Goal: Task Accomplishment & Management: Use online tool/utility

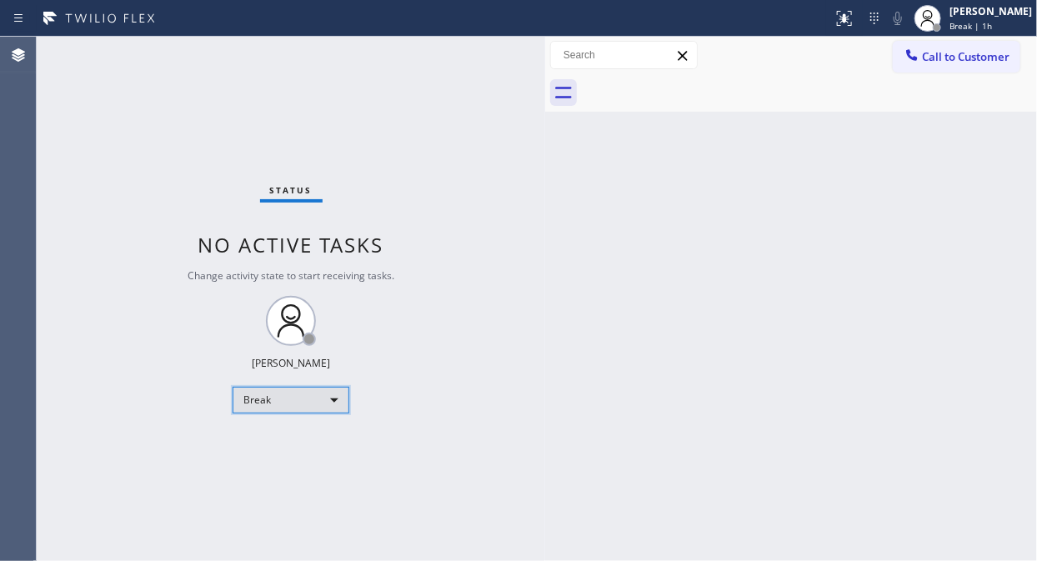
click at [307, 412] on div "Break" at bounding box center [291, 400] width 117 height 27
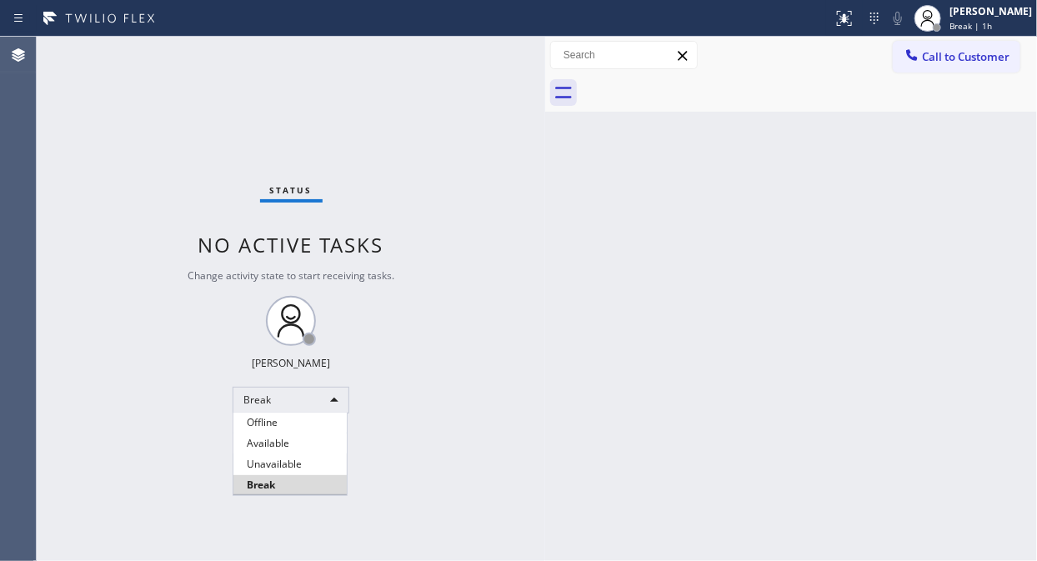
drag, startPoint x: 268, startPoint y: 468, endPoint x: 452, endPoint y: 458, distance: 184.5
click at [268, 468] on li "Unavailable" at bounding box center [289, 464] width 113 height 20
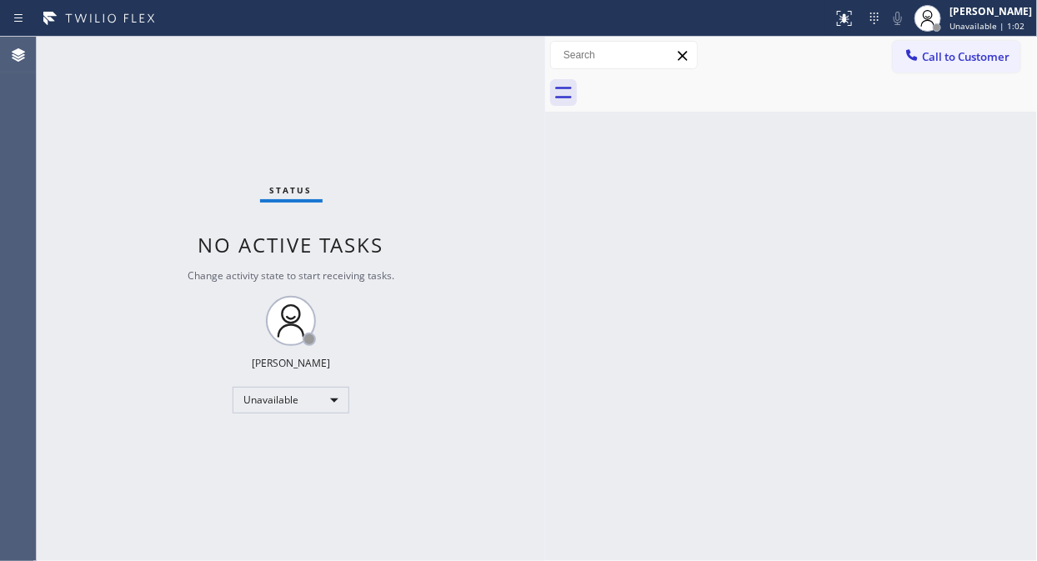
click at [129, 180] on div "Status No active tasks Change activity state to start receiving tasks. [PERSON_…" at bounding box center [291, 299] width 508 height 524
click at [93, 154] on div "Status No active tasks Change activity state to start receiving tasks. [PERSON_…" at bounding box center [291, 299] width 508 height 524
click at [122, 194] on div "Status No active tasks Change activity state to start receiving tasks. [PERSON_…" at bounding box center [291, 299] width 508 height 524
click at [969, 58] on span "Call to Customer" at bounding box center [966, 56] width 88 height 15
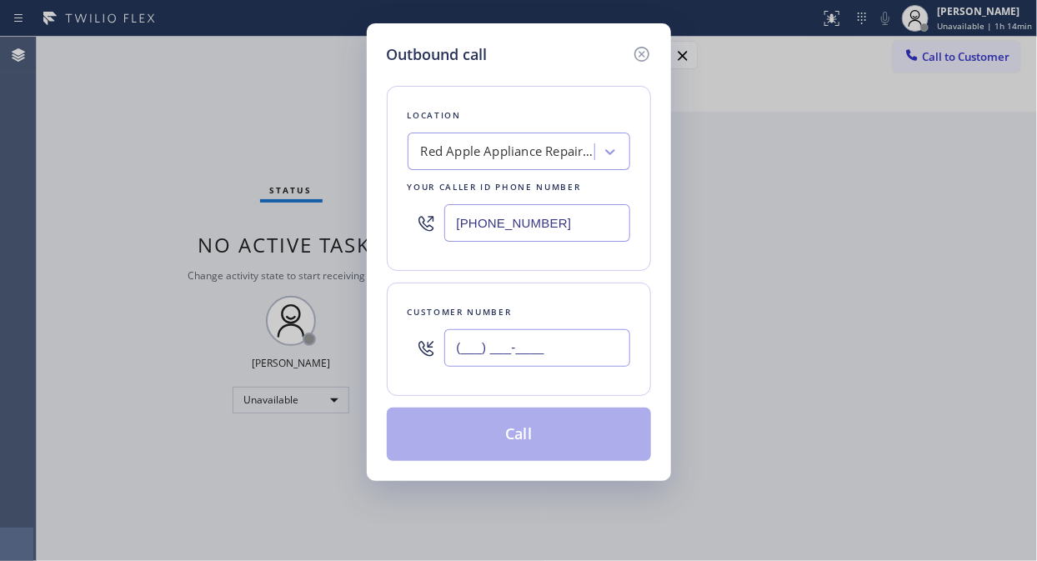
click at [543, 358] on input "(___) ___-____" at bounding box center [537, 348] width 186 height 38
paste input "310) 770-8177"
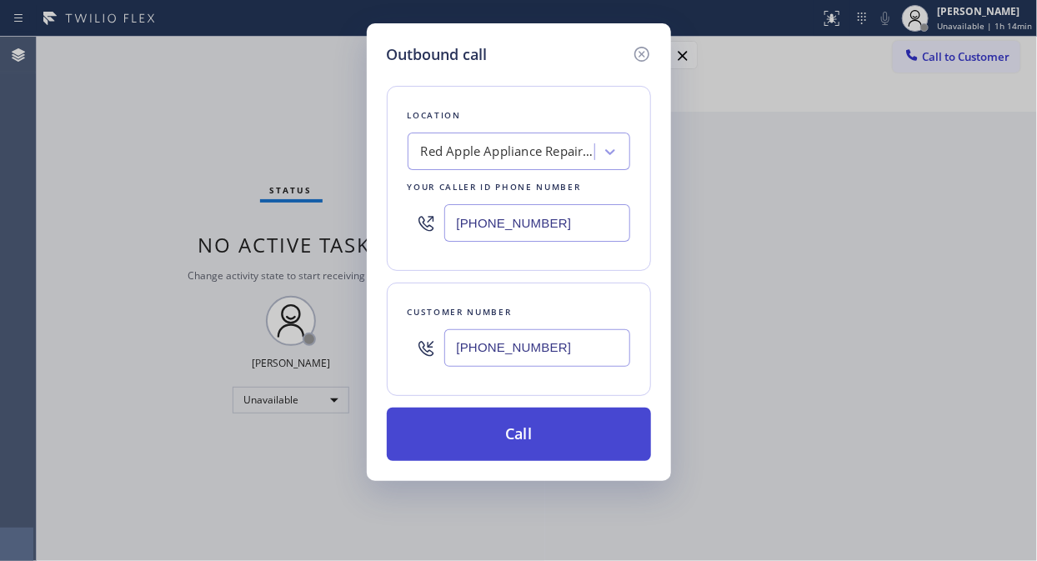
type input "[PHONE_NUMBER]"
click at [548, 436] on button "Call" at bounding box center [519, 434] width 264 height 53
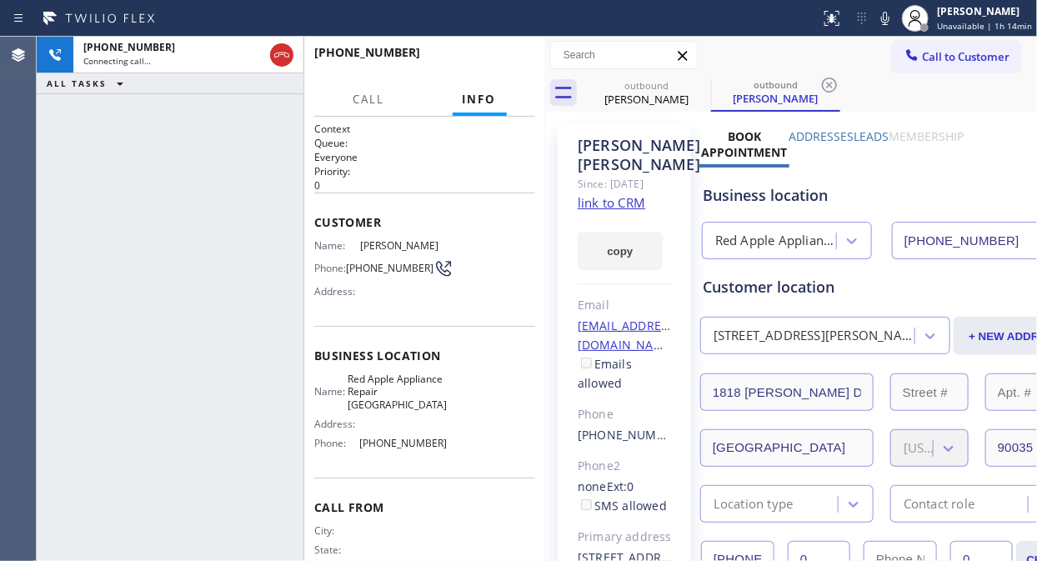
type input "[PHONE_NUMBER]"
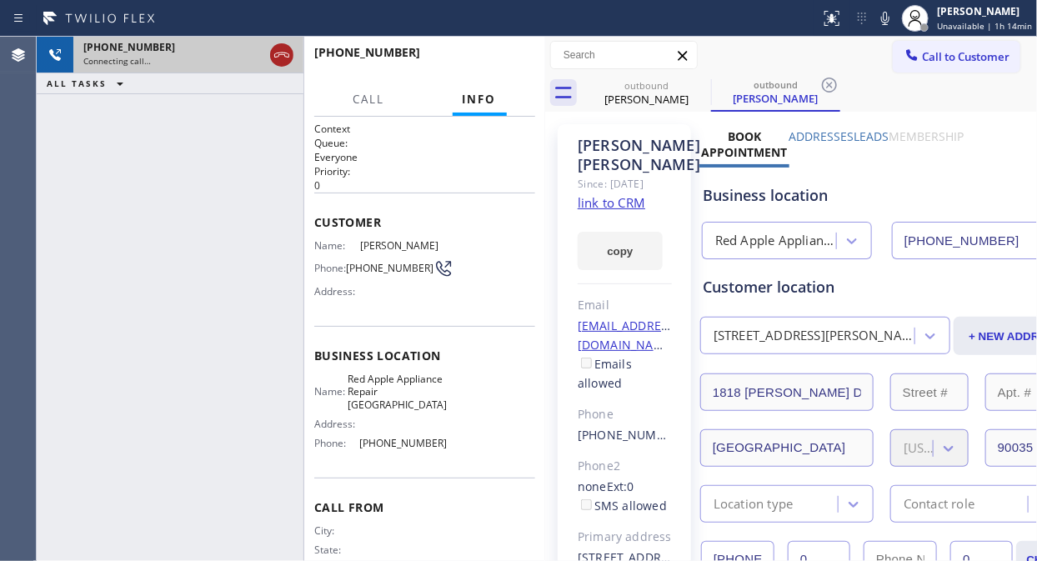
click at [284, 54] on icon at bounding box center [281, 55] width 15 height 5
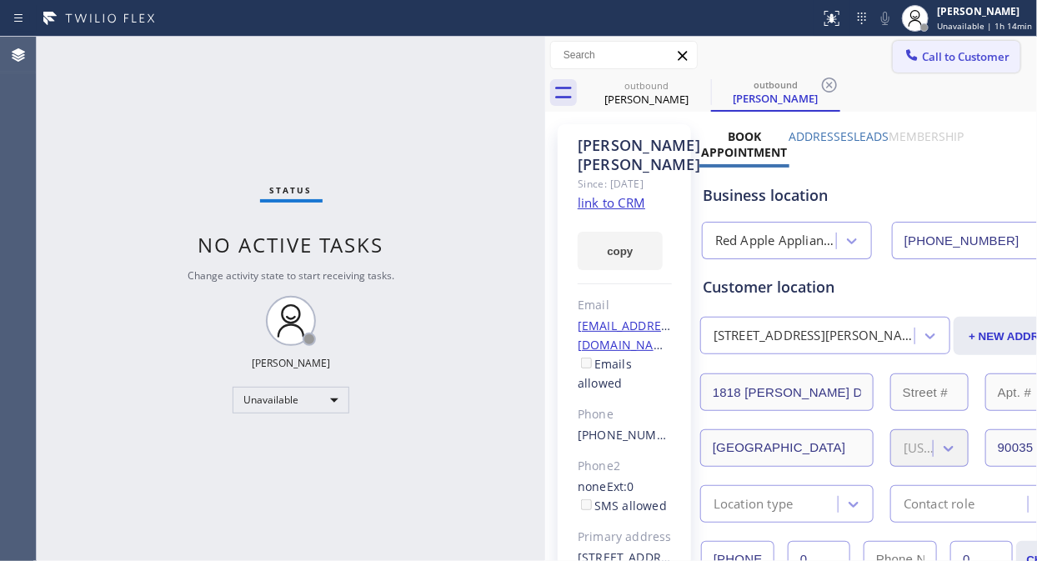
click at [952, 70] on button "Call to Customer" at bounding box center [957, 57] width 128 height 32
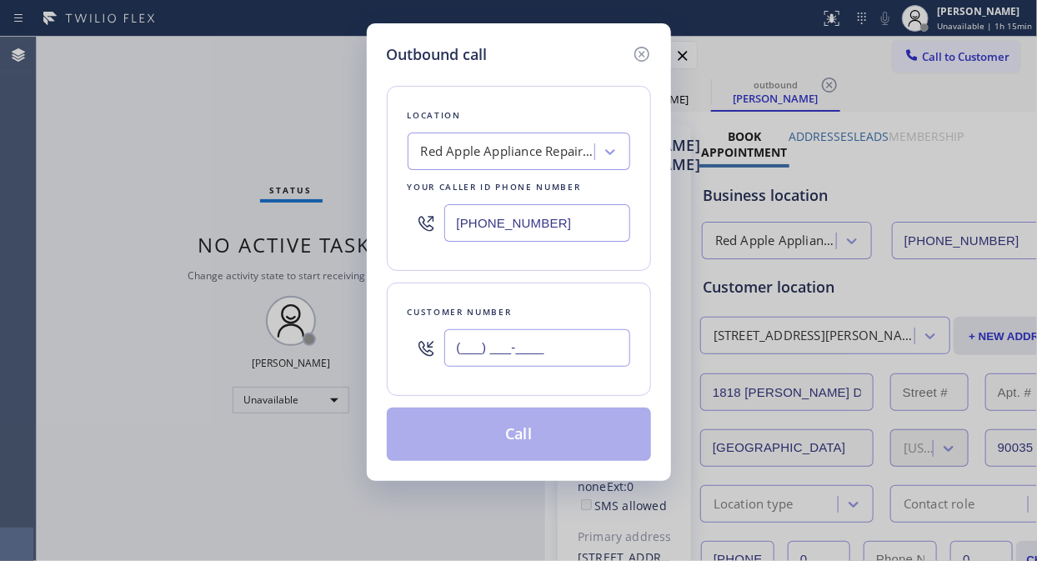
click at [567, 351] on input "(___) ___-____" at bounding box center [537, 348] width 186 height 38
paste input "206) 972-6229"
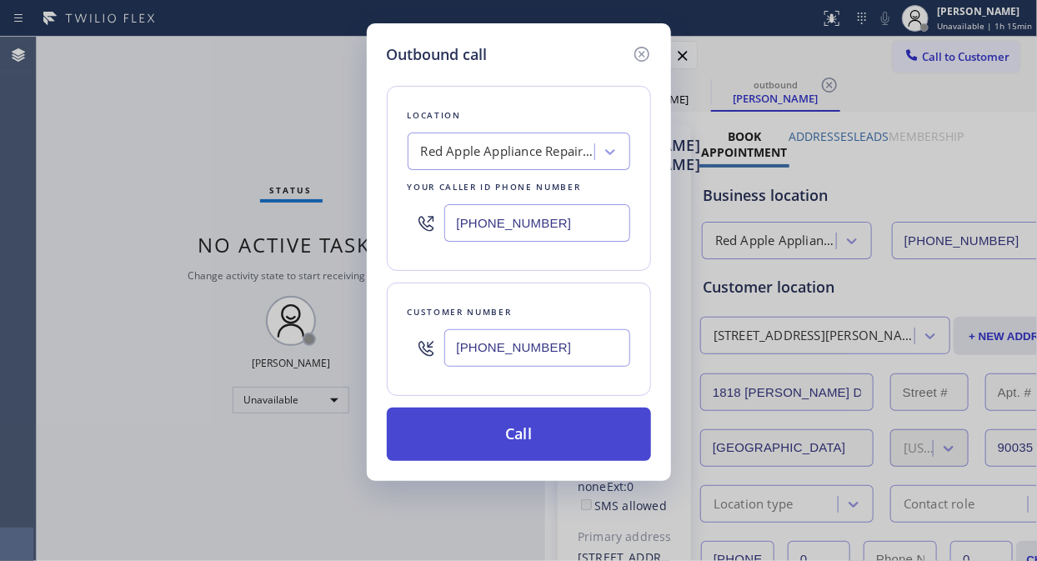
type input "[PHONE_NUMBER]"
click at [562, 453] on button "Call" at bounding box center [519, 434] width 264 height 53
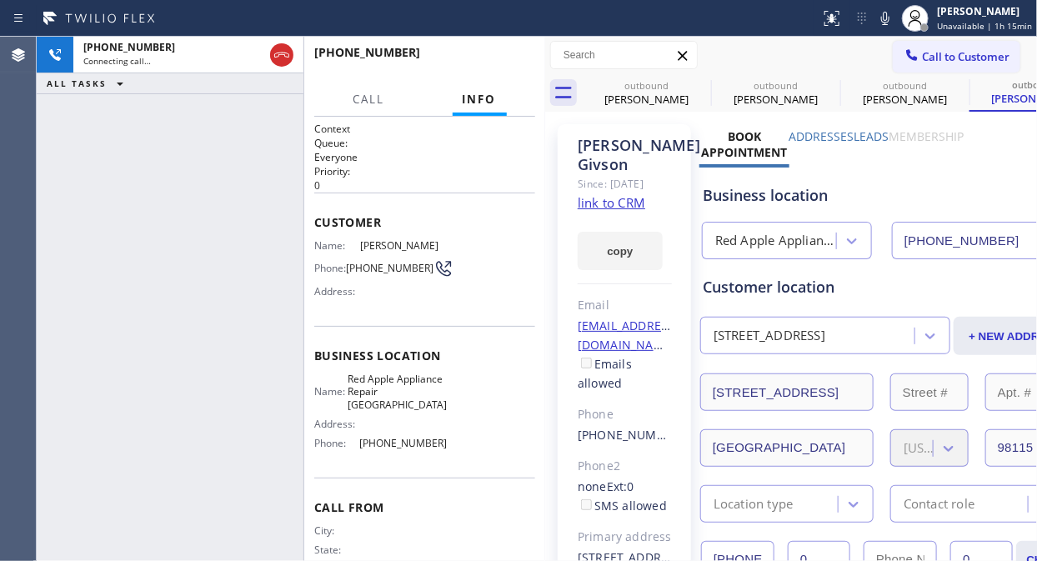
type input "[PHONE_NUMBER]"
drag, startPoint x: 120, startPoint y: 173, endPoint x: 282, endPoint y: 104, distance: 175.5
click at [120, 173] on div "[PHONE_NUMBER] Live | 00:02 ALL TASKS ALL TASKS ACTIVE TASKS TASKS IN WRAP UP" at bounding box center [170, 299] width 267 height 524
click at [501, 53] on button "HANG UP" at bounding box center [497, 59] width 78 height 23
click at [501, 54] on button "HANG UP" at bounding box center [497, 59] width 78 height 23
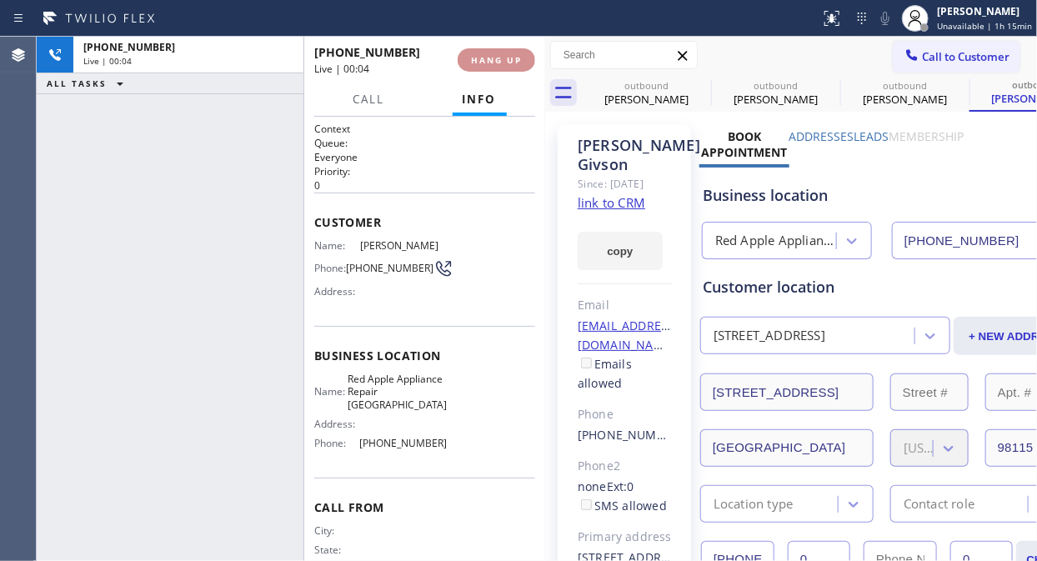
click at [501, 54] on span "HANG UP" at bounding box center [496, 60] width 51 height 12
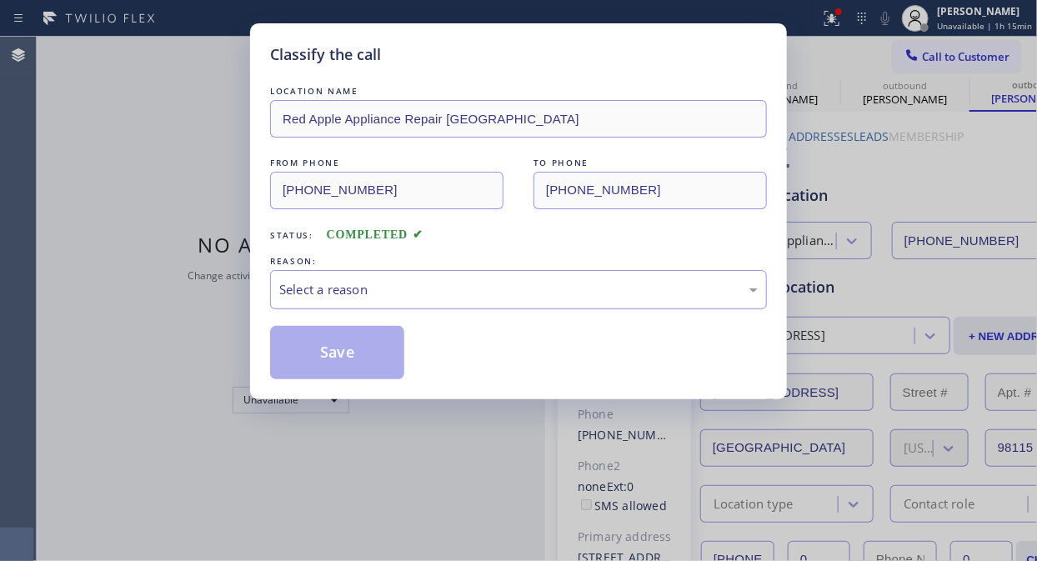
click at [497, 290] on div "Select a reason" at bounding box center [518, 289] width 478 height 19
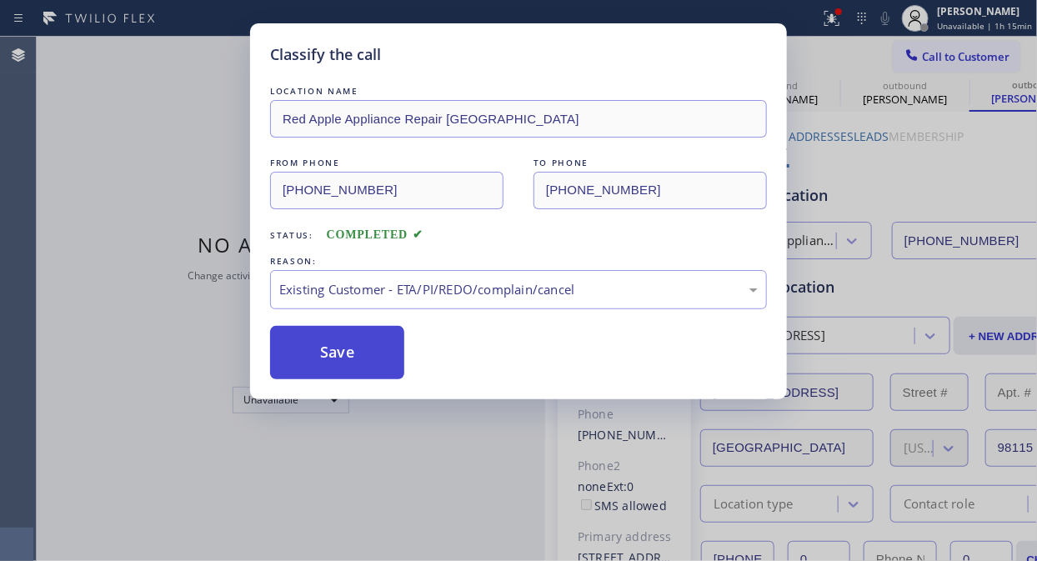
drag, startPoint x: 358, startPoint y: 365, endPoint x: 704, endPoint y: 544, distance: 389.5
click at [359, 365] on button "Save" at bounding box center [337, 352] width 134 height 53
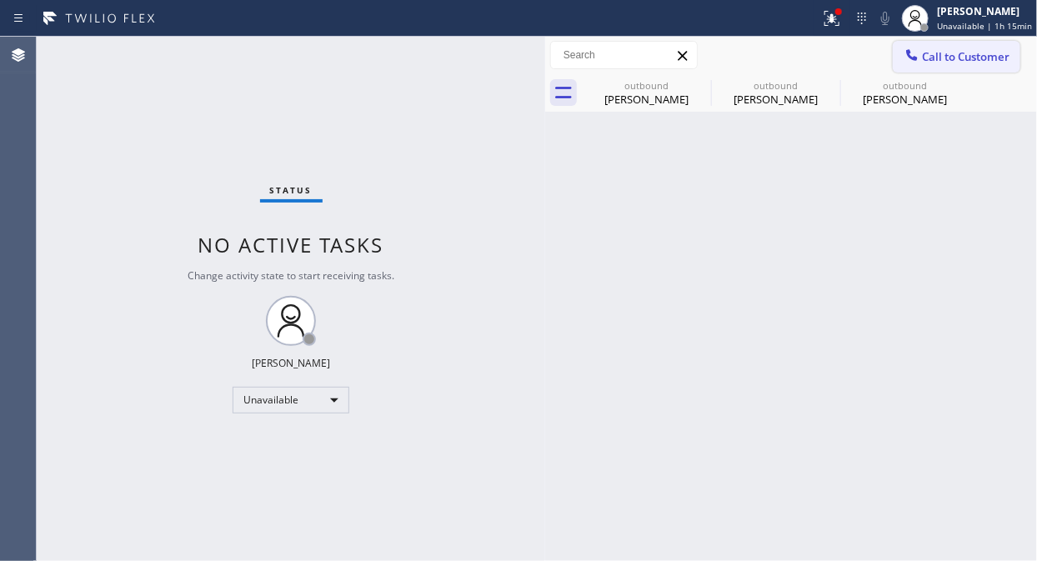
click at [932, 55] on span "Call to Customer" at bounding box center [966, 56] width 88 height 15
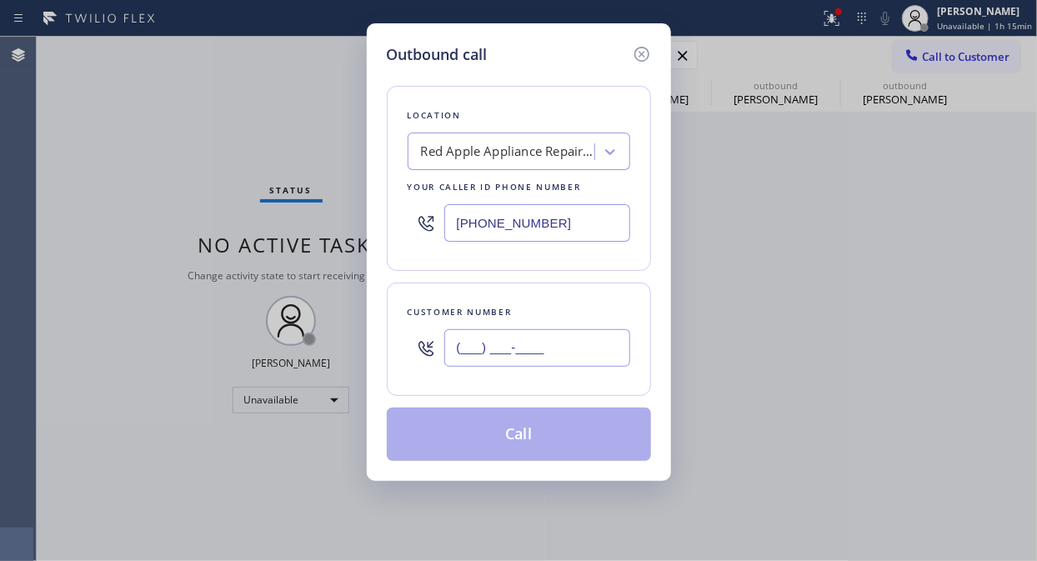
click at [519, 364] on input "(___) ___-____" at bounding box center [537, 348] width 186 height 38
paste input "775) 745-6420"
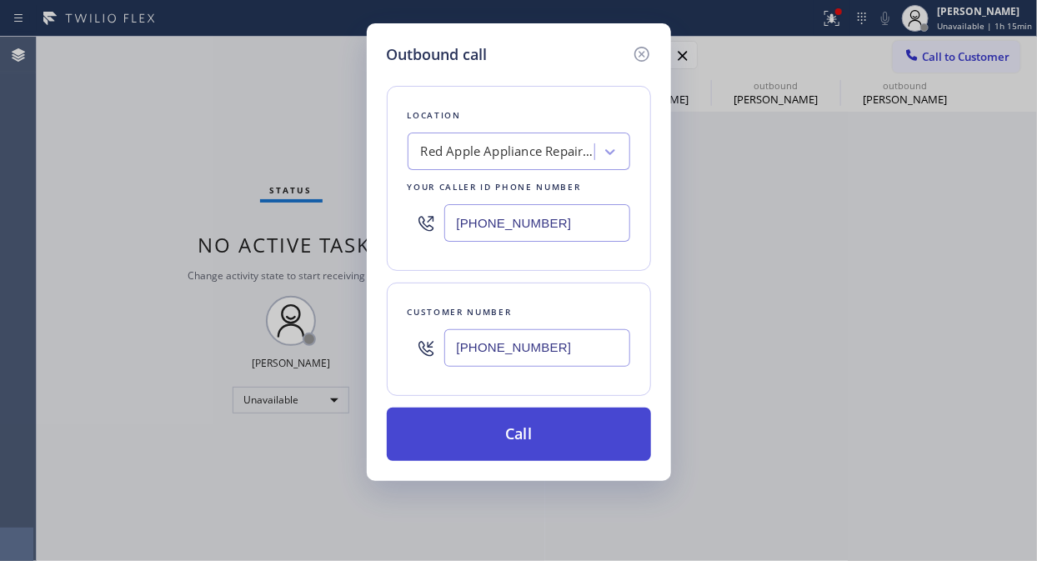
type input "[PHONE_NUMBER]"
click at [565, 437] on button "Call" at bounding box center [519, 434] width 264 height 53
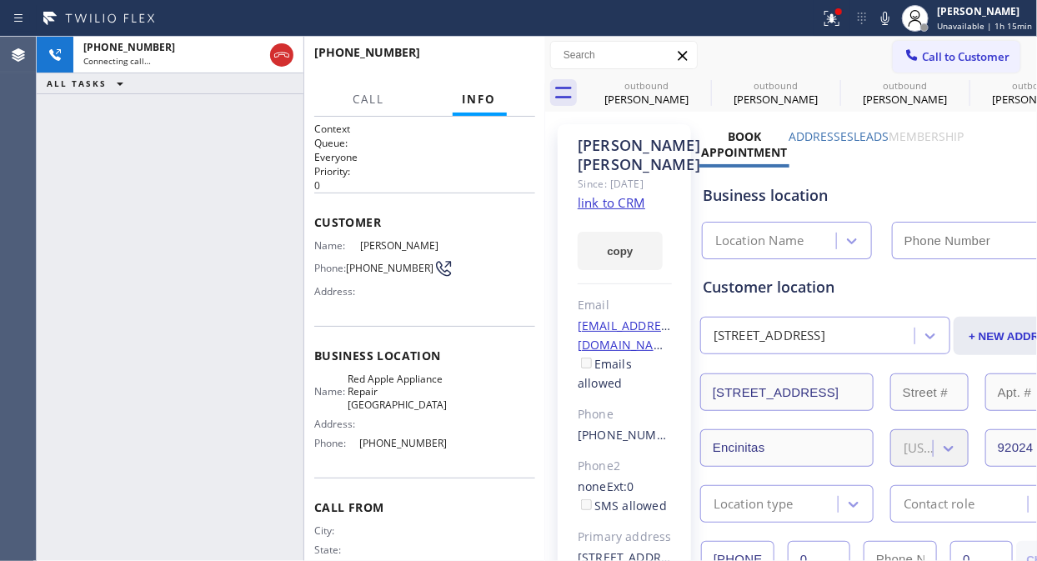
type input "[PHONE_NUMBER]"
click at [151, 184] on div "[PHONE_NUMBER] Connecting call… ALL TASKS ALL TASKS ACTIVE TASKS TASKS IN WRAP …" at bounding box center [170, 299] width 267 height 524
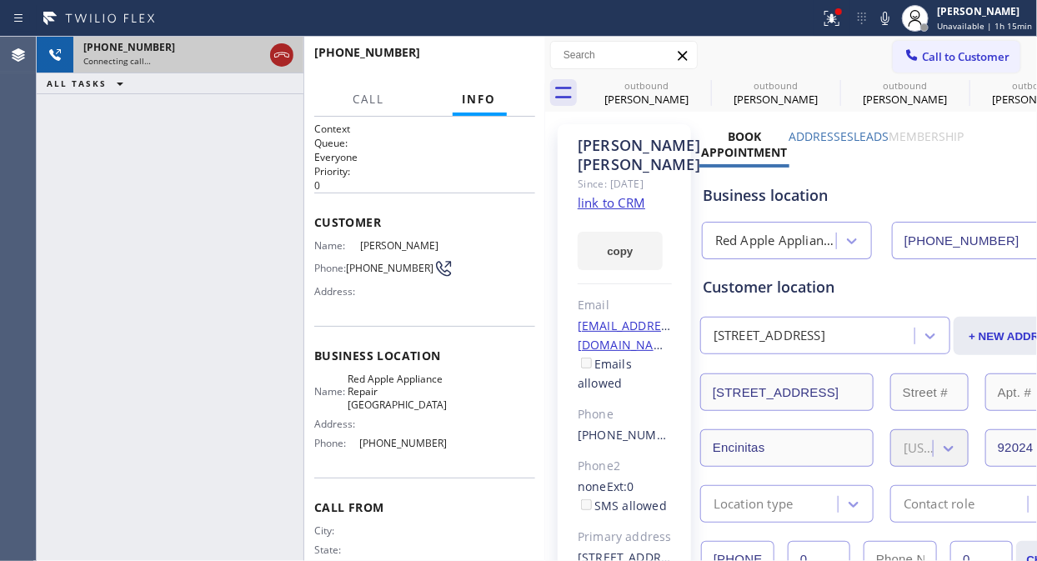
click at [292, 53] on icon at bounding box center [282, 55] width 20 height 20
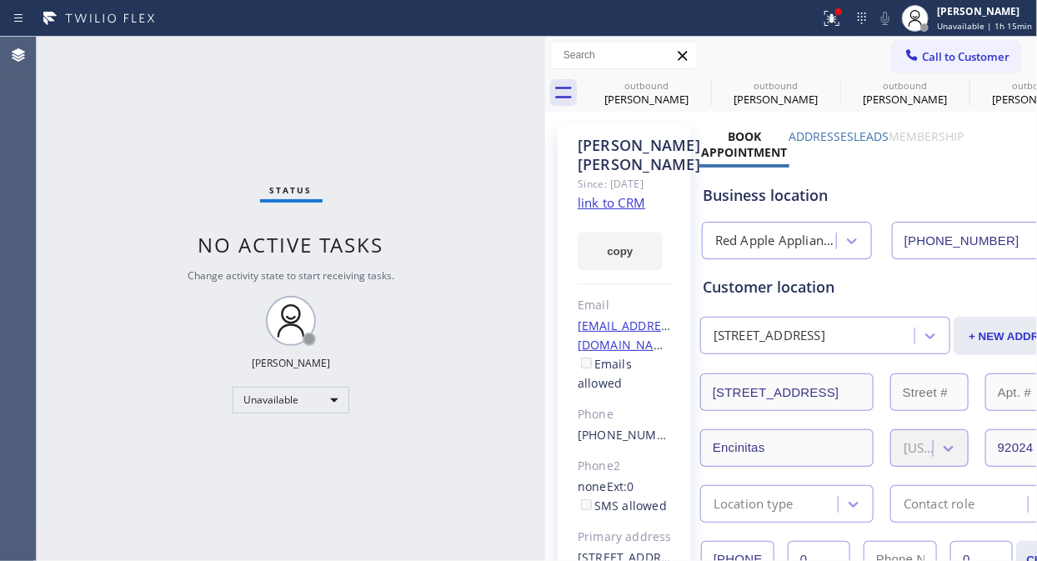
click at [907, 55] on icon at bounding box center [912, 54] width 11 height 11
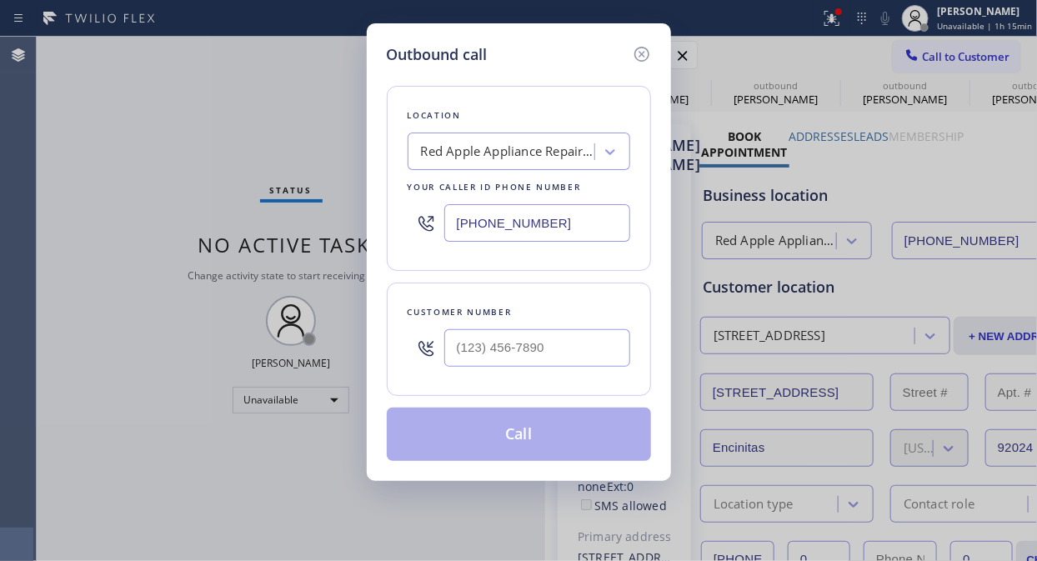
click at [458, 213] on input "[PHONE_NUMBER]" at bounding box center [537, 223] width 186 height 38
click at [459, 207] on input "[PHONE_NUMBER]" at bounding box center [537, 223] width 186 height 38
paste input "181) 790-453"
drag, startPoint x: 453, startPoint y: 219, endPoint x: 439, endPoint y: 218, distance: 13.4
click at [452, 220] on input "[PHONE_NUMBER]" at bounding box center [537, 223] width 186 height 38
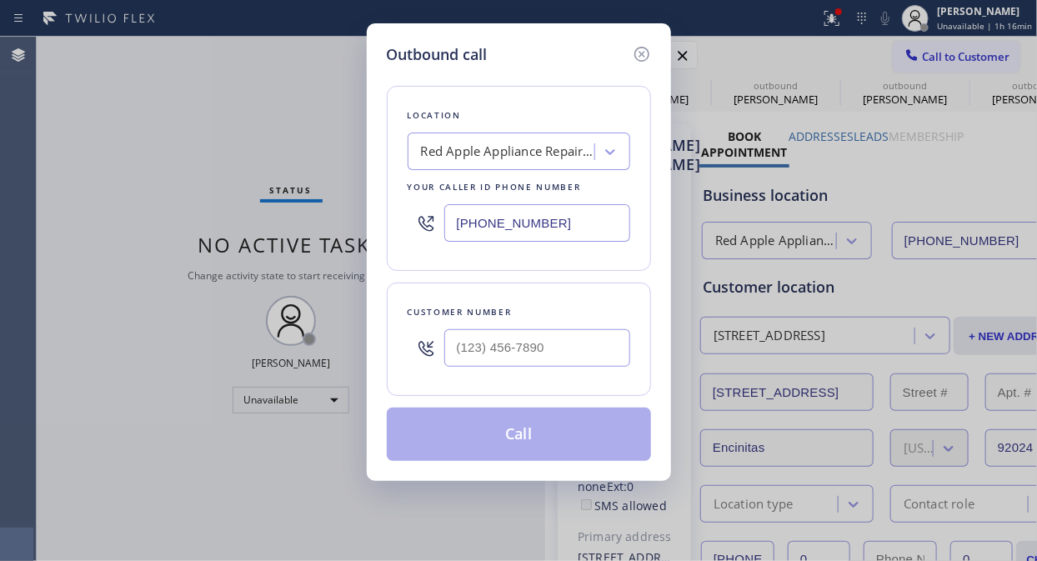
paste input "866) 798-3263"
type input "[PHONE_NUMBER]"
click at [128, 198] on div "Outbound call Location [PERSON_NAME] Electric Your caller id phone number [PHON…" at bounding box center [518, 280] width 1037 height 561
click at [456, 353] on input "(___) ___-____" at bounding box center [537, 348] width 186 height 38
paste input "214) 730-1652"
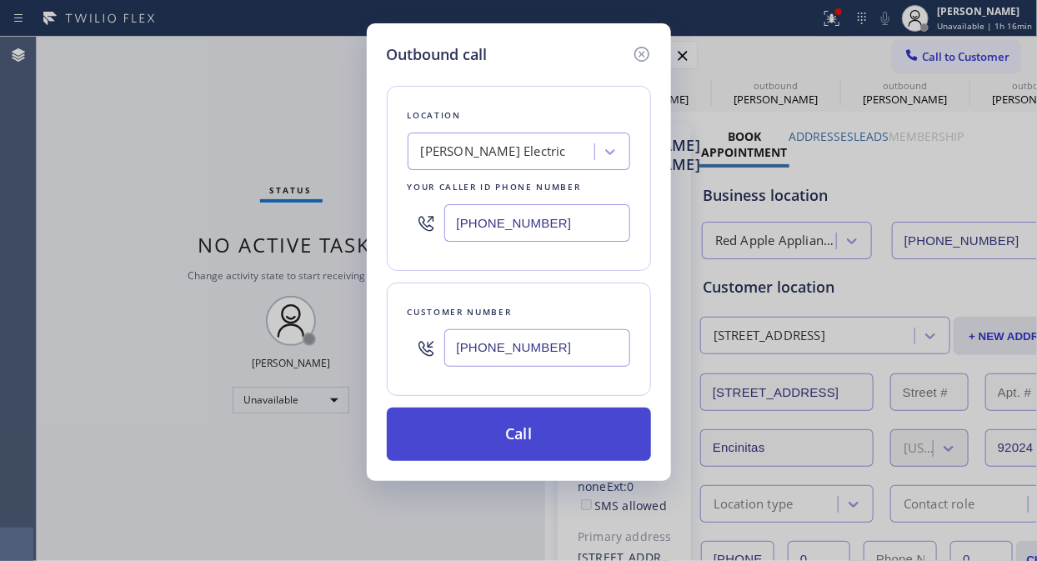
type input "[PHONE_NUMBER]"
click at [504, 432] on button "Call" at bounding box center [519, 434] width 264 height 53
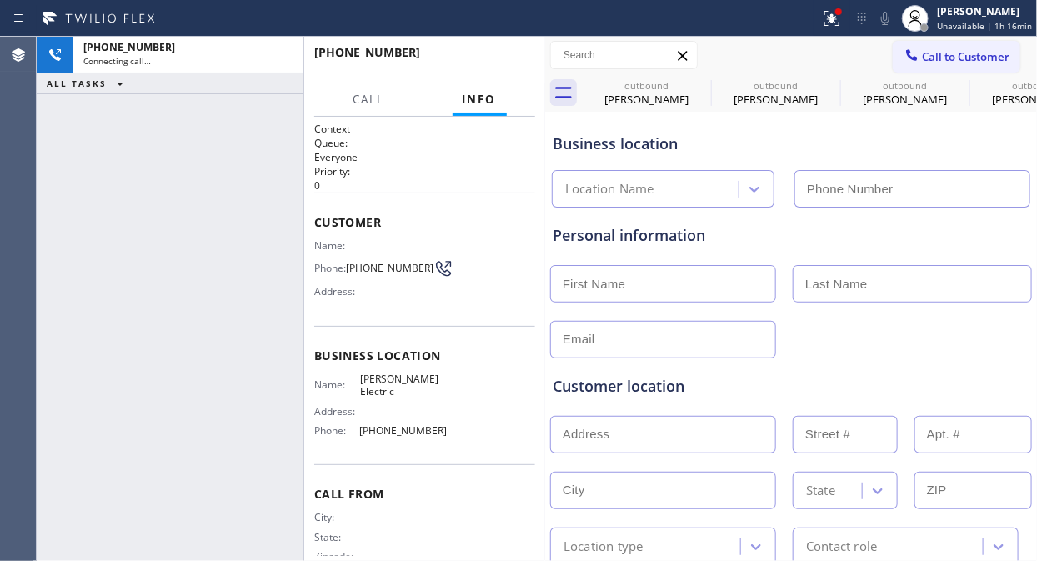
type input "[PHONE_NUMBER]"
click at [133, 154] on div "[PHONE_NUMBER] Connecting call… ALL TASKS ALL TASKS ACTIVE TASKS TASKS IN WRAP …" at bounding box center [170, 299] width 267 height 524
click at [831, 22] on icon at bounding box center [832, 18] width 20 height 20
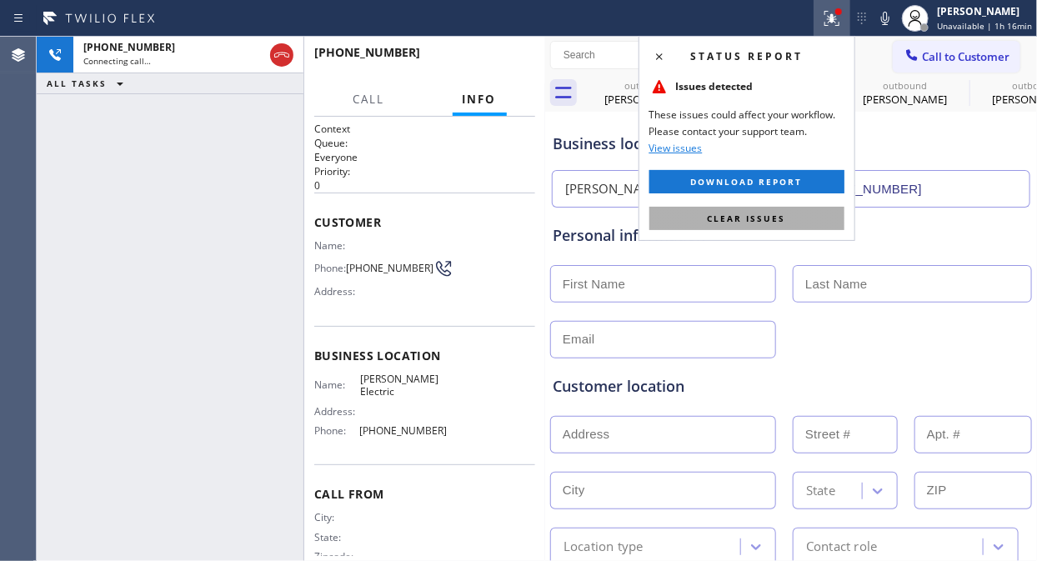
click at [767, 225] on button "Clear issues" at bounding box center [746, 218] width 195 height 23
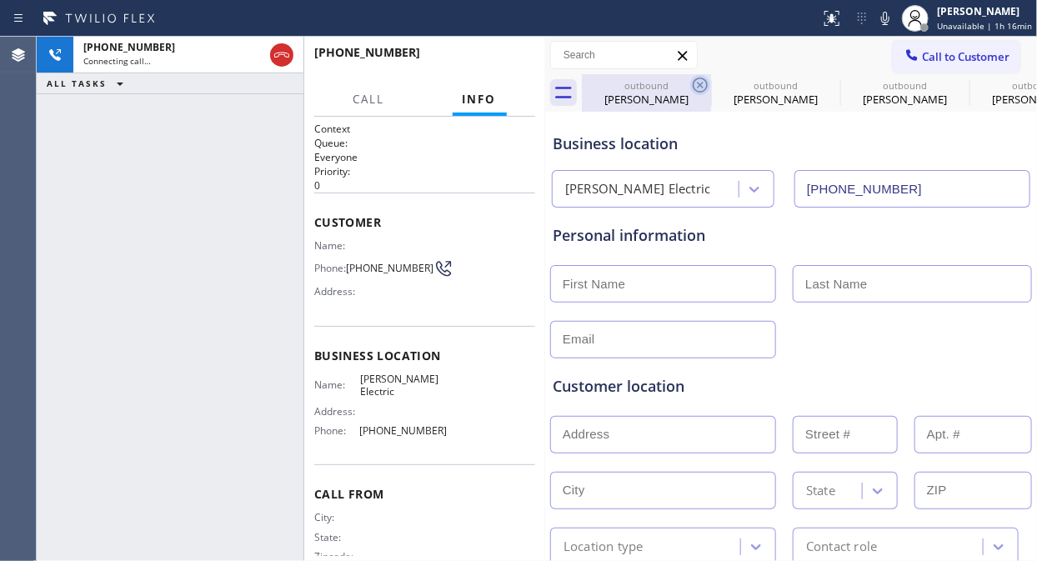
click at [698, 78] on icon at bounding box center [700, 85] width 15 height 15
click at [0, 0] on icon at bounding box center [0, 0] width 0 height 0
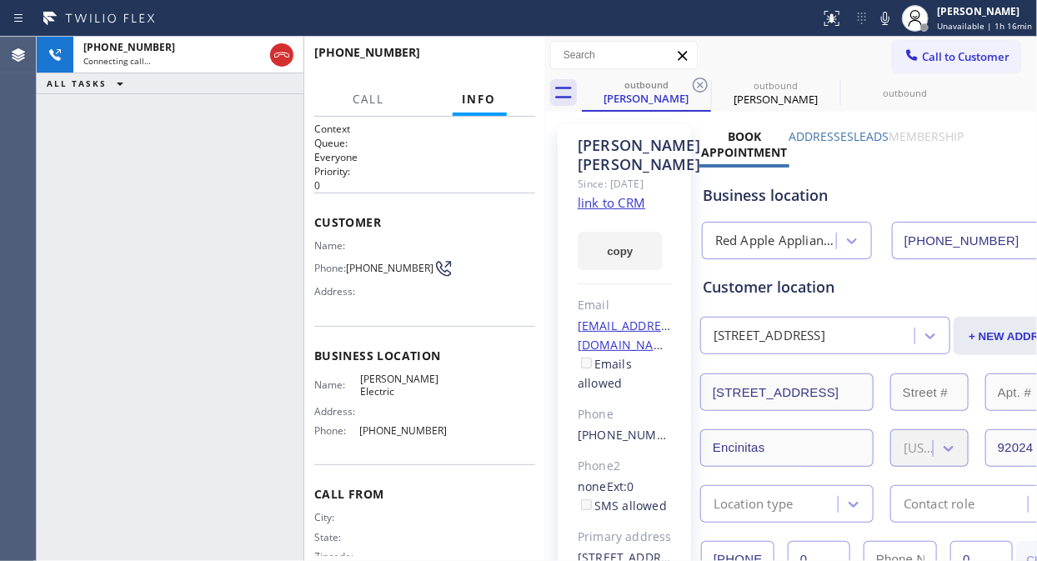
click at [698, 78] on icon at bounding box center [700, 85] width 15 height 15
drag, startPoint x: 703, startPoint y: 84, endPoint x: 606, endPoint y: 128, distance: 105.9
click at [703, 86] on icon at bounding box center [700, 85] width 20 height 20
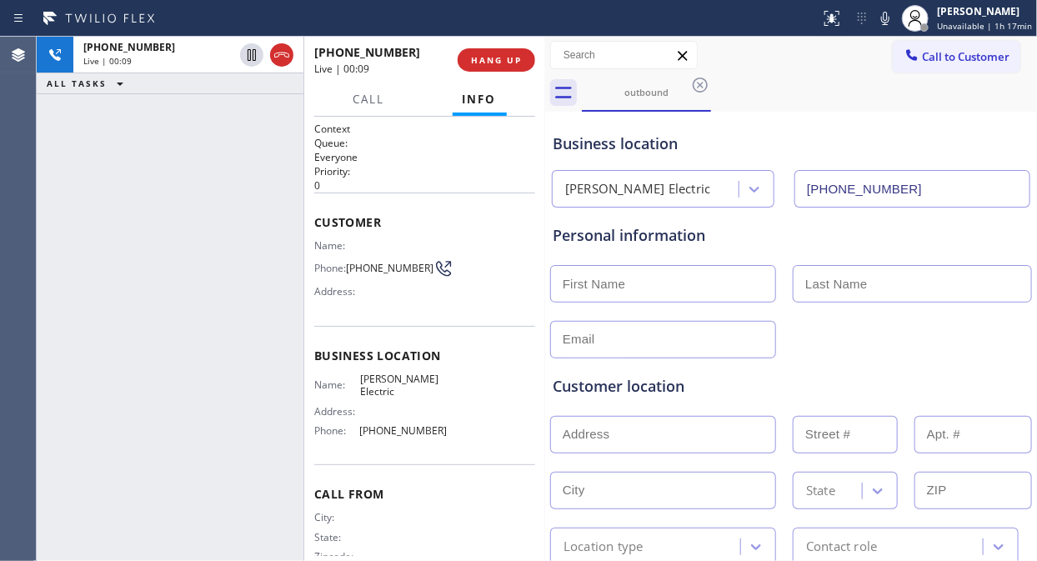
click at [138, 219] on div "[PHONE_NUMBER] Live | 00:09 ALL TASKS ALL TASKS ACTIVE TASKS TASKS IN WRAP UP" at bounding box center [170, 299] width 267 height 524
click at [143, 264] on div "[PHONE_NUMBER] Live | 00:16 ALL TASKS ALL TASKS ACTIVE TASKS TASKS IN WRAP UP" at bounding box center [170, 299] width 267 height 524
click at [493, 60] on span "HANG UP" at bounding box center [496, 60] width 51 height 12
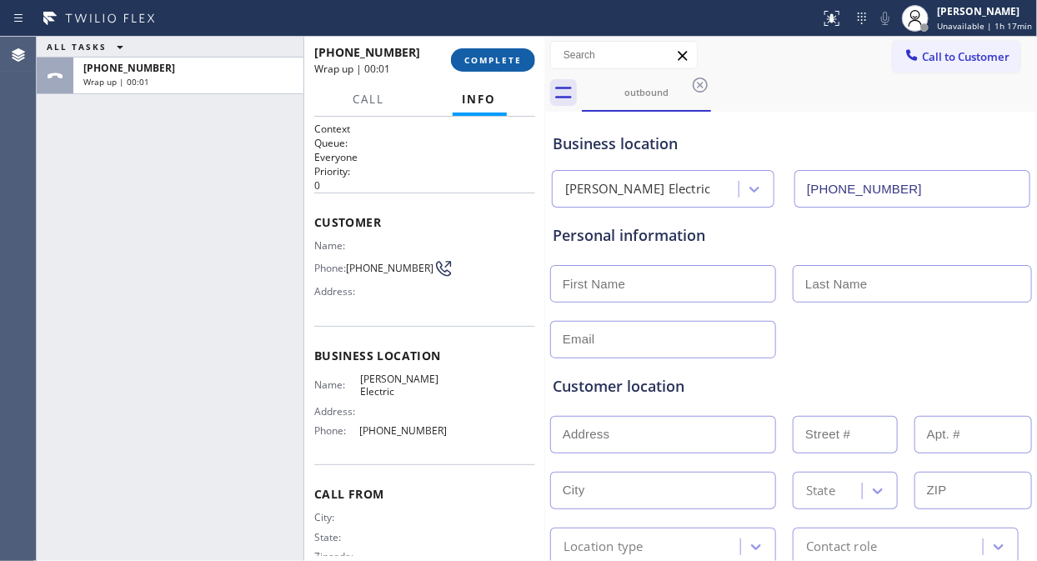
click at [493, 60] on span "COMPLETE" at bounding box center [493, 60] width 58 height 12
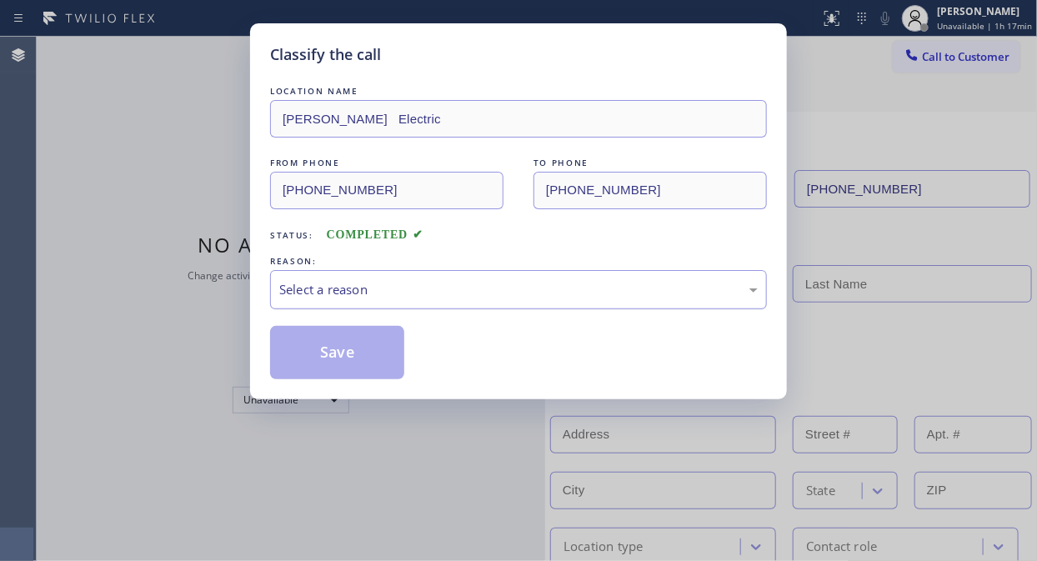
click at [548, 290] on div "Select a reason" at bounding box center [518, 289] width 478 height 19
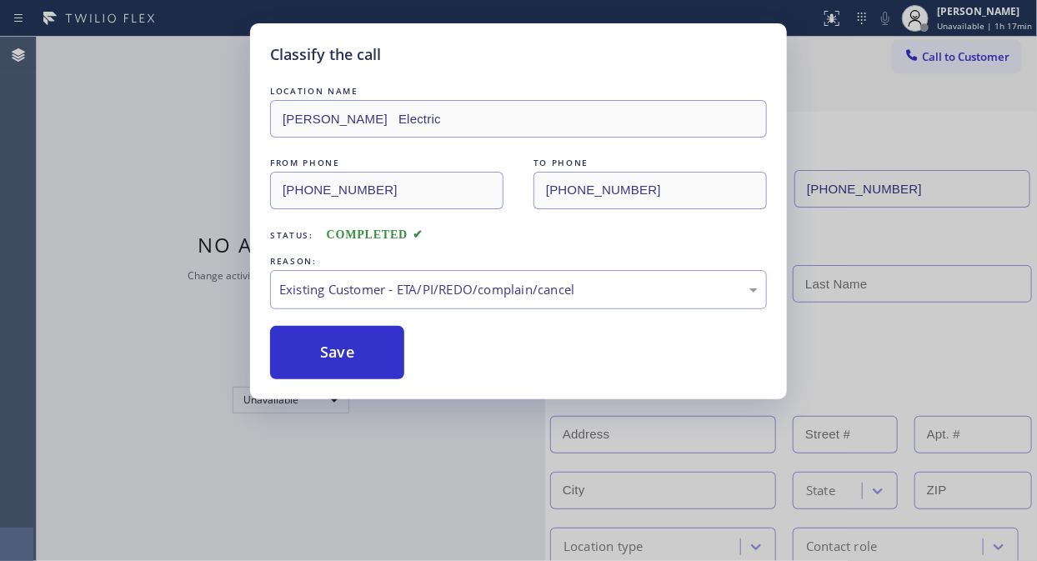
drag, startPoint x: 370, startPoint y: 360, endPoint x: 501, endPoint y: 409, distance: 139.8
click at [370, 359] on button "Save" at bounding box center [337, 352] width 134 height 53
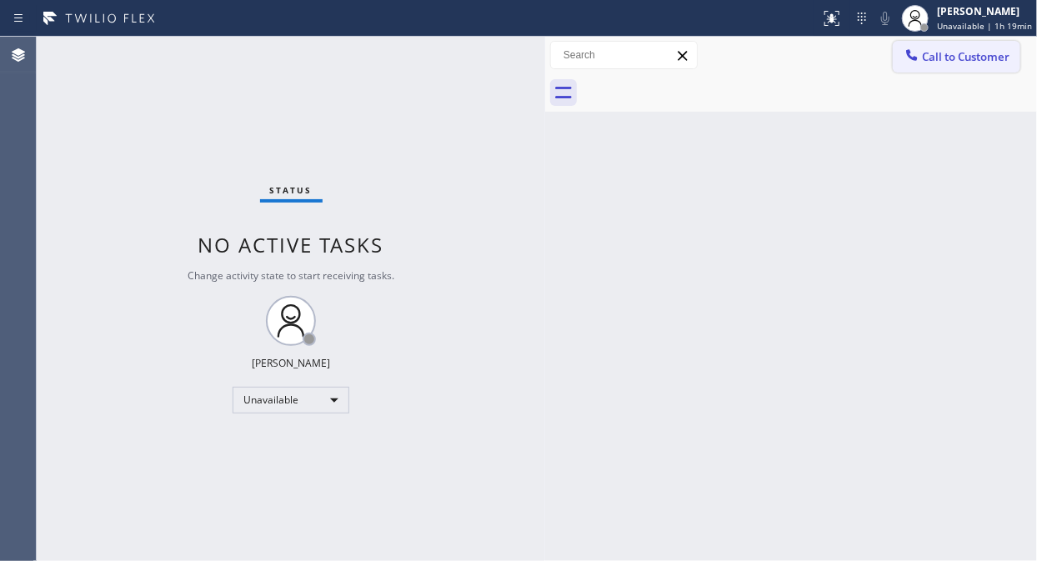
click at [926, 56] on span "Call to Customer" at bounding box center [966, 56] width 88 height 15
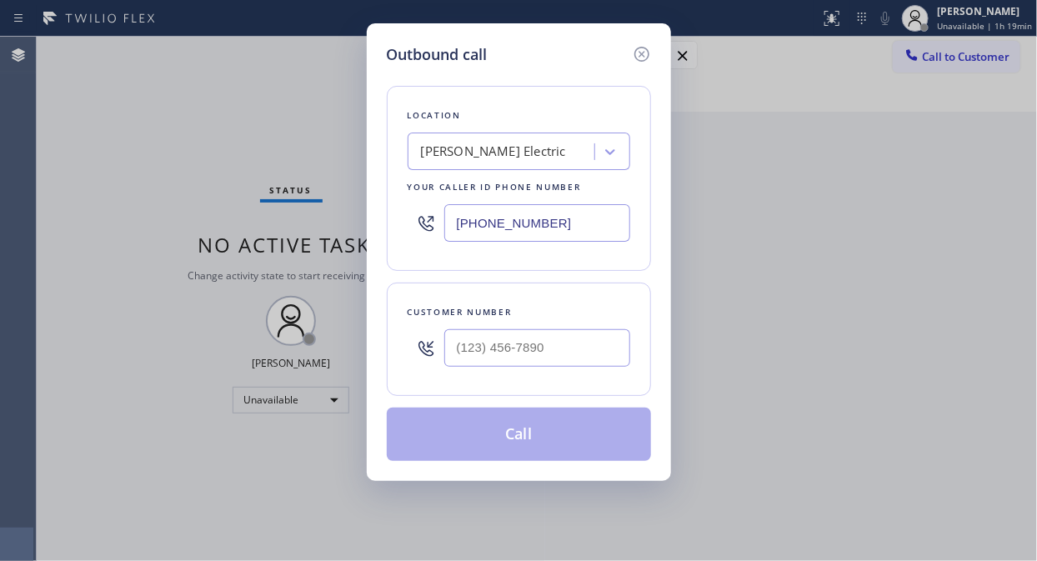
click at [453, 229] on input "[PHONE_NUMBER]" at bounding box center [537, 223] width 186 height 38
paste input "203) 693-9269"
type input "[PHONE_NUMBER]"
click at [113, 167] on div "Outbound call Location Red Apple Appliance Repair [GEOGRAPHIC_DATA] Your caller…" at bounding box center [518, 280] width 1037 height 561
click at [468, 353] on input "(___) ___-____" at bounding box center [537, 348] width 186 height 38
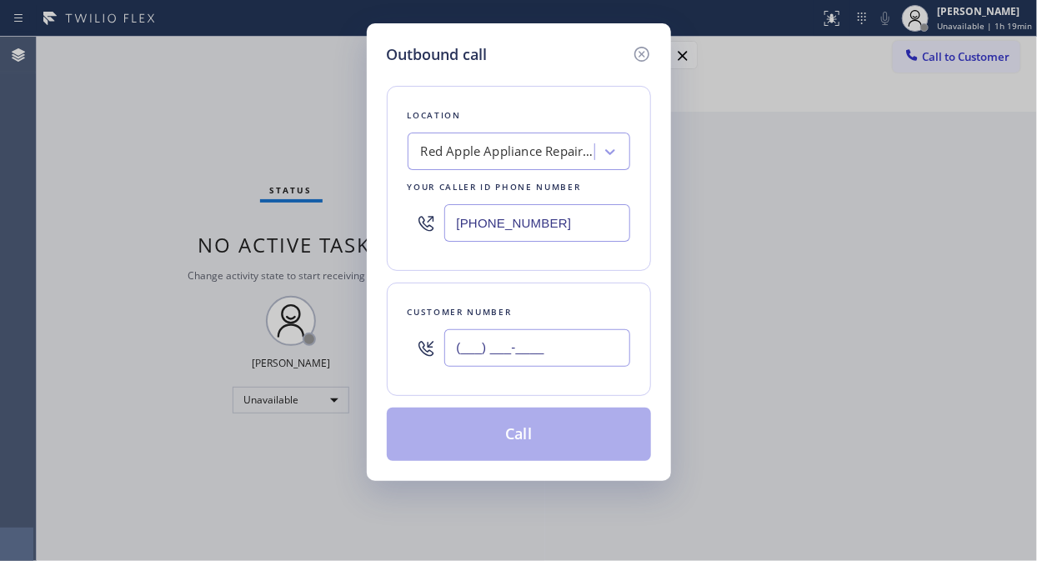
paste input "781) 864-9790"
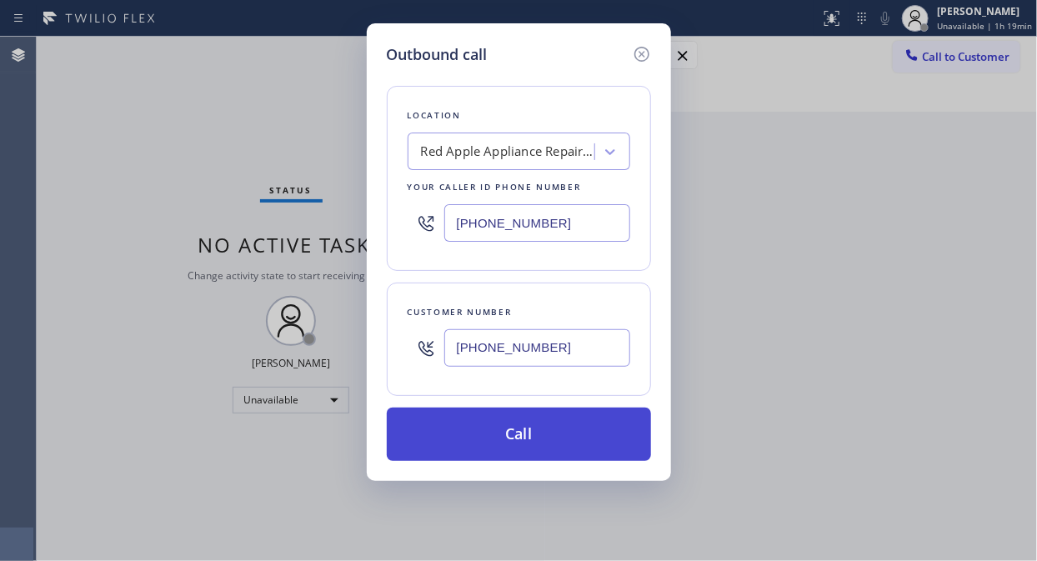
type input "[PHONE_NUMBER]"
drag, startPoint x: 535, startPoint y: 450, endPoint x: 578, endPoint y: 448, distance: 43.4
click at [536, 451] on button "Call" at bounding box center [519, 434] width 264 height 53
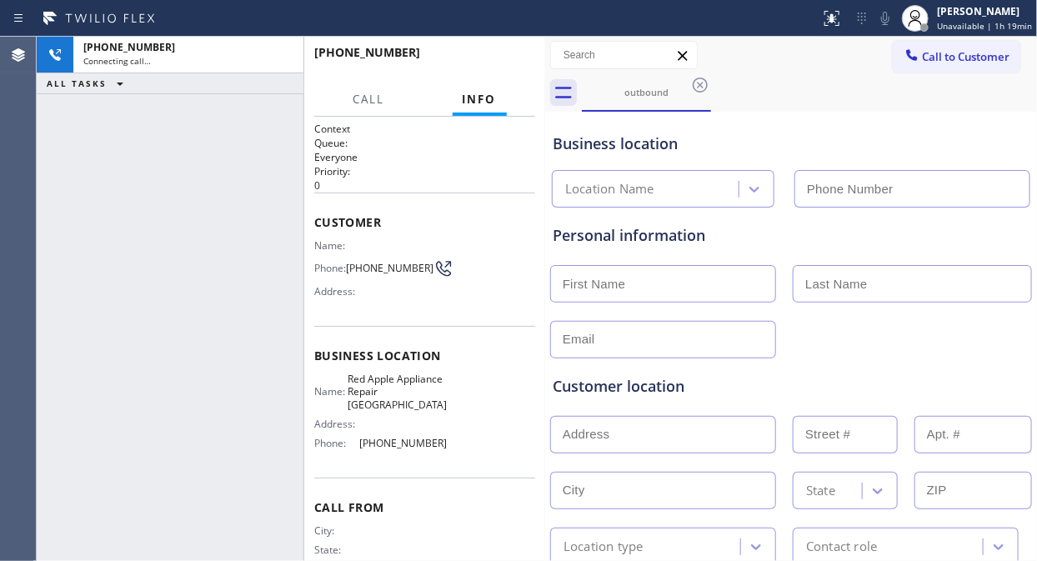
type input "[PHONE_NUMBER]"
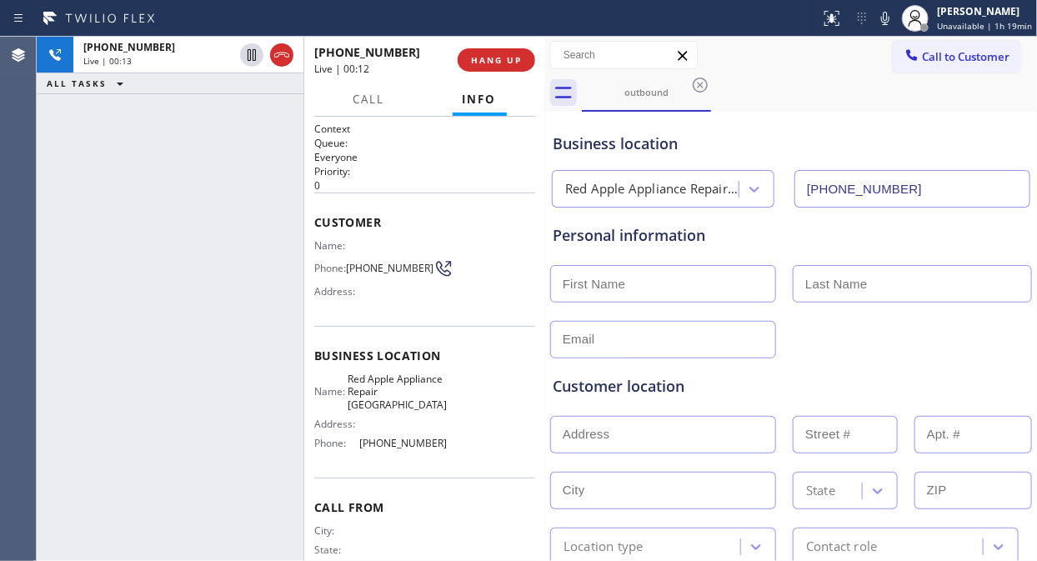
click at [143, 231] on div "[PHONE_NUMBER] Live | 00:13 ALL TASKS ALL TASKS ACTIVE TASKS TASKS IN WRAP UP" at bounding box center [170, 299] width 267 height 524
drag, startPoint x: 118, startPoint y: 183, endPoint x: 214, endPoint y: 147, distance: 102.6
click at [119, 183] on div "[PHONE_NUMBER] Live | 01:17 ALL TASKS ALL TASKS ACTIVE TASKS TASKS IN WRAP UP" at bounding box center [170, 299] width 267 height 524
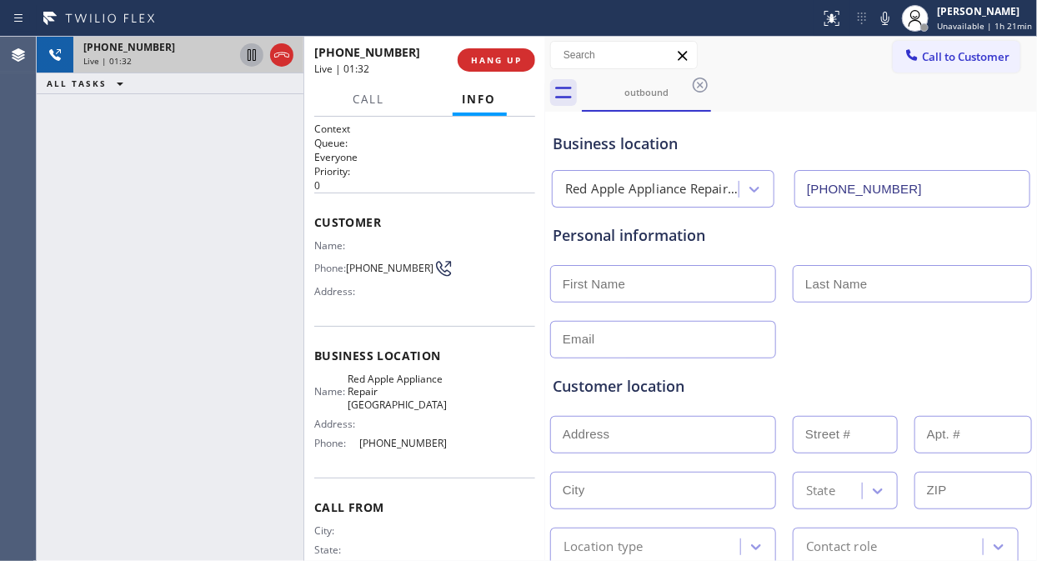
click at [245, 53] on icon at bounding box center [252, 55] width 20 height 20
drag, startPoint x: 152, startPoint y: 147, endPoint x: 188, endPoint y: 96, distance: 62.7
click at [152, 147] on div "[PHONE_NUMBER] Live | 03:19 ALL TASKS ALL TASKS ACTIVE TASKS TASKS IN WRAP UP" at bounding box center [170, 299] width 267 height 524
click at [250, 55] on icon at bounding box center [252, 55] width 20 height 20
click at [775, 134] on div "Business location" at bounding box center [791, 144] width 477 height 23
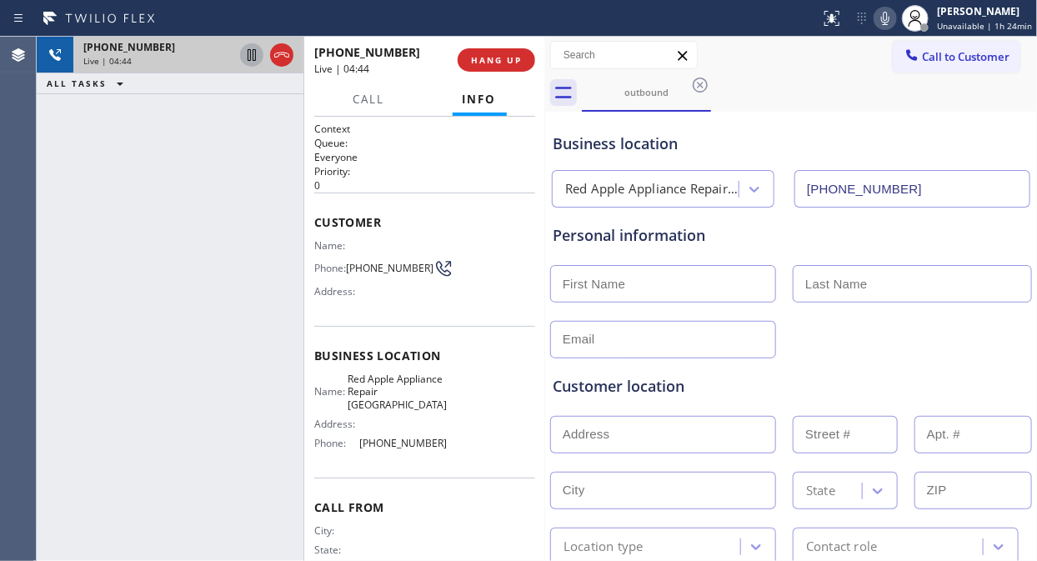
click at [886, 22] on icon at bounding box center [885, 18] width 20 height 20
click at [886, 18] on icon at bounding box center [885, 18] width 8 height 13
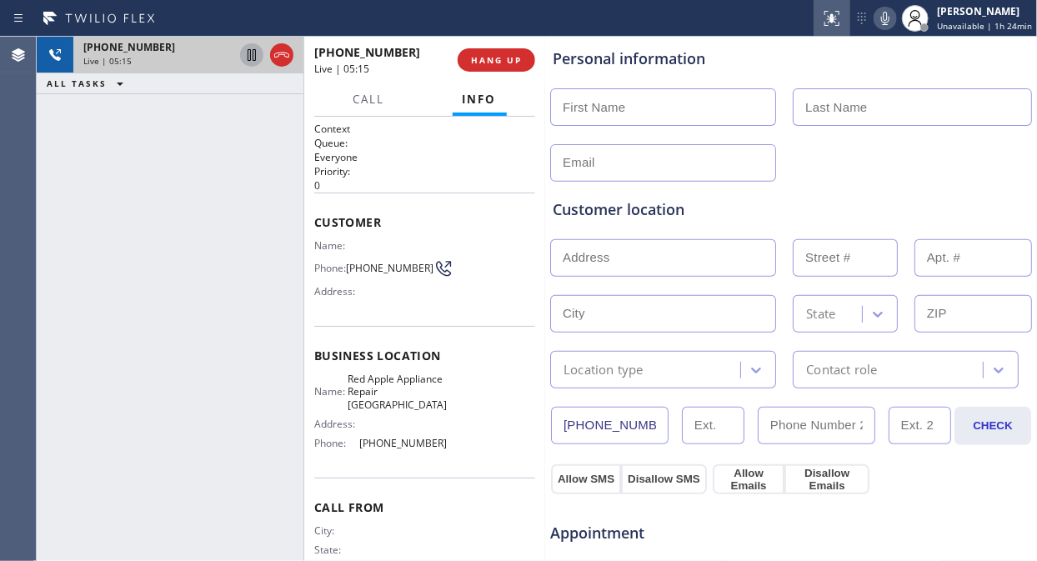
scroll to position [175, 0]
click at [885, 18] on icon at bounding box center [885, 18] width 20 height 20
click at [893, 22] on icon at bounding box center [885, 18] width 20 height 20
click at [889, 20] on icon at bounding box center [885, 18] width 20 height 20
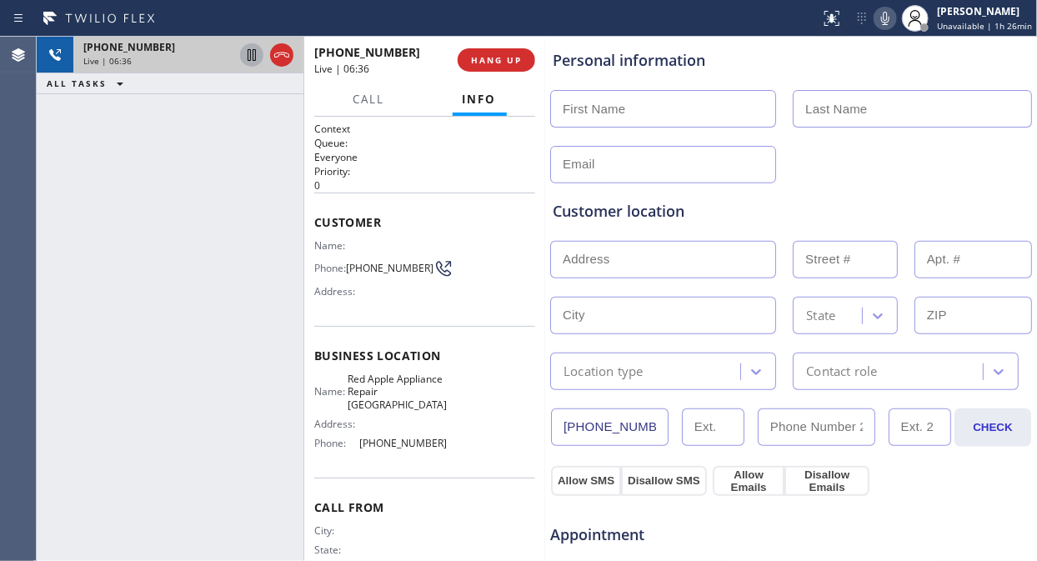
click at [808, 197] on div "Customer location >> ADD NEW ADDRESS << + NEW ADDRESS State Location type Conta…" at bounding box center [790, 286] width 483 height 207
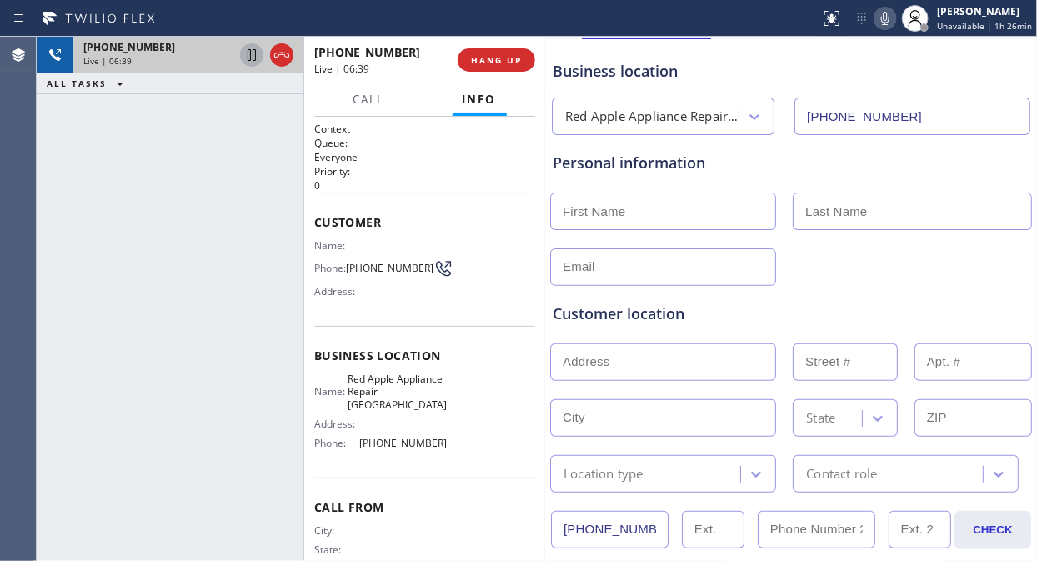
scroll to position [76, 0]
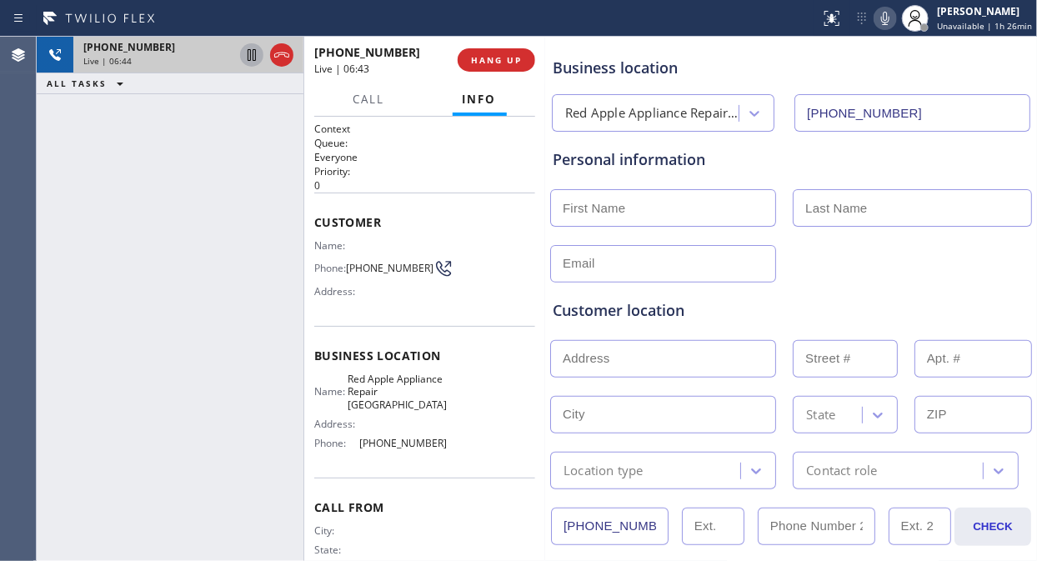
click at [962, 78] on div "Business location" at bounding box center [791, 68] width 477 height 23
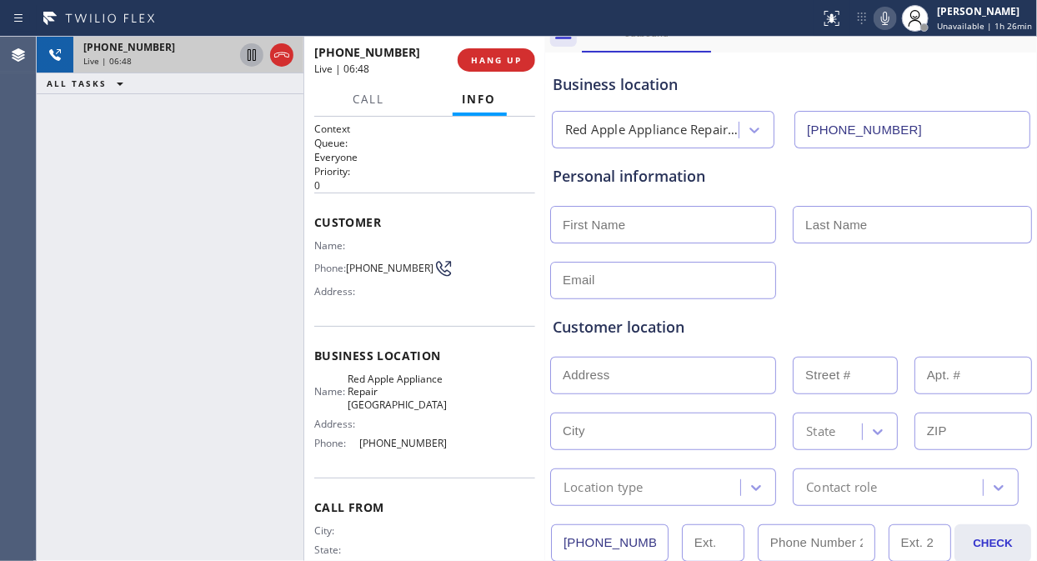
scroll to position [85, 0]
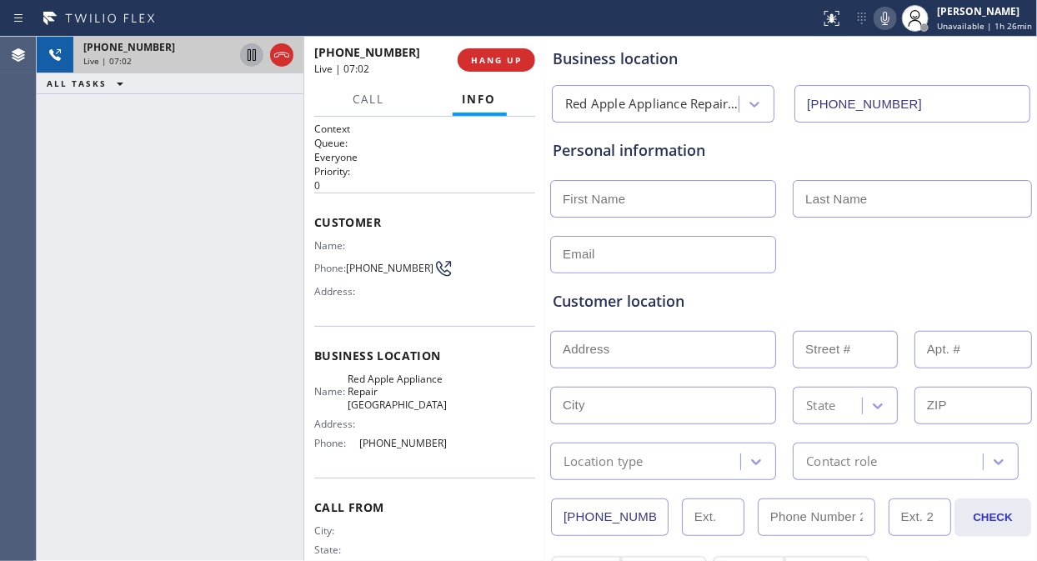
click at [885, 18] on icon at bounding box center [885, 18] width 20 height 20
click at [889, 21] on icon at bounding box center [885, 18] width 20 height 20
click at [779, 57] on div "Business location" at bounding box center [791, 59] width 477 height 23
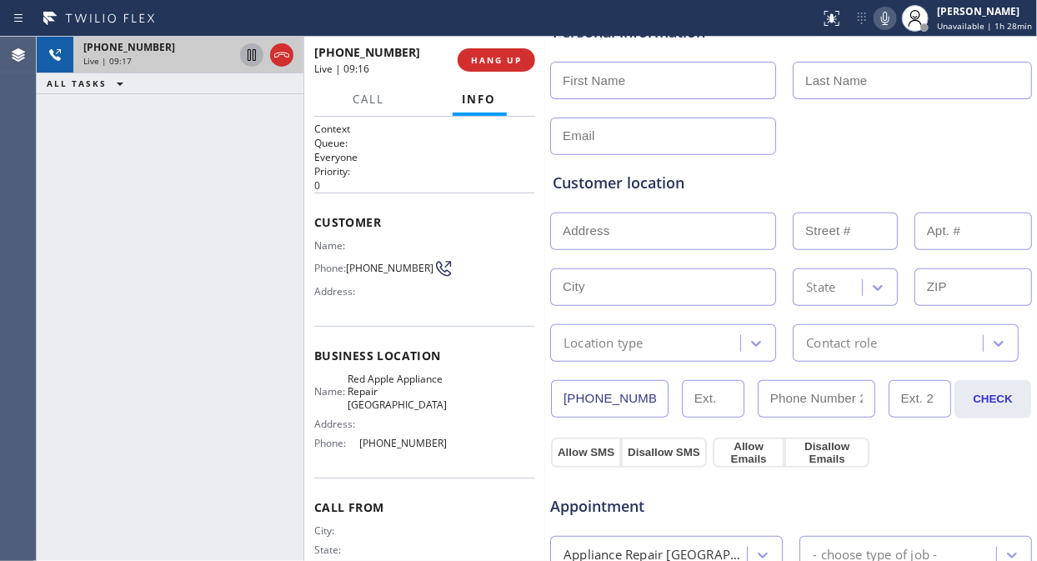
scroll to position [270, 0]
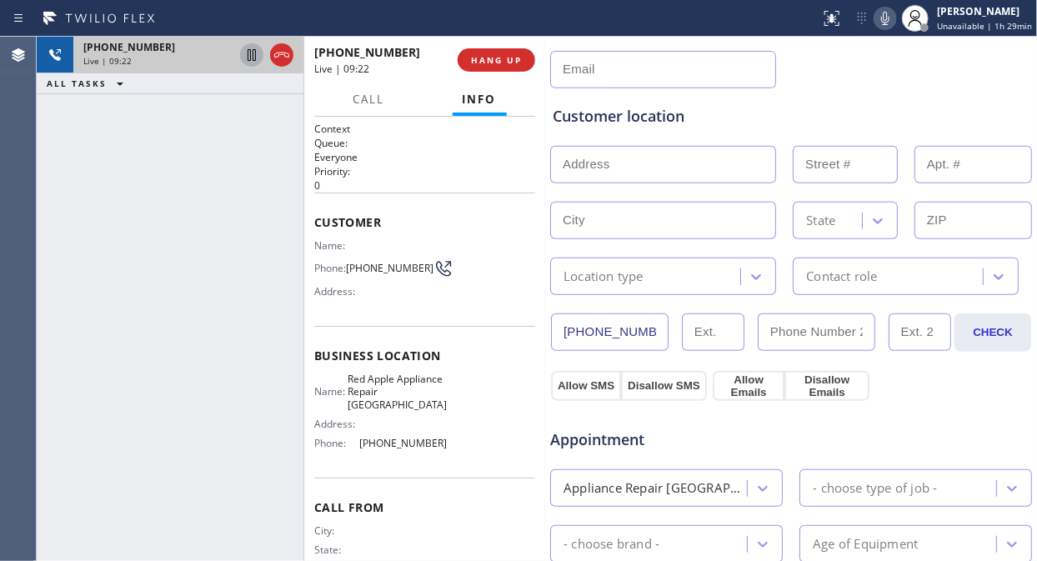
click at [104, 201] on div "[PHONE_NUMBER] Live | 09:22 ALL TASKS ALL TASKS ACTIVE TASKS TASKS IN WRAP UP" at bounding box center [170, 299] width 267 height 524
click at [773, 115] on div "Customer location" at bounding box center [791, 116] width 477 height 23
click at [139, 183] on div "[PHONE_NUMBER] Live | 09:29 ALL TASKS ALL TASKS ACTIVE TASKS TASKS IN WRAP UP" at bounding box center [170, 299] width 267 height 524
click at [888, 19] on icon at bounding box center [885, 18] width 8 height 13
click at [888, 19] on icon at bounding box center [885, 18] width 20 height 20
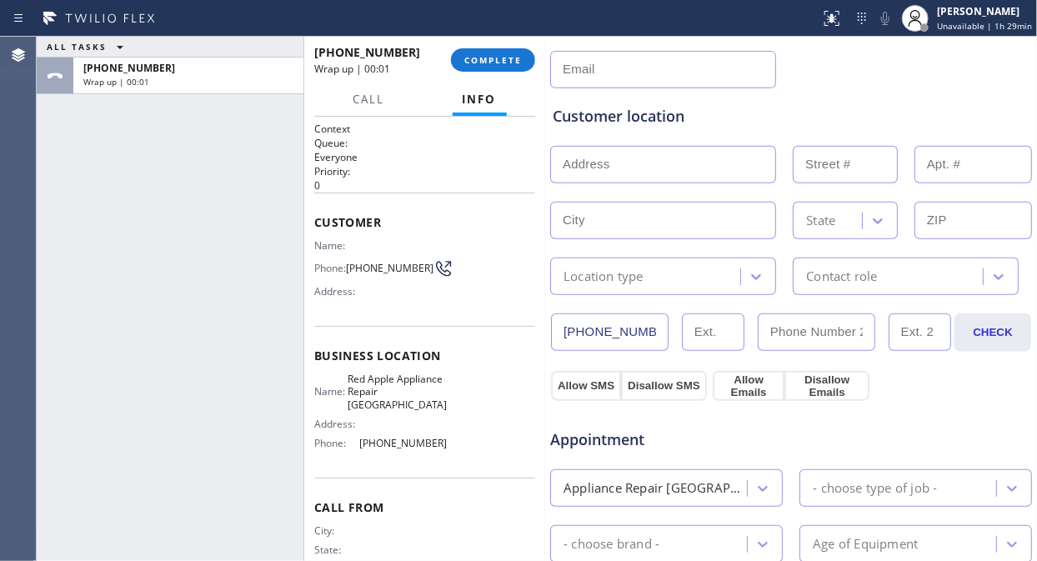
drag, startPoint x: 481, startPoint y: 67, endPoint x: 818, endPoint y: 119, distance: 341.6
click at [787, 126] on div "ALL TASKS ALL TASKS ACTIVE TASKS TASKS IN WRAP UP [PHONE_NUMBER] Wrap up | 00:0…" at bounding box center [537, 299] width 1000 height 524
click at [827, 117] on div "Customer location" at bounding box center [791, 116] width 477 height 23
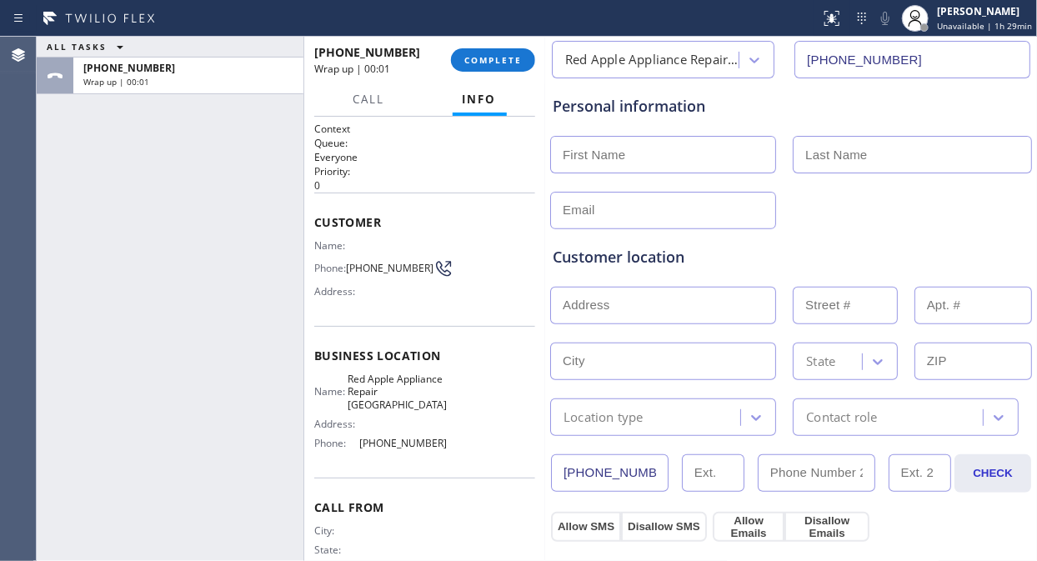
scroll to position [0, 0]
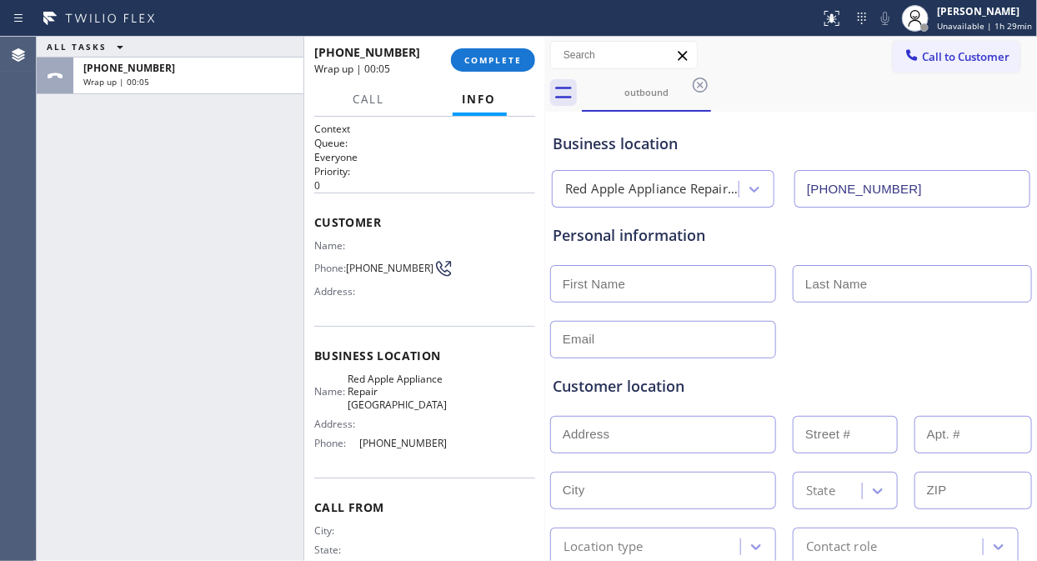
drag, startPoint x: 93, startPoint y: 318, endPoint x: 228, endPoint y: 269, distance: 143.7
click at [109, 315] on div "ALL TASKS ALL TASKS ACTIVE TASKS TASKS IN WRAP UP [PHONE_NUMBER] Wrap up | 00:05" at bounding box center [170, 299] width 267 height 524
click at [603, 286] on input "text" at bounding box center [663, 284] width 226 height 38
paste input "Alanicia"
type input "Alanicia"
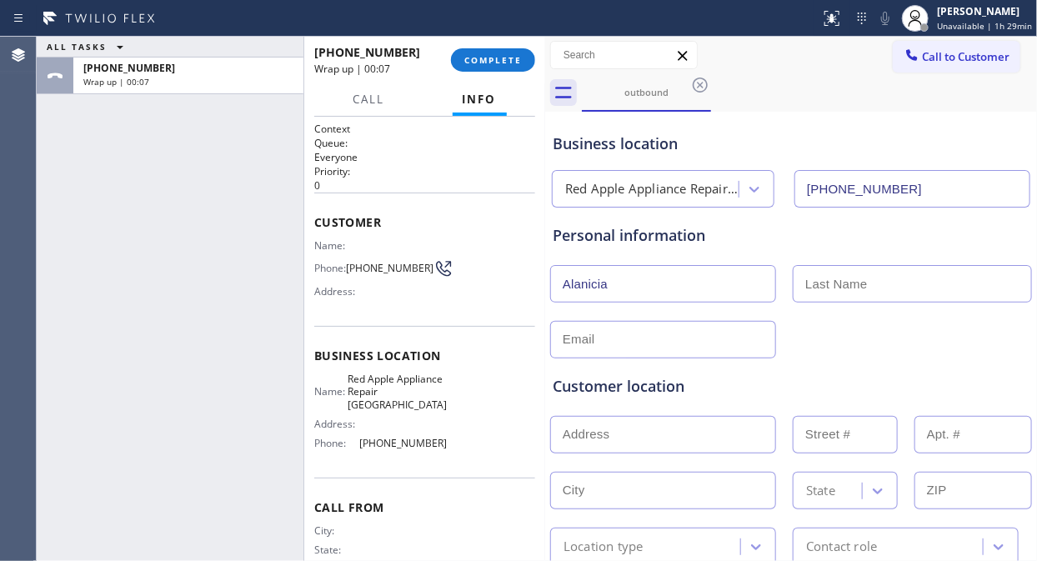
click at [851, 283] on input "text" at bounding box center [912, 284] width 239 height 38
type input "A"
click at [750, 338] on input "text" at bounding box center [663, 340] width 226 height 38
type input "[EMAIL_ADDRESS][DOMAIN_NAME]"
click at [867, 360] on div "Customer location >> ADD NEW ADDRESS << + NEW ADDRESS State Location type Conta…" at bounding box center [790, 461] width 483 height 207
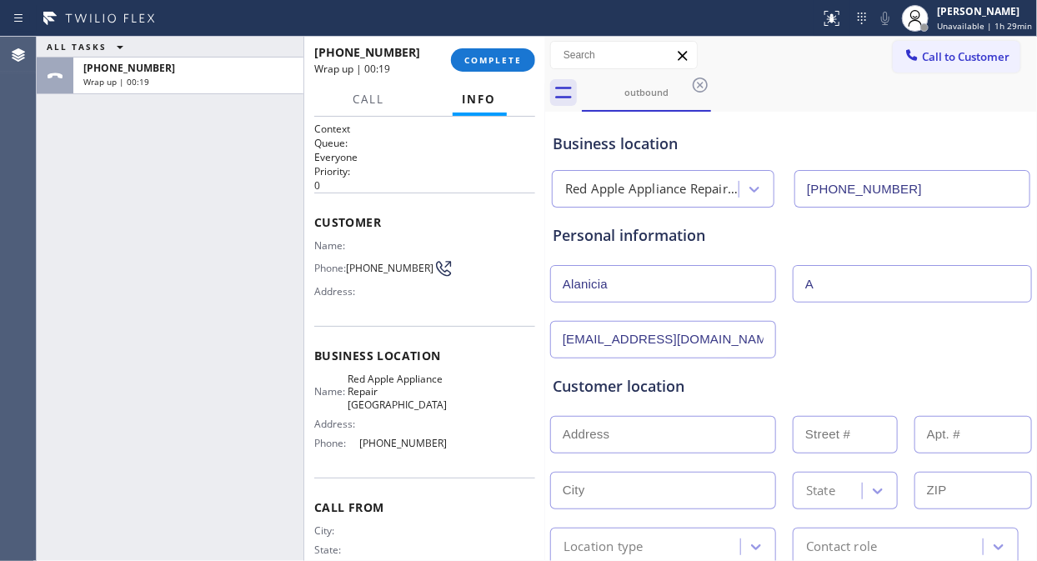
click at [154, 286] on div "ALL TASKS ALL TASKS ACTIVE TASKS TASKS IN WRAP UP [PHONE_NUMBER] Wrap up | 00:19" at bounding box center [170, 299] width 267 height 524
click at [637, 446] on input "text" at bounding box center [663, 435] width 226 height 38
paste input "[STREET_ADDRESS]."
type input "[STREET_ADDRESS]"
type input "205"
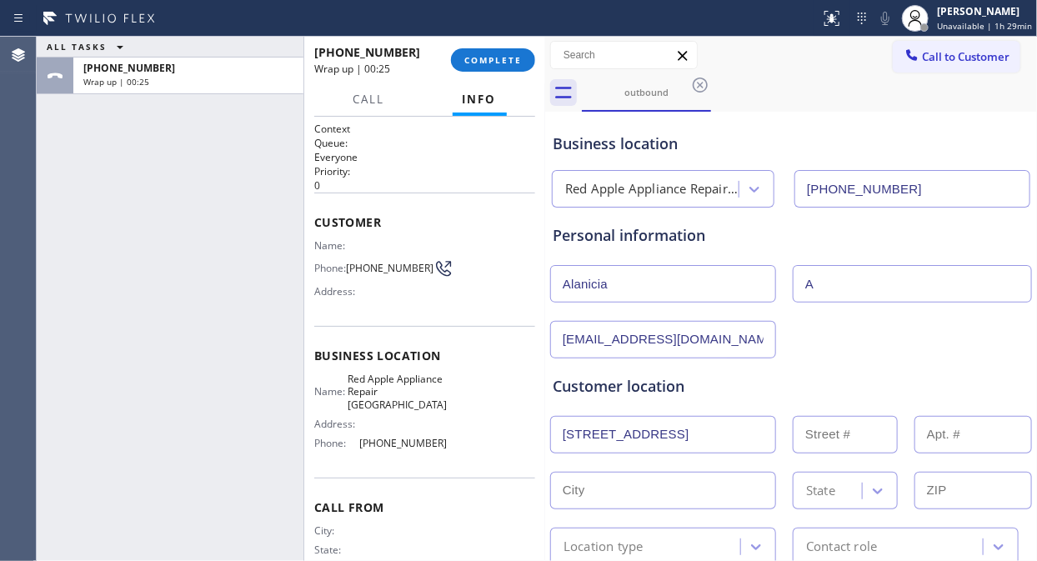
type input "[GEOGRAPHIC_DATA]"
type input "06443"
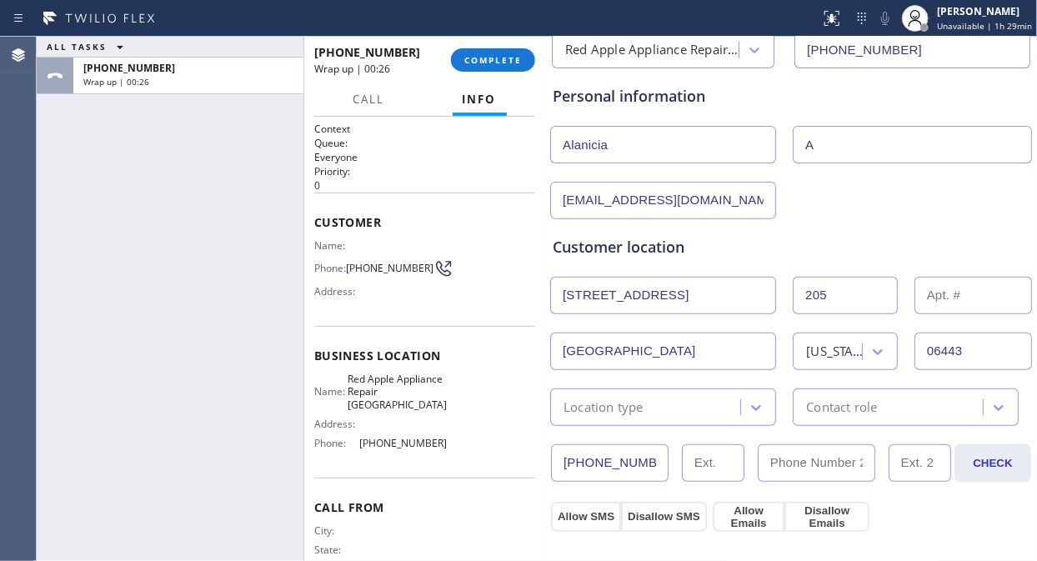
scroll to position [185, 0]
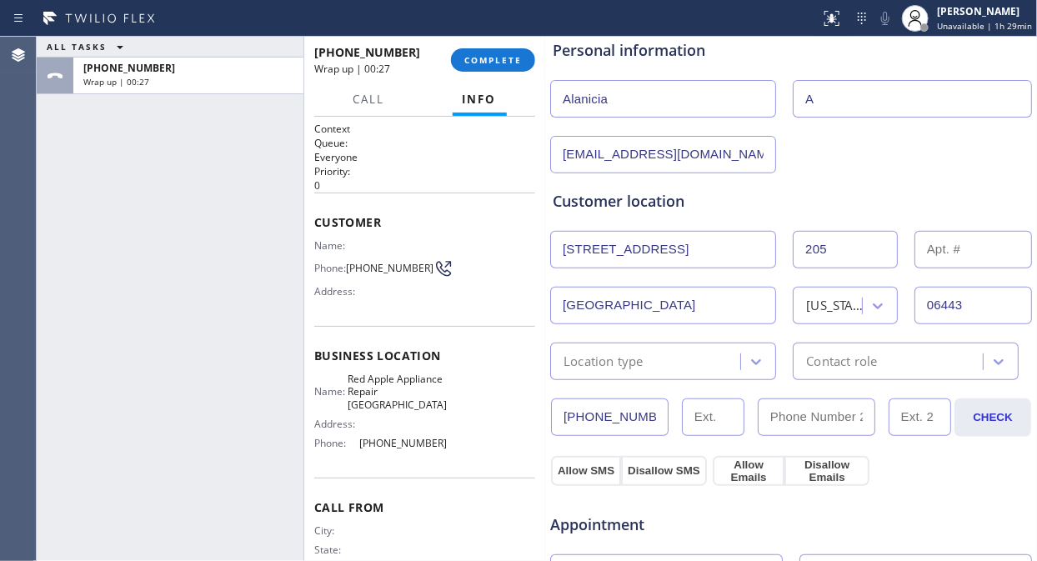
click at [639, 355] on div "Location type" at bounding box center [603, 361] width 80 height 19
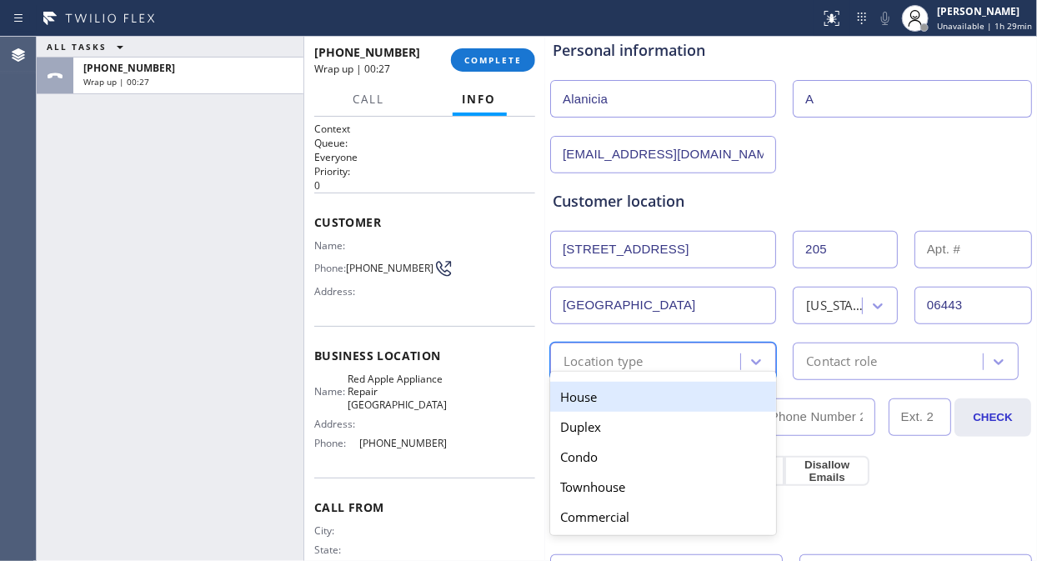
click at [635, 389] on div "House" at bounding box center [663, 397] width 226 height 30
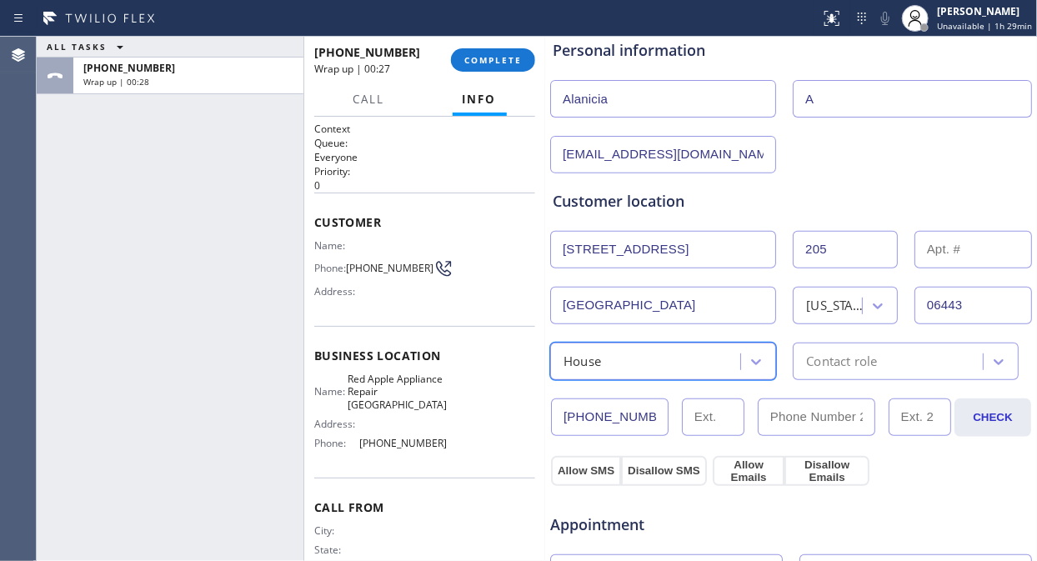
click at [862, 353] on div "Contact role" at bounding box center [841, 361] width 71 height 19
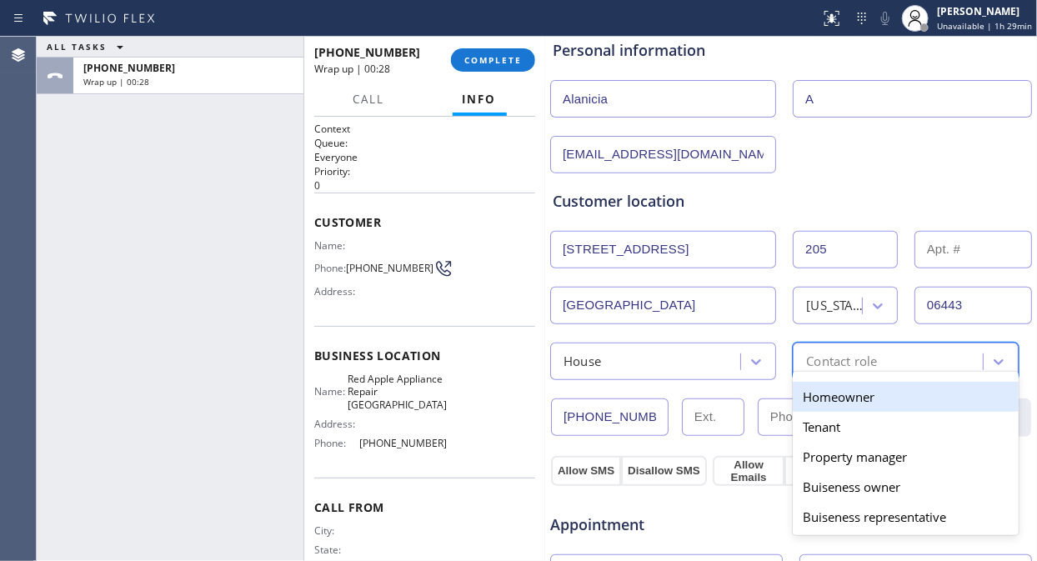
drag, startPoint x: 821, startPoint y: 393, endPoint x: 708, endPoint y: 428, distance: 117.6
click at [820, 394] on div "Homeowner" at bounding box center [906, 397] width 226 height 30
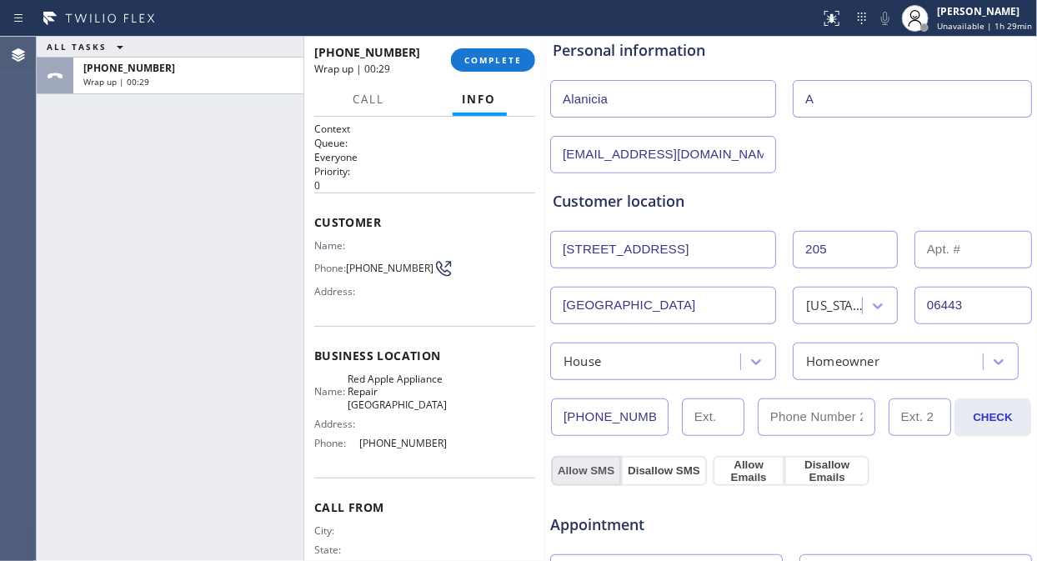
drag, startPoint x: 569, startPoint y: 476, endPoint x: 744, endPoint y: 457, distance: 176.1
click at [590, 476] on button "Allow SMS" at bounding box center [586, 471] width 70 height 30
click at [751, 456] on button "Allow Emails" at bounding box center [749, 471] width 72 height 30
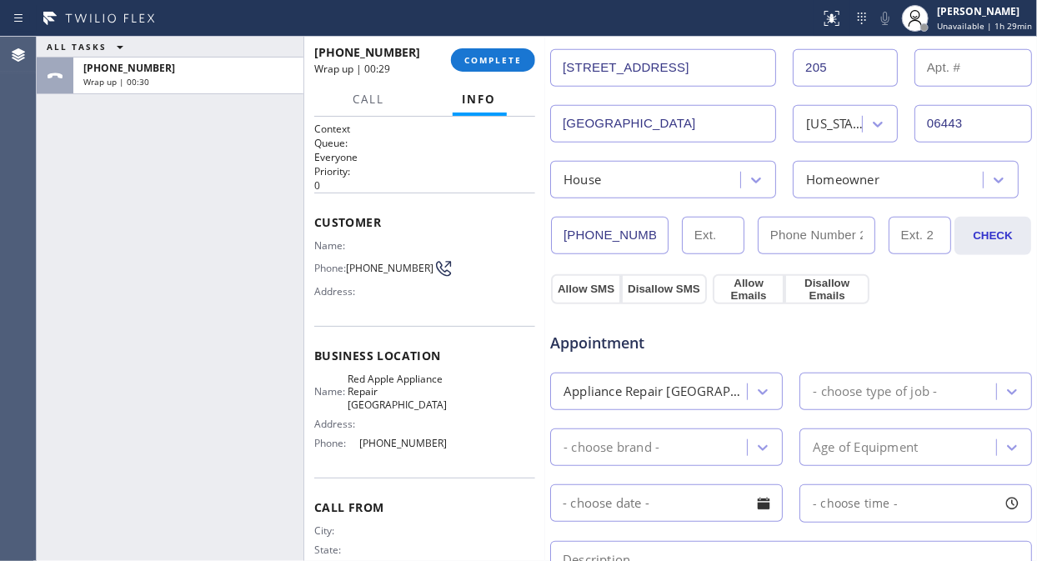
scroll to position [555, 0]
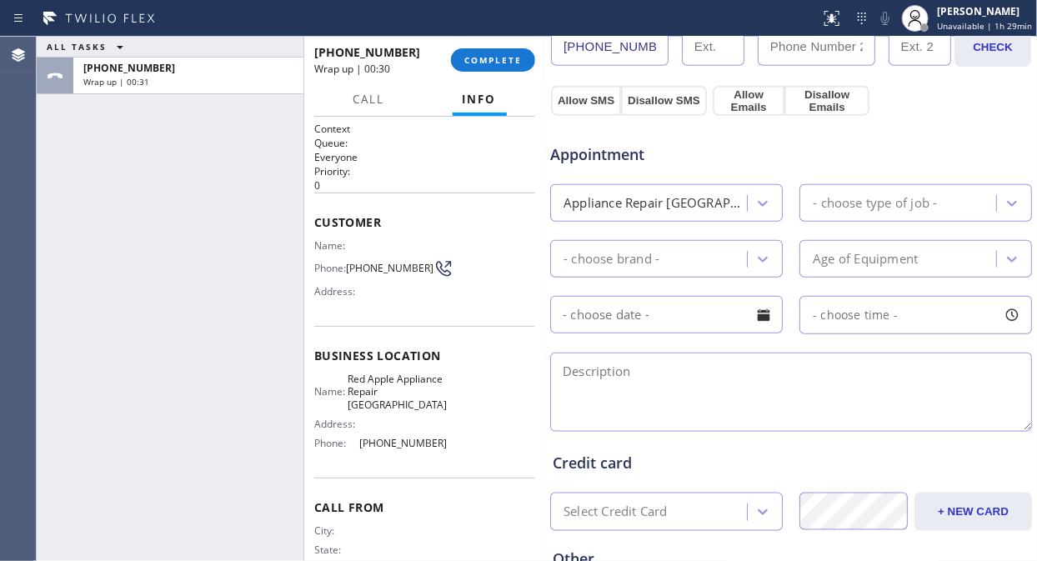
click at [848, 203] on div "- choose type of job -" at bounding box center [875, 202] width 124 height 19
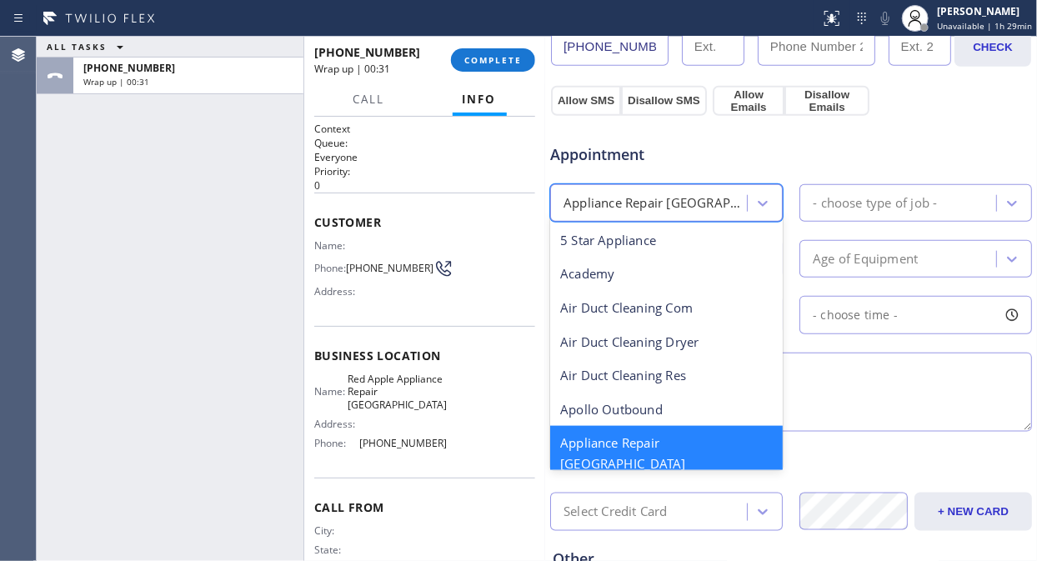
click at [706, 203] on div "Appliance Repair [GEOGRAPHIC_DATA]" at bounding box center [655, 202] width 185 height 19
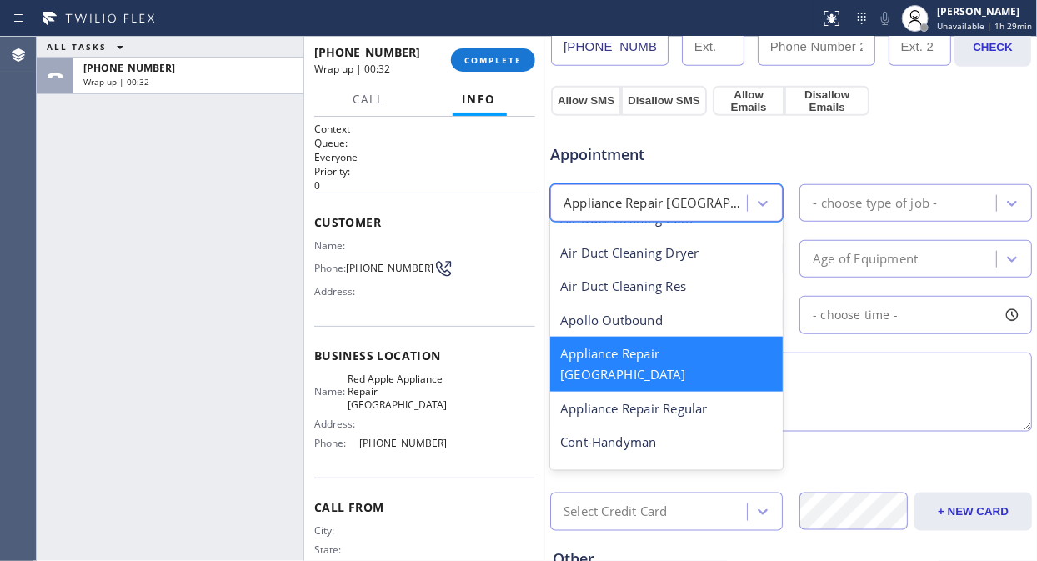
scroll to position [186, 0]
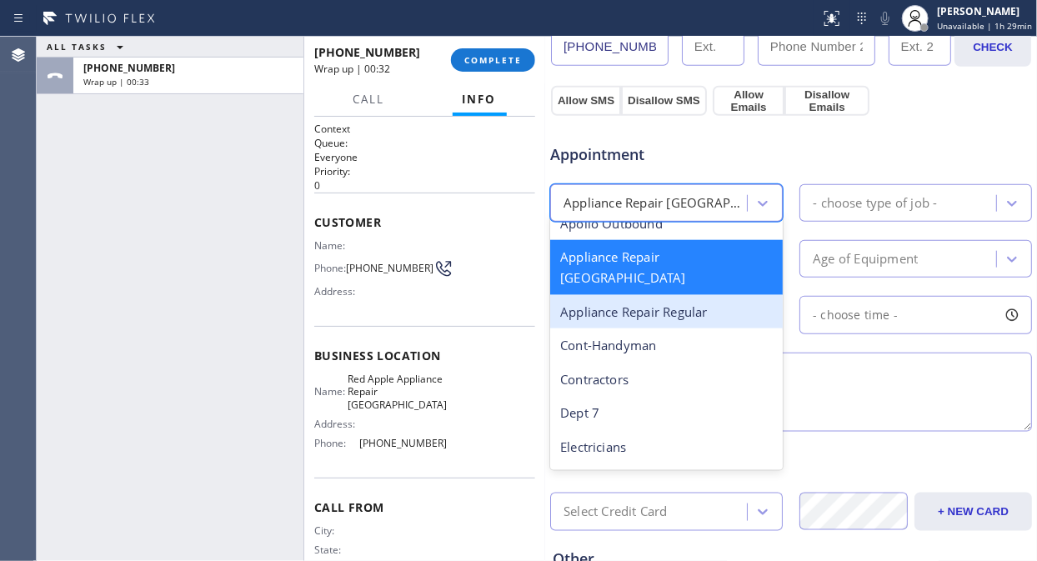
click at [692, 295] on div "Appliance Repair Regular" at bounding box center [666, 312] width 233 height 34
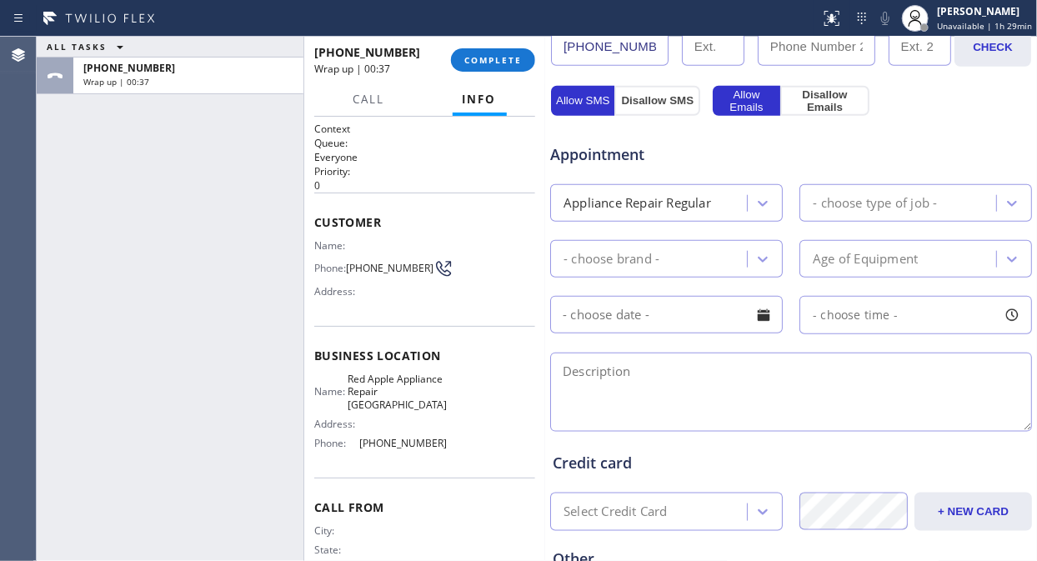
drag, startPoint x: 157, startPoint y: 235, endPoint x: 564, endPoint y: 384, distance: 434.0
click at [157, 235] on div "ALL TASKS ALL TASKS ACTIVE TASKS TASKS IN WRAP UP [PHONE_NUMBER] Wrap up | 00:37" at bounding box center [170, 299] width 267 height 524
click at [709, 390] on textarea at bounding box center [791, 392] width 482 height 79
paste textarea "Frigidaire dishwasher, not working properly | [GEOGRAPHIC_DATA]"
type textarea "Frigidaire dishwasher, not working properly | [GEOGRAPHIC_DATA]"
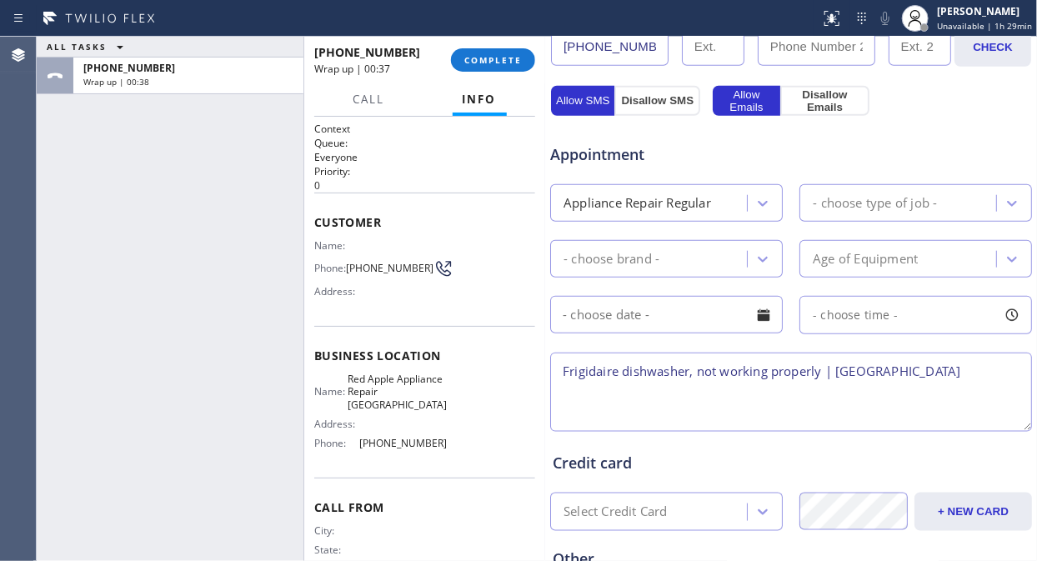
click at [862, 193] on div "- choose type of job -" at bounding box center [900, 202] width 192 height 29
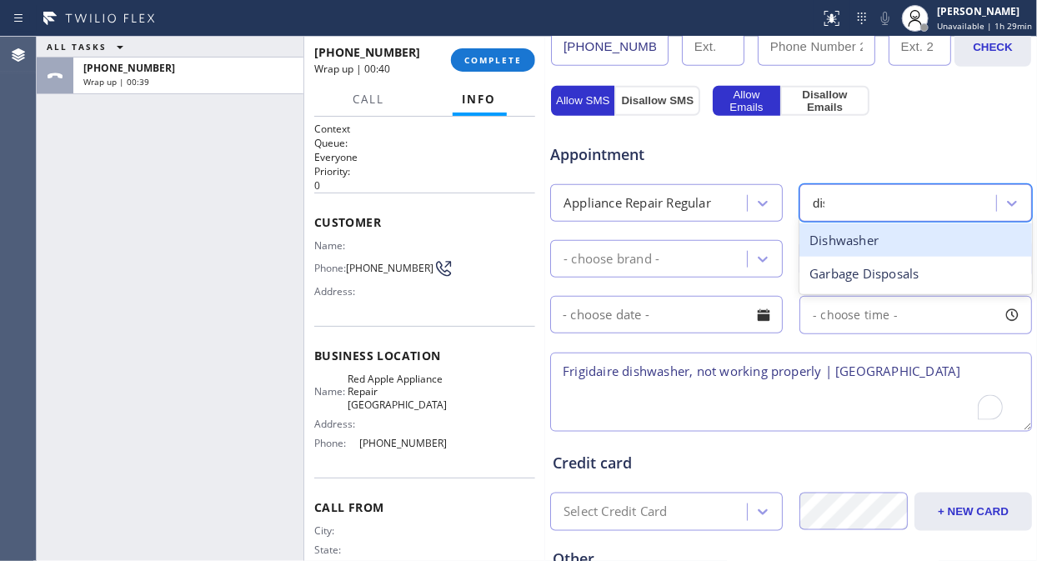
type input "dish"
drag, startPoint x: 852, startPoint y: 228, endPoint x: 762, endPoint y: 250, distance: 92.8
click at [851, 228] on div "Dishwasher" at bounding box center [915, 240] width 233 height 34
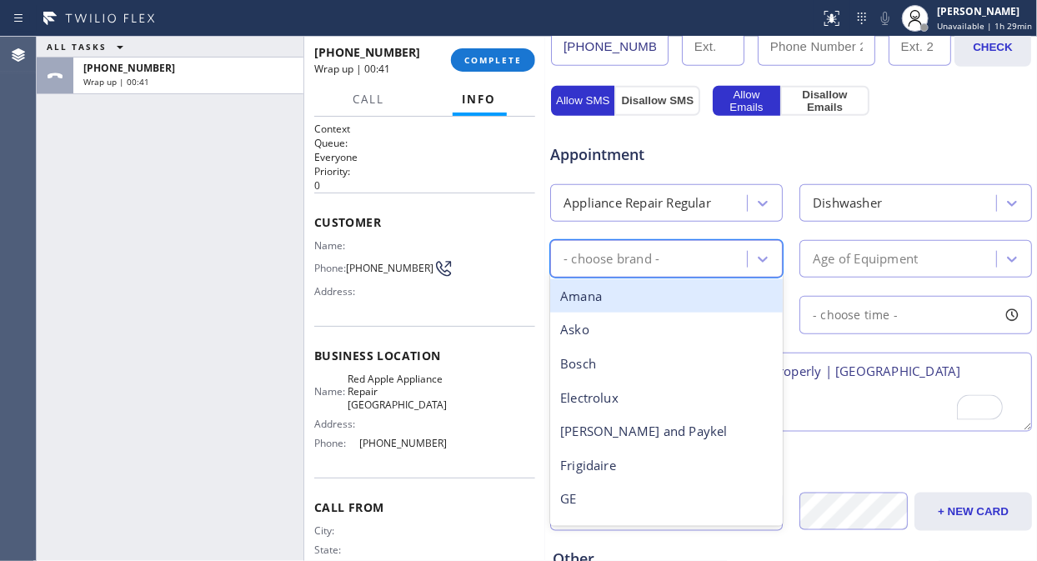
click at [693, 250] on div "- choose brand -" at bounding box center [651, 258] width 192 height 29
type input "fri"
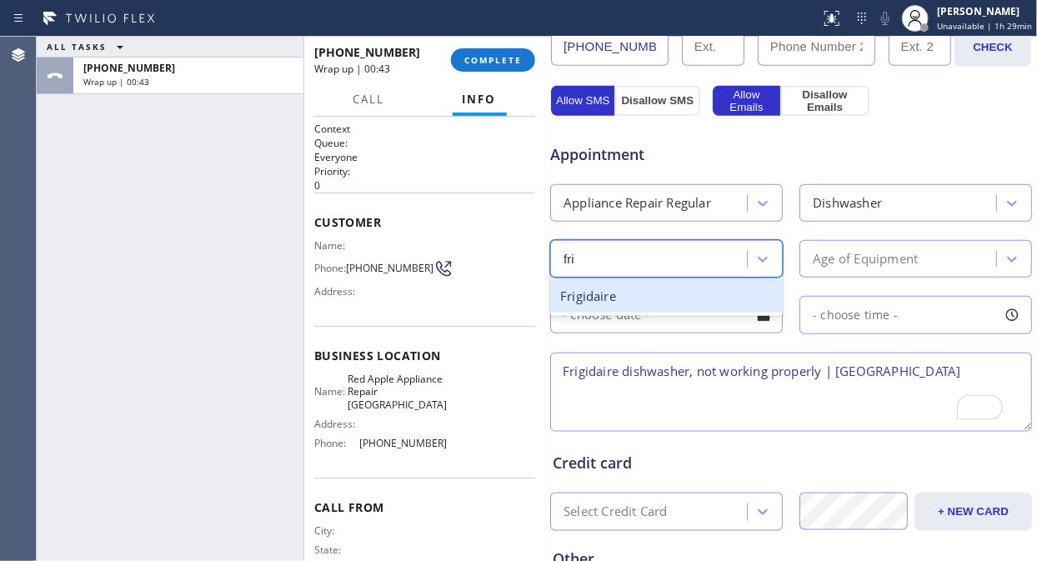
drag, startPoint x: 706, startPoint y: 293, endPoint x: 825, endPoint y: 268, distance: 121.8
click at [706, 293] on div "Frigidaire" at bounding box center [666, 296] width 233 height 34
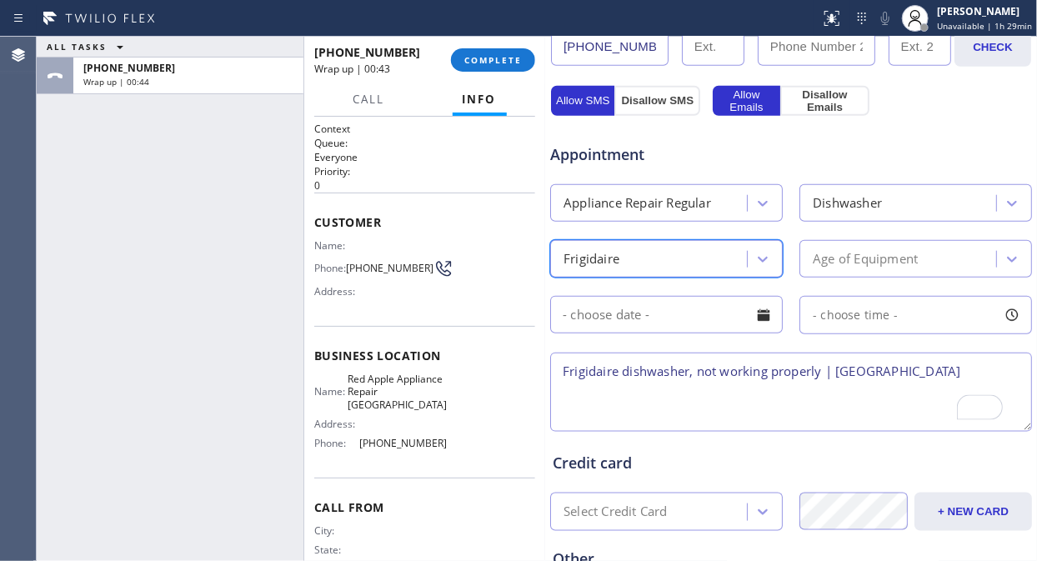
click at [863, 254] on div "Age of Equipment" at bounding box center [865, 258] width 105 height 19
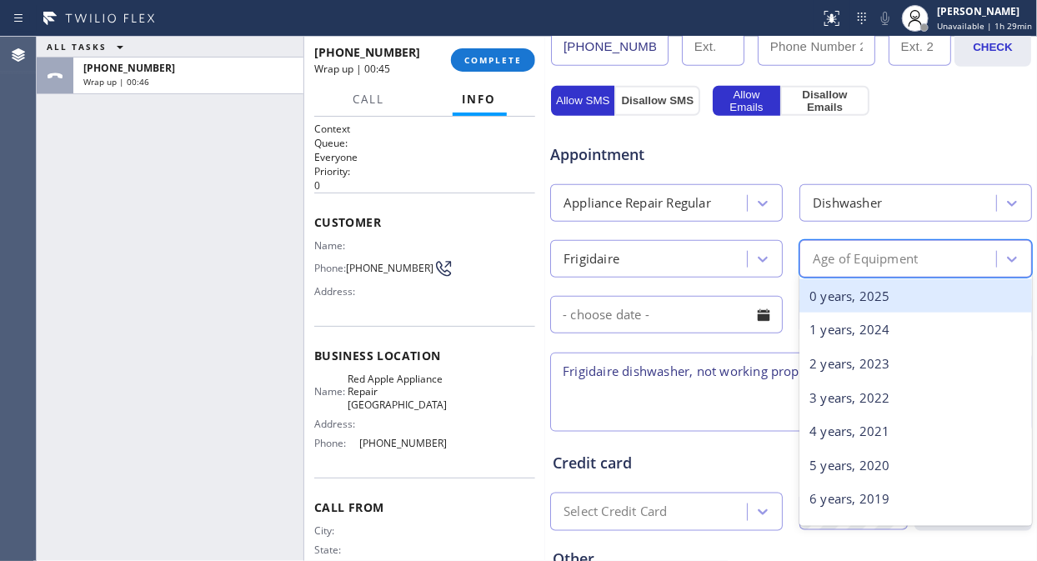
scroll to position [555, 0]
type input "4"
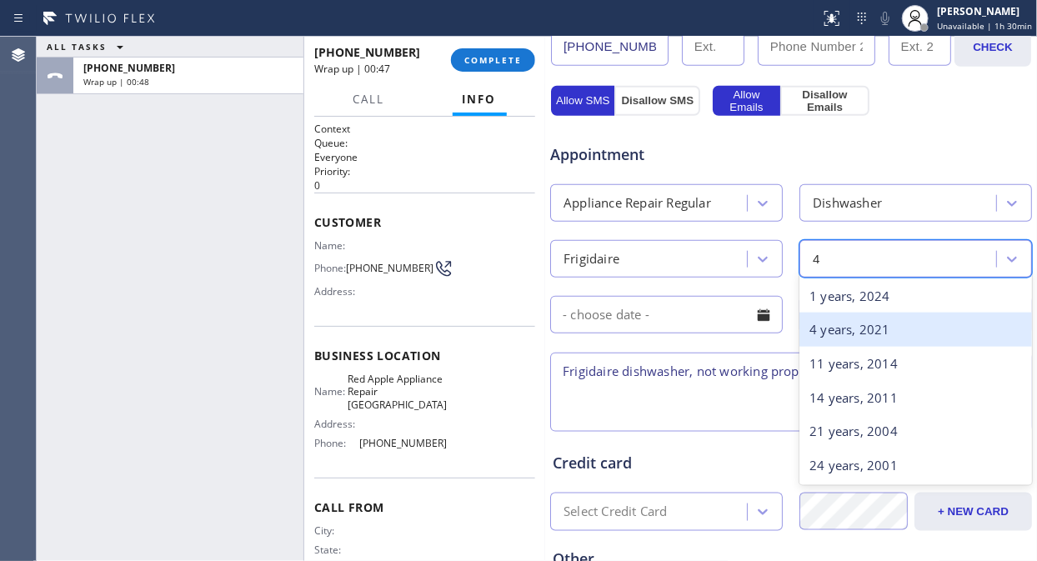
click at [853, 343] on div "4 years, 2021" at bounding box center [915, 330] width 233 height 34
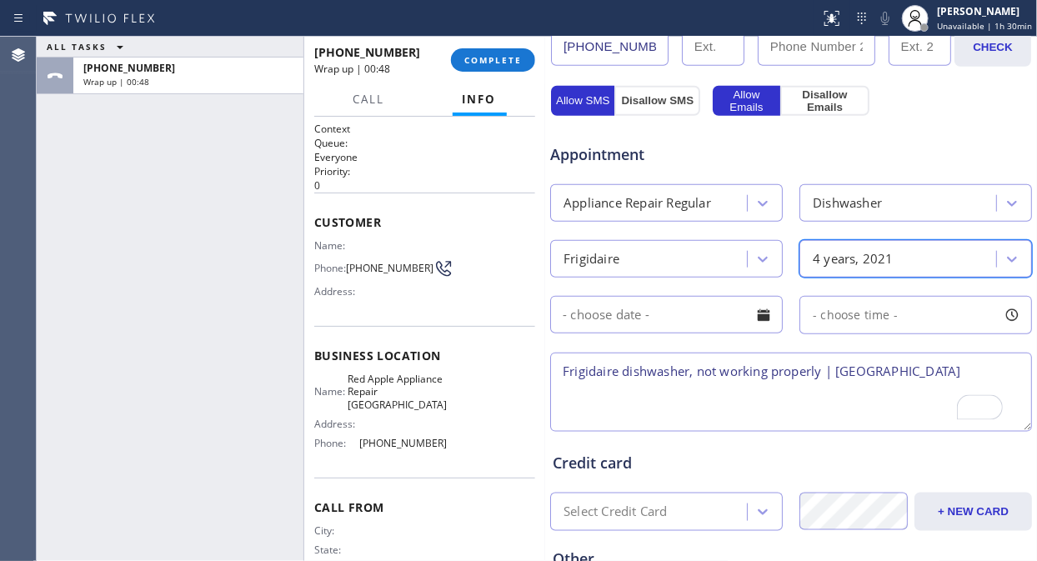
click at [958, 368] on textarea "Frigidaire dishwasher, not working properly | [GEOGRAPHIC_DATA]" at bounding box center [791, 392] width 482 height 79
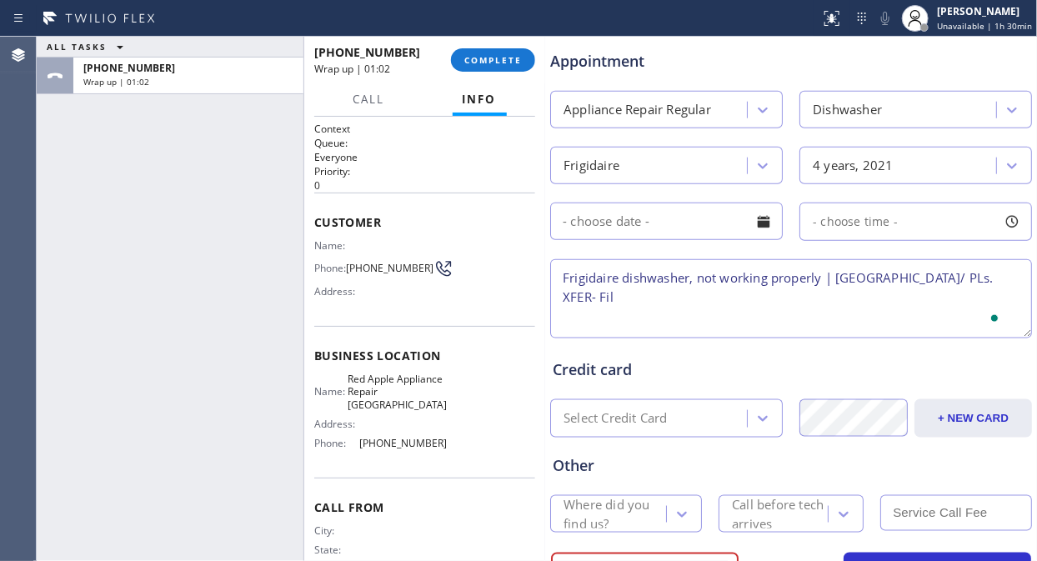
scroll to position [730, 0]
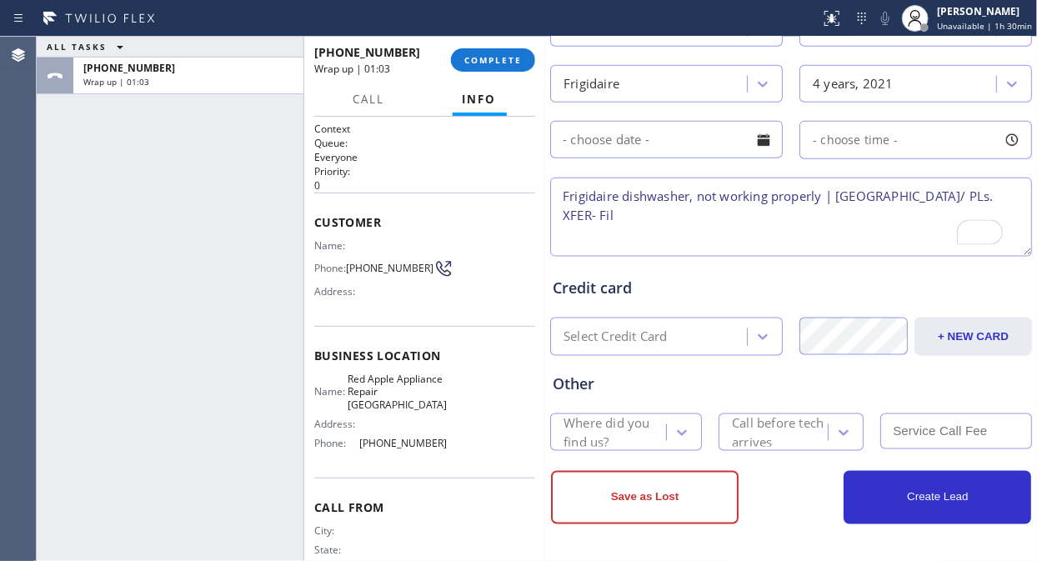
type textarea "Frigidaire dishwasher, not working properly | [GEOGRAPHIC_DATA]/ PLs. XFER- Fil"
click at [575, 428] on div "Where did you find us?" at bounding box center [613, 432] width 101 height 38
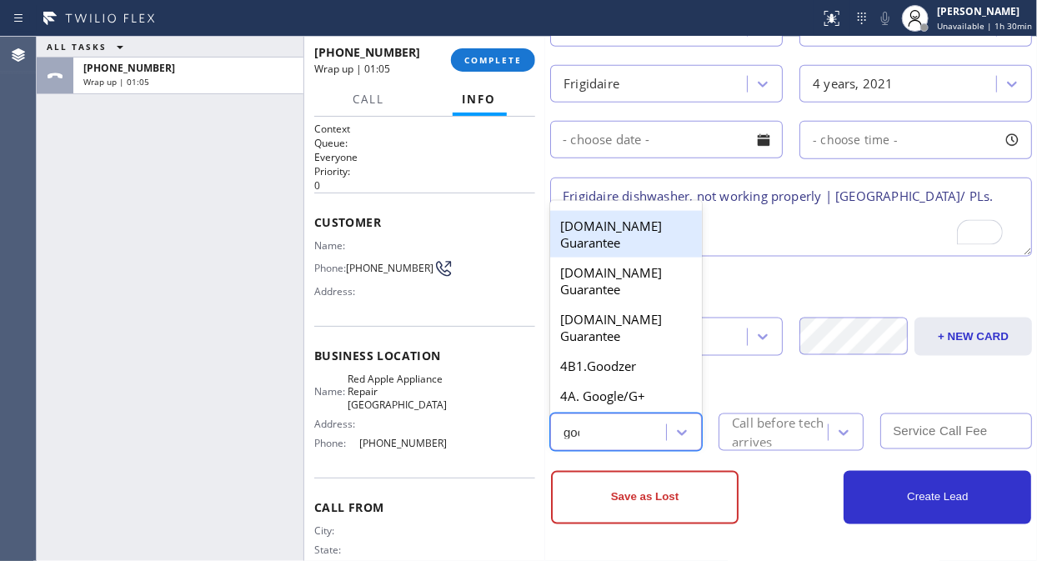
type input "goog"
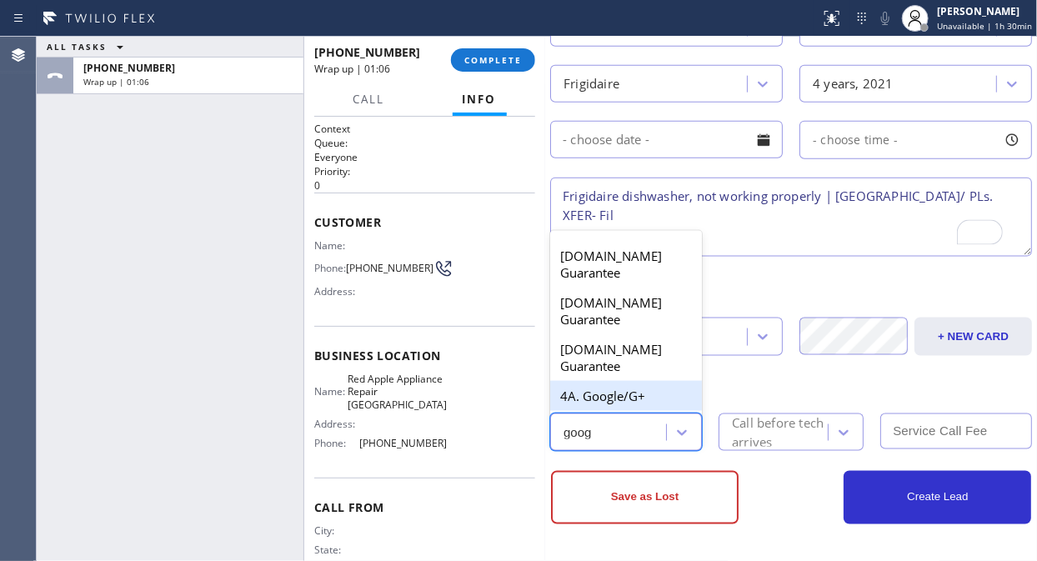
click at [603, 381] on div "4A. Google/G+" at bounding box center [626, 396] width 152 height 30
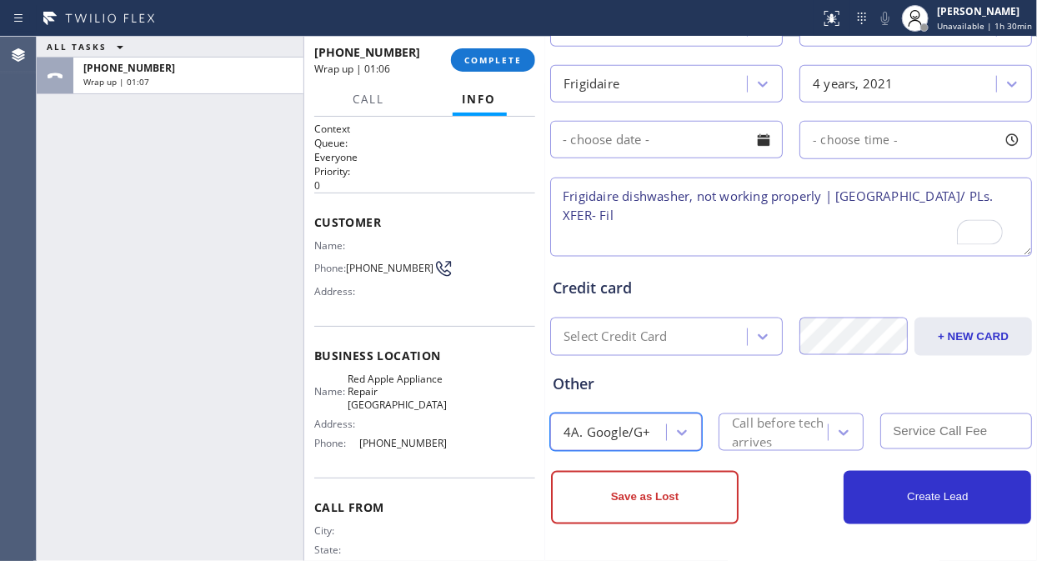
click at [785, 439] on div "Call before tech arrives" at bounding box center [779, 432] width 94 height 38
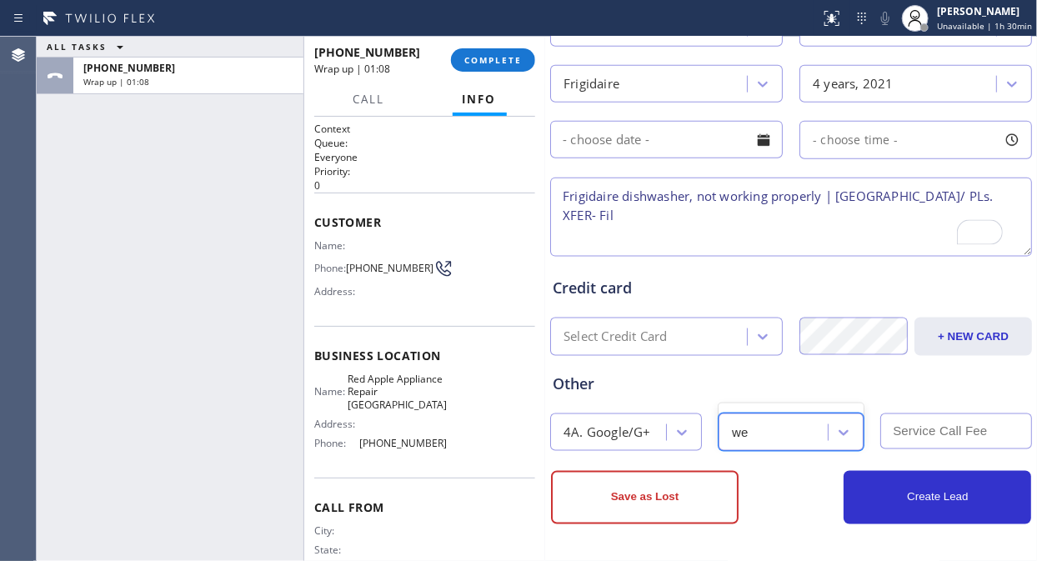
type input "w"
type input "30"
click at [763, 389] on div "30 min" at bounding box center [790, 396] width 145 height 30
click at [890, 415] on input "text" at bounding box center [956, 431] width 152 height 36
click at [660, 225] on textarea "Frigidaire dishwasher, not working properly | [GEOGRAPHIC_DATA]/ PLs. XFER- Fil" at bounding box center [791, 217] width 482 height 79
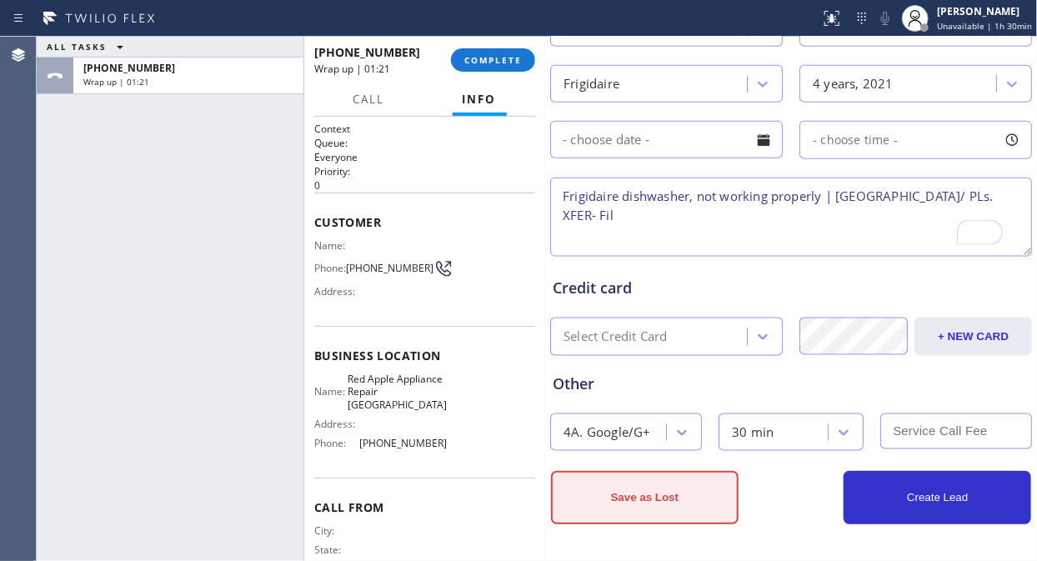
click at [636, 506] on button "Save as Lost" at bounding box center [645, 497] width 188 height 53
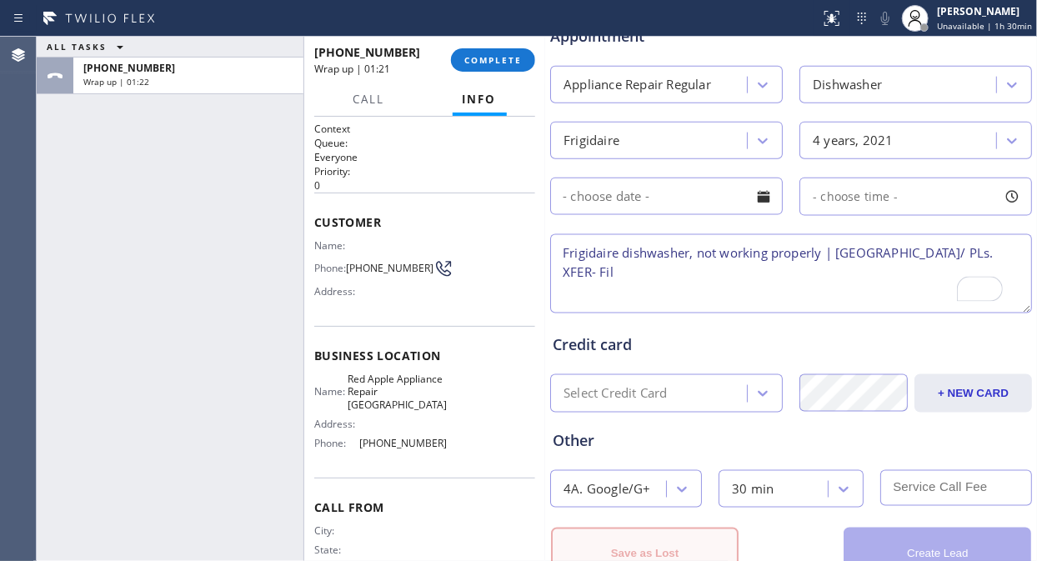
scroll to position [787, 0]
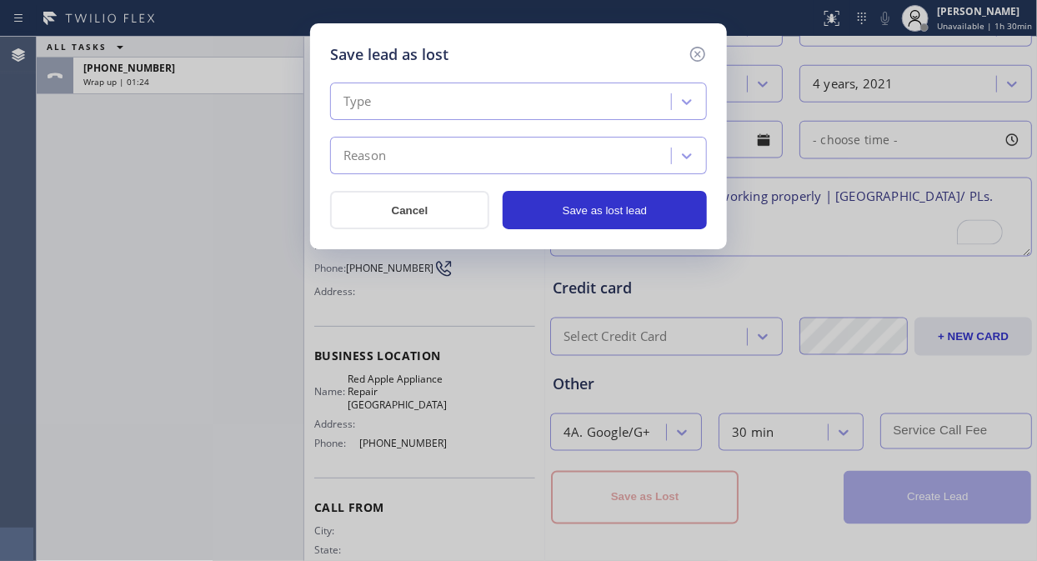
drag, startPoint x: 493, startPoint y: 93, endPoint x: 487, endPoint y: 113, distance: 21.6
click at [492, 93] on div "Type" at bounding box center [503, 102] width 336 height 29
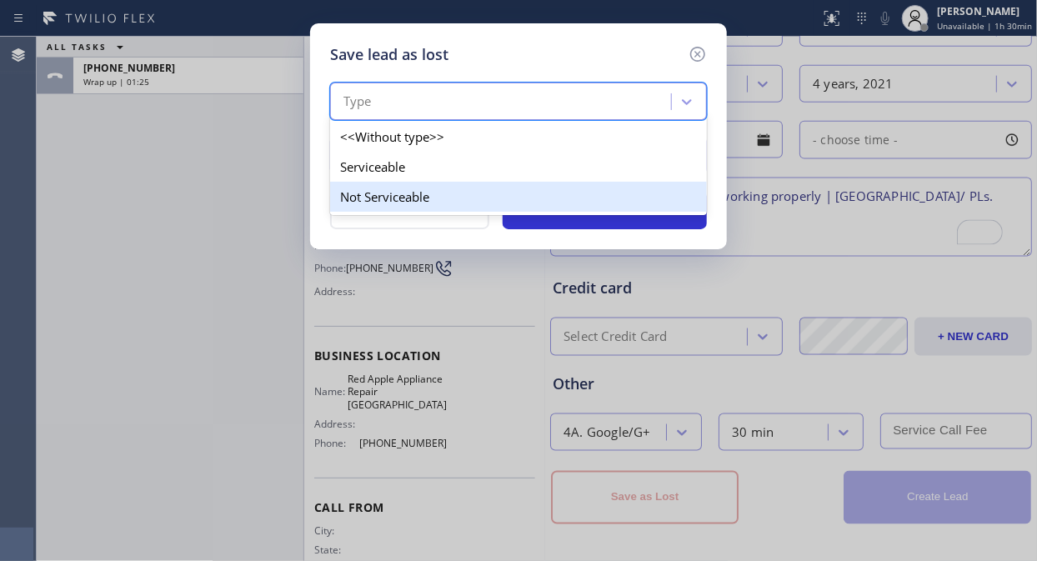
click at [438, 193] on div "Not Serviceable" at bounding box center [518, 197] width 377 height 30
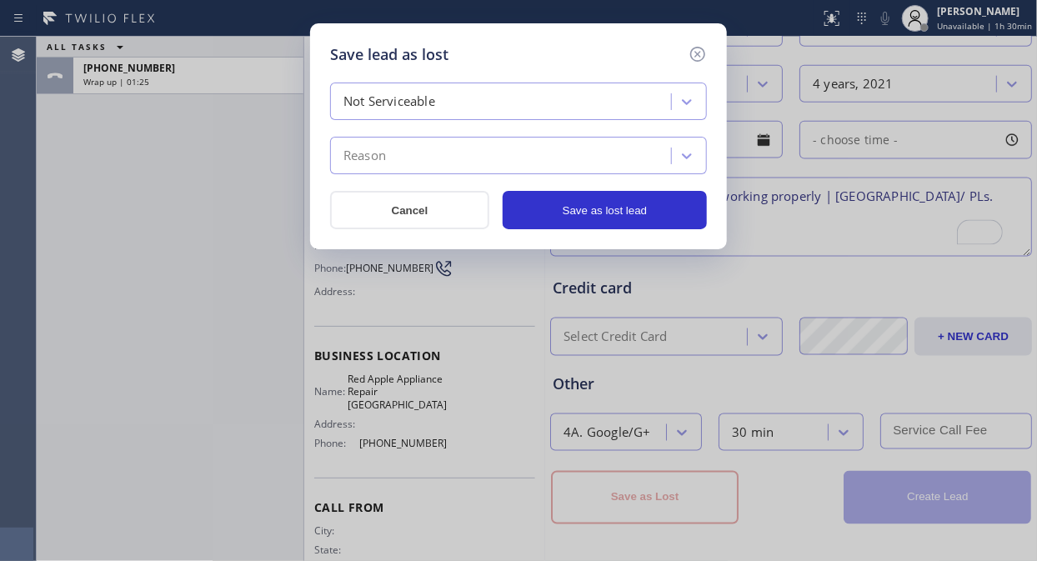
click at [457, 142] on div "Reason" at bounding box center [503, 156] width 336 height 29
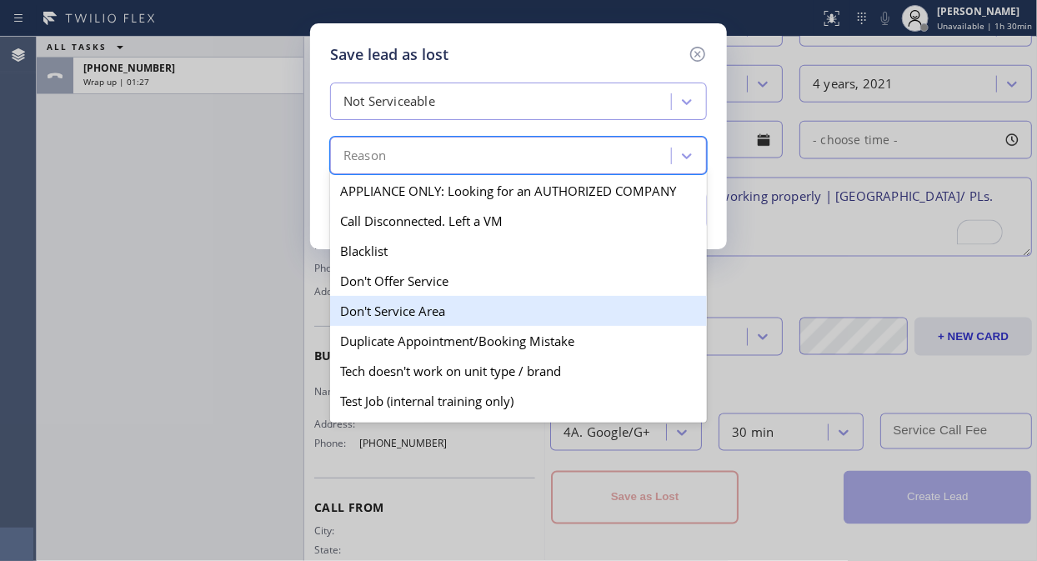
click at [420, 309] on div "Don't Service Area" at bounding box center [518, 311] width 377 height 30
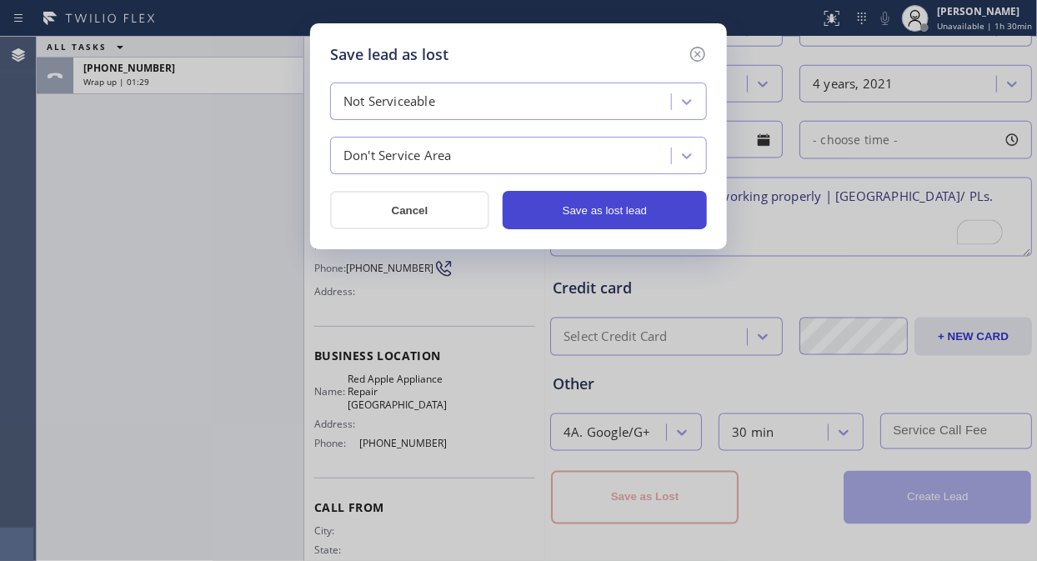
click at [585, 207] on button "Save as lost lead" at bounding box center [605, 210] width 204 height 38
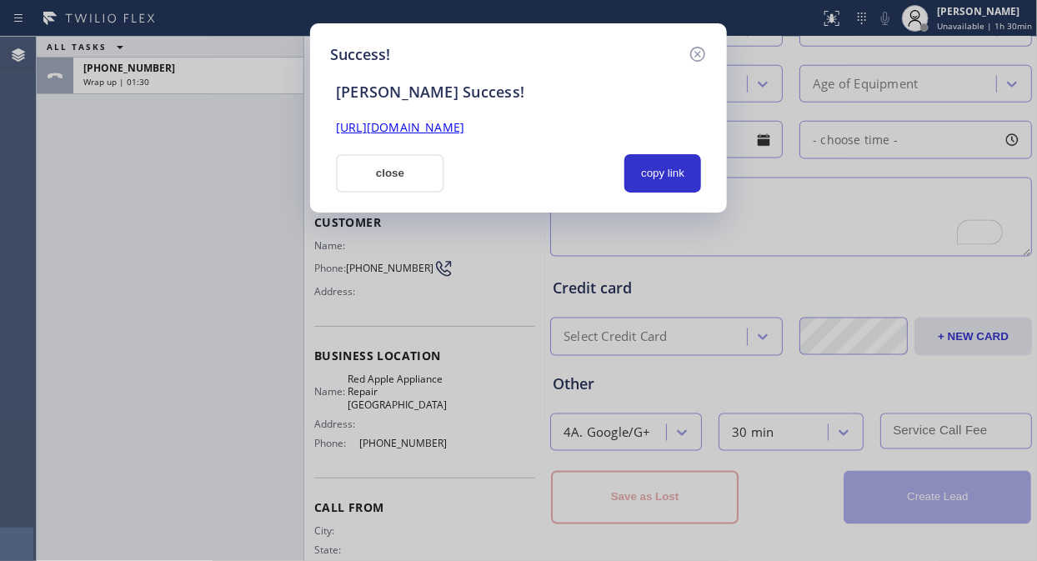
click at [464, 132] on link "[URL][DOMAIN_NAME]" at bounding box center [400, 127] width 128 height 16
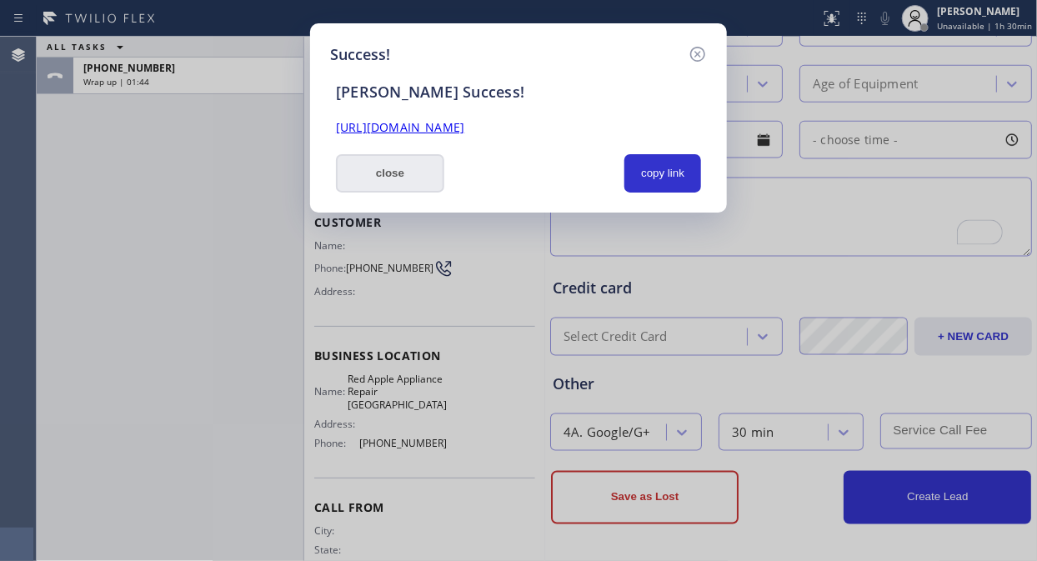
click at [392, 181] on button "close" at bounding box center [390, 173] width 108 height 38
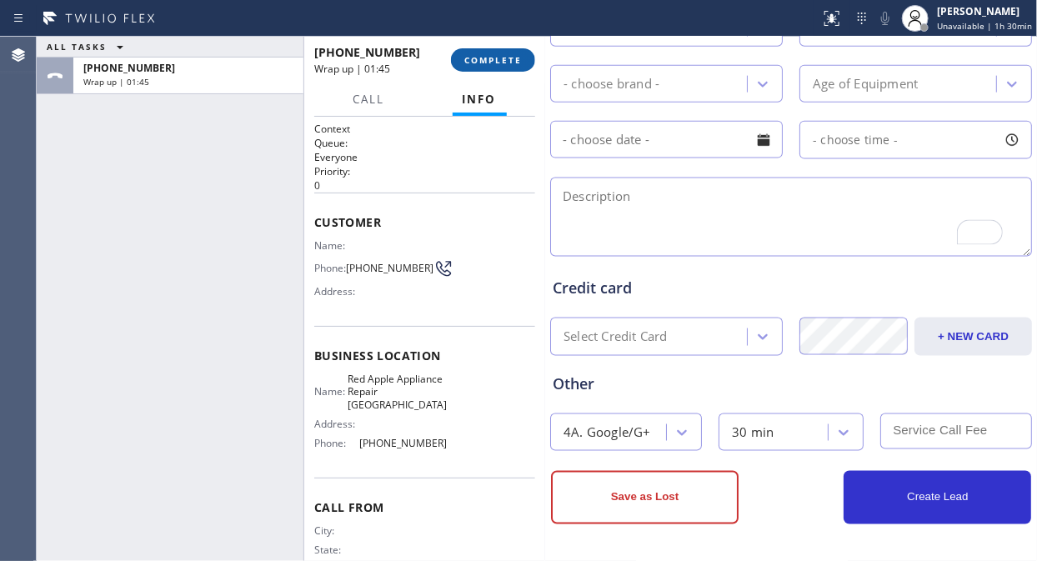
drag, startPoint x: 473, startPoint y: 57, endPoint x: 483, endPoint y: 57, distance: 10.0
click at [475, 57] on span "COMPLETE" at bounding box center [493, 60] width 58 height 12
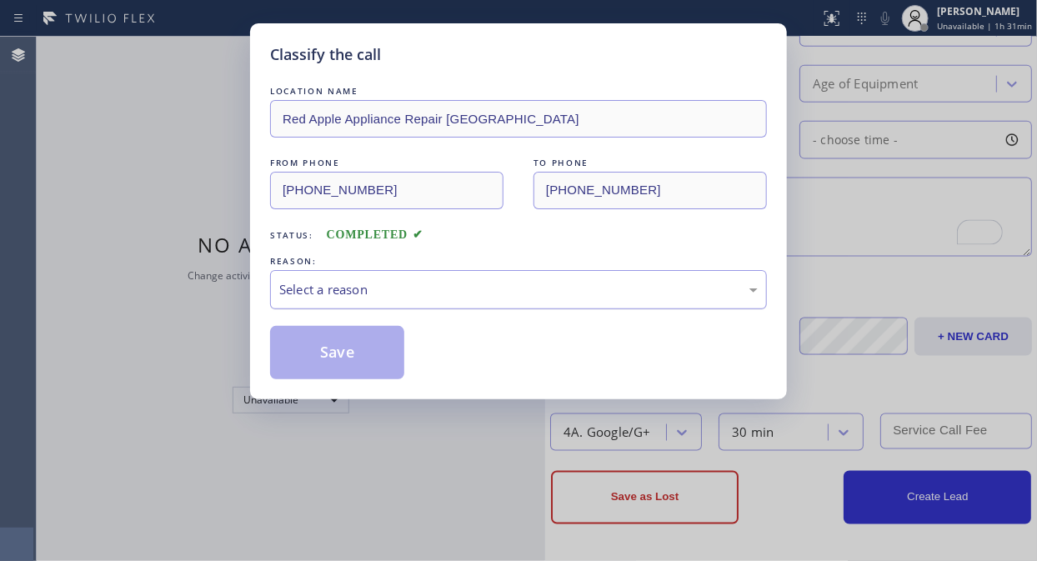
click at [452, 288] on div "Select a reason" at bounding box center [518, 289] width 478 height 19
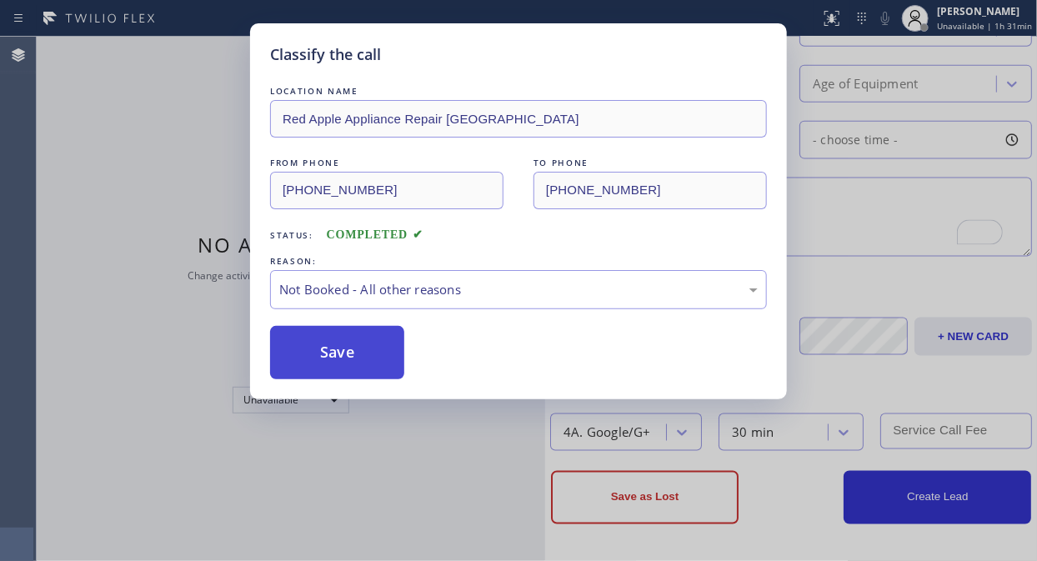
click at [345, 353] on button "Save" at bounding box center [337, 352] width 134 height 53
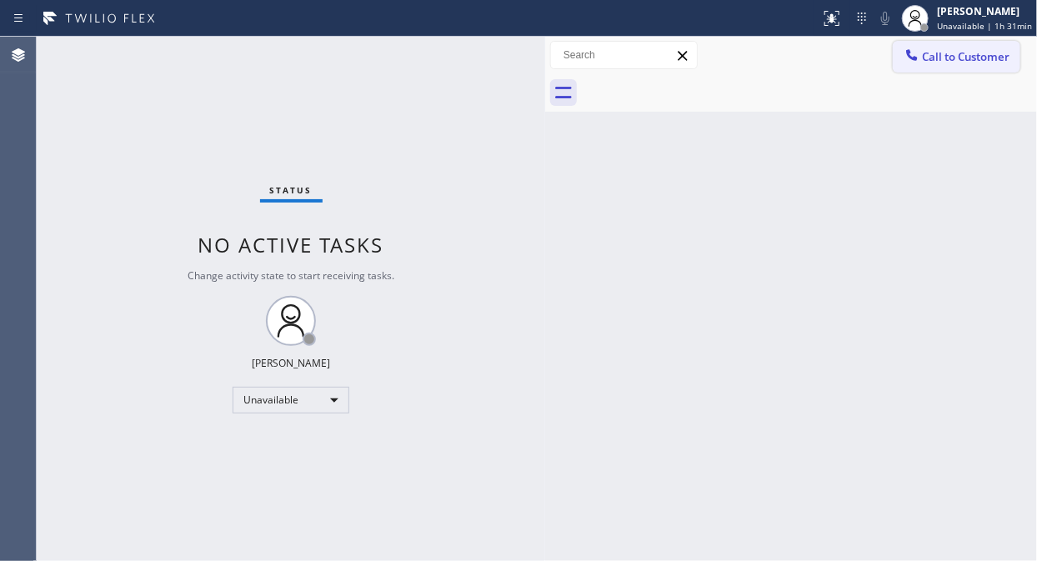
click at [918, 51] on icon at bounding box center [911, 55] width 17 height 17
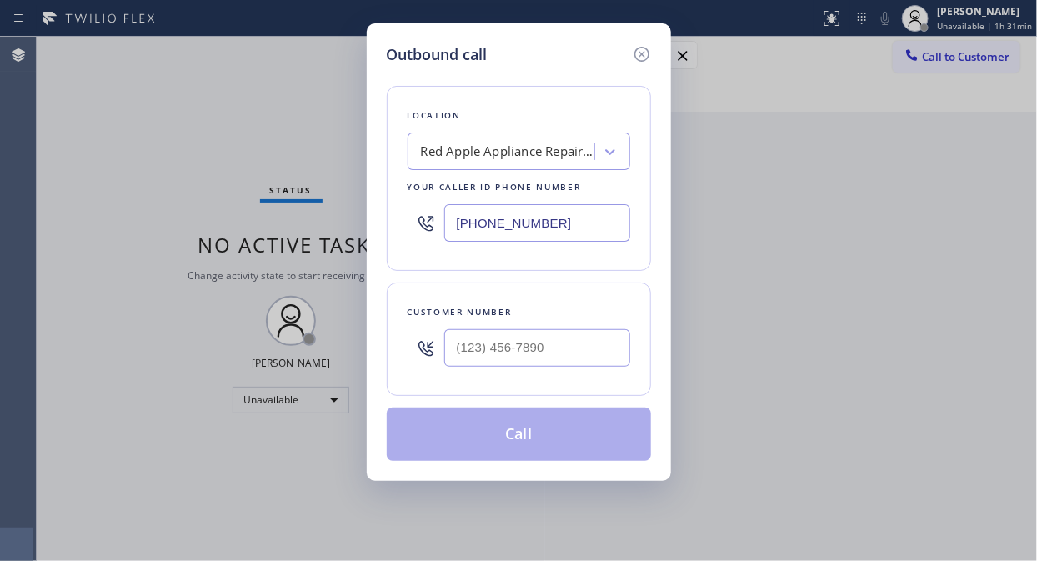
click at [454, 226] on input "[PHONE_NUMBER]" at bounding box center [537, 223] width 186 height 38
paste input "650) 933-4988"
type input "[PHONE_NUMBER]"
click at [178, 133] on div "Outbound call Location Mr [PERSON_NAME] Fixer Your caller id phone number [PHON…" at bounding box center [518, 280] width 1037 height 561
click at [456, 357] on input "(___) ___-____" at bounding box center [537, 348] width 186 height 38
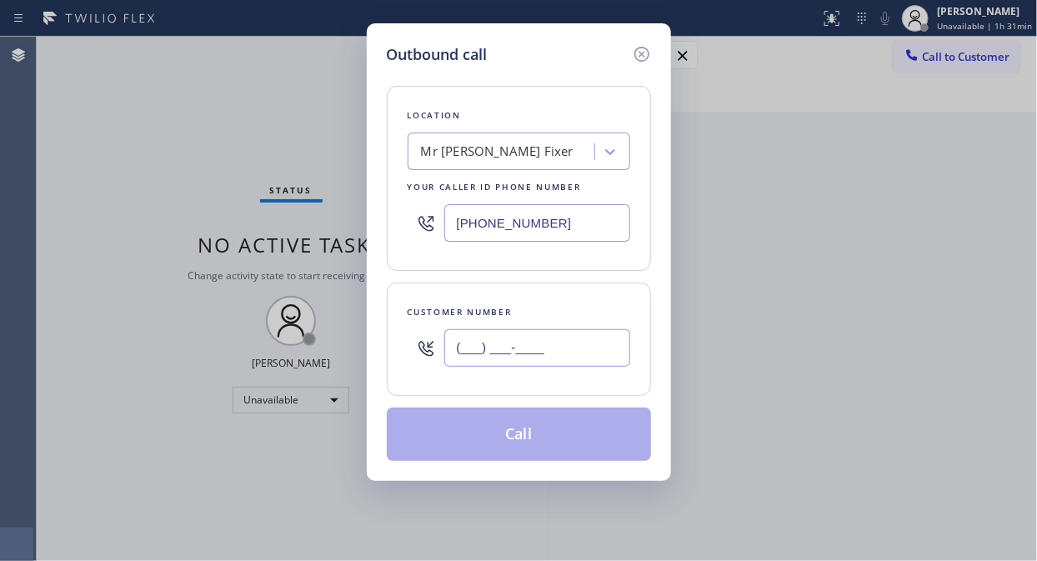
paste input "510) 890-9232"
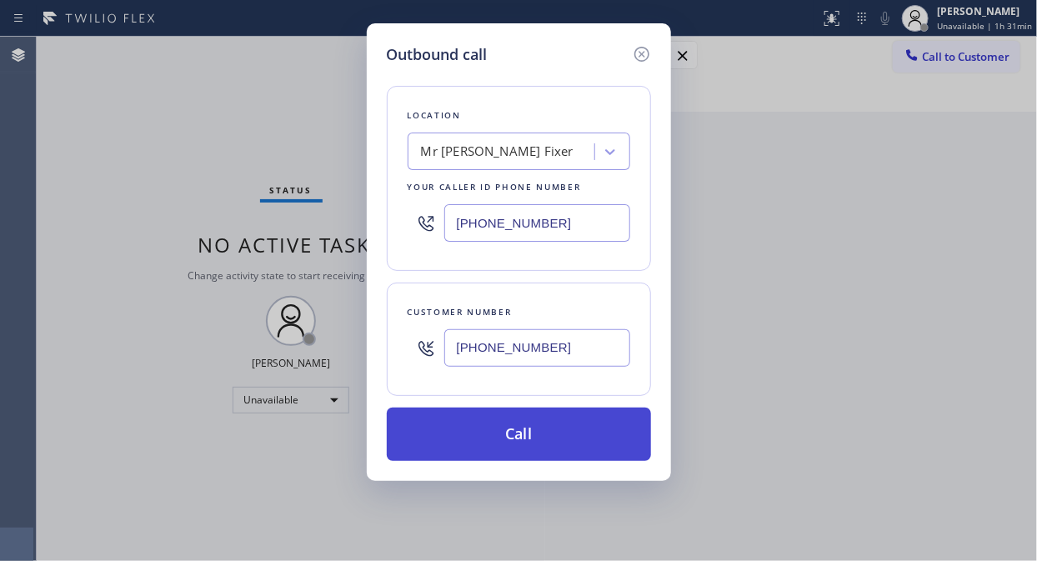
type input "[PHONE_NUMBER]"
click at [545, 438] on button "Call" at bounding box center [519, 434] width 264 height 53
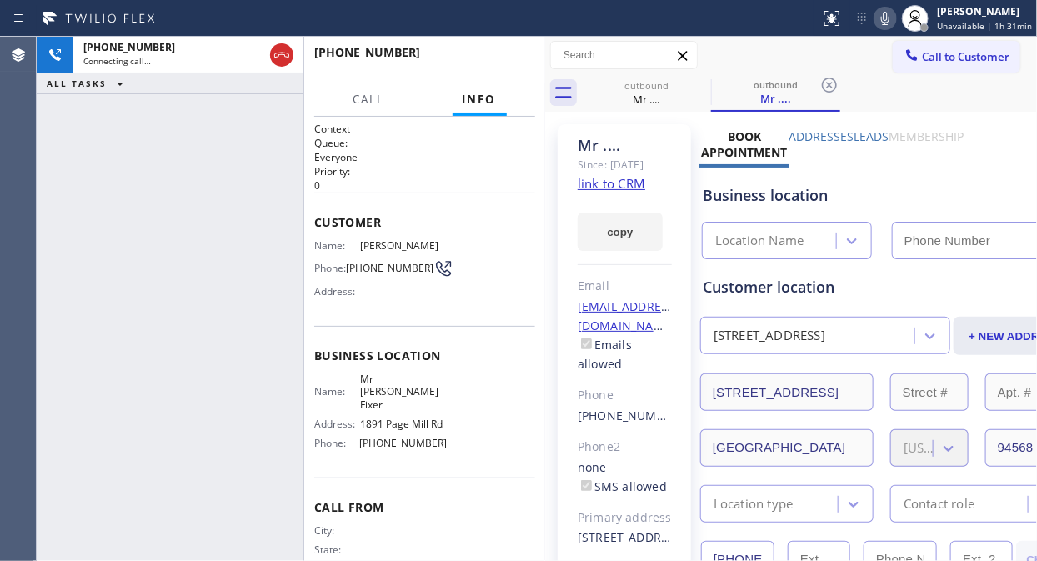
type input "[PHONE_NUMBER]"
click at [140, 221] on div "[PHONE_NUMBER] Connecting call… ALL TASKS ALL TASKS ACTIVE TASKS TASKS IN WRAP …" at bounding box center [170, 299] width 267 height 524
click at [892, 13] on icon at bounding box center [885, 18] width 20 height 20
click at [888, 20] on icon at bounding box center [885, 18] width 20 height 20
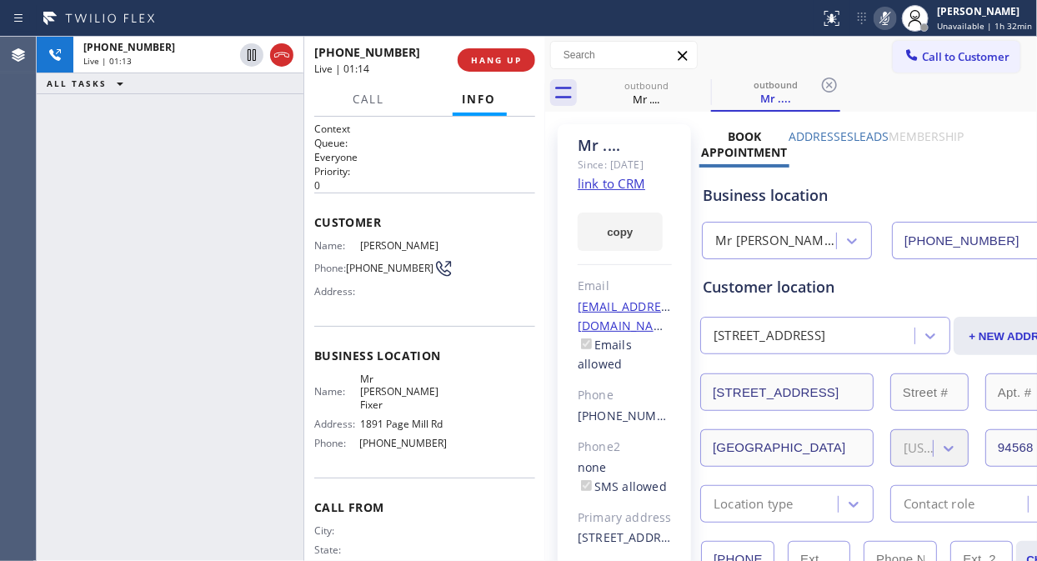
click at [888, 20] on icon at bounding box center [885, 18] width 20 height 20
click at [509, 61] on span "HANG UP" at bounding box center [496, 60] width 51 height 12
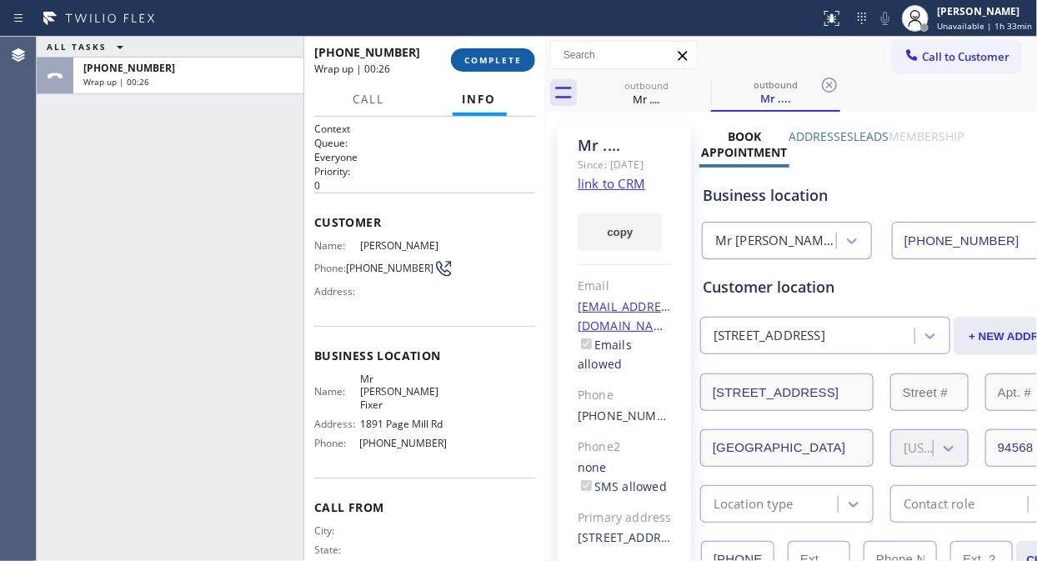
click at [473, 63] on span "COMPLETE" at bounding box center [493, 60] width 58 height 12
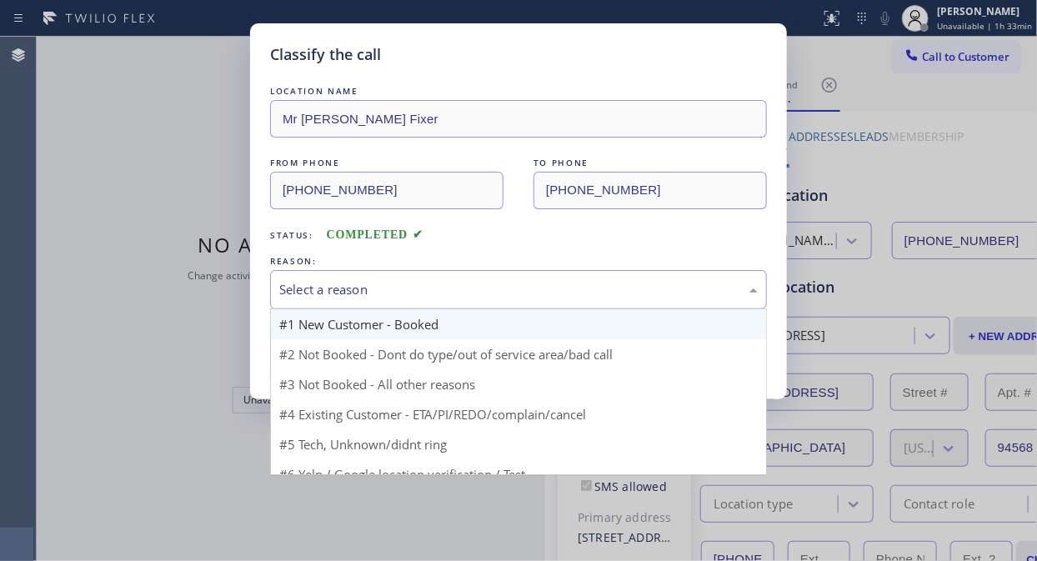
drag, startPoint x: 438, startPoint y: 279, endPoint x: 422, endPoint y: 336, distance: 59.1
click at [437, 280] on div "Select a reason" at bounding box center [518, 289] width 478 height 19
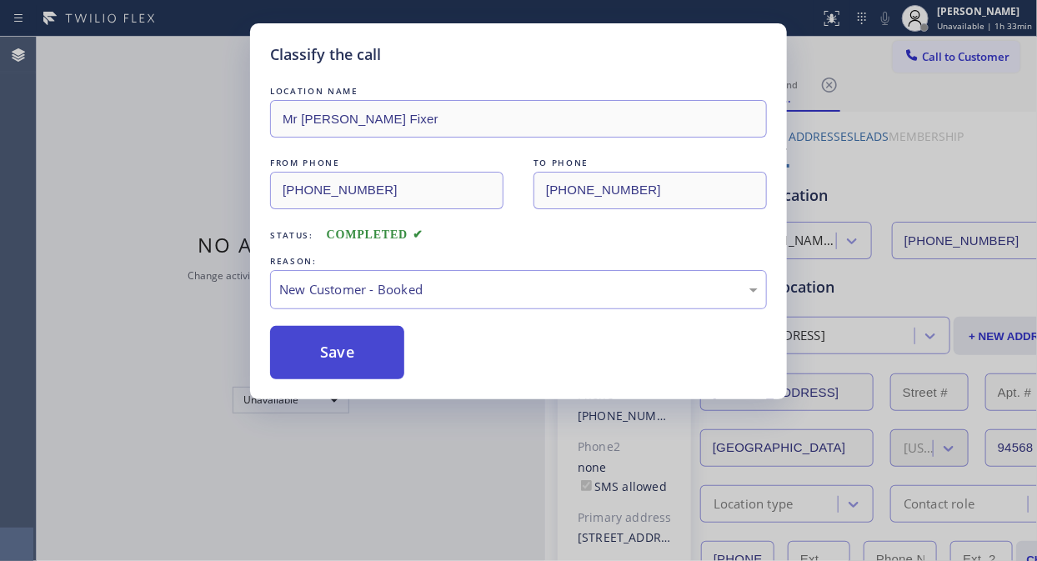
click at [348, 340] on button "Save" at bounding box center [337, 352] width 134 height 53
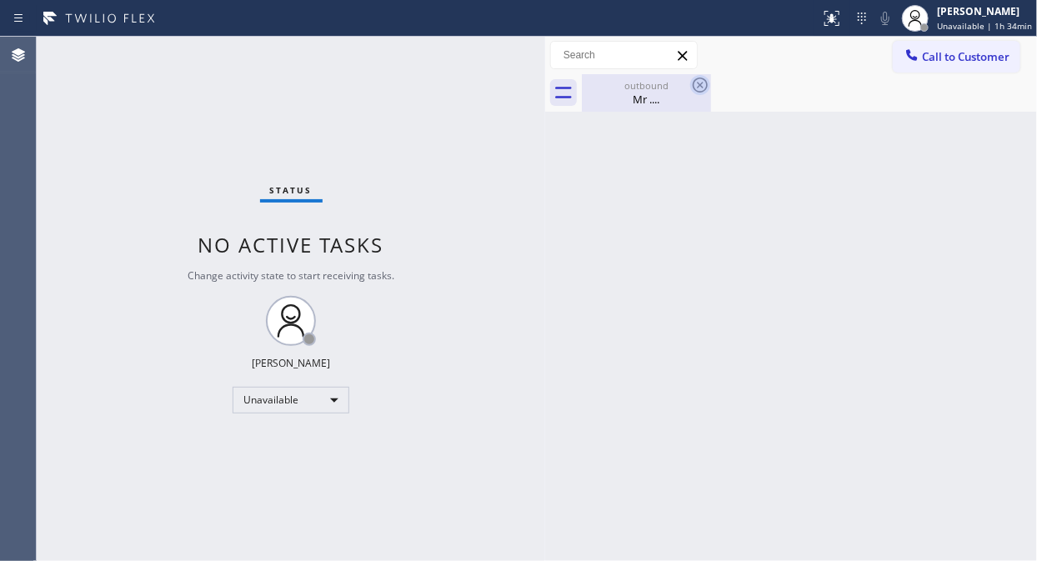
drag, startPoint x: 667, startPoint y: 78, endPoint x: 703, endPoint y: 86, distance: 36.8
click at [668, 78] on div "outbound Mr ...." at bounding box center [646, 93] width 126 height 38
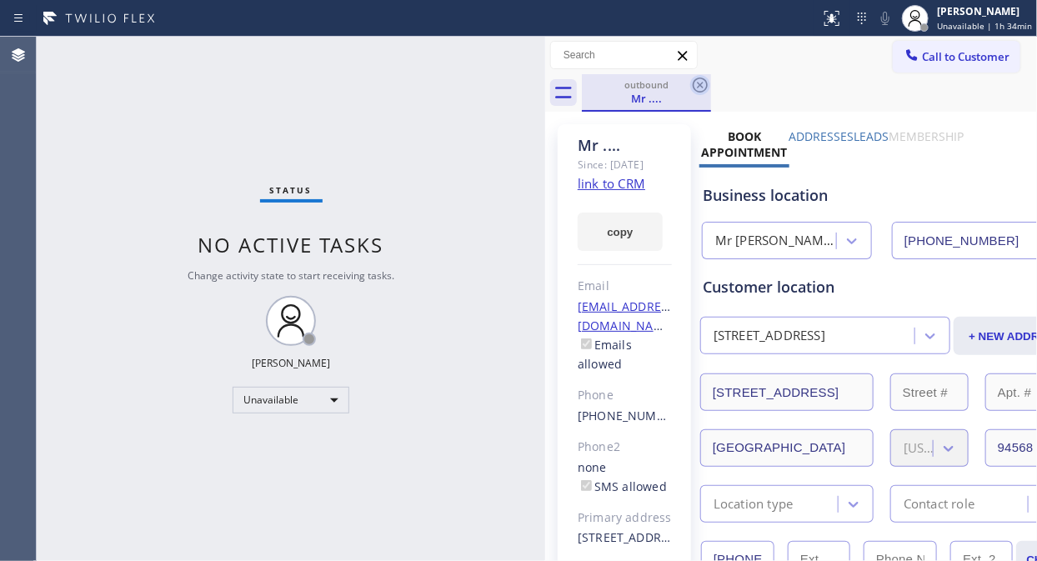
click at [703, 86] on icon at bounding box center [700, 85] width 20 height 20
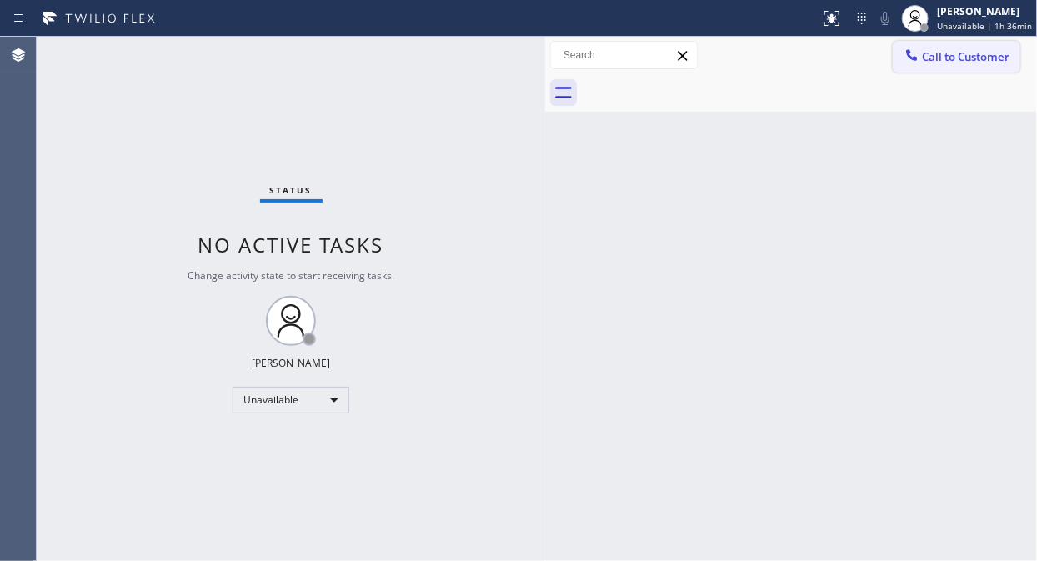
click at [927, 53] on span "Call to Customer" at bounding box center [966, 56] width 88 height 15
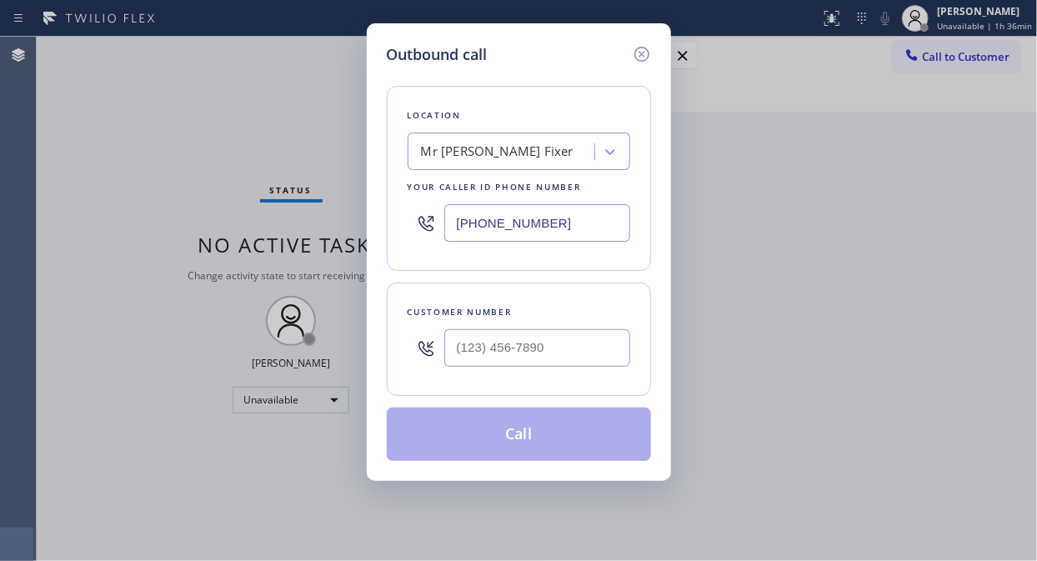
type input "(___) ___-____"
click at [473, 348] on input "(___) ___-____" at bounding box center [537, 348] width 186 height 38
click at [460, 228] on input "[PHONE_NUMBER]" at bounding box center [537, 223] width 186 height 38
paste input "866) 798-3263"
type input "[PHONE_NUMBER]"
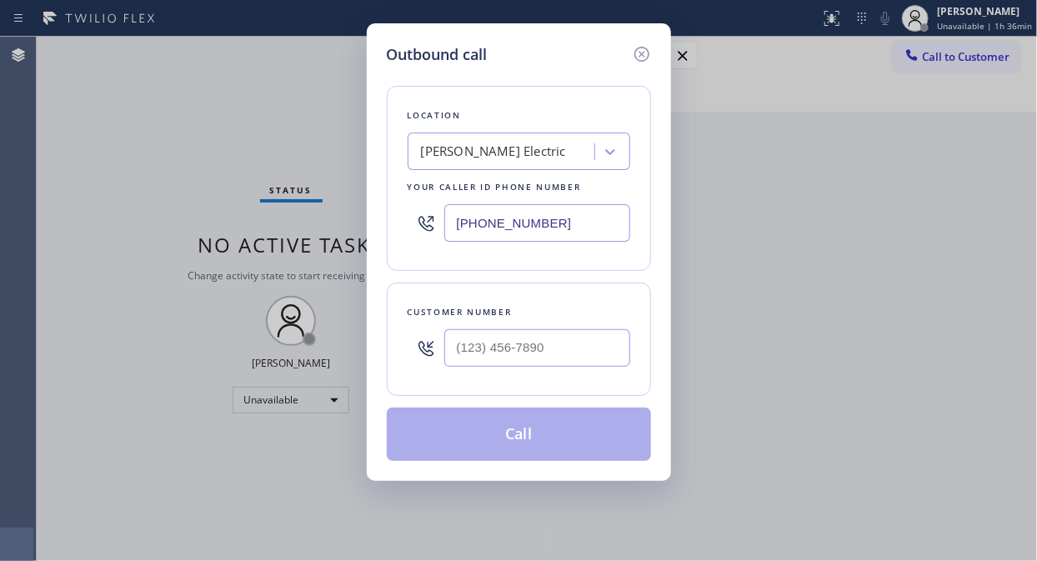
click at [108, 138] on div "Outbound call Location [PERSON_NAME] Electric Your caller id phone number [PHON…" at bounding box center [518, 280] width 1037 height 561
click at [464, 351] on input "(___) ___-____" at bounding box center [537, 348] width 186 height 38
paste input "214) 730-1652"
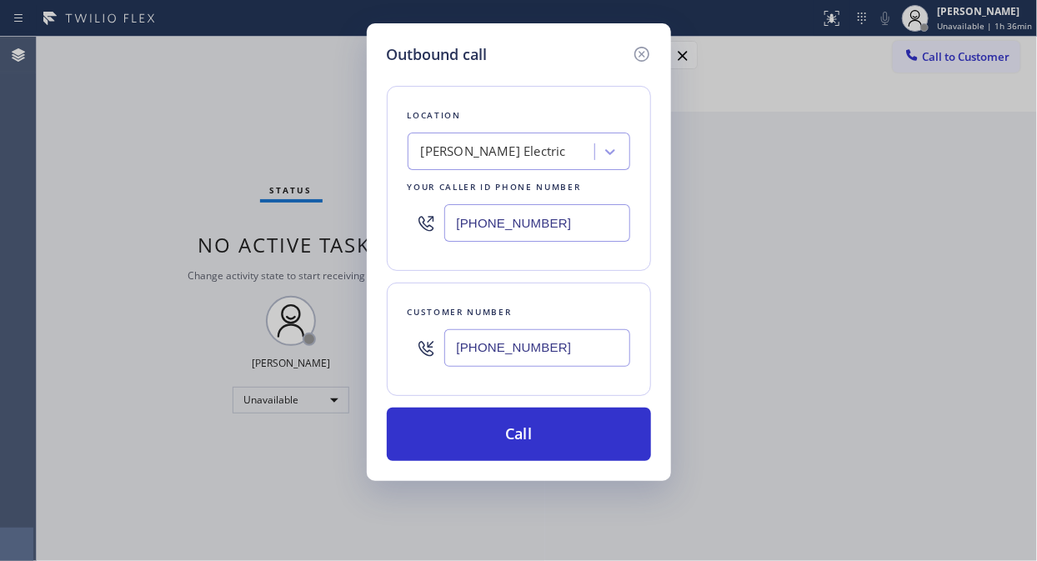
type input "[PHONE_NUMBER]"
click at [535, 281] on div "Location [PERSON_NAME] Electric Your caller id phone number [PHONE_NUMBER] Cust…" at bounding box center [519, 263] width 264 height 395
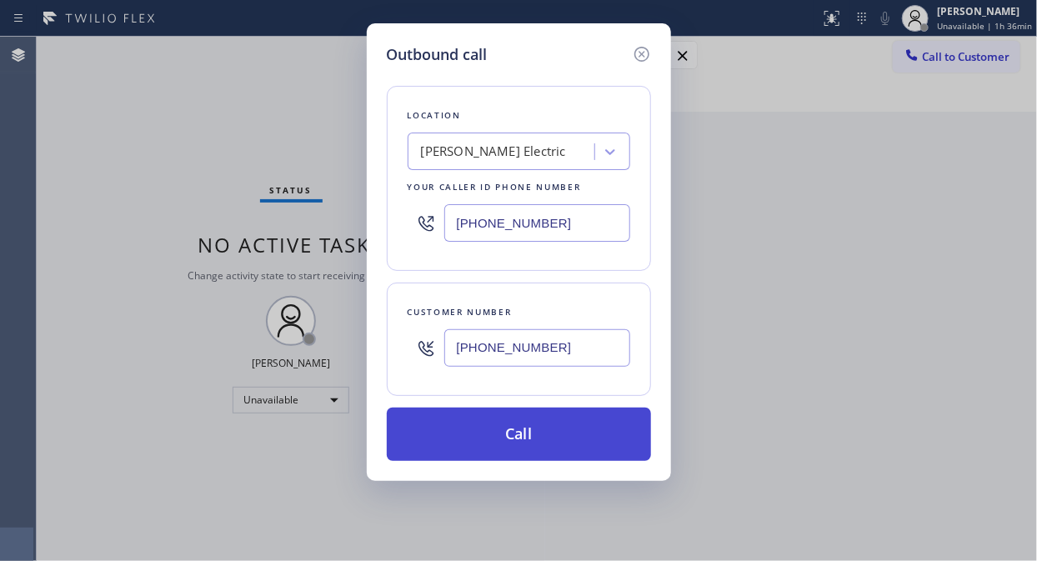
click at [542, 422] on button "Call" at bounding box center [519, 434] width 264 height 53
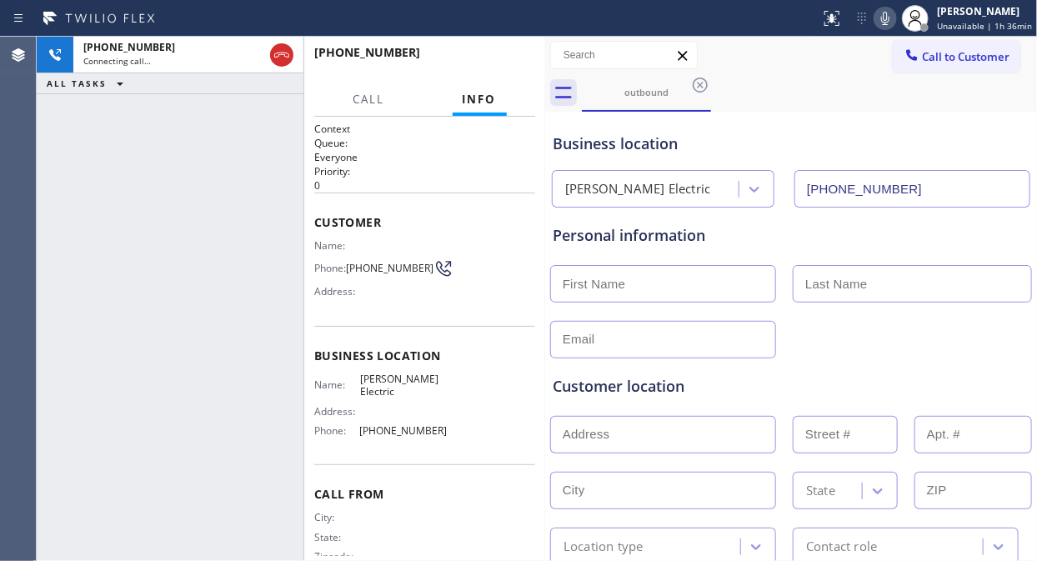
type input "[PHONE_NUMBER]"
click at [148, 143] on div "[PHONE_NUMBER] Live | 00:02 ALL TASKS ALL TASKS ACTIVE TASKS TASKS IN WRAP UP" at bounding box center [170, 299] width 267 height 524
click at [497, 60] on span "HANG UP" at bounding box center [496, 60] width 51 height 12
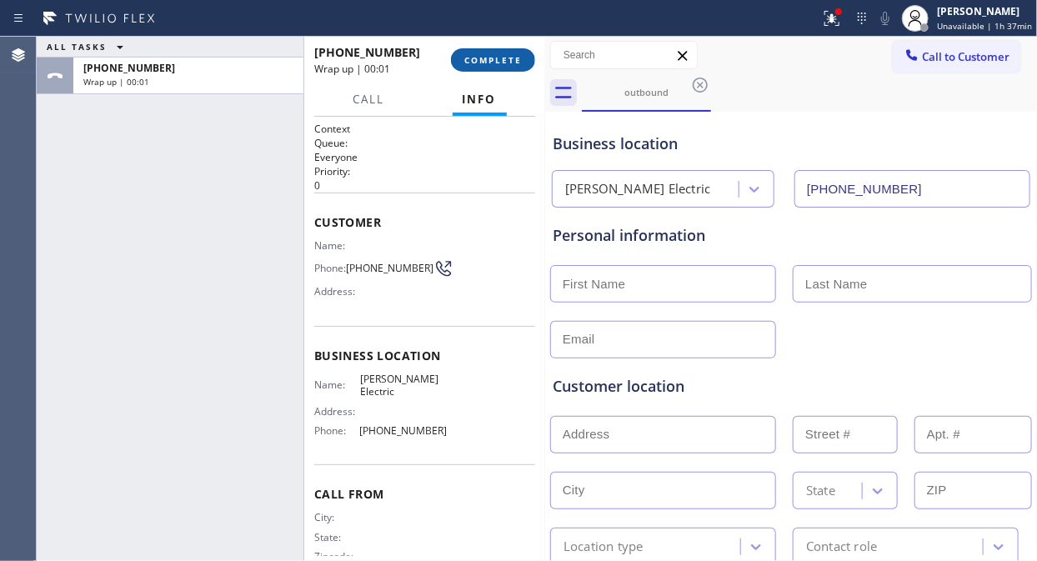
click at [498, 59] on span "COMPLETE" at bounding box center [493, 60] width 58 height 12
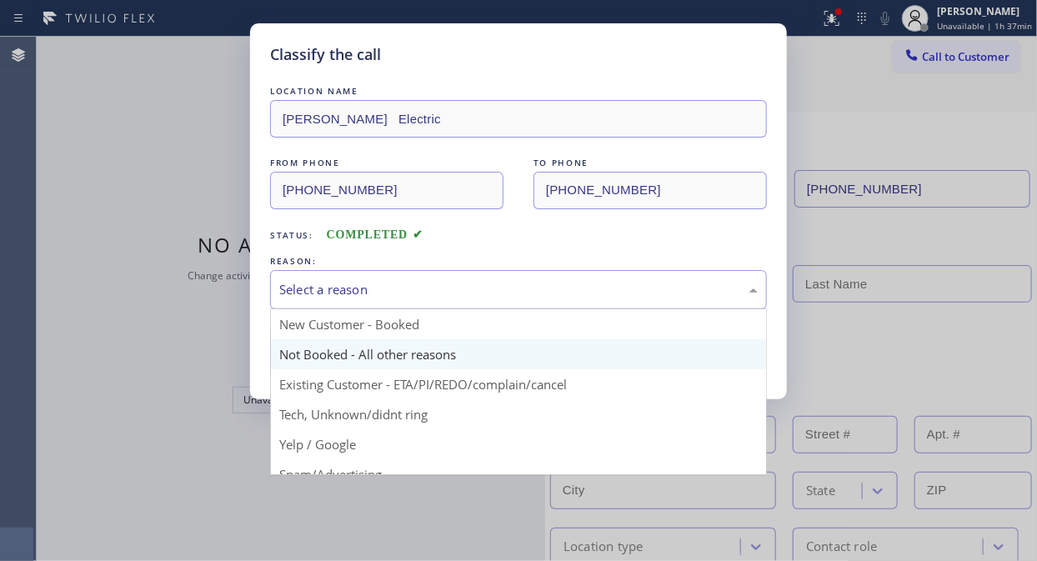
drag, startPoint x: 488, startPoint y: 285, endPoint x: 487, endPoint y: 364, distance: 79.2
click at [488, 287] on div "Select a reason" at bounding box center [518, 289] width 478 height 19
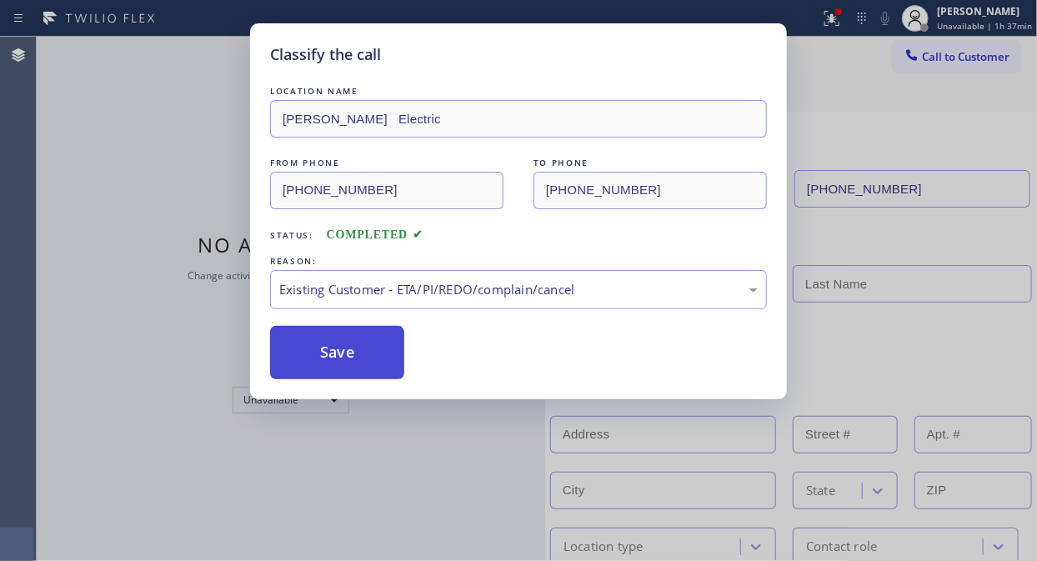
click at [322, 353] on button "Save" at bounding box center [337, 352] width 134 height 53
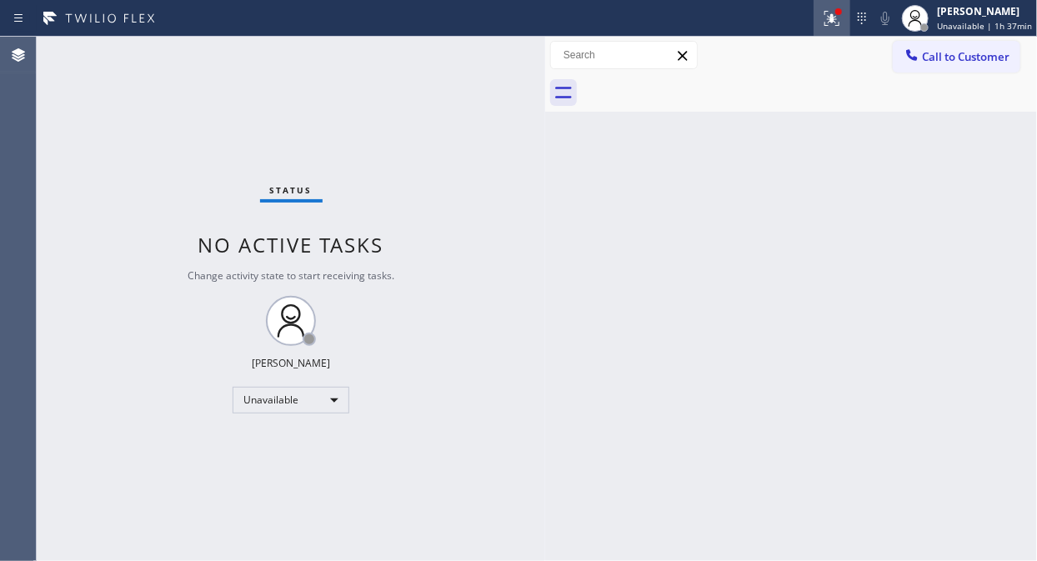
click at [829, 12] on icon at bounding box center [832, 18] width 20 height 20
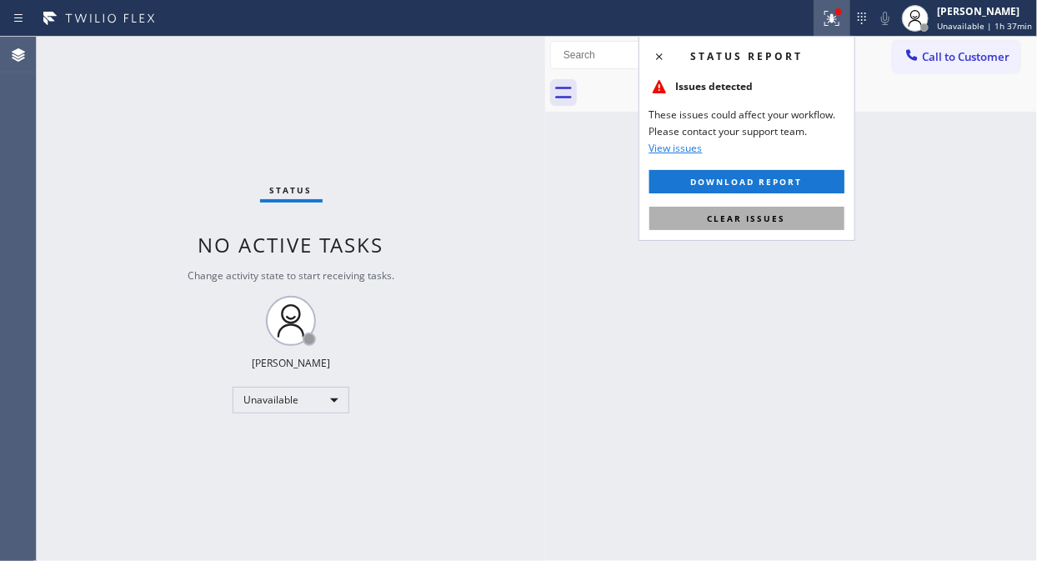
click at [787, 208] on button "Clear issues" at bounding box center [746, 218] width 195 height 23
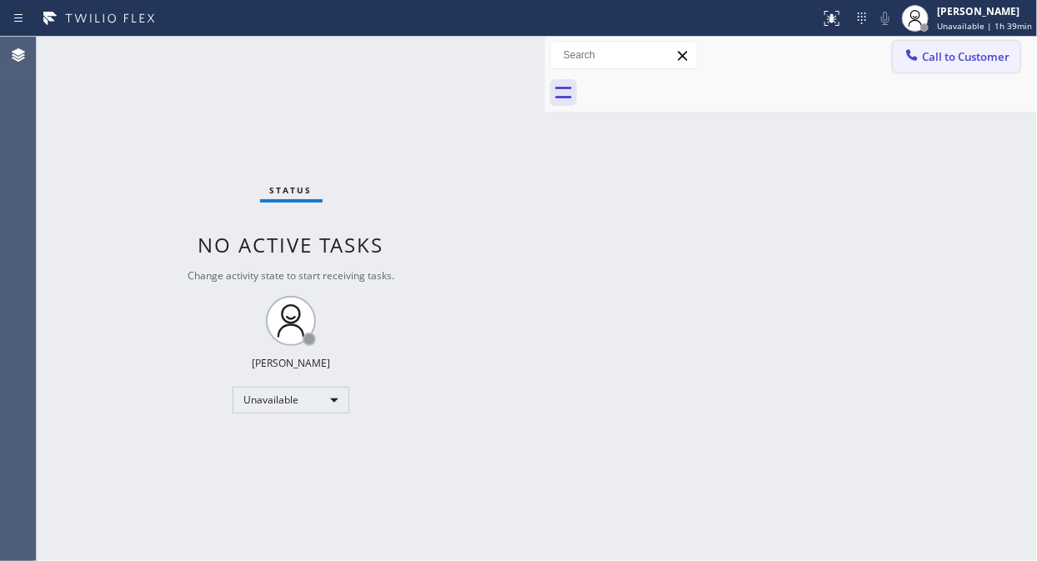
click at [928, 57] on span "Call to Customer" at bounding box center [966, 56] width 88 height 15
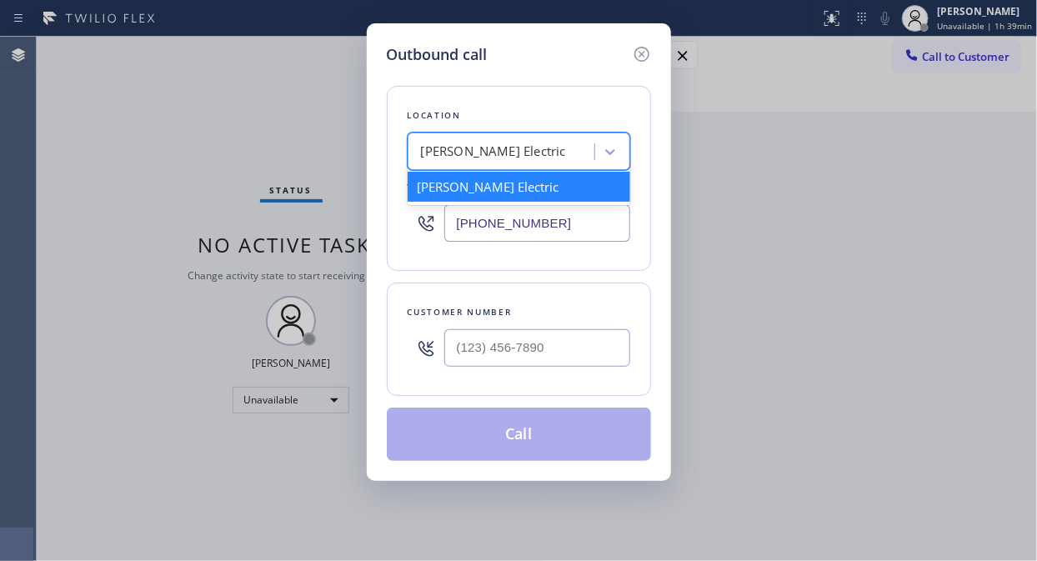
click at [450, 146] on div "[PERSON_NAME] Electric" at bounding box center [493, 152] width 145 height 19
paste input "Star Heating and Cooling Company"
type input "Star Heating and Cooling Company"
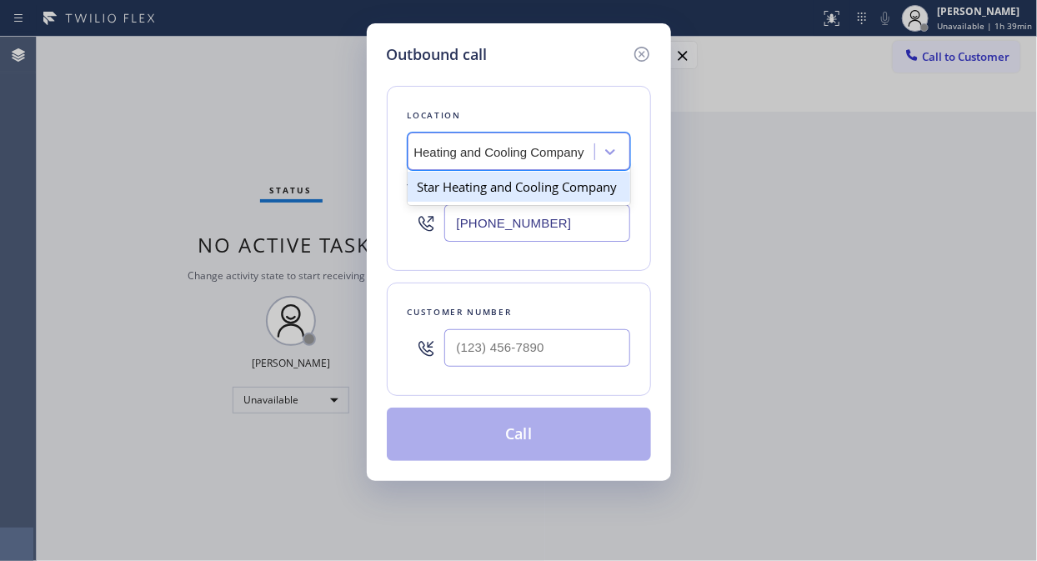
click at [478, 193] on div "Star Heating and Cooling Company" at bounding box center [519, 187] width 223 height 30
type input "[PHONE_NUMBER]"
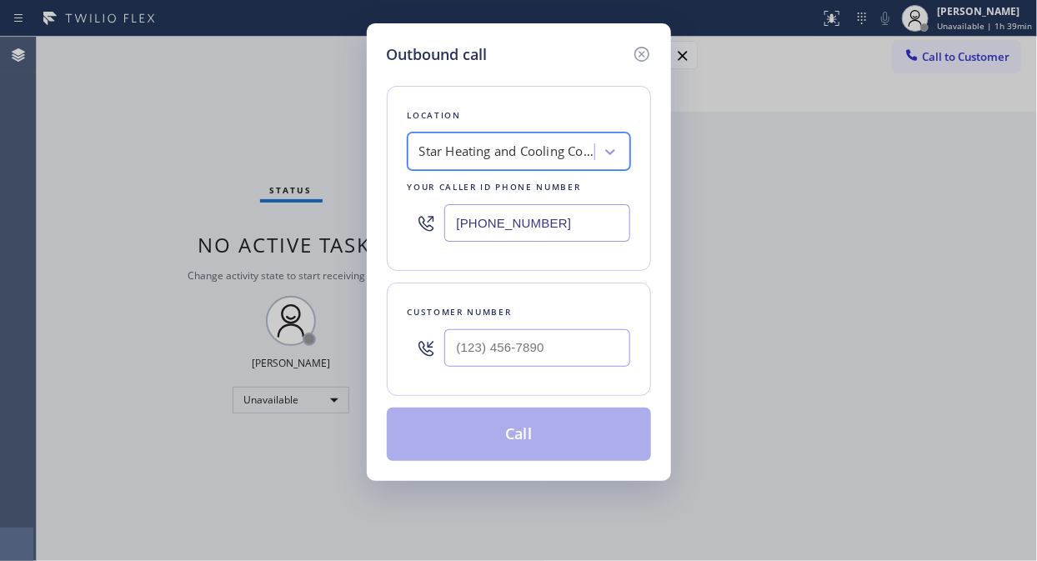
scroll to position [0, 2]
click at [446, 348] on input "(___) ___-____" at bounding box center [537, 348] width 186 height 38
paste input "516) 236-1260"
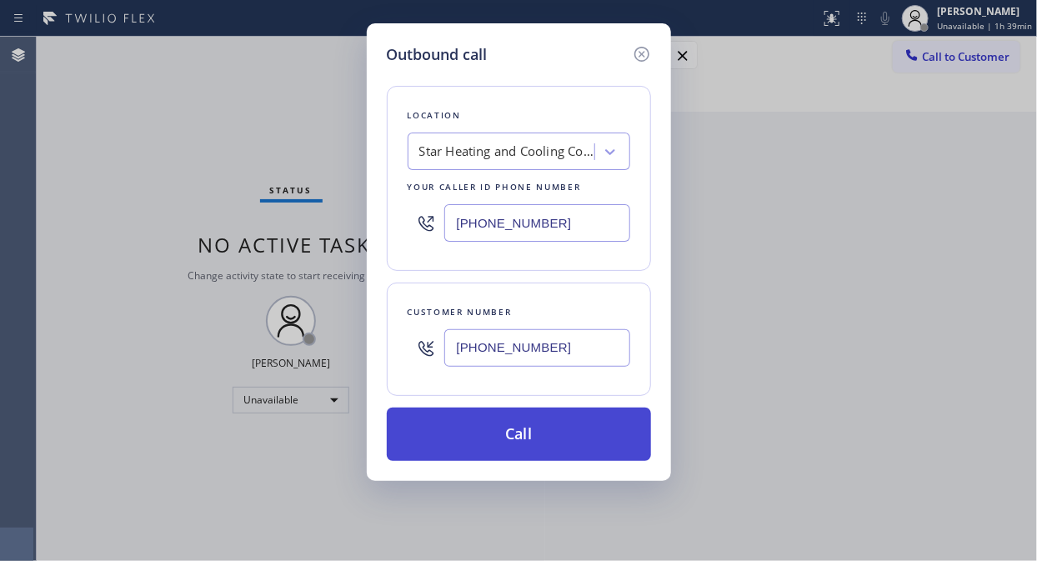
type input "[PHONE_NUMBER]"
click at [513, 440] on button "Call" at bounding box center [519, 434] width 264 height 53
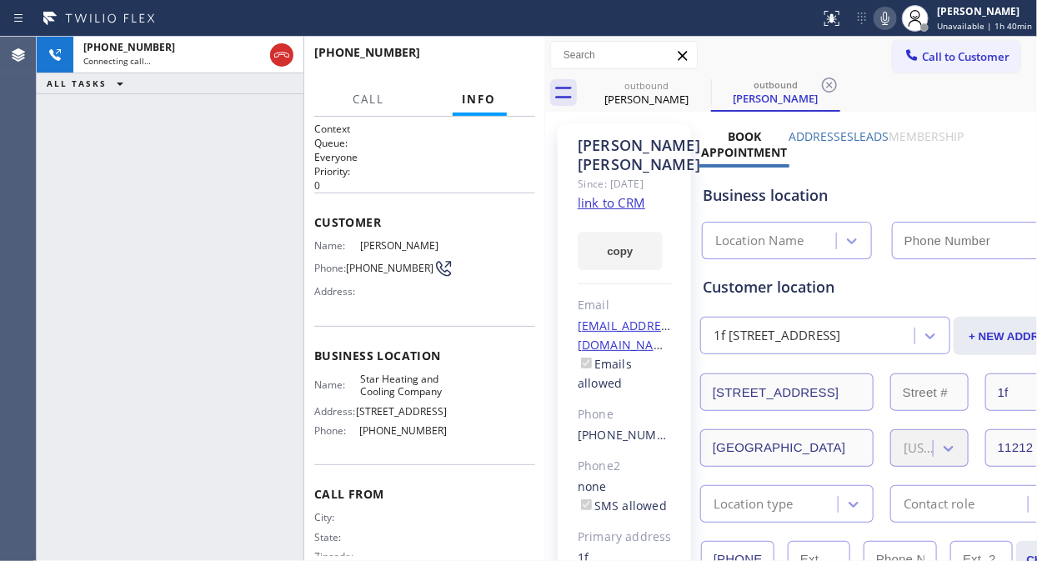
type input "[PHONE_NUMBER]"
click at [503, 57] on span "HANG UP" at bounding box center [496, 60] width 51 height 12
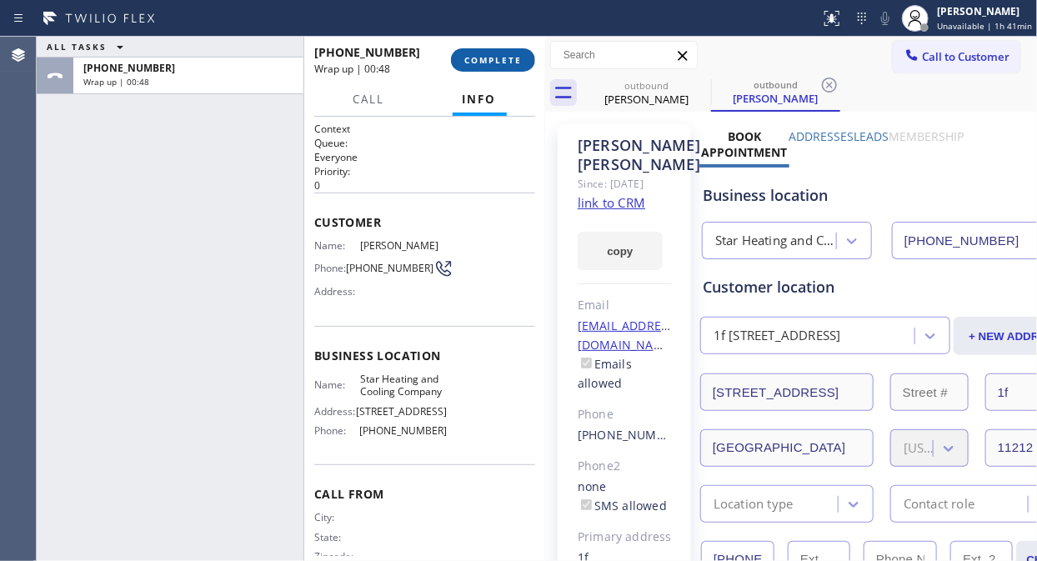
click at [475, 57] on span "COMPLETE" at bounding box center [493, 60] width 58 height 12
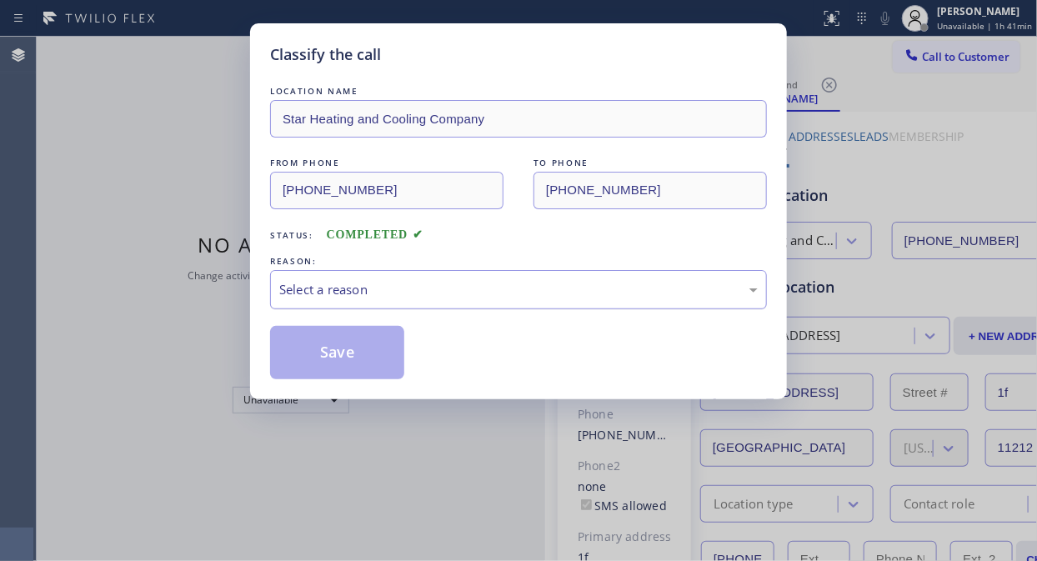
click at [486, 281] on div "Select a reason" at bounding box center [518, 289] width 478 height 19
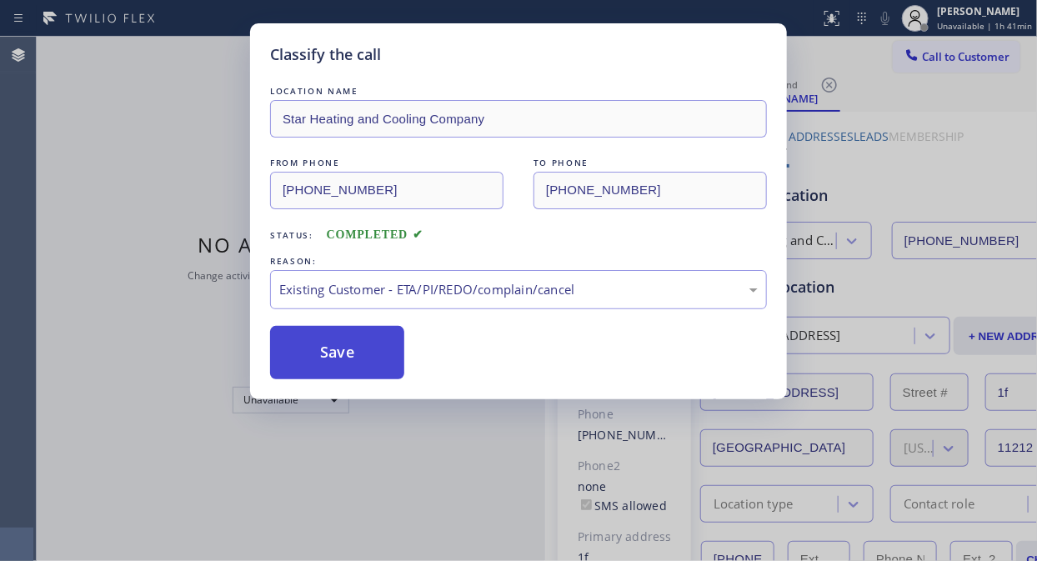
click at [353, 360] on button "Save" at bounding box center [337, 352] width 134 height 53
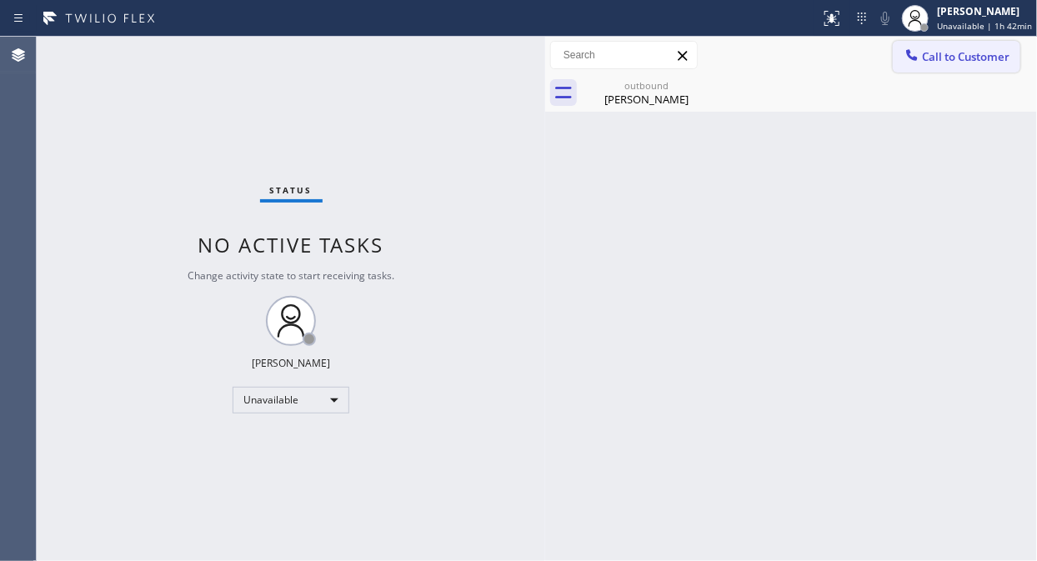
click at [921, 55] on div at bounding box center [912, 57] width 20 height 20
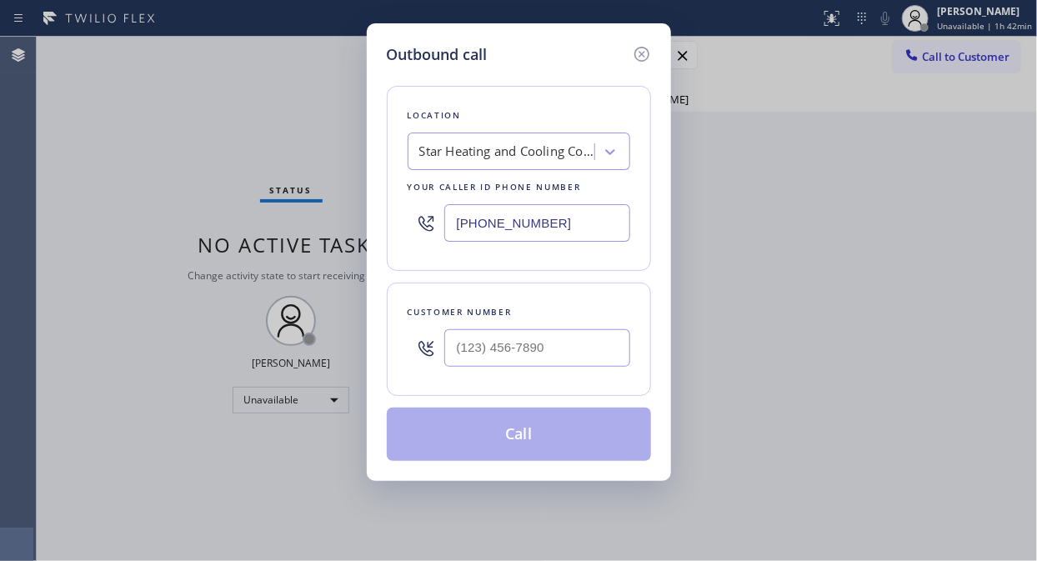
drag, startPoint x: 562, startPoint y: 230, endPoint x: 437, endPoint y: 223, distance: 125.2
click at [437, 223] on div "[PHONE_NUMBER]" at bounding box center [519, 223] width 223 height 54
click at [644, 50] on icon at bounding box center [642, 54] width 20 height 20
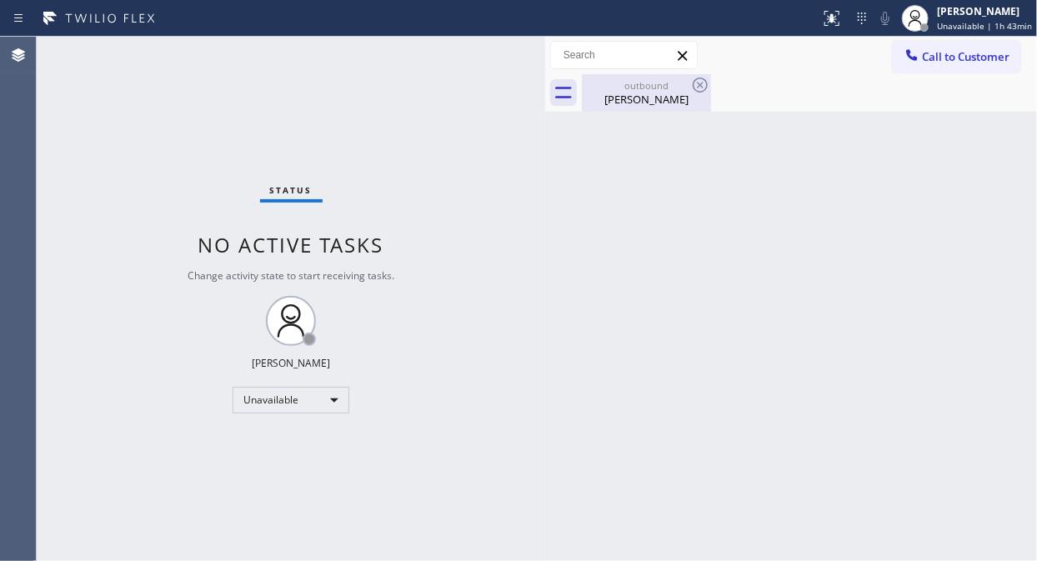
click at [675, 82] on div "outbound" at bounding box center [646, 85] width 126 height 13
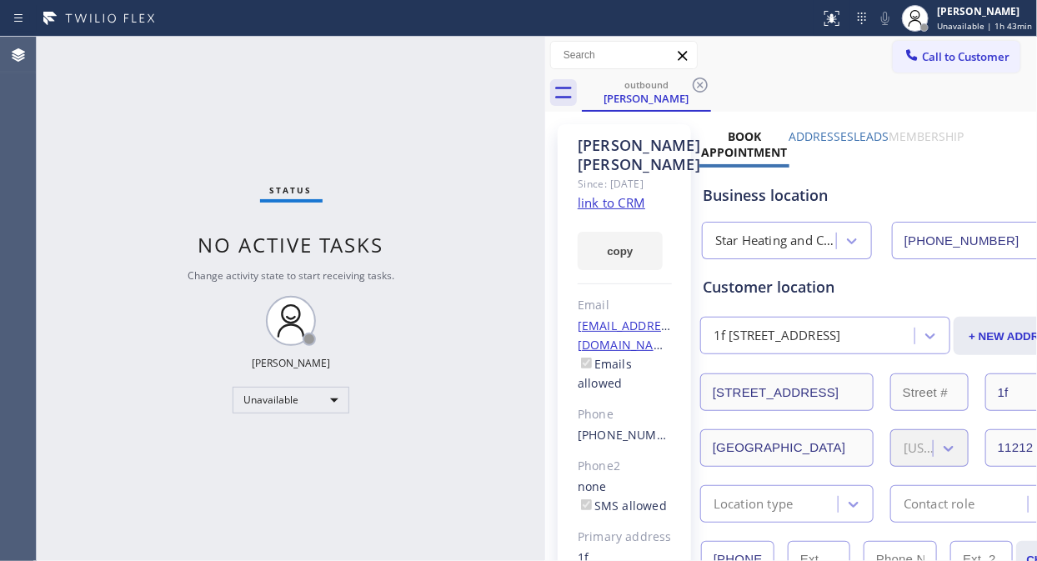
drag, startPoint x: 698, startPoint y: 79, endPoint x: 763, endPoint y: 12, distance: 93.7
click at [698, 80] on icon at bounding box center [700, 85] width 20 height 20
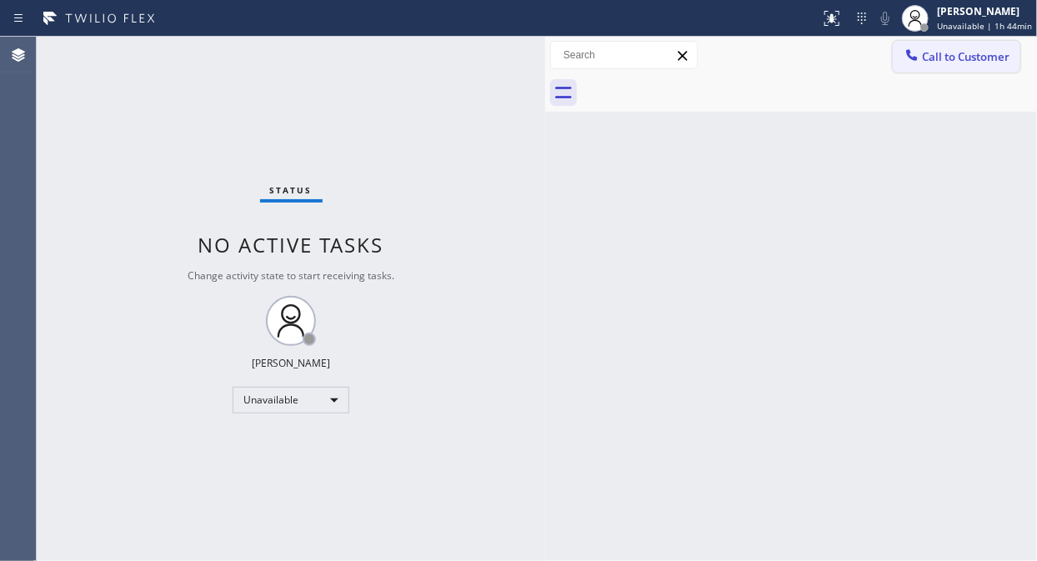
click at [944, 63] on span "Call to Customer" at bounding box center [966, 56] width 88 height 15
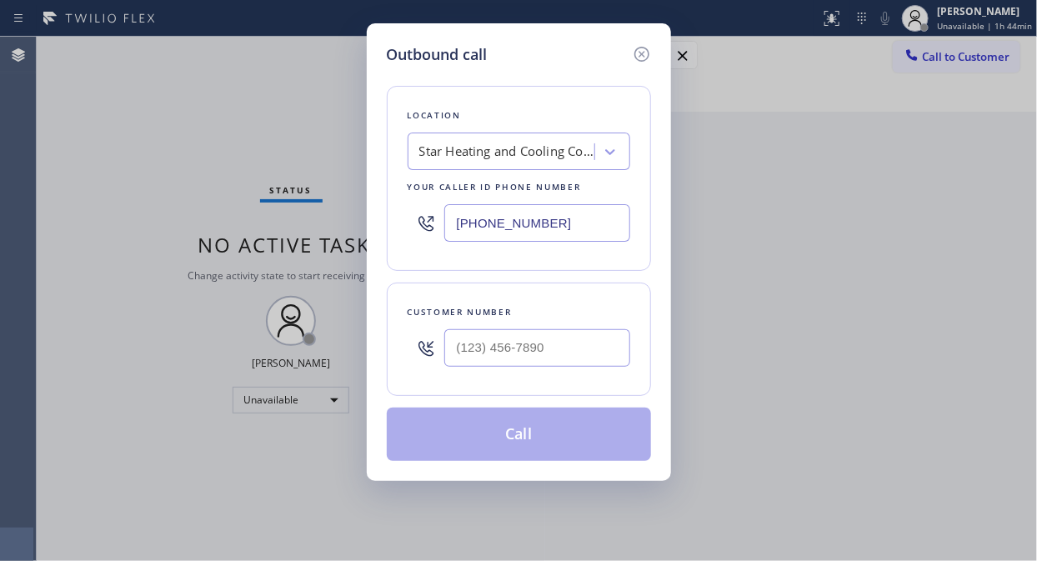
click at [579, 157] on div "Star Heating and Cooling Company" at bounding box center [506, 152] width 175 height 19
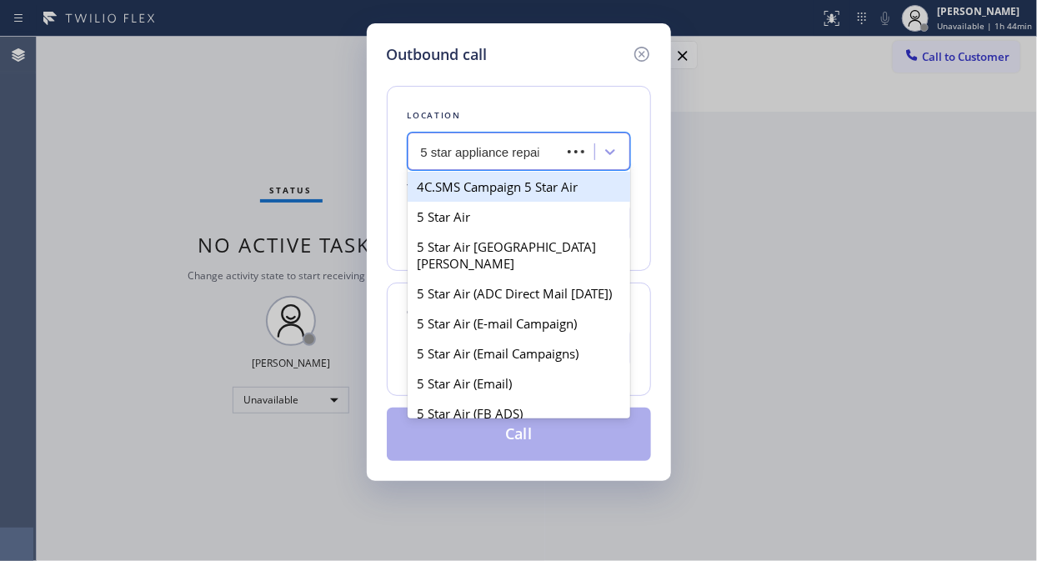
type input "5 star appliance repair"
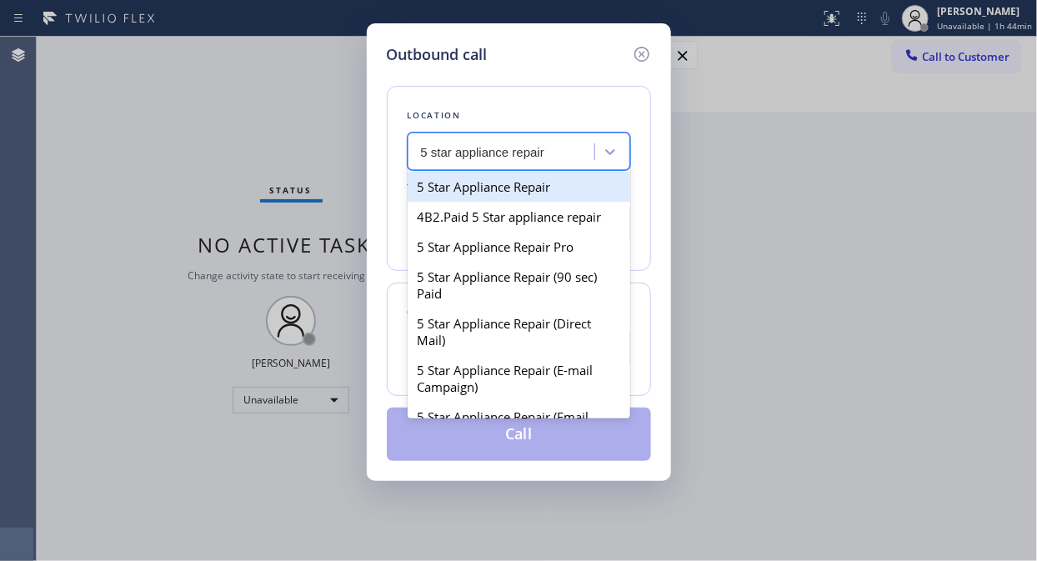
click at [538, 193] on div "5 Star Appliance Repair" at bounding box center [519, 187] width 223 height 30
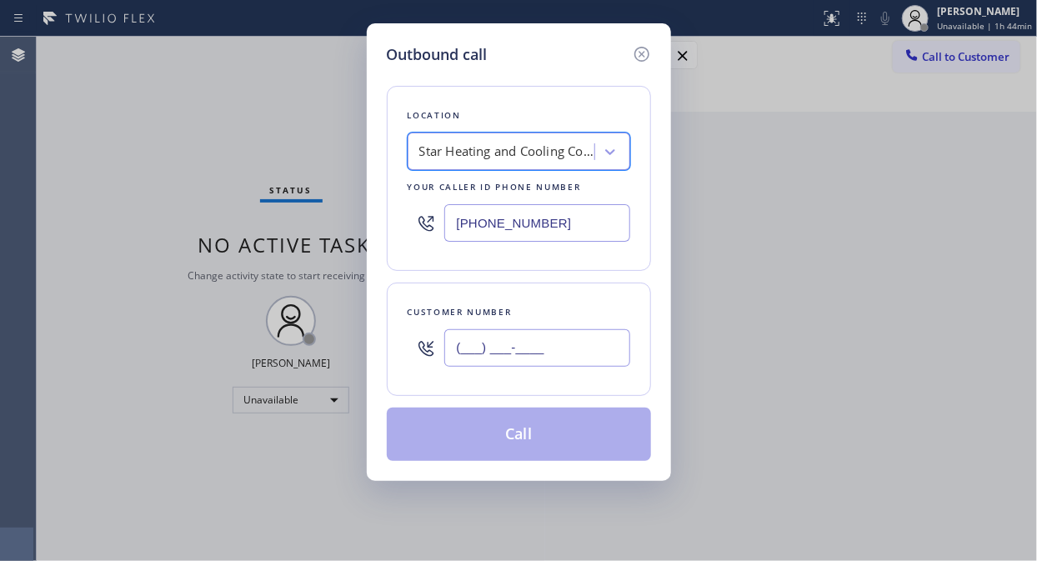
click at [484, 357] on input "(___) ___-____" at bounding box center [537, 348] width 186 height 38
paste input "310) 403-4100"
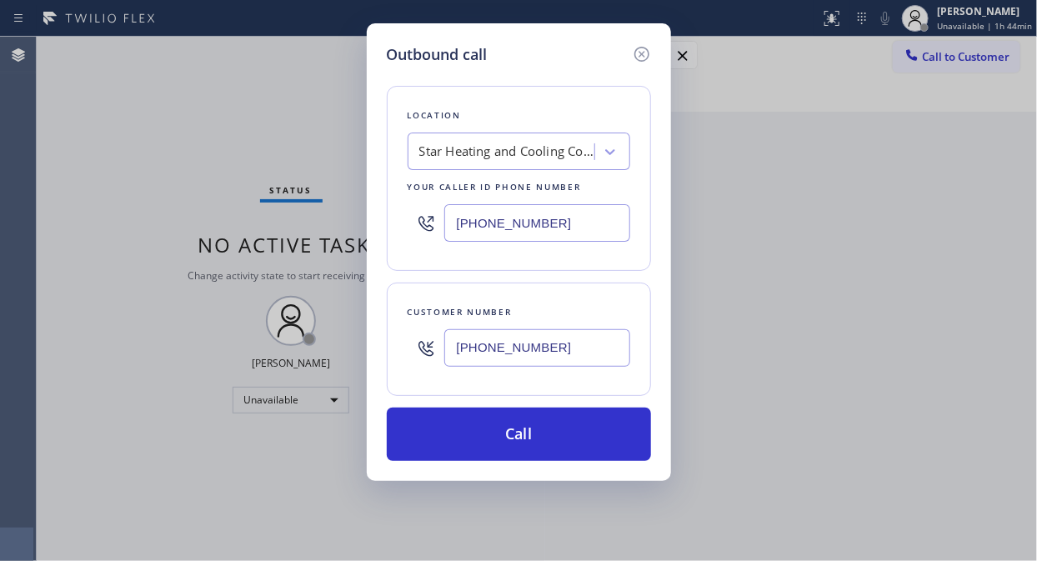
type input "[PHONE_NUMBER]"
click at [529, 145] on div "Star Heating and Cooling Company" at bounding box center [506, 152] width 175 height 19
type input "5 star appliance repair"
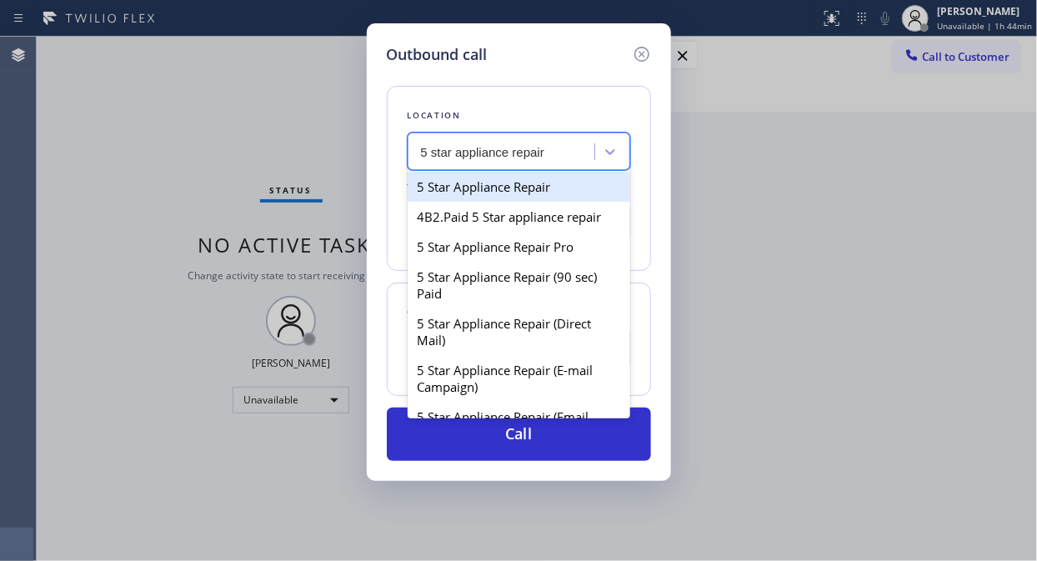
click at [522, 186] on div "5 Star Appliance Repair" at bounding box center [519, 187] width 223 height 30
type input "[PHONE_NUMBER]"
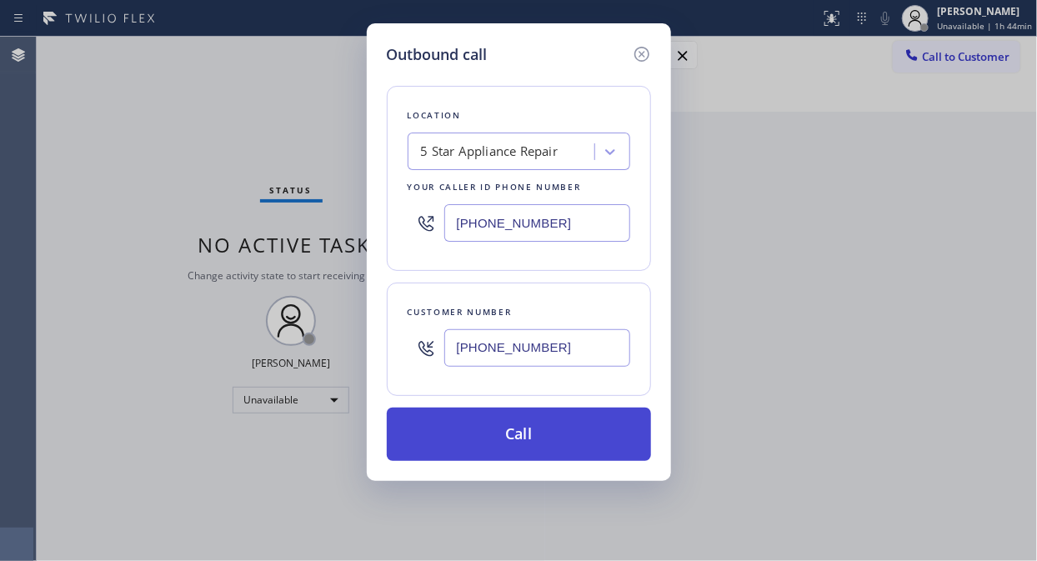
click at [528, 438] on button "Call" at bounding box center [519, 434] width 264 height 53
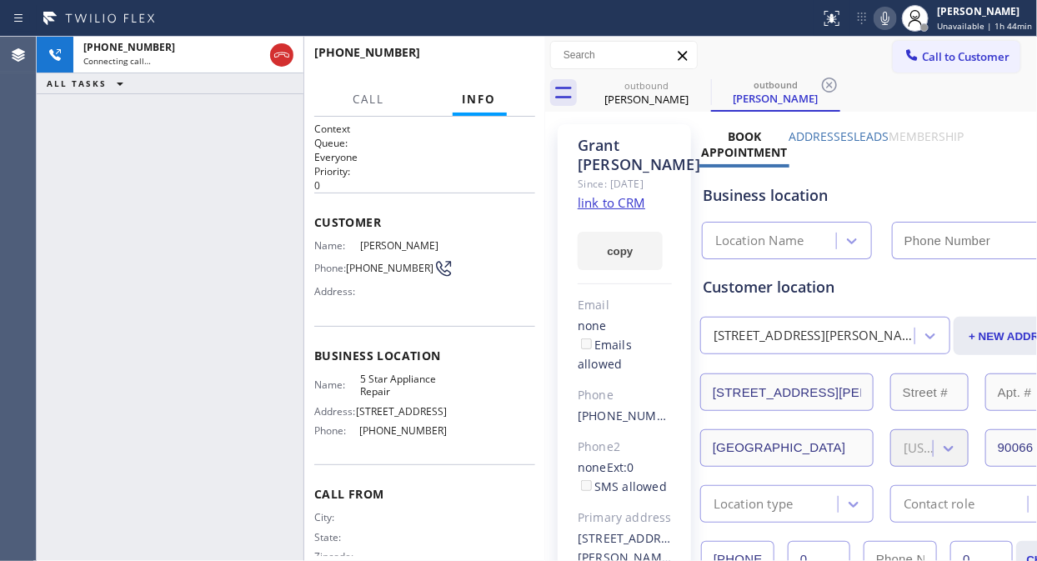
type input "[PHONE_NUMBER]"
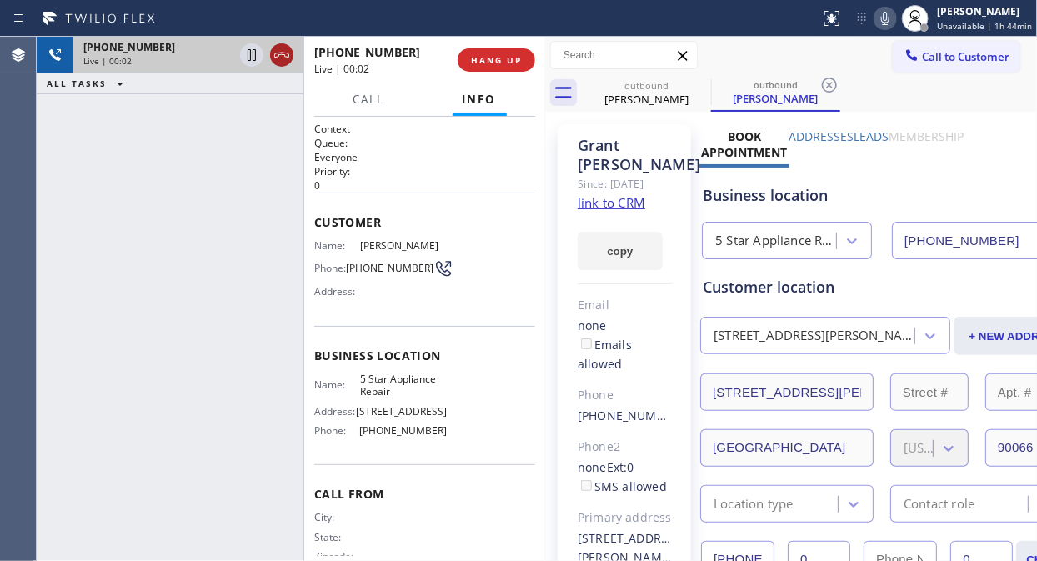
click at [289, 56] on icon at bounding box center [282, 55] width 20 height 20
click at [510, 53] on button "HANG UP" at bounding box center [497, 59] width 78 height 23
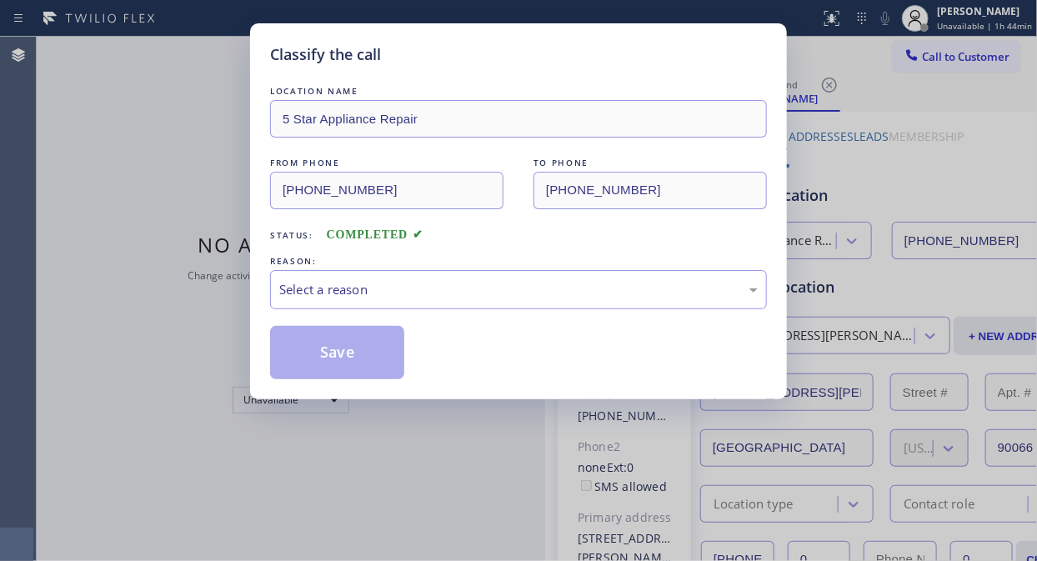
click at [506, 57] on div "Classify the call" at bounding box center [518, 54] width 497 height 23
click at [509, 294] on div "Select a reason" at bounding box center [518, 289] width 478 height 19
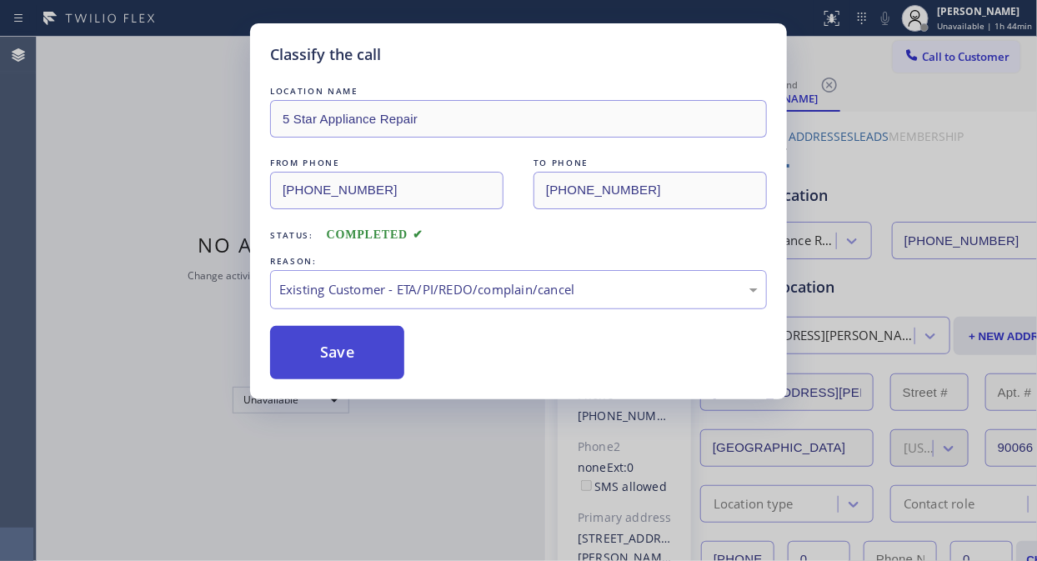
click at [345, 354] on button "Save" at bounding box center [337, 352] width 134 height 53
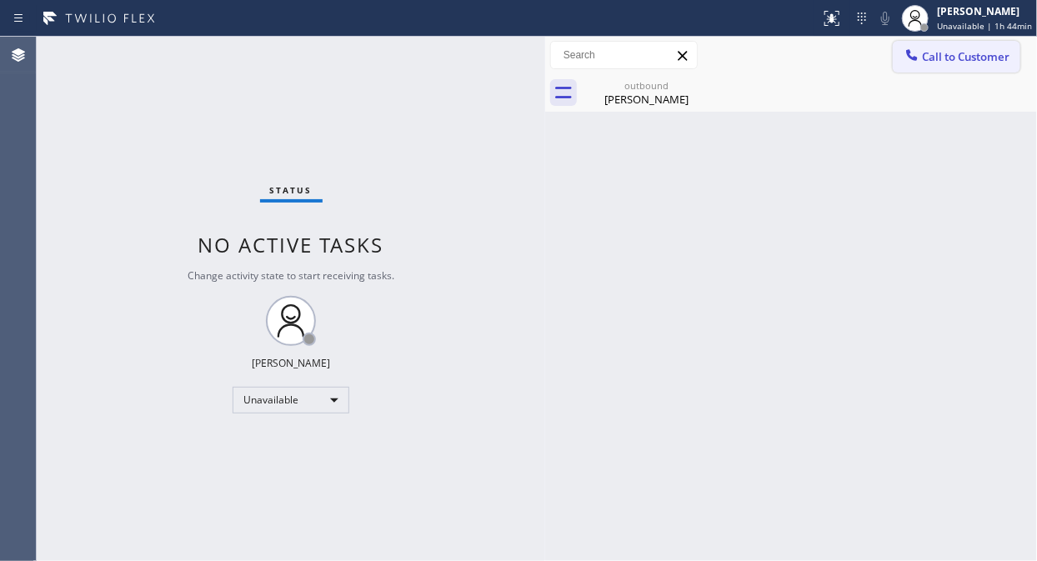
click at [933, 63] on span "Call to Customer" at bounding box center [966, 56] width 88 height 15
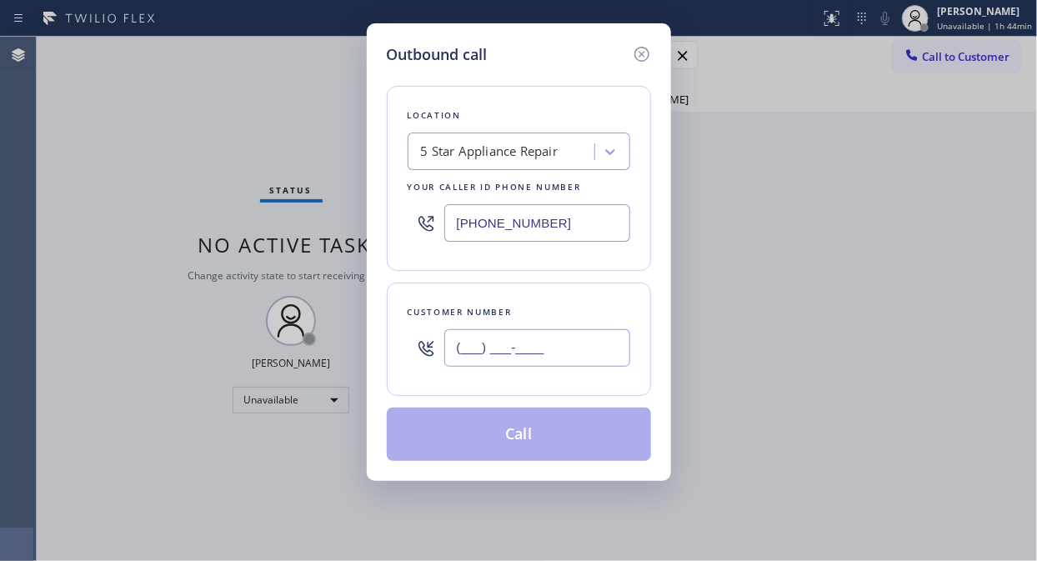
click at [494, 361] on input "(___) ___-____" at bounding box center [537, 348] width 186 height 38
paste input "780) 518-1059"
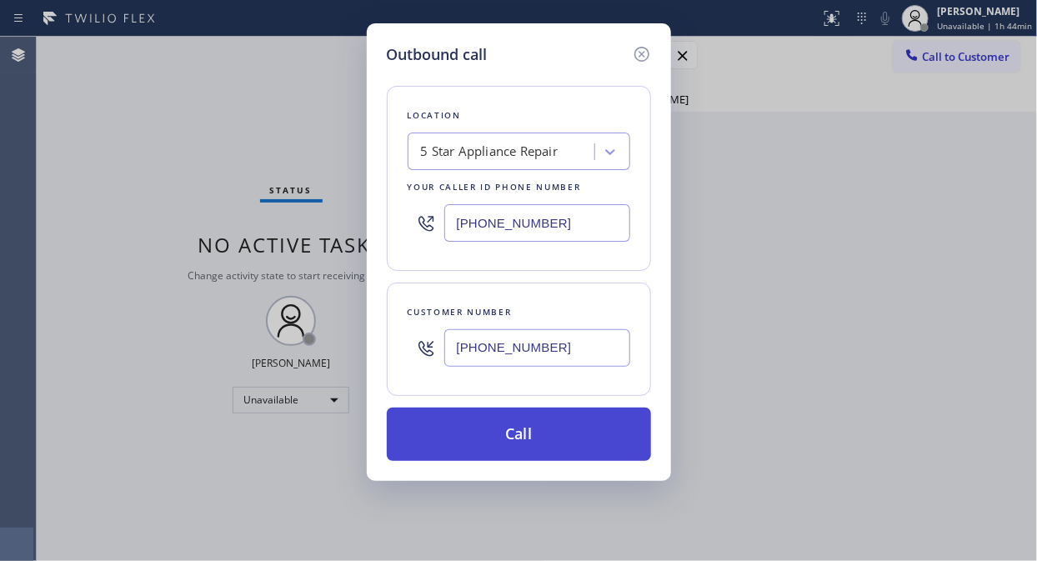
type input "[PHONE_NUMBER]"
click at [528, 445] on button "Call" at bounding box center [519, 434] width 264 height 53
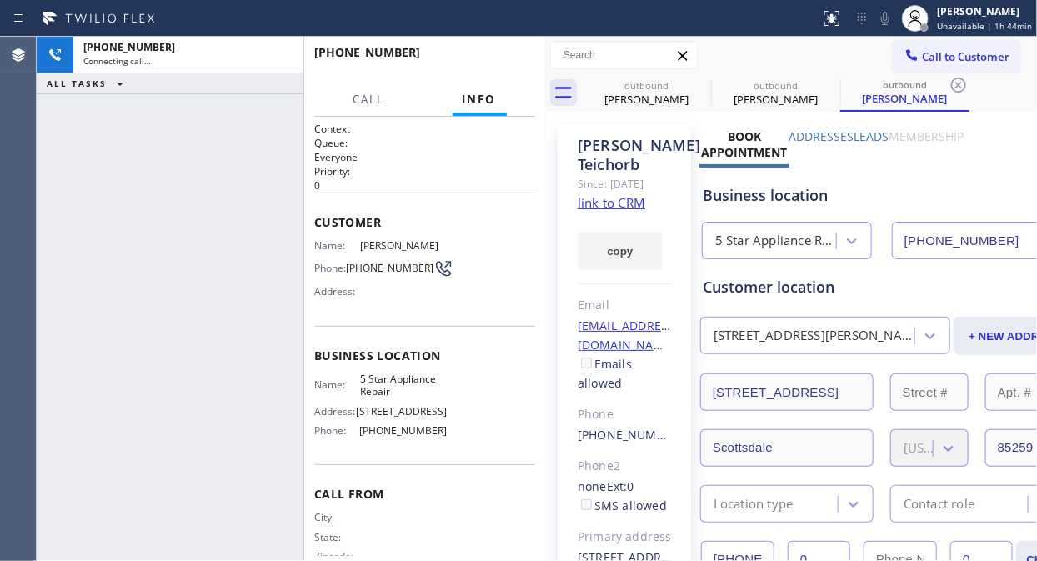
type input "[PHONE_NUMBER]"
click at [701, 81] on icon at bounding box center [700, 85] width 20 height 20
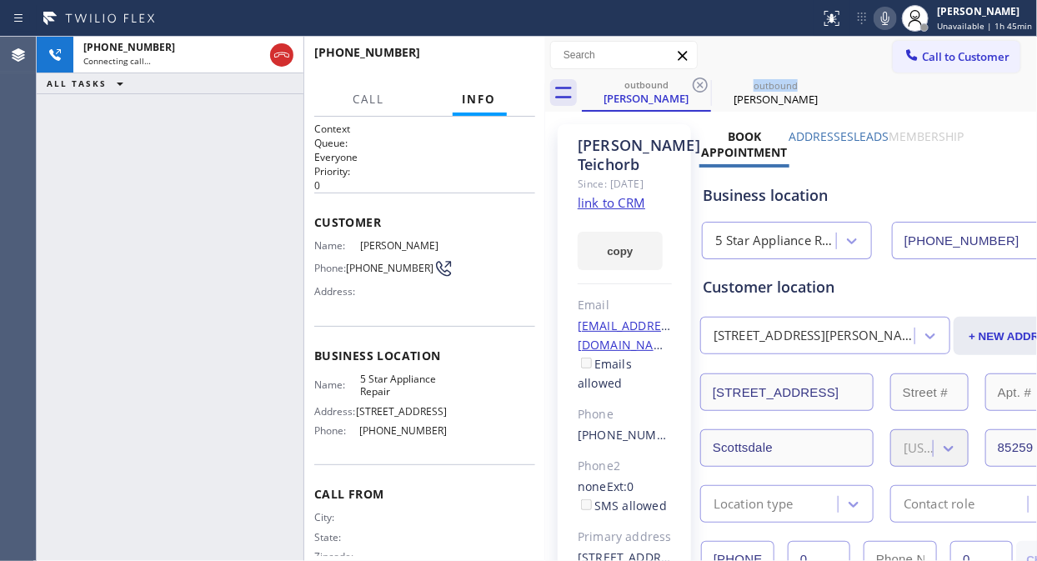
click at [701, 81] on icon at bounding box center [700, 85] width 20 height 20
click at [97, 133] on div "[PHONE_NUMBER] Live | 00:02 ALL TASKS ALL TASKS ACTIVE TASKS TASKS IN WRAP UP" at bounding box center [170, 299] width 267 height 524
click at [503, 65] on span "HANG UP" at bounding box center [496, 60] width 51 height 12
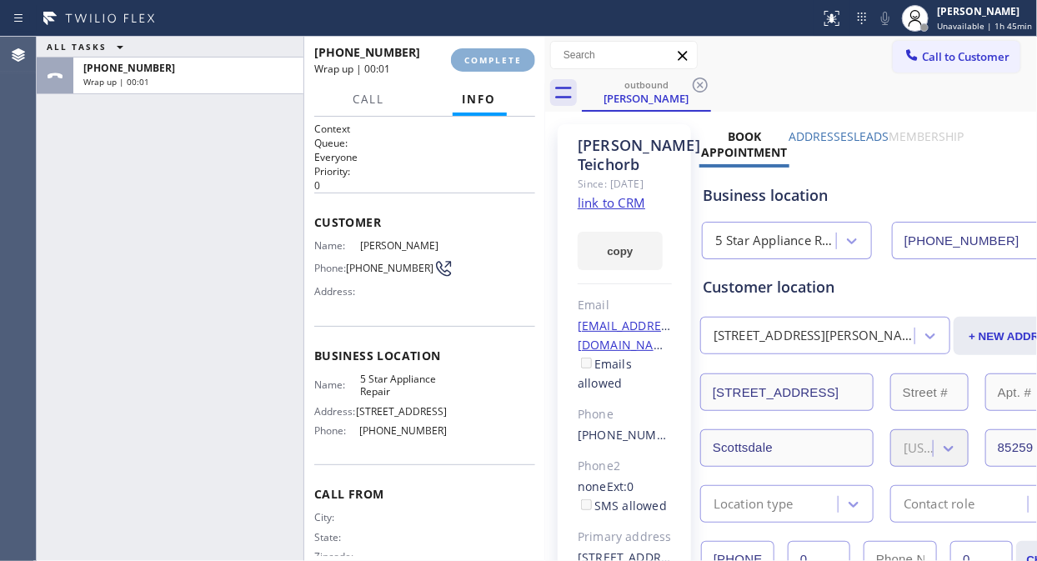
click at [503, 65] on span "COMPLETE" at bounding box center [493, 60] width 58 height 12
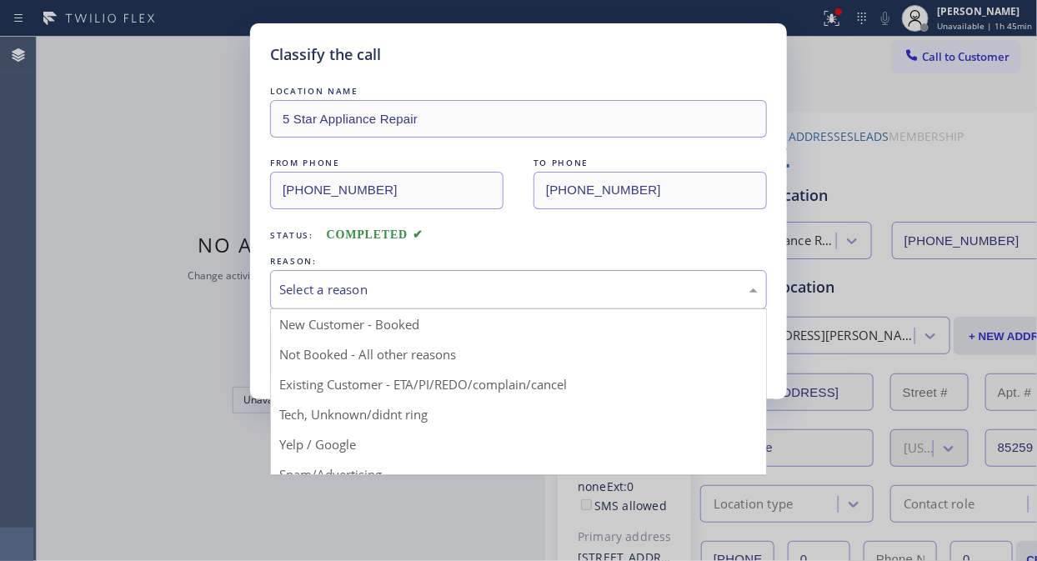
click at [500, 295] on div "Select a reason" at bounding box center [518, 289] width 478 height 19
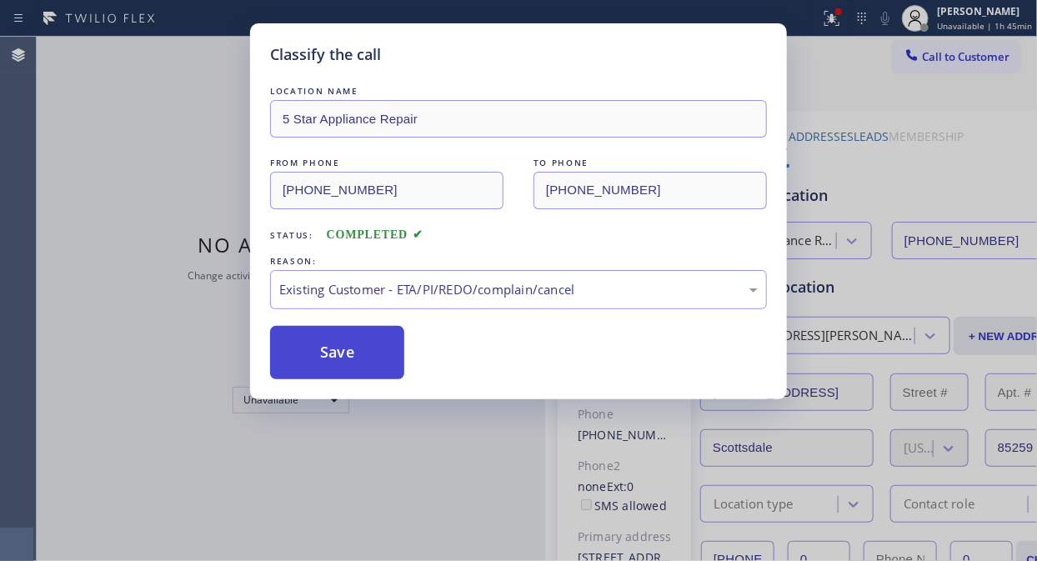
click at [348, 356] on button "Save" at bounding box center [337, 352] width 134 height 53
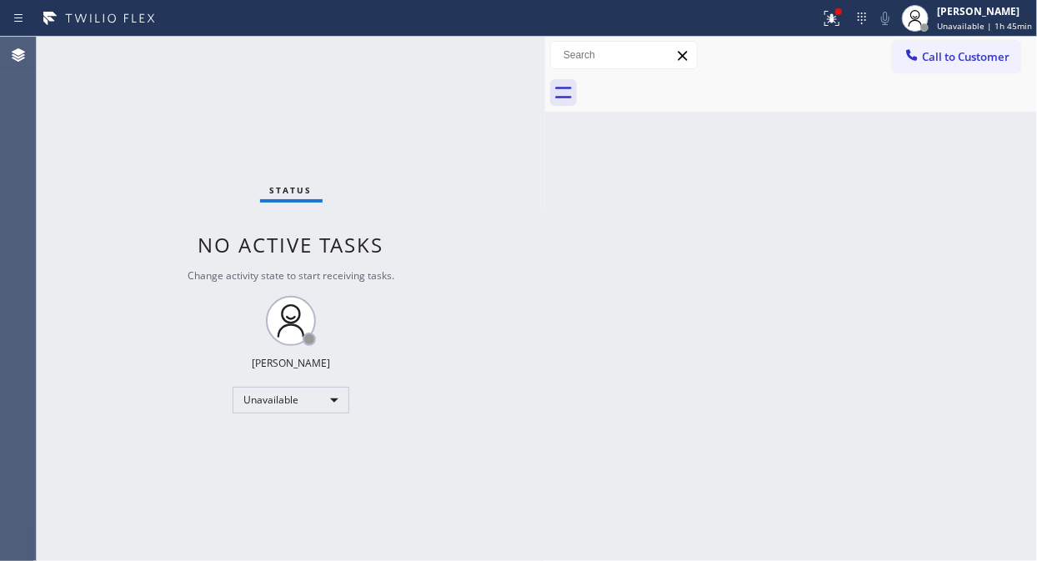
click at [968, 60] on span "Call to Customer" at bounding box center [966, 56] width 88 height 15
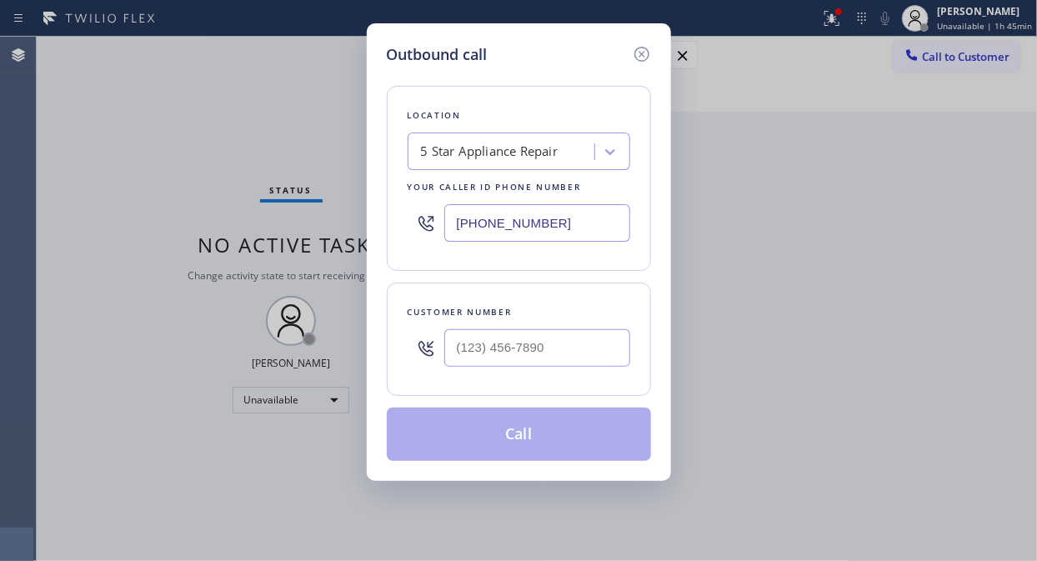
click at [471, 372] on div at bounding box center [537, 348] width 186 height 54
click at [476, 357] on input "(___) ___-____" at bounding box center [537, 348] width 186 height 38
paste input "949) 680-5408"
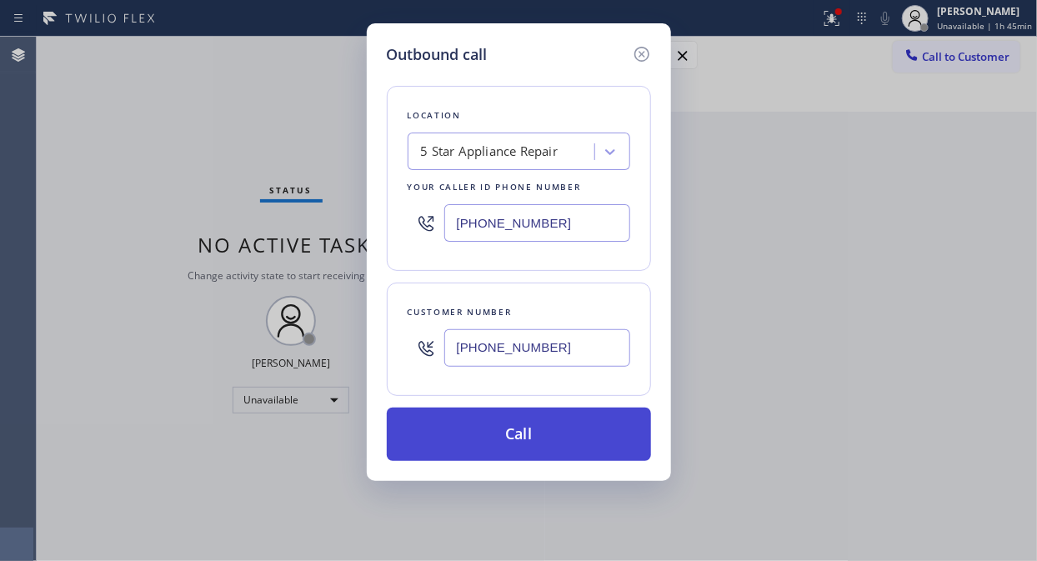
type input "[PHONE_NUMBER]"
click at [533, 444] on button "Call" at bounding box center [519, 434] width 264 height 53
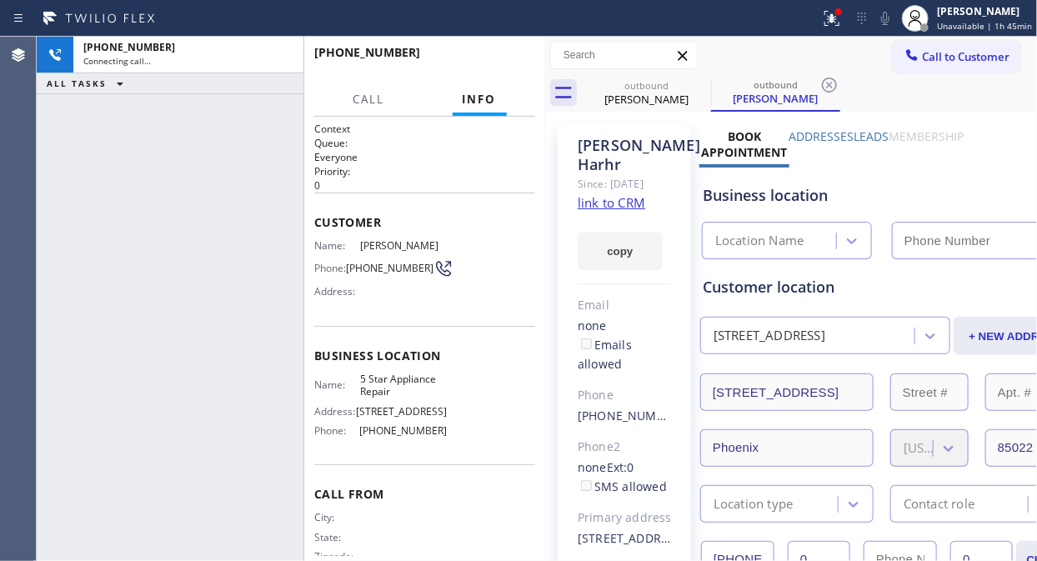
type input "[PHONE_NUMBER]"
click at [834, 19] on icon at bounding box center [829, 17] width 10 height 12
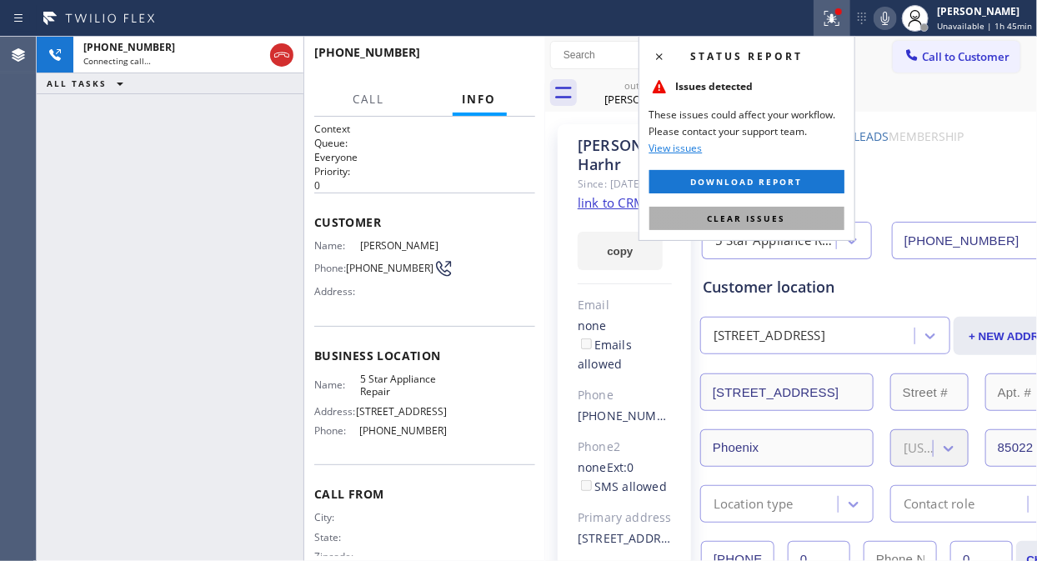
click at [778, 217] on span "Clear issues" at bounding box center [747, 219] width 78 height 12
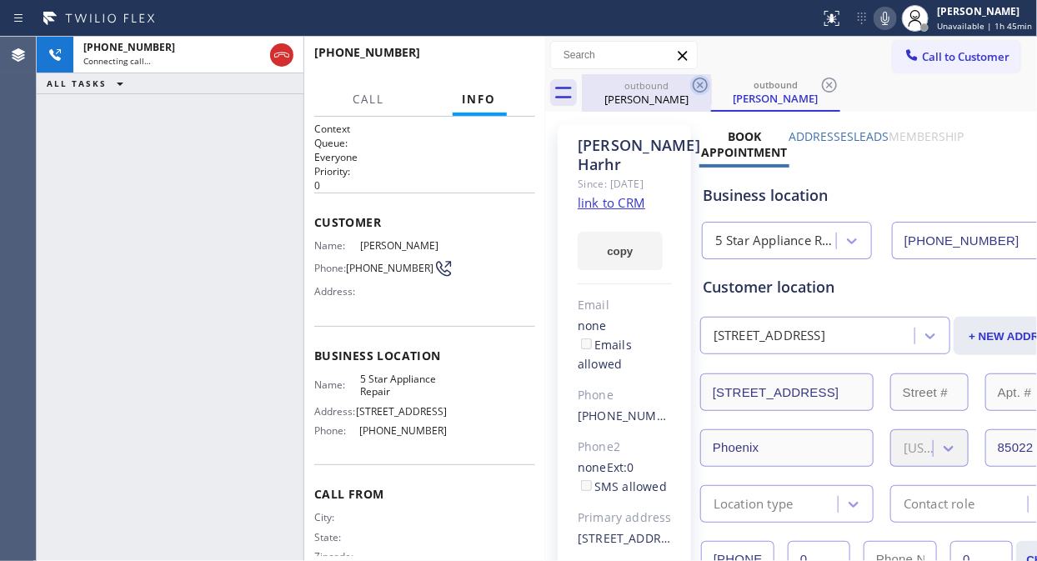
click at [695, 85] on icon at bounding box center [700, 85] width 20 height 20
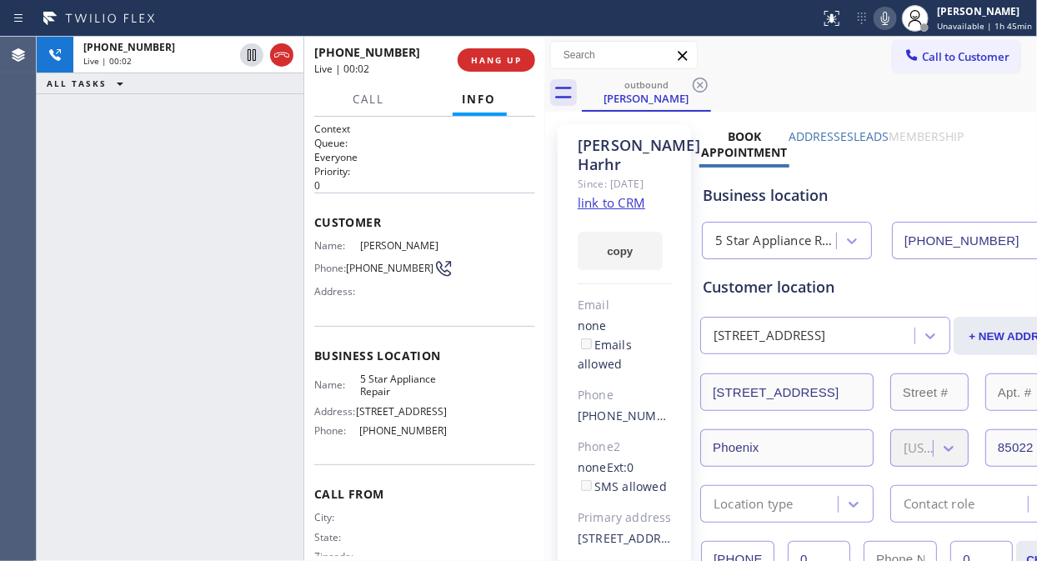
click at [100, 168] on div "[PHONE_NUMBER] Live | 00:02 ALL TASKS ALL TASKS ACTIVE TASKS TASKS IN WRAP UP" at bounding box center [170, 299] width 267 height 524
click at [882, 18] on icon at bounding box center [885, 18] width 20 height 20
click at [509, 61] on span "HANG UP" at bounding box center [496, 60] width 51 height 12
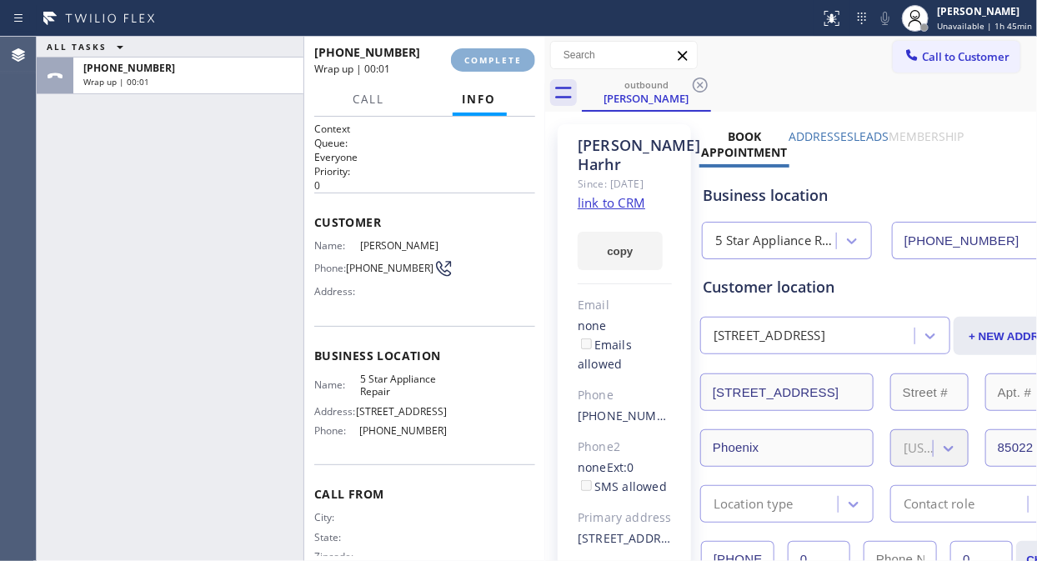
click at [509, 61] on span "COMPLETE" at bounding box center [493, 60] width 58 height 12
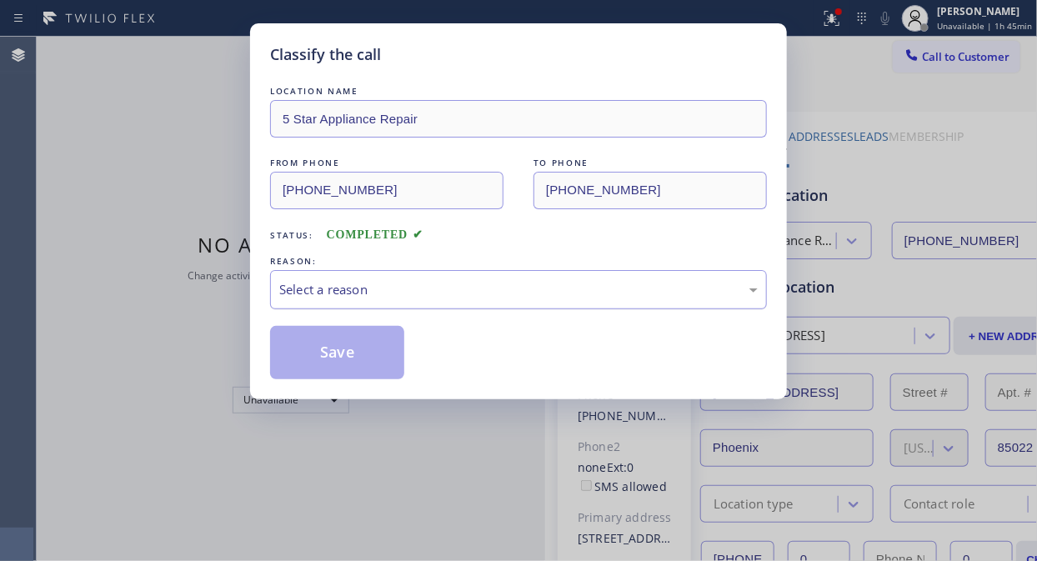
click at [492, 285] on div "Select a reason" at bounding box center [518, 289] width 478 height 19
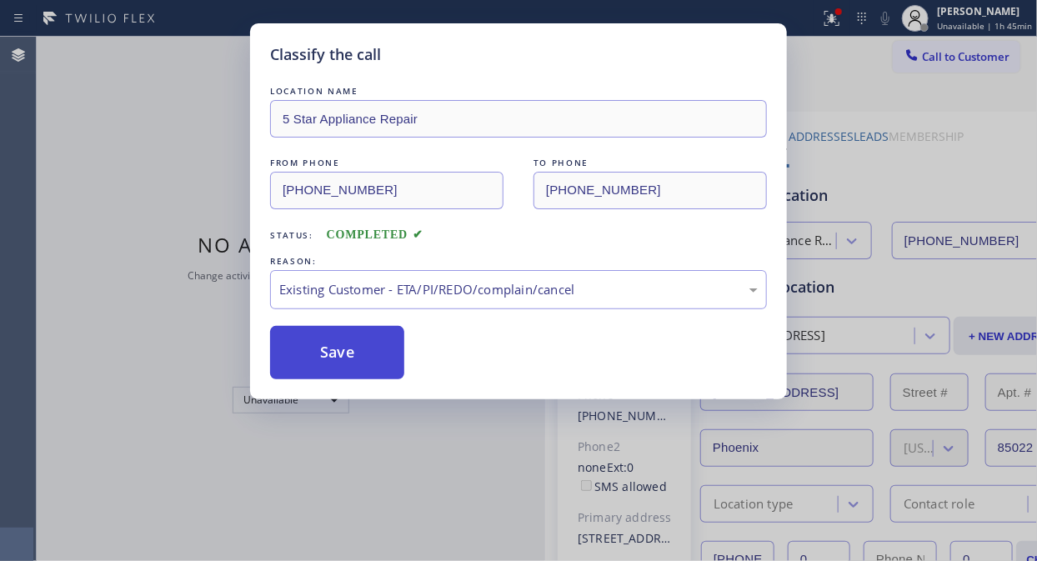
click at [342, 359] on button "Save" at bounding box center [337, 352] width 134 height 53
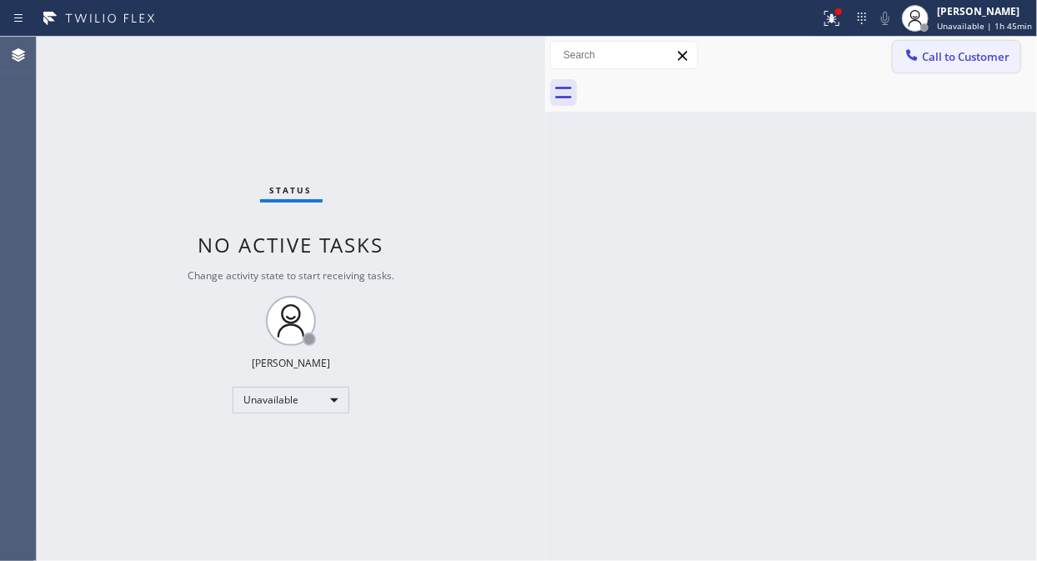
click at [961, 61] on span "Call to Customer" at bounding box center [966, 56] width 88 height 15
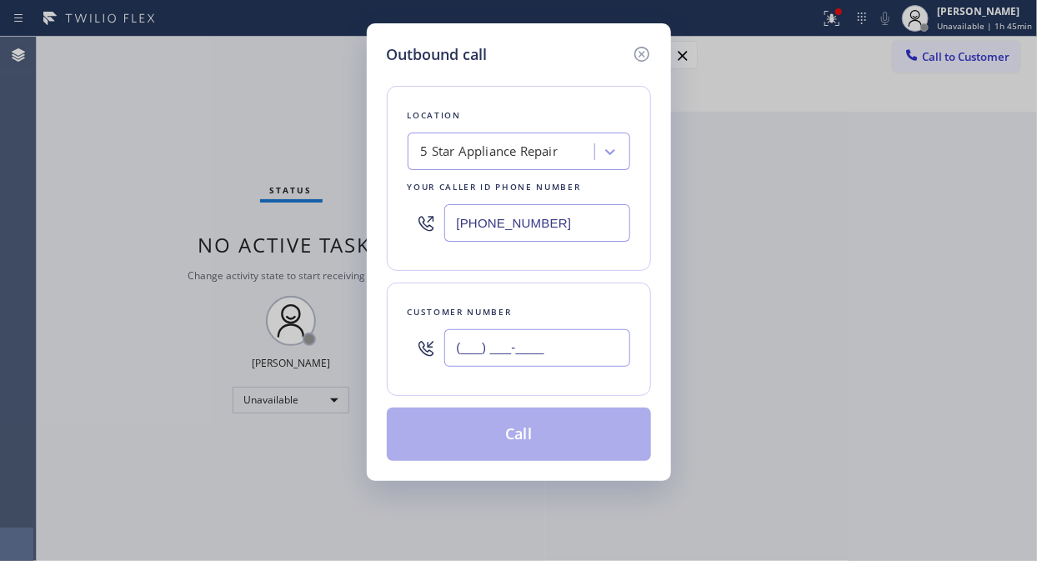
click at [485, 353] on input "(___) ___-____" at bounding box center [537, 348] width 186 height 38
paste input "212) 244-2683"
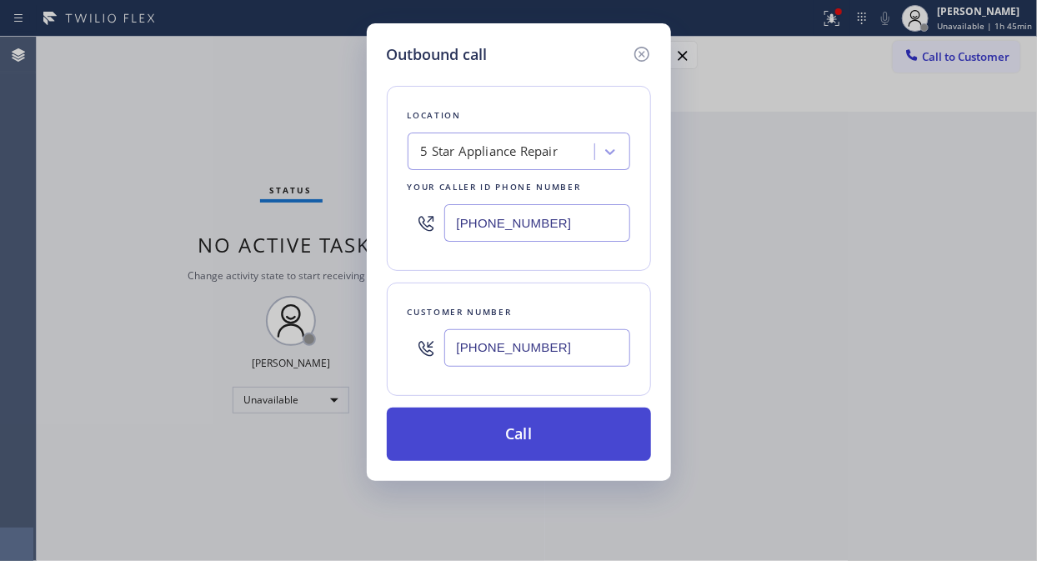
type input "[PHONE_NUMBER]"
click at [552, 428] on button "Call" at bounding box center [519, 434] width 264 height 53
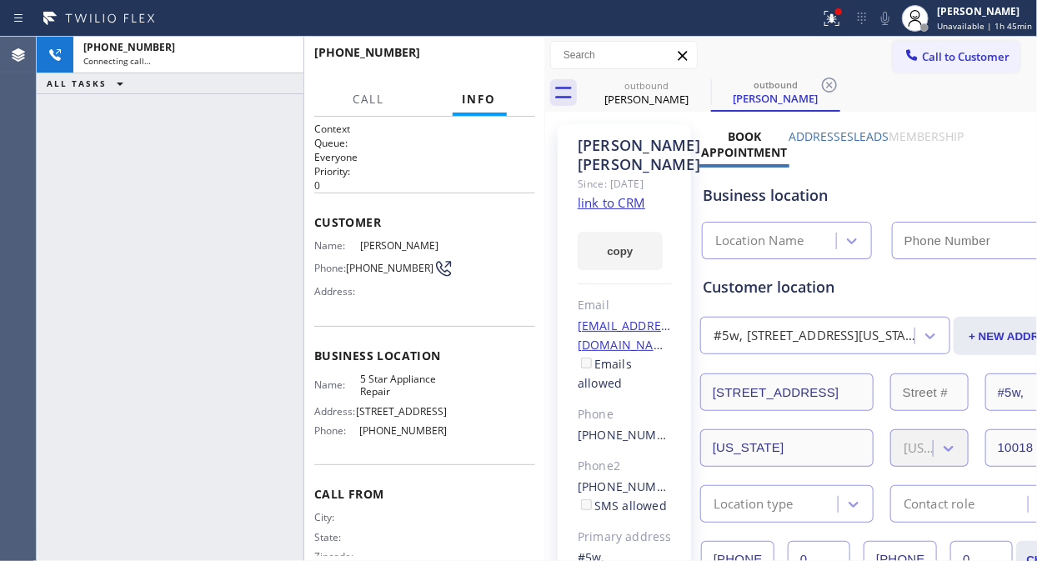
type input "[PHONE_NUMBER]"
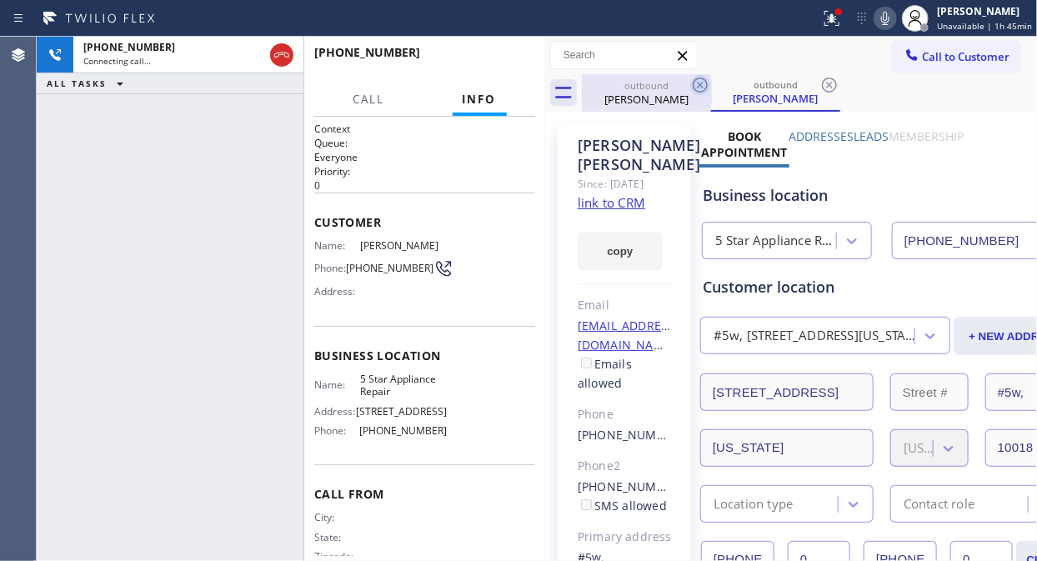
click at [698, 88] on icon at bounding box center [700, 85] width 20 height 20
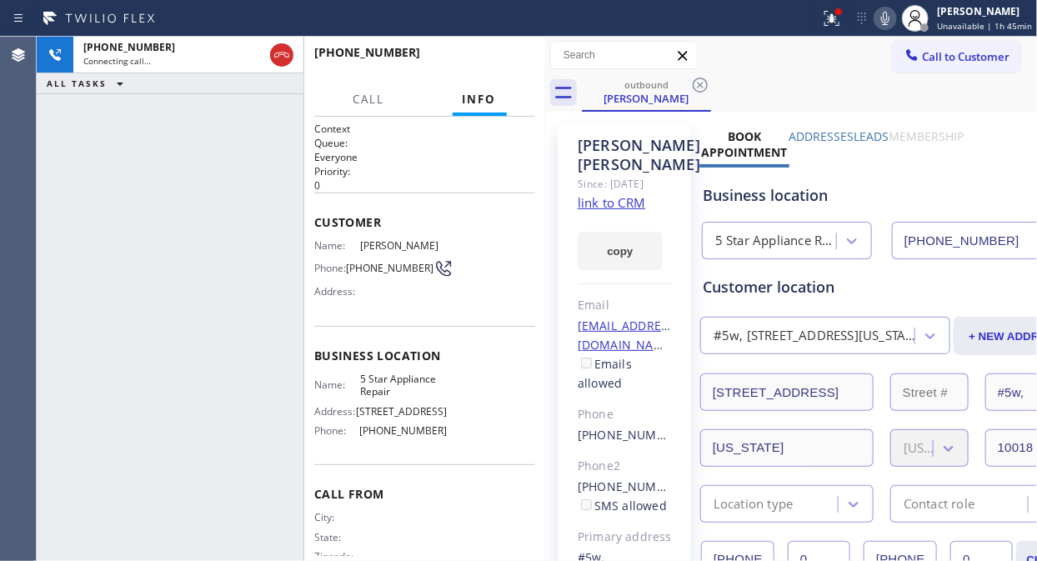
drag, startPoint x: 825, startPoint y: 23, endPoint x: 815, endPoint y: 87, distance: 64.9
click at [826, 23] on div at bounding box center [831, 18] width 37 height 20
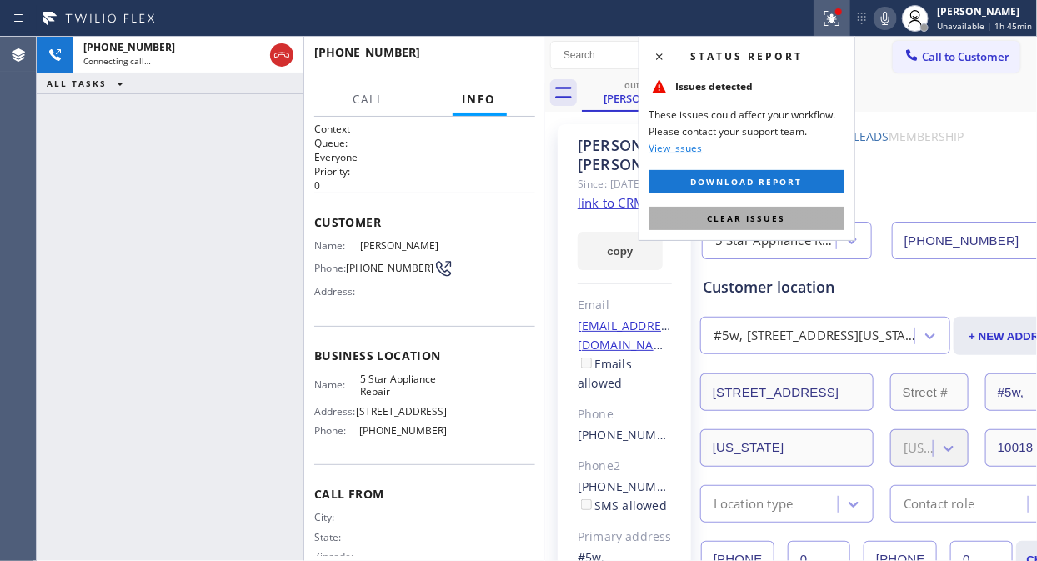
click at [788, 218] on button "Clear issues" at bounding box center [746, 218] width 195 height 23
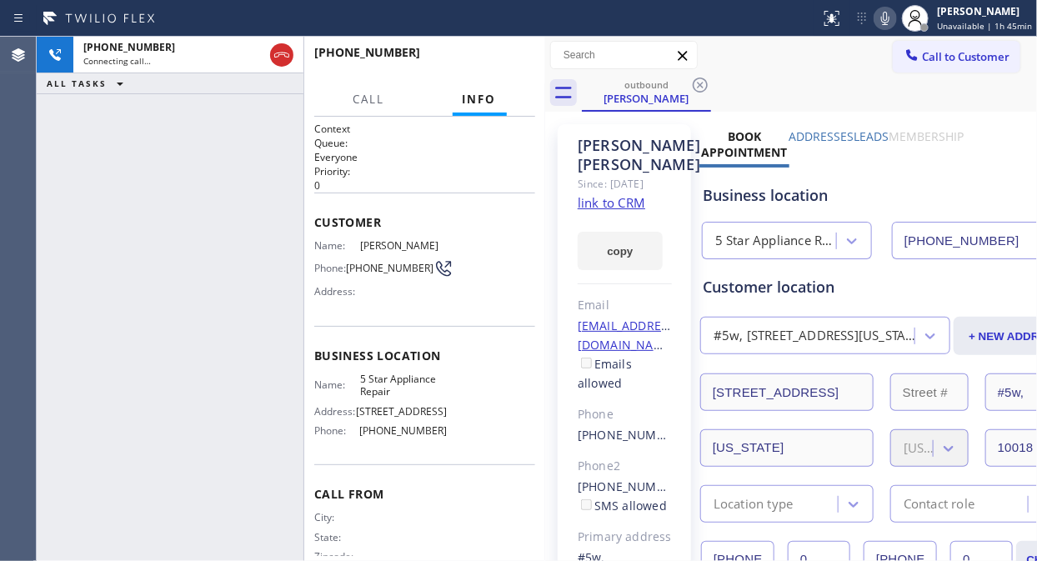
click at [888, 15] on icon at bounding box center [885, 18] width 8 height 13
click at [888, 22] on icon at bounding box center [885, 18] width 8 height 13
click at [893, 13] on icon at bounding box center [885, 18] width 20 height 20
click at [117, 297] on div "[PHONE_NUMBER] Connecting call… ALL TASKS ALL TASKS ACTIVE TASKS TASKS IN WRAP …" at bounding box center [170, 299] width 267 height 524
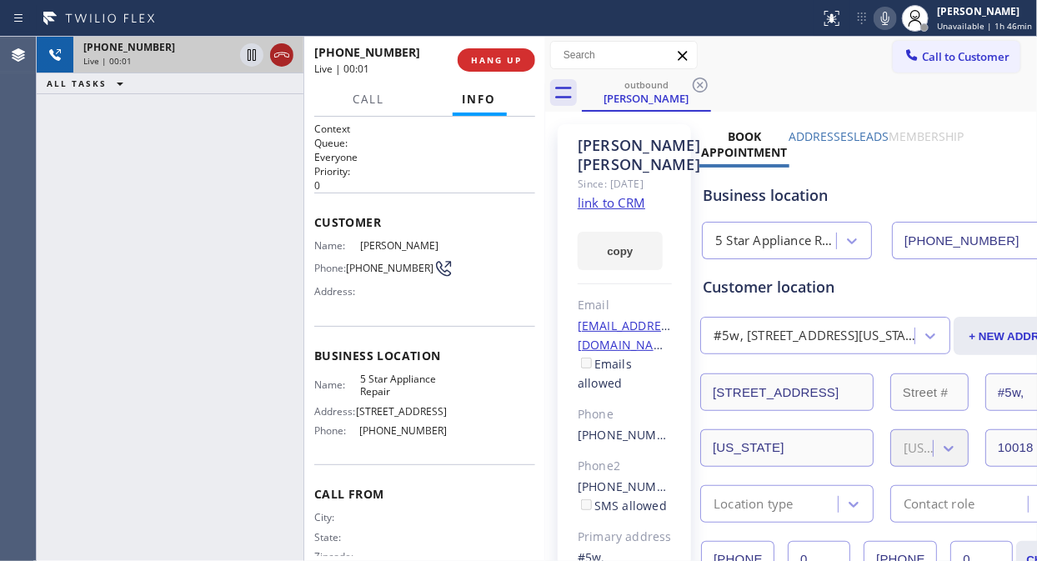
click at [280, 59] on icon at bounding box center [282, 55] width 20 height 20
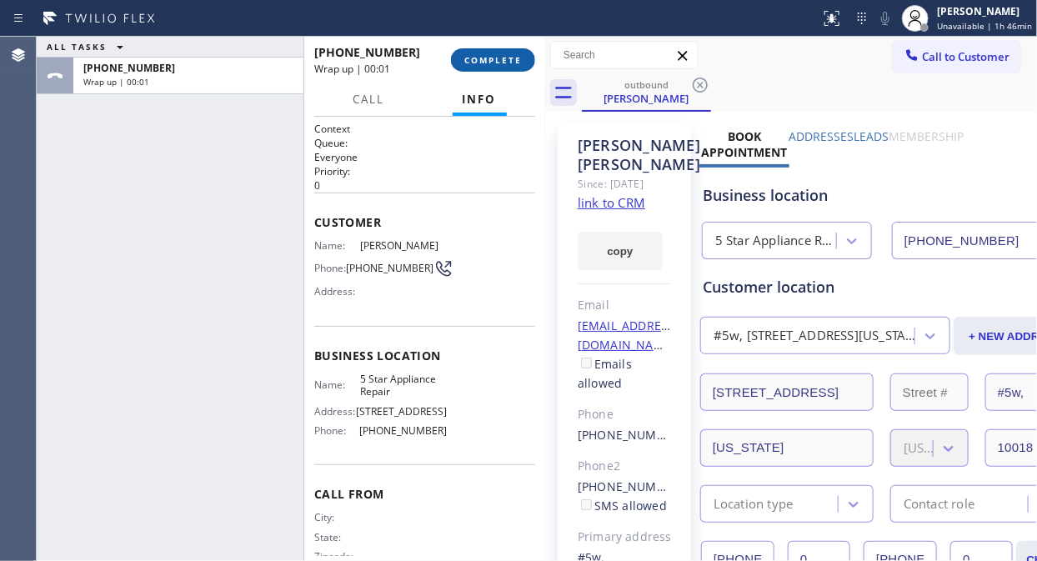
click at [478, 68] on button "COMPLETE" at bounding box center [493, 59] width 84 height 23
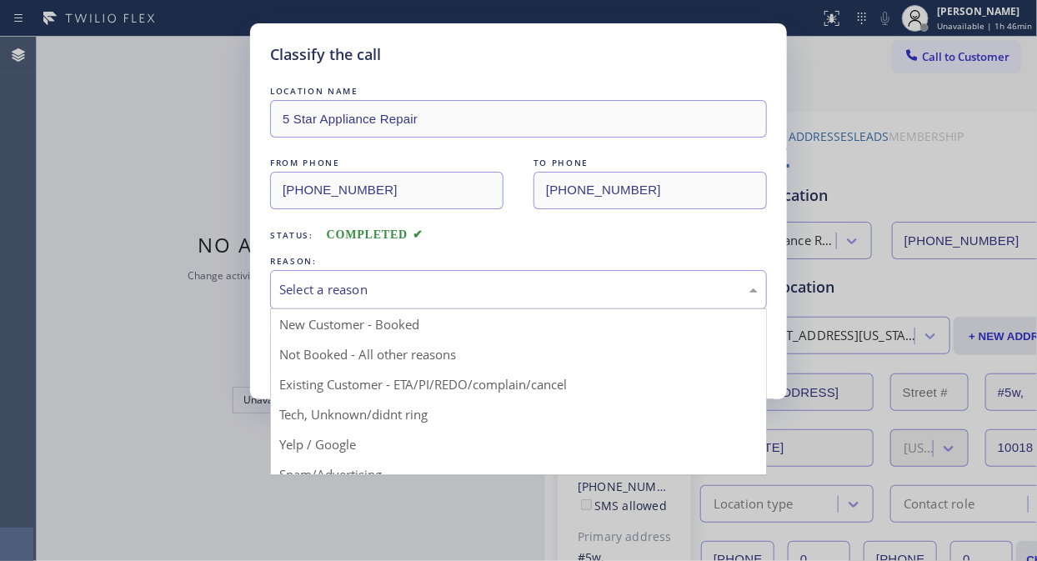
click at [513, 293] on div "Select a reason" at bounding box center [518, 289] width 478 height 19
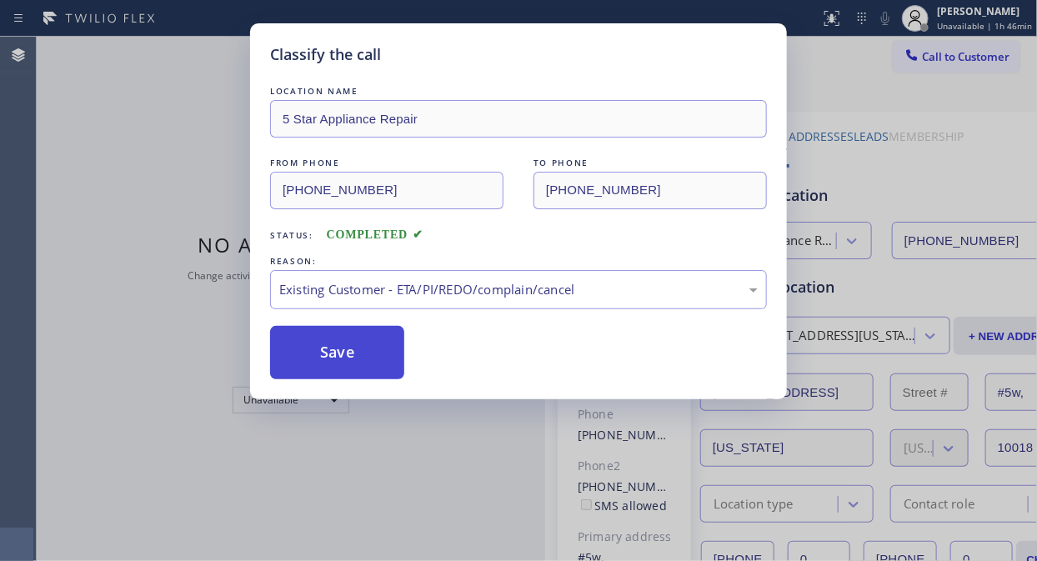
click at [319, 367] on button "Save" at bounding box center [337, 352] width 134 height 53
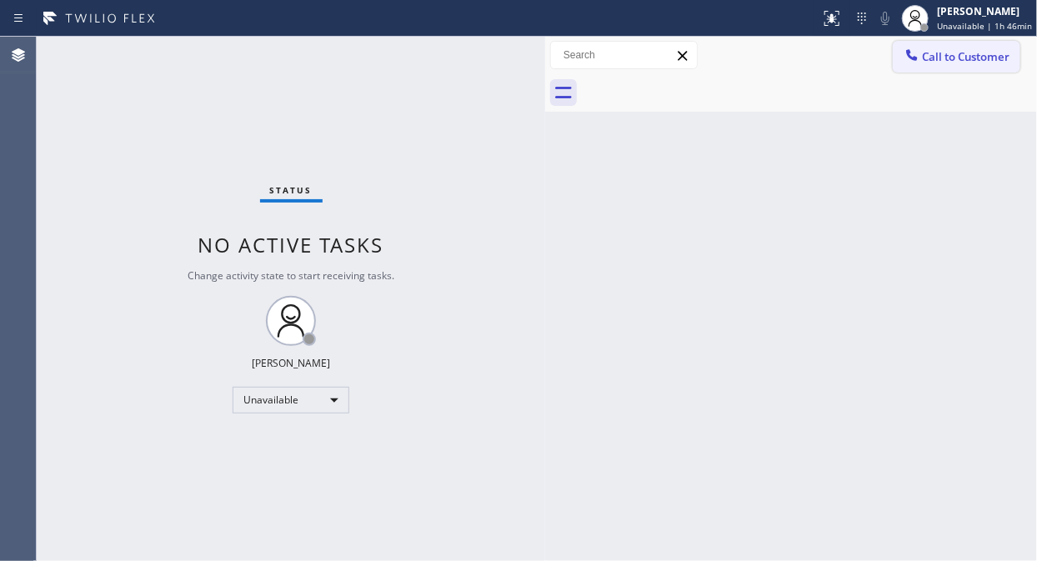
click at [982, 55] on span "Call to Customer" at bounding box center [966, 56] width 88 height 15
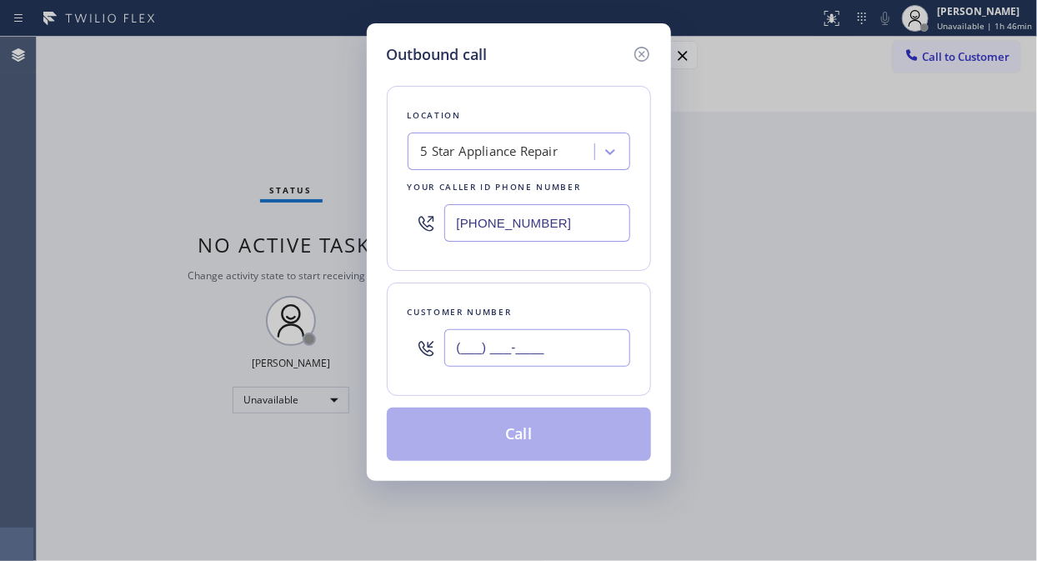
click at [540, 342] on input "(___) ___-____" at bounding box center [537, 348] width 186 height 38
paste input "347) 721-5838"
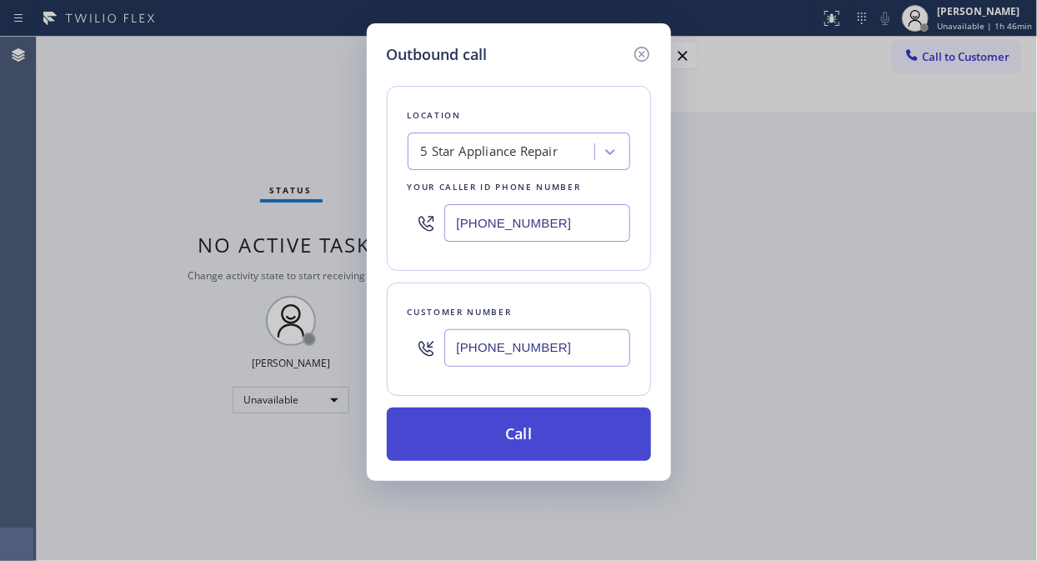
type input "[PHONE_NUMBER]"
click at [552, 433] on button "Call" at bounding box center [519, 434] width 264 height 53
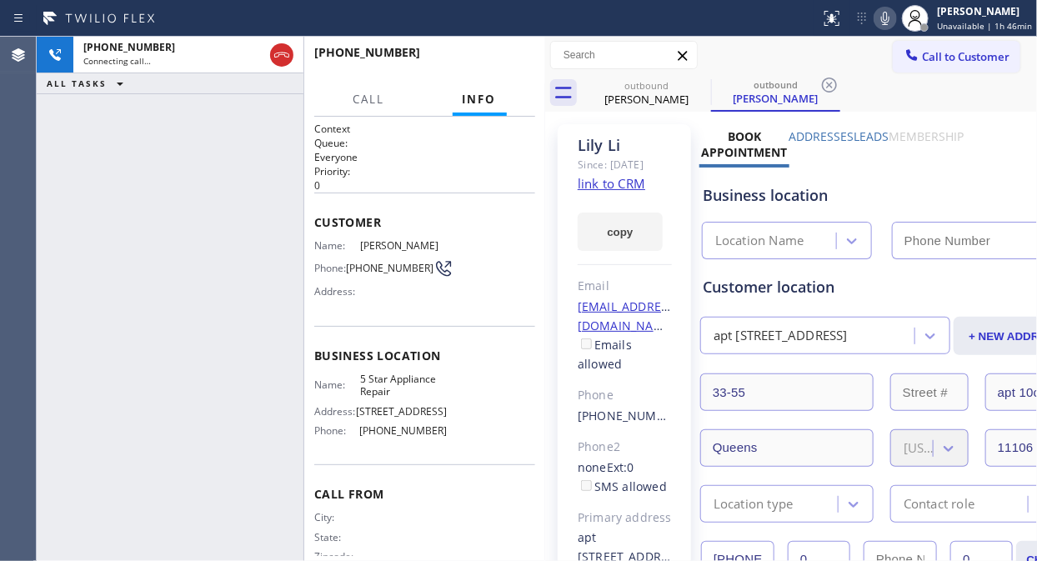
type input "[PHONE_NUMBER]"
click at [698, 80] on icon at bounding box center [700, 85] width 20 height 20
click at [692, 89] on icon at bounding box center [700, 85] width 20 height 20
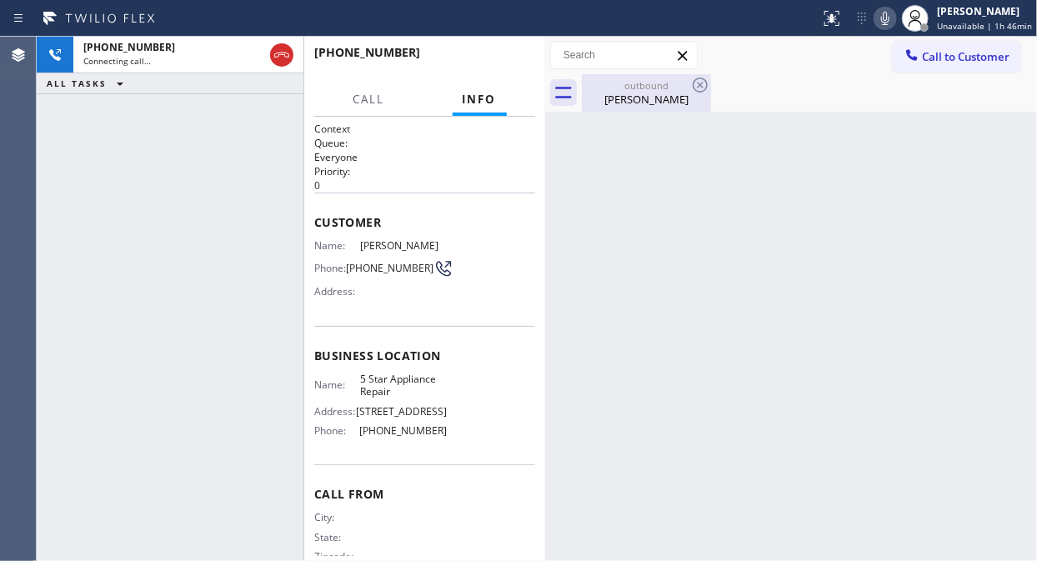
click at [660, 93] on div "[PERSON_NAME]" at bounding box center [646, 99] width 126 height 15
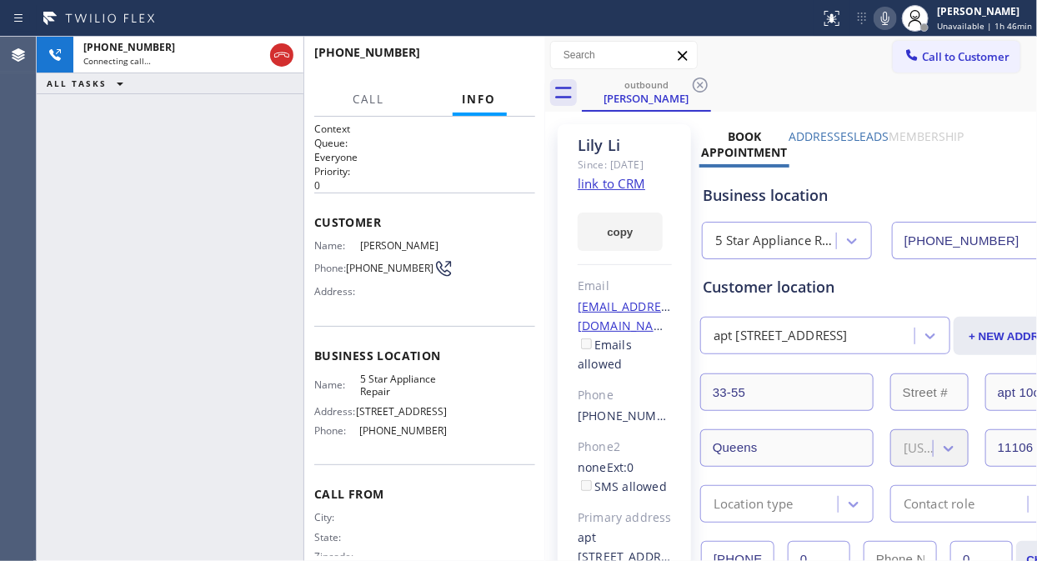
click at [825, 61] on div "Call to Customer Outbound call Location 5 Star Appliance Repair Your caller id …" at bounding box center [791, 55] width 492 height 29
click at [164, 192] on div "[PHONE_NUMBER] Connecting call… ALL TASKS ALL TASKS ACTIVE TASKS TASKS IN WRAP …" at bounding box center [170, 299] width 267 height 524
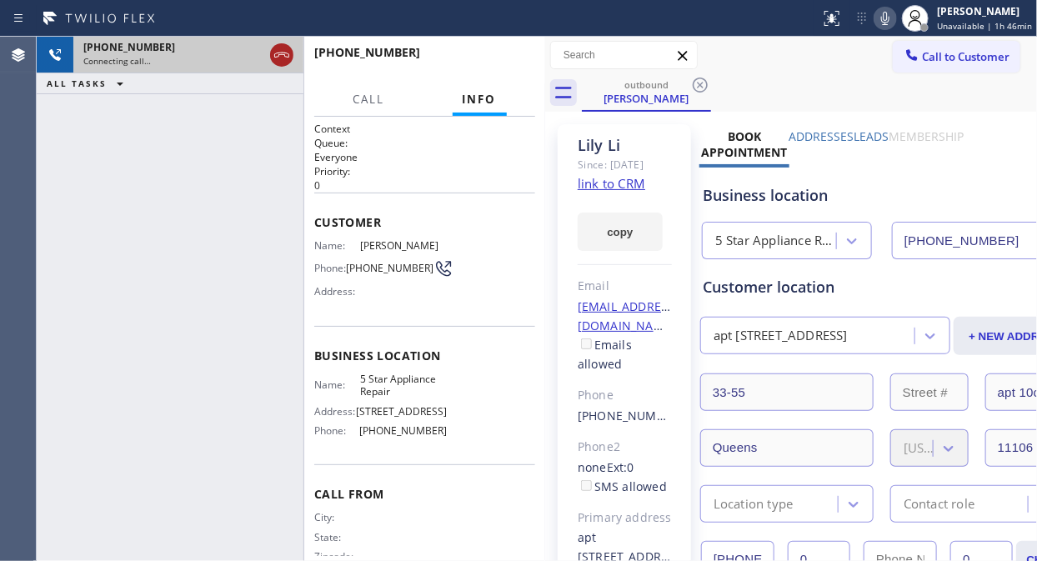
click at [286, 54] on icon at bounding box center [282, 55] width 20 height 20
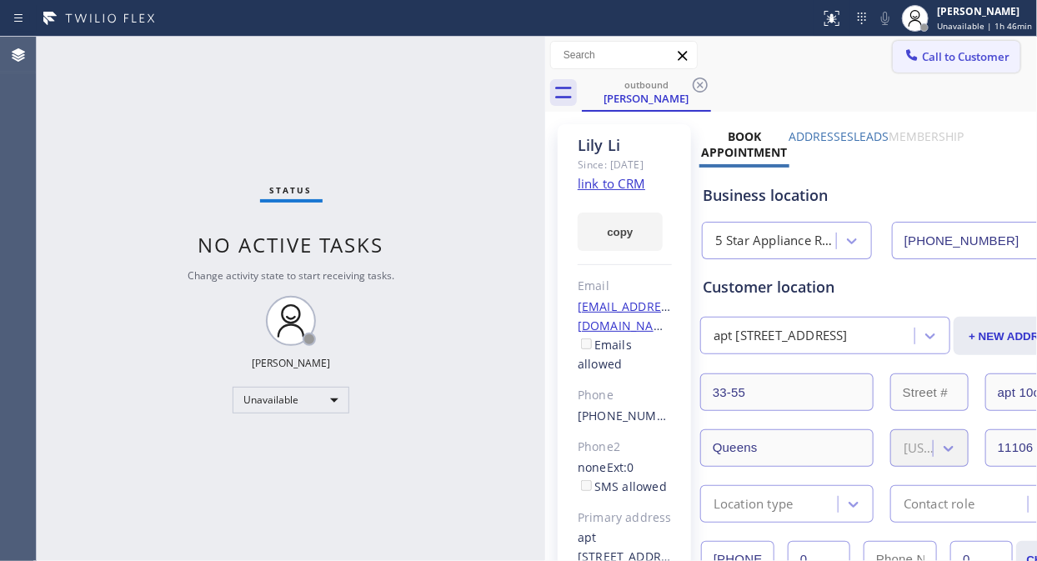
click at [928, 53] on span "Call to Customer" at bounding box center [966, 56] width 88 height 15
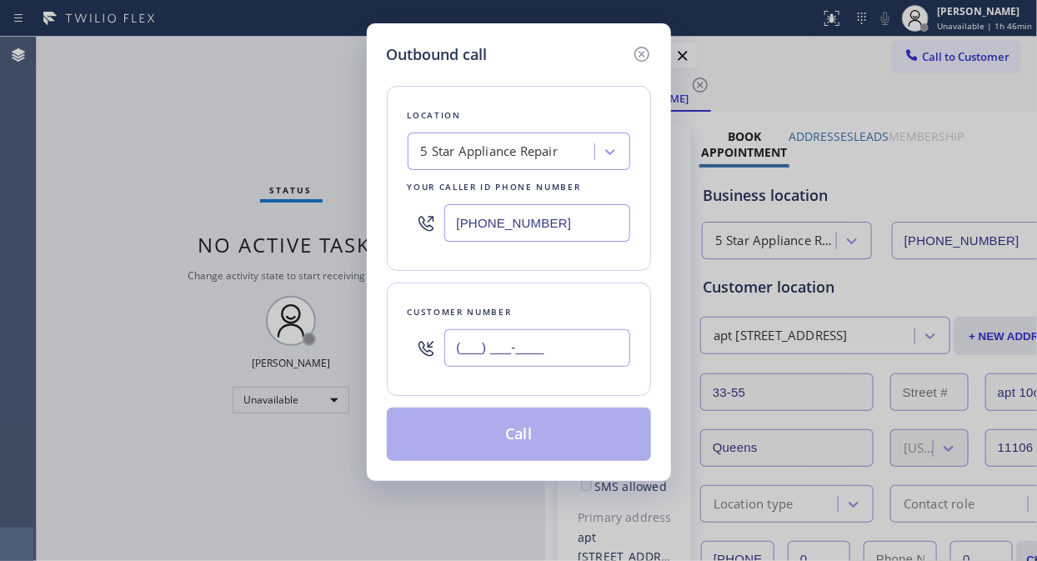
click at [469, 351] on input "(___) ___-____" at bounding box center [537, 348] width 186 height 38
paste input "714) 308-8398"
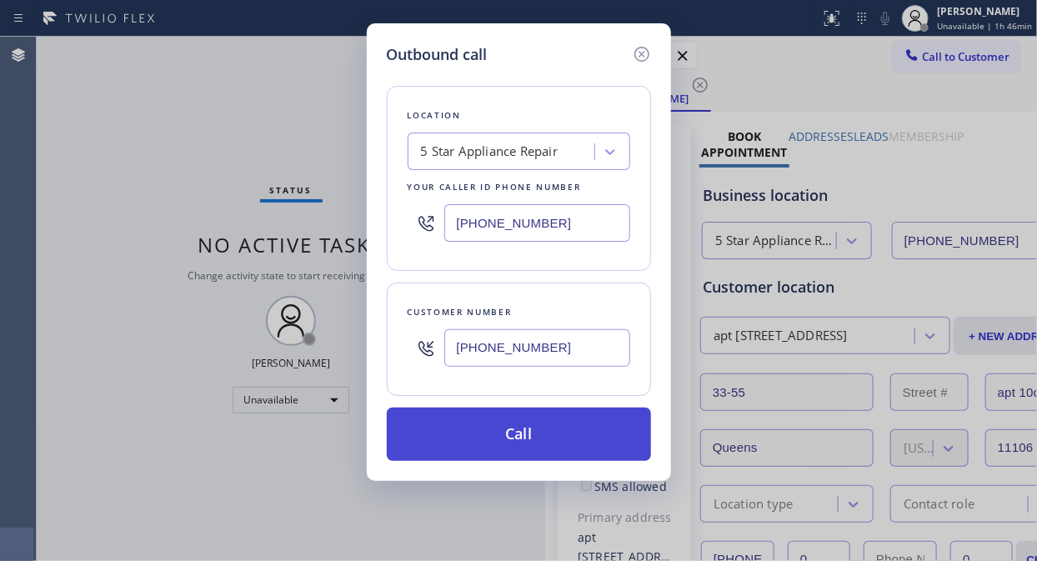
type input "[PHONE_NUMBER]"
click at [586, 454] on button "Call" at bounding box center [519, 434] width 264 height 53
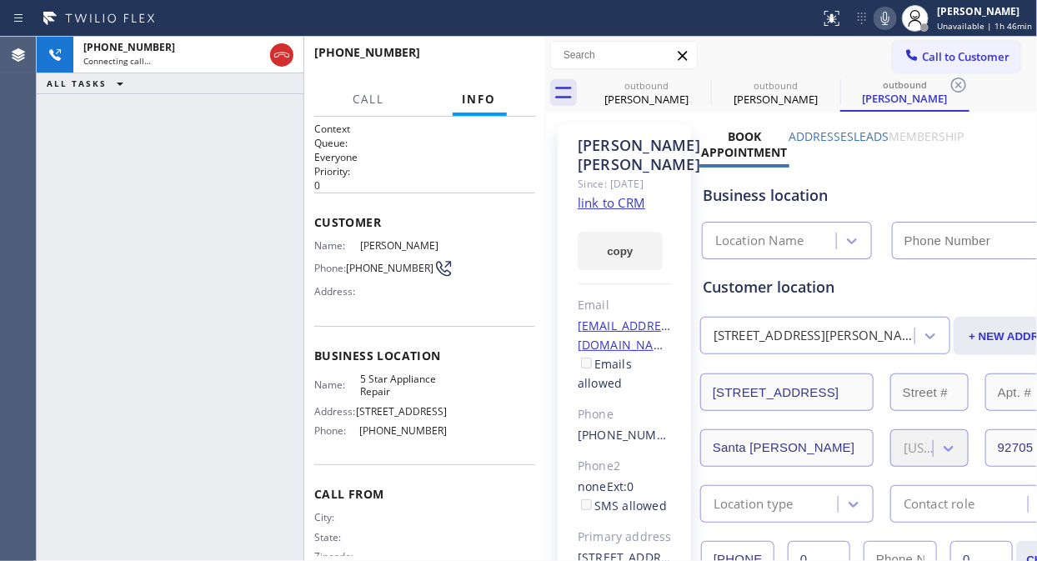
type input "[PHONE_NUMBER]"
click at [477, 55] on span "HANG UP" at bounding box center [496, 60] width 51 height 12
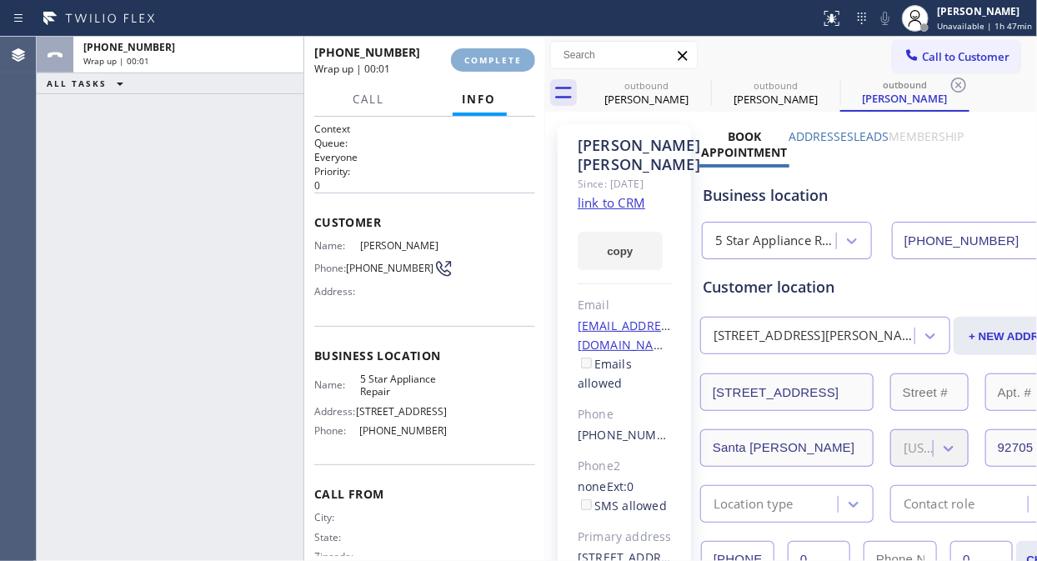
click at [478, 56] on span "COMPLETE" at bounding box center [493, 60] width 58 height 12
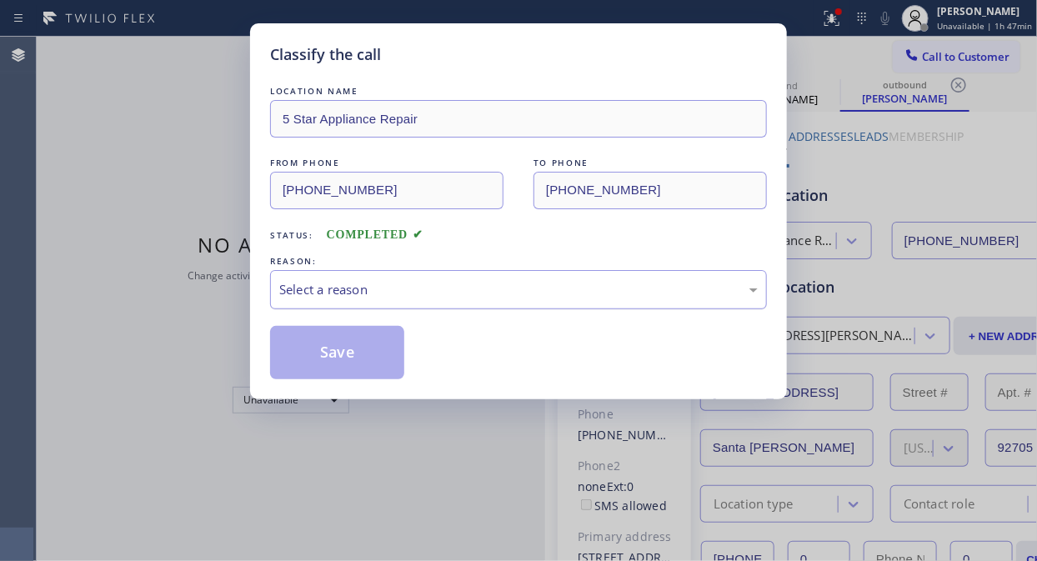
click at [472, 294] on div "Select a reason" at bounding box center [518, 289] width 478 height 19
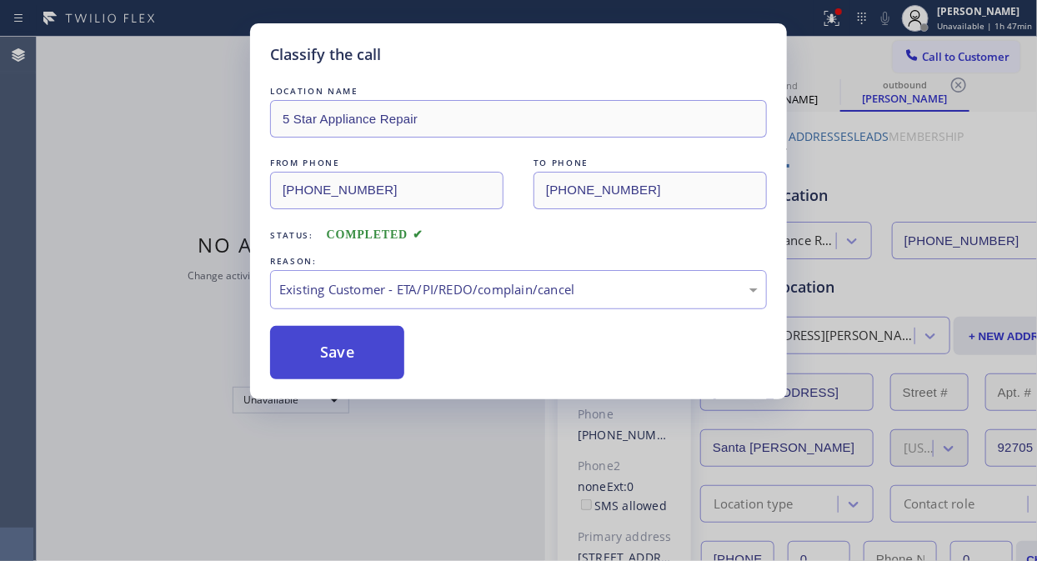
click at [358, 345] on button "Save" at bounding box center [337, 352] width 134 height 53
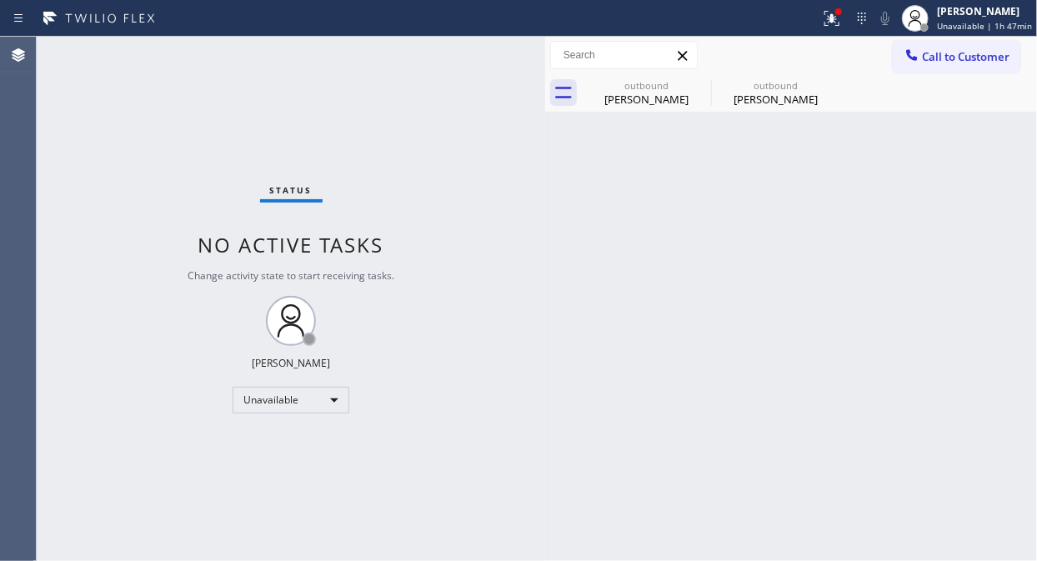
click at [936, 59] on span "Call to Customer" at bounding box center [966, 56] width 88 height 15
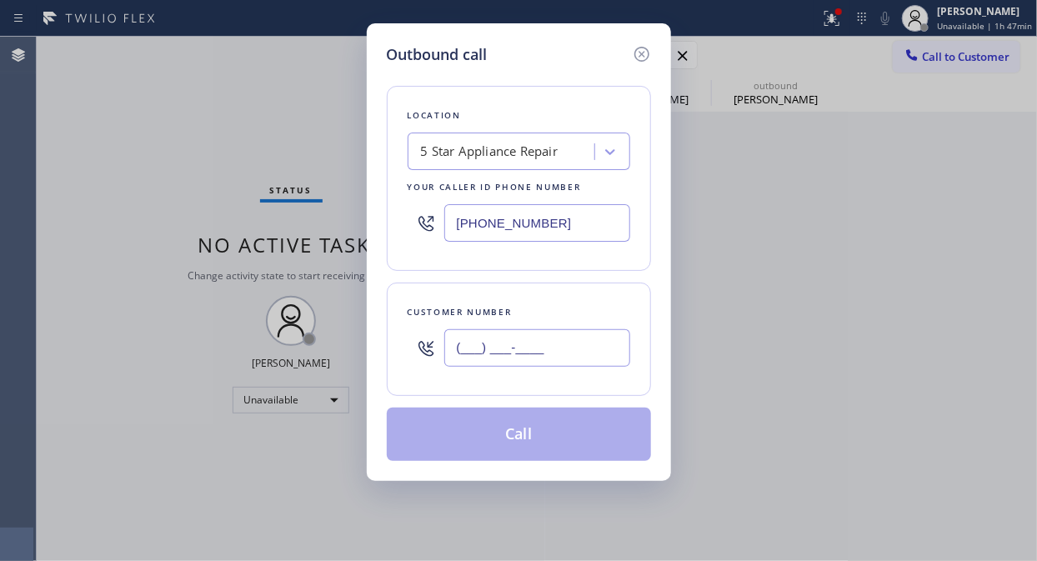
click at [559, 365] on input "(___) ___-____" at bounding box center [537, 348] width 186 height 38
paste input "212) 495-9174"
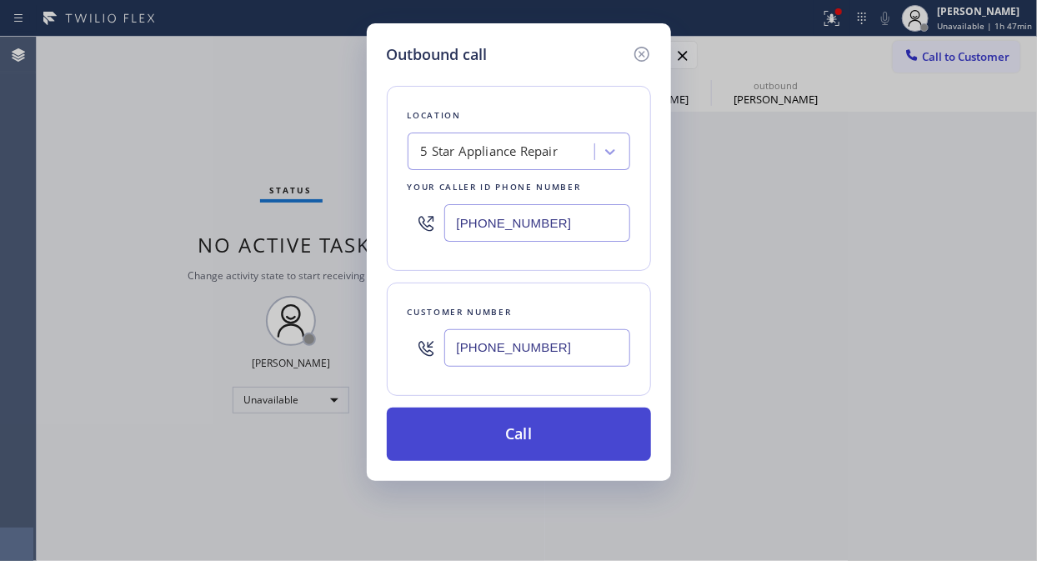
type input "[PHONE_NUMBER]"
click at [543, 447] on button "Call" at bounding box center [519, 434] width 264 height 53
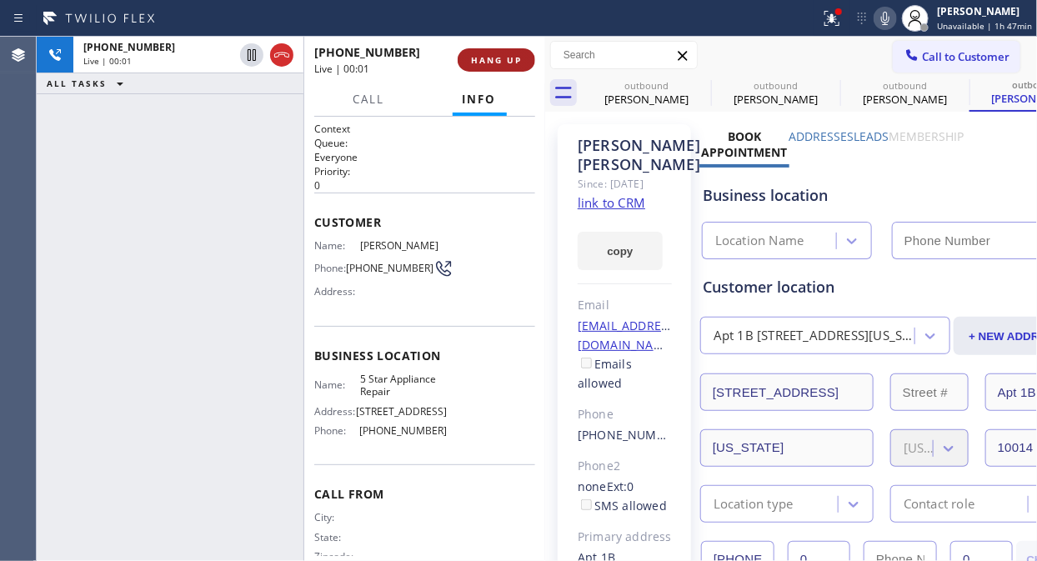
click at [498, 61] on span "HANG UP" at bounding box center [496, 60] width 51 height 12
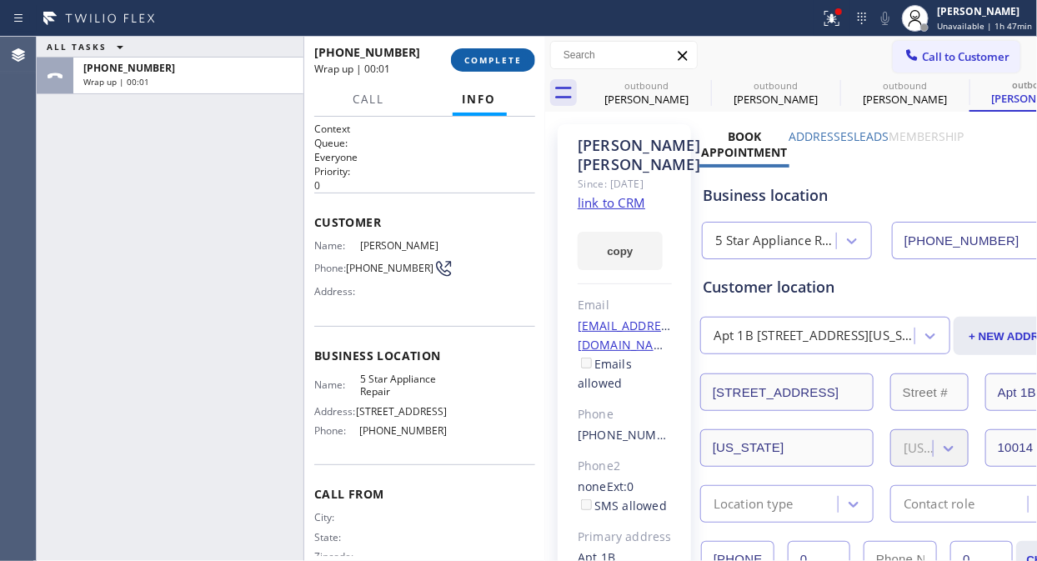
type input "[PHONE_NUMBER]"
click at [492, 54] on span "COMPLETE" at bounding box center [493, 60] width 58 height 12
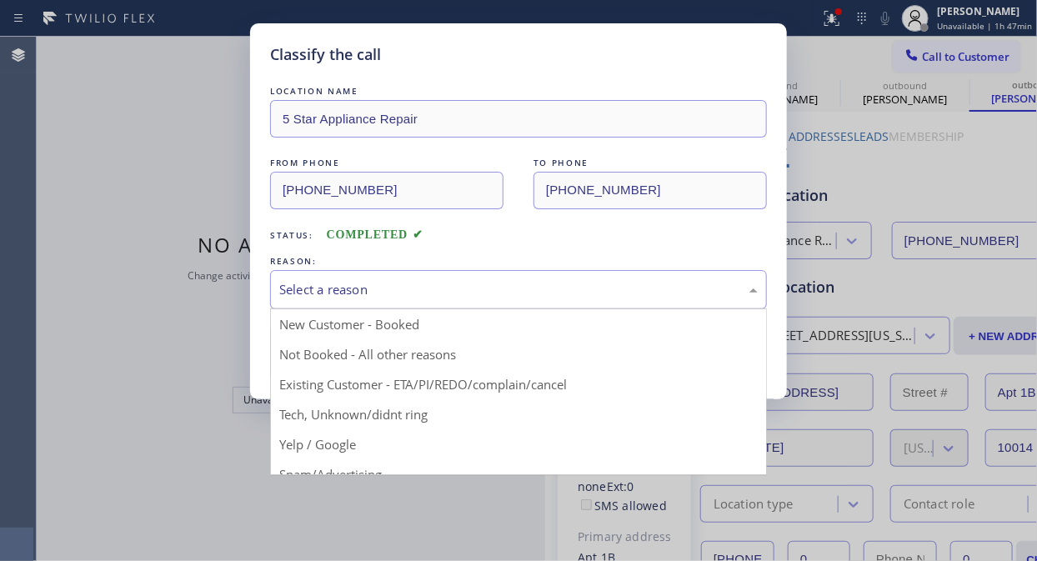
drag, startPoint x: 563, startPoint y: 292, endPoint x: 534, endPoint y: 356, distance: 70.2
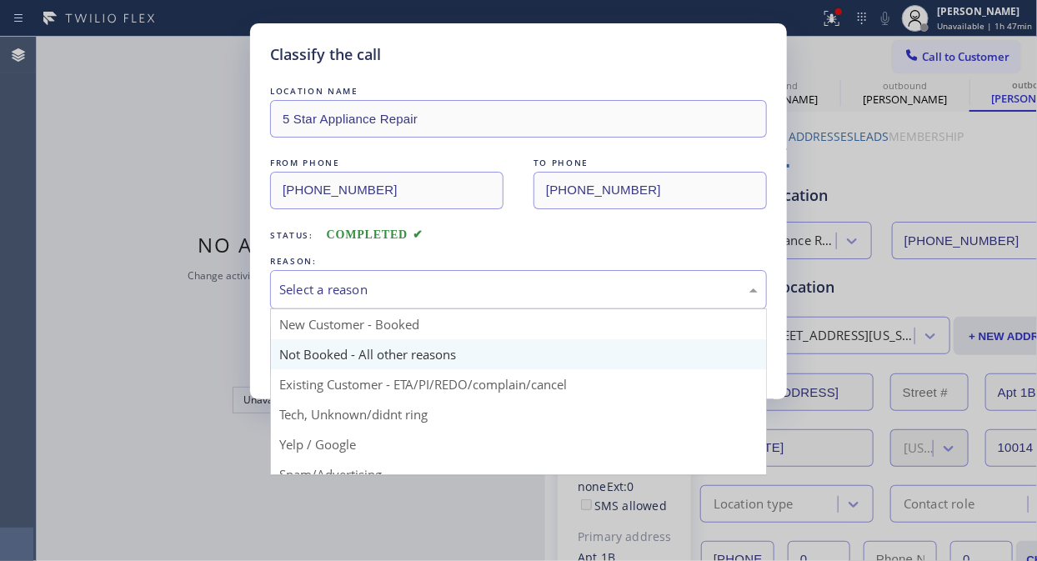
click at [562, 293] on div "Select a reason" at bounding box center [518, 289] width 478 height 19
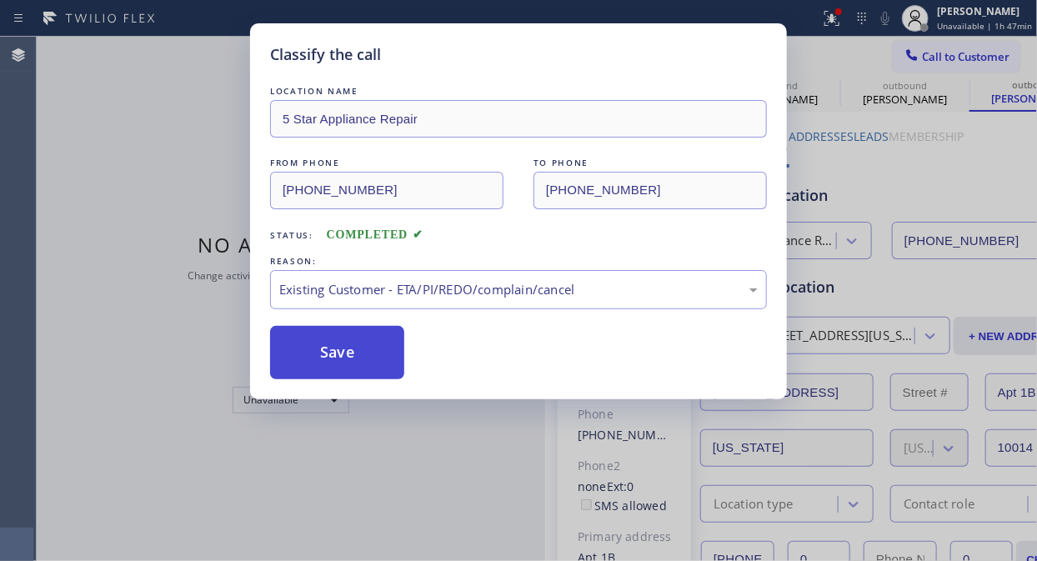
click at [362, 368] on button "Save" at bounding box center [337, 352] width 134 height 53
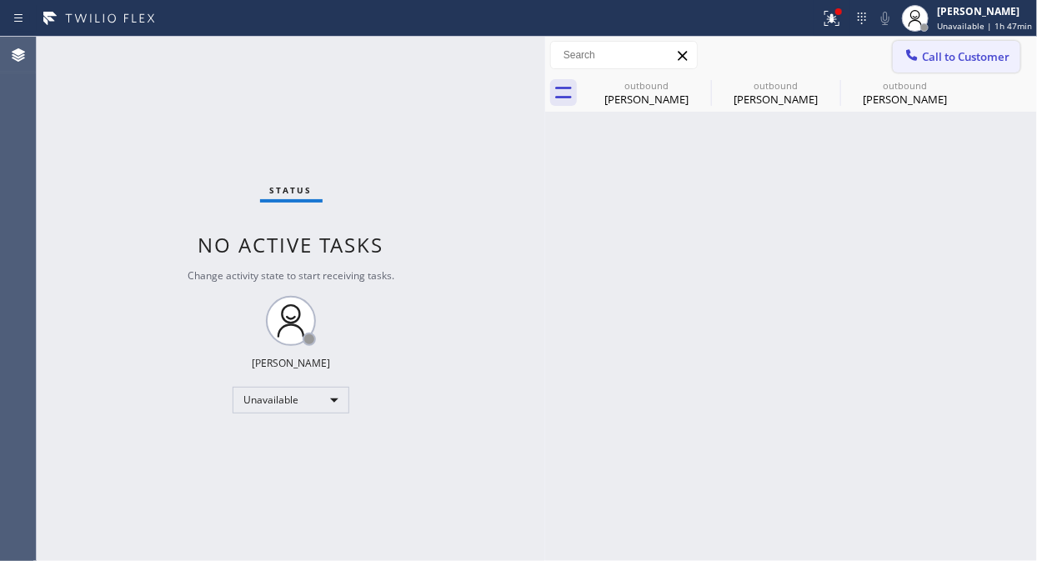
click at [948, 58] on span "Call to Customer" at bounding box center [966, 56] width 88 height 15
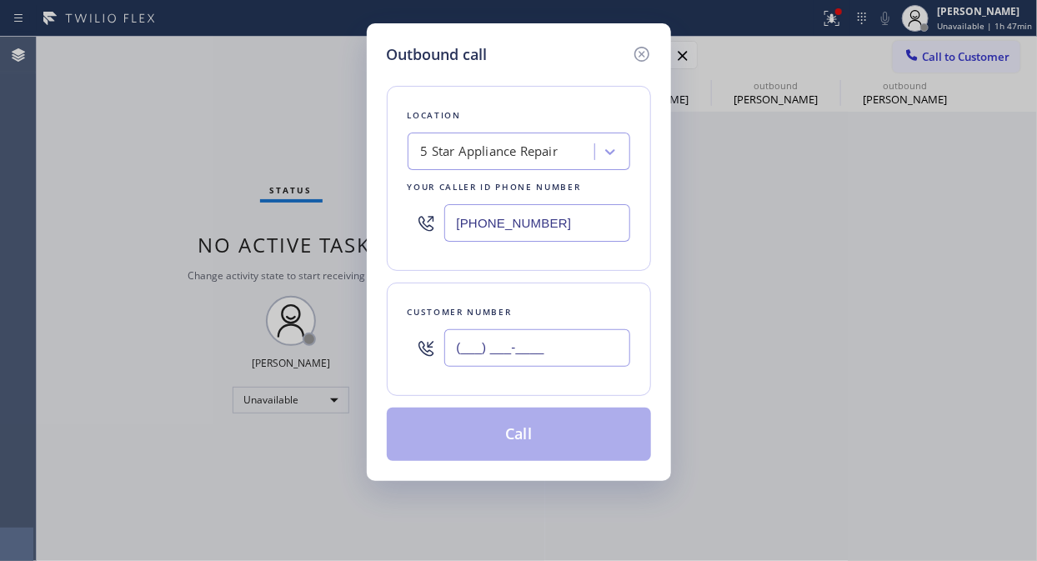
click at [501, 348] on input "(___) ___-____" at bounding box center [537, 348] width 186 height 38
paste input "212) 495-9174"
type input "[PHONE_NUMBER]"
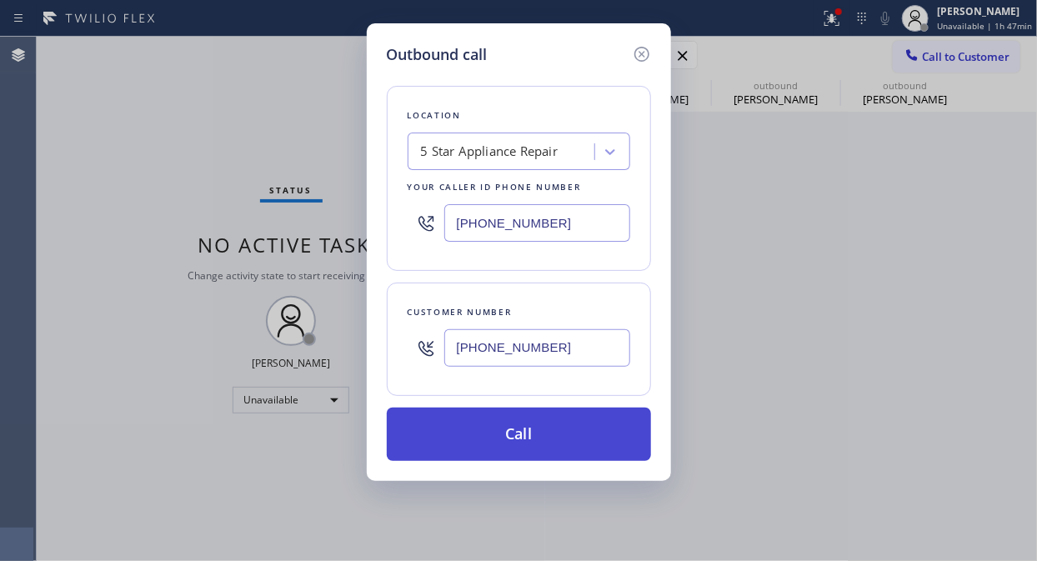
click at [513, 435] on button "Call" at bounding box center [519, 434] width 264 height 53
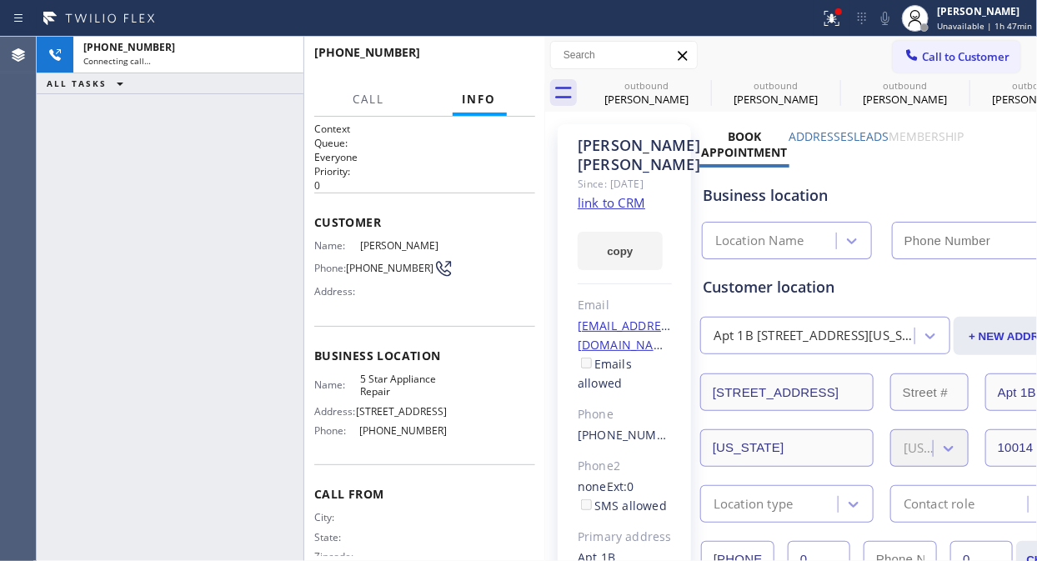
type input "[PHONE_NUMBER]"
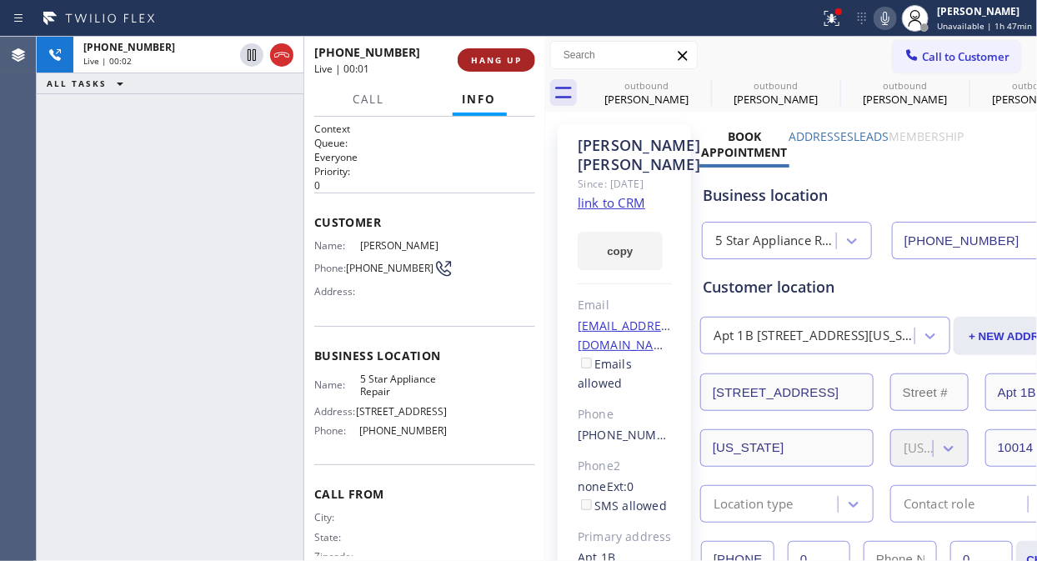
click at [494, 61] on span "HANG UP" at bounding box center [496, 60] width 51 height 12
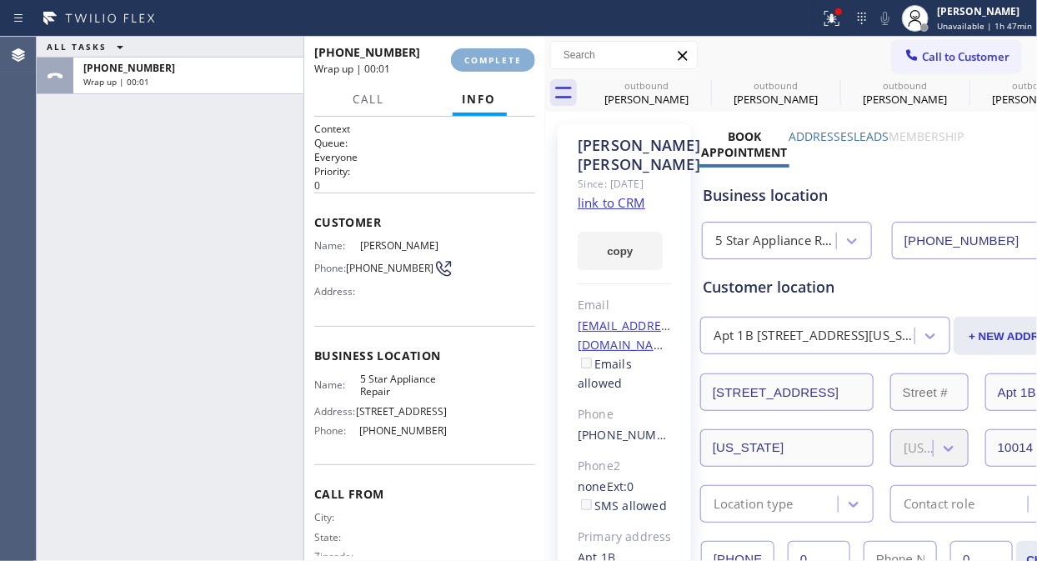
click at [494, 61] on span "COMPLETE" at bounding box center [493, 60] width 58 height 12
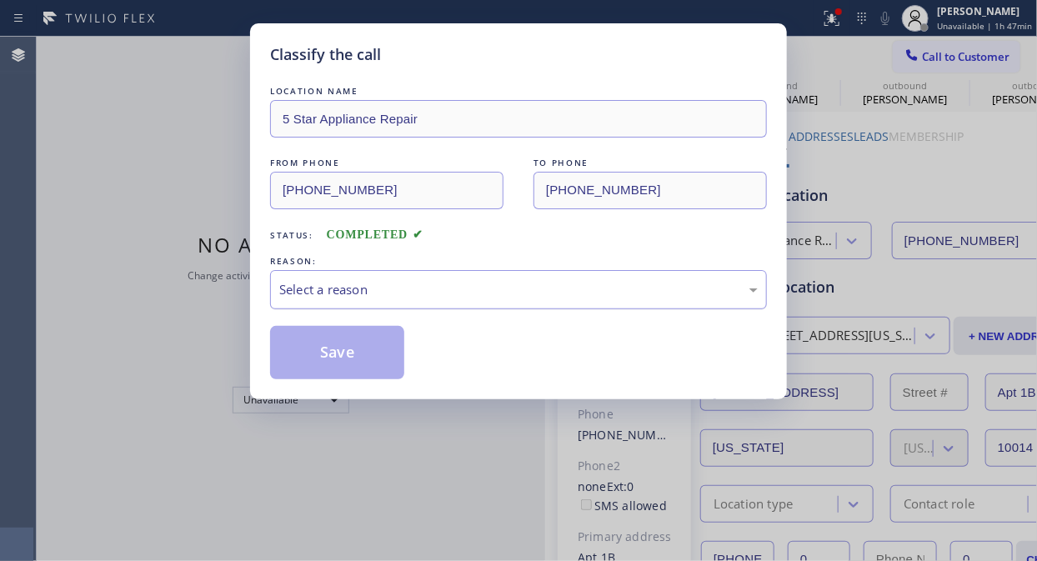
click at [504, 293] on div "Select a reason" at bounding box center [518, 289] width 478 height 19
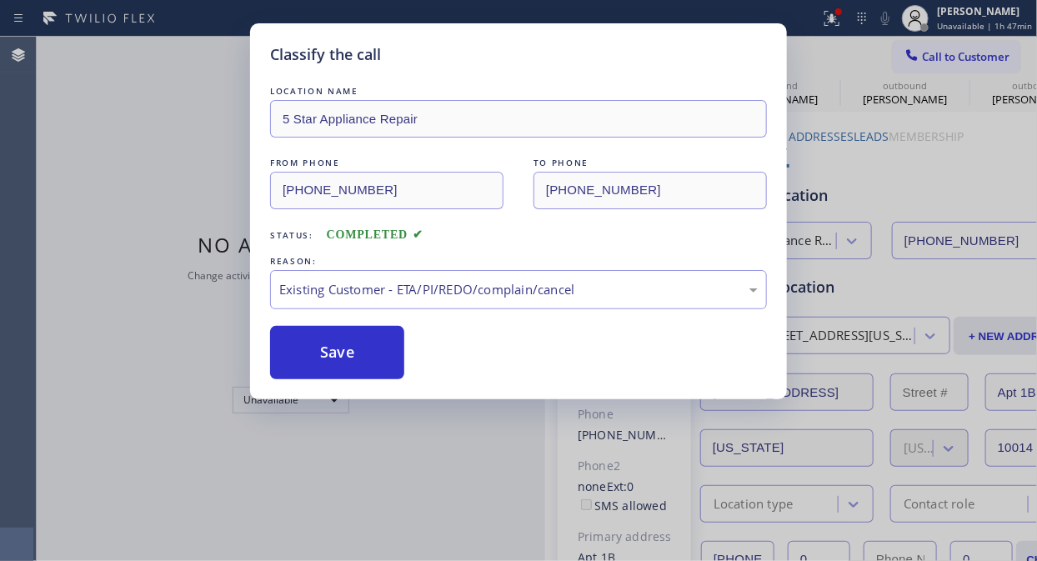
drag, startPoint x: 379, startPoint y: 353, endPoint x: 426, endPoint y: 353, distance: 46.7
click at [378, 353] on button "Save" at bounding box center [337, 352] width 134 height 53
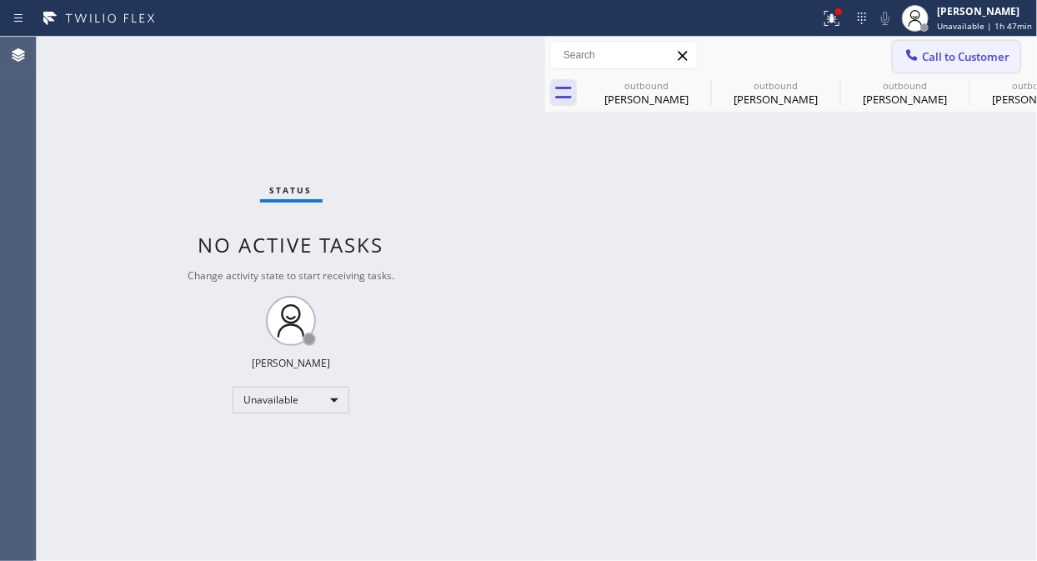
click at [937, 55] on span "Call to Customer" at bounding box center [966, 56] width 88 height 15
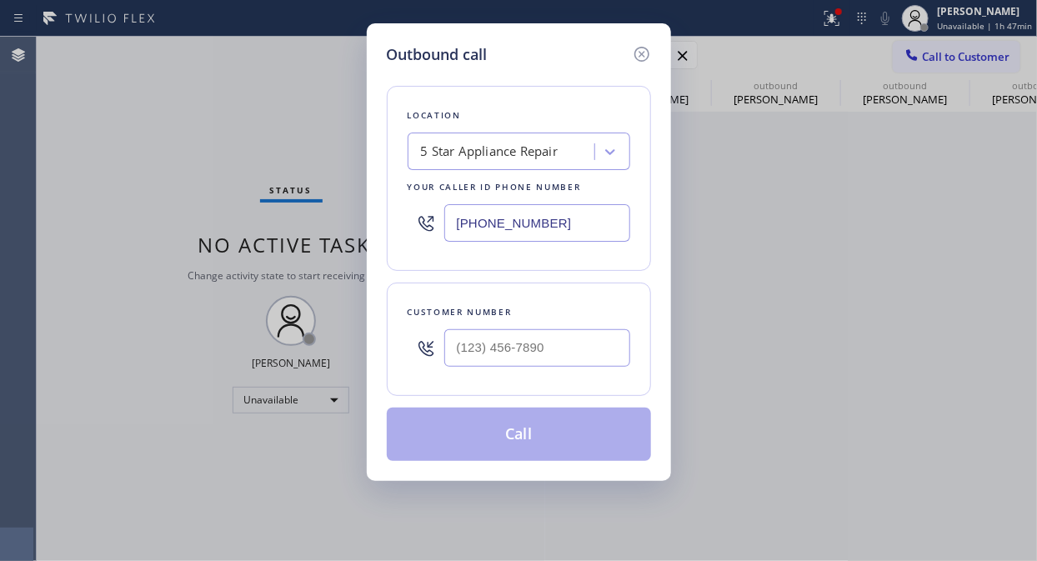
click at [539, 370] on div at bounding box center [537, 348] width 186 height 54
click at [533, 354] on input "(___) ___-____" at bounding box center [537, 348] width 186 height 38
paste input "424) 322-8816"
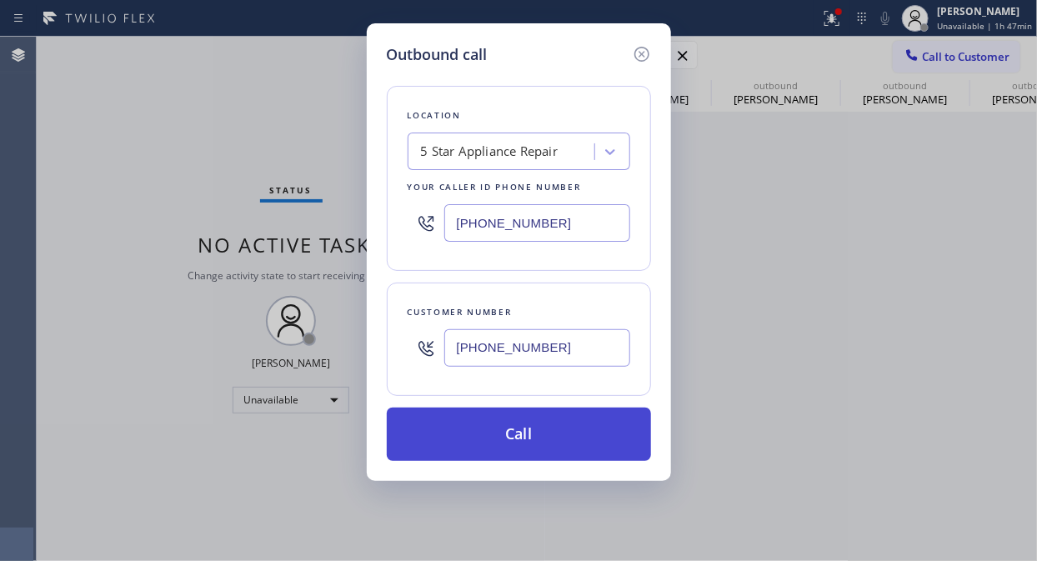
type input "[PHONE_NUMBER]"
click at [544, 435] on button "Call" at bounding box center [519, 434] width 264 height 53
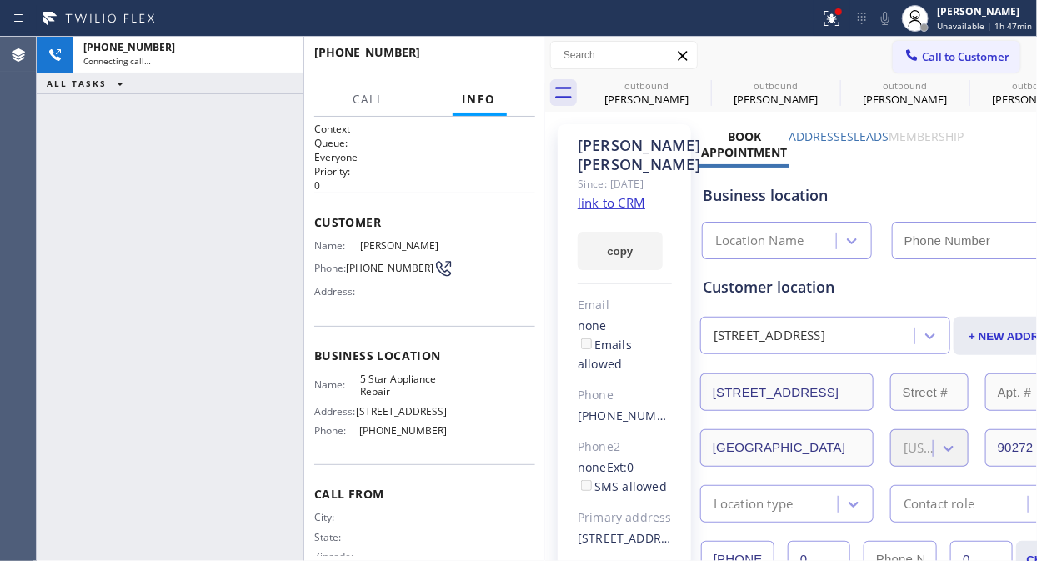
type input "[PHONE_NUMBER]"
click at [833, 14] on icon at bounding box center [832, 18] width 20 height 20
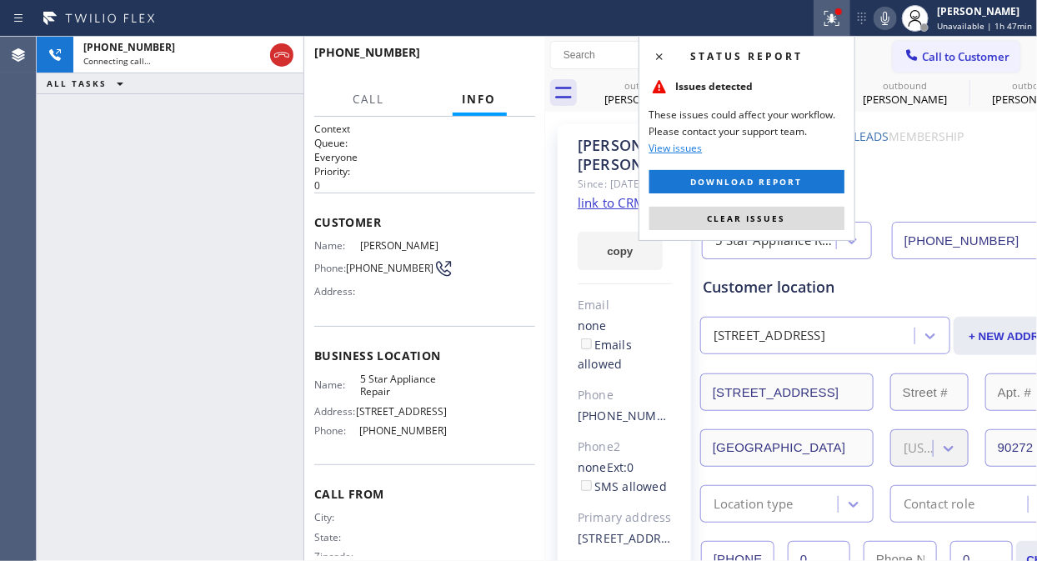
click at [761, 217] on span "Clear issues" at bounding box center [747, 219] width 78 height 12
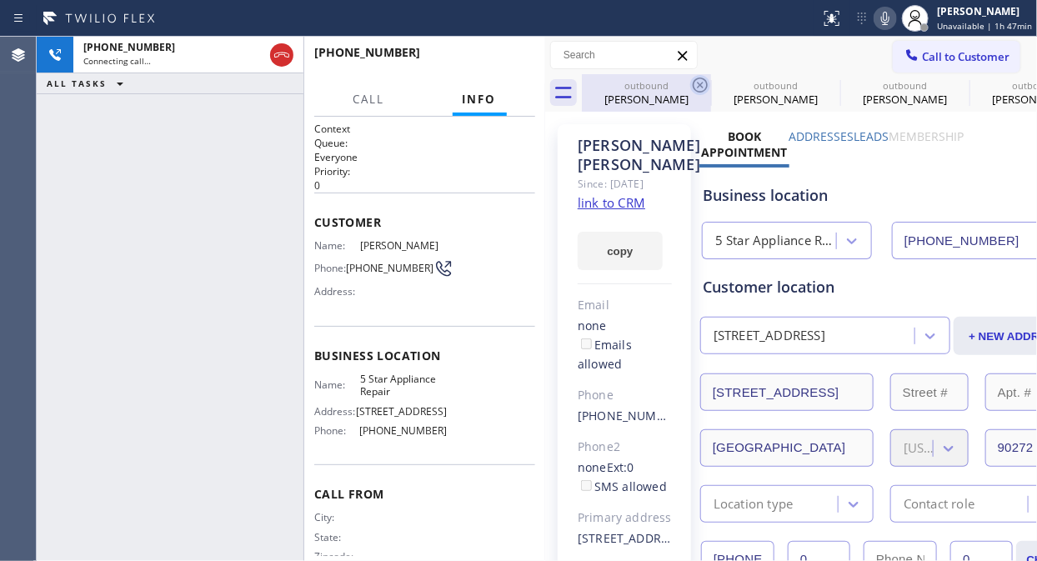
click at [693, 80] on icon at bounding box center [700, 85] width 20 height 20
click at [0, 0] on icon at bounding box center [0, 0] width 0 height 0
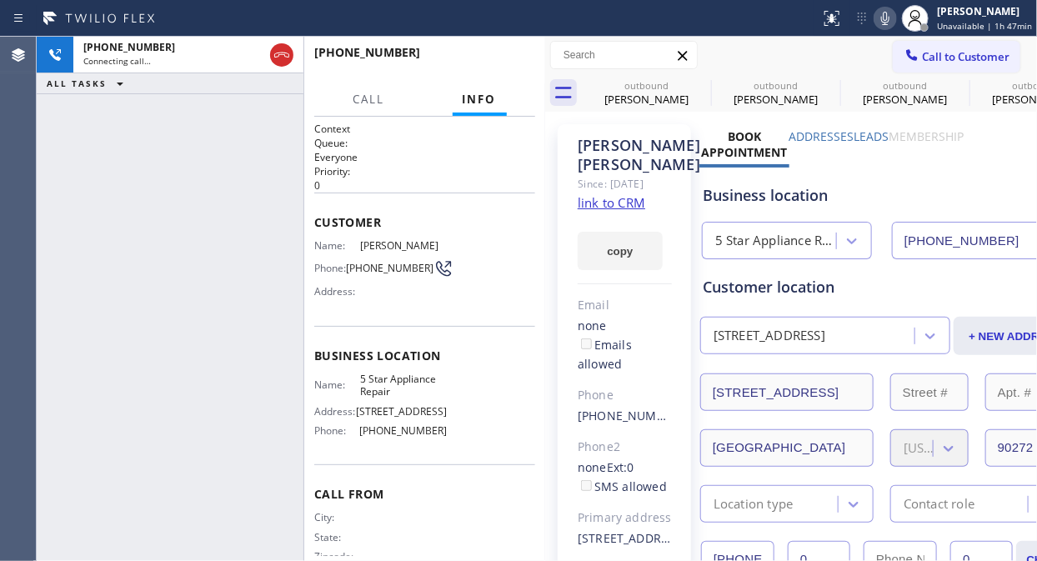
click at [693, 81] on div "outbound [PERSON_NAME] outbound [PERSON_NAME] outbound [PERSON_NAME] outbound […" at bounding box center [809, 93] width 455 height 38
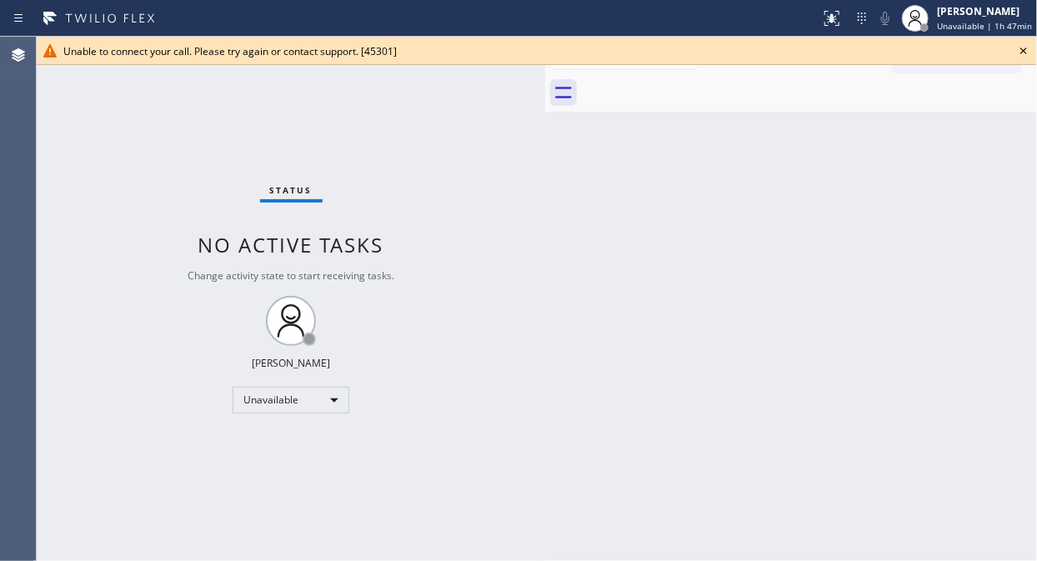
click at [1020, 50] on icon at bounding box center [1023, 51] width 20 height 20
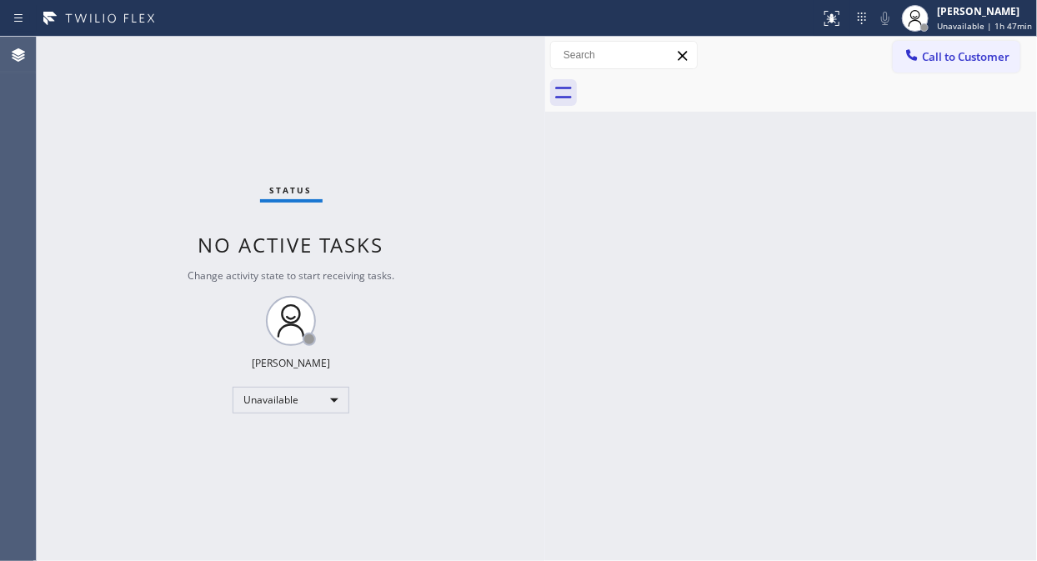
click at [938, 53] on span "Call to Customer" at bounding box center [966, 56] width 88 height 15
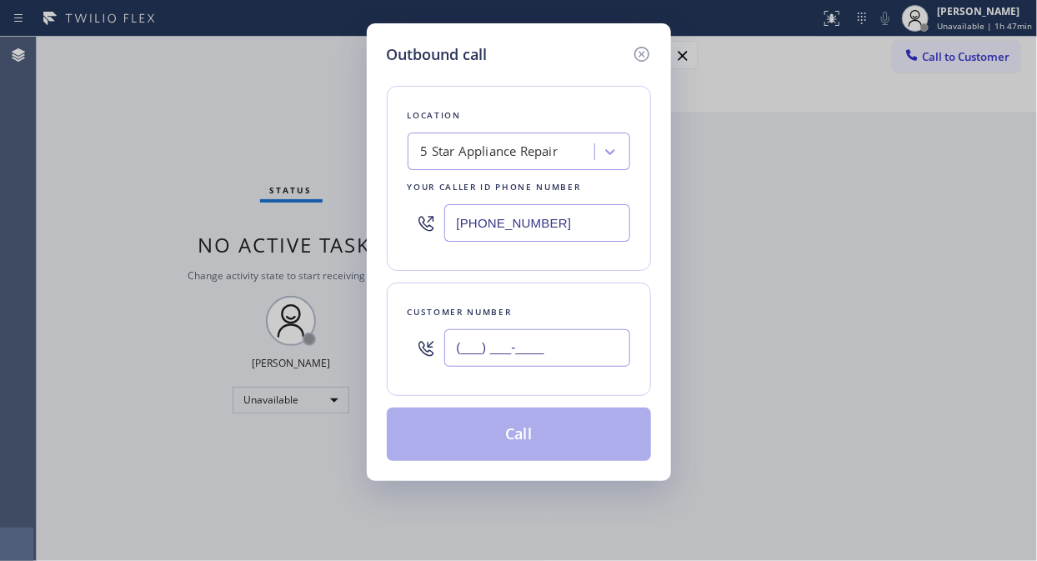
click at [544, 333] on input "(___) ___-____" at bounding box center [537, 348] width 186 height 38
paste input "480) 206-9674"
type input "[PHONE_NUMBER]"
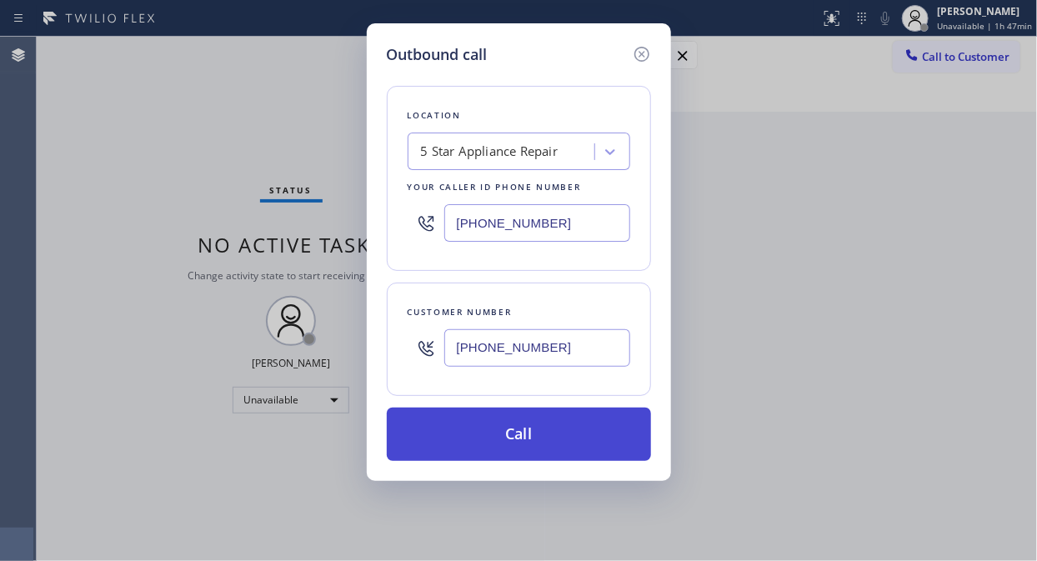
click at [553, 434] on button "Call" at bounding box center [519, 434] width 264 height 53
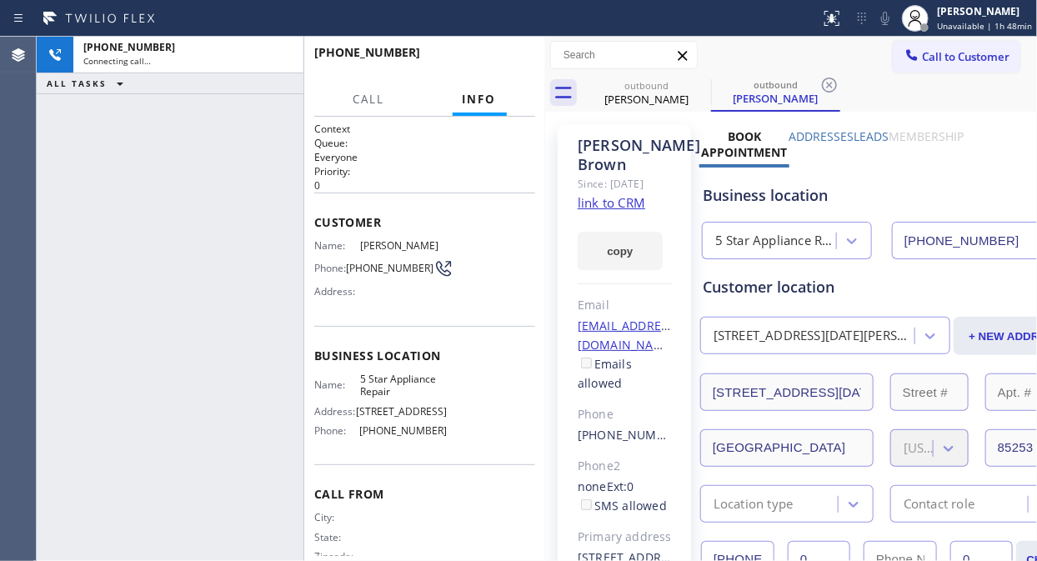
type input "[PHONE_NUMBER]"
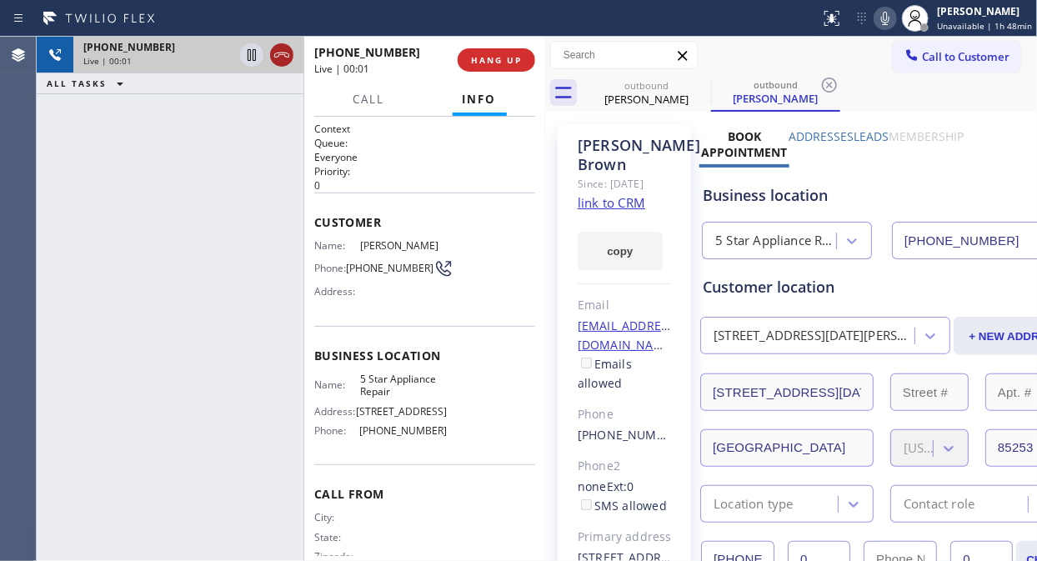
click at [281, 58] on icon at bounding box center [282, 55] width 20 height 20
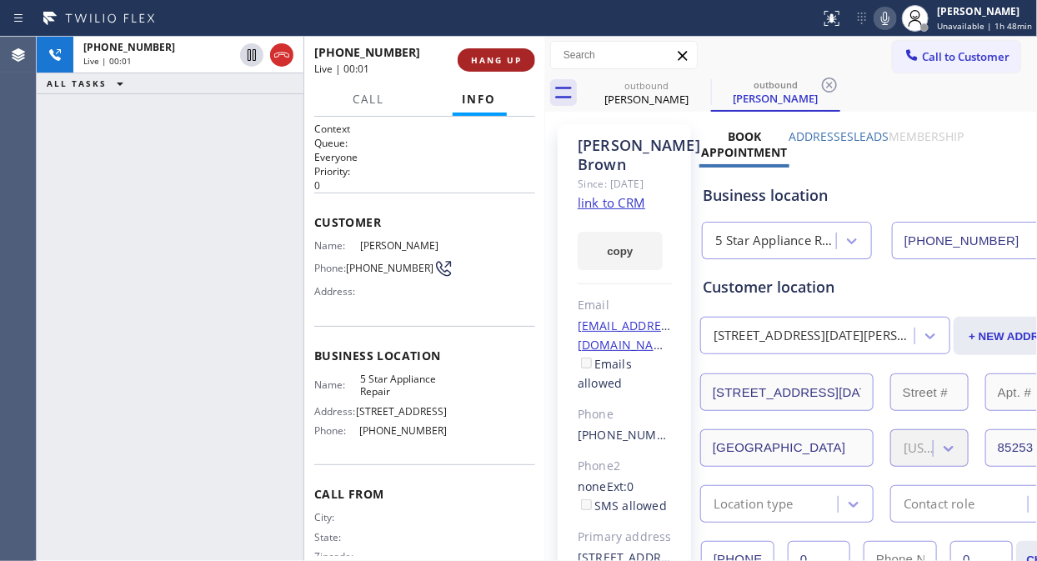
click at [493, 54] on span "HANG UP" at bounding box center [496, 60] width 51 height 12
click at [493, 57] on span "HANG UP" at bounding box center [496, 60] width 51 height 12
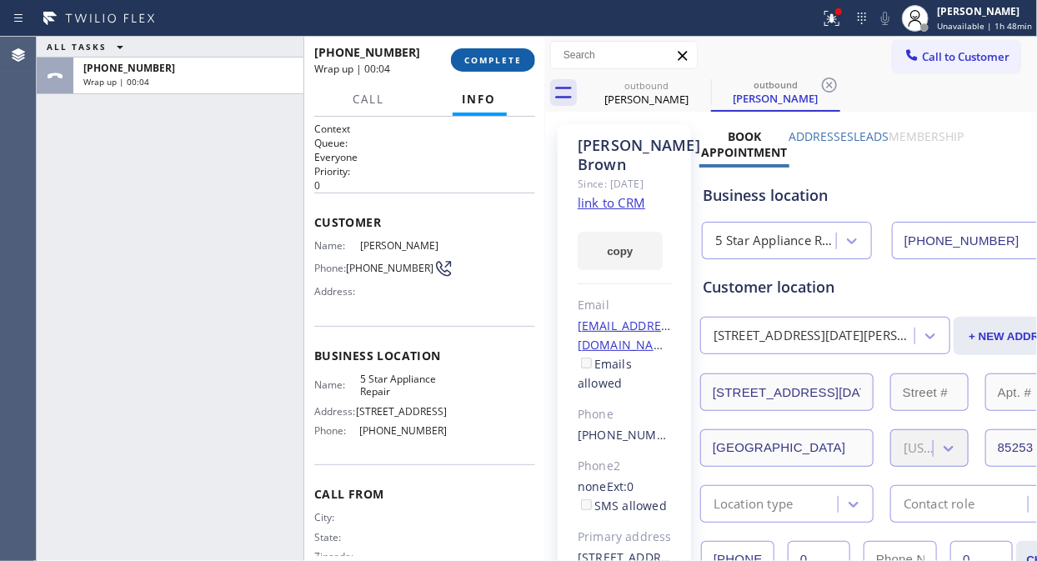
click at [498, 59] on span "COMPLETE" at bounding box center [493, 60] width 58 height 12
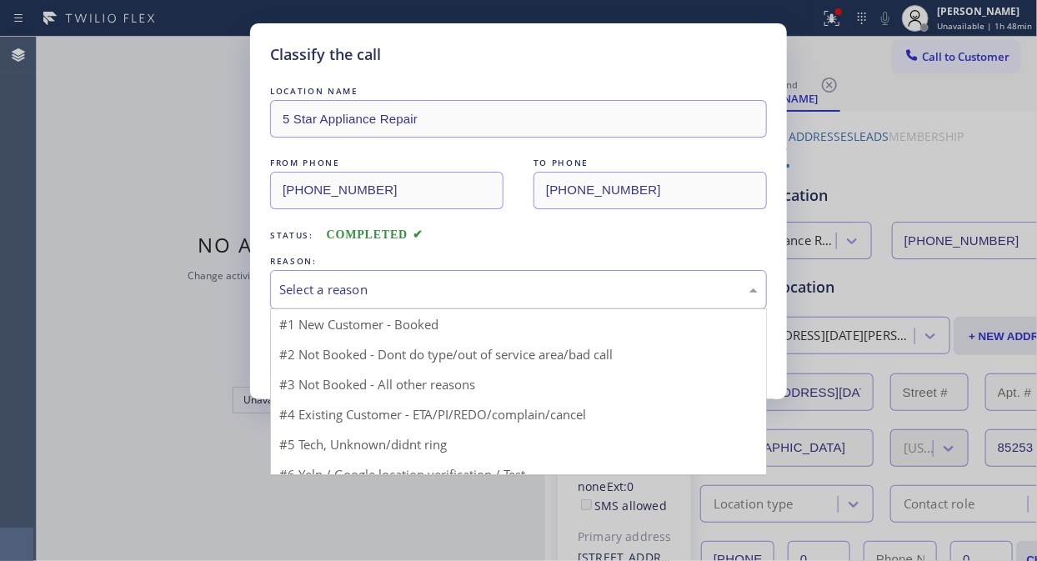
click at [486, 302] on div "Select a reason" at bounding box center [518, 289] width 497 height 39
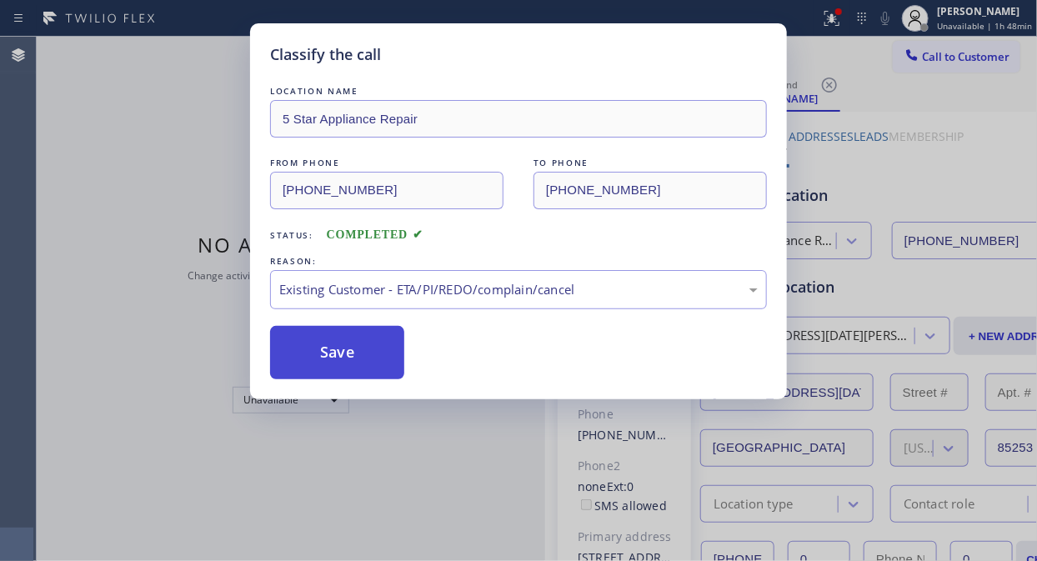
drag, startPoint x: 468, startPoint y: 388, endPoint x: 355, endPoint y: 345, distance: 121.3
click at [350, 345] on button "Save" at bounding box center [337, 352] width 134 height 53
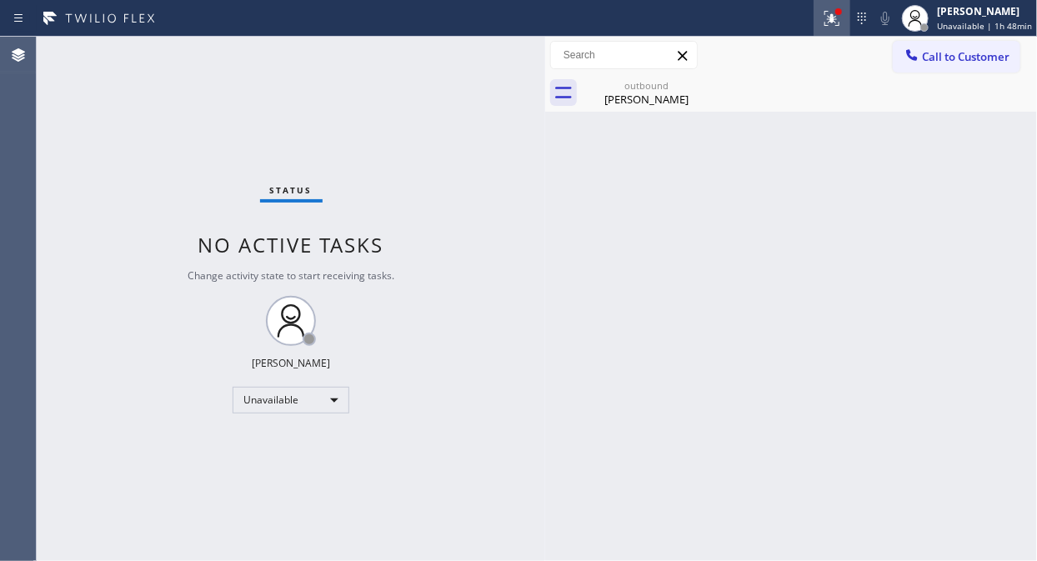
click at [842, 23] on icon at bounding box center [832, 18] width 20 height 20
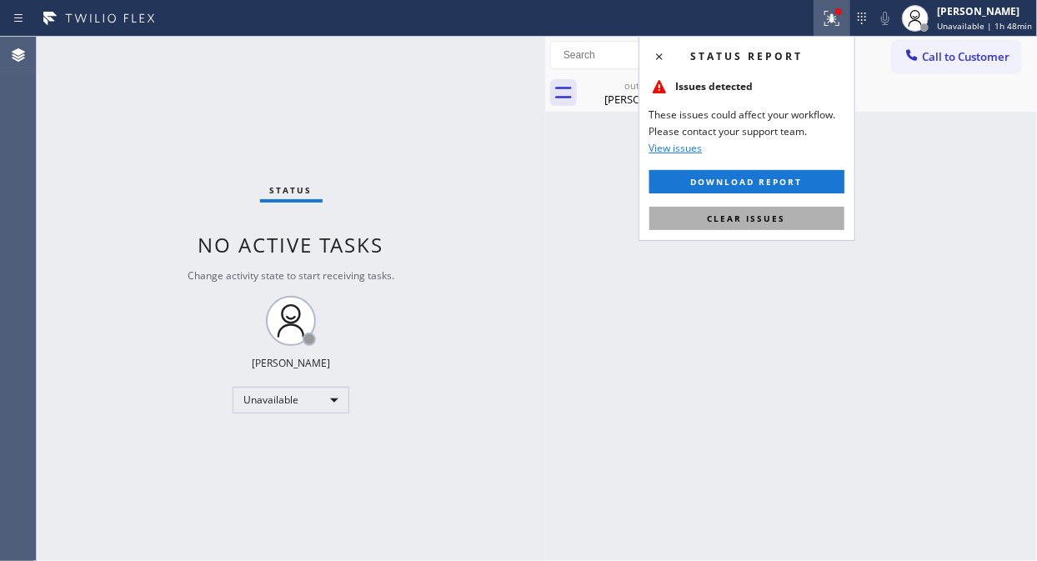
click at [782, 213] on span "Clear issues" at bounding box center [747, 219] width 78 height 12
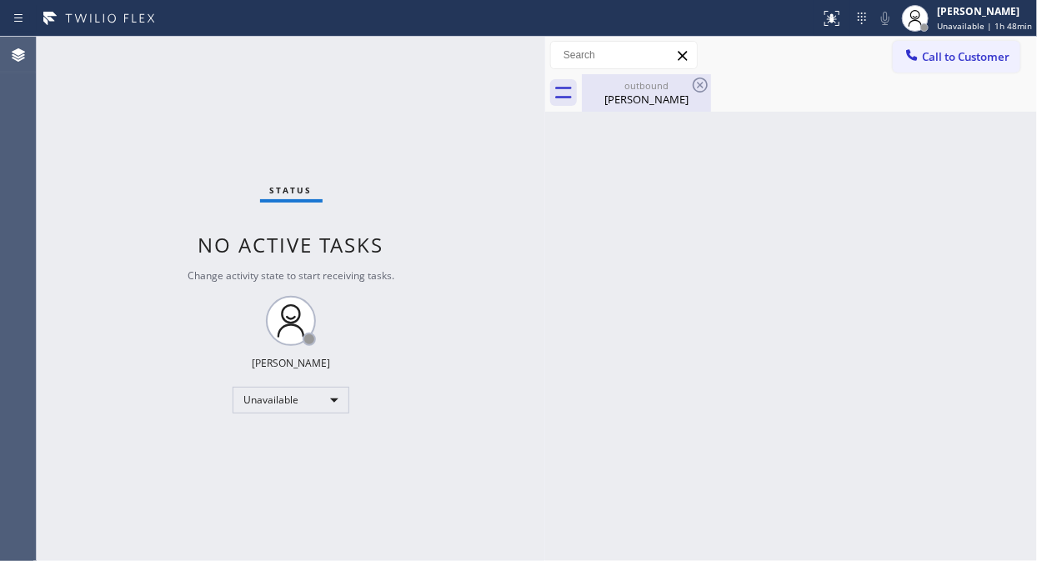
drag, startPoint x: 659, startPoint y: 89, endPoint x: 687, endPoint y: 84, distance: 28.0
click at [660, 90] on div "outbound" at bounding box center [646, 85] width 126 height 13
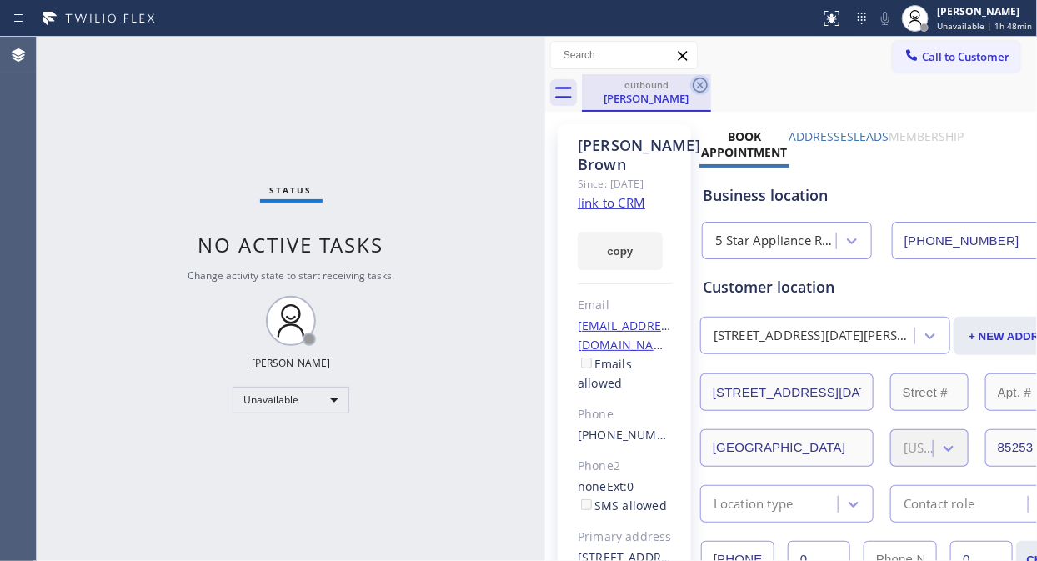
drag, startPoint x: 693, startPoint y: 84, endPoint x: 813, endPoint y: 71, distance: 120.8
click at [695, 84] on icon at bounding box center [700, 85] width 20 height 20
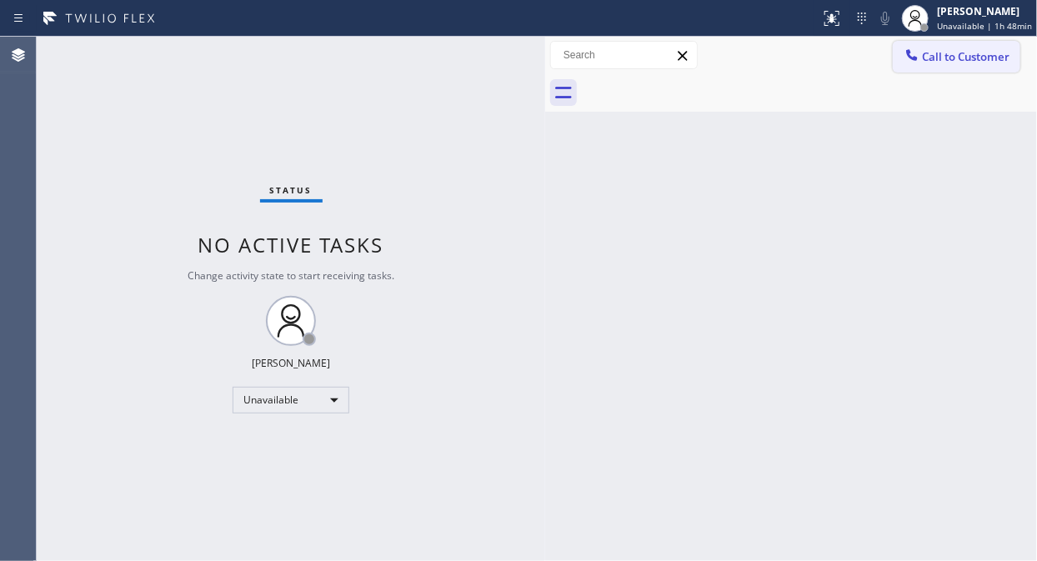
click at [945, 50] on span "Call to Customer" at bounding box center [966, 56] width 88 height 15
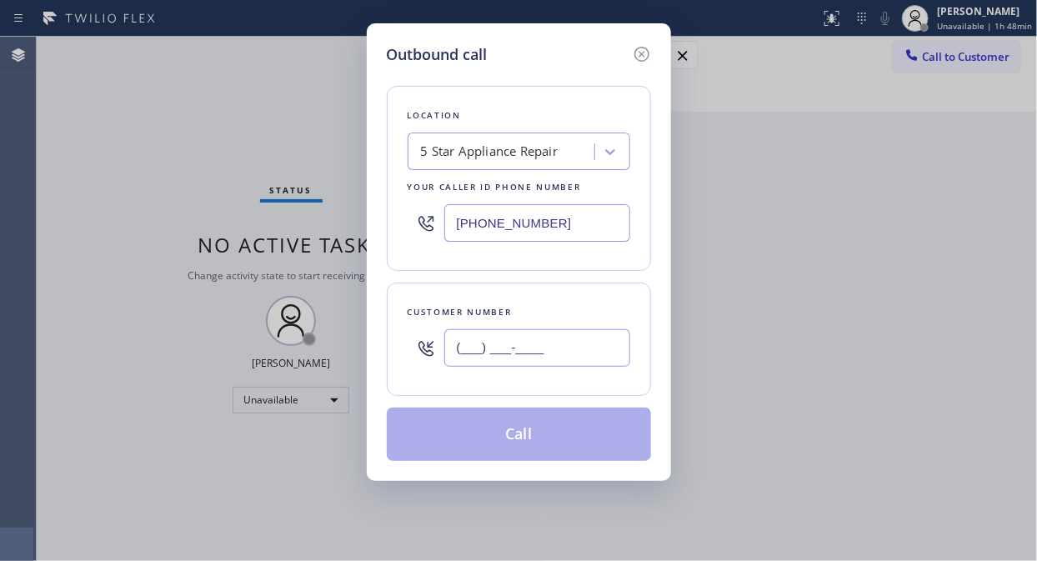
click at [543, 344] on input "(___) ___-____" at bounding box center [537, 348] width 186 height 38
paste input "805) 822-7456"
type input "[PHONE_NUMBER]"
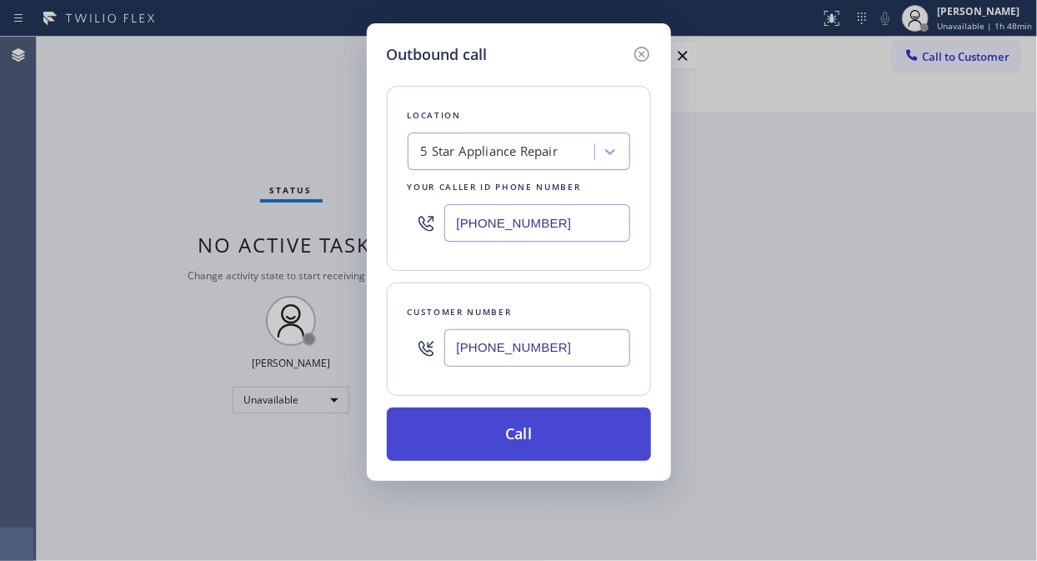
click at [568, 440] on button "Call" at bounding box center [519, 434] width 264 height 53
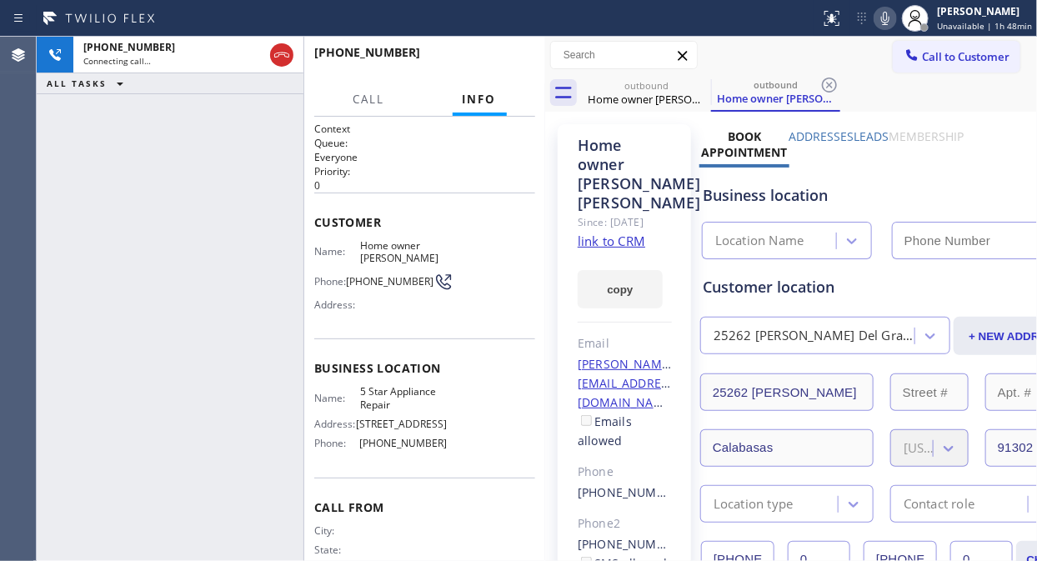
type input "[PHONE_NUMBER]"
click at [888, 27] on icon at bounding box center [885, 18] width 20 height 20
click at [697, 87] on icon at bounding box center [700, 85] width 15 height 15
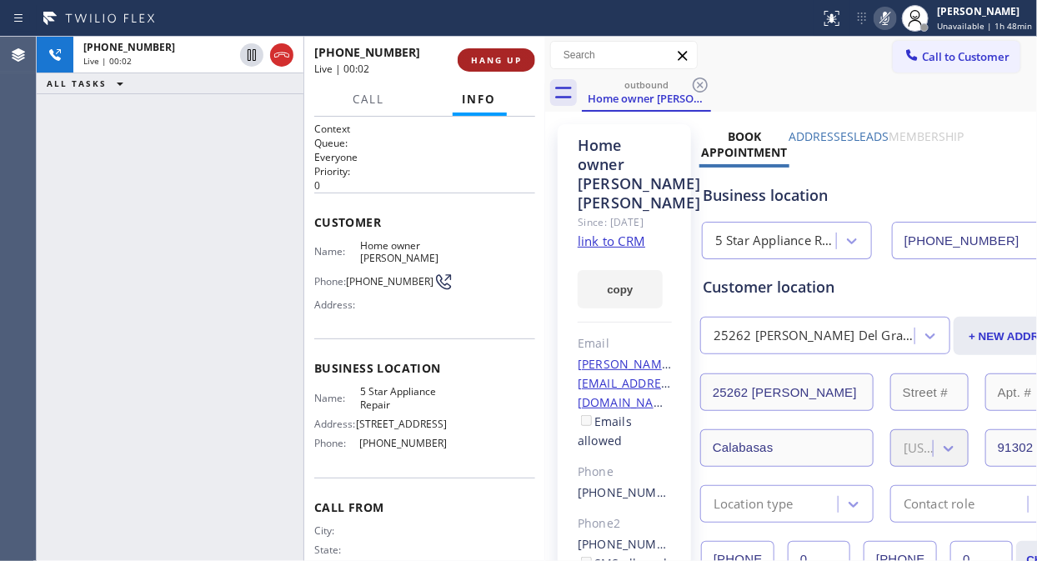
click at [505, 50] on button "HANG UP" at bounding box center [497, 59] width 78 height 23
click at [498, 57] on span "HANG UP" at bounding box center [496, 60] width 51 height 12
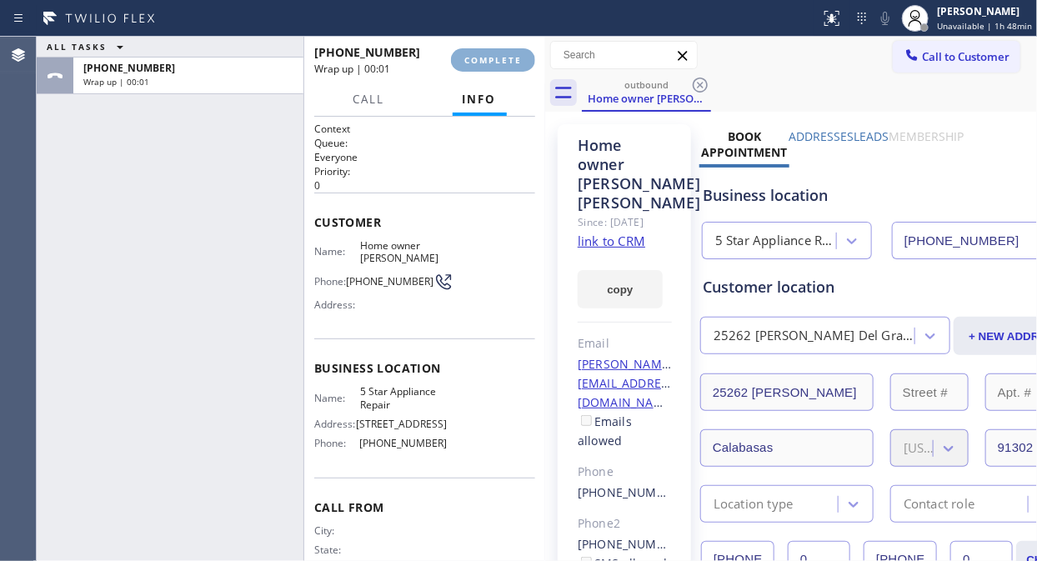
click at [498, 57] on span "COMPLETE" at bounding box center [493, 60] width 58 height 12
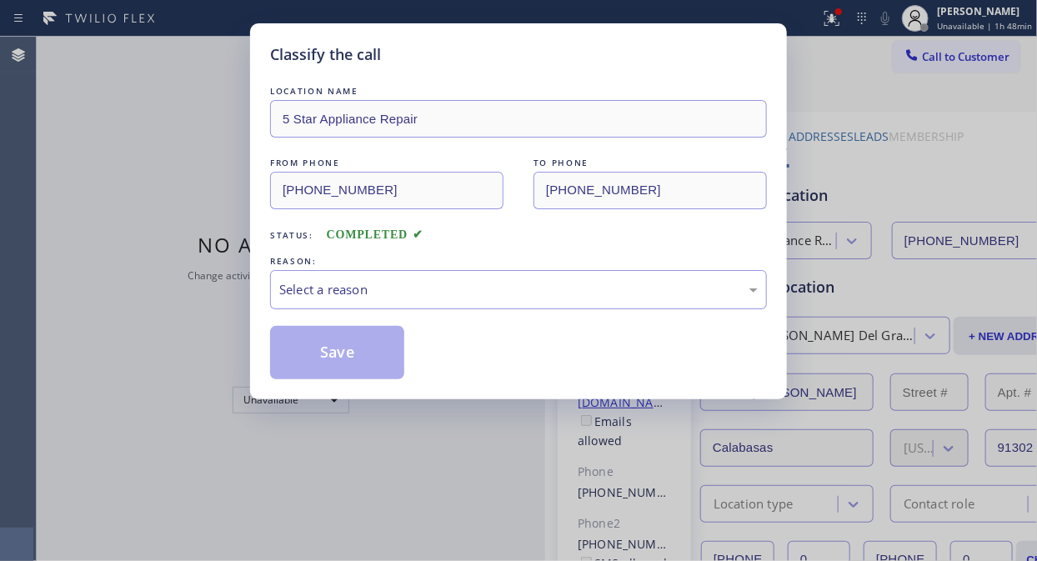
click at [506, 293] on div "Select a reason" at bounding box center [518, 289] width 478 height 19
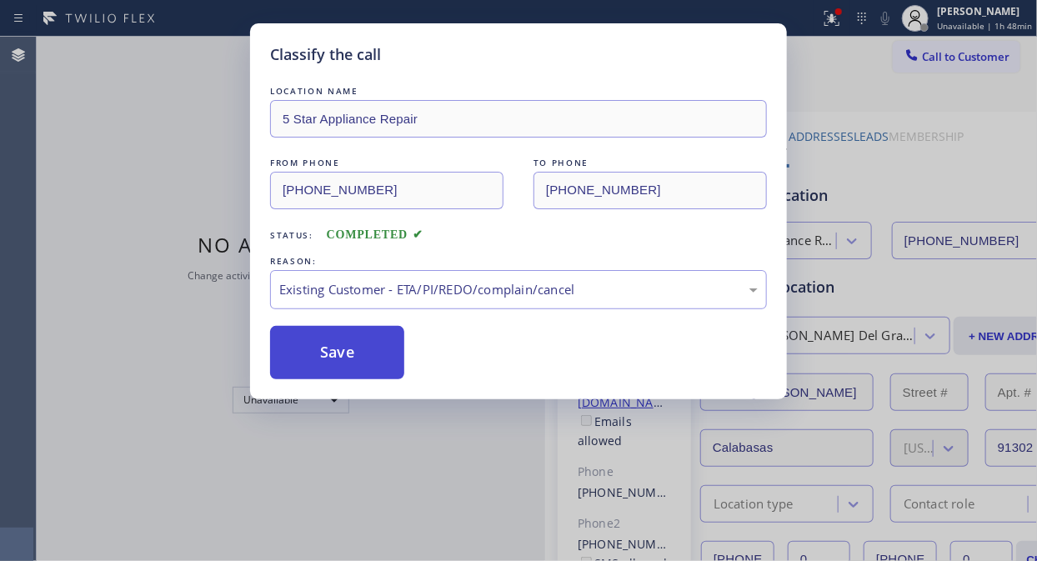
click at [352, 355] on button "Save" at bounding box center [337, 352] width 134 height 53
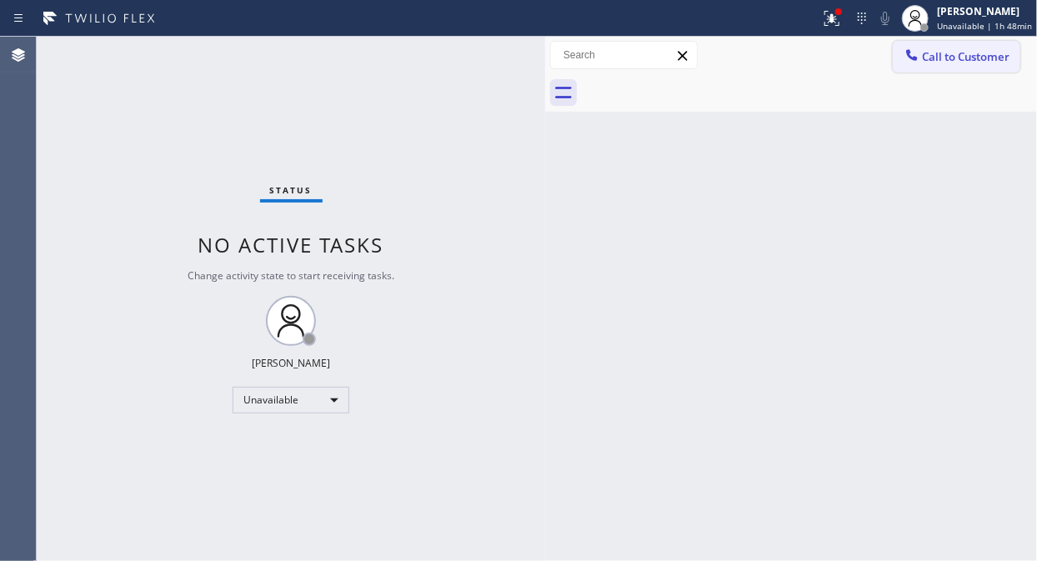
click at [938, 53] on span "Call to Customer" at bounding box center [966, 56] width 88 height 15
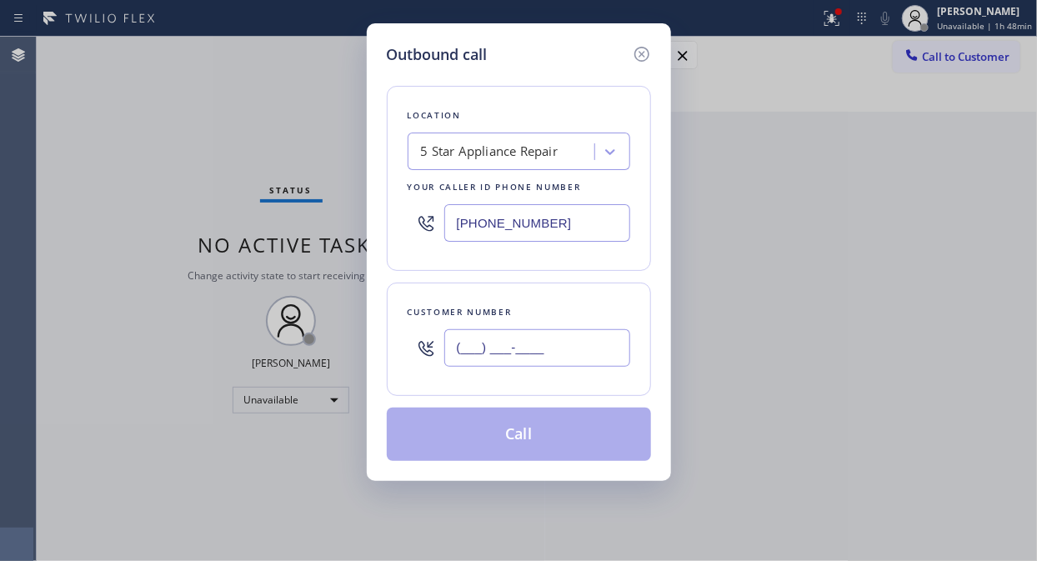
click at [523, 356] on input "(___) ___-____" at bounding box center [537, 348] width 186 height 38
paste input "617) 694-4508"
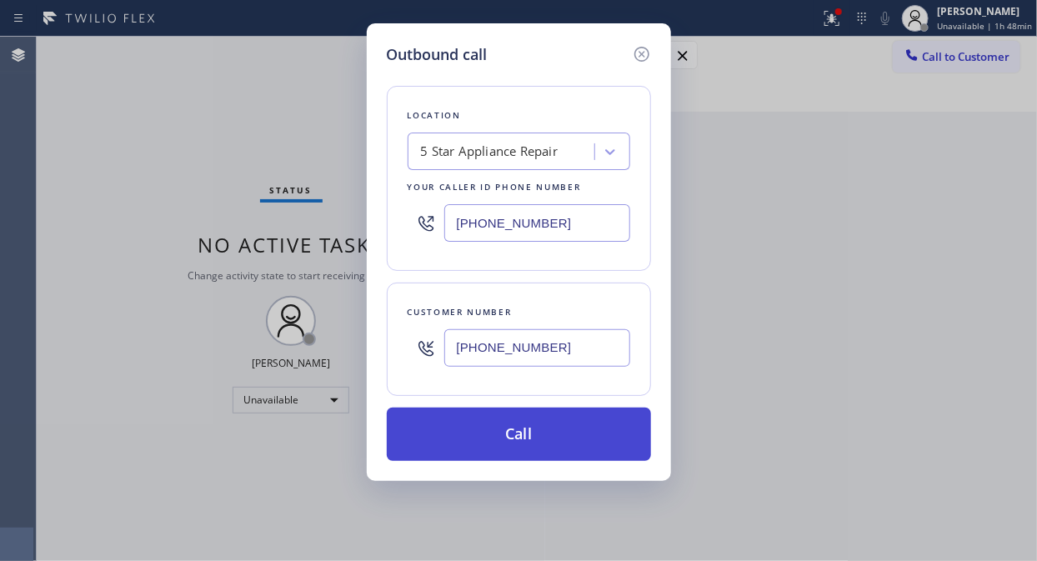
type input "[PHONE_NUMBER]"
click at [562, 451] on button "Call" at bounding box center [519, 434] width 264 height 53
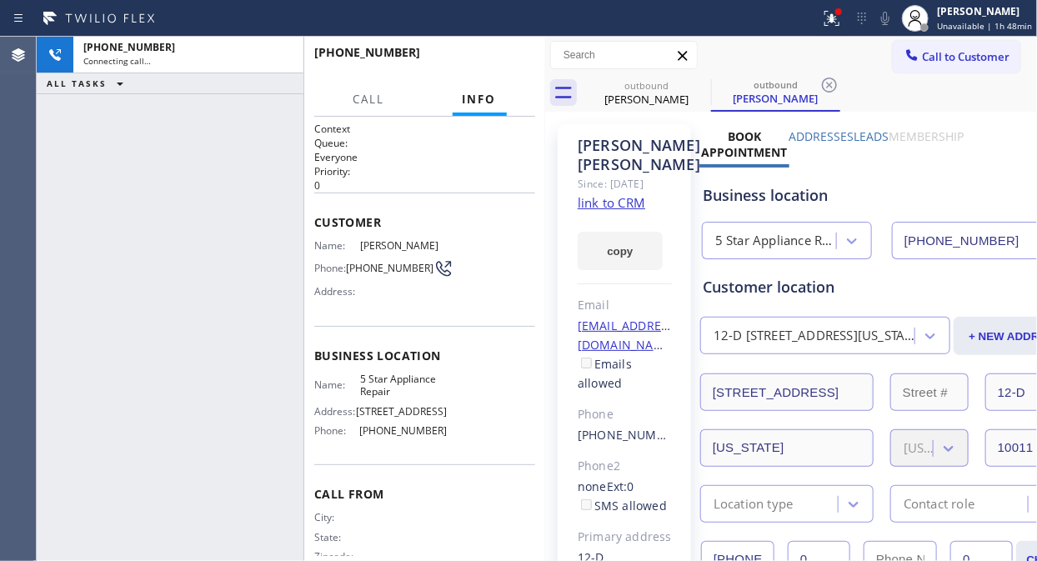
type input "[PHONE_NUMBER]"
click at [503, 60] on span "HANG UP" at bounding box center [496, 60] width 51 height 12
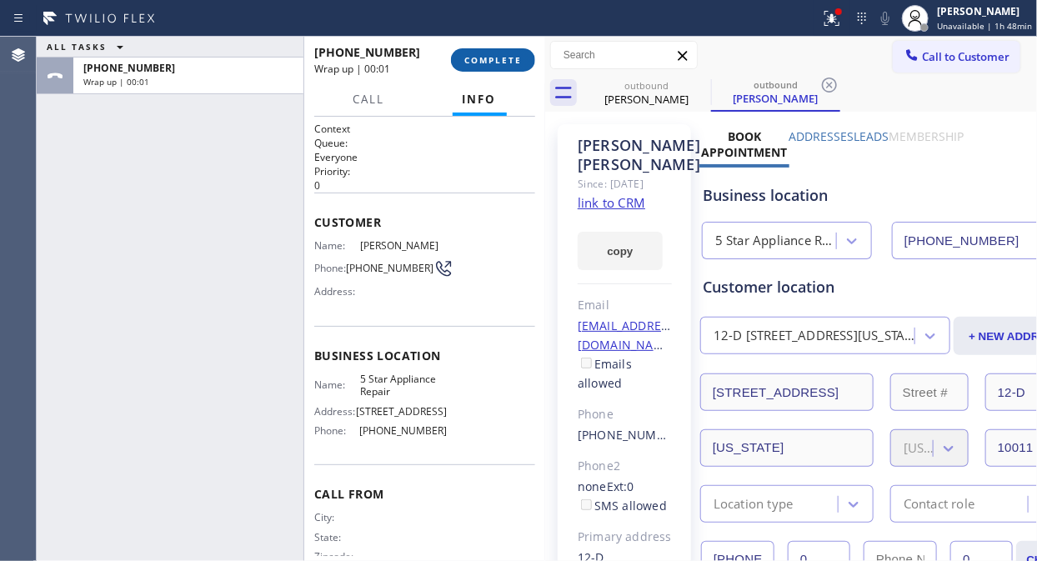
click at [503, 60] on span "COMPLETE" at bounding box center [493, 60] width 58 height 12
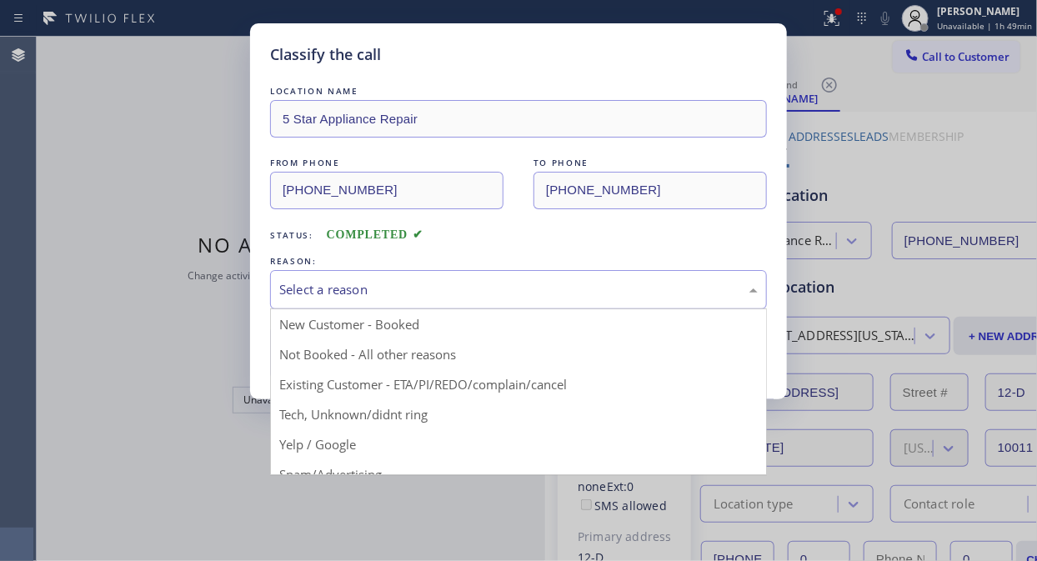
click at [553, 296] on div "Select a reason" at bounding box center [518, 289] width 478 height 19
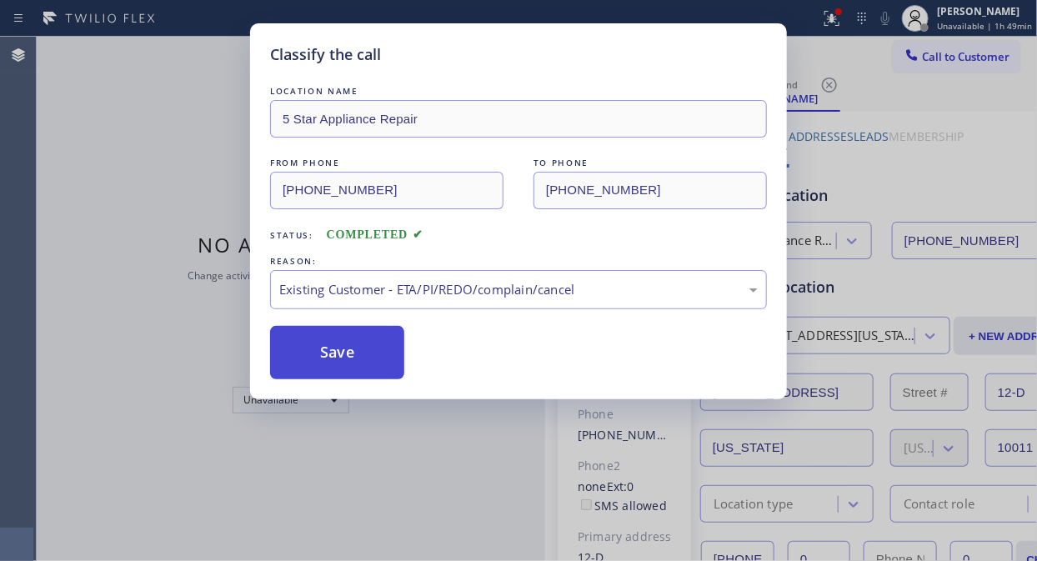
drag, startPoint x: 347, startPoint y: 350, endPoint x: 357, endPoint y: 353, distance: 10.5
click at [346, 350] on button "Save" at bounding box center [337, 352] width 134 height 53
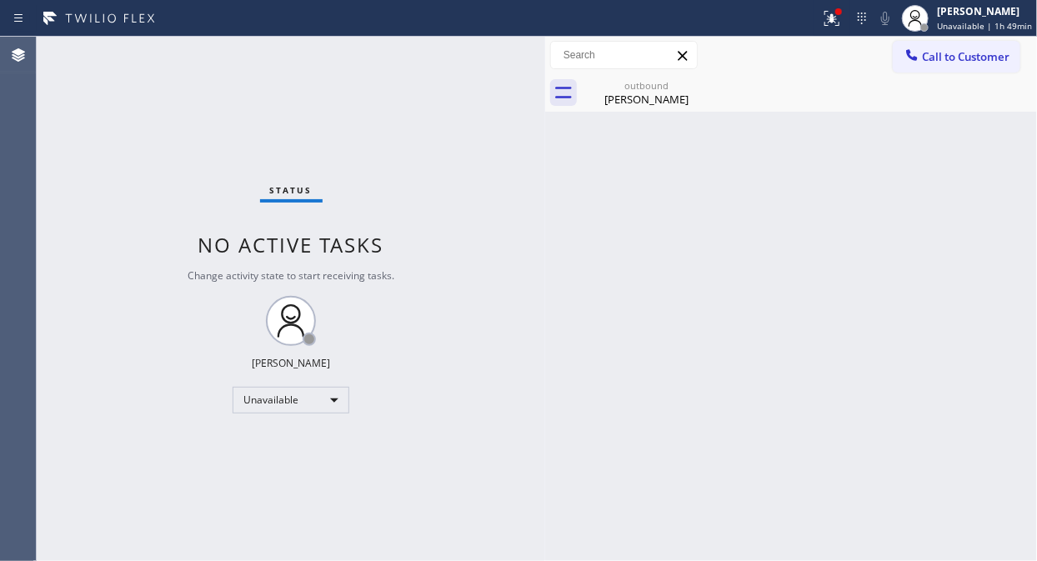
click at [130, 133] on div "Status No active tasks Change activity state to start receiving tasks. [PERSON_…" at bounding box center [291, 299] width 508 height 524
click at [923, 55] on span "Call to Customer" at bounding box center [966, 56] width 88 height 15
click at [0, 0] on div "Outbound call Location 5 Star Appliance Repair Your caller id phone number [PHO…" at bounding box center [0, 0] width 0 height 0
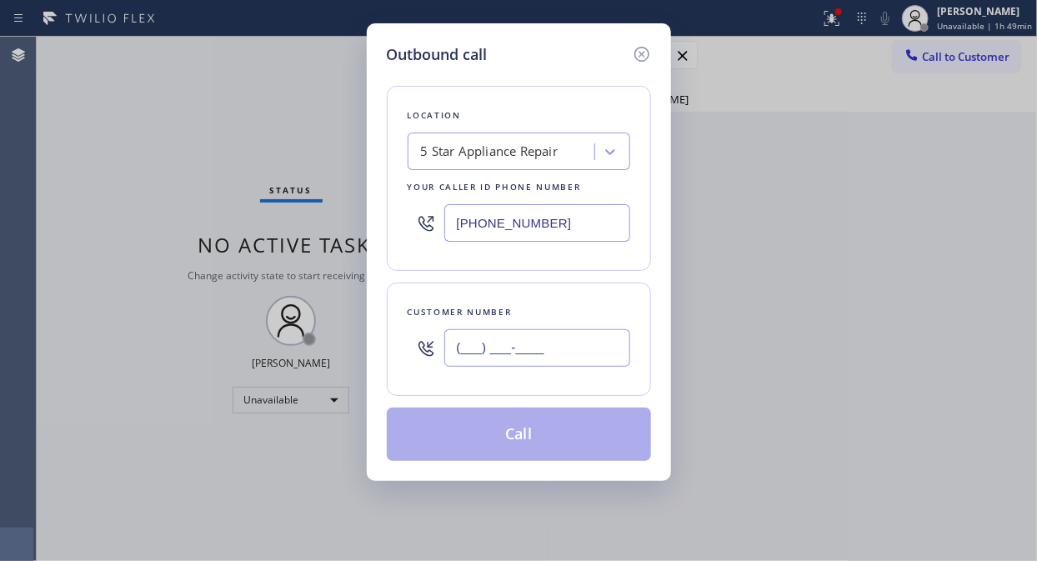
click at [470, 348] on input "(___) ___-____" at bounding box center [537, 348] width 186 height 38
paste input "480) 352-2869"
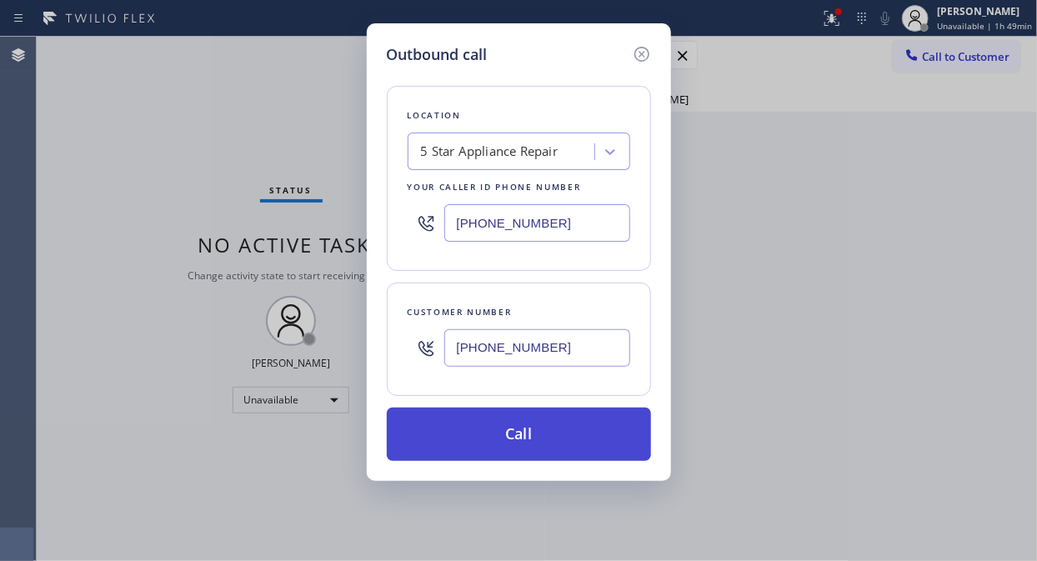
type input "[PHONE_NUMBER]"
click at [514, 434] on button "Call" at bounding box center [519, 434] width 264 height 53
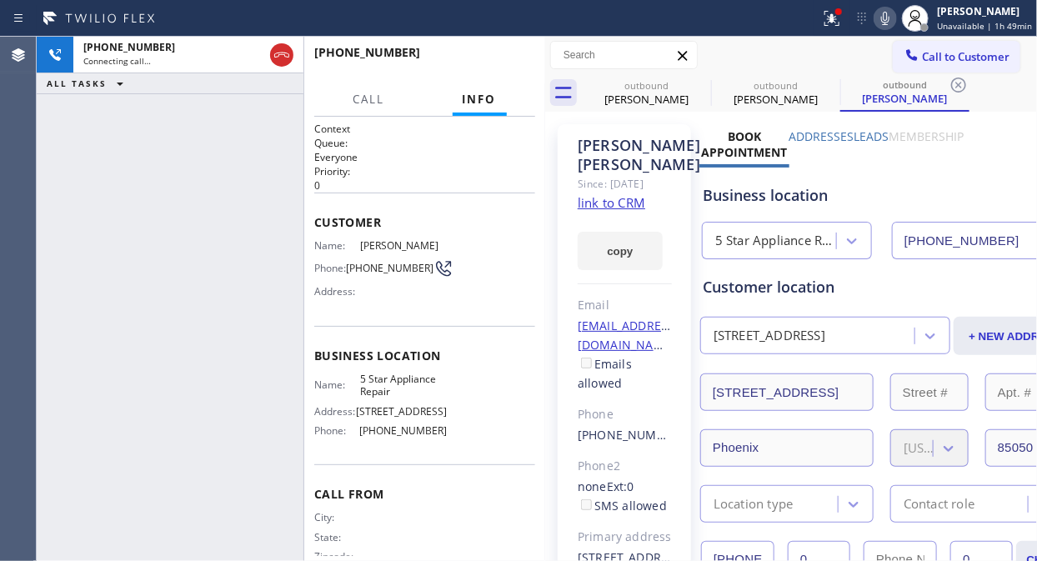
type input "[PHONE_NUMBER]"
click at [484, 54] on span "HANG UP" at bounding box center [496, 60] width 51 height 12
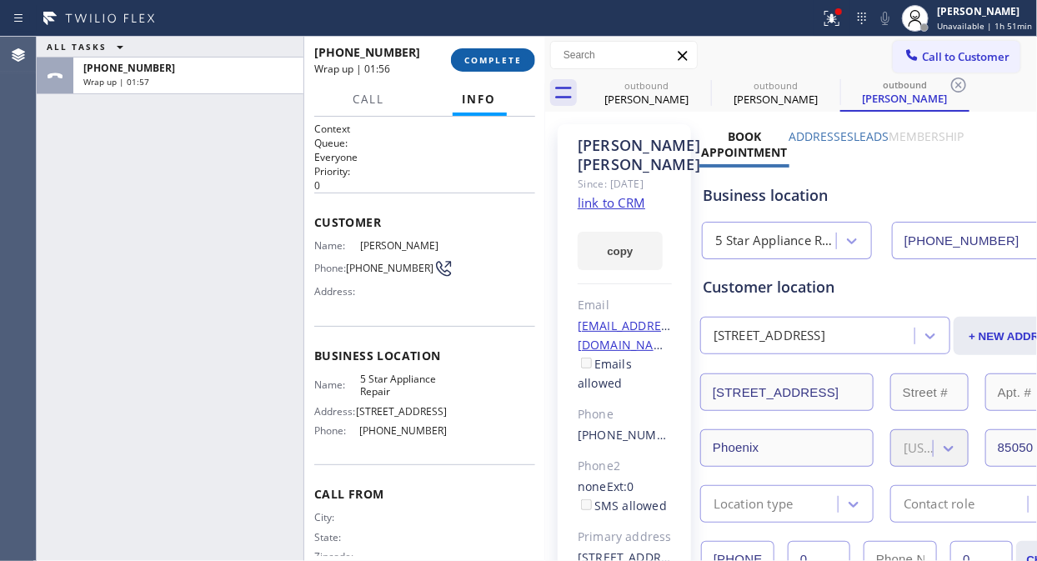
drag, startPoint x: 458, startPoint y: 46, endPoint x: 468, endPoint y: 60, distance: 16.9
click at [462, 51] on div "[PHONE_NUMBER] Wrap up | 01:56 COMPLETE" at bounding box center [424, 59] width 221 height 43
click at [468, 60] on span "COMPLETE" at bounding box center [493, 60] width 58 height 12
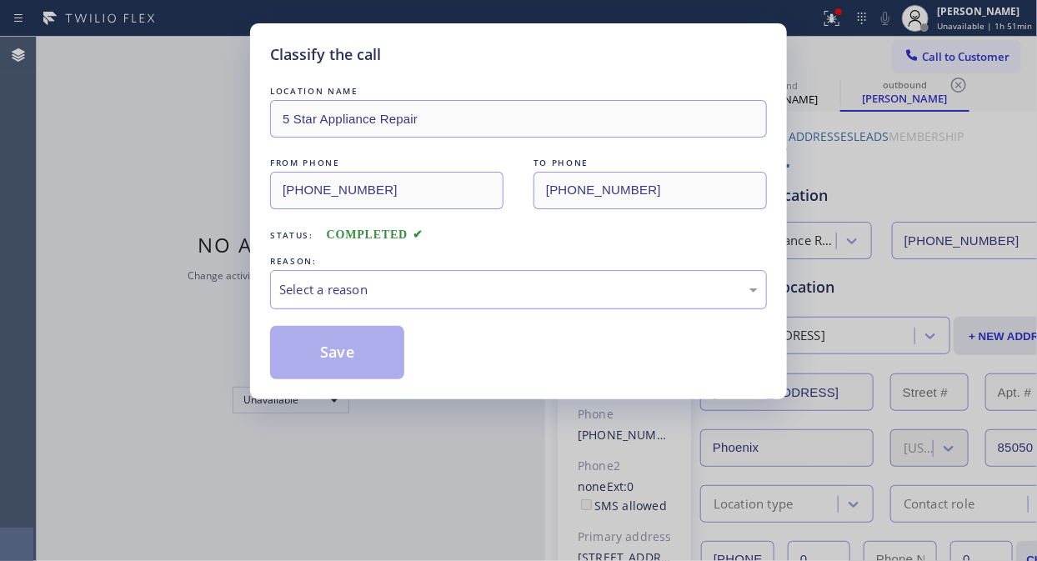
click at [489, 290] on div "Select a reason" at bounding box center [518, 289] width 478 height 19
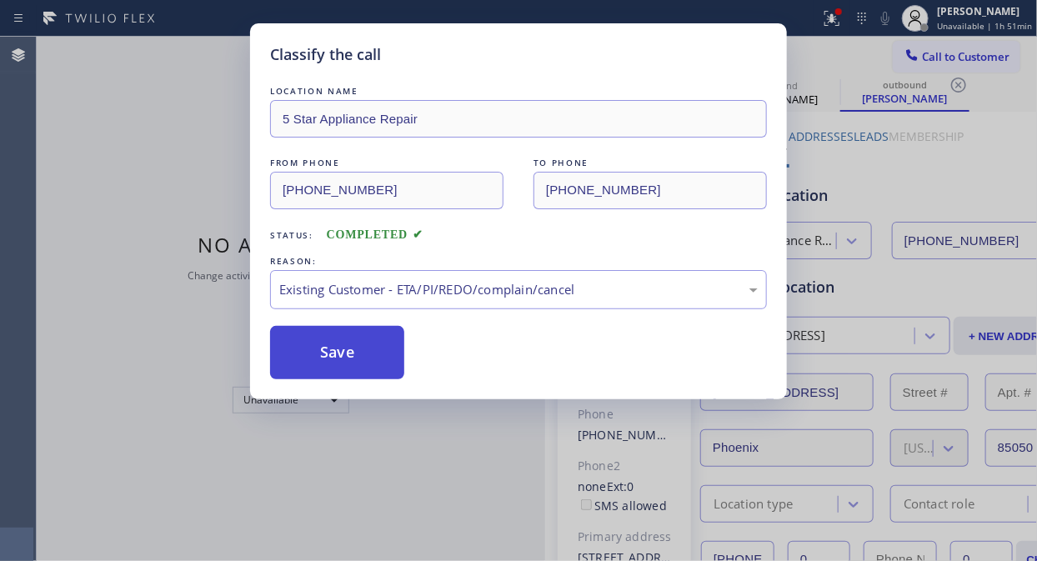
click at [348, 358] on button "Save" at bounding box center [337, 352] width 134 height 53
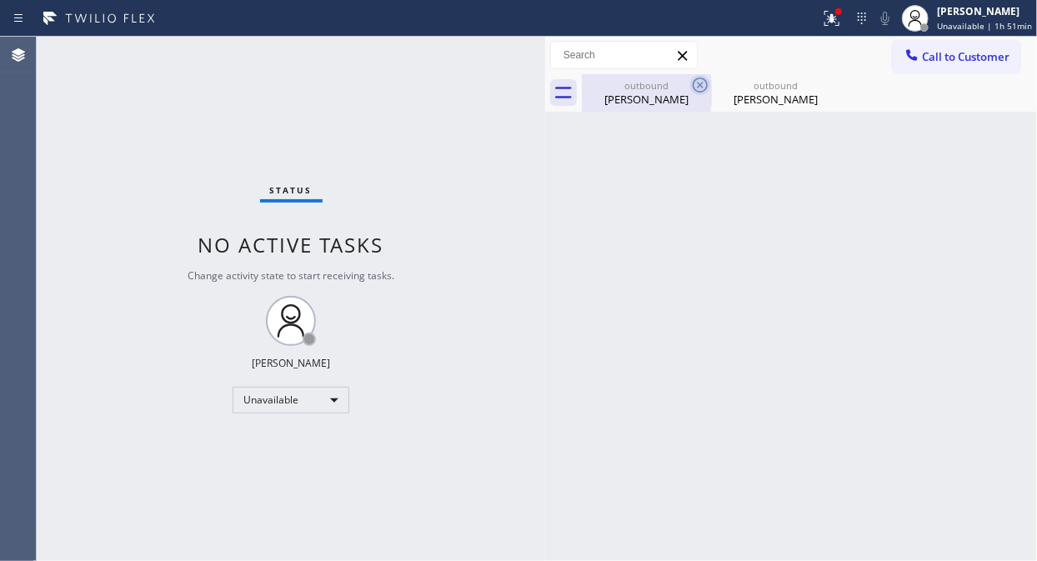
click at [697, 81] on icon at bounding box center [700, 85] width 20 height 20
click at [0, 0] on icon at bounding box center [0, 0] width 0 height 0
click at [697, 81] on div at bounding box center [809, 93] width 455 height 38
click at [140, 137] on div "Status No active tasks Change activity state to start receiving tasks. [PERSON_…" at bounding box center [291, 299] width 508 height 524
click at [938, 51] on span "Call to Customer" at bounding box center [966, 56] width 88 height 15
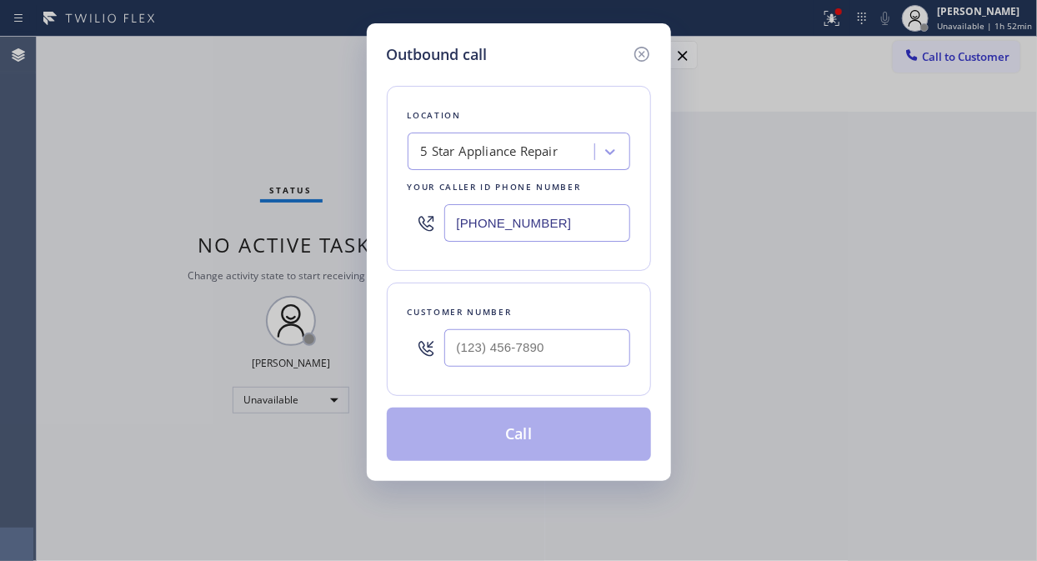
click at [445, 228] on input "[PHONE_NUMBER]" at bounding box center [537, 223] width 186 height 38
paste input "650) 933-4988"
type input "[PHONE_NUMBER]"
click at [83, 212] on div "Outbound call Location Mr [PERSON_NAME] Fixer Your caller id phone number [PHON…" at bounding box center [518, 280] width 1037 height 561
click at [453, 343] on input "(___) ___-____" at bounding box center [537, 348] width 186 height 38
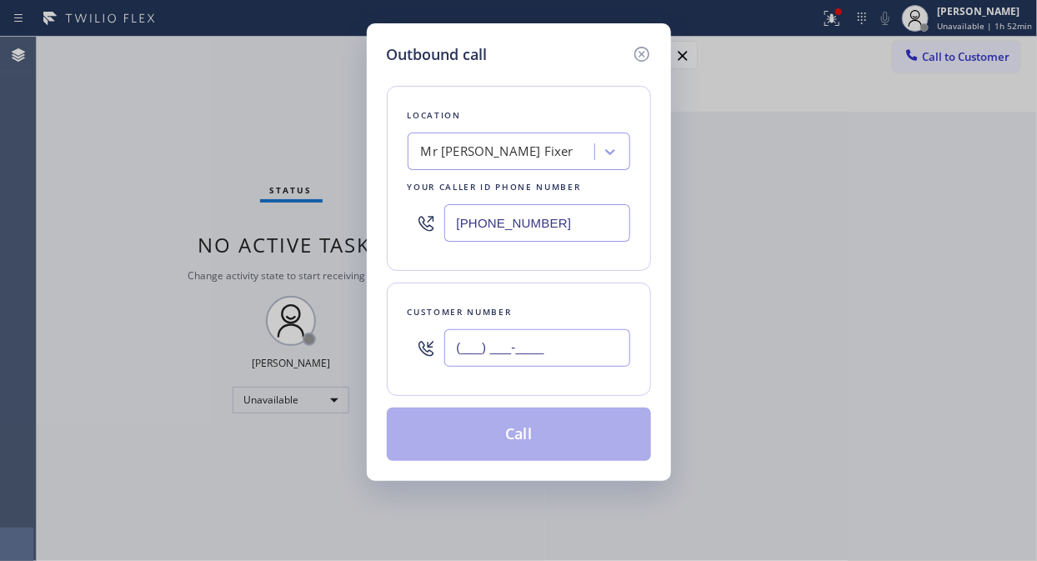
paste input "510) 890-9232"
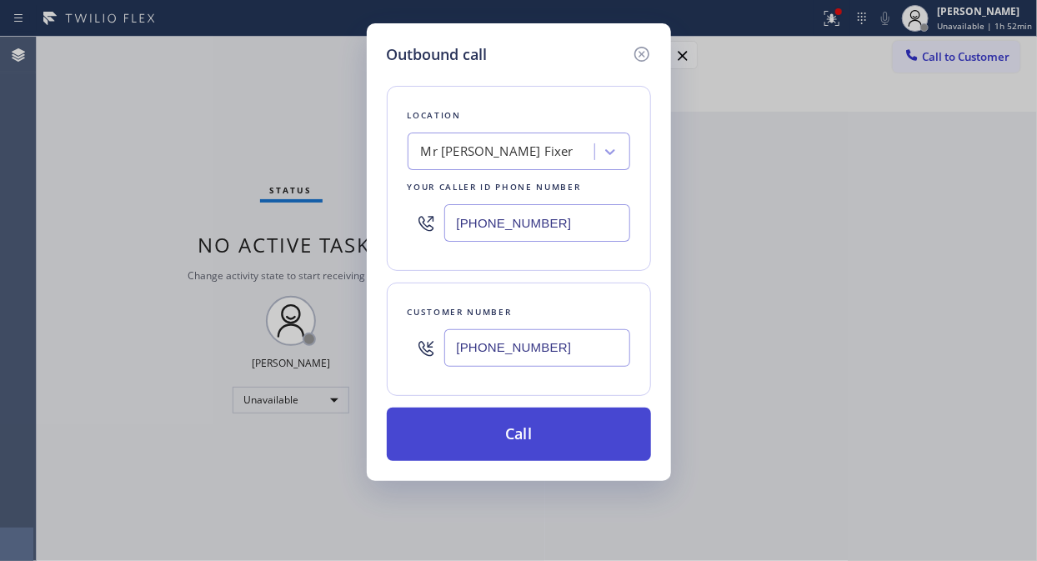
type input "[PHONE_NUMBER]"
click at [512, 438] on button "Call" at bounding box center [519, 434] width 264 height 53
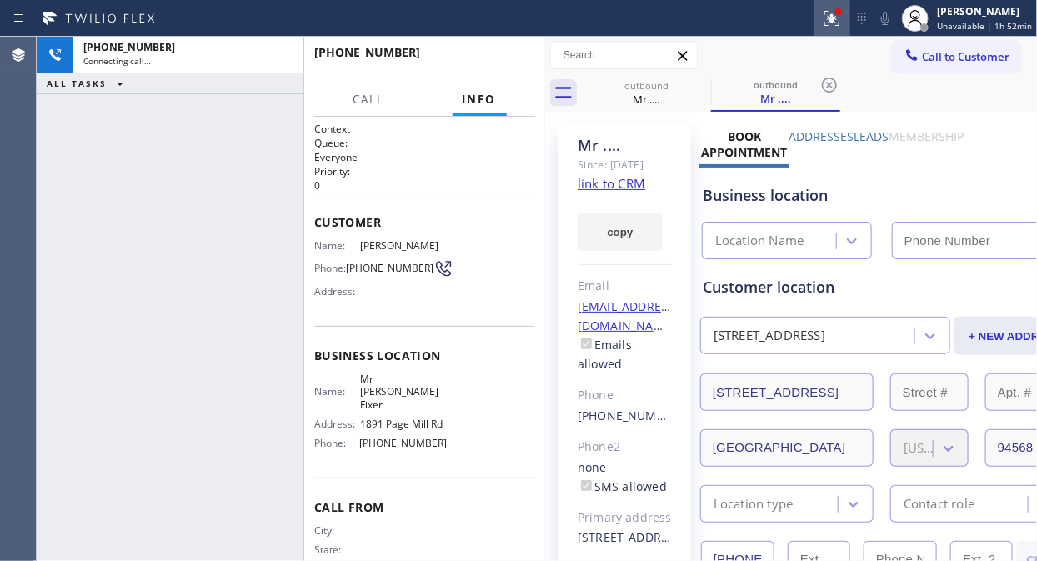
click at [832, 21] on icon at bounding box center [832, 18] width 20 height 20
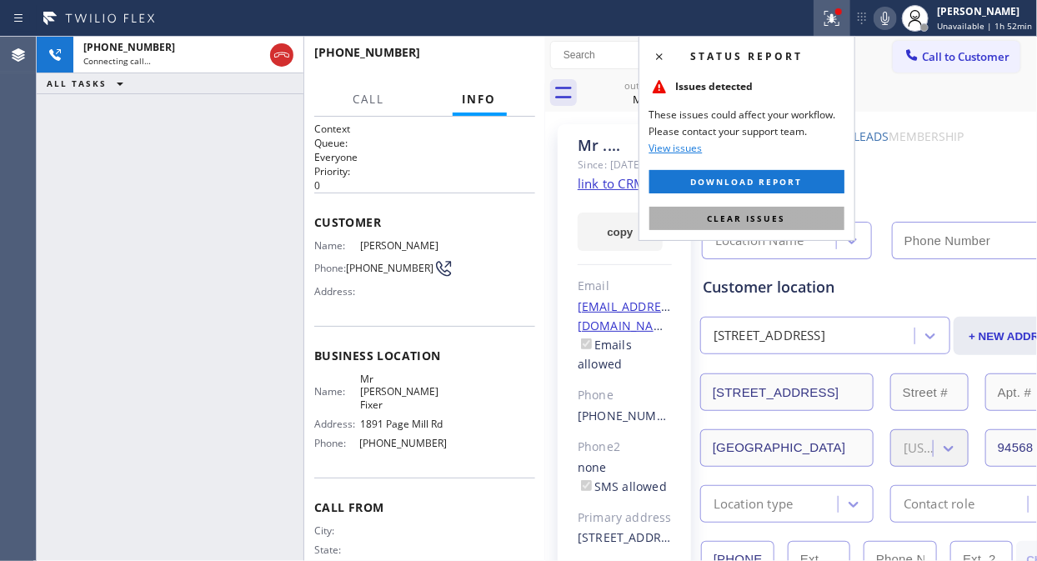
click at [743, 223] on span "Clear issues" at bounding box center [747, 219] width 78 height 12
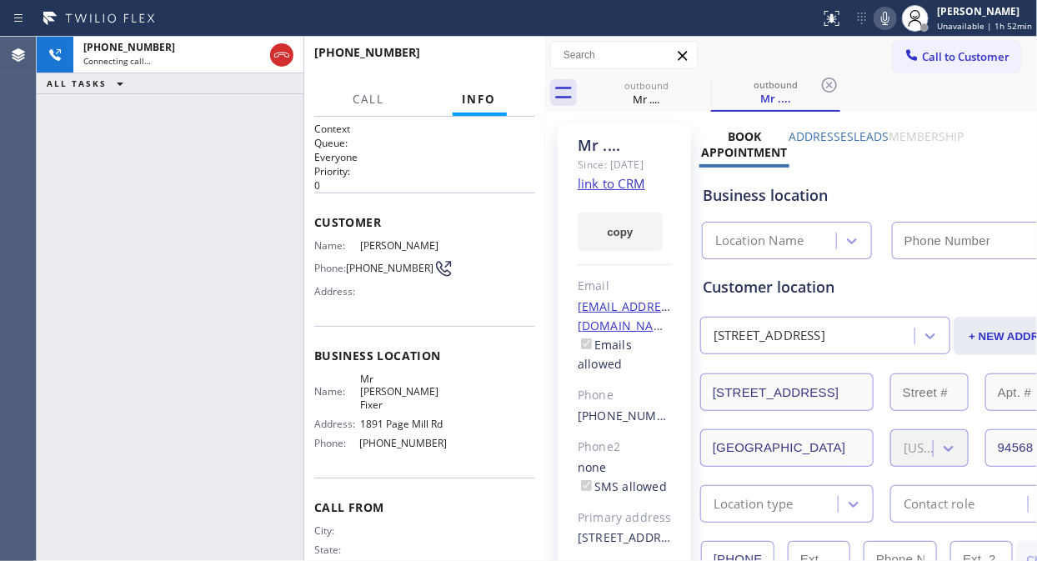
click at [886, 13] on icon at bounding box center [885, 18] width 20 height 20
type input "[PHONE_NUMBER]"
click at [886, 14] on icon at bounding box center [885, 18] width 20 height 20
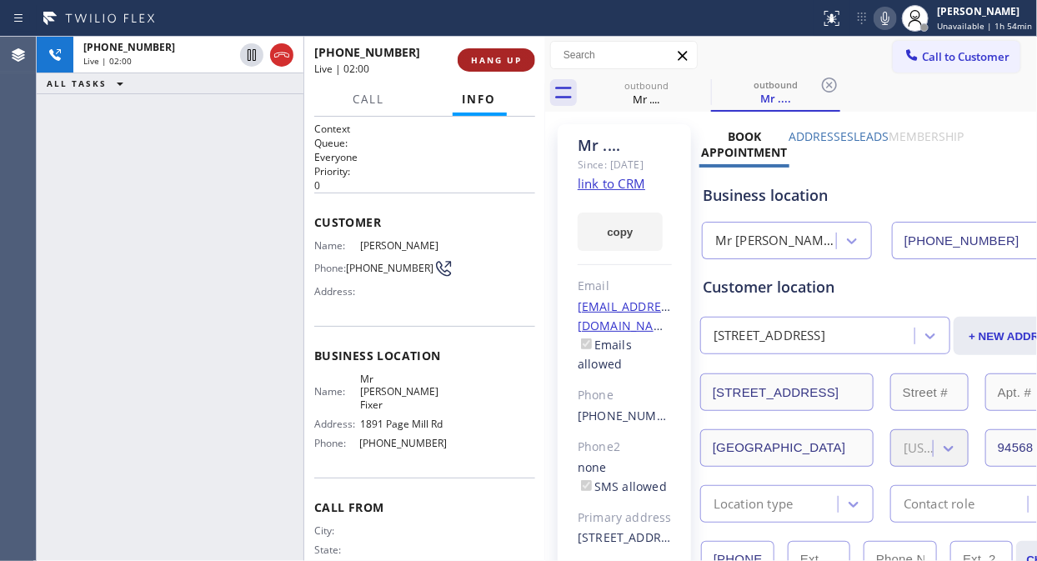
click at [498, 62] on span "HANG UP" at bounding box center [496, 60] width 51 height 12
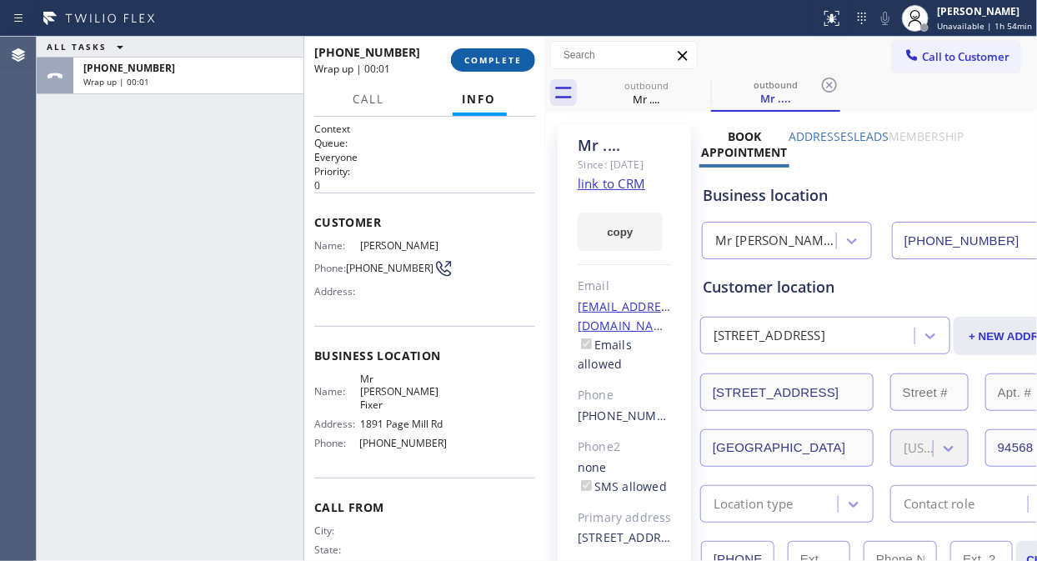
click at [498, 62] on span "COMPLETE" at bounding box center [493, 60] width 58 height 12
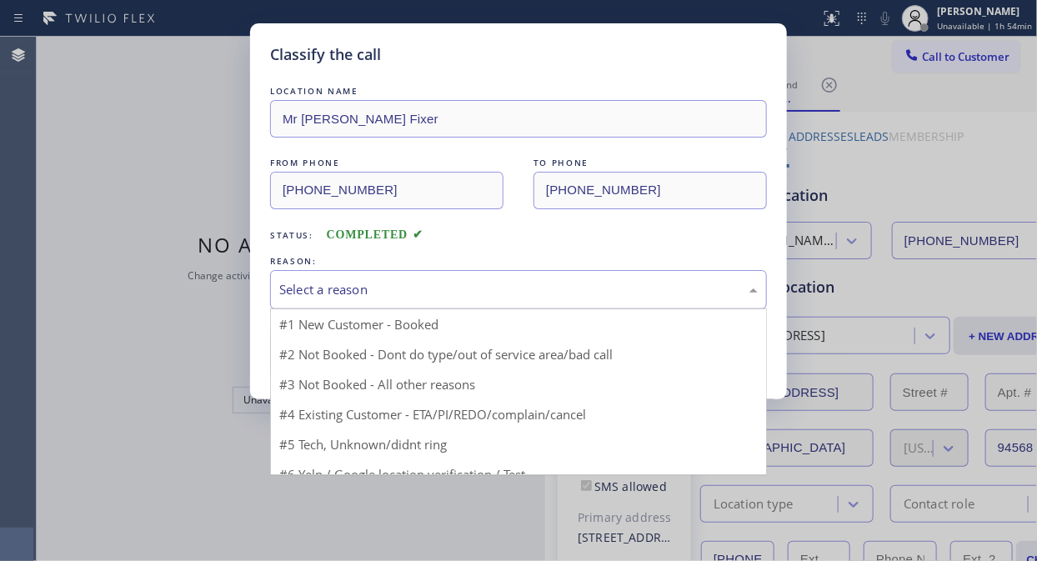
click at [493, 293] on div "Select a reason" at bounding box center [518, 289] width 478 height 19
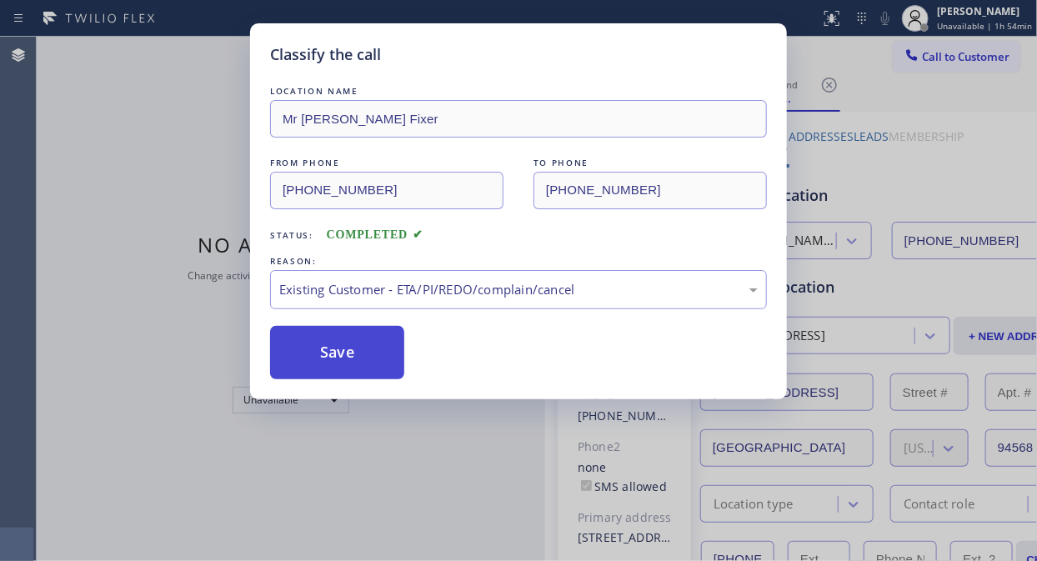
click at [351, 346] on button "Save" at bounding box center [337, 352] width 134 height 53
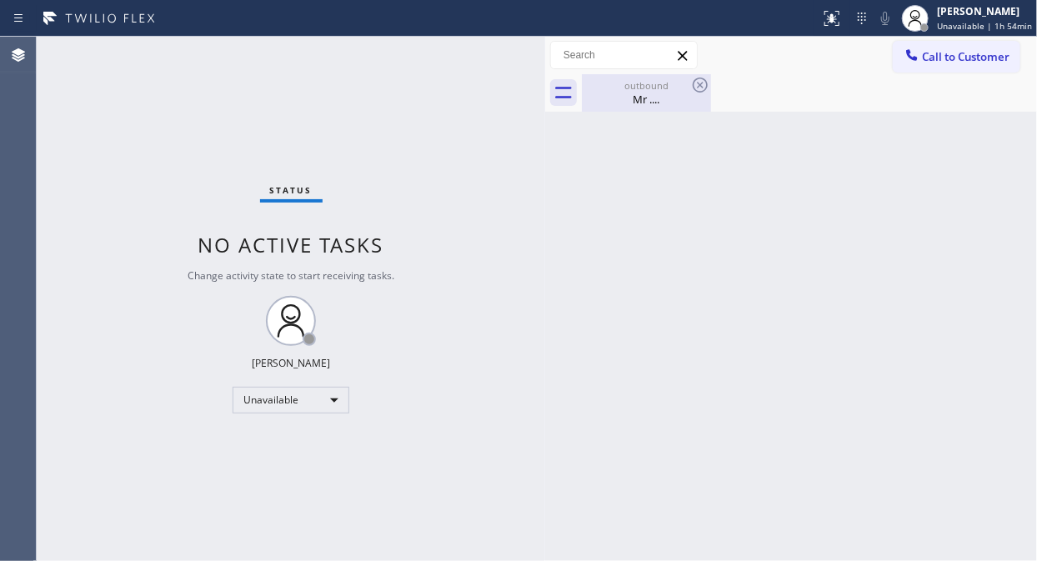
drag, startPoint x: 653, startPoint y: 98, endPoint x: 689, endPoint y: 96, distance: 36.8
click at [653, 98] on div "Mr ...." at bounding box center [646, 99] width 126 height 15
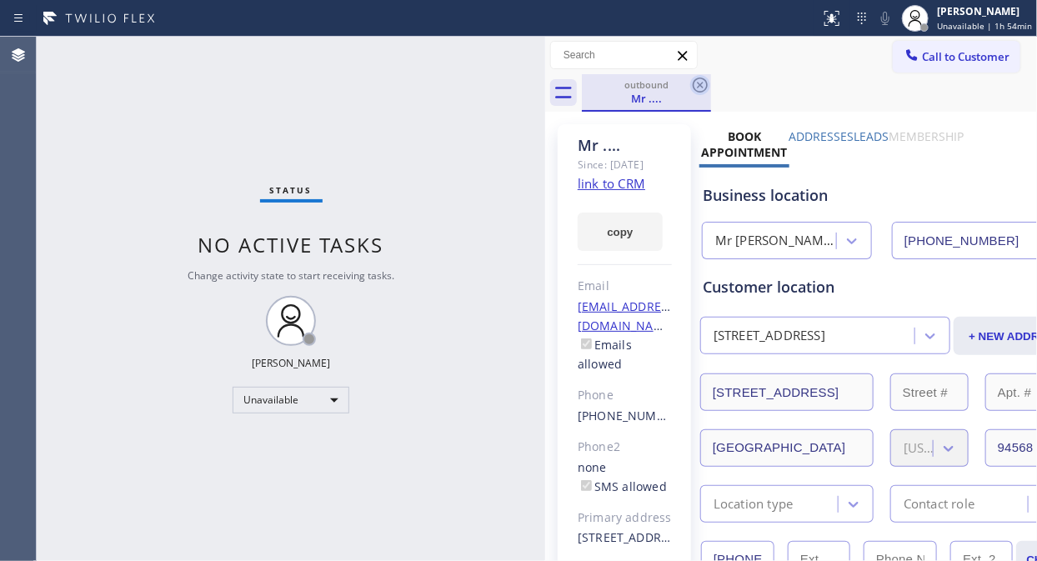
click at [700, 88] on icon at bounding box center [700, 85] width 20 height 20
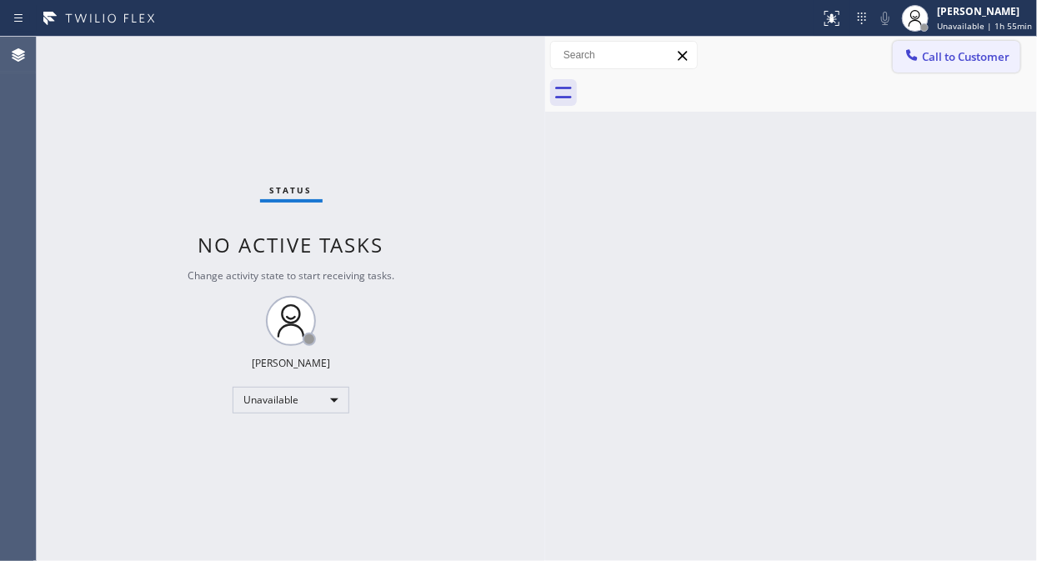
click at [918, 68] on button "Call to Customer" at bounding box center [957, 57] width 128 height 32
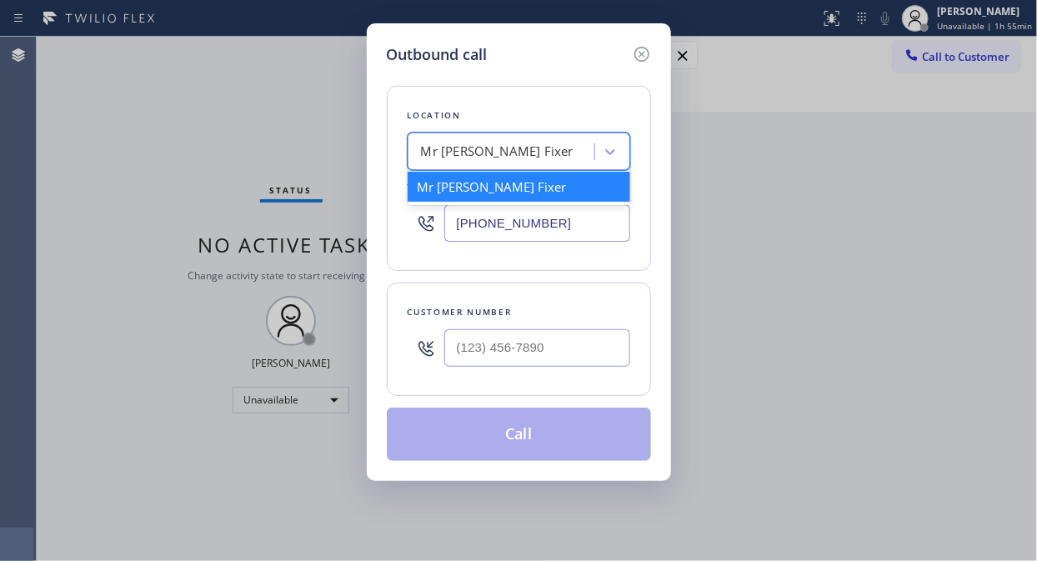
click at [429, 161] on div "Mr [PERSON_NAME] Fixer" at bounding box center [497, 152] width 153 height 19
paste input "Local Results Appliance Repair"
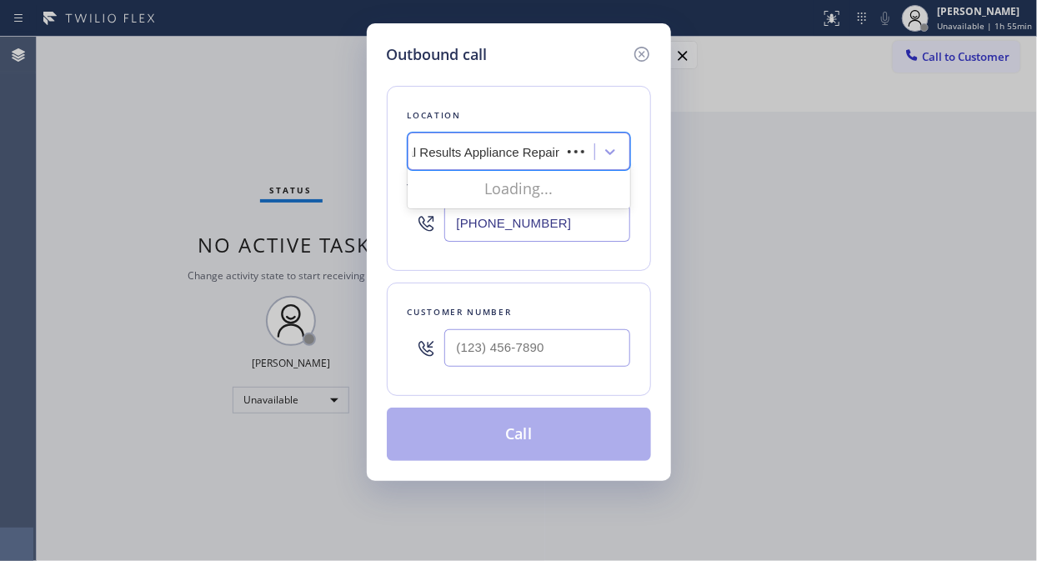
scroll to position [0, 10]
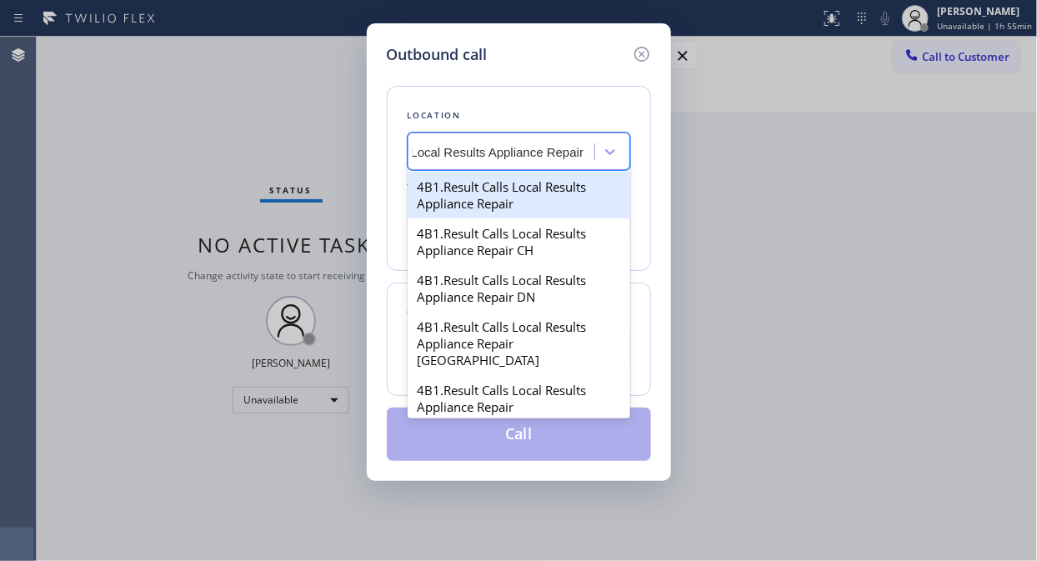
type input "Local Results Appliance Repair"
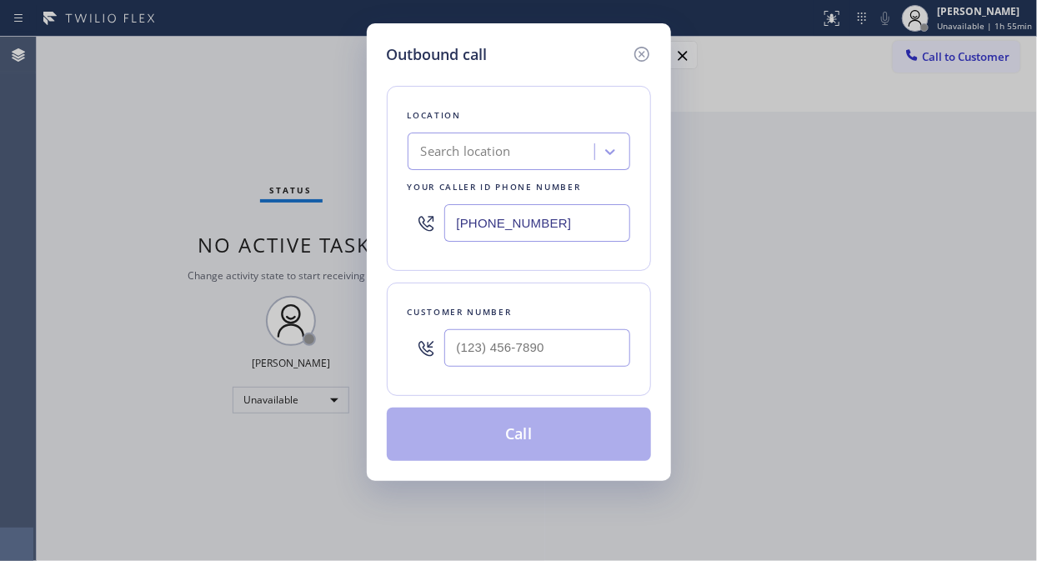
scroll to position [0, 0]
click at [88, 135] on div "Outbound call Location Search location Your caller id phone number [PHONE_NUMBE…" at bounding box center [518, 280] width 1037 height 561
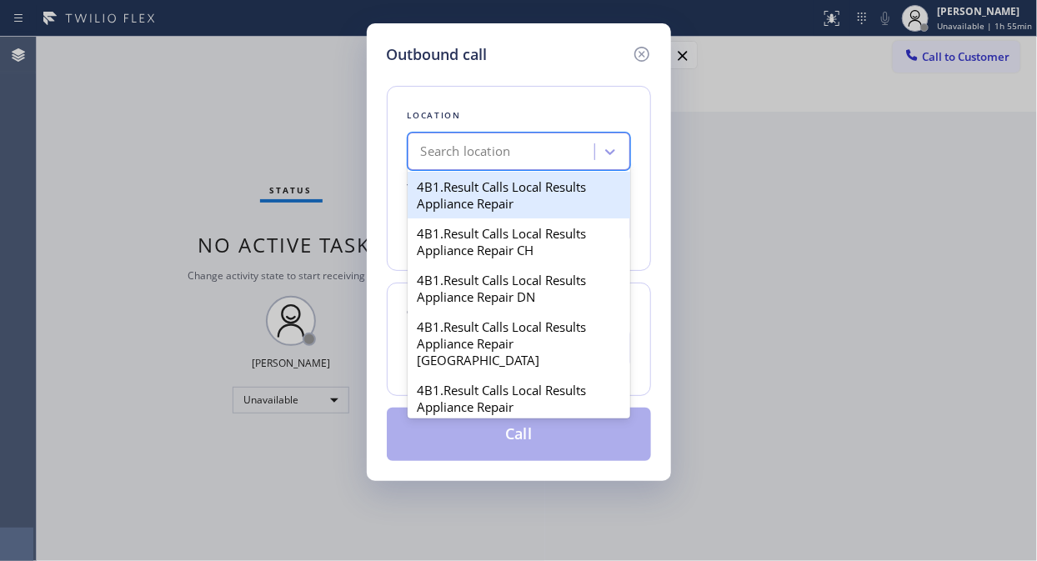
click at [468, 153] on div "Search location" at bounding box center [466, 152] width 90 height 19
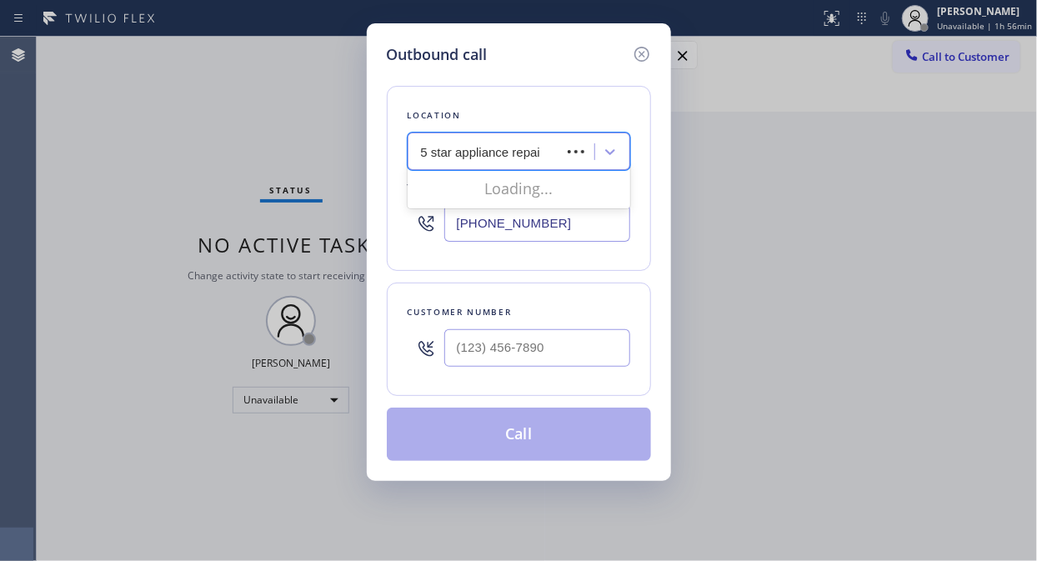
type input "5 star appliance repair"
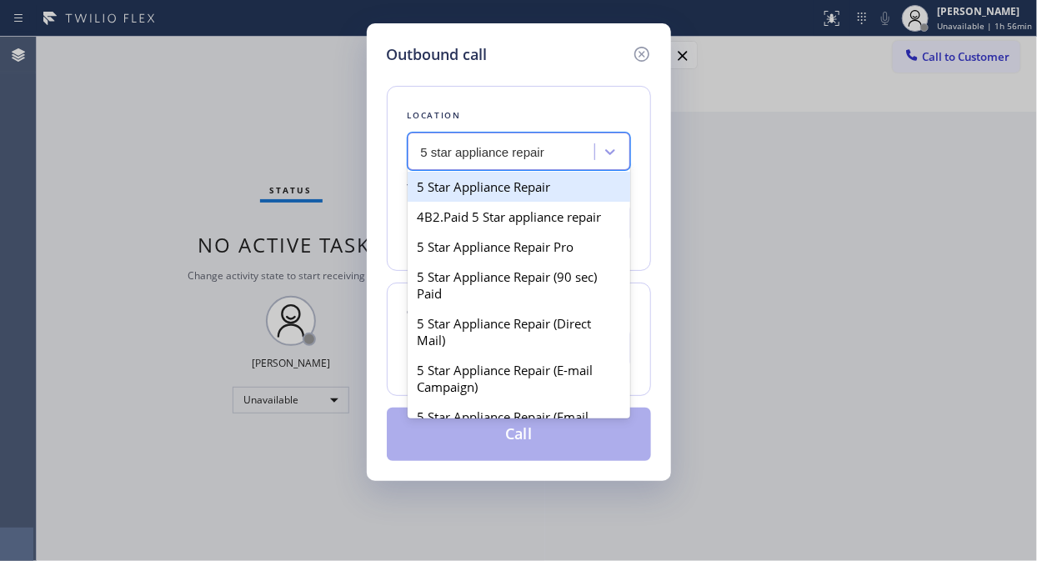
click at [483, 188] on div "5 Star Appliance Repair" at bounding box center [519, 187] width 223 height 30
type input "[PHONE_NUMBER]"
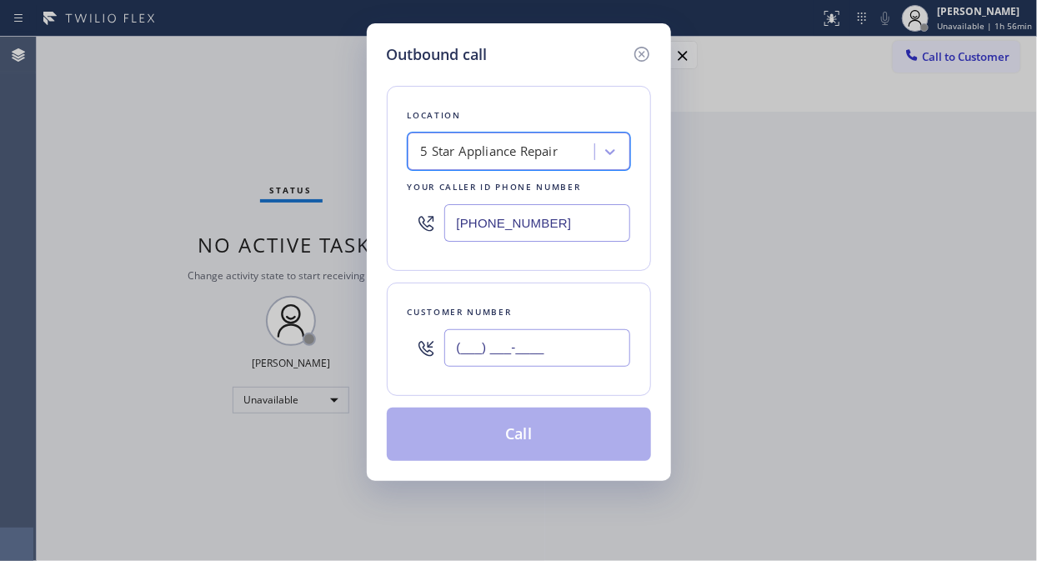
click at [490, 359] on input "(___) ___-____" at bounding box center [537, 348] width 186 height 38
paste input "310) 895-0231"
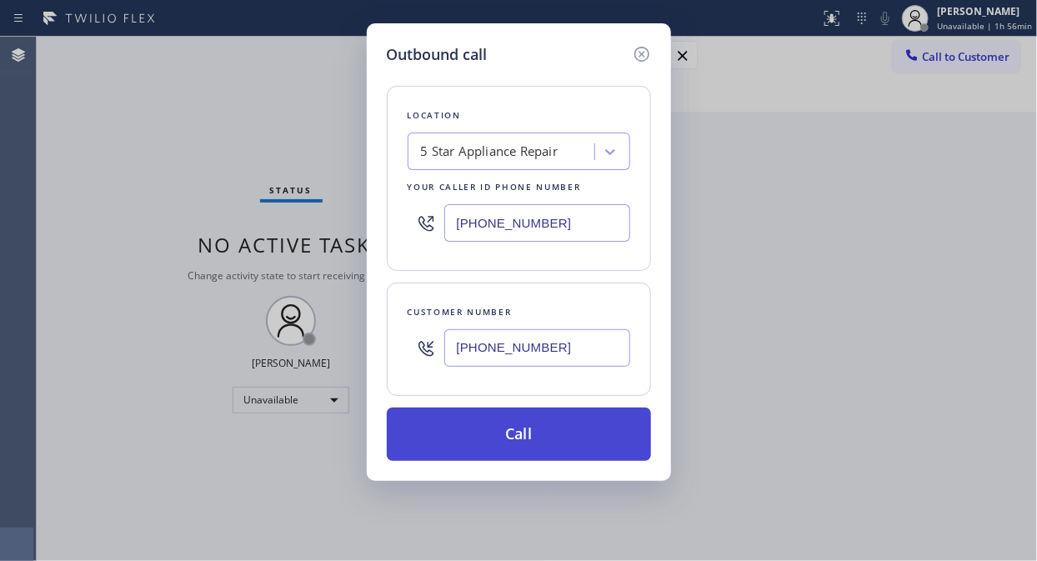
type input "[PHONE_NUMBER]"
click at [523, 432] on button "Call" at bounding box center [519, 434] width 264 height 53
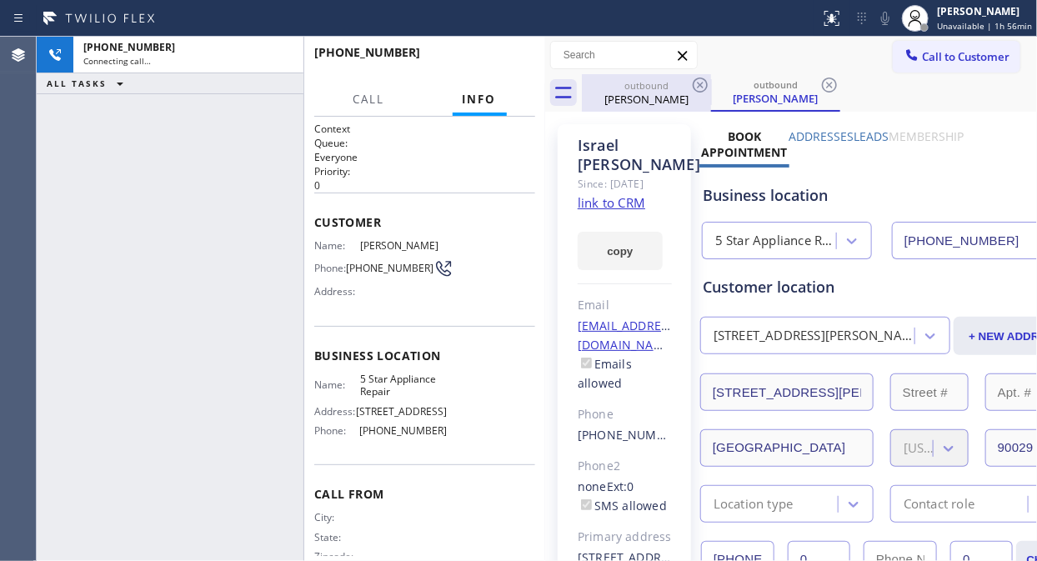
type input "[PHONE_NUMBER]"
click at [613, 211] on link "link to CRM" at bounding box center [612, 202] width 68 height 17
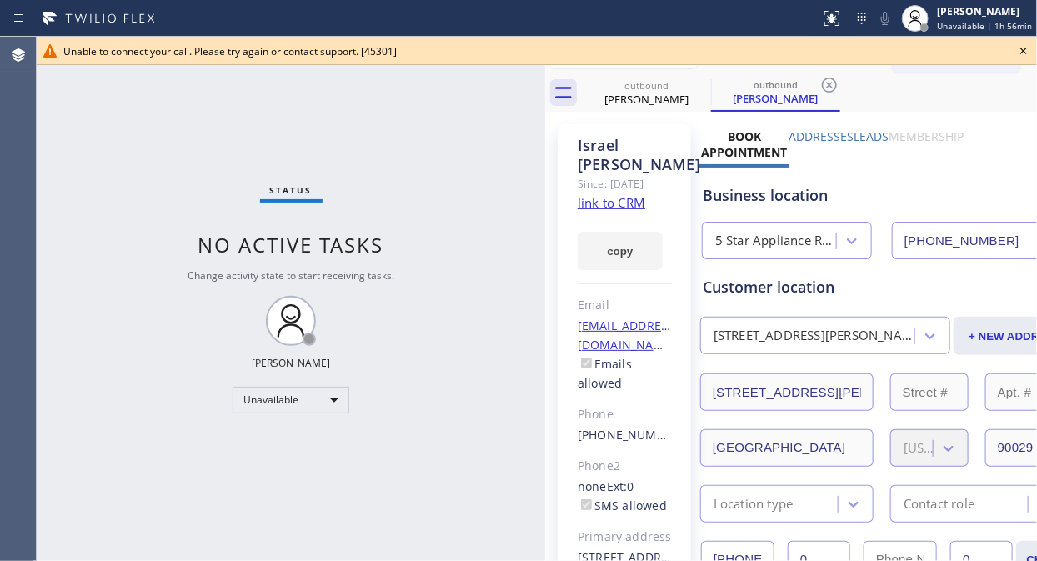
click at [1028, 48] on icon at bounding box center [1023, 51] width 20 height 20
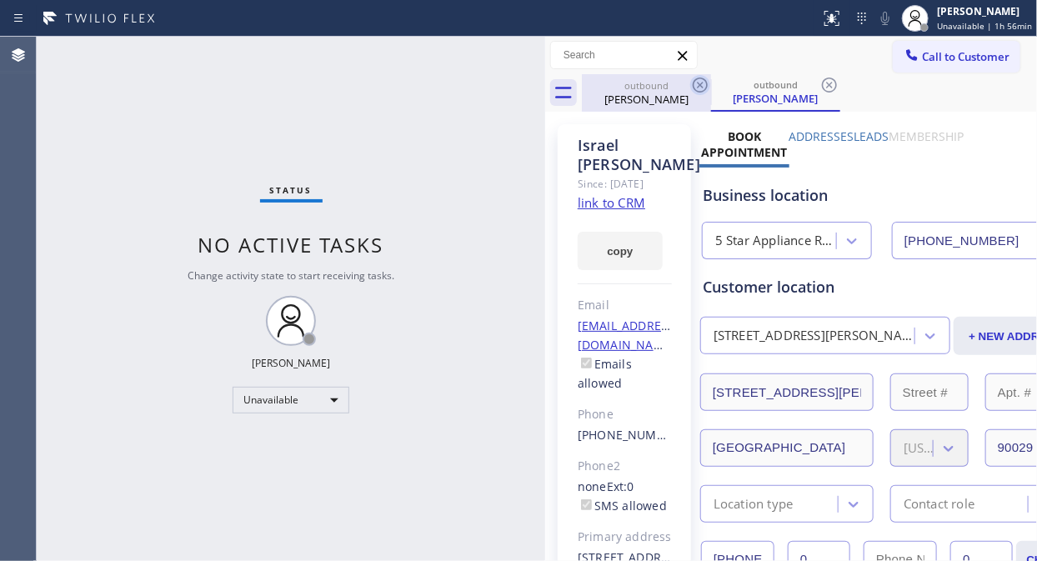
click at [693, 87] on icon at bounding box center [700, 85] width 20 height 20
click at [819, 87] on icon at bounding box center [829, 85] width 20 height 20
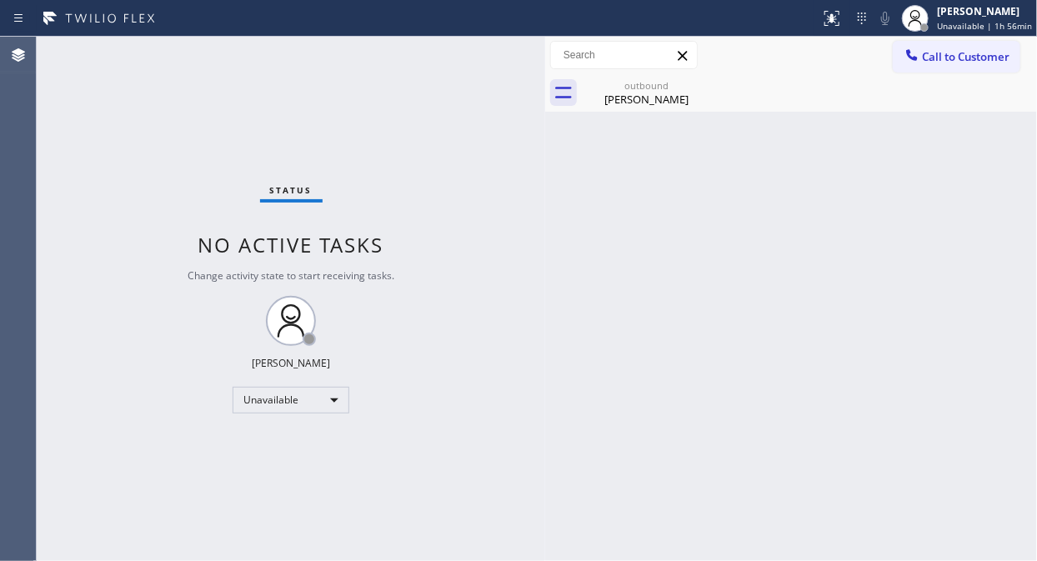
click at [0, 0] on icon at bounding box center [0, 0] width 0 height 0
click at [665, 105] on div "[PERSON_NAME]" at bounding box center [646, 99] width 126 height 15
click at [703, 86] on div at bounding box center [809, 93] width 455 height 38
drag, startPoint x: 154, startPoint y: 96, endPoint x: 129, endPoint y: 3, distance: 95.8
click at [148, 79] on div "Status No active tasks Change activity state to start receiving tasks. [PERSON_…" at bounding box center [291, 299] width 508 height 524
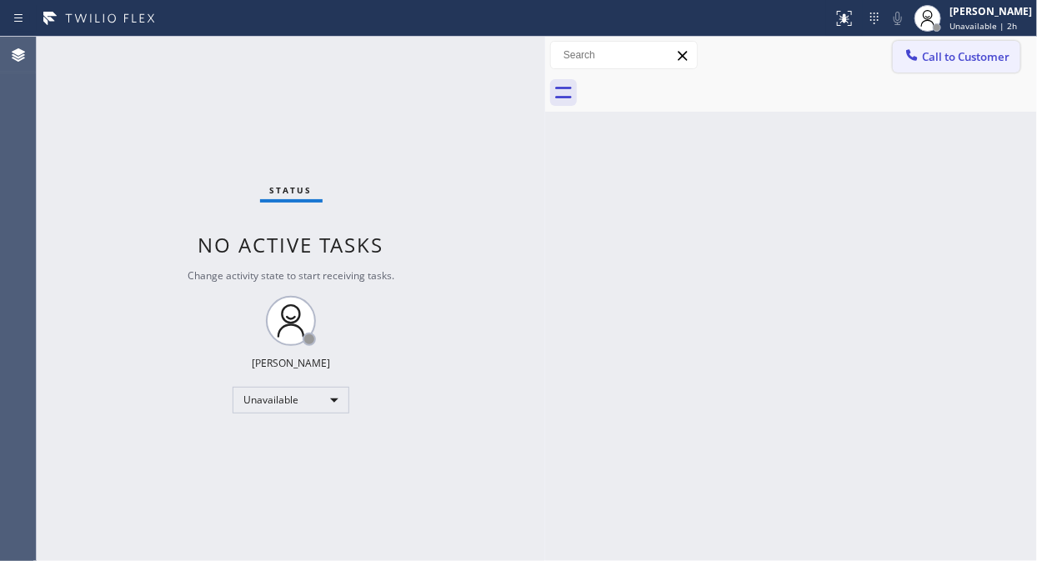
click at [937, 50] on span "Call to Customer" at bounding box center [966, 56] width 88 height 15
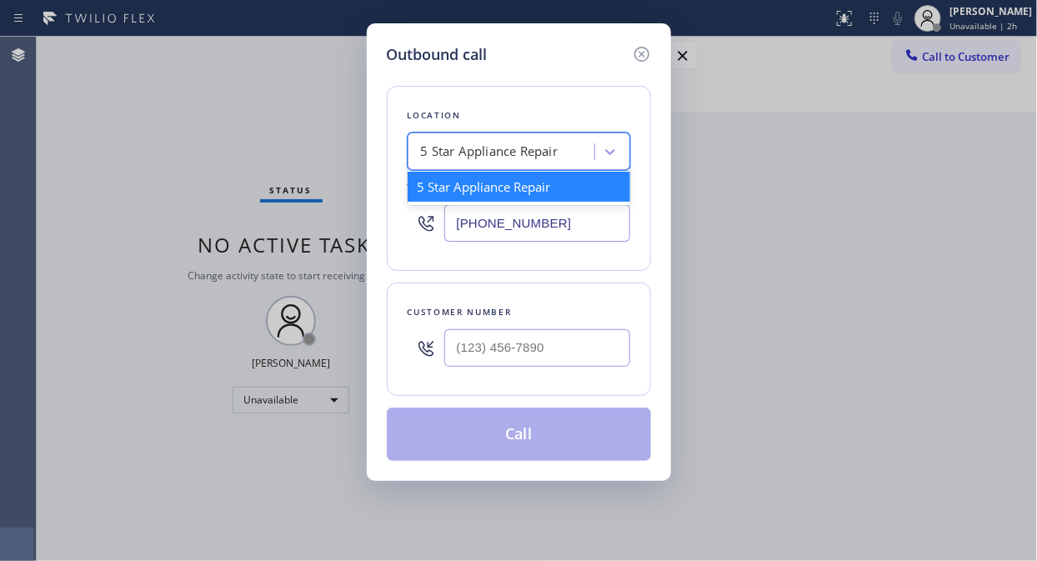
click at [419, 156] on div "5 Star Appliance Repair" at bounding box center [504, 152] width 182 height 29
paste input "Santa Clarita Appliance Repair"
type input "Santa Clarita Appliance Repair"
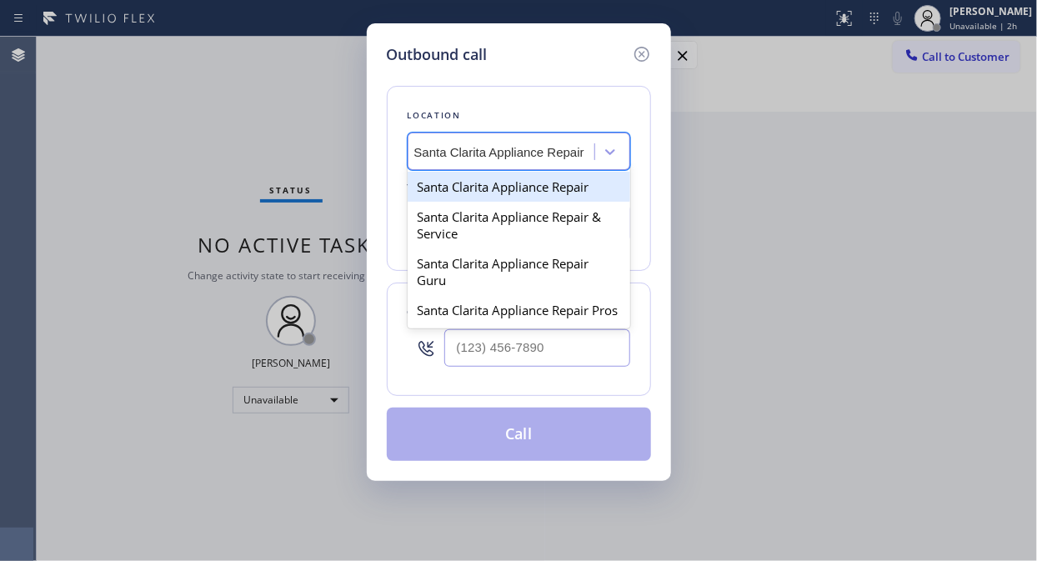
scroll to position [0, 6]
click at [471, 192] on div "Santa Clarita Appliance Repair" at bounding box center [519, 187] width 223 height 30
type input "[PHONE_NUMBER]"
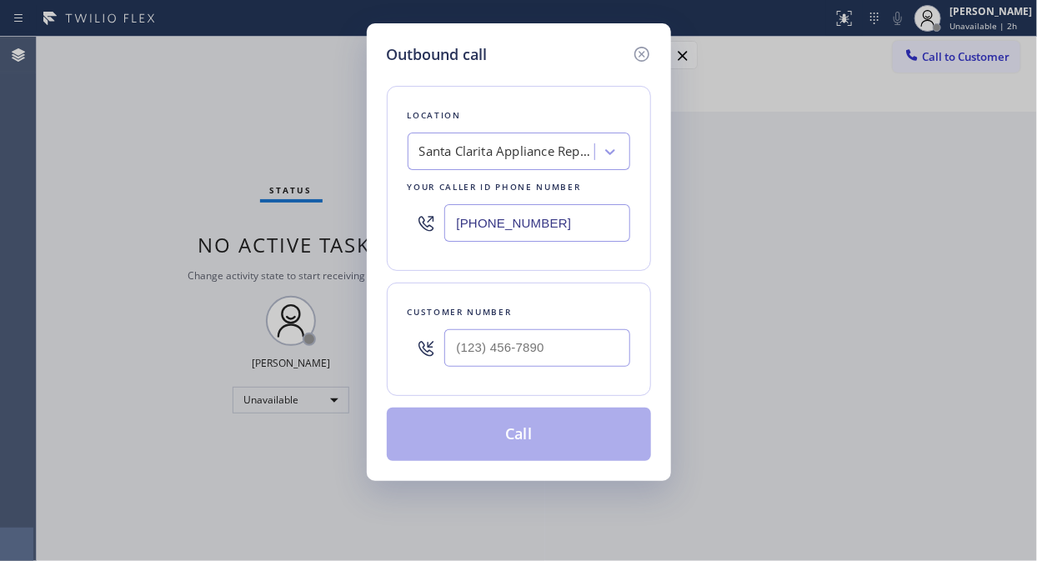
click at [142, 112] on div "Outbound call Location [GEOGRAPHIC_DATA] Appliance Repair Your caller id phone …" at bounding box center [518, 280] width 1037 height 561
click at [452, 351] on input "(___) ___-____" at bounding box center [537, 348] width 186 height 38
paste input "661) 713-2121"
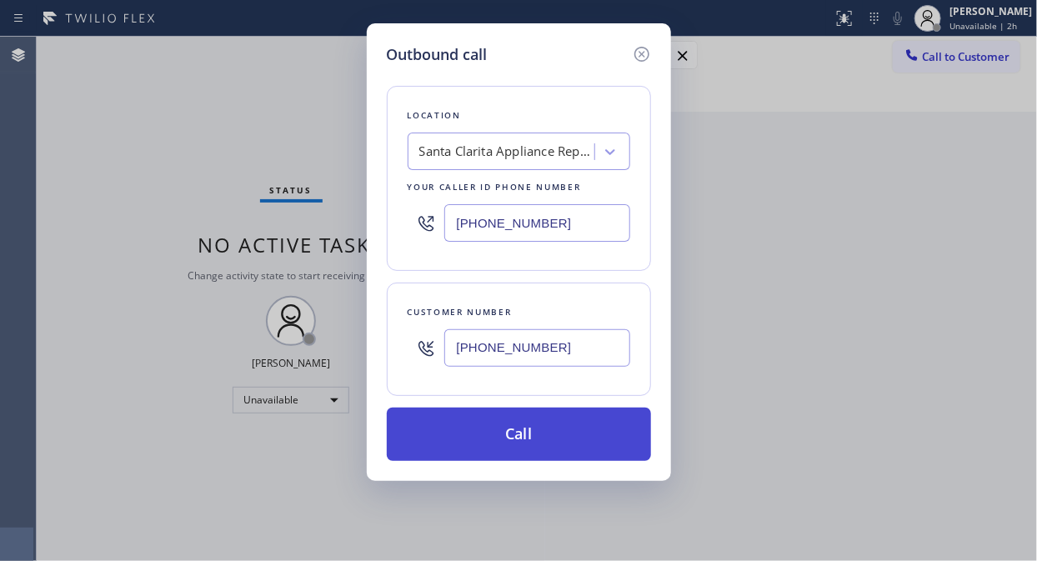
type input "[PHONE_NUMBER]"
click at [528, 444] on button "Call" at bounding box center [519, 434] width 264 height 53
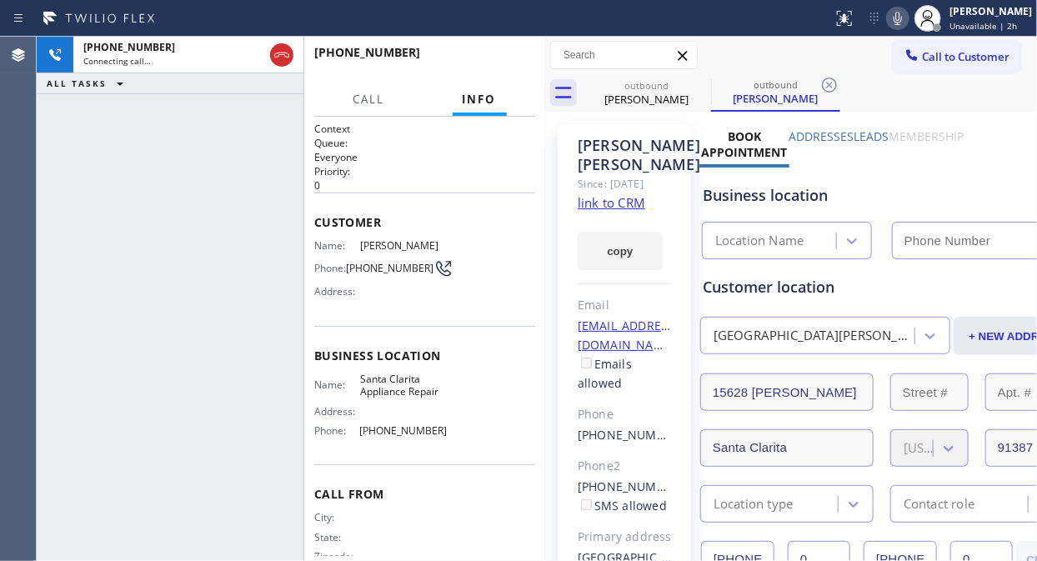
type input "[PHONE_NUMBER]"
click at [908, 19] on icon at bounding box center [898, 18] width 20 height 20
click at [903, 20] on rect at bounding box center [898, 17] width 12 height 12
click at [897, 18] on icon at bounding box center [890, 18] width 20 height 20
click at [894, 18] on icon at bounding box center [890, 18] width 8 height 13
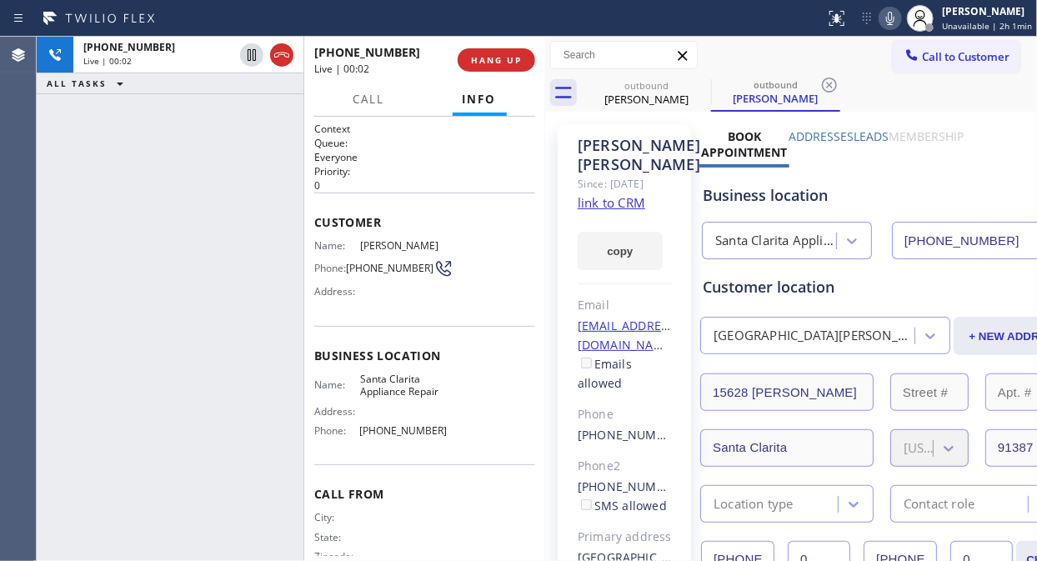
drag, startPoint x: 106, startPoint y: 123, endPoint x: 196, endPoint y: 93, distance: 94.9
click at [107, 123] on div "[PHONE_NUMBER] Live | 00:02 ALL TASKS ALL TASKS ACTIVE TASKS TASKS IN WRAP UP" at bounding box center [170, 299] width 267 height 524
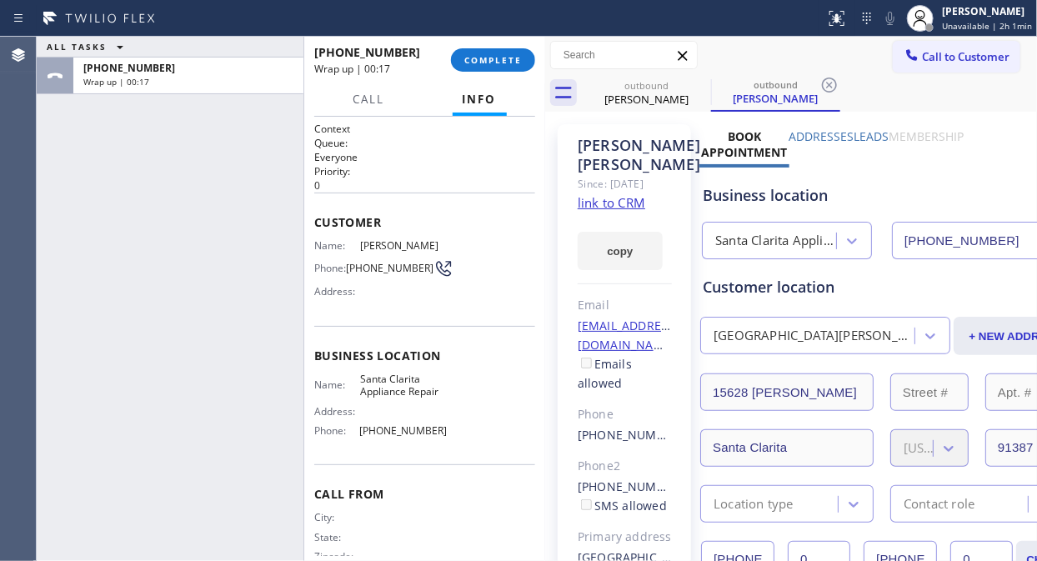
click at [142, 136] on div "ALL TASKS ALL TASKS ACTIVE TASKS TASKS IN WRAP UP [PHONE_NUMBER] Wrap up | 00:17" at bounding box center [170, 299] width 267 height 524
click at [476, 60] on span "COMPLETE" at bounding box center [493, 60] width 58 height 12
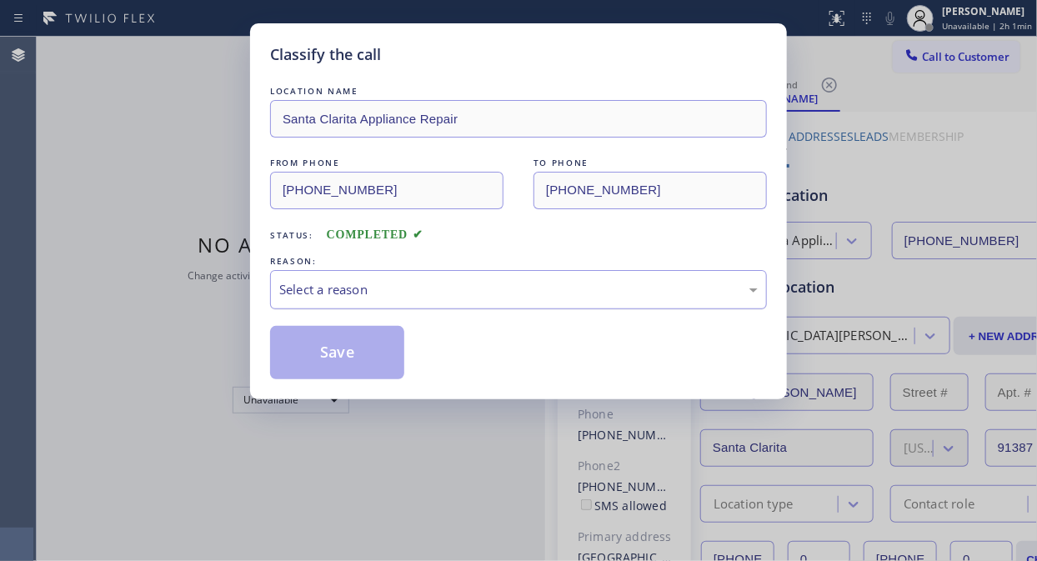
click at [494, 284] on div "Select a reason" at bounding box center [518, 289] width 478 height 19
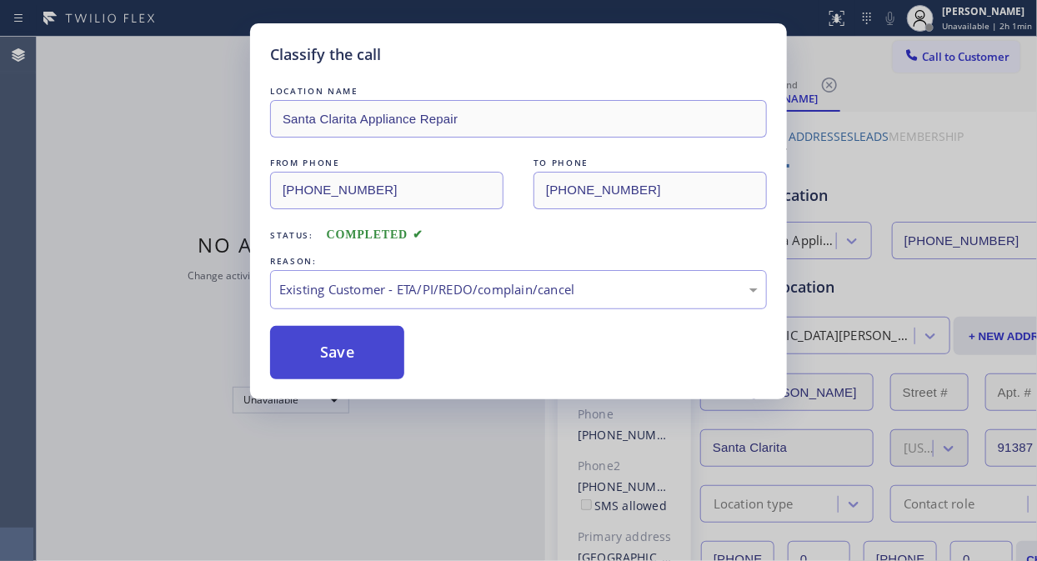
click at [344, 373] on button "Save" at bounding box center [337, 352] width 134 height 53
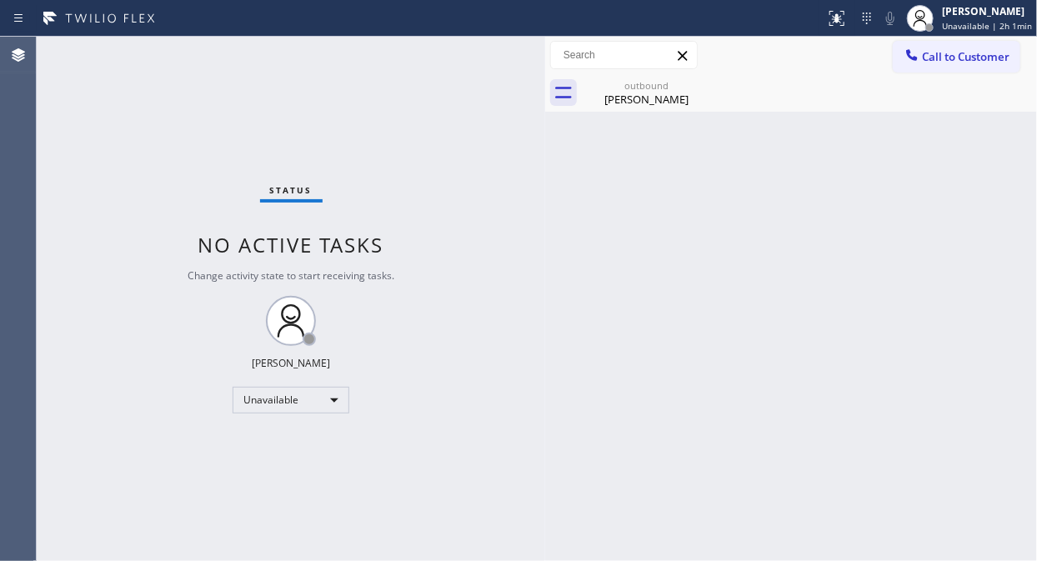
click at [98, 143] on div "Status No active tasks Change activity state to start receiving tasks. [PERSON_…" at bounding box center [291, 299] width 508 height 524
click at [689, 101] on div "[PERSON_NAME]" at bounding box center [646, 99] width 126 height 15
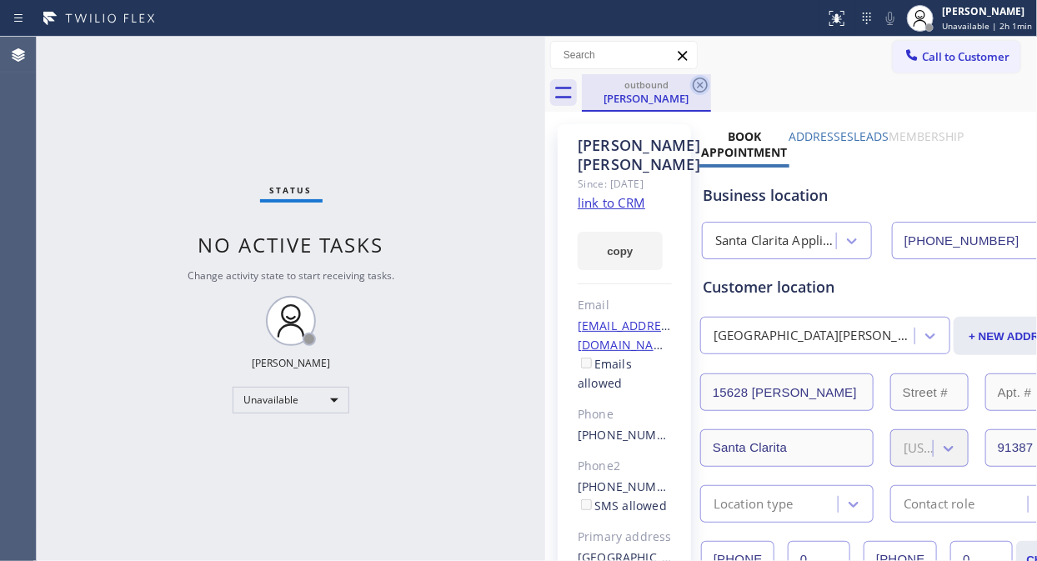
click at [704, 88] on icon at bounding box center [700, 85] width 20 height 20
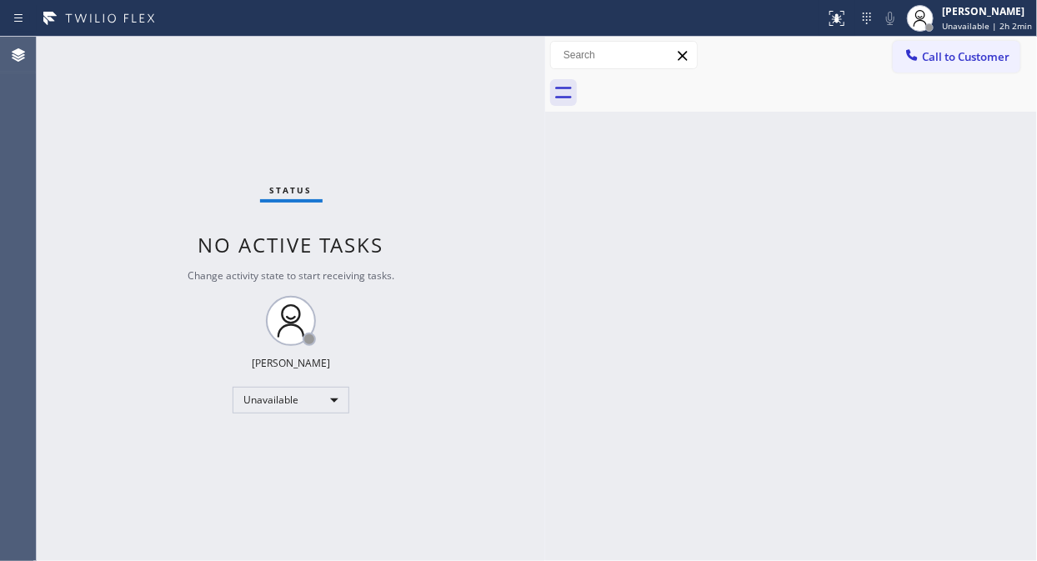
click at [133, 142] on div "Status No active tasks Change activity state to start receiving tasks. [PERSON_…" at bounding box center [291, 299] width 508 height 524
click at [934, 68] on button "Call to Customer" at bounding box center [957, 57] width 128 height 32
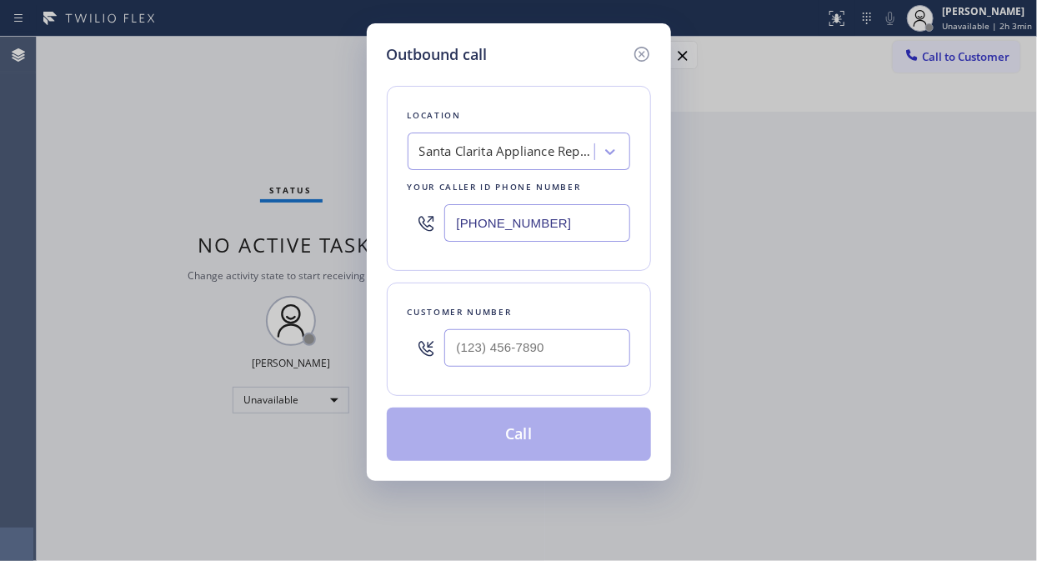
click at [453, 232] on input "[PHONE_NUMBER]" at bounding box center [537, 223] width 186 height 38
paste input "844) 988-0068"
type input "[PHONE_NUMBER]"
drag, startPoint x: 123, startPoint y: 169, endPoint x: 450, endPoint y: 244, distance: 335.2
click at [123, 168] on div "Outbound call Location Viking Repair Pro Your caller id phone number [PHONE_NUM…" at bounding box center [518, 280] width 1037 height 561
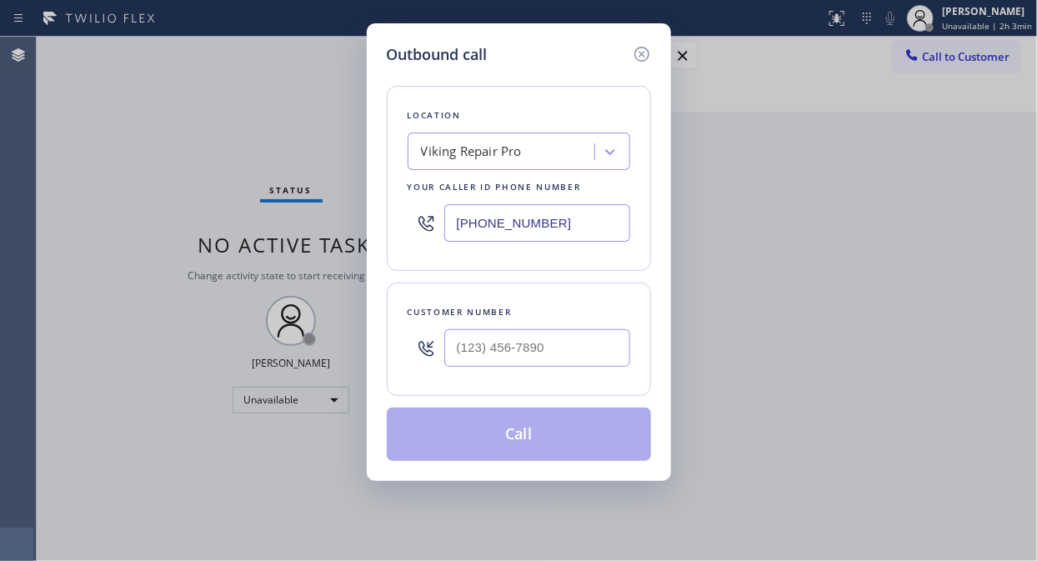
click at [439, 360] on div at bounding box center [426, 348] width 37 height 54
click at [451, 355] on input "(___) ___-____" at bounding box center [537, 348] width 186 height 38
paste input "917) 559-3620"
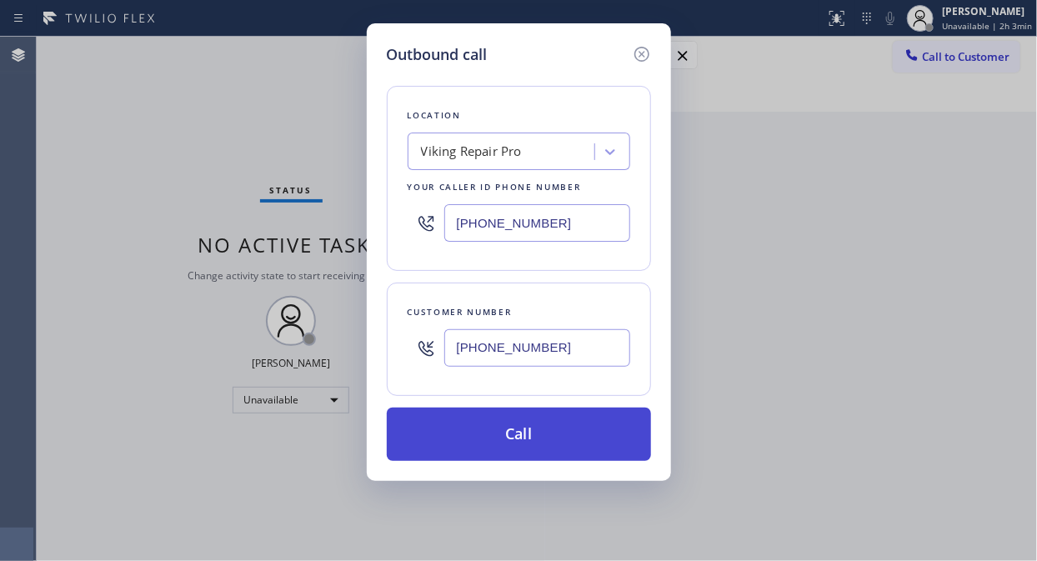
type input "[PHONE_NUMBER]"
click at [518, 443] on button "Call" at bounding box center [519, 434] width 264 height 53
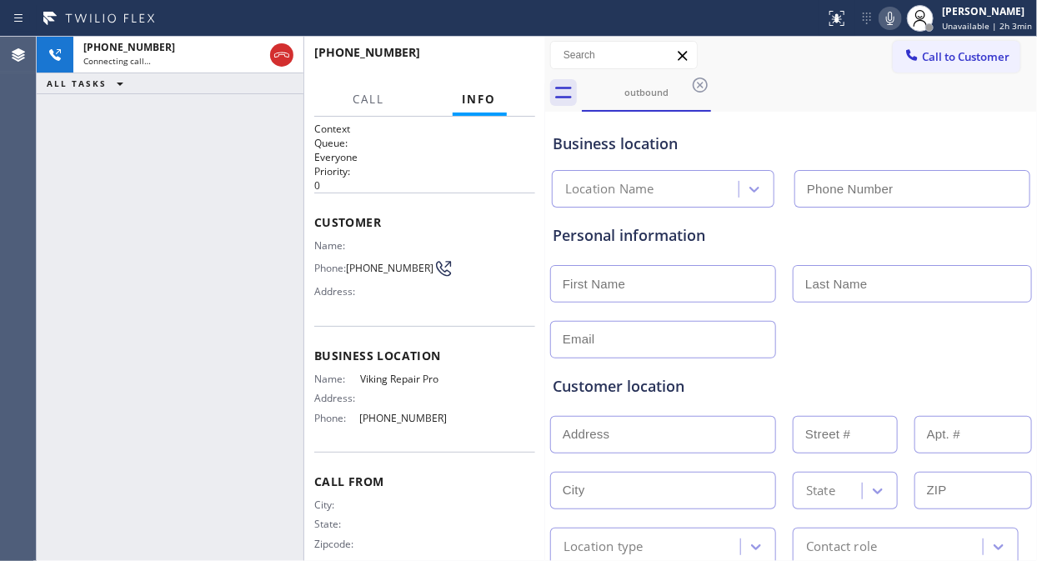
type input "[PHONE_NUMBER]"
click at [888, 20] on icon at bounding box center [890, 18] width 20 height 20
click at [887, 15] on icon at bounding box center [890, 18] width 20 height 20
click at [894, 20] on icon at bounding box center [890, 18] width 20 height 20
click at [109, 168] on div "[PHONE_NUMBER] Connecting call… ALL TASKS ALL TASKS ACTIVE TASKS TASKS IN WRAP …" at bounding box center [170, 299] width 267 height 524
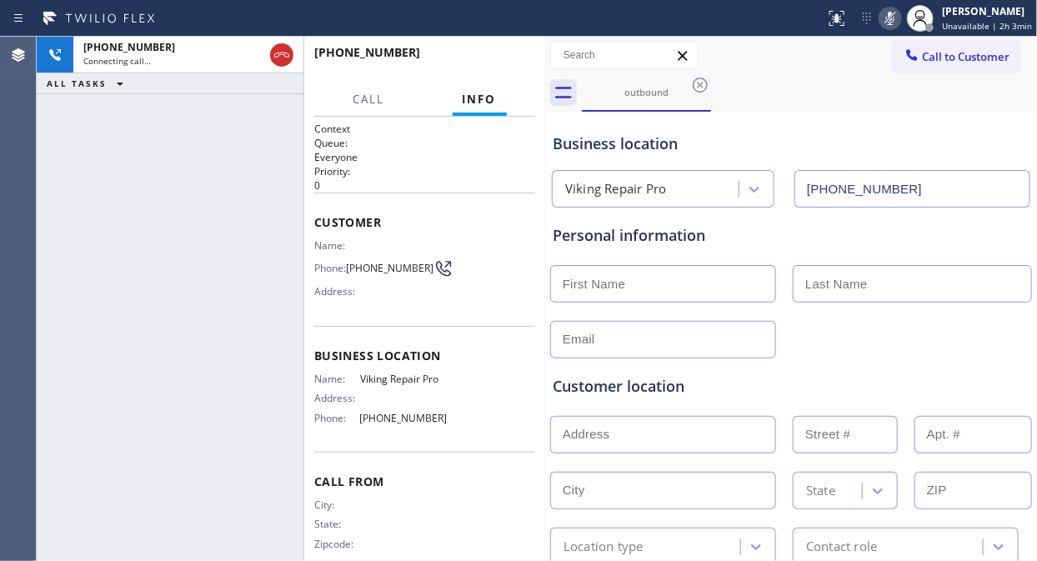
click at [897, 15] on icon at bounding box center [890, 18] width 20 height 20
click at [894, 17] on icon at bounding box center [890, 18] width 8 height 13
click at [894, 19] on icon at bounding box center [890, 18] width 8 height 13
click at [82, 159] on div "[PHONE_NUMBER] Live | 00:10 ALL TASKS ALL TASKS ACTIVE TASKS TASKS IN WRAP UP" at bounding box center [170, 299] width 267 height 524
click at [493, 56] on span "HANG UP" at bounding box center [496, 60] width 51 height 12
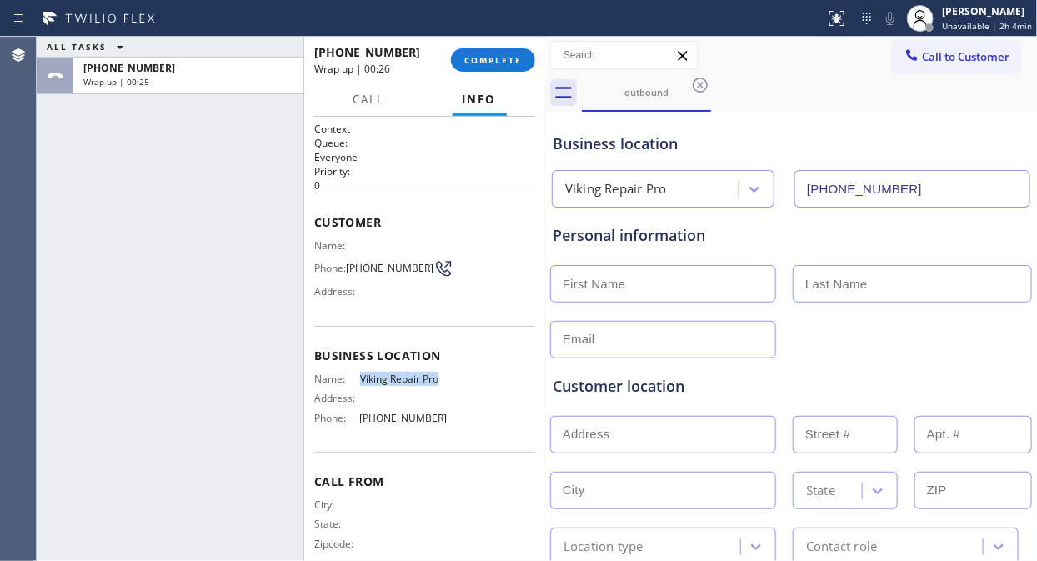
drag, startPoint x: 447, startPoint y: 388, endPoint x: 351, endPoint y: 380, distance: 96.2
click at [351, 380] on div "Name: Viking Repair Pro Address: Phone: [PHONE_NUMBER]" at bounding box center [424, 402] width 221 height 58
copy div "Viking Repair Pro"
click at [493, 57] on span "COMPLETE" at bounding box center [493, 60] width 58 height 12
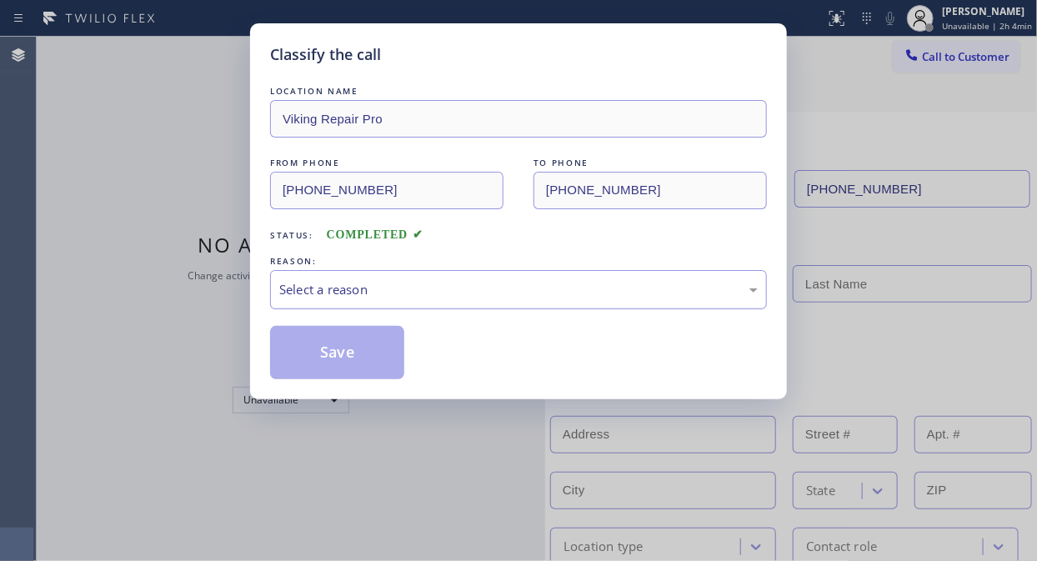
click at [446, 302] on div "Select a reason" at bounding box center [518, 289] width 497 height 39
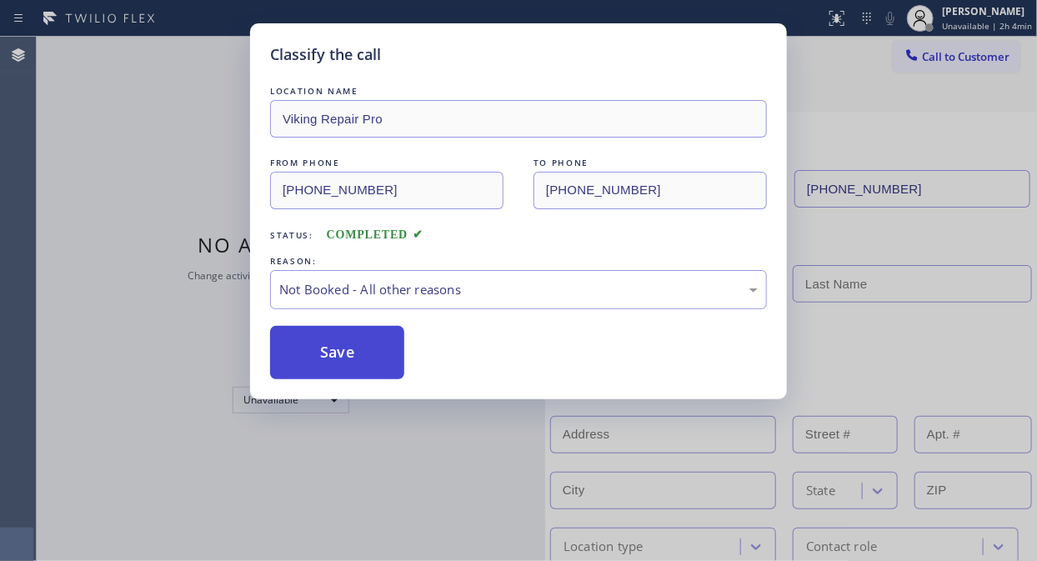
click at [343, 343] on button "Save" at bounding box center [337, 352] width 134 height 53
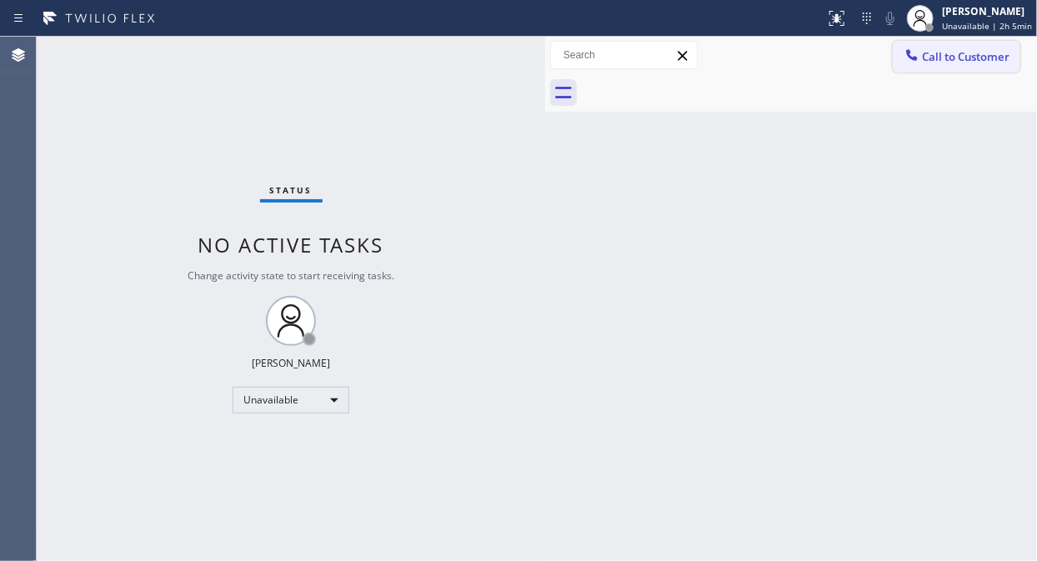
click at [930, 52] on span "Call to Customer" at bounding box center [966, 56] width 88 height 15
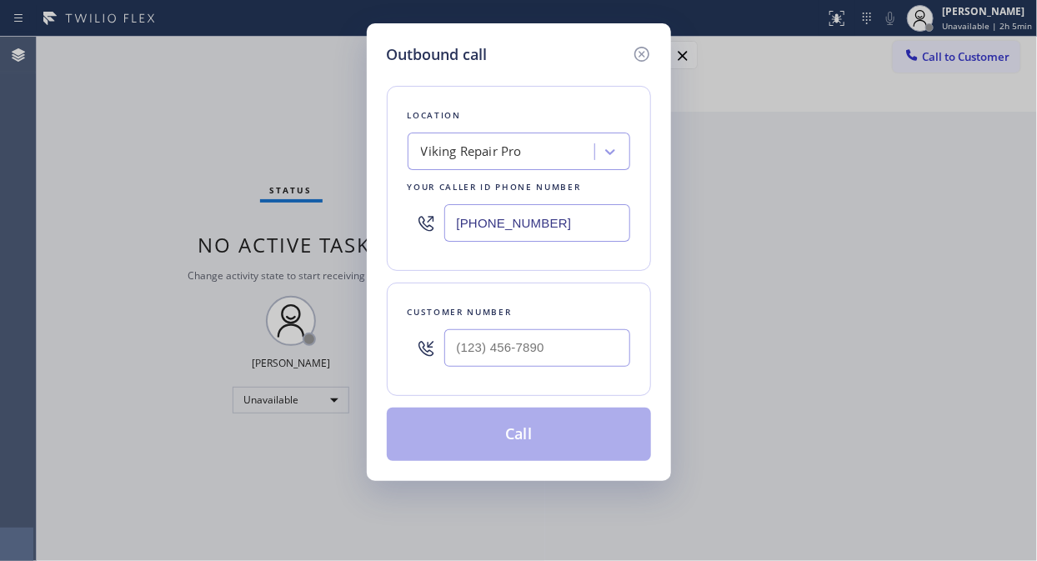
click at [506, 153] on div "Viking Repair Pro" at bounding box center [471, 152] width 101 height 19
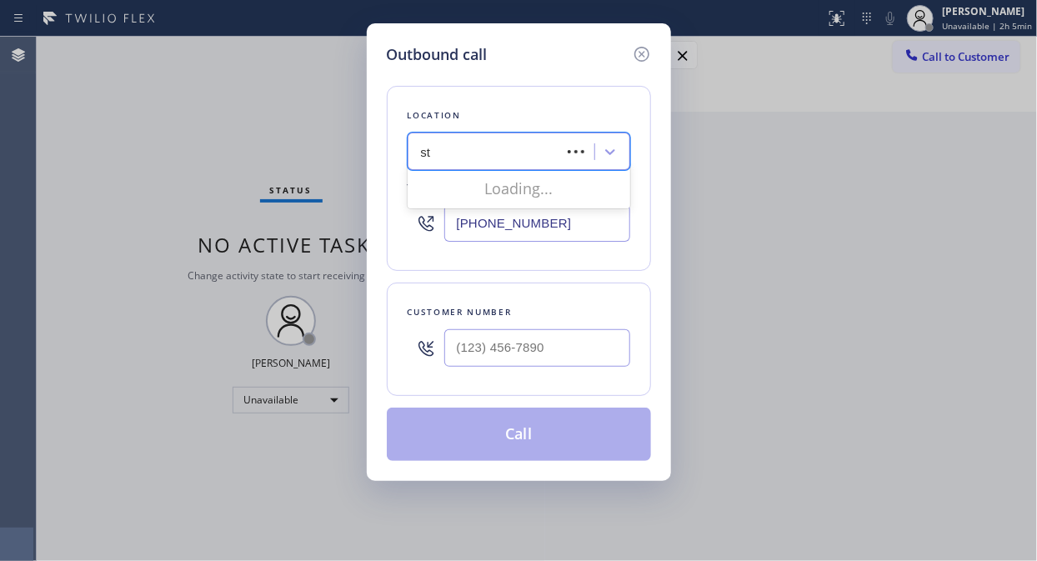
type input "s"
type input "5 star appliance repair"
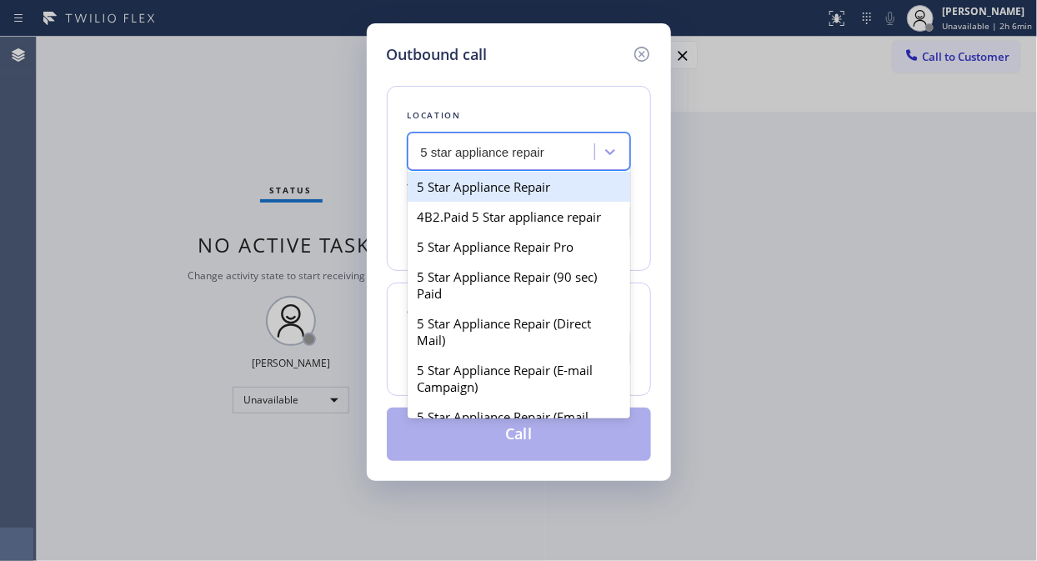
click at [510, 179] on div "5 Star Appliance Repair" at bounding box center [519, 187] width 223 height 30
type input "[PHONE_NUMBER]"
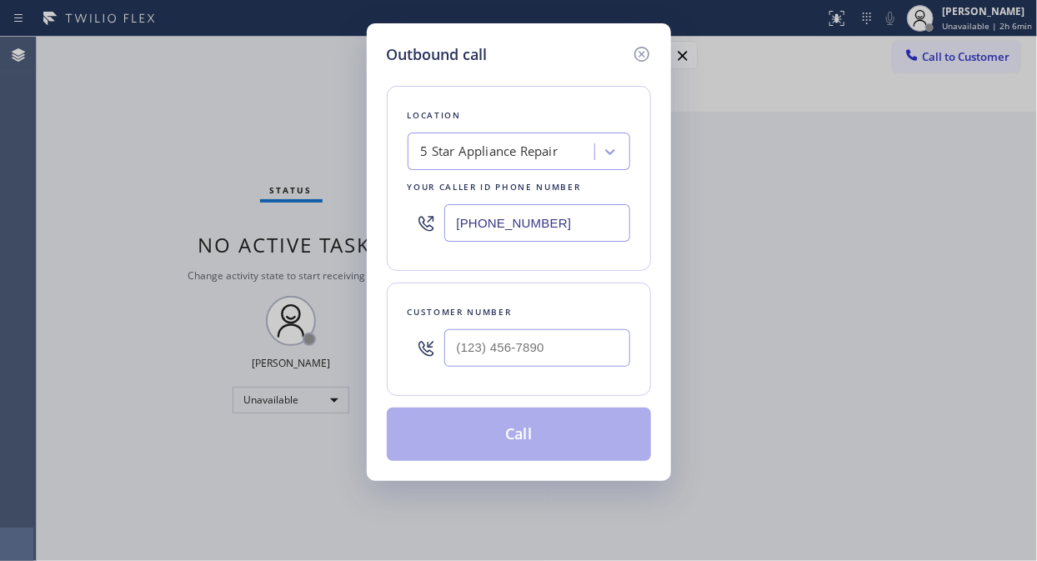
click at [462, 353] on div at bounding box center [537, 348] width 186 height 54
click at [462, 353] on input "(___) ___-____" at bounding box center [537, 348] width 186 height 38
paste input "310) 838-1323"
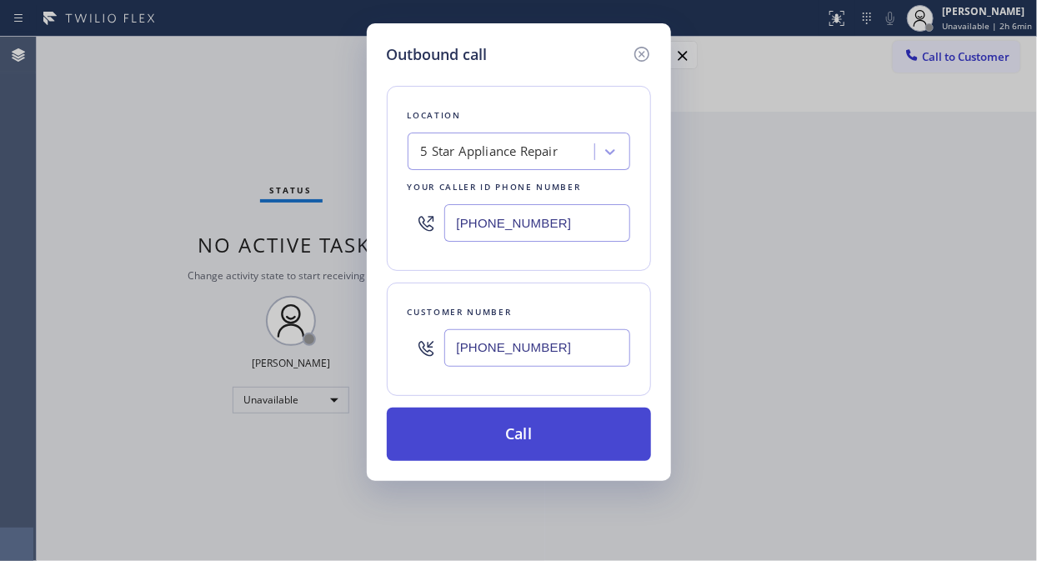
type input "[PHONE_NUMBER]"
click at [507, 419] on button "Call" at bounding box center [519, 434] width 264 height 53
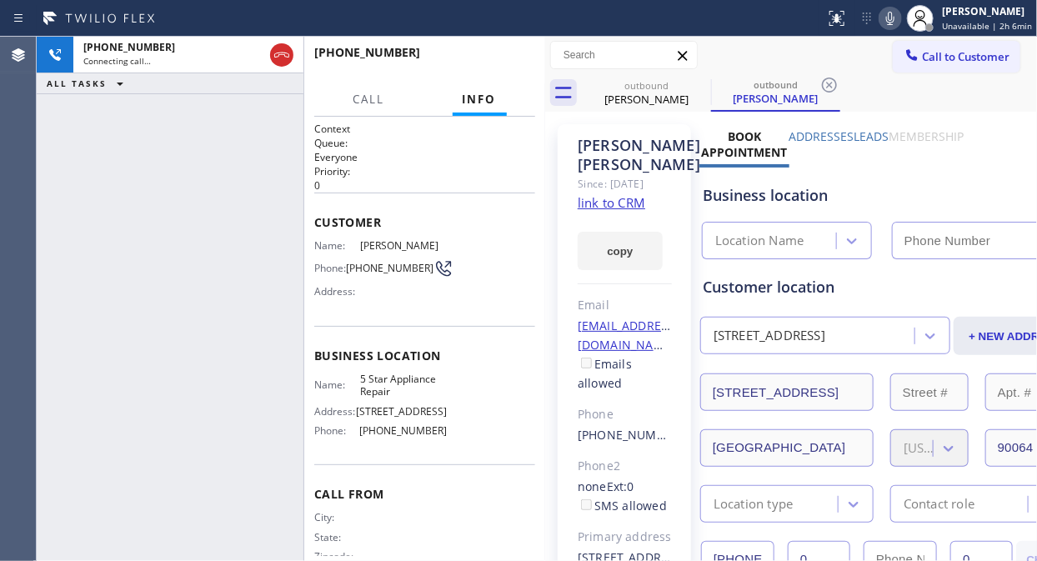
type input "[PHONE_NUMBER]"
click at [893, 17] on icon at bounding box center [890, 18] width 8 height 13
click at [896, 23] on icon at bounding box center [890, 18] width 20 height 20
click at [139, 178] on div "[PHONE_NUMBER] Connecting call… ALL TASKS ALL TASKS ACTIVE TASKS TASKS IN WRAP …" at bounding box center [170, 299] width 267 height 524
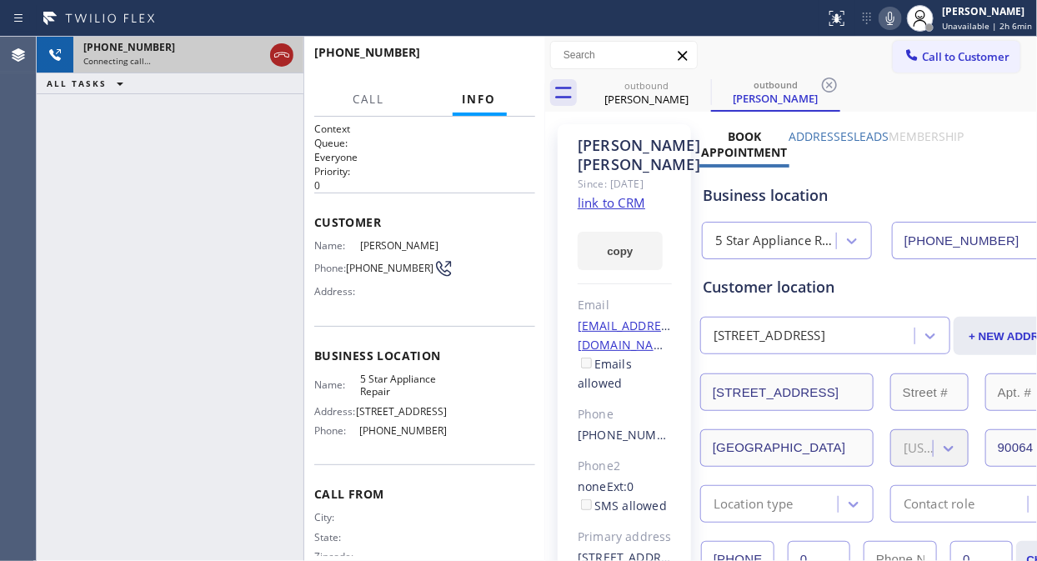
click at [277, 60] on icon at bounding box center [282, 55] width 20 height 20
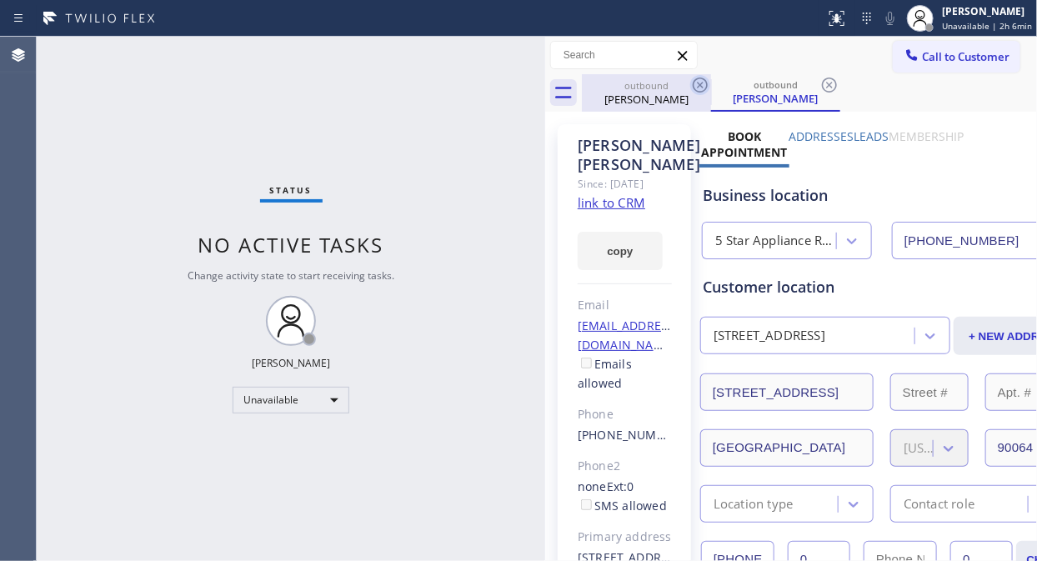
click at [695, 85] on icon at bounding box center [700, 85] width 20 height 20
click at [697, 85] on icon at bounding box center [700, 85] width 20 height 20
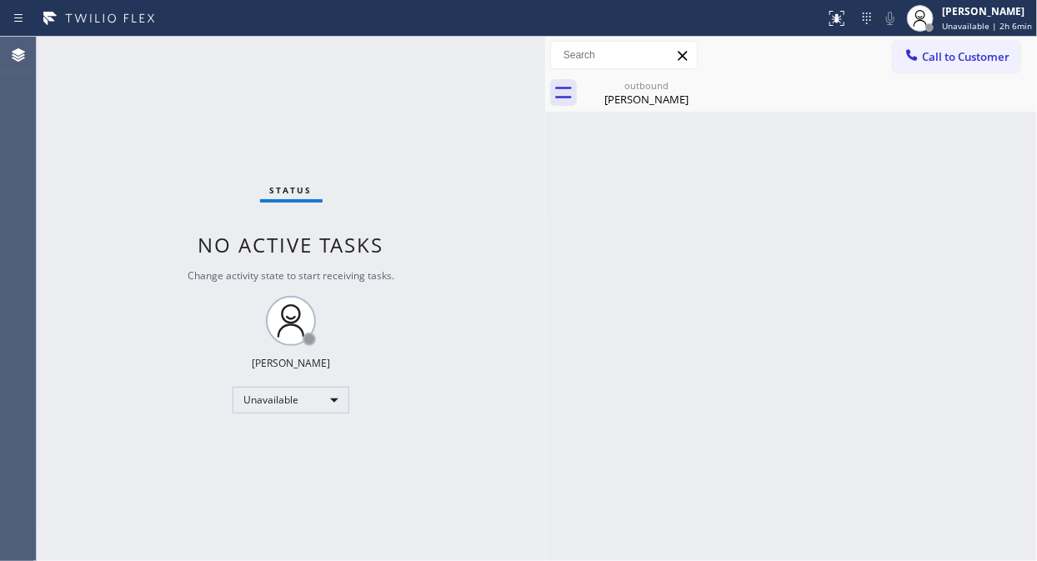
click at [0, 0] on icon at bounding box center [0, 0] width 0 height 0
click at [621, 98] on div "[PERSON_NAME]" at bounding box center [646, 99] width 126 height 15
click at [711, 78] on div at bounding box center [809, 93] width 455 height 38
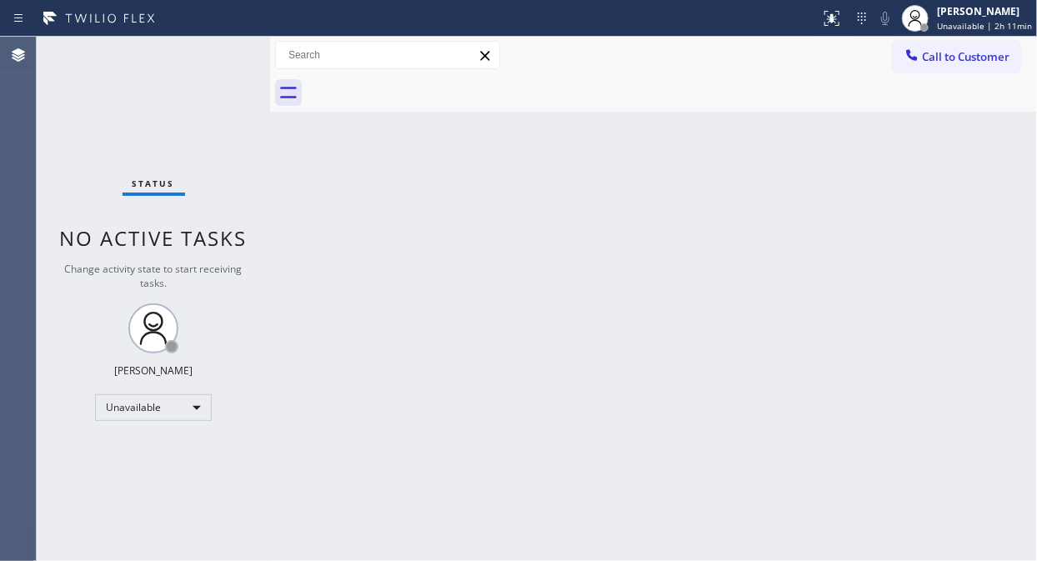
click at [61, 147] on div "Status No active tasks Change activity state to start receiving tasks. [PERSON_…" at bounding box center [153, 299] width 233 height 524
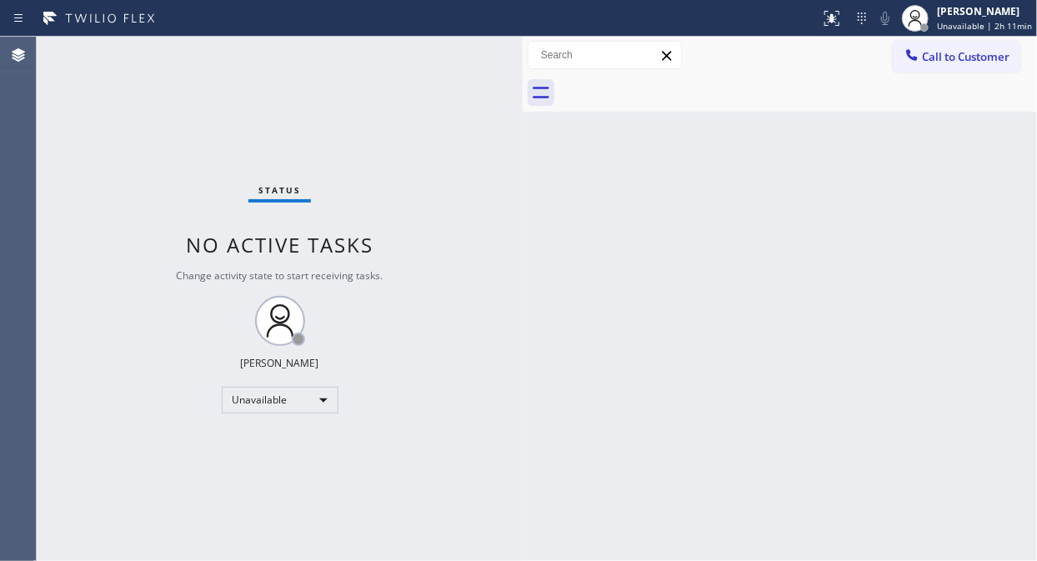
drag, startPoint x: 265, startPoint y: 125, endPoint x: 518, endPoint y: 194, distance: 261.8
click at [523, 194] on div at bounding box center [523, 299] width 0 height 524
drag, startPoint x: 913, startPoint y: 56, endPoint x: 859, endPoint y: 81, distance: 58.9
click at [913, 56] on icon at bounding box center [911, 55] width 17 height 17
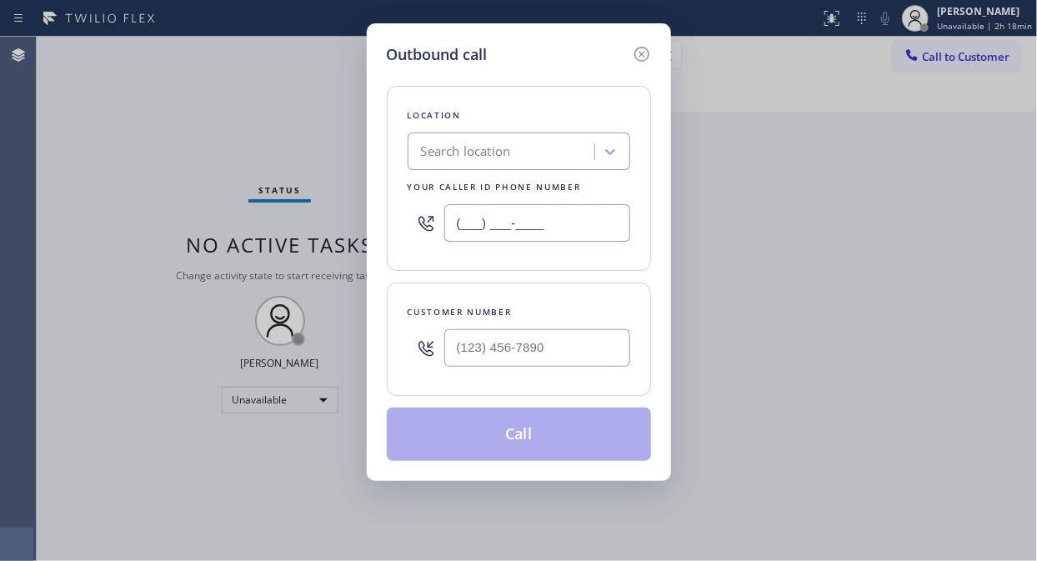
click at [451, 214] on input "(___) ___-____" at bounding box center [537, 223] width 186 height 38
paste input "866) 798-3263"
type input "[PHONE_NUMBER]"
drag, startPoint x: 83, startPoint y: 246, endPoint x: 238, endPoint y: 264, distance: 156.1
click at [85, 246] on div "Outbound call Location [PERSON_NAME] Electric Your caller id phone number [PHON…" at bounding box center [518, 280] width 1037 height 561
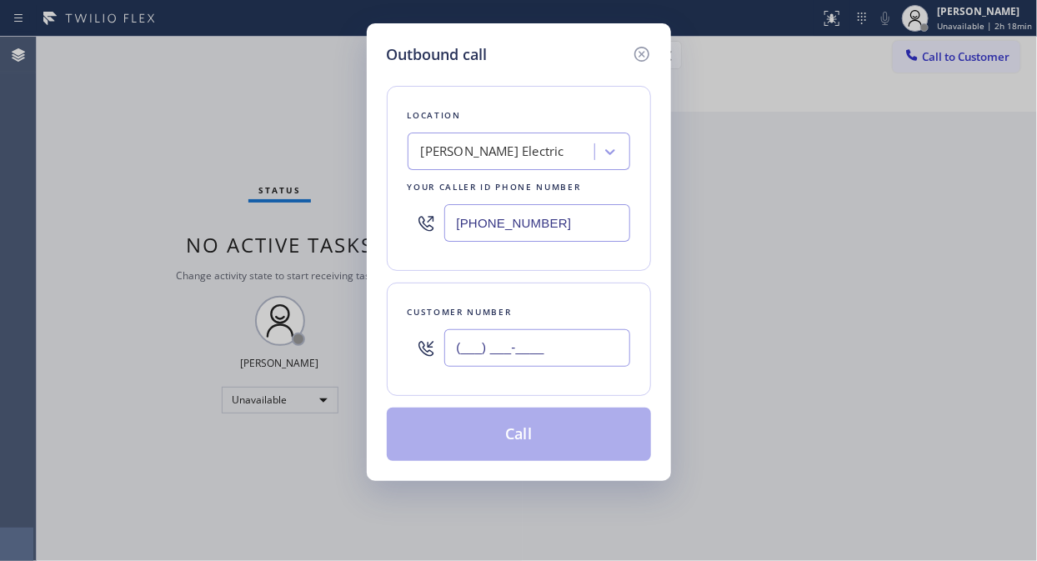
click at [447, 351] on input "(___) ___-____" at bounding box center [537, 348] width 186 height 38
paste input "214) 730-1652"
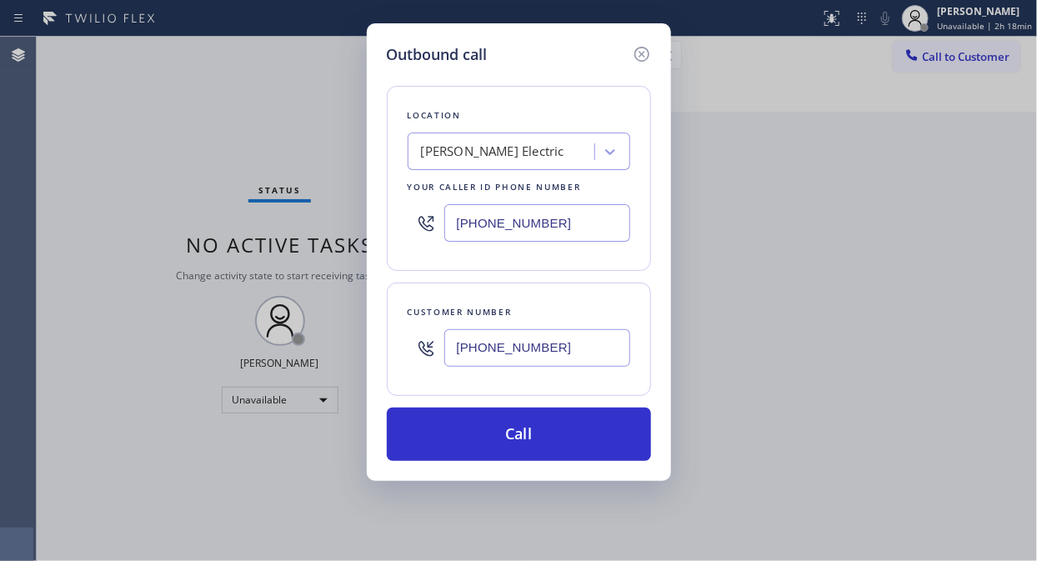
type input "[PHONE_NUMBER]"
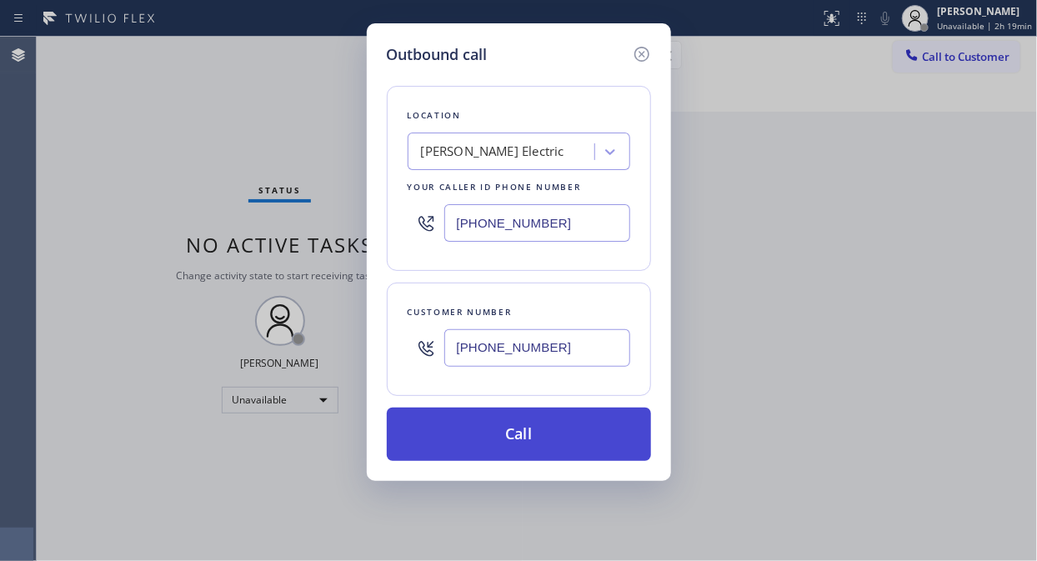
click at [542, 435] on button "Call" at bounding box center [519, 434] width 264 height 53
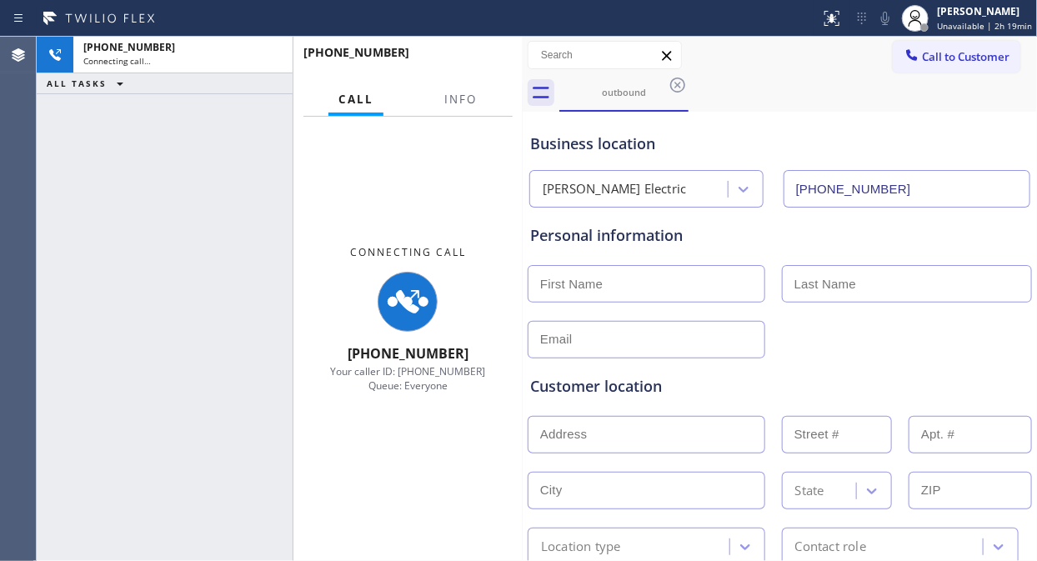
type input "[PHONE_NUMBER]"
click at [153, 307] on div "[PHONE_NUMBER] Connecting call… ALL TASKS ALL TASKS ACTIVE TASKS TASKS IN WRAP …" at bounding box center [165, 299] width 256 height 524
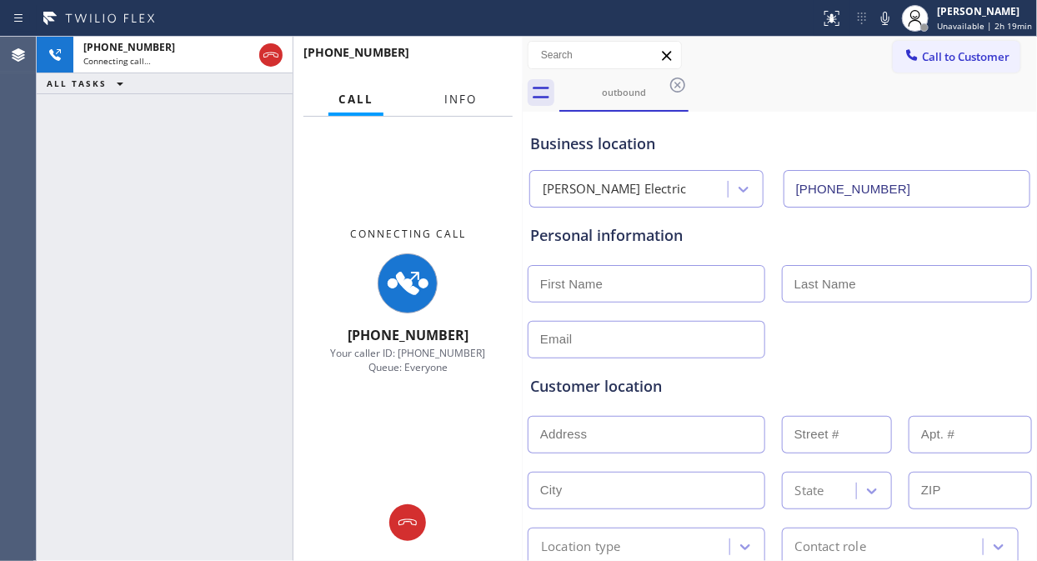
click at [448, 103] on span "Info" at bounding box center [460, 99] width 33 height 15
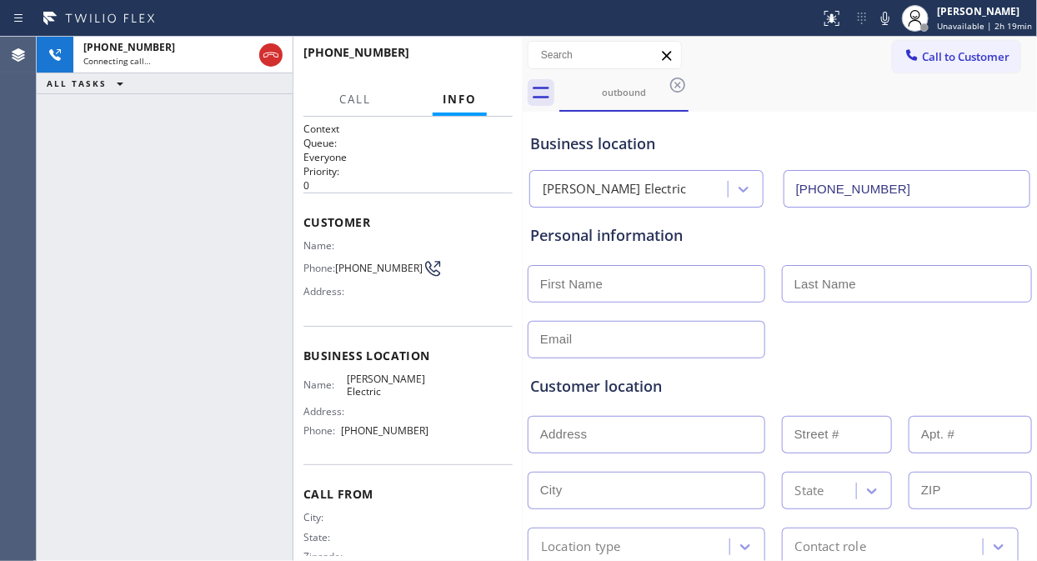
click at [842, 351] on div at bounding box center [780, 338] width 508 height 41
click at [147, 265] on div "+12147301652 Live | 00:00 ALL TASKS ALL TASKS ACTIVE TASKS TASKS IN WRAP UP" at bounding box center [165, 299] width 256 height 524
drag, startPoint x: 118, startPoint y: 234, endPoint x: 148, endPoint y: 208, distance: 39.6
click at [118, 234] on div "+12147301652 Live | 00:10 ALL TASKS ALL TASKS ACTIVE TASKS TASKS IN WRAP UP" at bounding box center [165, 299] width 256 height 524
click at [467, 58] on span "HANG UP" at bounding box center [473, 60] width 51 height 12
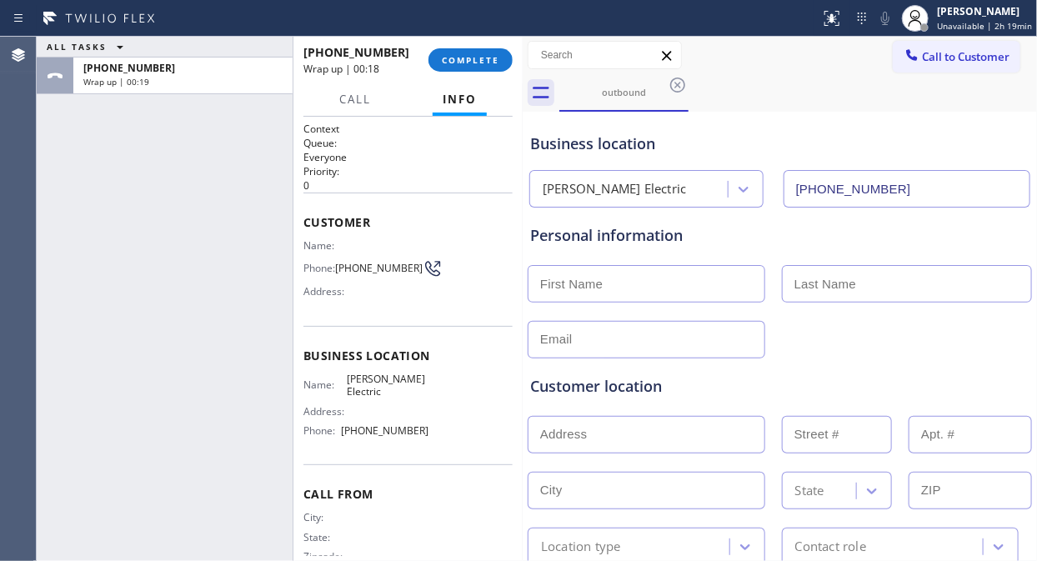
drag, startPoint x: 84, startPoint y: 186, endPoint x: 195, endPoint y: 118, distance: 130.2
click at [87, 186] on div "ALL TASKS ALL TASKS ACTIVE TASKS TASKS IN WRAP UP +12147301652 Wrap up | 00:19" at bounding box center [165, 299] width 256 height 524
click at [459, 55] on span "COMPLETE" at bounding box center [471, 60] width 58 height 12
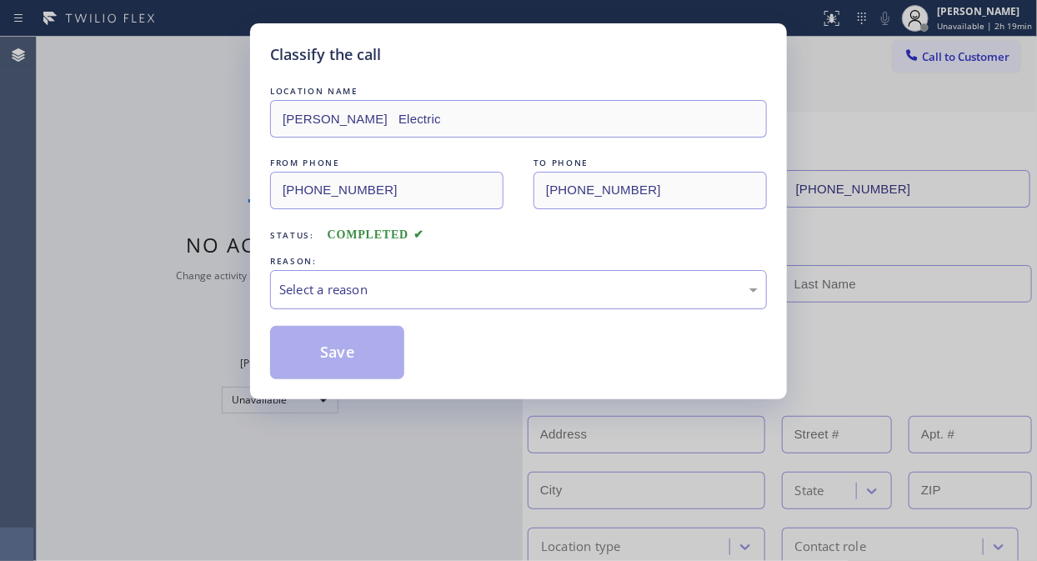
click at [443, 303] on div "Select a reason" at bounding box center [518, 289] width 497 height 39
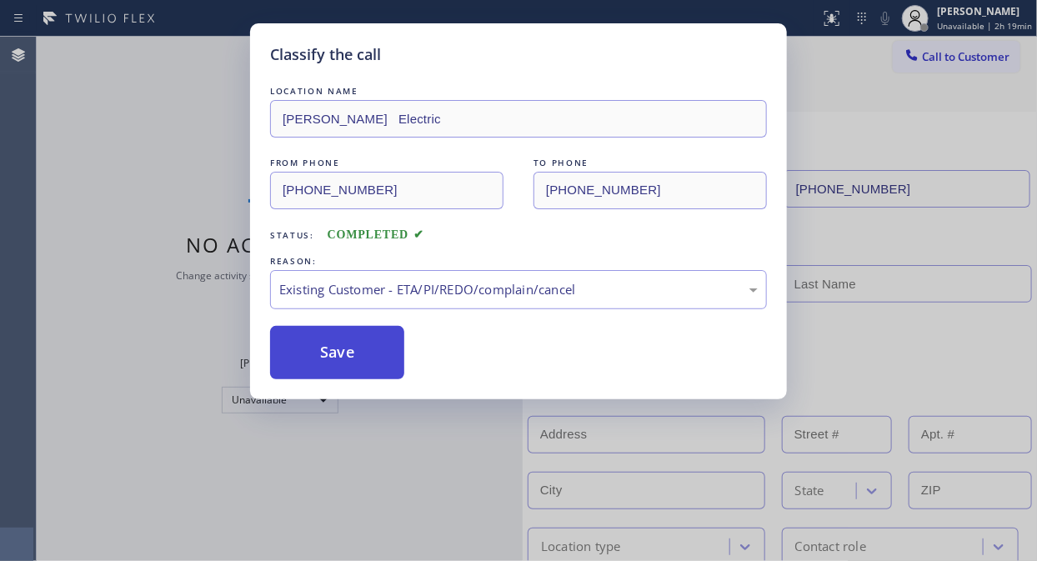
click at [331, 354] on button "Save" at bounding box center [337, 352] width 134 height 53
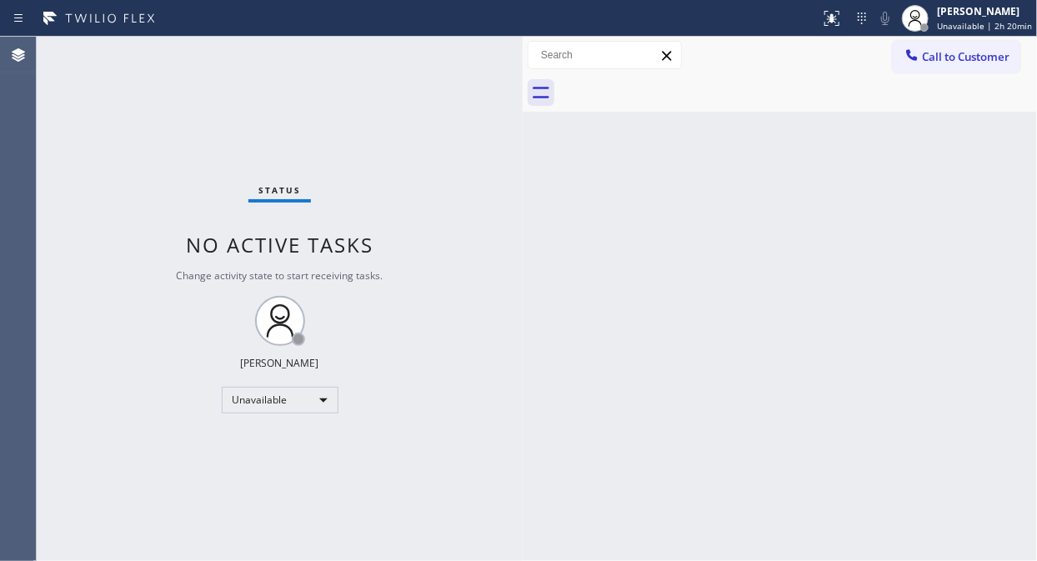
click at [150, 225] on div "Status No active tasks Change activity state to start receiving tasks. [PERSON_…" at bounding box center [280, 299] width 486 height 524
click at [104, 256] on div "Status No active tasks Change activity state to start receiving tasks. [PERSON_…" at bounding box center [280, 299] width 486 height 524
click at [113, 251] on div "Status No active tasks Change activity state to start receiving tasks. [PERSON_…" at bounding box center [280, 299] width 486 height 524
click at [120, 201] on div "Status No active tasks Change activity state to start receiving tasks. [PERSON_…" at bounding box center [280, 299] width 486 height 524
click at [933, 64] on button "Call to Customer" at bounding box center [957, 57] width 128 height 32
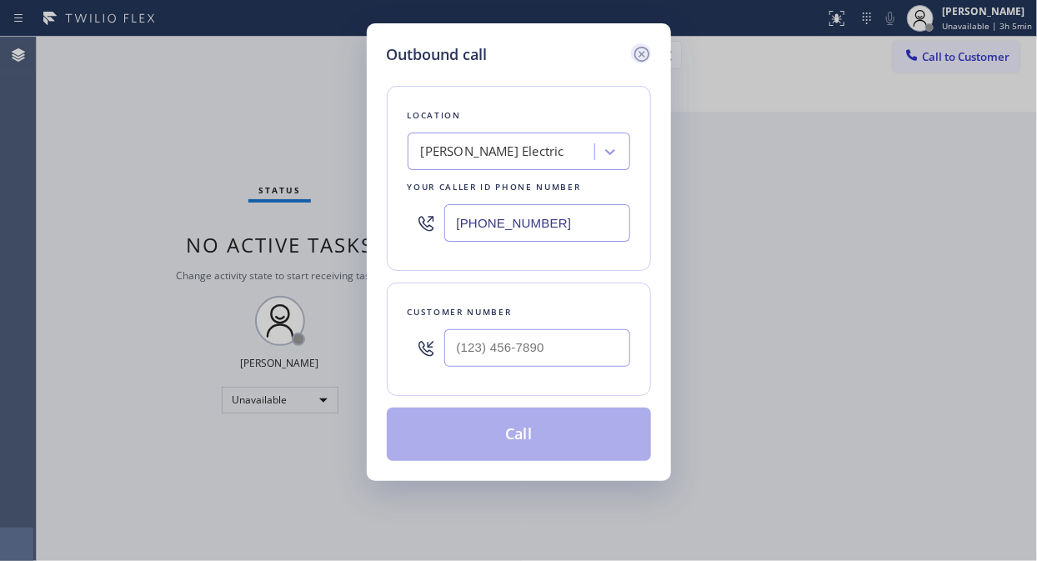
click at [645, 51] on icon at bounding box center [642, 54] width 20 height 20
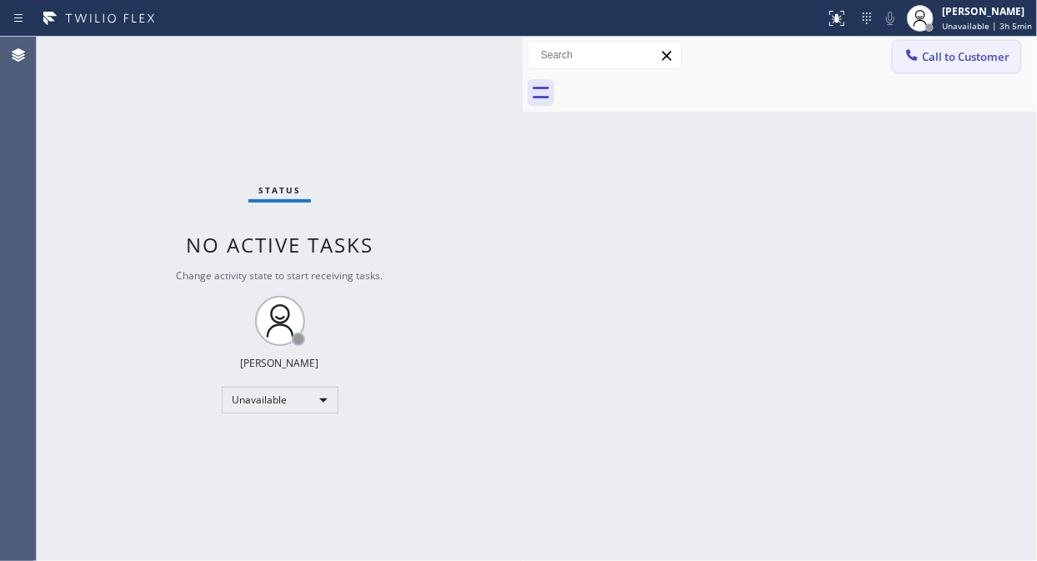
click at [933, 53] on span "Call to Customer" at bounding box center [966, 56] width 88 height 15
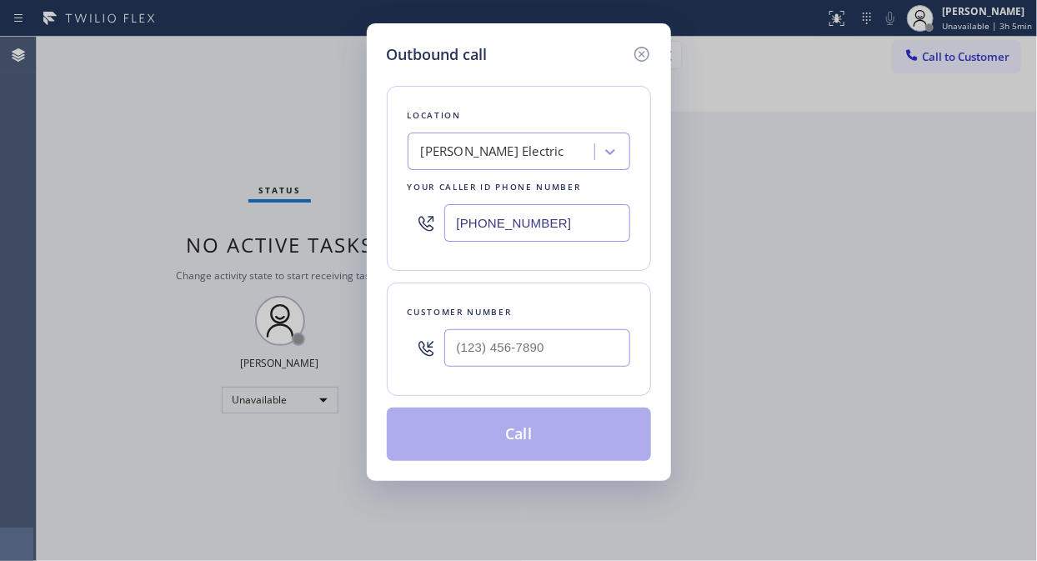
click at [472, 160] on div "[PERSON_NAME] Electric" at bounding box center [492, 152] width 143 height 19
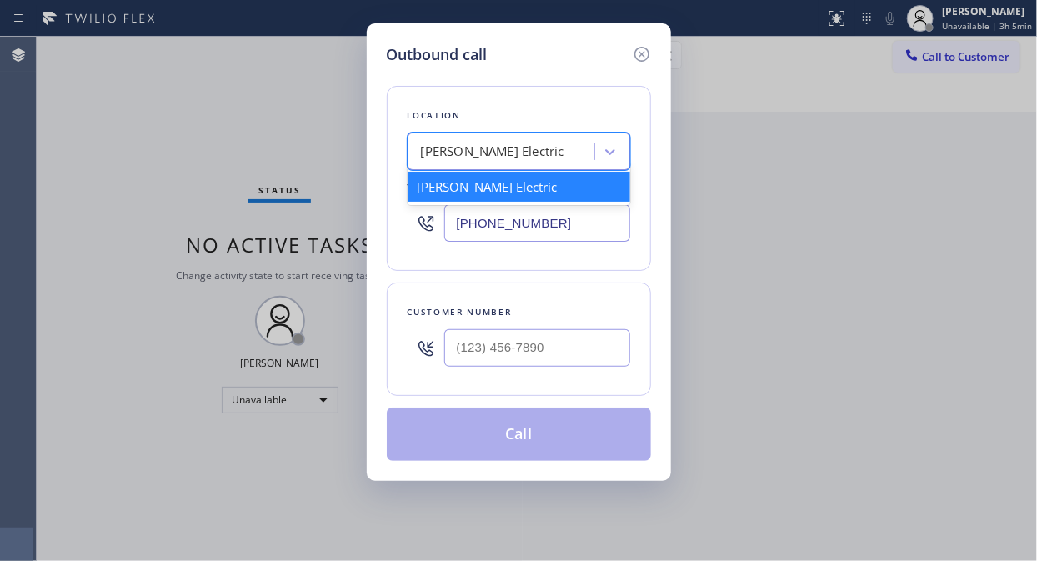
paste input "Santa Clarita Appliance Repair"
type input "Santa Clarita Appliance Repair"
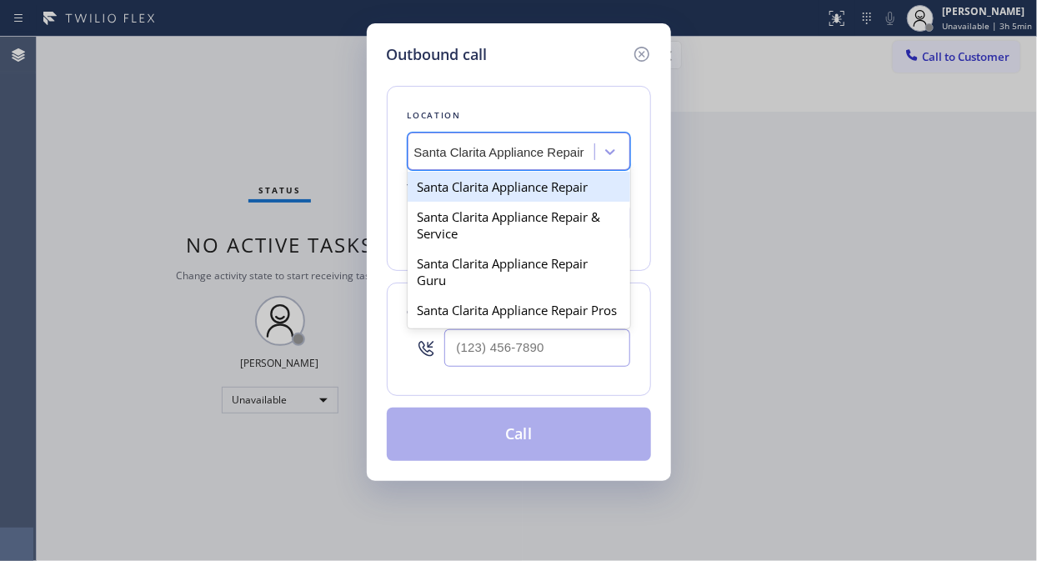
scroll to position [0, 6]
click at [492, 196] on div "Santa Clarita Appliance Repair" at bounding box center [519, 187] width 223 height 30
type input "[PHONE_NUMBER]"
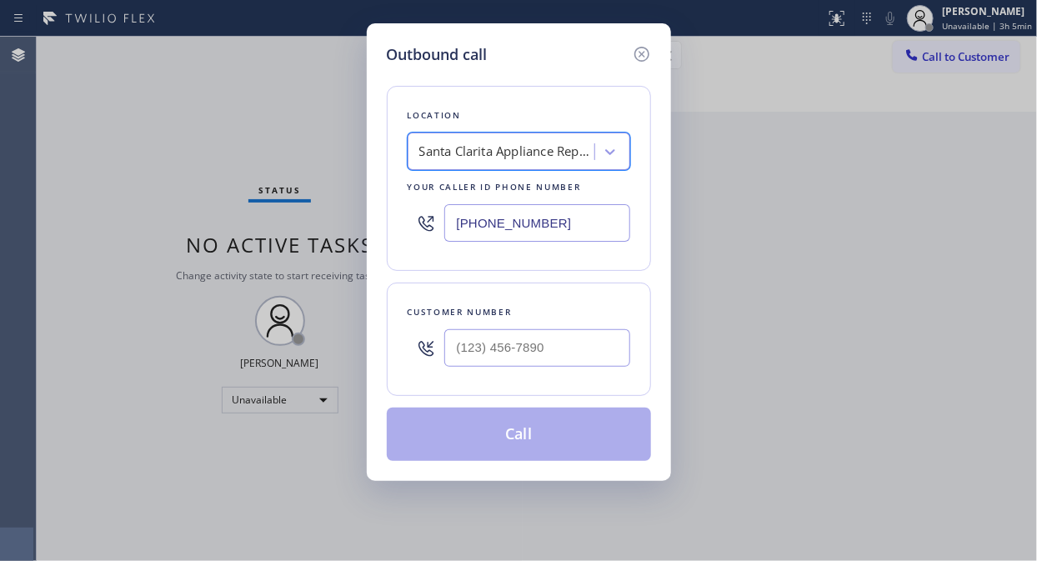
scroll to position [0, 2]
click at [531, 53] on div "Outbound call" at bounding box center [519, 54] width 264 height 23
click at [473, 359] on input "(___) ___-____" at bounding box center [537, 348] width 186 height 38
paste input "661) 713-2121"
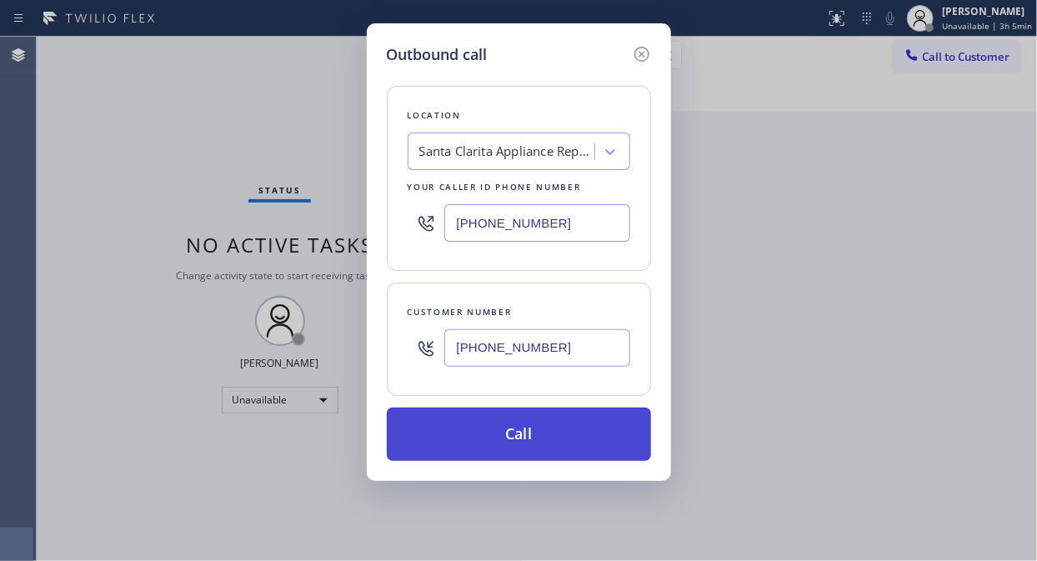
type input "[PHONE_NUMBER]"
click at [508, 442] on button "Call" at bounding box center [519, 434] width 264 height 53
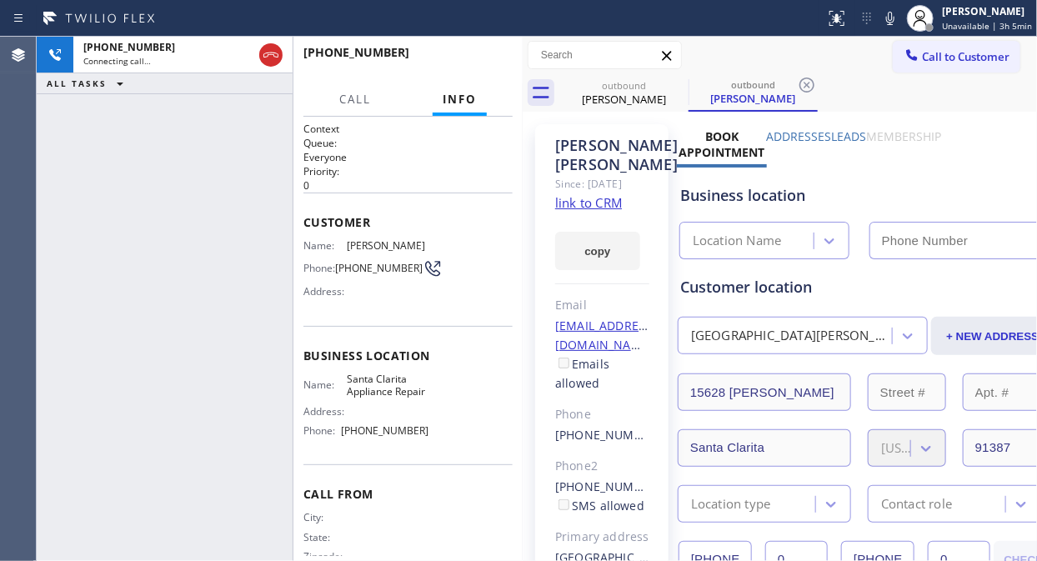
type input "[PHONE_NUMBER]"
click at [138, 285] on div "+16617132121 Live | 00:04 ALL TASKS ALL TASKS ACTIVE TASKS TASKS IN WRAP UP" at bounding box center [165, 299] width 256 height 524
click at [143, 248] on div "+16617132121 Live | 00:24 ALL TASKS ALL TASKS ACTIVE TASKS TASKS IN WRAP UP" at bounding box center [165, 299] width 256 height 524
click at [458, 61] on span "HANG UP" at bounding box center [473, 60] width 51 height 12
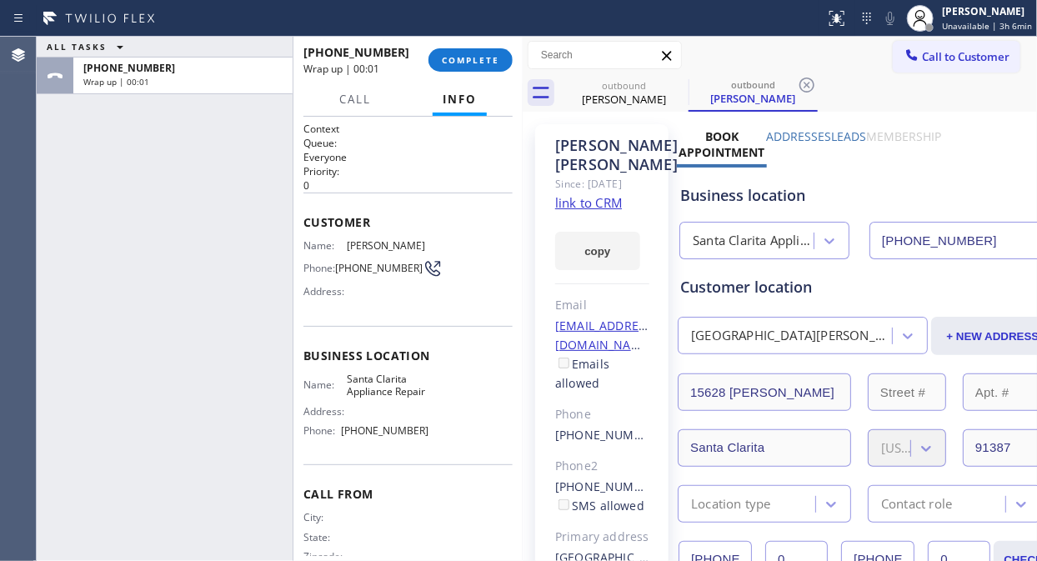
click at [603, 203] on link "link to CRM" at bounding box center [588, 202] width 67 height 17
click at [471, 68] on button "COMPLETE" at bounding box center [470, 59] width 84 height 23
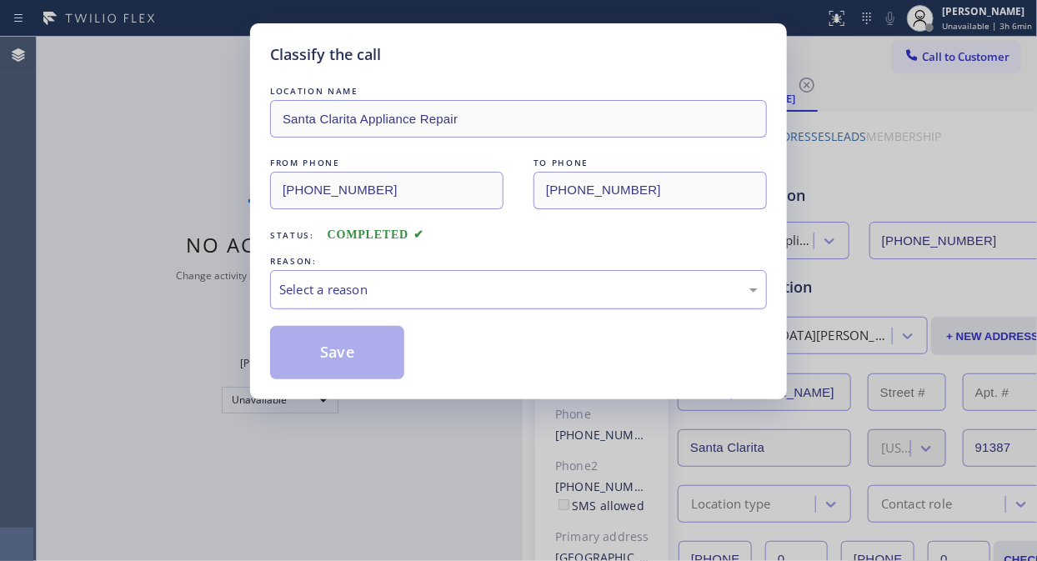
click at [480, 302] on div "Select a reason" at bounding box center [518, 289] width 497 height 39
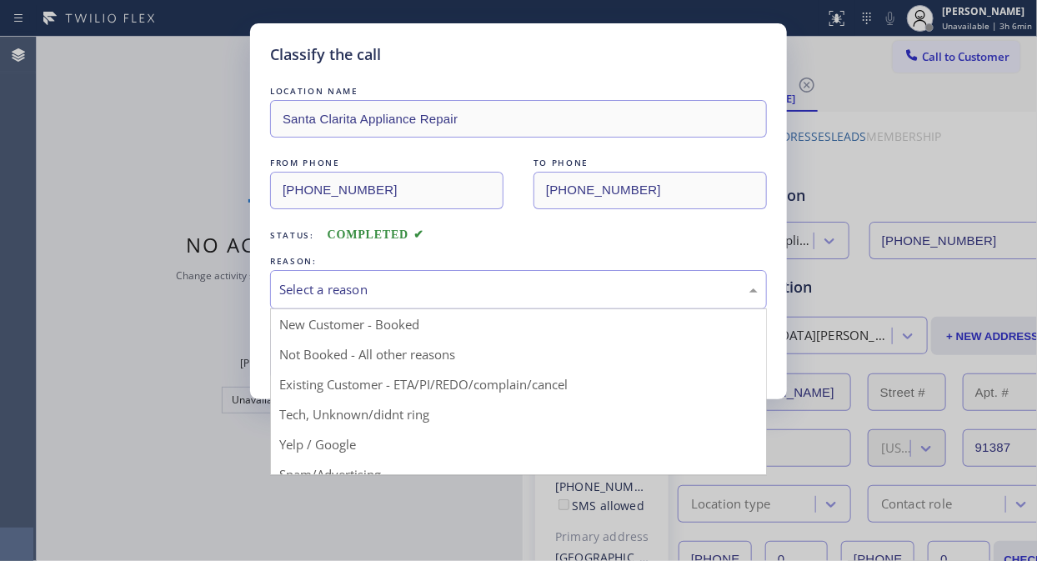
drag, startPoint x: 447, startPoint y: 385, endPoint x: 403, endPoint y: 371, distance: 46.4
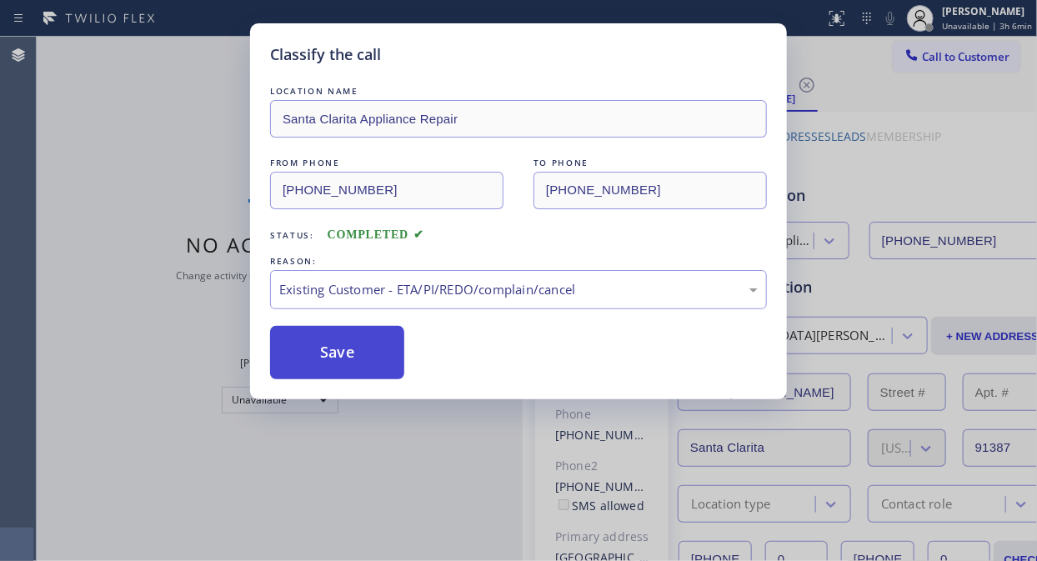
click at [352, 361] on button "Save" at bounding box center [337, 352] width 134 height 53
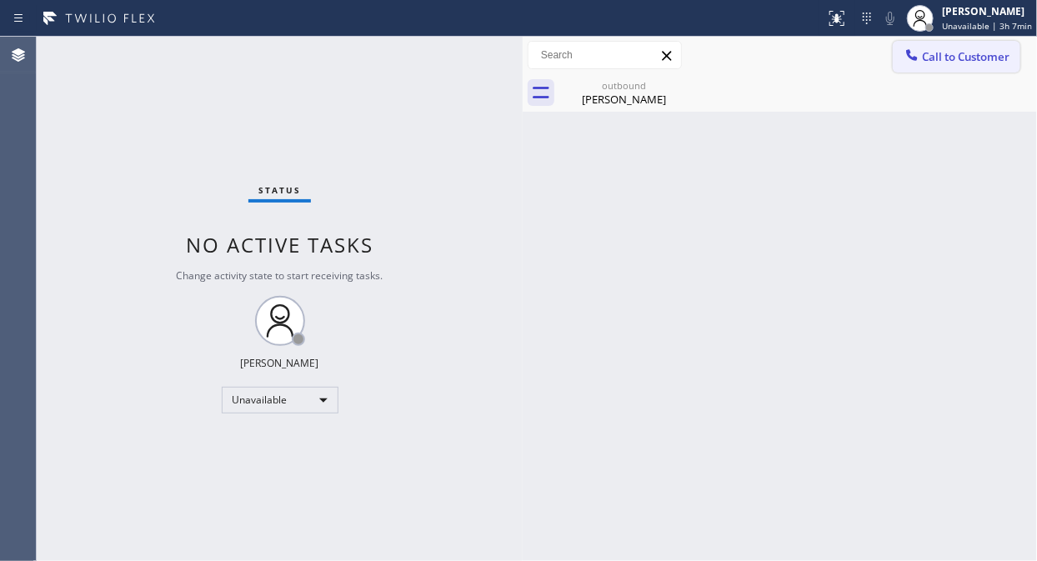
click at [928, 61] on span "Call to Customer" at bounding box center [966, 56] width 88 height 15
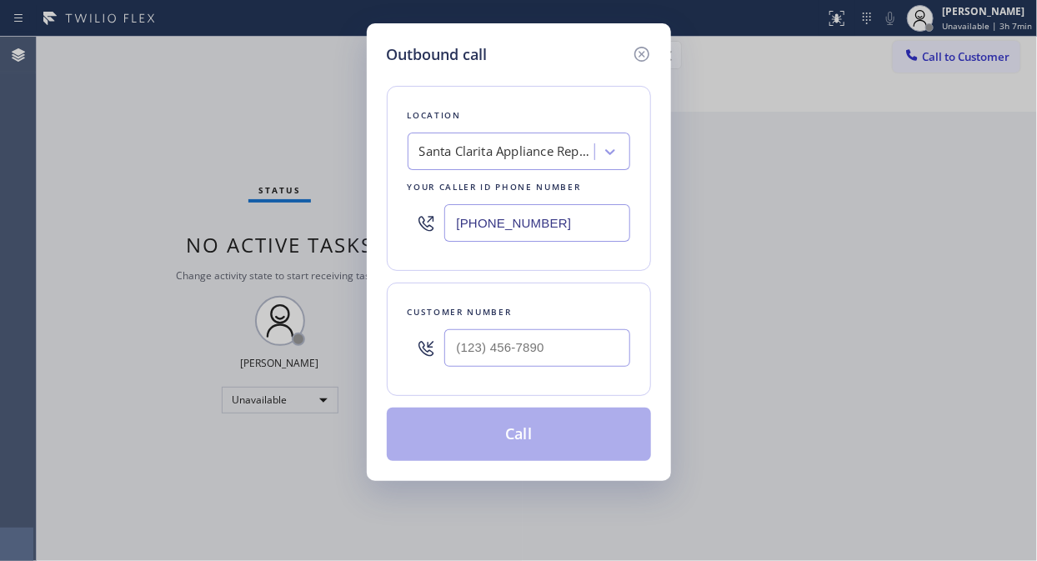
click at [457, 223] on input "[PHONE_NUMBER]" at bounding box center [537, 223] width 186 height 38
paste input "866) 798-3263"
type input "[PHONE_NUMBER]"
click at [523, 51] on div "Outbound call" at bounding box center [519, 54] width 264 height 23
click at [469, 351] on input "(___) ___-____" at bounding box center [537, 348] width 186 height 38
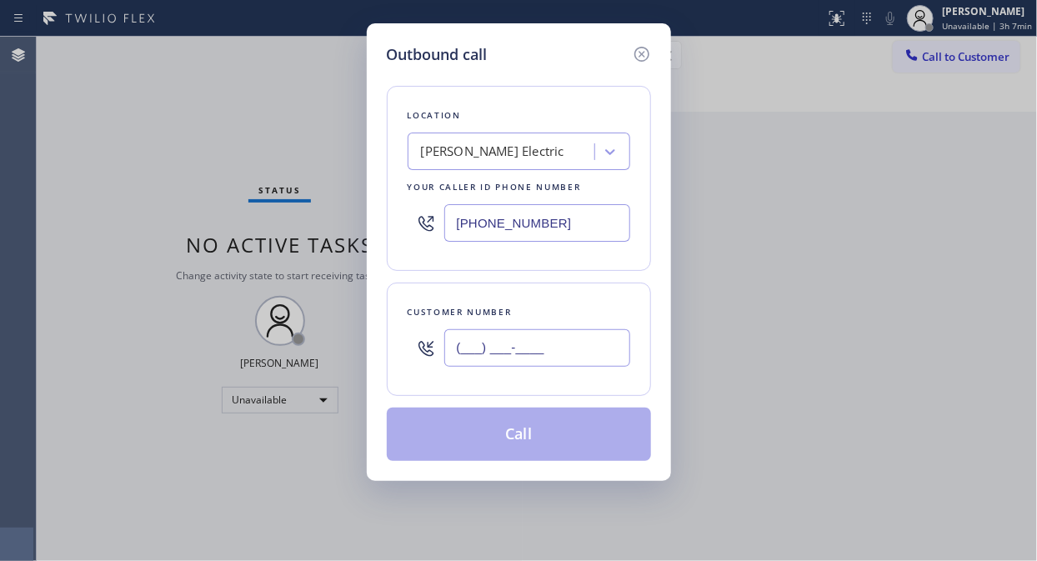
paste input "214) 730-1652"
type input "[PHONE_NUMBER]"
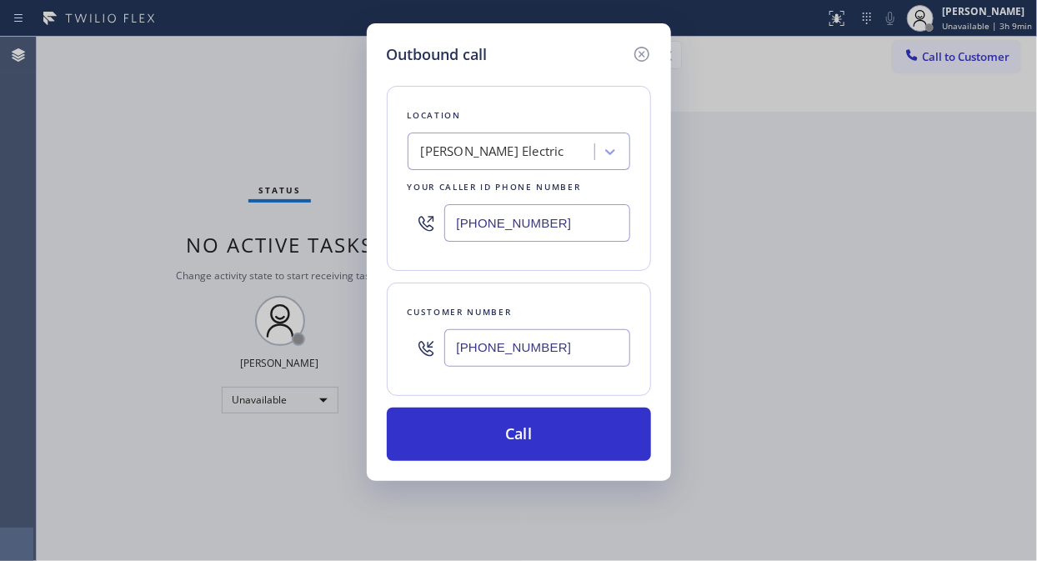
click at [208, 198] on div "Outbound call Location Mr Handy Electric Your caller id phone number (866) 798-…" at bounding box center [518, 280] width 1037 height 561
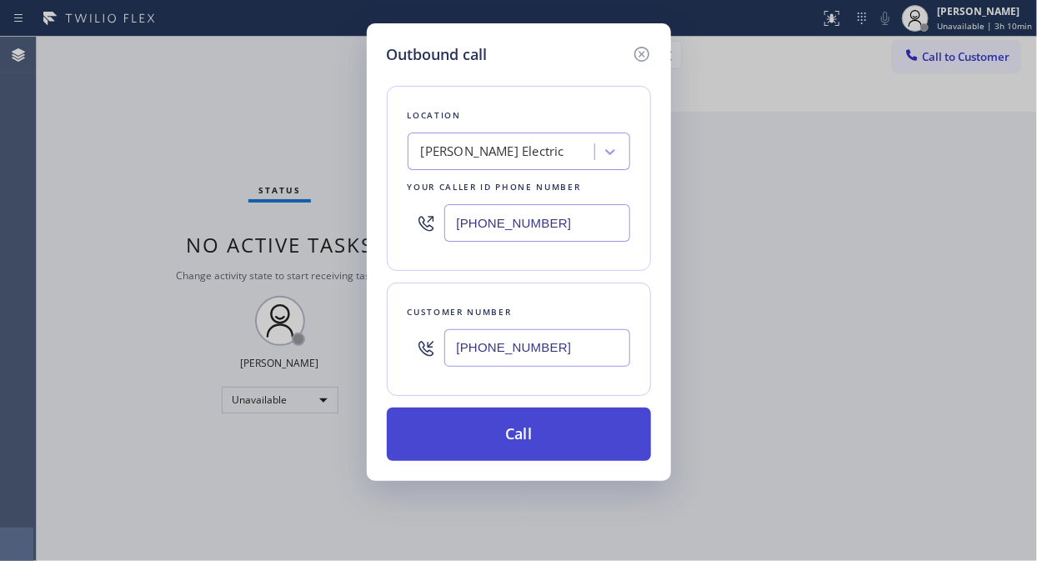
click at [550, 432] on button "Call" at bounding box center [519, 434] width 264 height 53
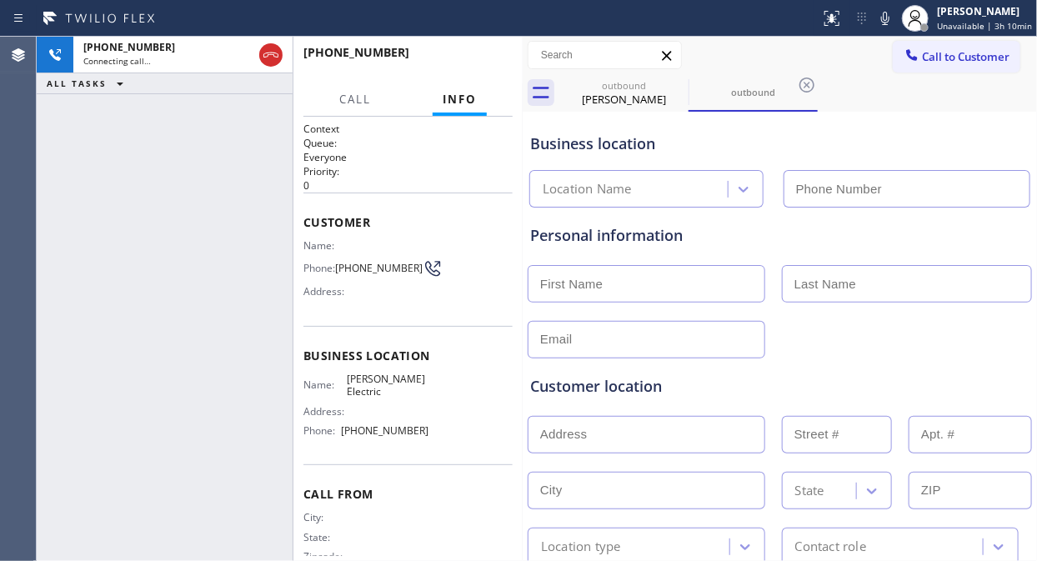
type input "[PHONE_NUMBER]"
click at [475, 58] on span "HANG UP" at bounding box center [473, 60] width 51 height 12
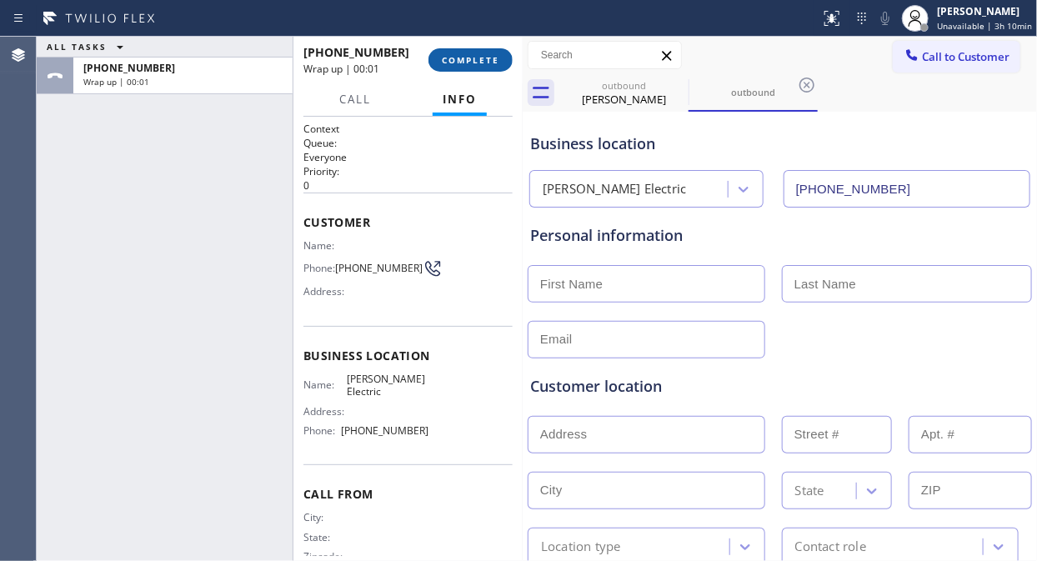
click at [476, 58] on span "COMPLETE" at bounding box center [471, 60] width 58 height 12
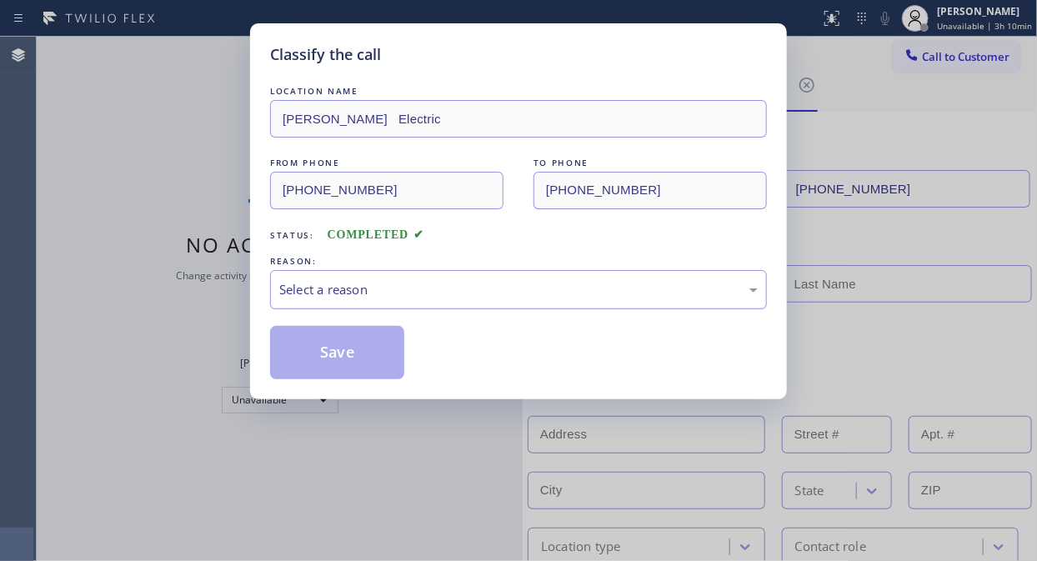
click at [454, 293] on div "Select a reason" at bounding box center [518, 289] width 478 height 19
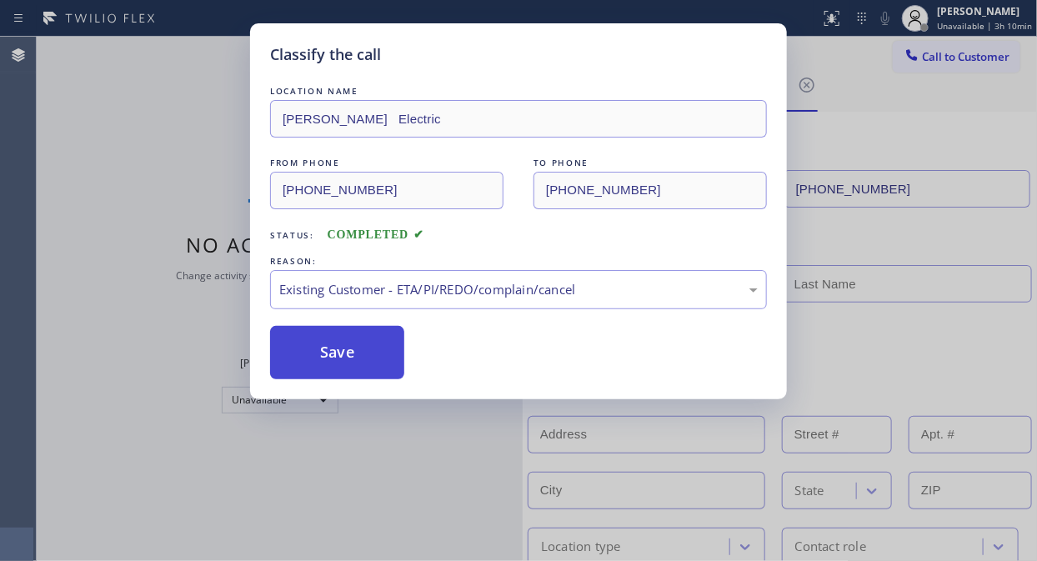
drag, startPoint x: 362, startPoint y: 369, endPoint x: 668, endPoint y: 5, distance: 476.1
click at [362, 368] on button "Save" at bounding box center [337, 352] width 134 height 53
type input "[PHONE_NUMBER]"
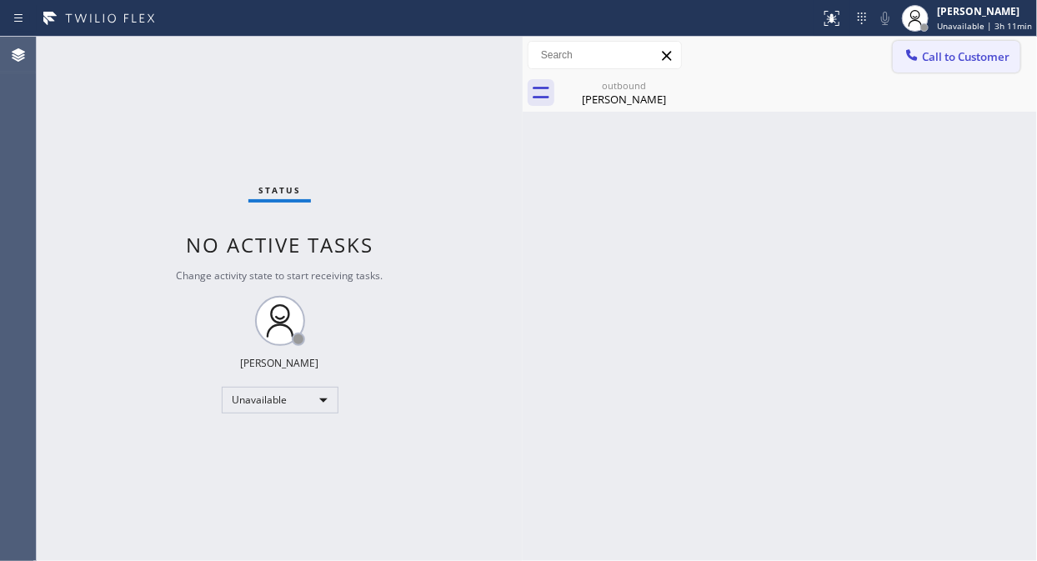
click at [933, 58] on span "Call to Customer" at bounding box center [966, 56] width 88 height 15
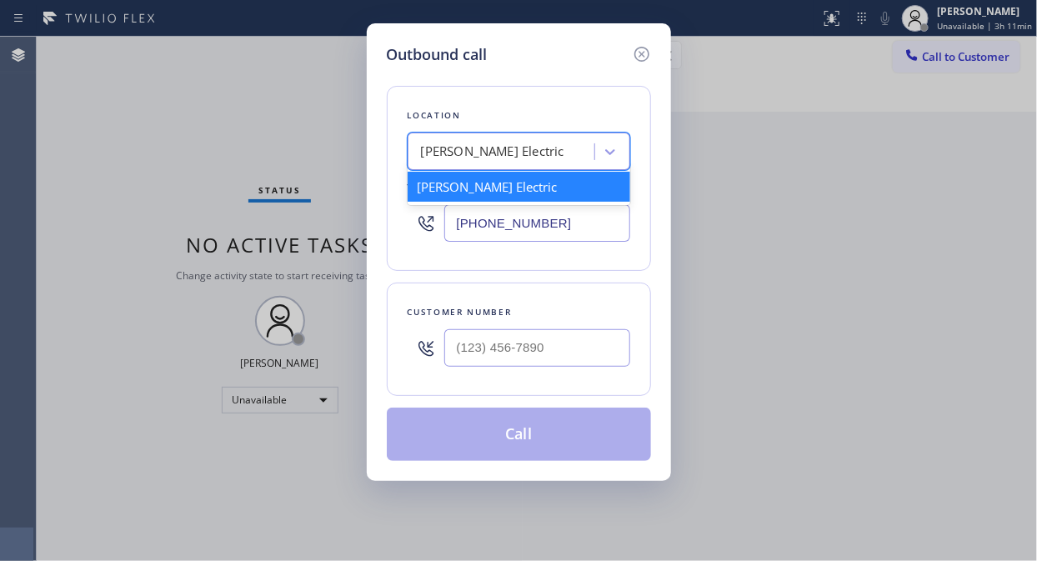
click at [534, 153] on div "[PERSON_NAME] Electric" at bounding box center [504, 152] width 182 height 29
type input "a"
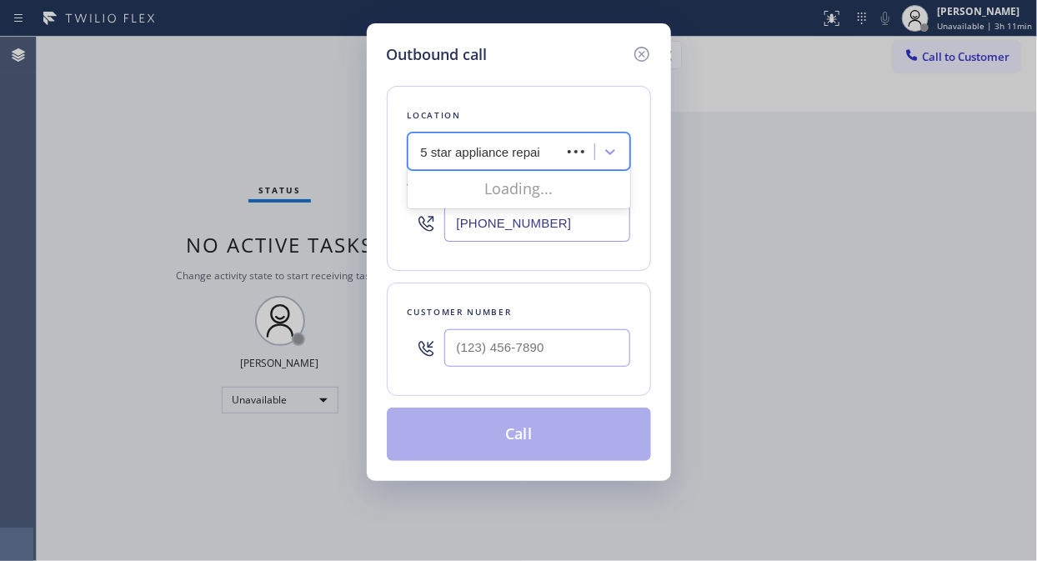
type input "5 star appliance repair"
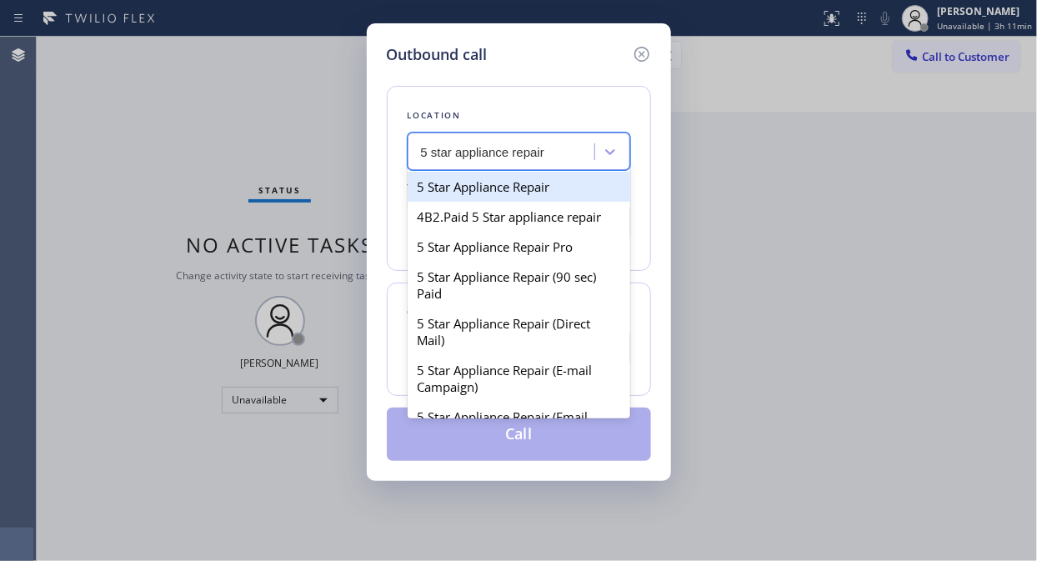
click at [538, 178] on div "5 Star Appliance Repair" at bounding box center [519, 187] width 223 height 30
type input "[PHONE_NUMBER]"
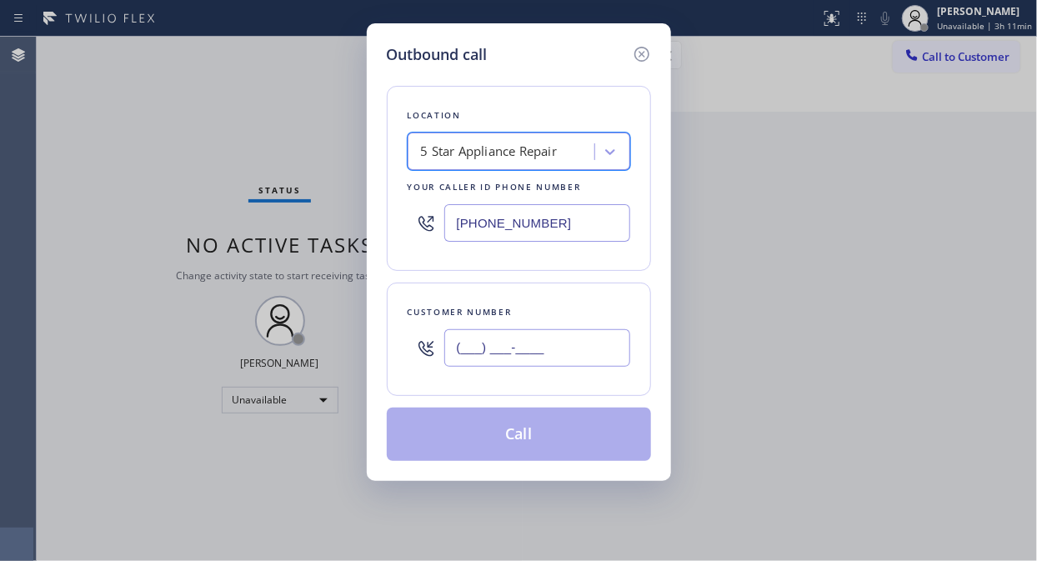
click at [496, 352] on input "(___) ___-____" at bounding box center [537, 348] width 186 height 38
paste input "760) 427-8094"
type input "(760) 427-8094"
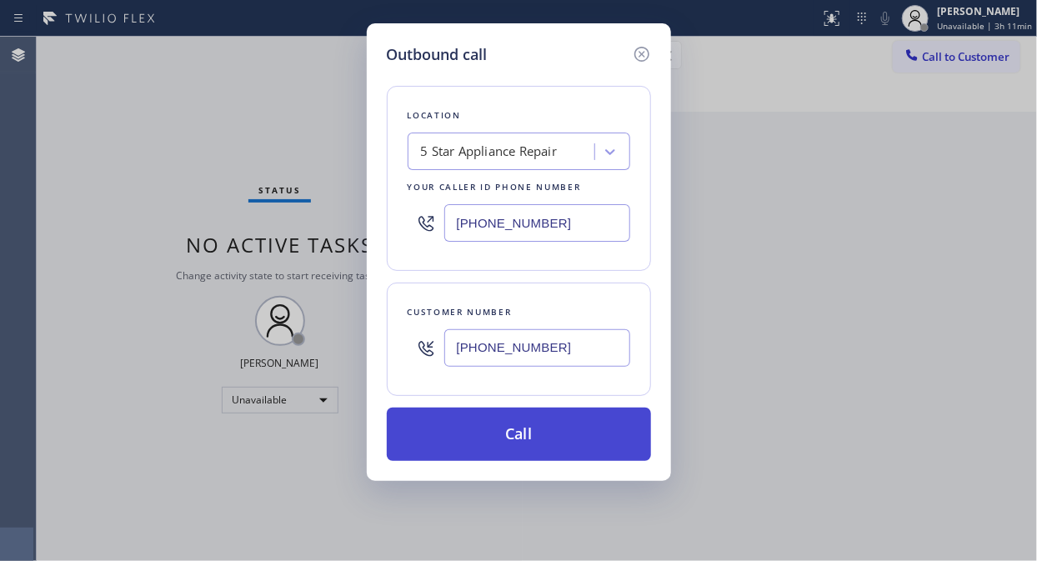
click at [535, 437] on button "Call" at bounding box center [519, 434] width 264 height 53
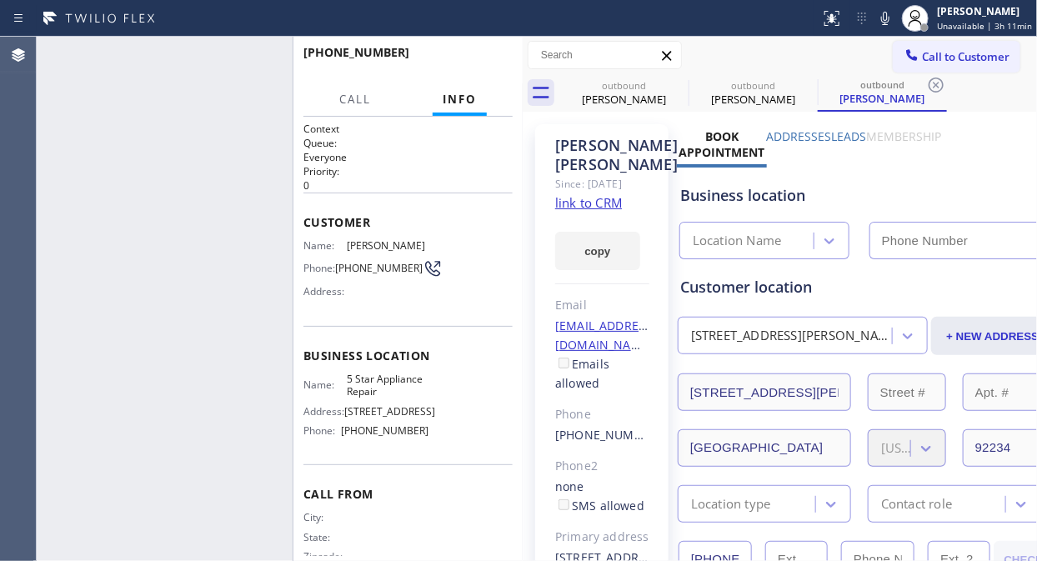
type input "[PHONE_NUMBER]"
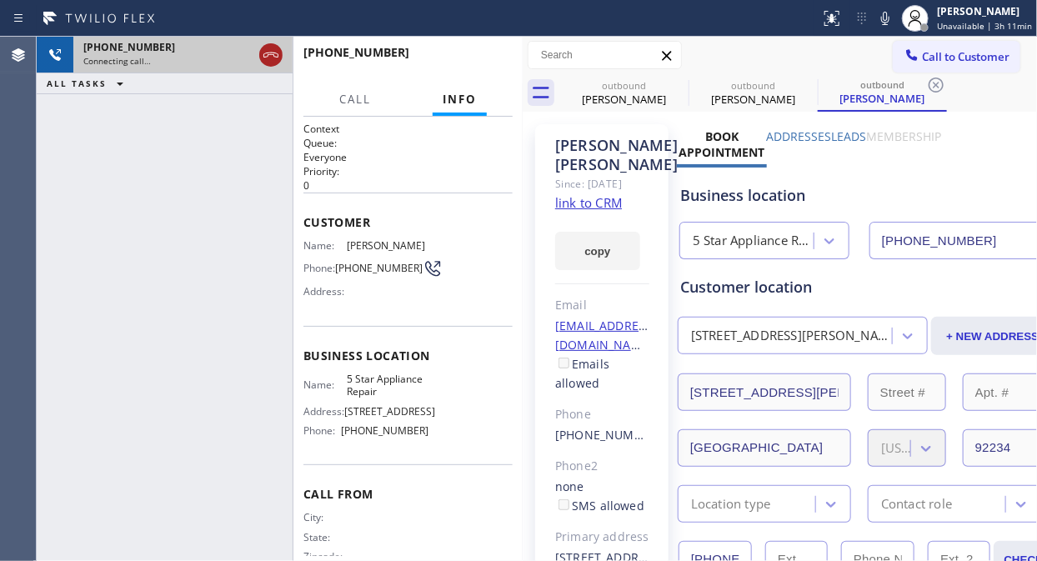
click at [268, 57] on icon at bounding box center [271, 55] width 20 height 20
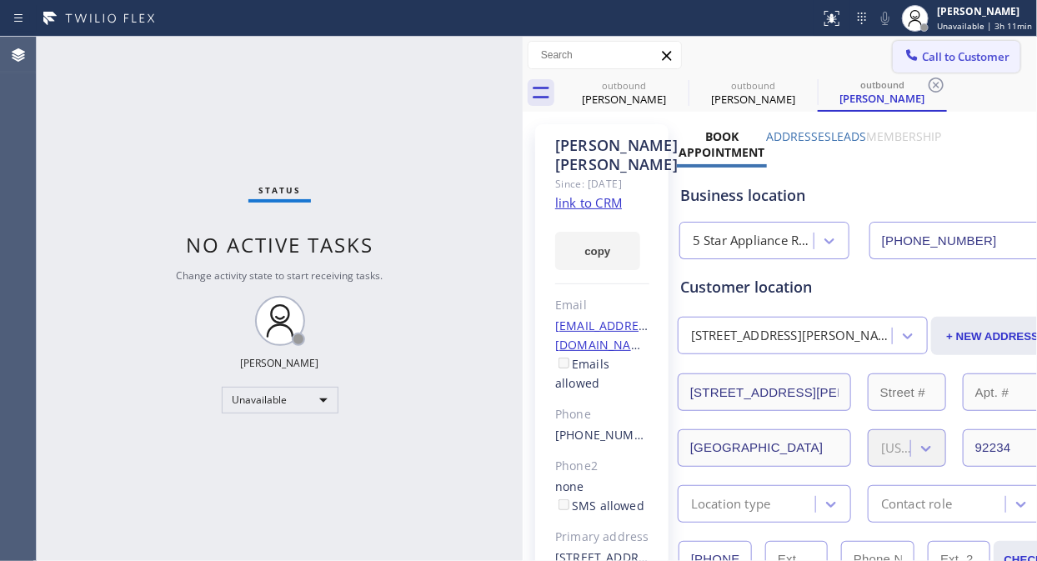
click at [933, 62] on span "Call to Customer" at bounding box center [966, 56] width 88 height 15
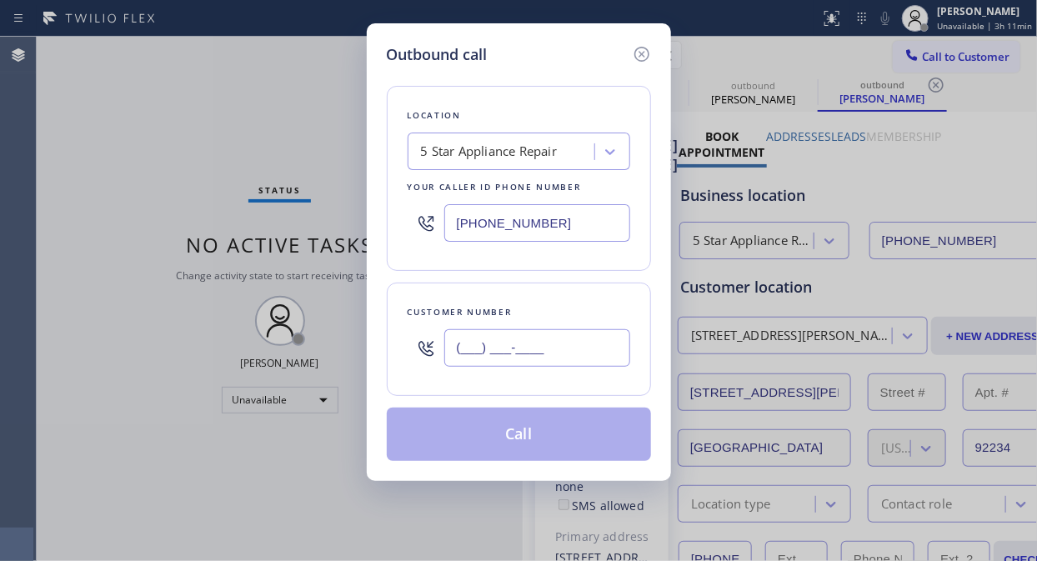
click at [463, 347] on input "(___) ___-____" at bounding box center [537, 348] width 186 height 38
paste input "858) 695-2504"
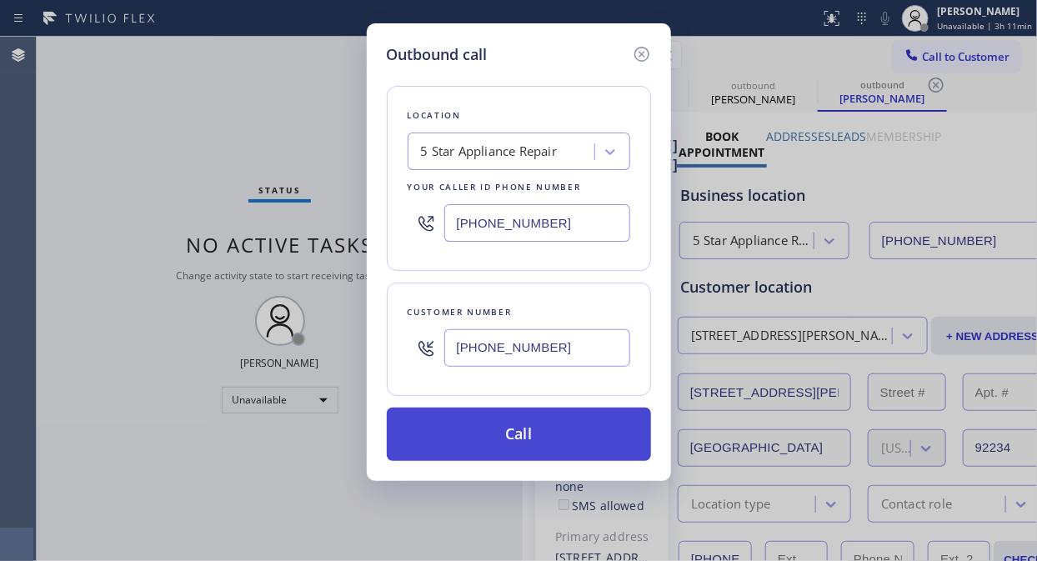
type input "(858) 695-2504"
click at [536, 434] on button "Call" at bounding box center [519, 434] width 264 height 53
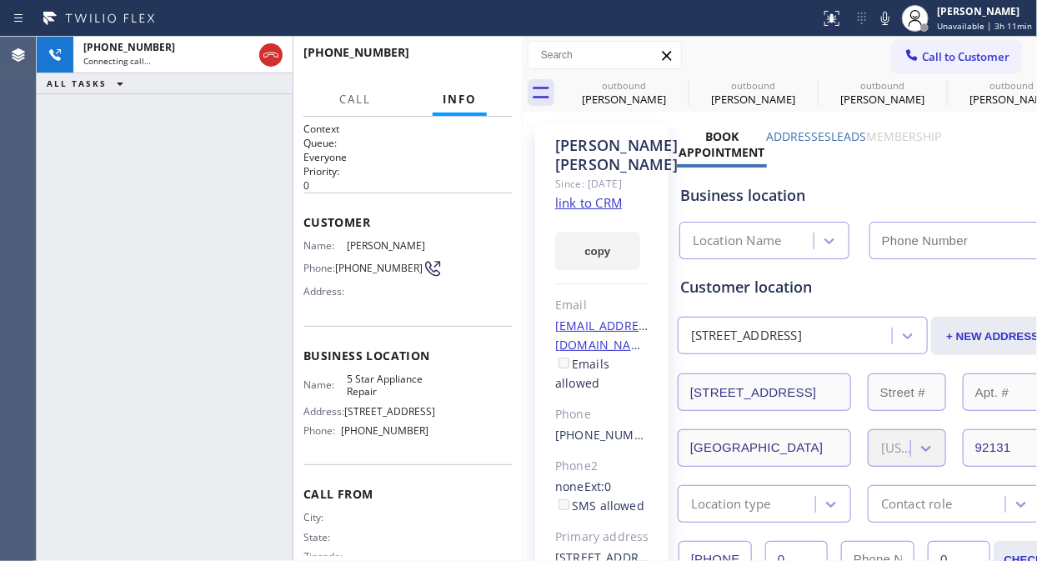
type input "[PHONE_NUMBER]"
click at [0, 0] on icon at bounding box center [0, 0] width 0 height 0
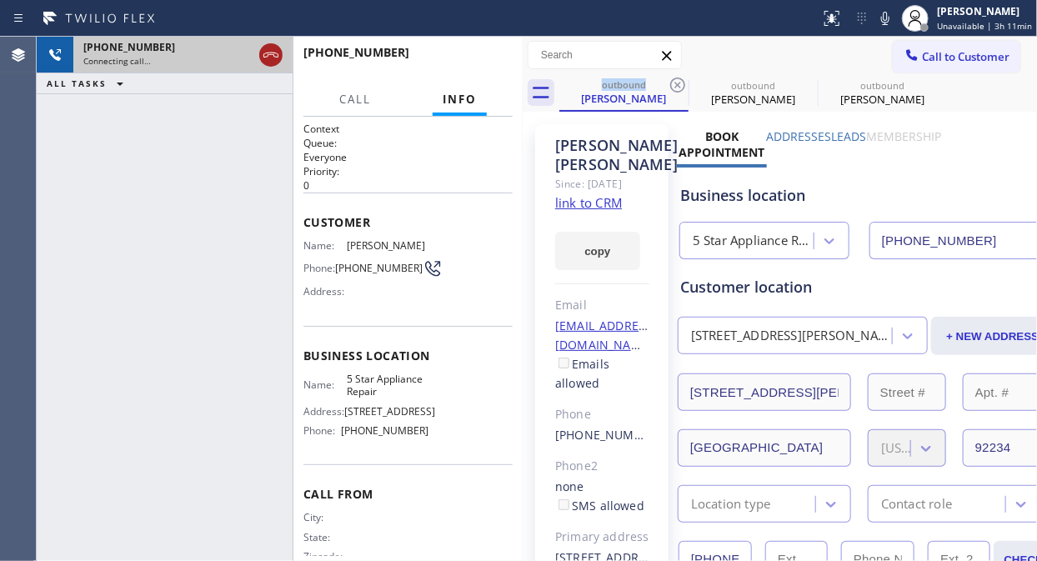
click at [278, 53] on icon at bounding box center [271, 55] width 20 height 20
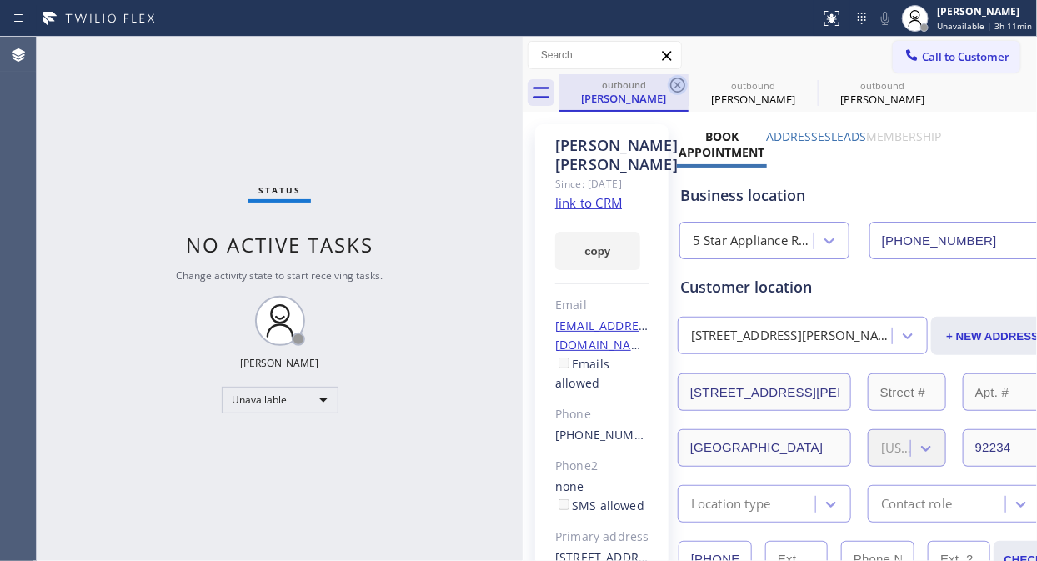
click at [677, 87] on icon at bounding box center [678, 85] width 20 height 20
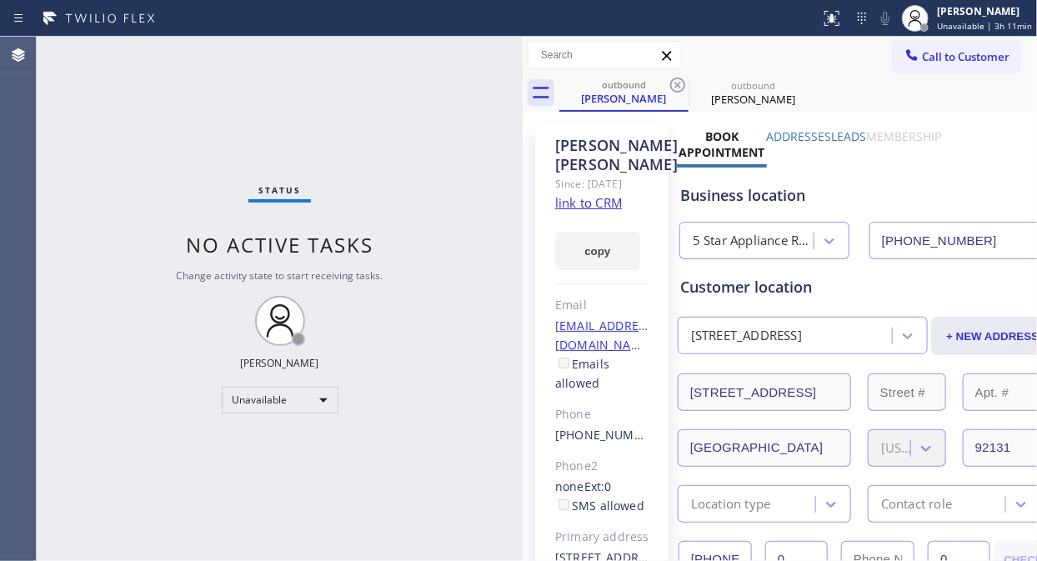
click at [677, 87] on icon at bounding box center [678, 85] width 20 height 20
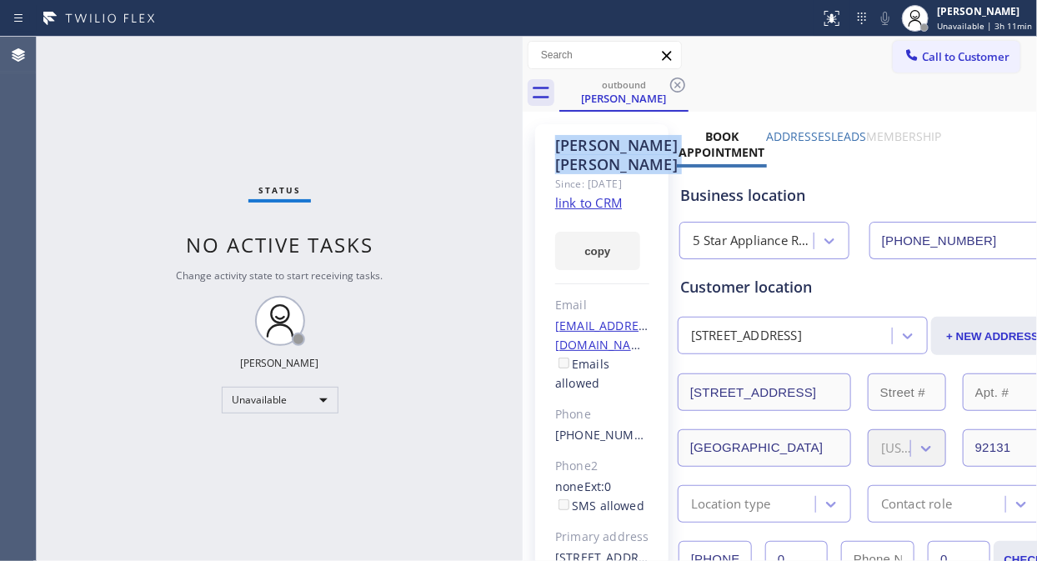
click at [677, 87] on icon at bounding box center [678, 85] width 20 height 20
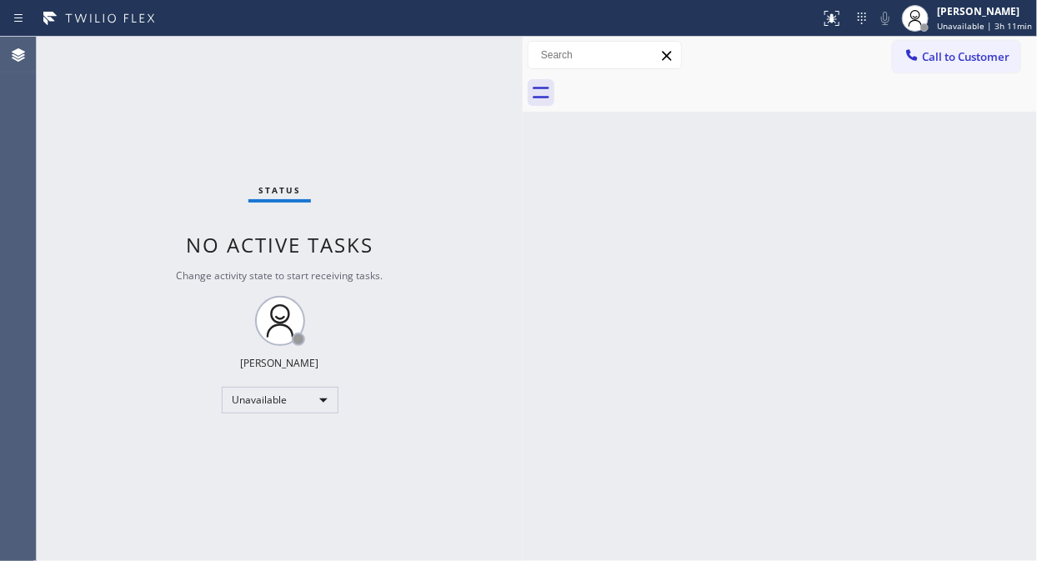
click at [677, 87] on div at bounding box center [798, 93] width 478 height 38
drag, startPoint x: 970, startPoint y: 60, endPoint x: 458, endPoint y: 285, distance: 559.0
click at [933, 60] on span "Call to Customer" at bounding box center [966, 56] width 88 height 15
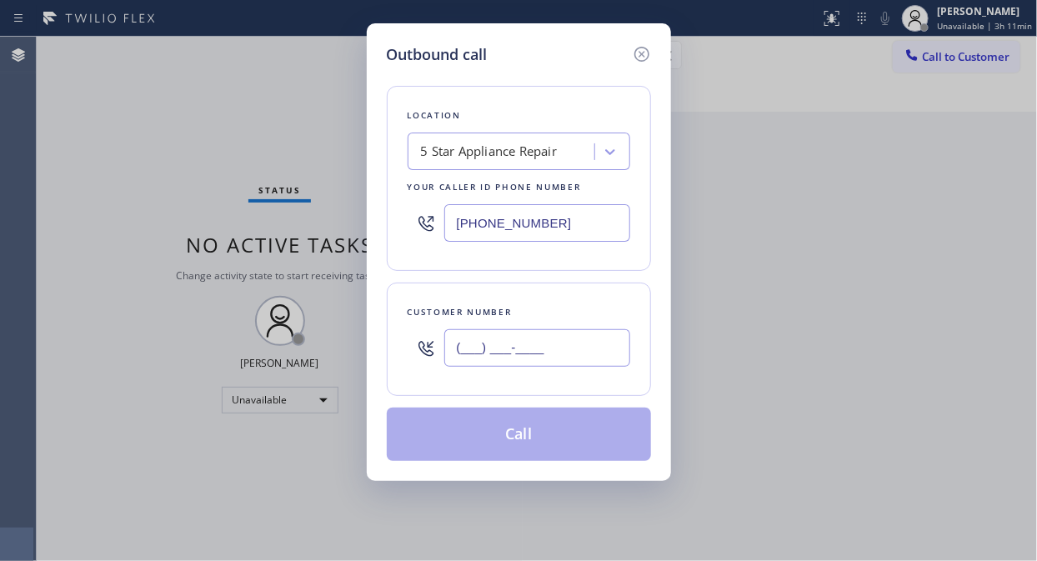
click at [477, 346] on input "(___) ___-____" at bounding box center [537, 348] width 186 height 38
paste input "619) 299-4133"
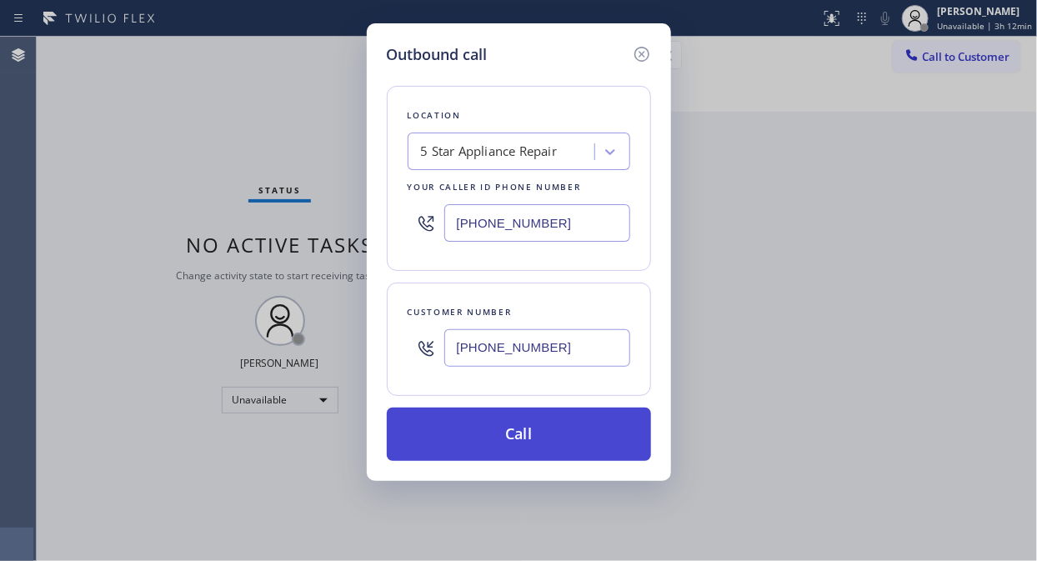
type input "(619) 299-4133"
click at [517, 436] on button "Call" at bounding box center [519, 434] width 264 height 53
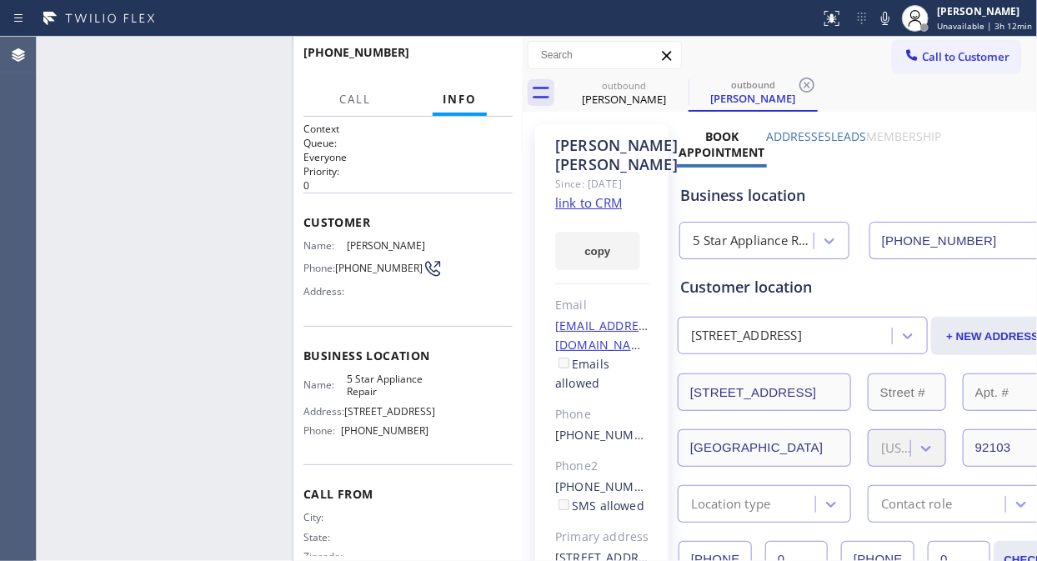
type input "[PHONE_NUMBER]"
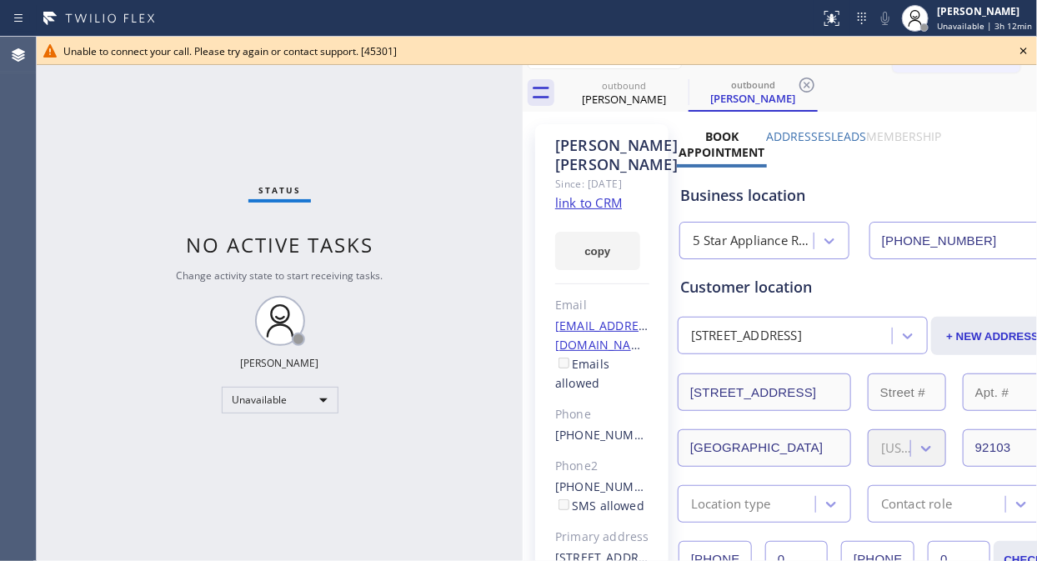
click at [933, 51] on icon at bounding box center [1023, 51] width 20 height 20
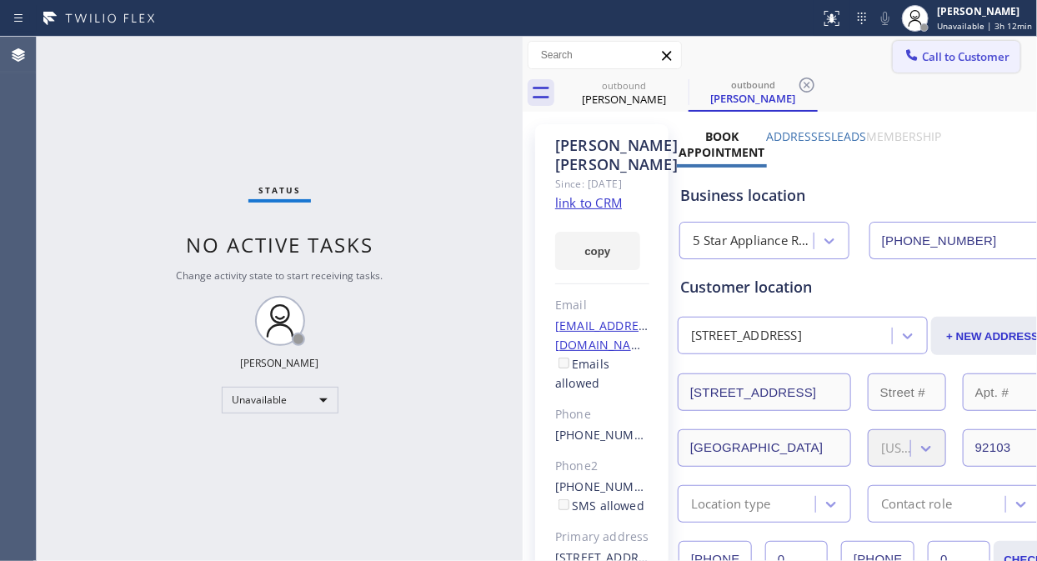
click at [926, 63] on span "Call to Customer" at bounding box center [966, 56] width 88 height 15
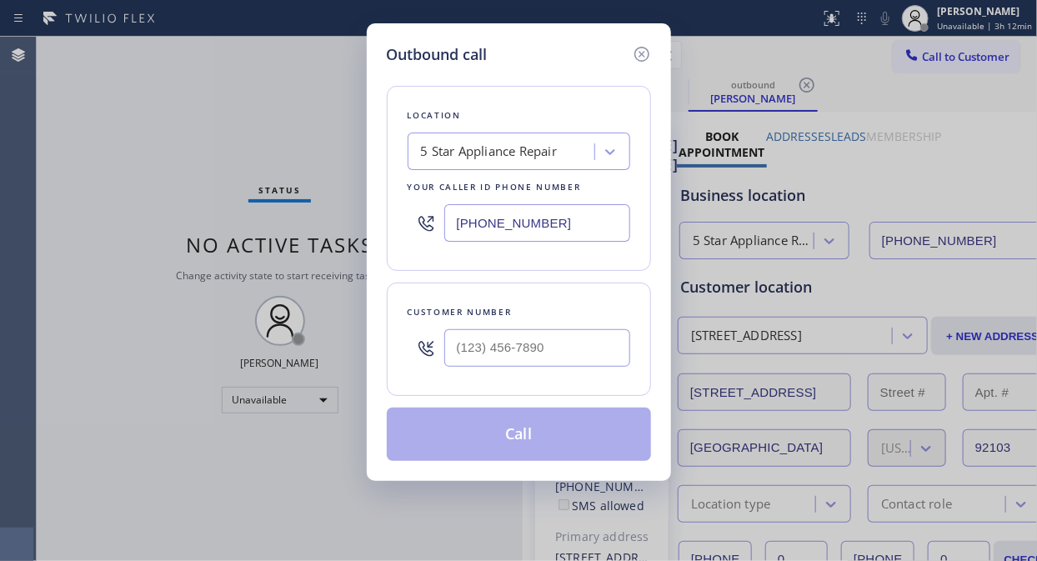
click at [494, 328] on div at bounding box center [537, 348] width 186 height 54
click at [486, 348] on input "(___) ___-____" at bounding box center [537, 348] width 186 height 38
click at [458, 350] on input "(___) ___-____" at bounding box center [537, 348] width 186 height 38
paste input "619) 929-2591"
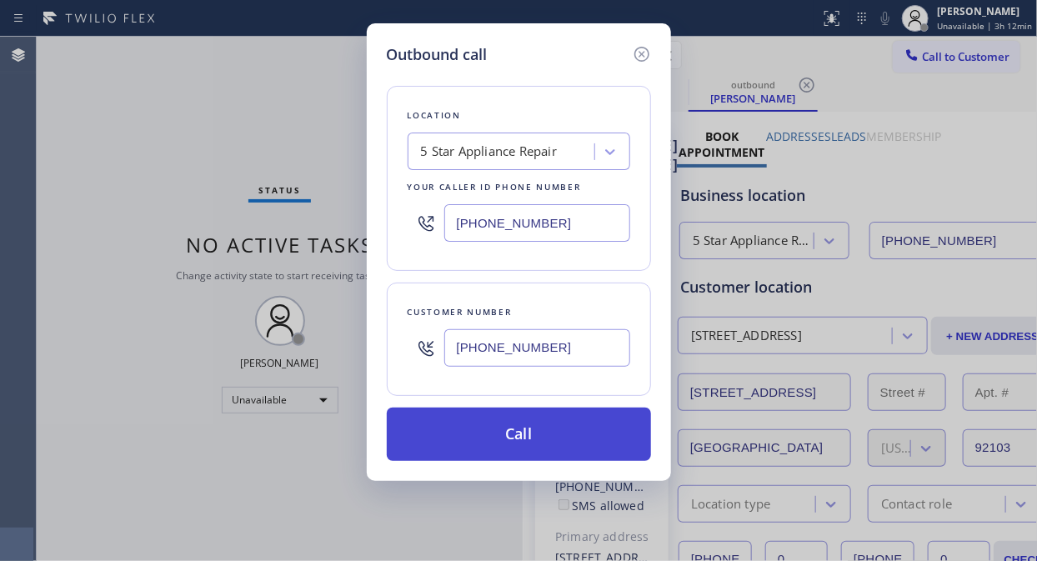
type input "(619) 929-2591"
click at [538, 436] on button "Call" at bounding box center [519, 434] width 264 height 53
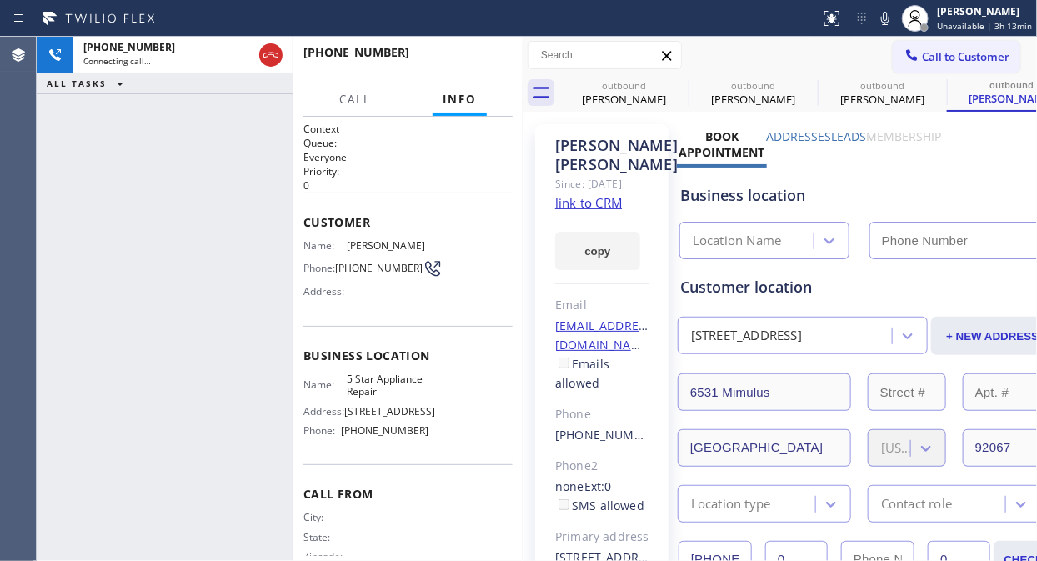
type input "[PHONE_NUMBER]"
drag, startPoint x: 164, startPoint y: 147, endPoint x: 244, endPoint y: 103, distance: 91.0
click at [164, 147] on div "+16199292591 Live | 00:01 ALL TASKS ALL TASKS ACTIVE TASKS TASKS IN WRAP UP" at bounding box center [165, 299] width 256 height 524
drag, startPoint x: 438, startPoint y: 64, endPoint x: 472, endPoint y: 64, distance: 33.3
click at [442, 64] on button "HANG UP" at bounding box center [474, 59] width 78 height 23
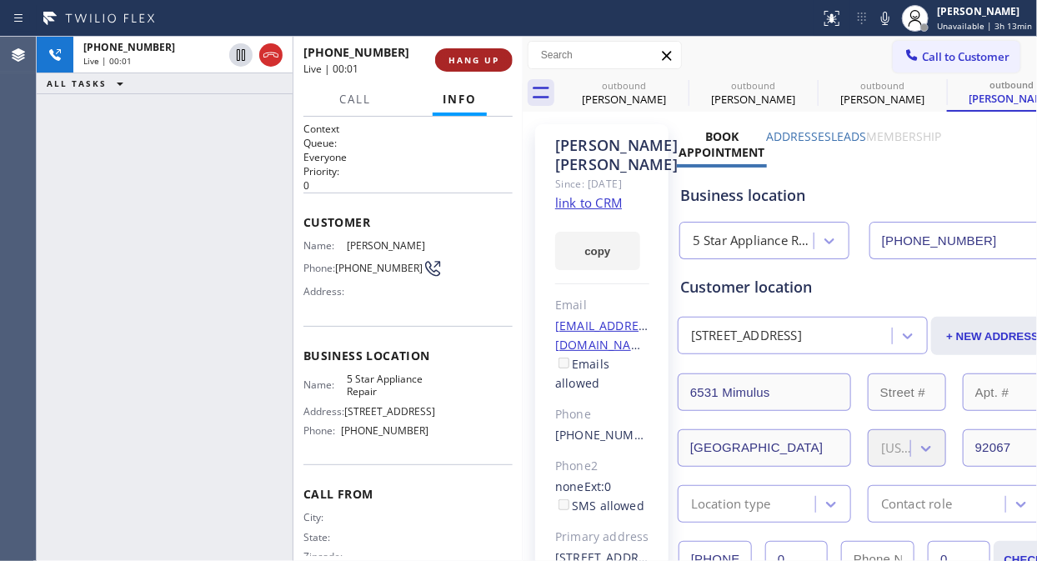
click at [472, 64] on span "HANG UP" at bounding box center [473, 60] width 51 height 12
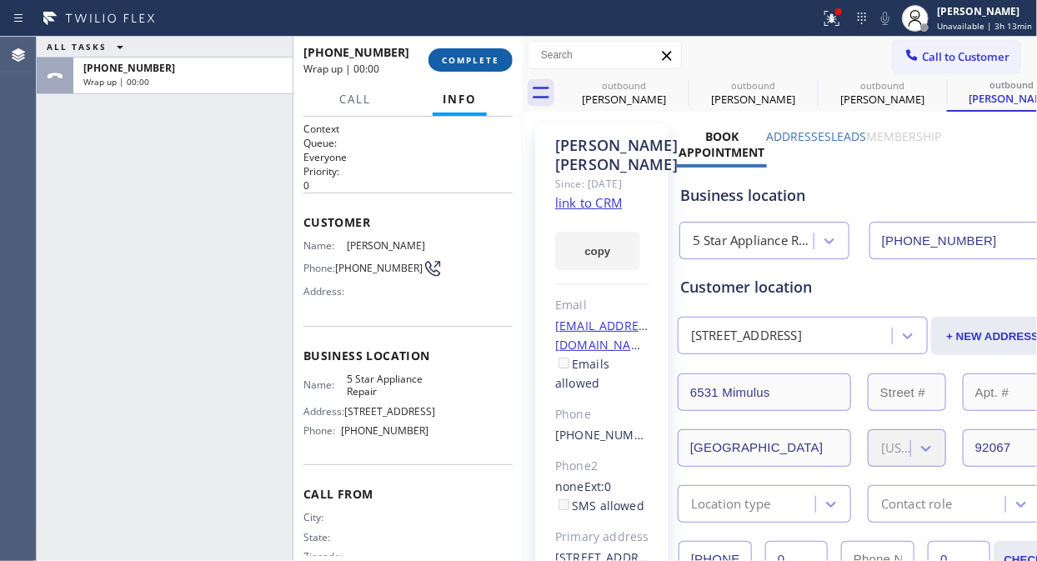
click at [472, 64] on span "COMPLETE" at bounding box center [471, 60] width 58 height 12
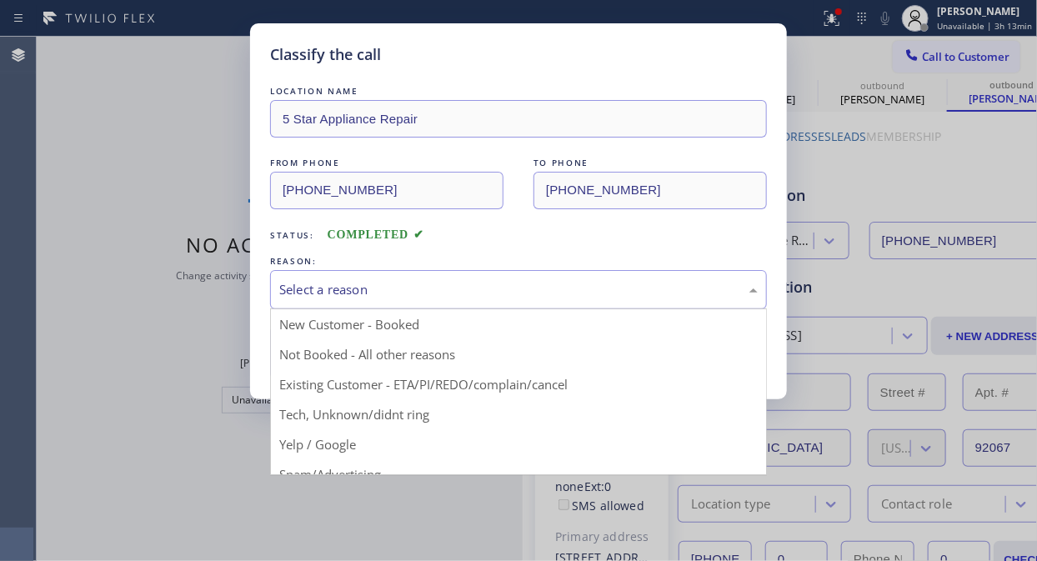
click at [519, 298] on div "Select a reason" at bounding box center [518, 289] width 478 height 19
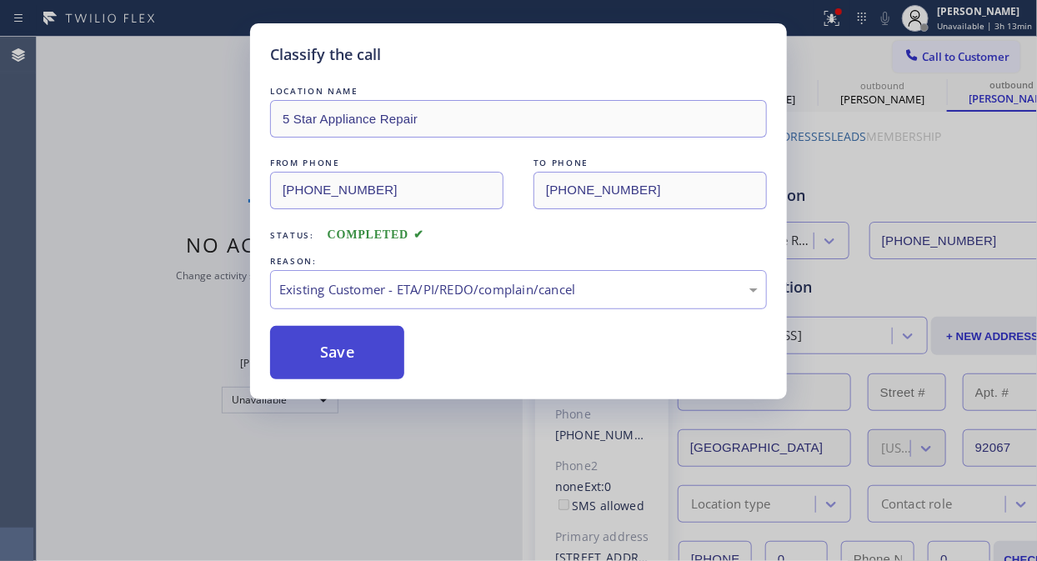
click at [330, 346] on button "Save" at bounding box center [337, 352] width 134 height 53
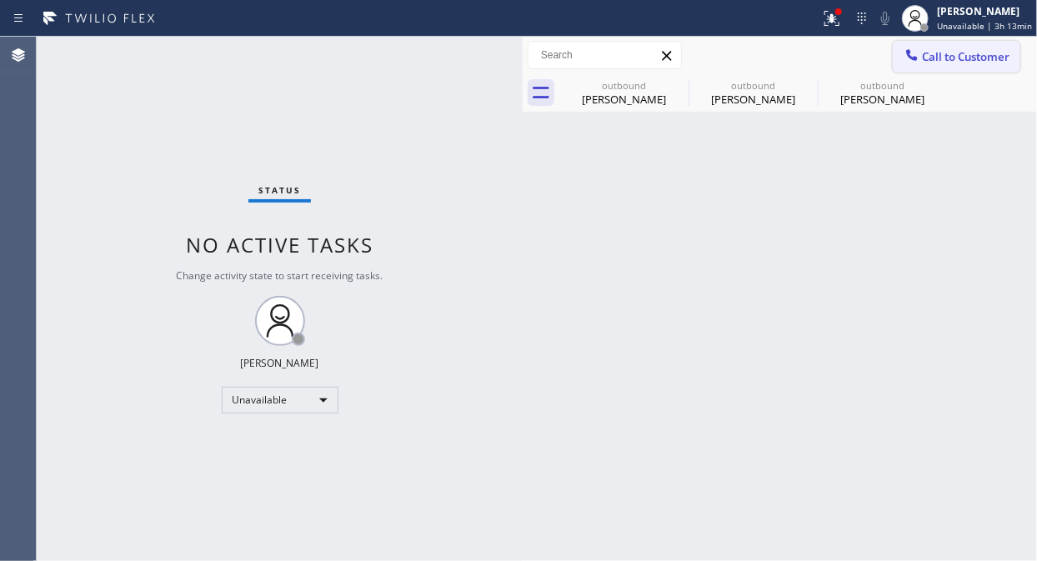
click at [933, 53] on span "Call to Customer" at bounding box center [966, 56] width 88 height 15
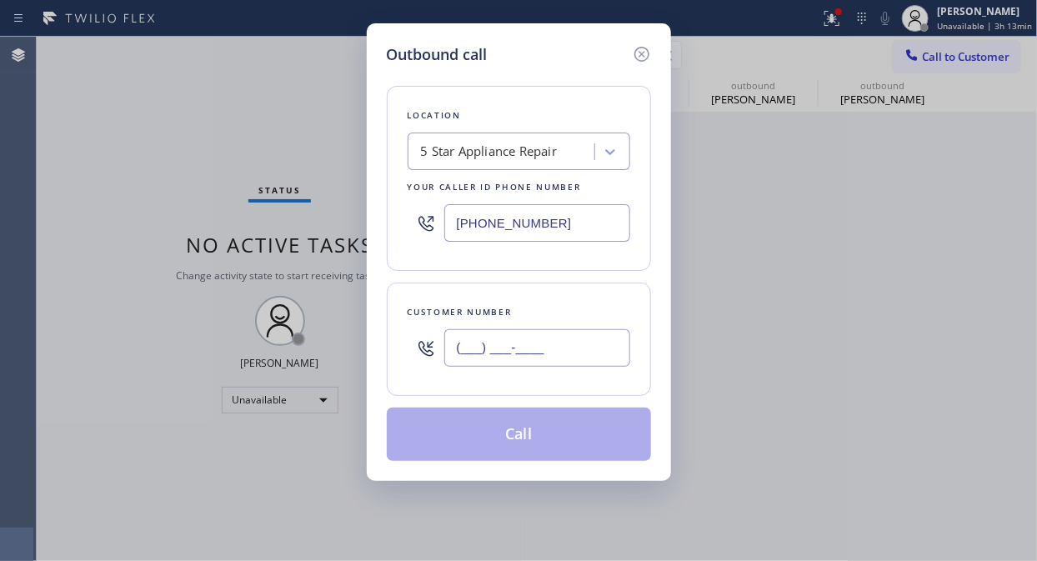
click at [592, 354] on input "(___) ___-____" at bounding box center [537, 348] width 186 height 38
paste input "626) 541-7838"
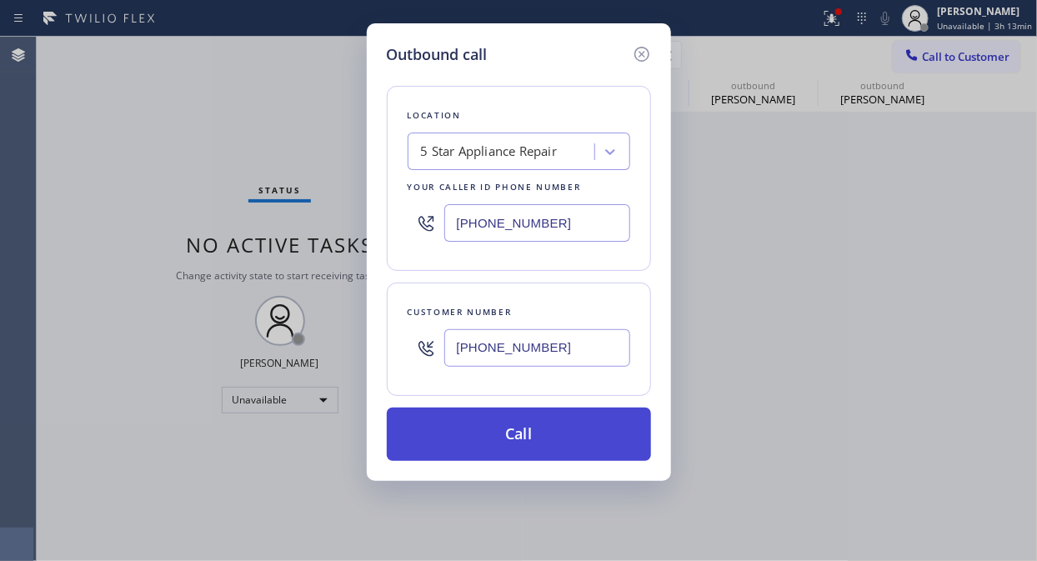
type input "(626) 541-7838"
click at [583, 432] on button "Call" at bounding box center [519, 434] width 264 height 53
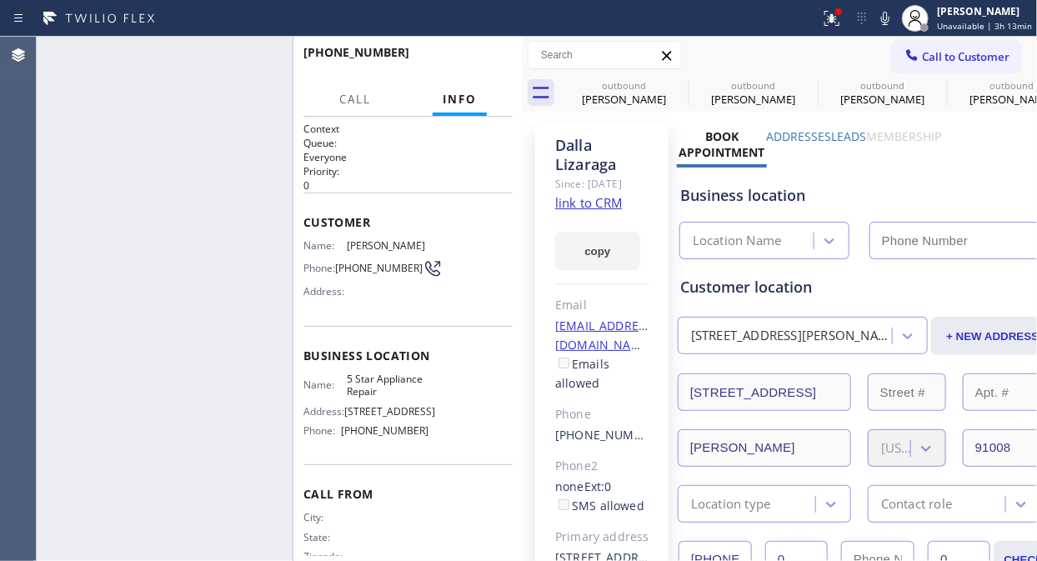
type input "[PHONE_NUMBER]"
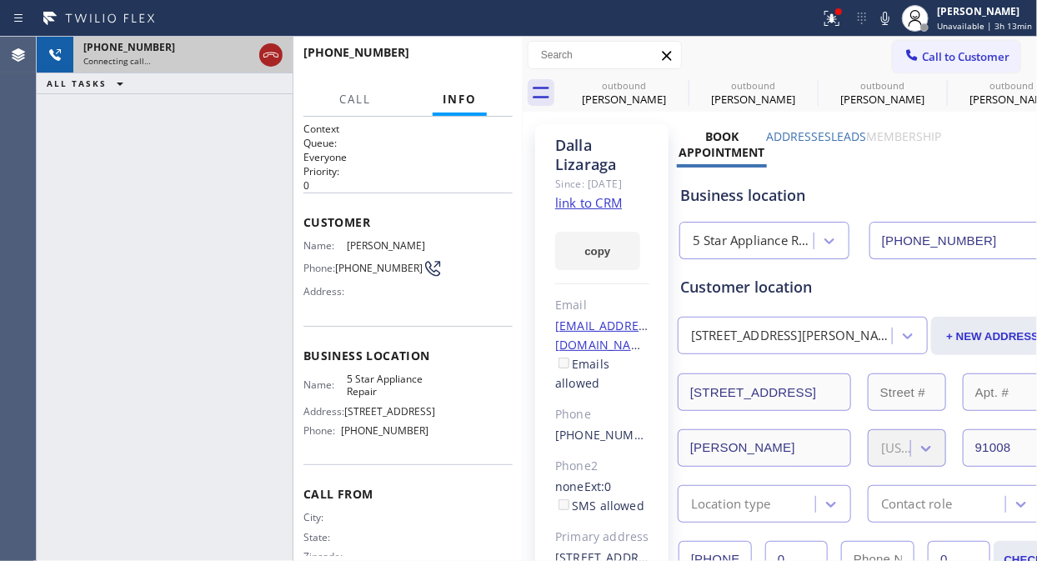
click at [275, 55] on icon at bounding box center [271, 55] width 20 height 20
click at [933, 58] on span "Call to Customer" at bounding box center [966, 56] width 88 height 15
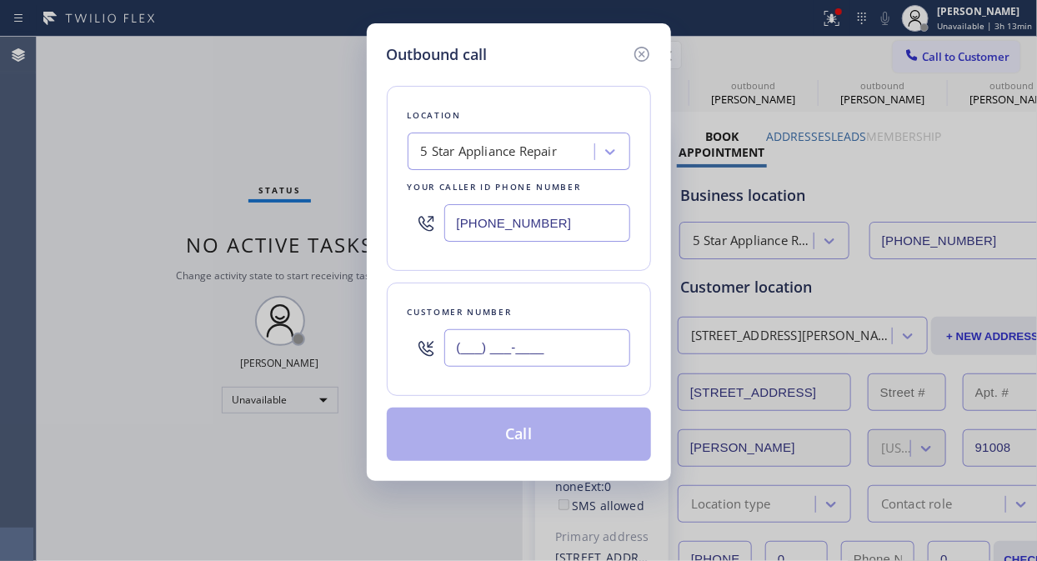
paste input "310) 451-2807"
click at [480, 343] on input "(310) 451-2807" at bounding box center [537, 348] width 186 height 38
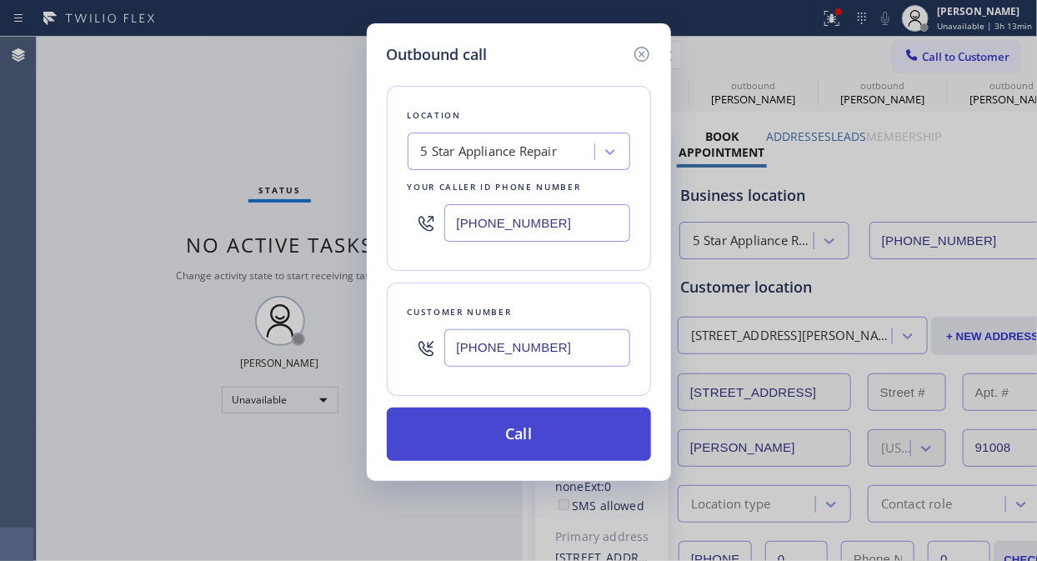
type input "(310) 451-2807"
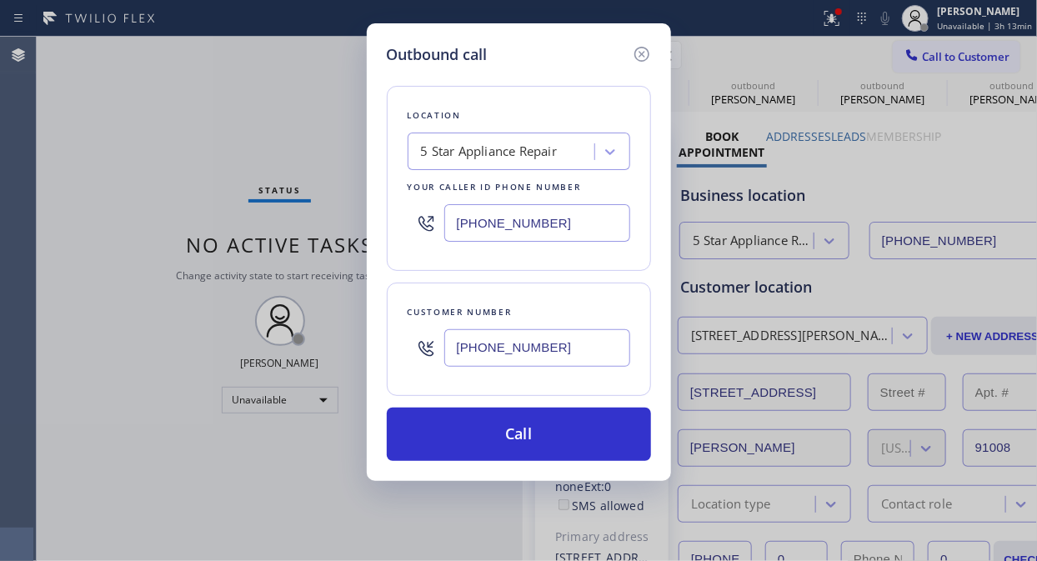
drag, startPoint x: 532, startPoint y: 428, endPoint x: 777, endPoint y: 53, distance: 448.0
click at [532, 428] on button "Call" at bounding box center [519, 434] width 264 height 53
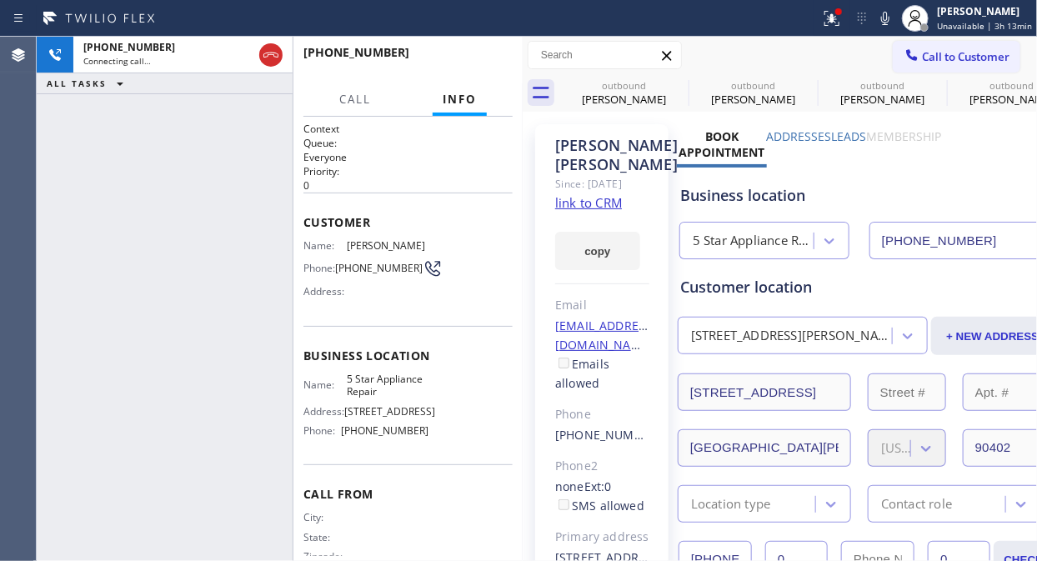
type input "[PHONE_NUMBER]"
click at [839, 25] on icon at bounding box center [831, 18] width 15 height 15
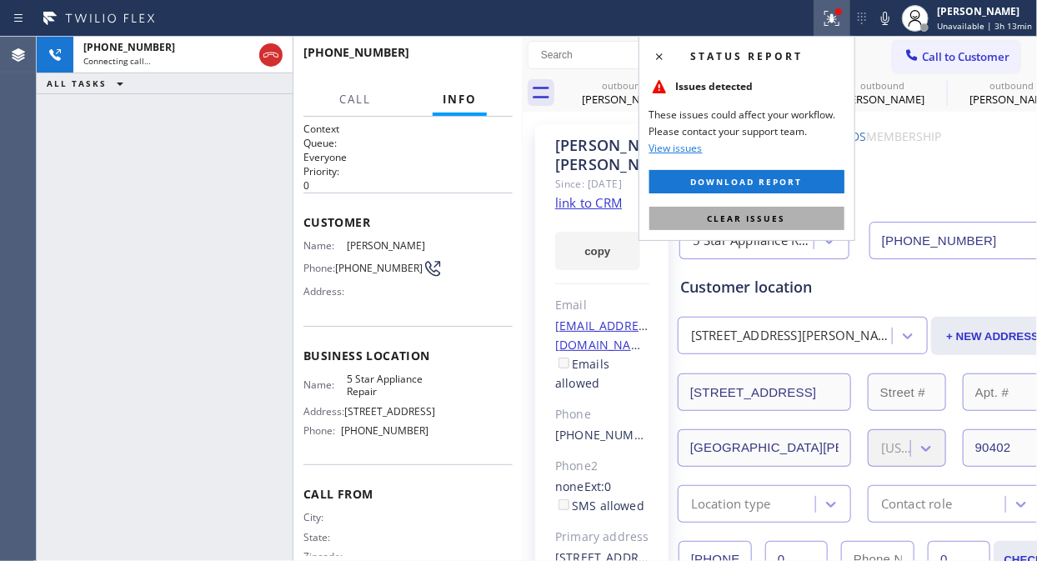
click at [763, 215] on span "Clear issues" at bounding box center [747, 219] width 78 height 12
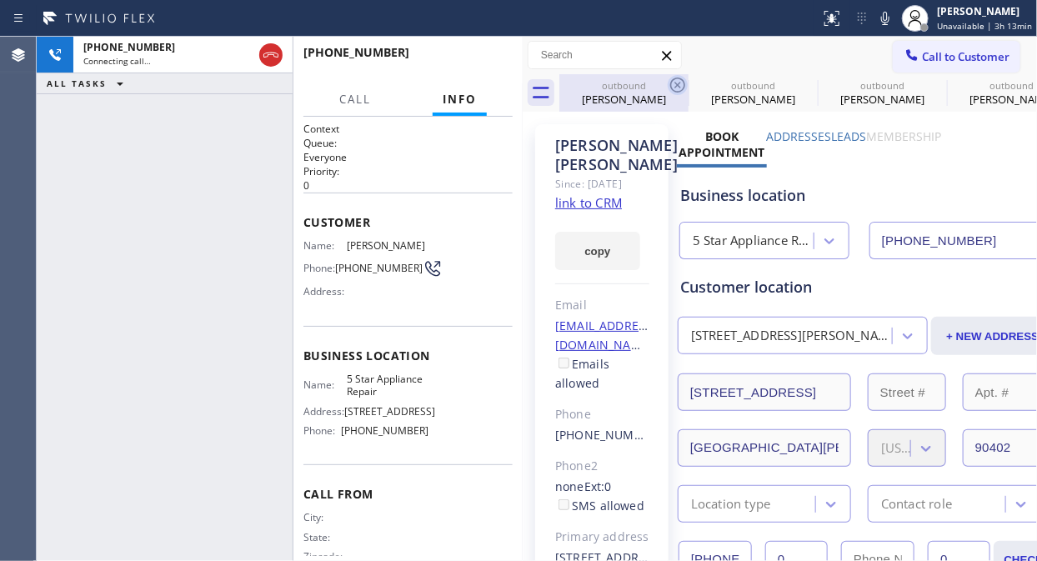
click at [678, 76] on icon at bounding box center [678, 85] width 20 height 20
click at [0, 0] on icon at bounding box center [0, 0] width 0 height 0
click at [676, 86] on icon at bounding box center [677, 85] width 15 height 15
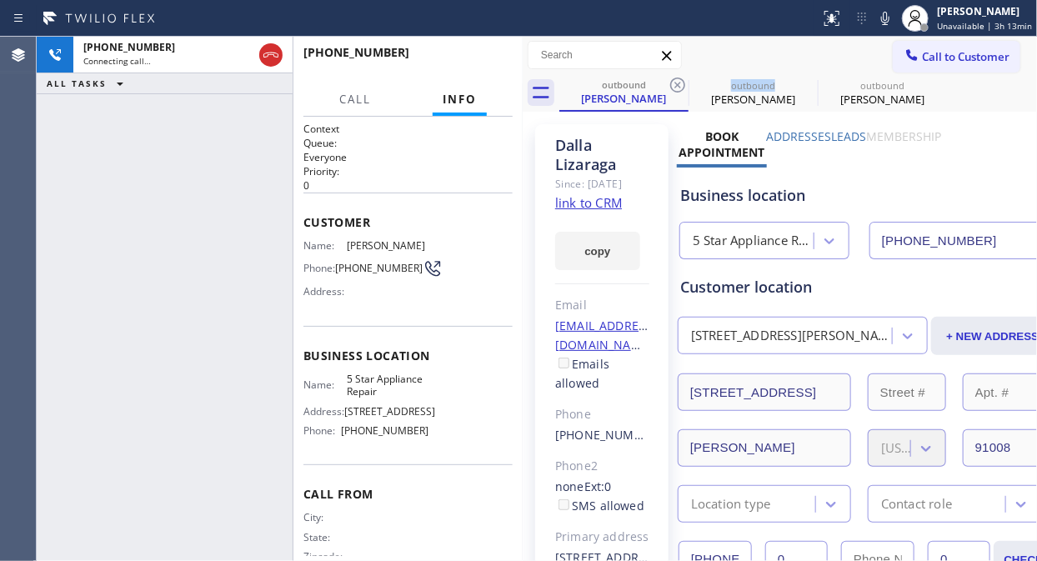
click at [676, 86] on icon at bounding box center [677, 85] width 15 height 15
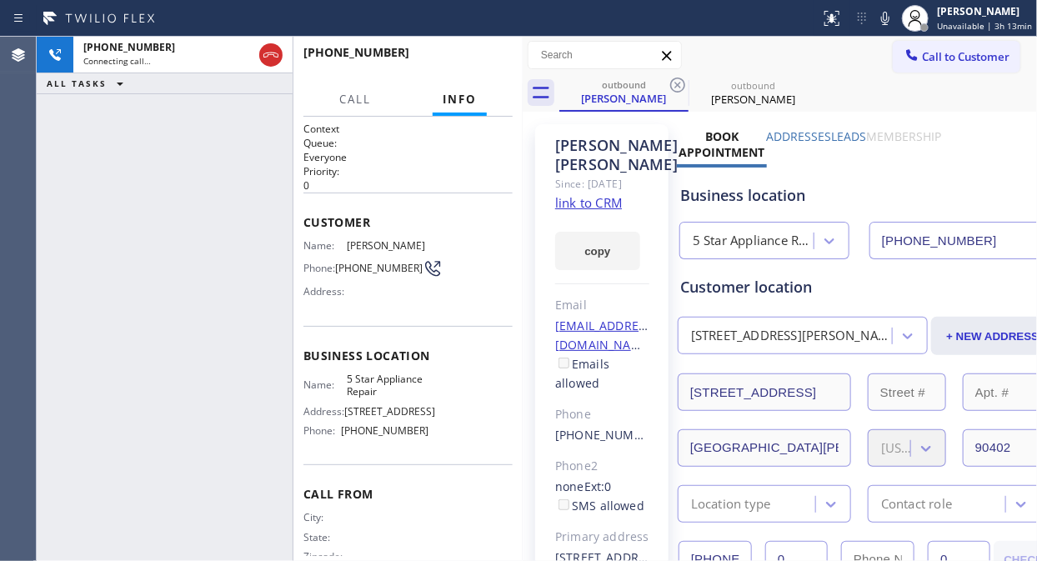
click at [676, 86] on icon at bounding box center [677, 85] width 15 height 15
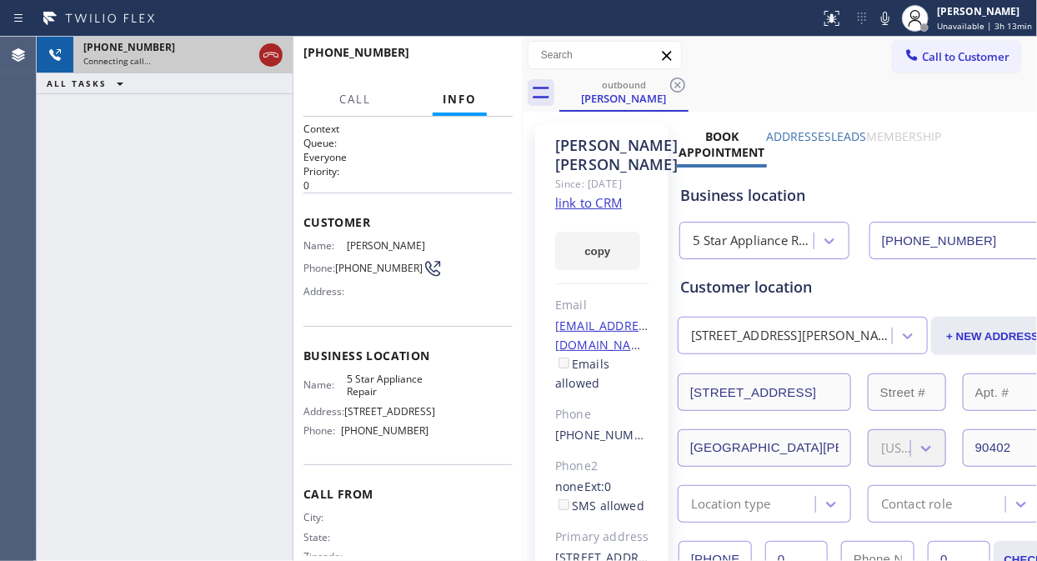
click at [279, 64] on icon at bounding box center [271, 55] width 20 height 20
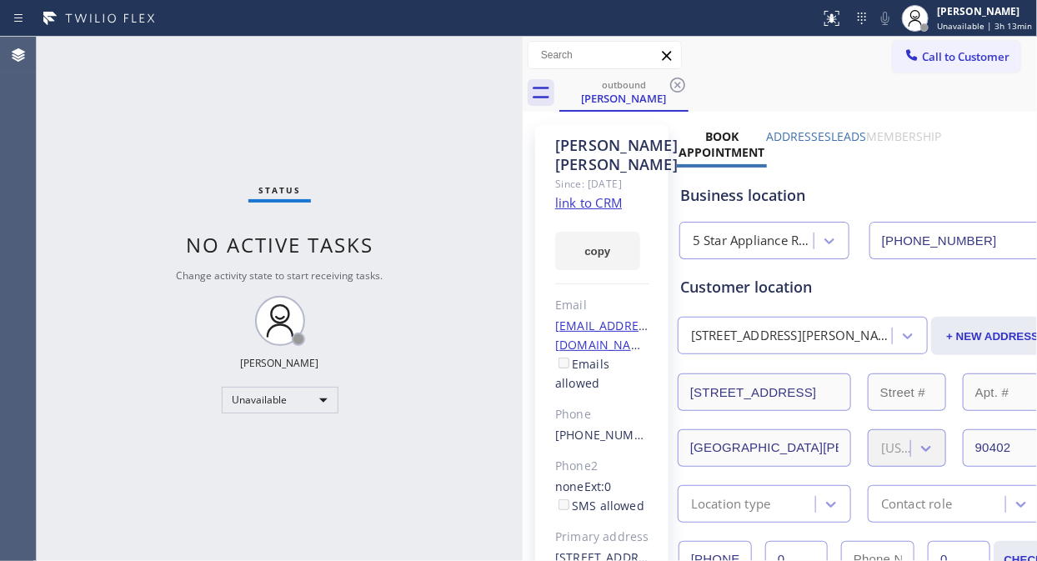
drag, startPoint x: 931, startPoint y: 60, endPoint x: 915, endPoint y: 71, distance: 19.2
click at [930, 61] on span "Call to Customer" at bounding box center [966, 56] width 88 height 15
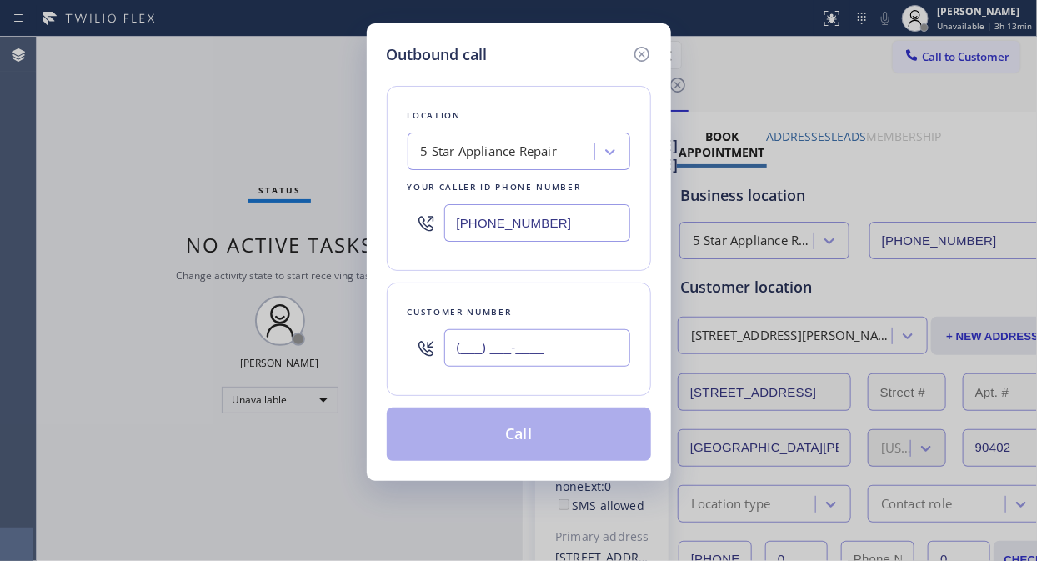
paste input "text"
click at [542, 343] on input "(___) ___-____" at bounding box center [537, 348] width 186 height 38
click at [553, 348] on input "(___) ___-____" at bounding box center [537, 348] width 186 height 38
paste input "818) 345-2500"
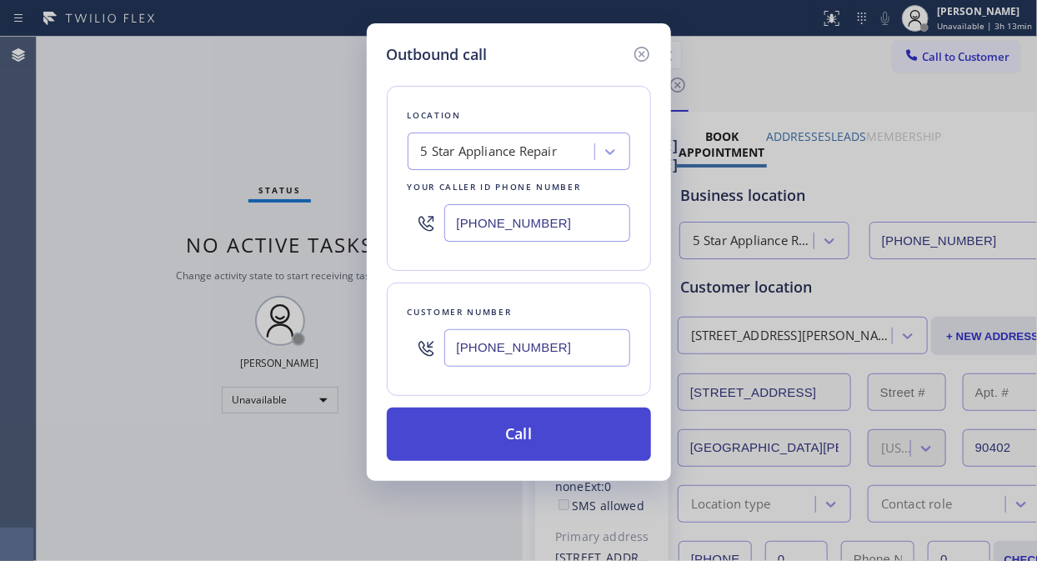
type input "(818) 345-2500"
click at [513, 447] on button "Call" at bounding box center [519, 434] width 264 height 53
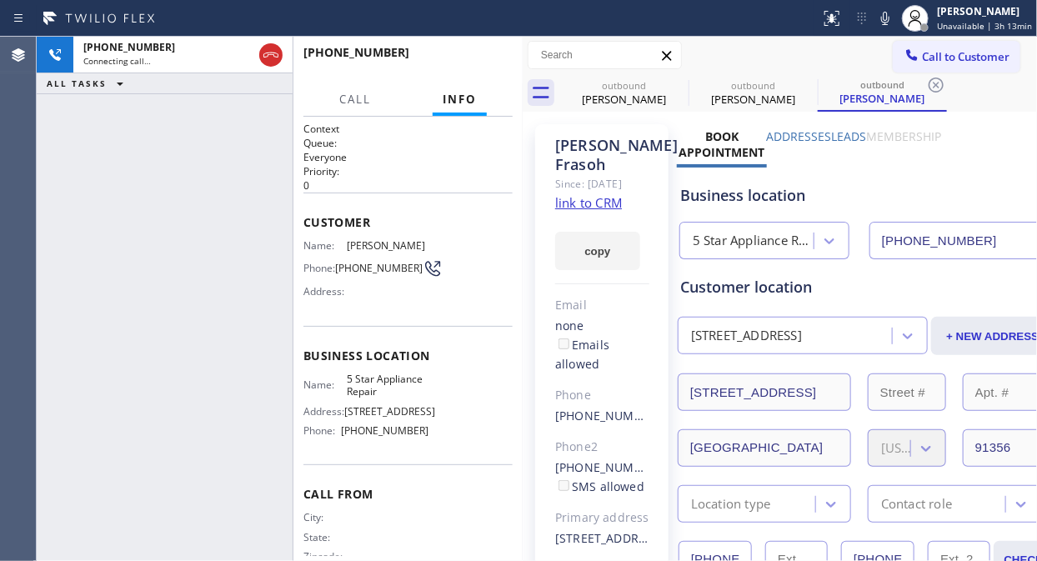
type input "[PHONE_NUMBER]"
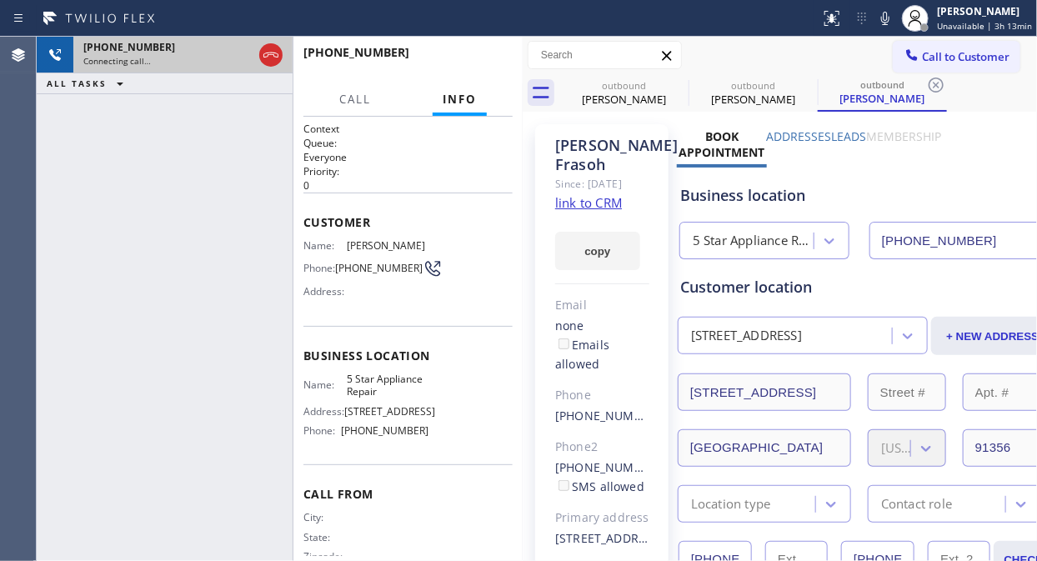
drag, startPoint x: 272, startPoint y: 52, endPoint x: 283, endPoint y: 55, distance: 12.1
click at [272, 53] on icon at bounding box center [271, 55] width 20 height 20
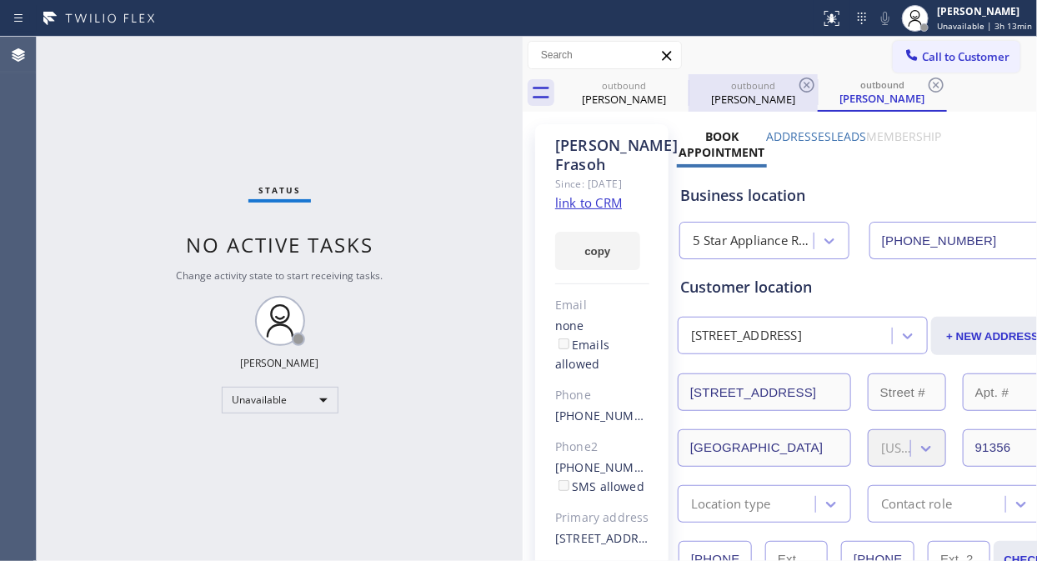
click at [688, 87] on div at bounding box center [688, 93] width 1 height 27
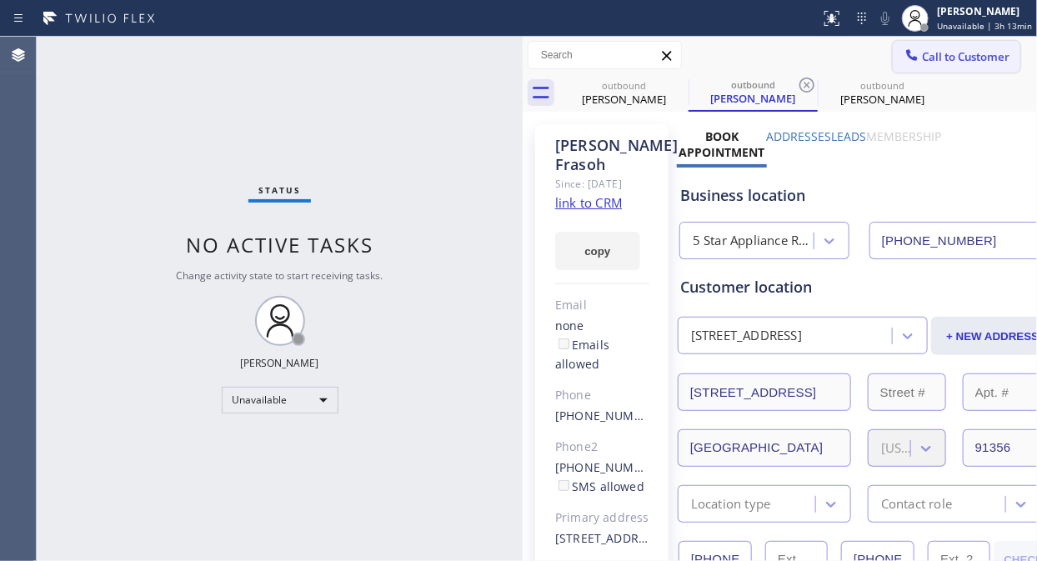
drag, startPoint x: 680, startPoint y: 81, endPoint x: 917, endPoint y: 55, distance: 238.1
click at [0, 0] on icon at bounding box center [0, 0] width 0 height 0
click at [688, 86] on div "outbound Lori Frasoh" at bounding box center [752, 93] width 129 height 38
click at [797, 87] on icon at bounding box center [807, 85] width 20 height 20
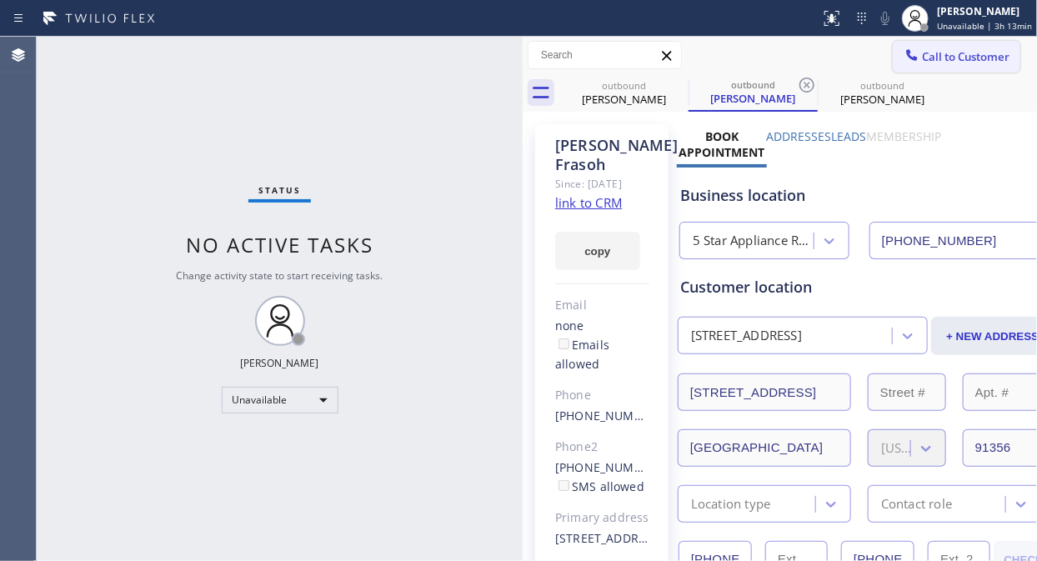
click at [0, 0] on icon at bounding box center [0, 0] width 0 height 0
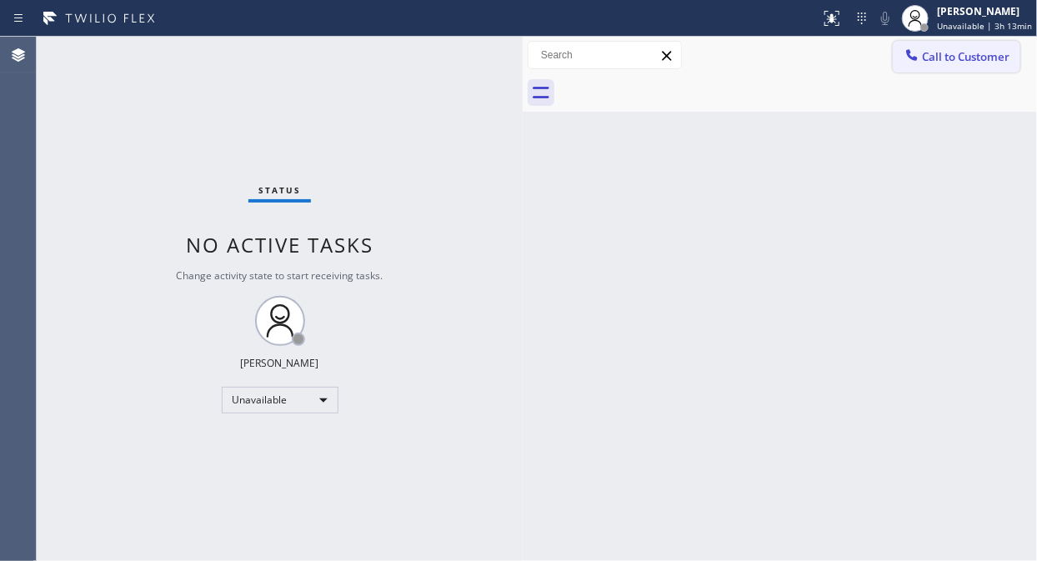
click at [917, 55] on icon at bounding box center [911, 55] width 17 height 17
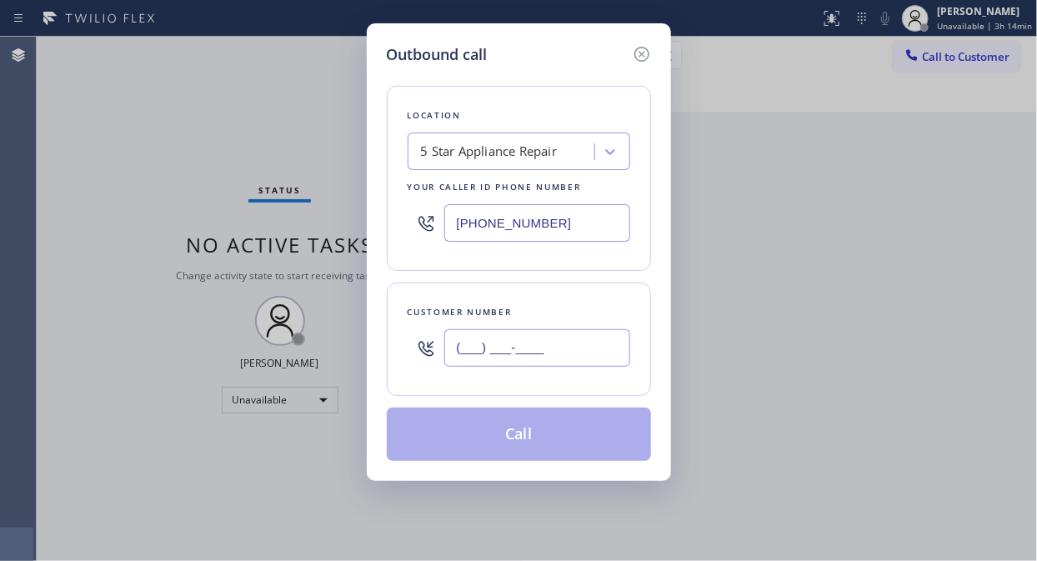
click at [457, 351] on input "(___) ___-____" at bounding box center [537, 348] width 186 height 38
paste input "650) 851-3313"
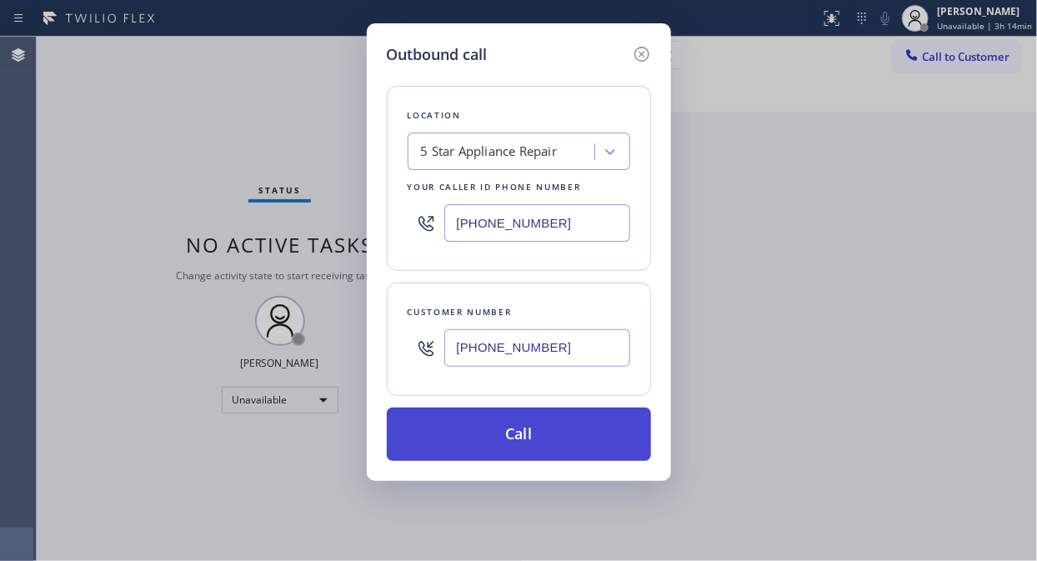
type input "(650) 851-3313"
drag, startPoint x: 482, startPoint y: 437, endPoint x: 712, endPoint y: 25, distance: 471.6
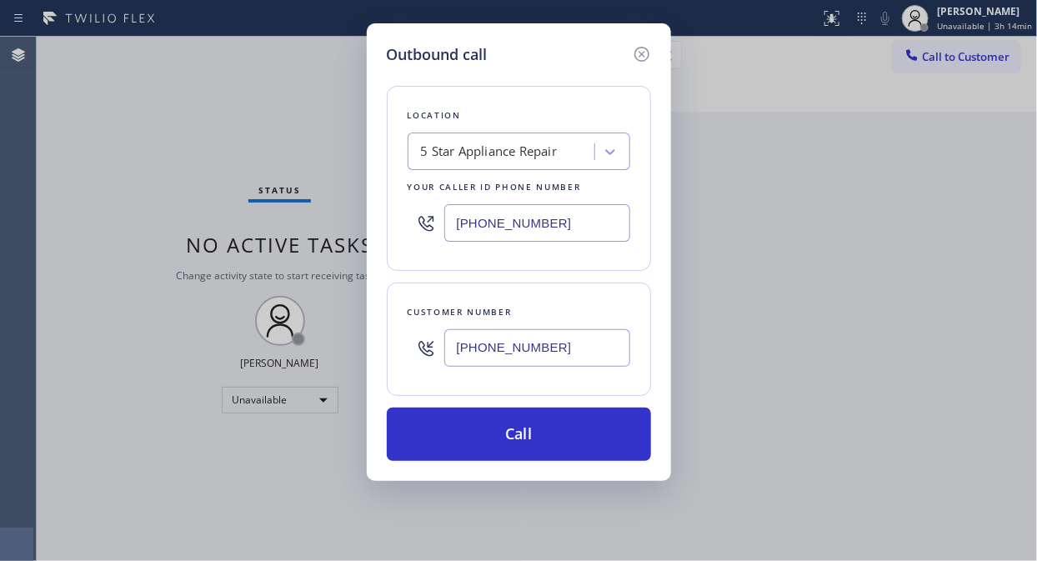
click at [483, 437] on button "Call" at bounding box center [519, 434] width 264 height 53
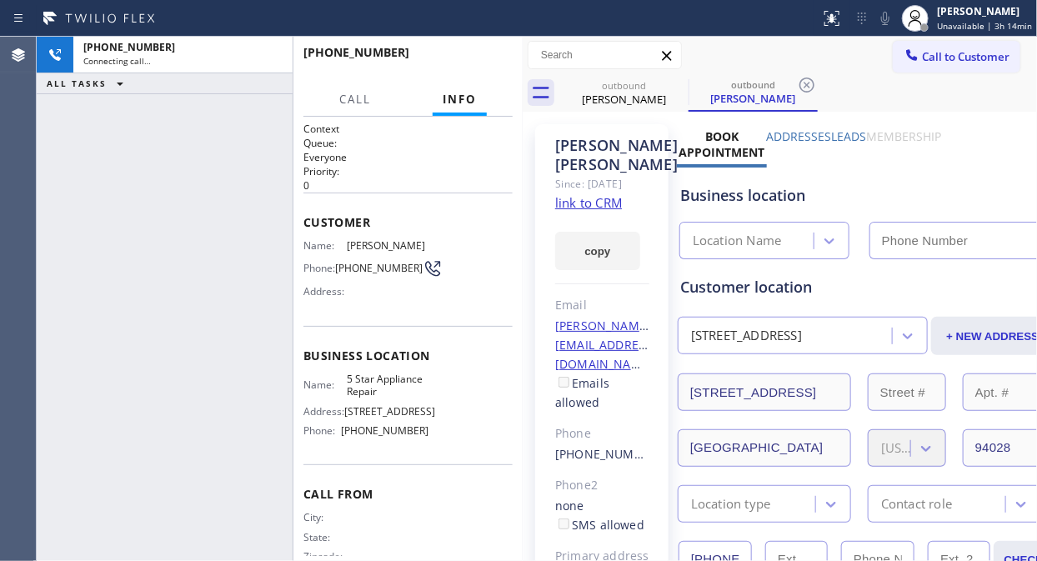
type input "[PHONE_NUMBER]"
click at [677, 82] on icon at bounding box center [678, 85] width 20 height 20
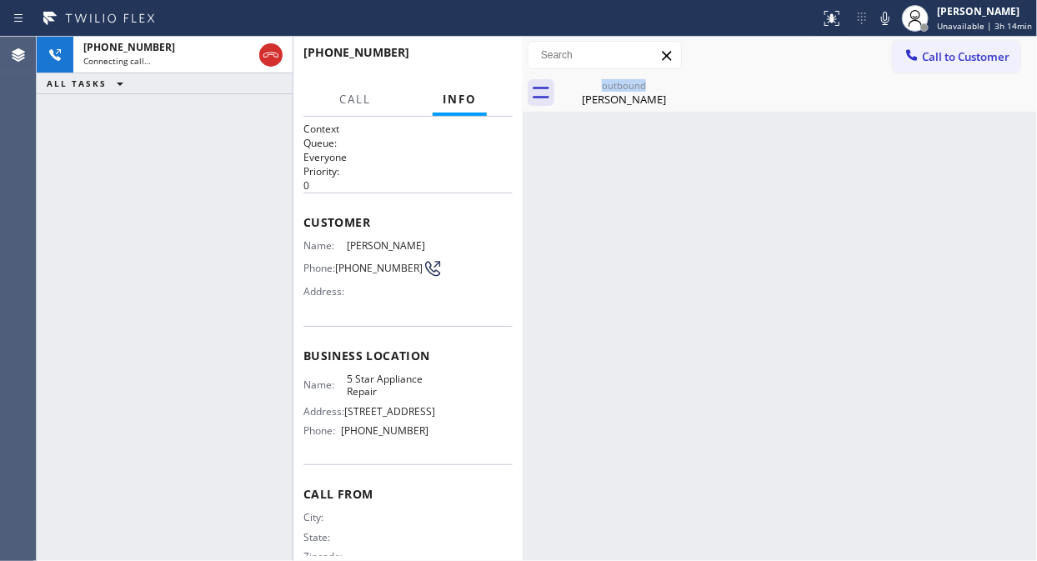
click at [178, 189] on div "+16508513313 Connecting call… ALL TASKS ALL TASKS ACTIVE TASKS TASKS IN WRAP UP" at bounding box center [165, 299] width 256 height 524
click at [628, 89] on div "outbound" at bounding box center [624, 85] width 126 height 13
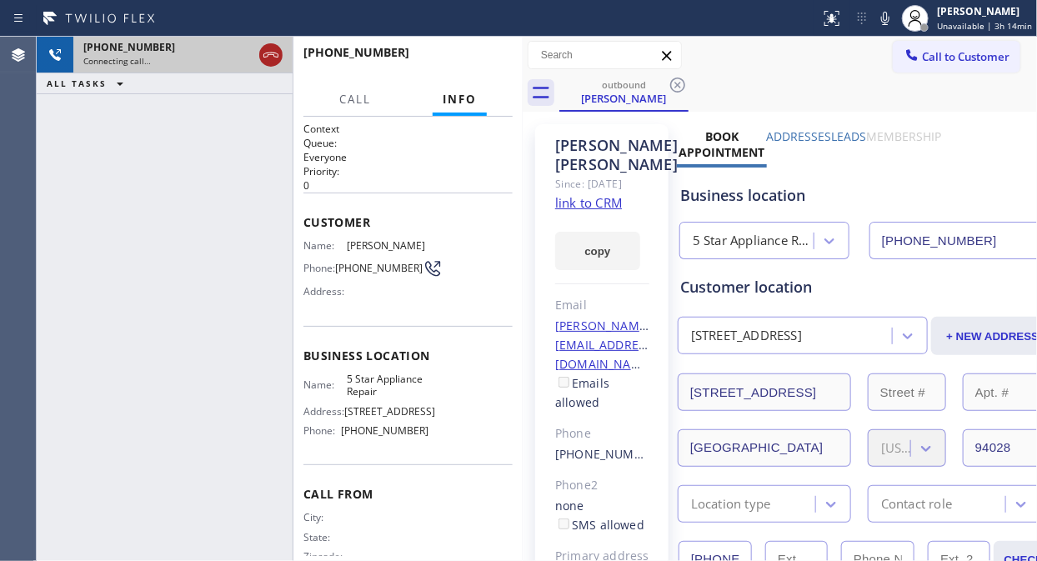
click at [271, 51] on icon at bounding box center [271, 55] width 20 height 20
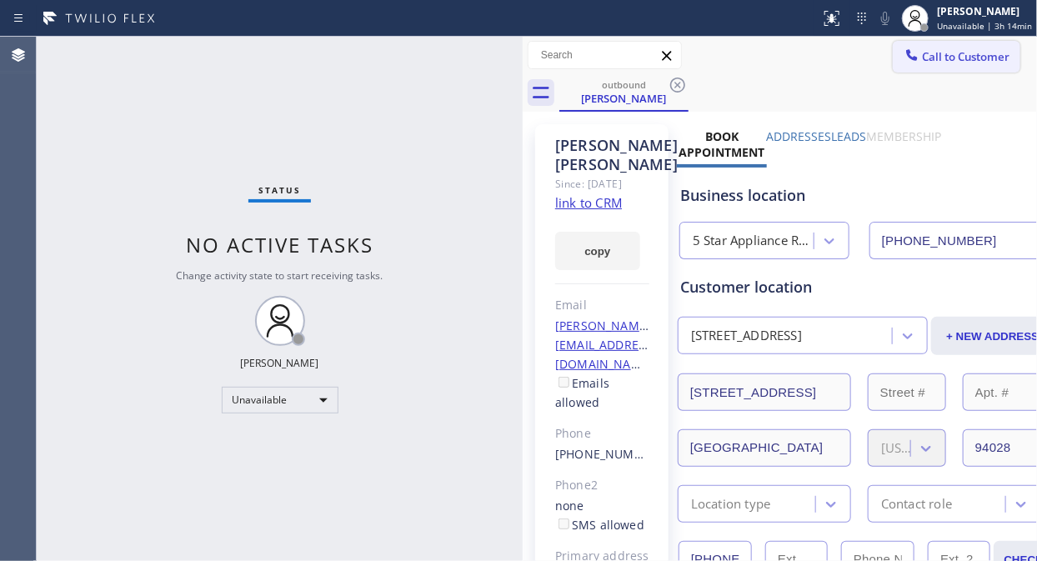
click at [928, 53] on span "Call to Customer" at bounding box center [966, 56] width 88 height 15
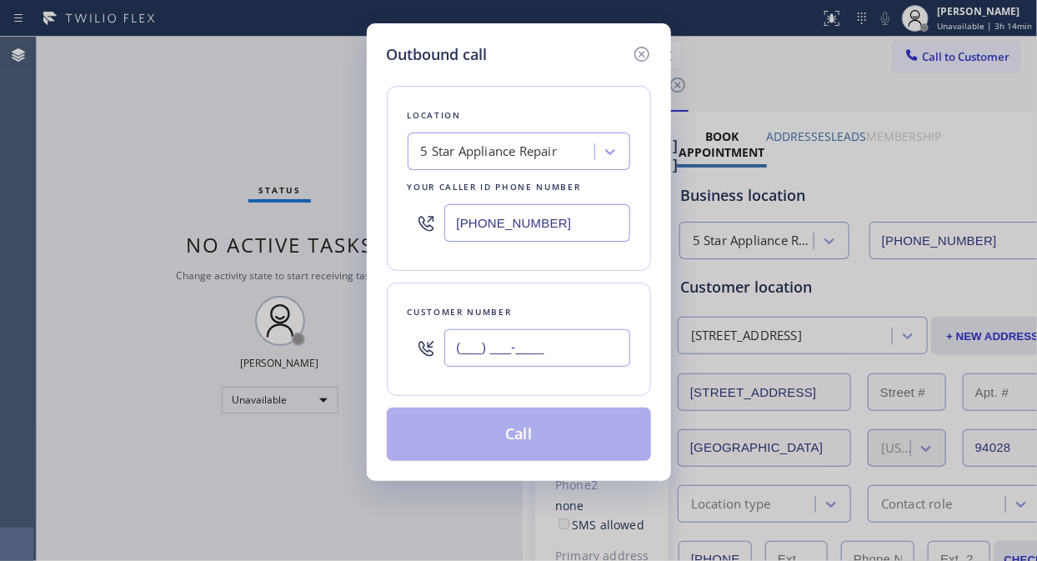
click at [593, 352] on input "(___) ___-____" at bounding box center [537, 348] width 186 height 38
paste input "310) 477-4726"
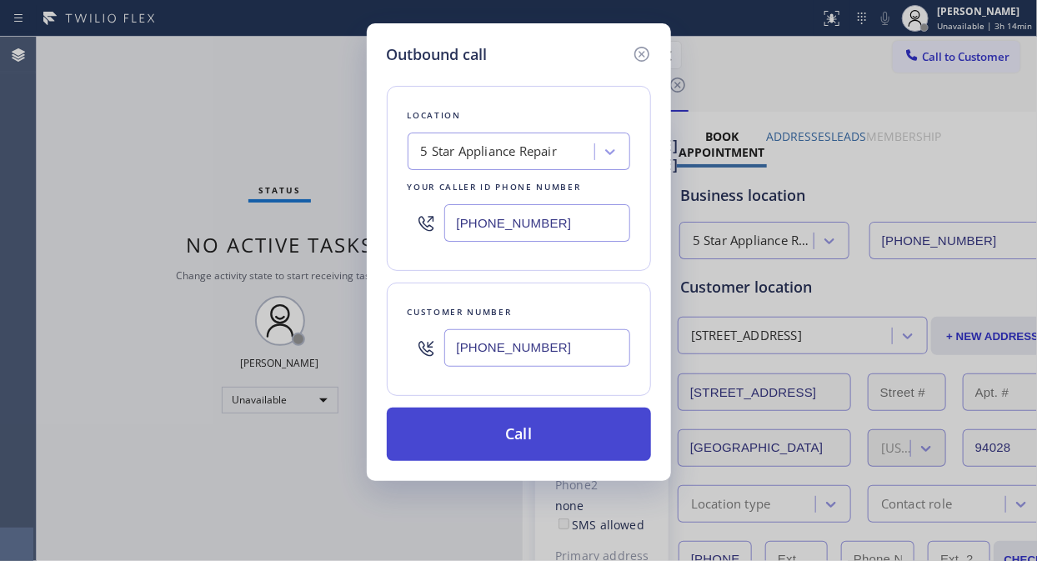
type input "(310) 477-4726"
click at [545, 454] on button "Call" at bounding box center [519, 434] width 264 height 53
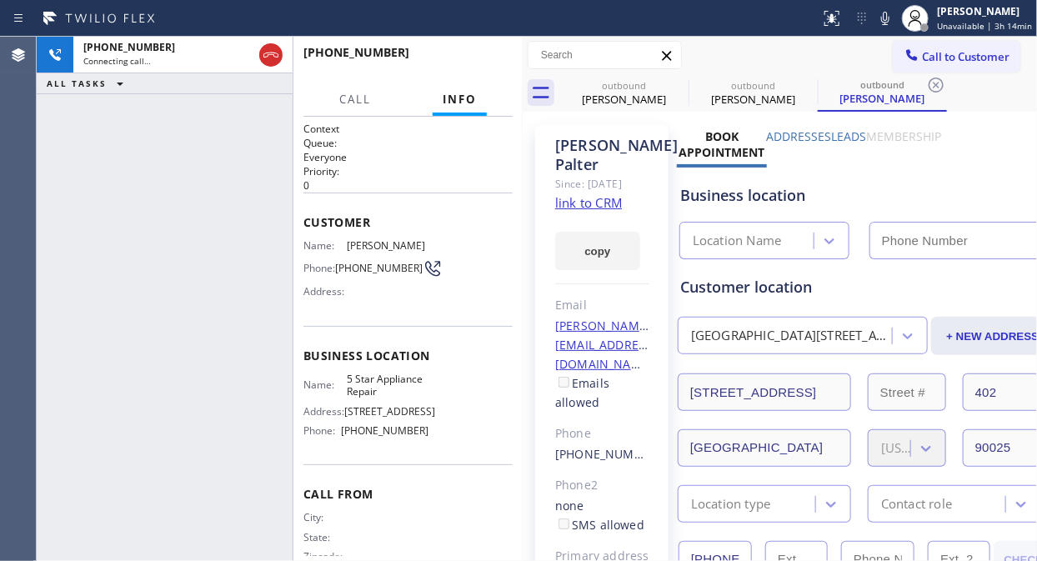
type input "[PHONE_NUMBER]"
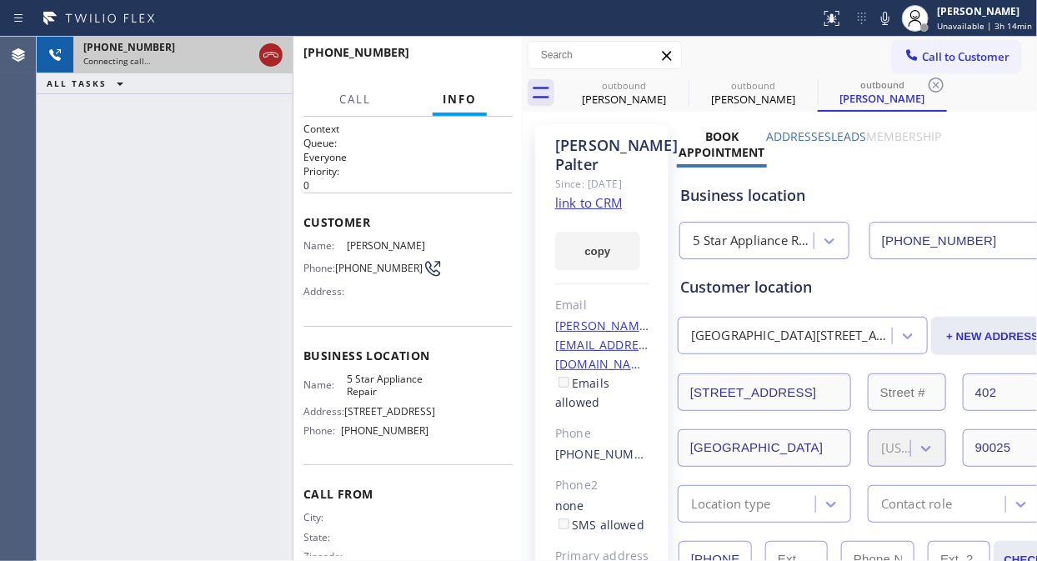
click at [265, 58] on icon at bounding box center [271, 55] width 20 height 20
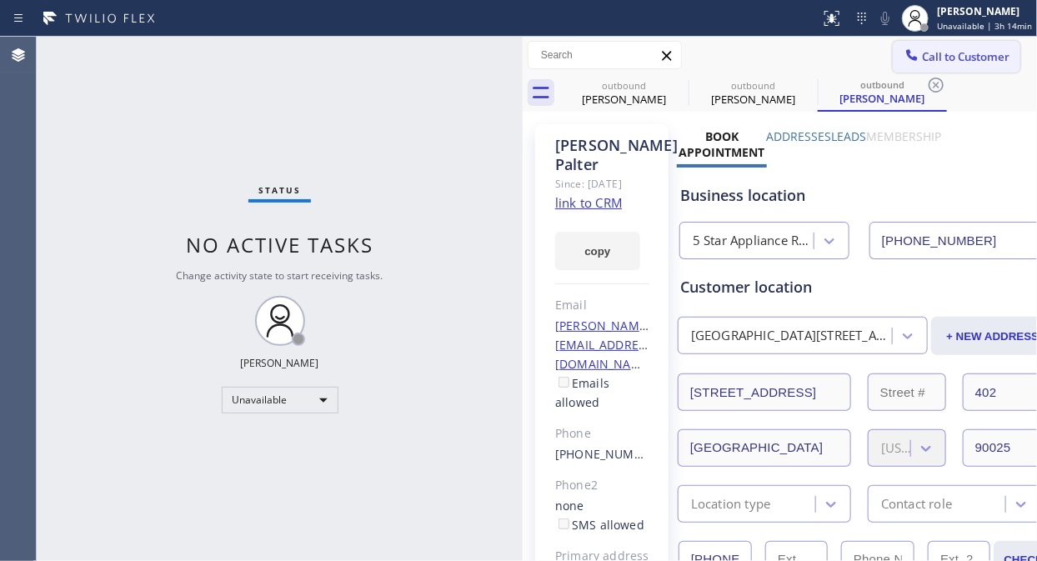
click at [925, 58] on span "Call to Customer" at bounding box center [966, 56] width 88 height 15
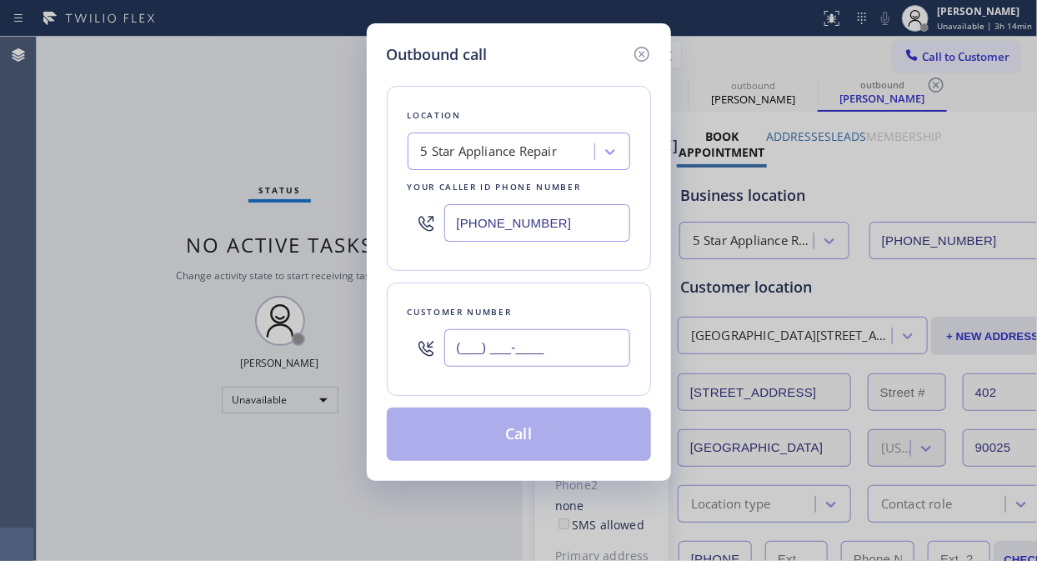
click at [521, 355] on input "(___) ___-____" at bounding box center [537, 348] width 186 height 38
paste input "626) 961-2446"
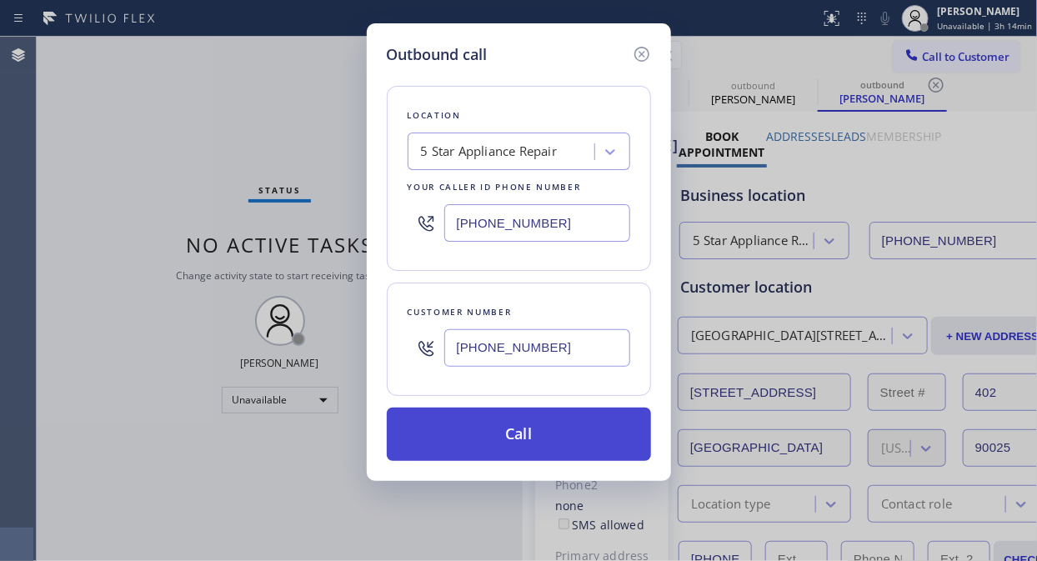
type input "(626) 961-2446"
click at [564, 442] on button "Call" at bounding box center [519, 434] width 264 height 53
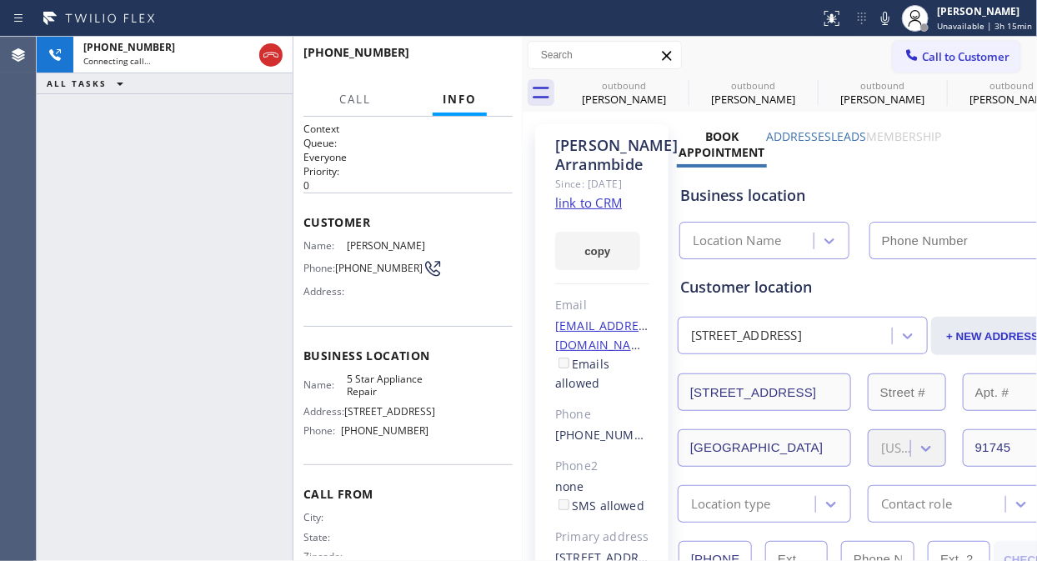
type input "[PHONE_NUMBER]"
click at [105, 123] on div "+16269612446 Connecting call… ALL TASKS ALL TASKS ACTIVE TASKS TASKS IN WRAP UP" at bounding box center [165, 299] width 256 height 524
click at [271, 54] on icon at bounding box center [270, 55] width 15 height 5
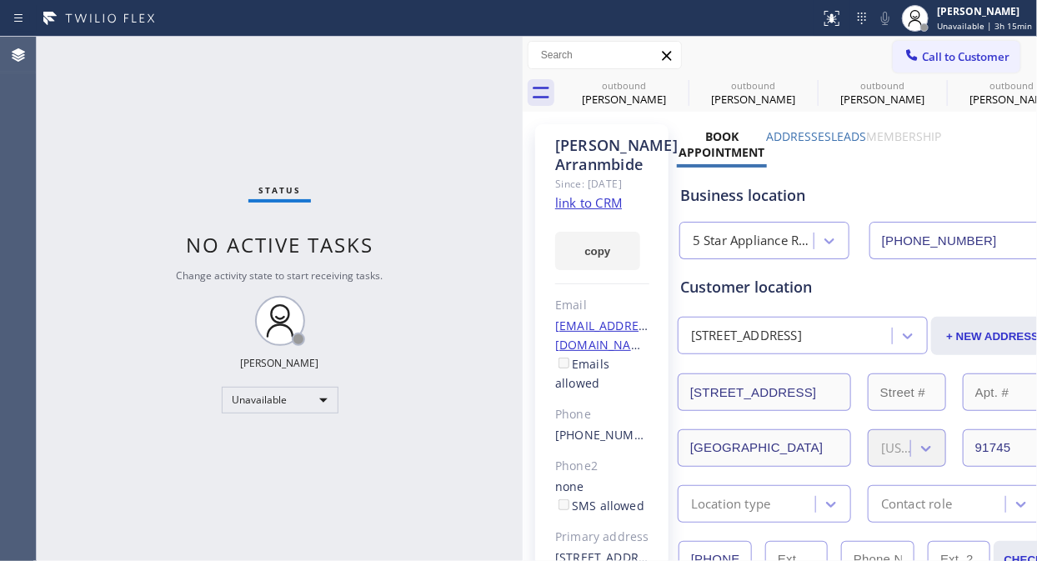
click at [119, 118] on div "Status No active tasks Change activity state to start receiving tasks. [PERSON_…" at bounding box center [280, 299] width 486 height 524
click at [917, 65] on button "Call to Customer" at bounding box center [957, 57] width 128 height 32
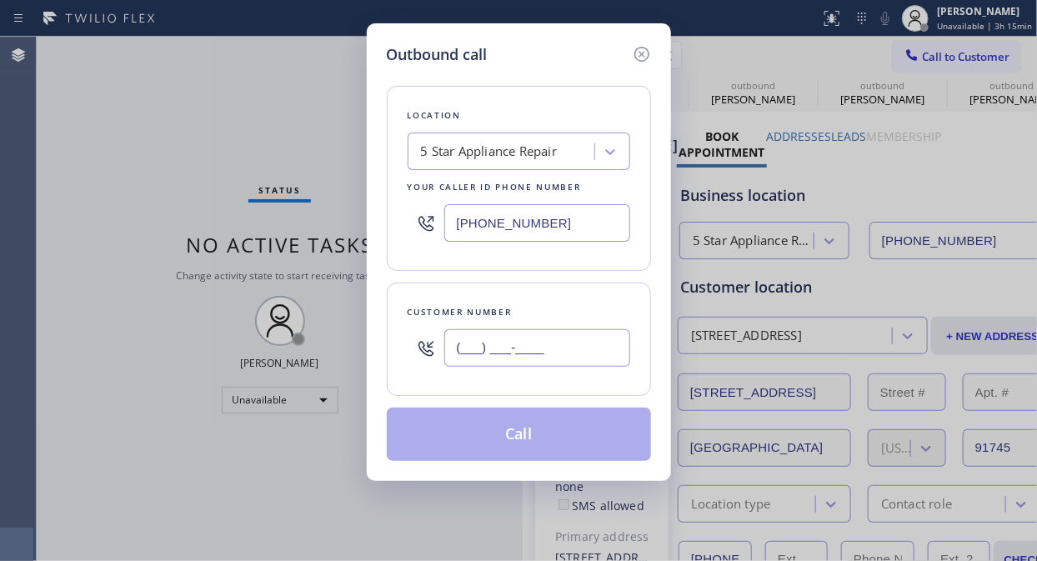
click at [448, 333] on input "(___) ___-____" at bounding box center [537, 348] width 186 height 38
paste input "212) 737-8447"
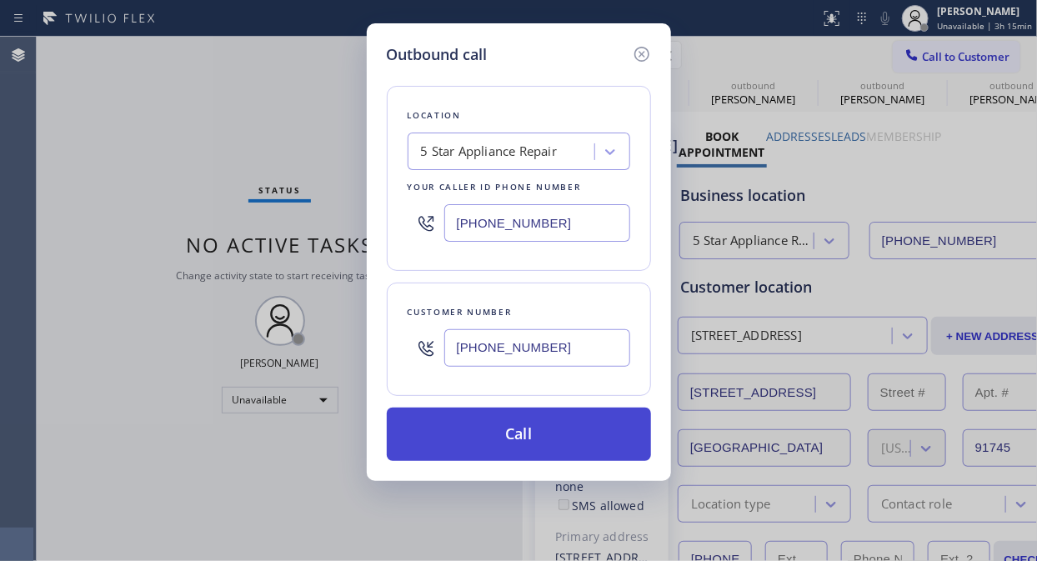
type input "(212) 737-8447"
click at [509, 442] on button "Call" at bounding box center [519, 434] width 264 height 53
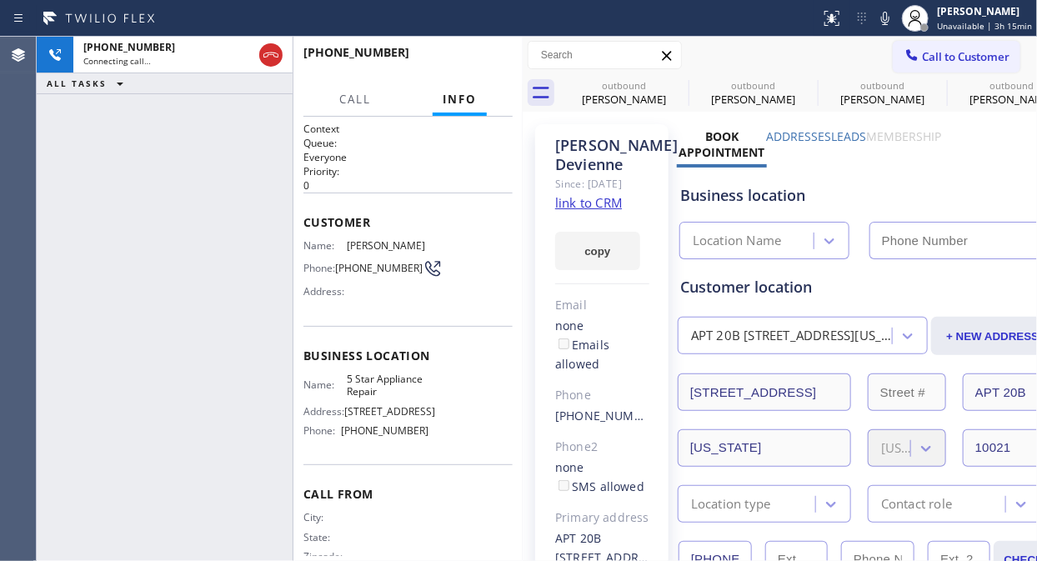
type input "[PHONE_NUMBER]"
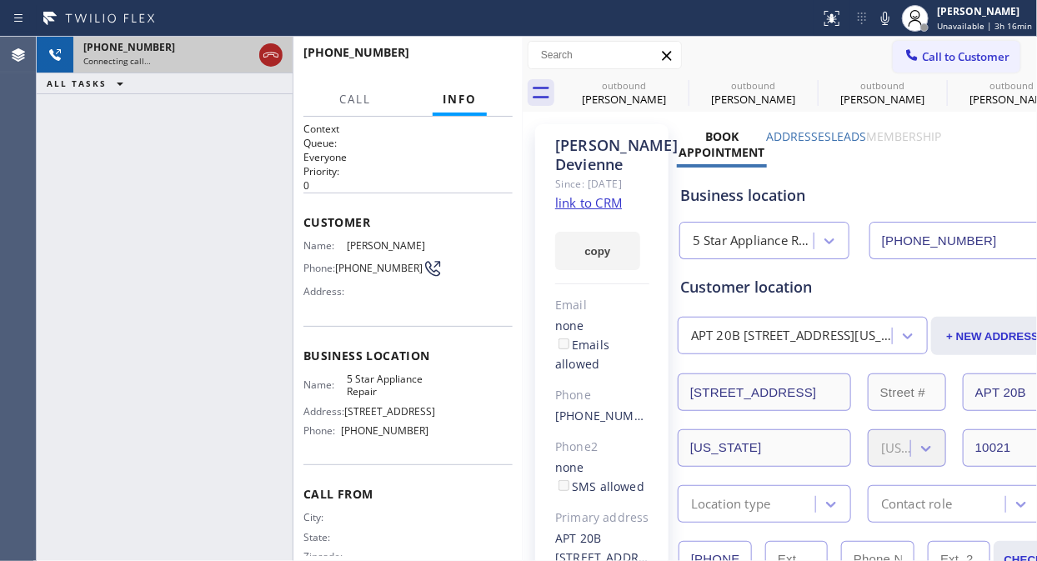
click at [278, 53] on icon at bounding box center [271, 55] width 20 height 20
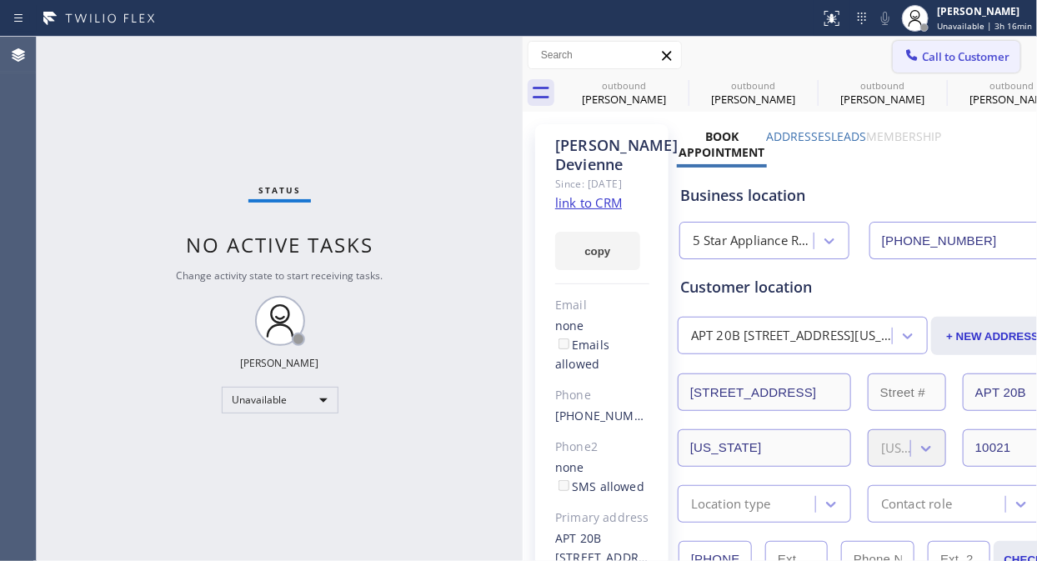
click at [933, 61] on span "Call to Customer" at bounding box center [966, 56] width 88 height 15
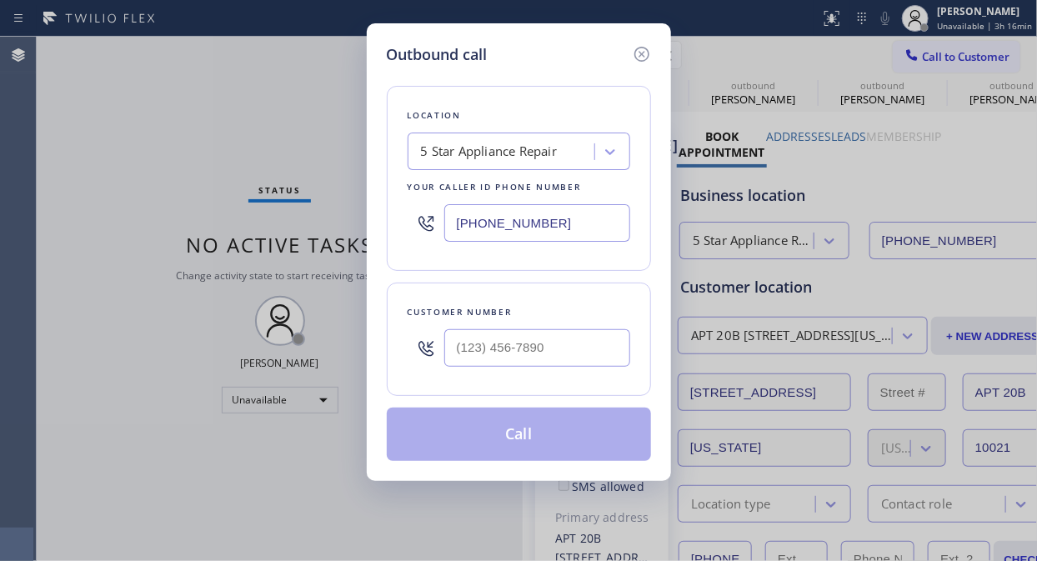
click at [467, 380] on div "Customer number" at bounding box center [519, 339] width 264 height 113
click at [467, 350] on input "(___) ___-____" at bounding box center [537, 348] width 186 height 38
paste input "718) 565-2799"
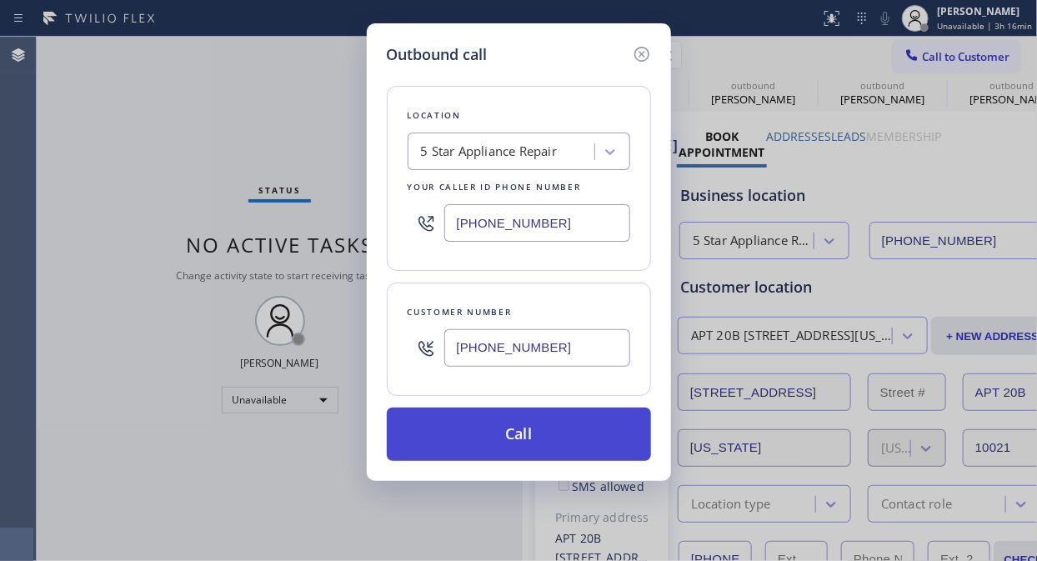
type input "(718) 565-2799"
click at [558, 444] on button "Call" at bounding box center [519, 434] width 264 height 53
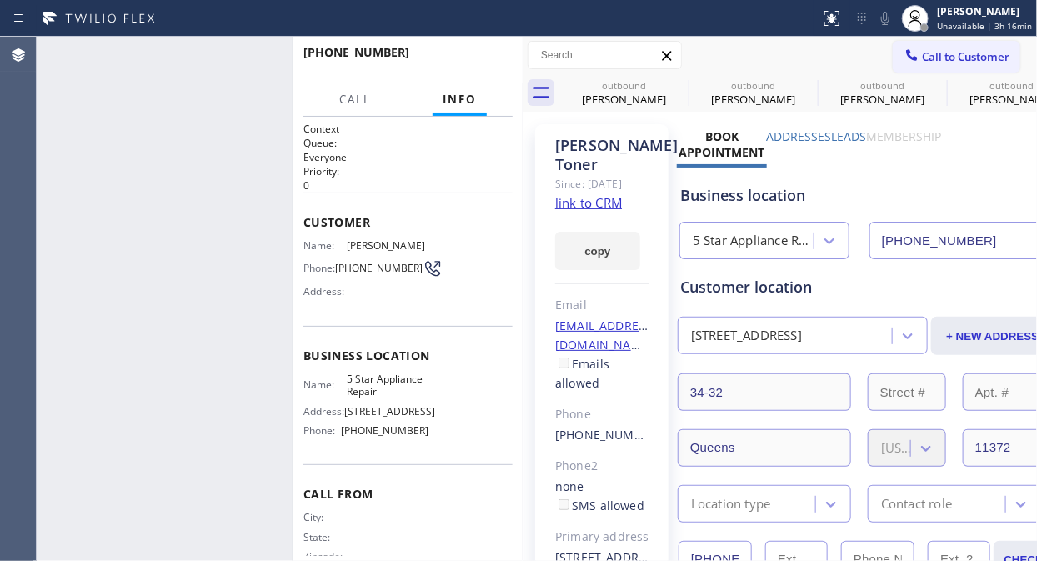
type input "[PHONE_NUMBER]"
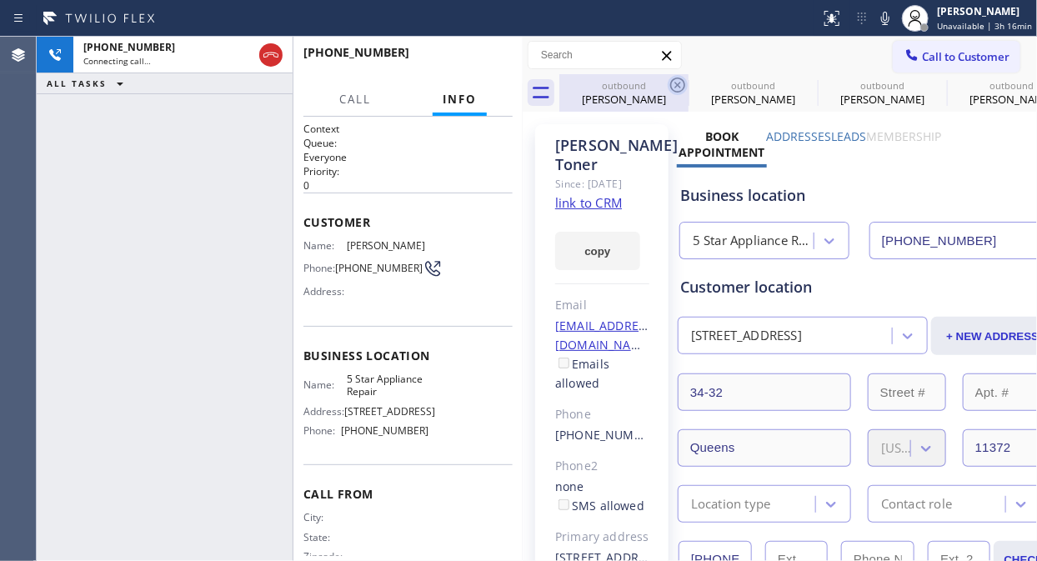
click at [678, 78] on icon at bounding box center [677, 85] width 15 height 15
click at [0, 0] on icon at bounding box center [0, 0] width 0 height 0
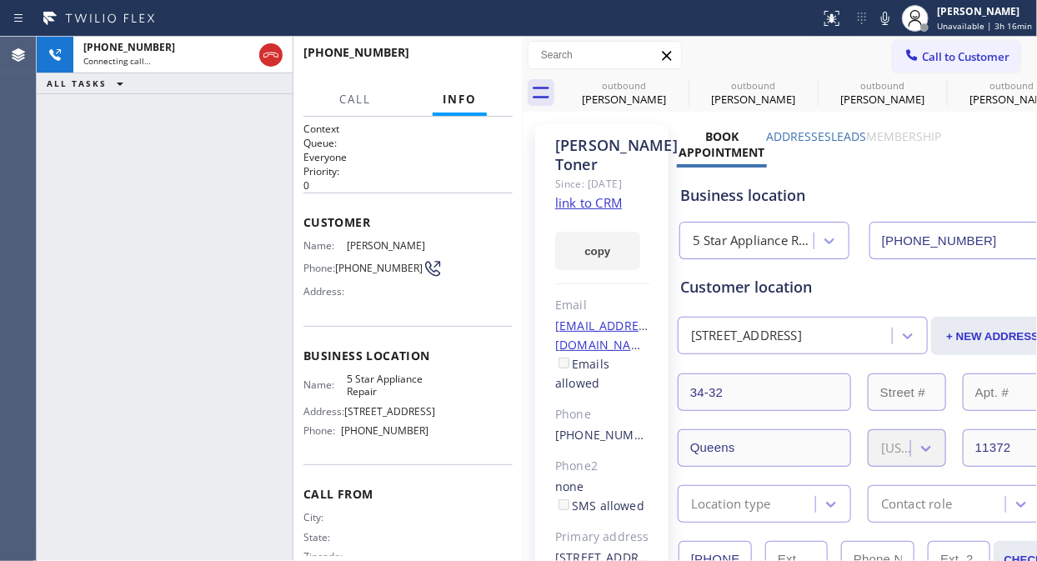
click at [0, 0] on icon at bounding box center [0, 0] width 0 height 0
click at [677, 83] on icon at bounding box center [678, 85] width 20 height 20
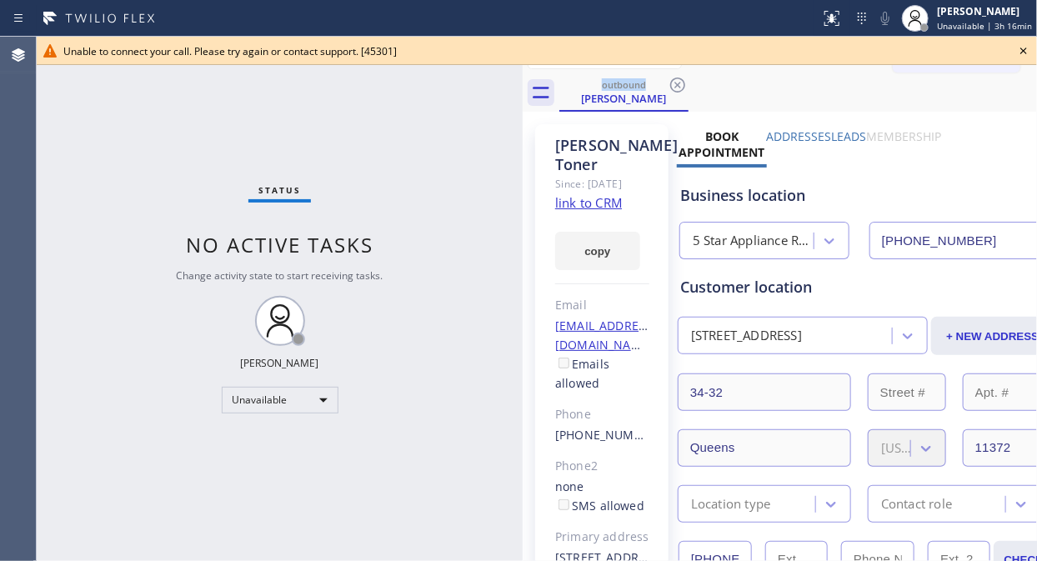
click at [933, 50] on icon at bounding box center [1023, 51] width 20 height 20
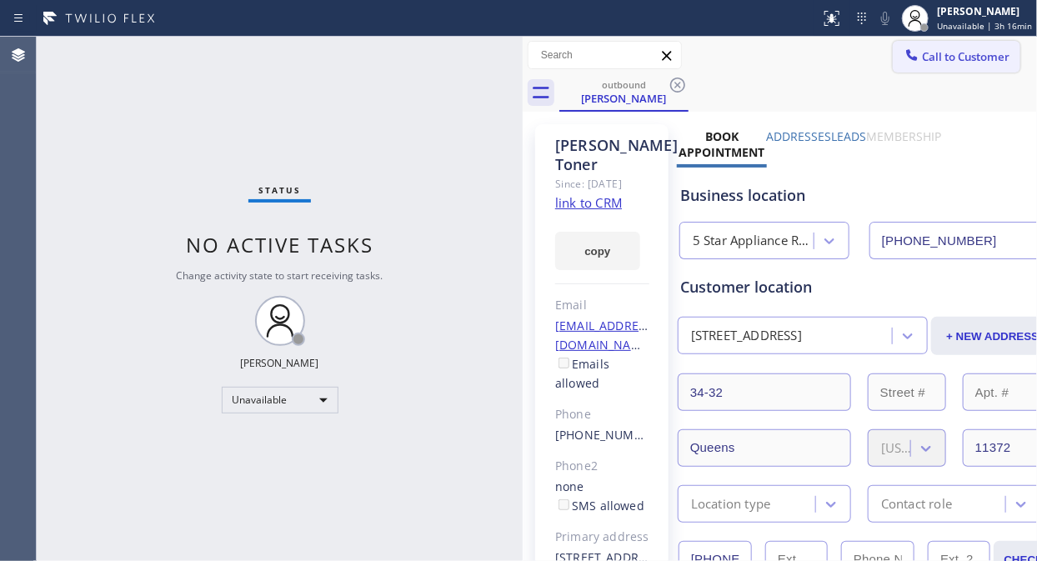
click at [927, 50] on span "Call to Customer" at bounding box center [966, 56] width 88 height 15
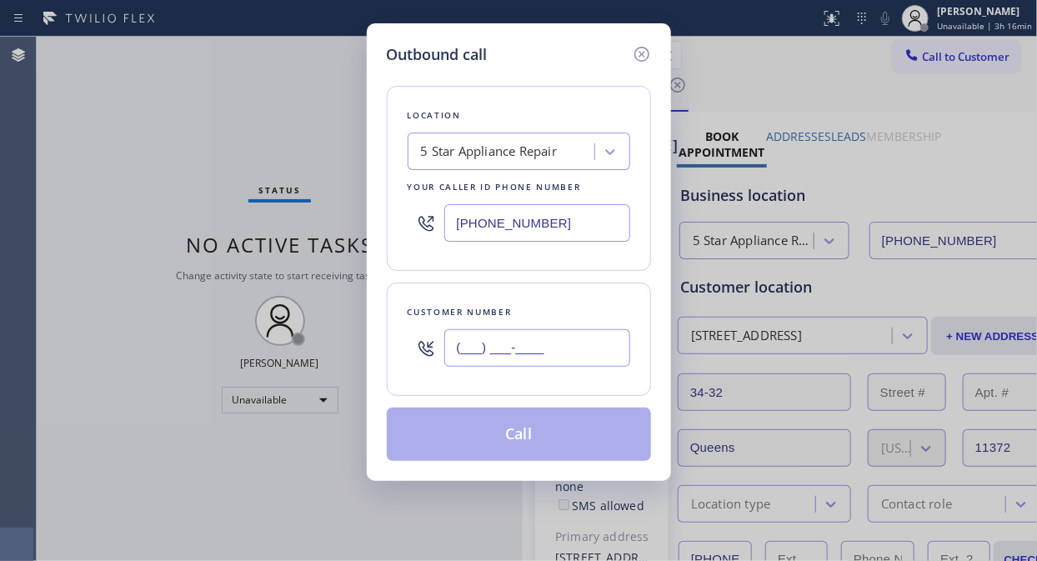
click at [529, 344] on input "(___) ___-____" at bounding box center [537, 348] width 186 height 38
paste input "310) 877-1330"
type input "(310) 877-1330"
click at [543, 453] on button "Call" at bounding box center [519, 434] width 264 height 53
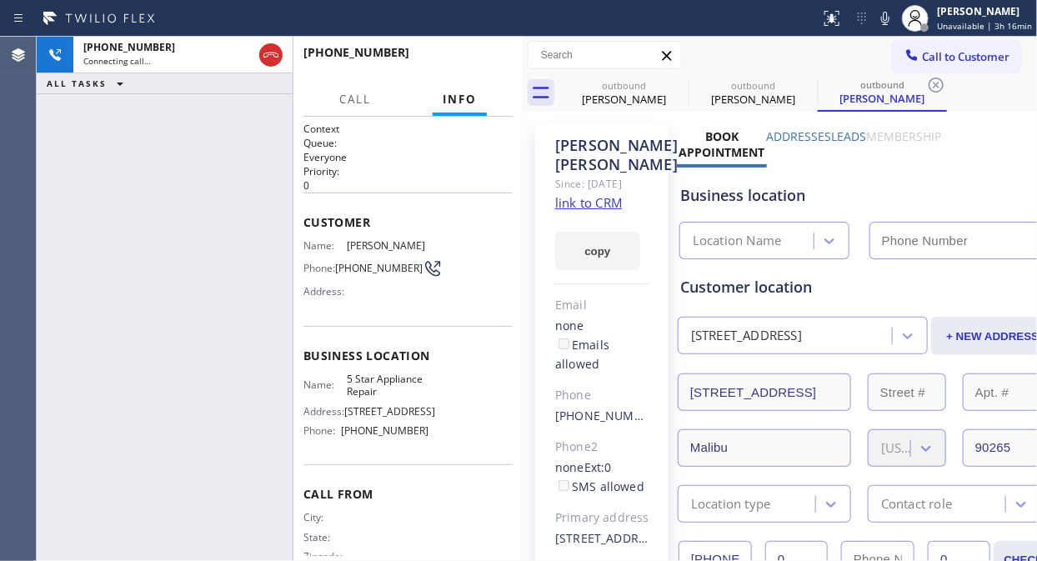
type input "[PHONE_NUMBER]"
click at [678, 79] on icon at bounding box center [678, 85] width 20 height 20
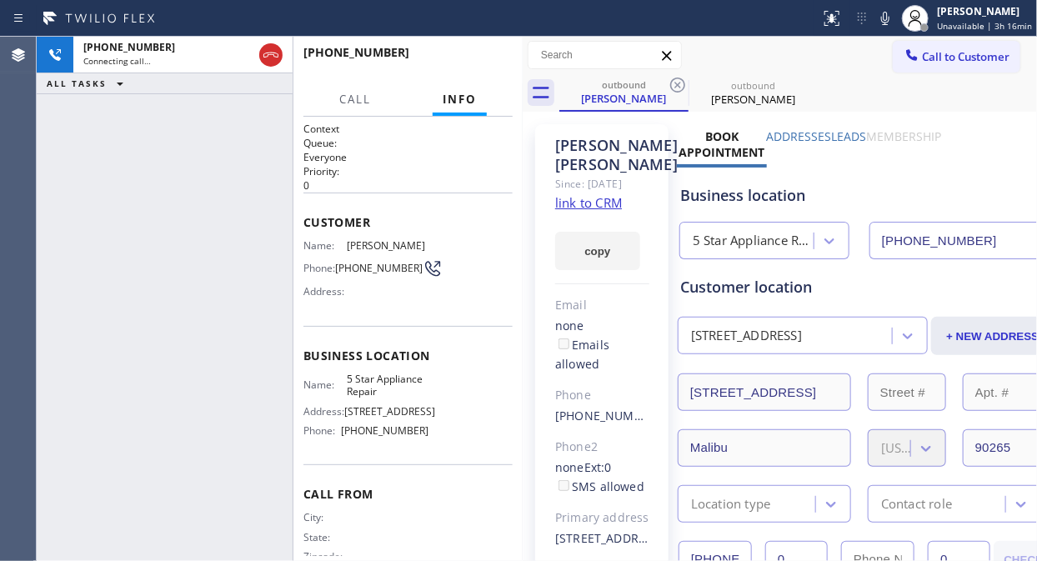
click at [678, 79] on icon at bounding box center [678, 85] width 20 height 20
click at [127, 132] on div "+13108771330 Connecting call… ALL TASKS ALL TASKS ACTIVE TASKS TASKS IN WRAP UP" at bounding box center [165, 299] width 256 height 524
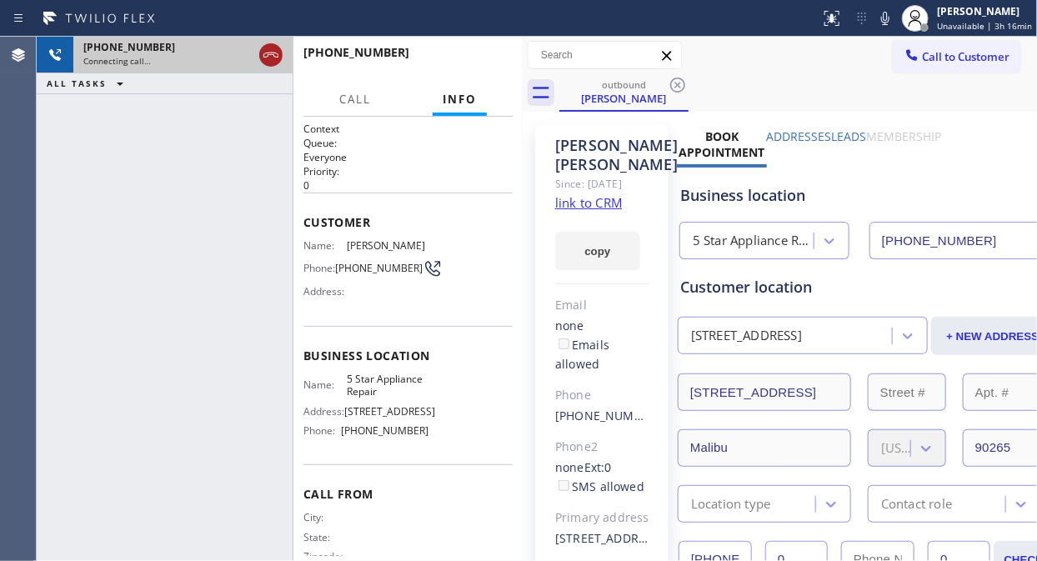
click at [271, 57] on icon at bounding box center [271, 55] width 20 height 20
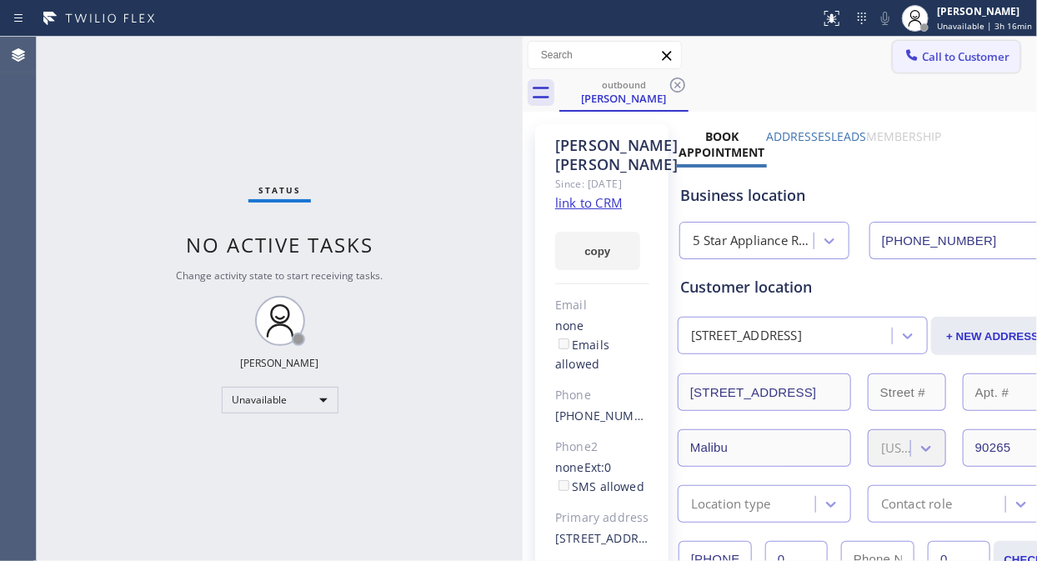
click at [922, 57] on span "Call to Customer" at bounding box center [966, 56] width 88 height 15
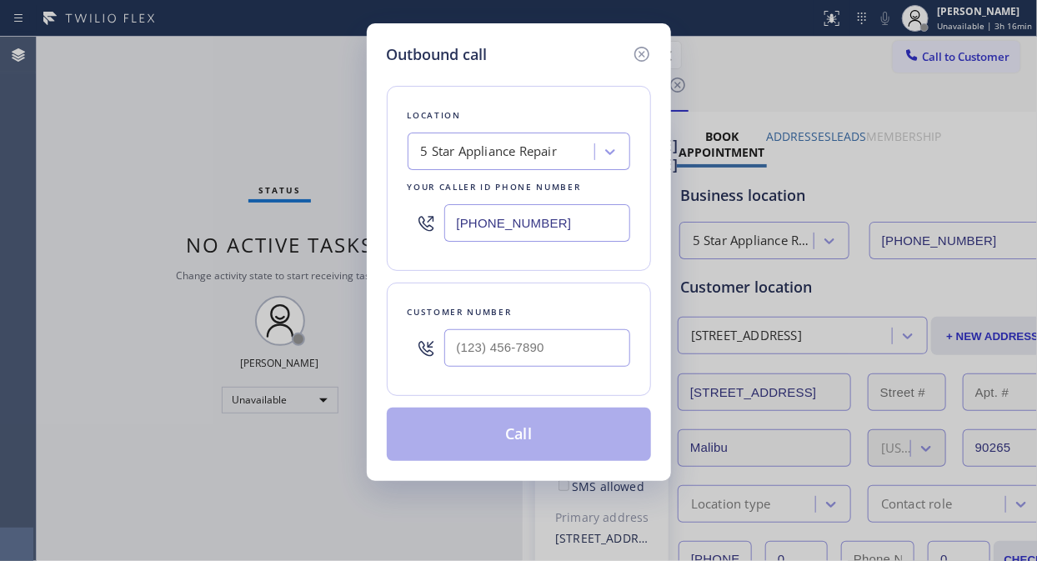
click at [480, 378] on div "Customer number" at bounding box center [519, 339] width 264 height 113
click at [455, 351] on input "(___) ___-____" at bounding box center [537, 348] width 186 height 38
paste input "718) 251-0598"
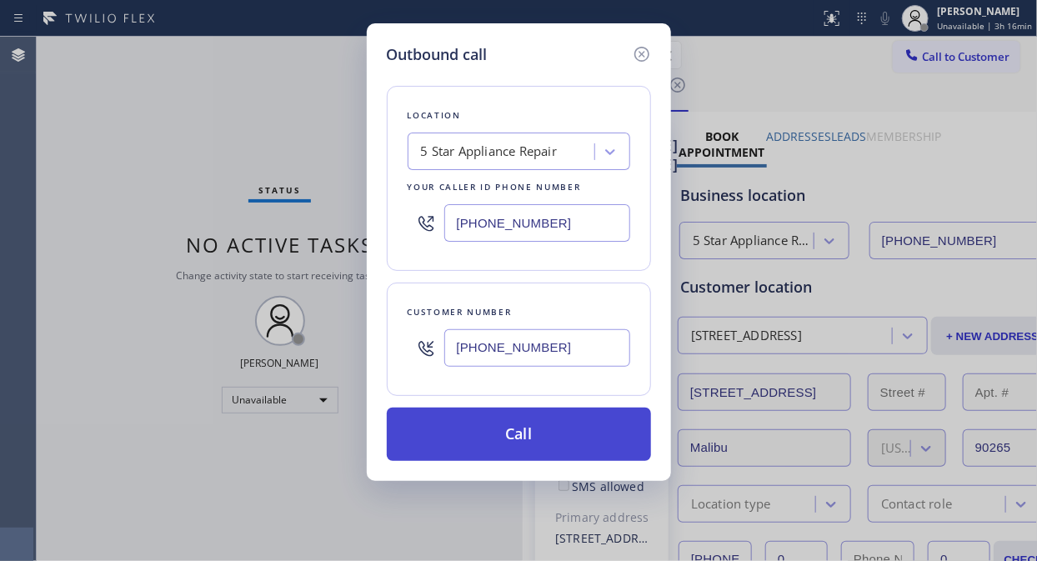
type input "(718) 251-0598"
click at [512, 428] on button "Call" at bounding box center [519, 434] width 264 height 53
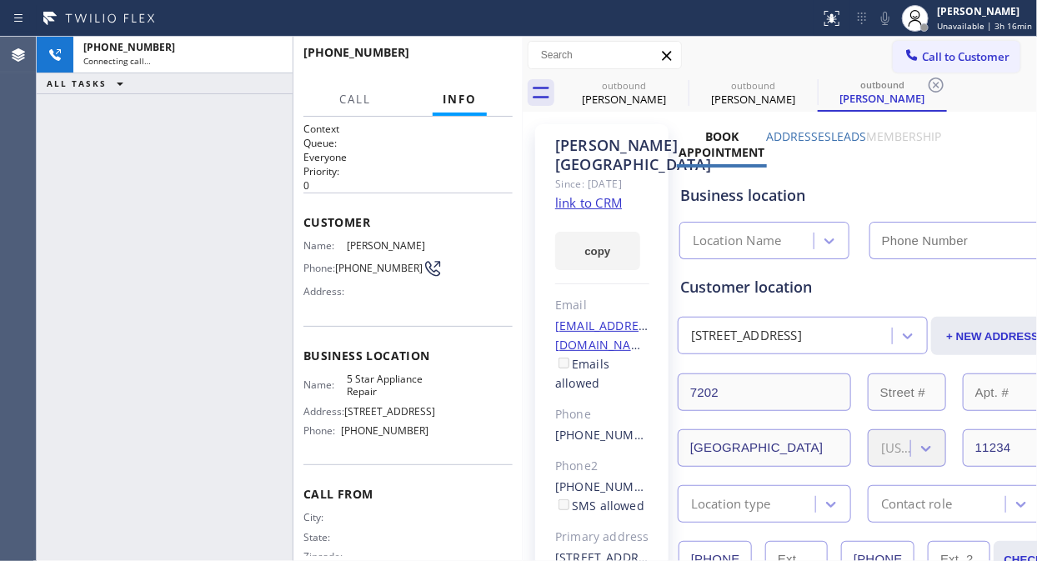
type input "[PHONE_NUMBER]"
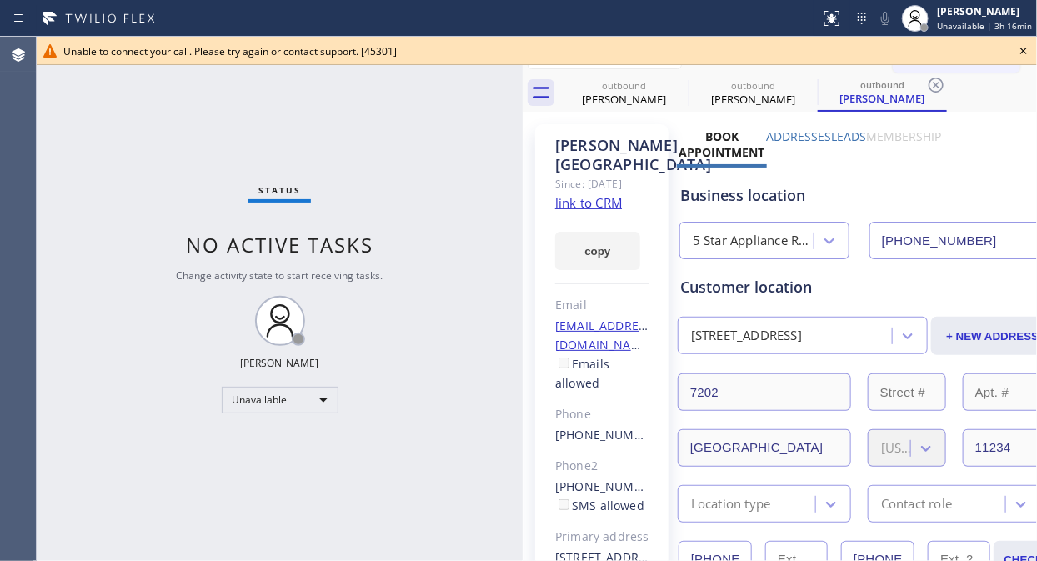
click at [933, 51] on icon at bounding box center [1023, 51] width 20 height 20
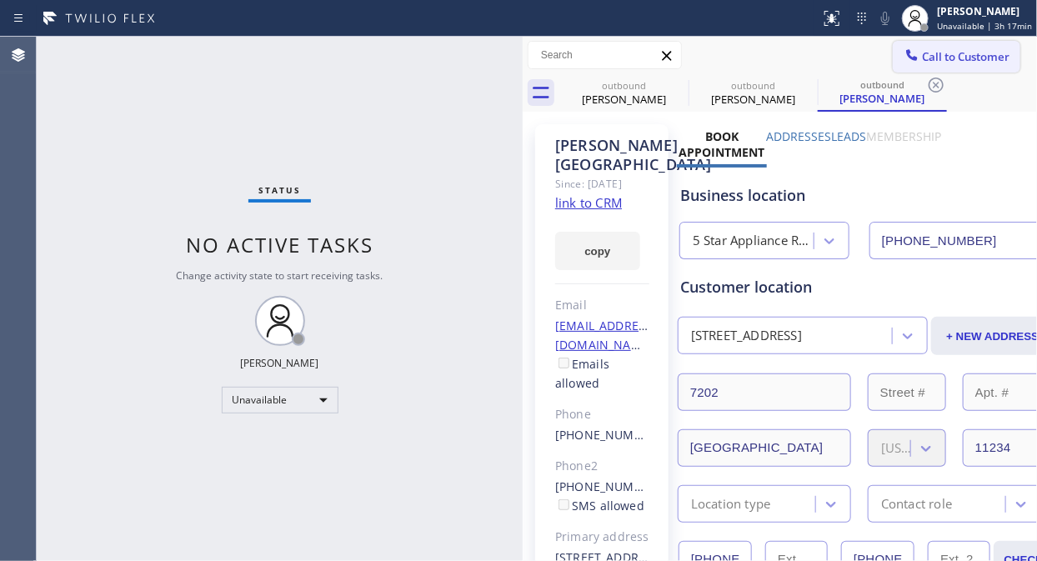
click at [933, 58] on span "Call to Customer" at bounding box center [966, 56] width 88 height 15
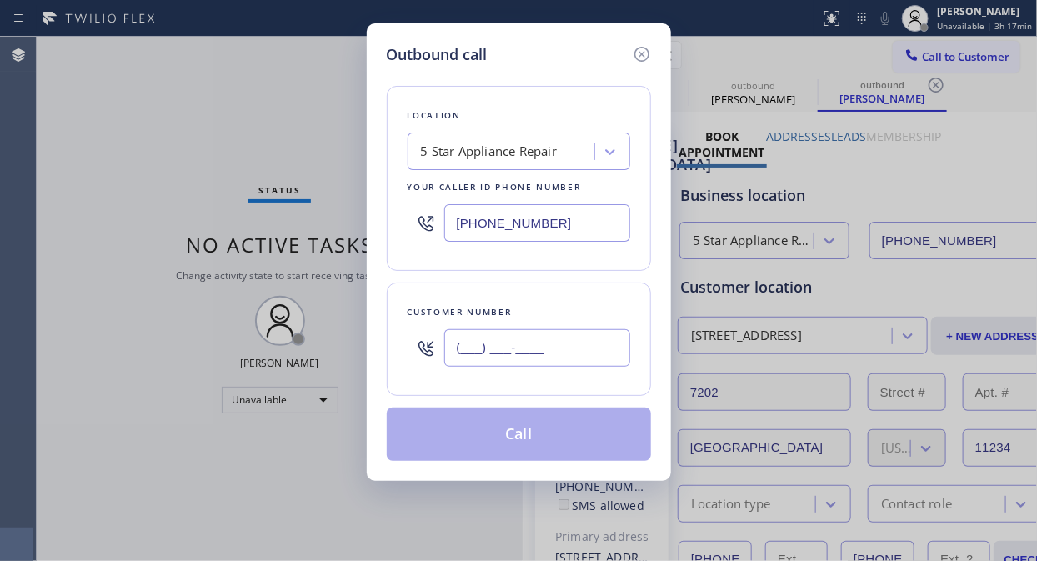
click at [473, 344] on input "(___) ___-____" at bounding box center [537, 348] width 186 height 38
paste input "914) 610-5574"
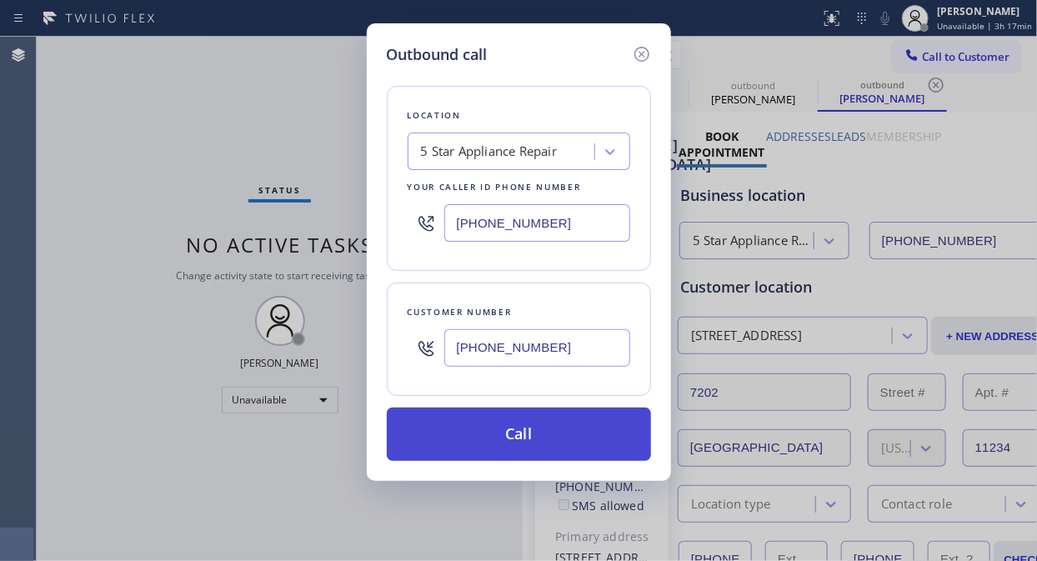
type input "(914) 610-5574"
click at [507, 437] on button "Call" at bounding box center [519, 434] width 264 height 53
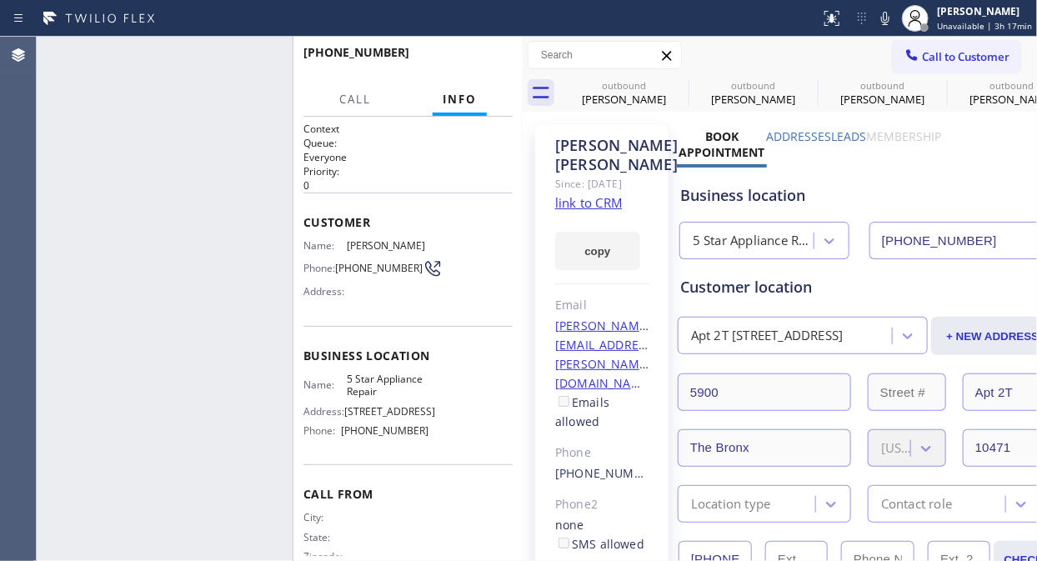
type input "[PHONE_NUMBER]"
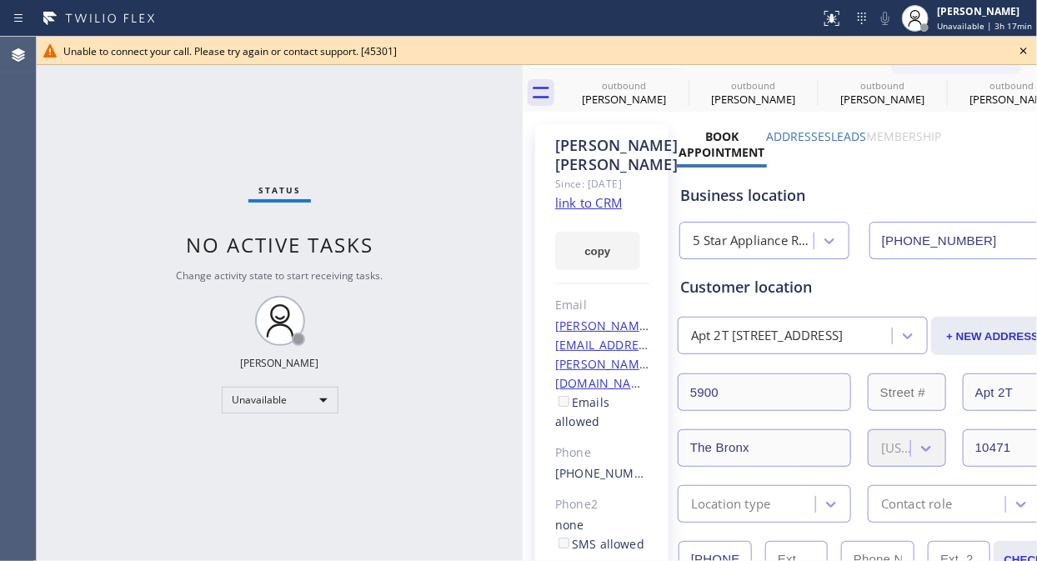
click at [175, 146] on div "Status No active tasks Change activity state to start receiving tasks. [PERSON_…" at bounding box center [280, 299] width 486 height 524
click at [933, 46] on icon at bounding box center [1023, 51] width 20 height 20
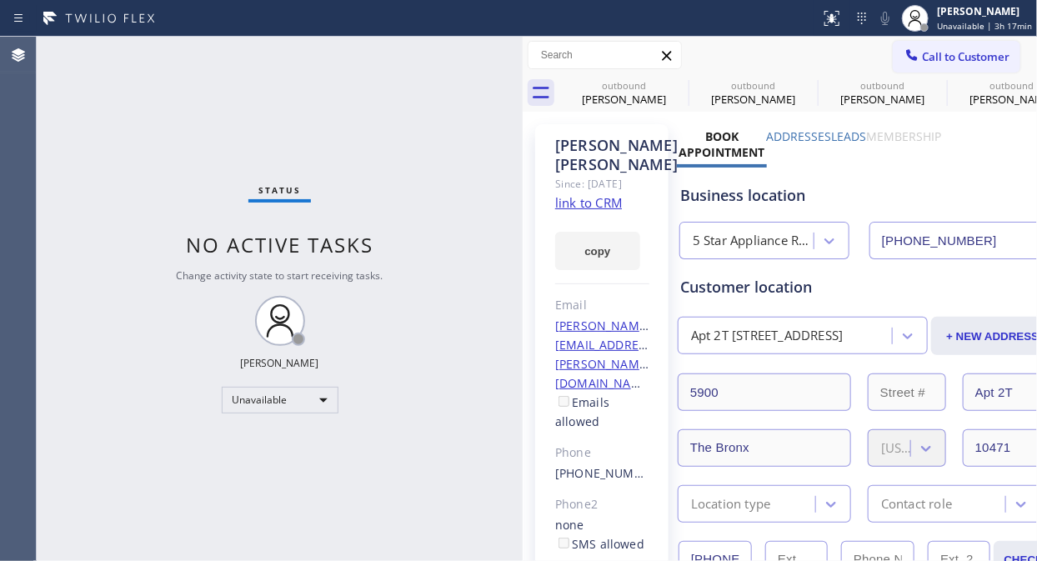
drag, startPoint x: 910, startPoint y: 46, endPoint x: 722, endPoint y: 182, distance: 232.2
click at [908, 47] on button "Call to Customer" at bounding box center [957, 57] width 128 height 32
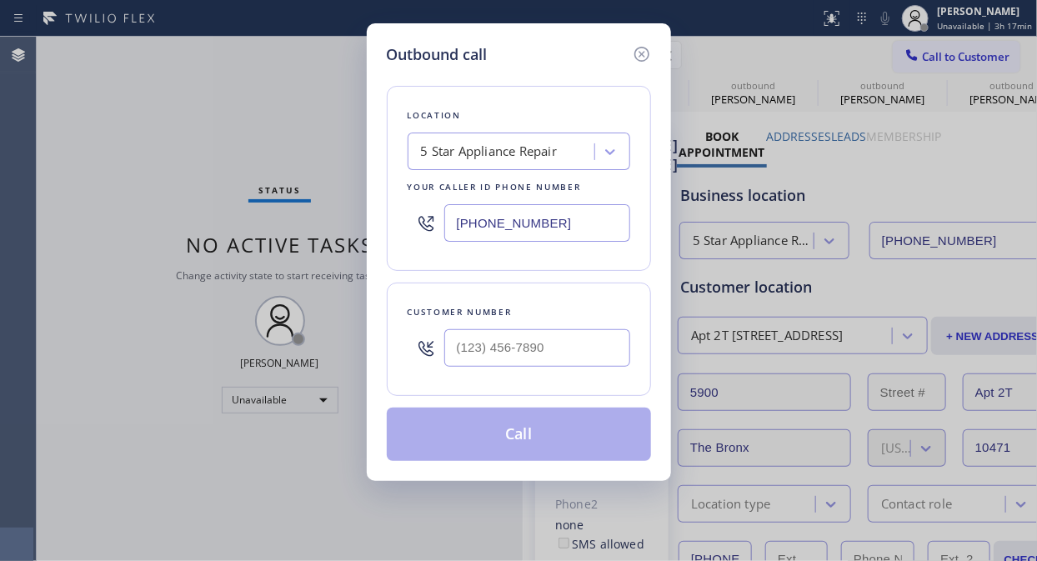
click at [507, 368] on div at bounding box center [537, 348] width 186 height 54
click at [498, 345] on input "(___) ___-____" at bounding box center [537, 348] width 186 height 38
paste input "310) 882-8672"
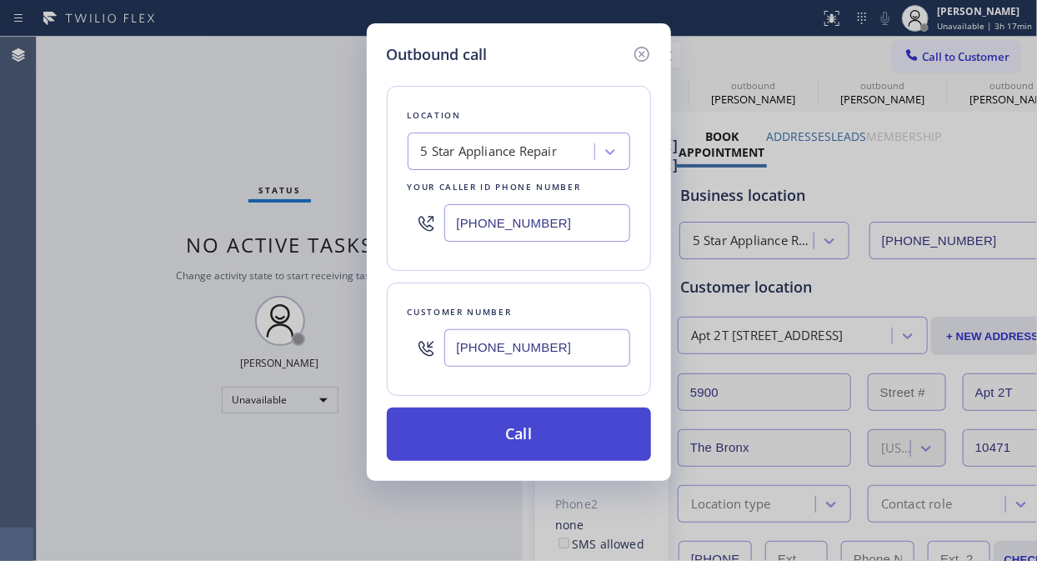
type input "(310) 882-8672"
click at [546, 444] on button "Call" at bounding box center [519, 434] width 264 height 53
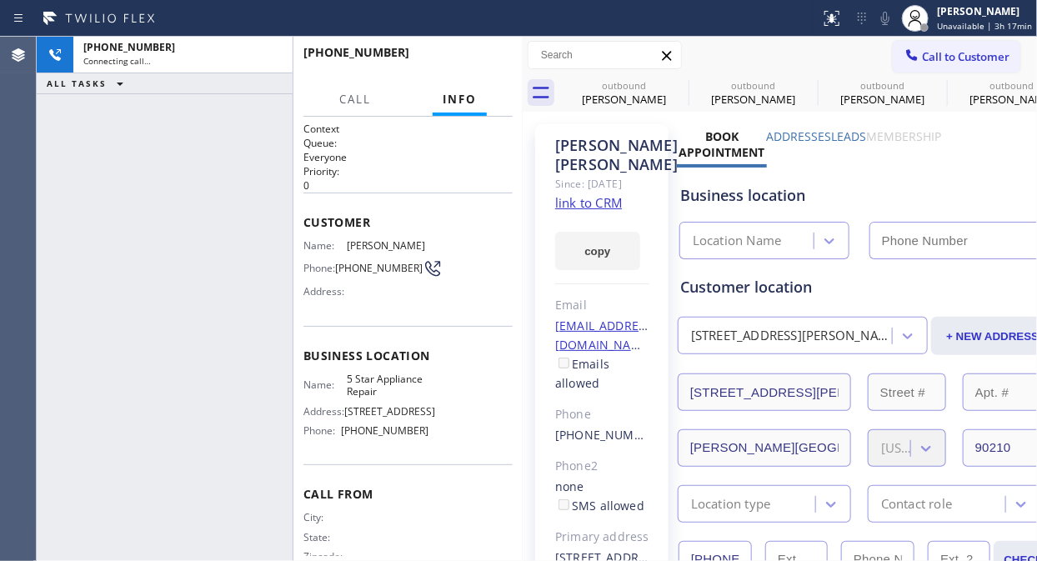
type input "[PHONE_NUMBER]"
click at [194, 175] on div "+13108828672 Connecting call… ALL TASKS ALL TASKS ACTIVE TASKS TASKS IN WRAP UP" at bounding box center [165, 299] width 256 height 524
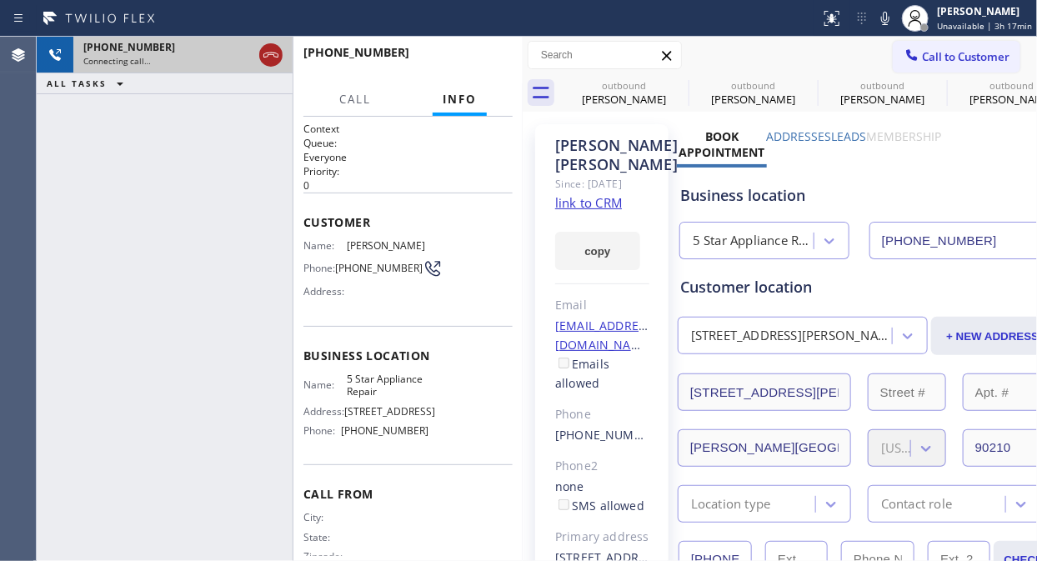
click at [273, 61] on icon at bounding box center [271, 55] width 20 height 20
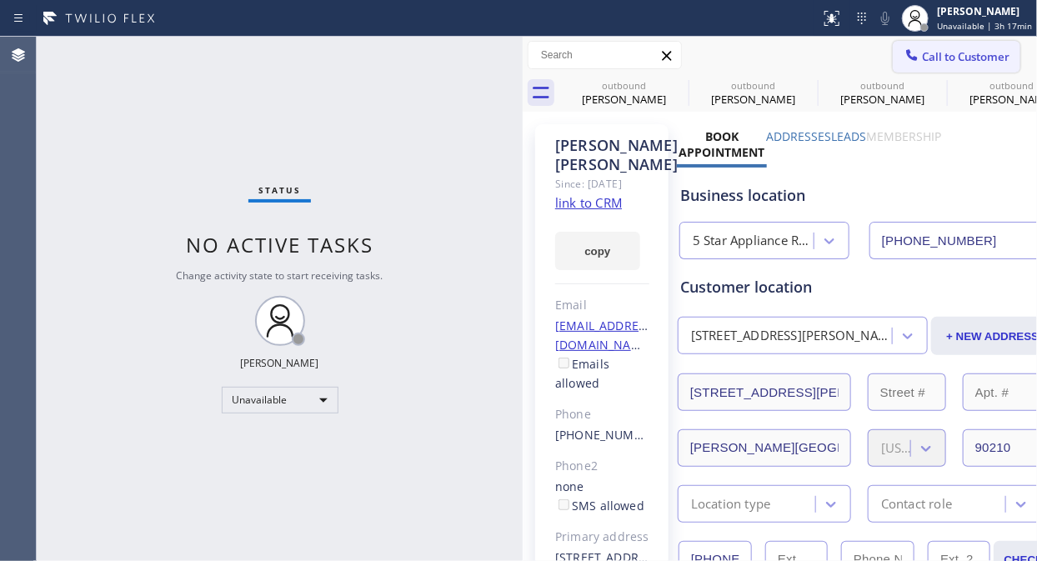
click at [925, 60] on span "Call to Customer" at bounding box center [966, 56] width 88 height 15
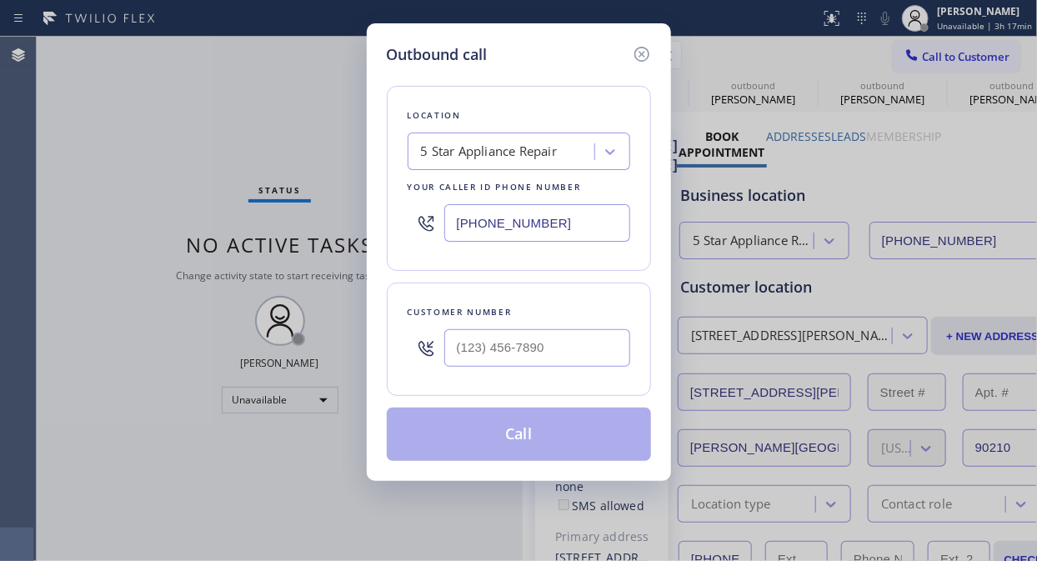
click at [562, 343] on input "text" at bounding box center [537, 348] width 186 height 38
click at [550, 354] on input "(___) ___-____" at bounding box center [537, 348] width 186 height 38
paste input "text"
click at [459, 352] on input "(___) ___-____" at bounding box center [537, 348] width 186 height 38
paste input "310) 954-6616"
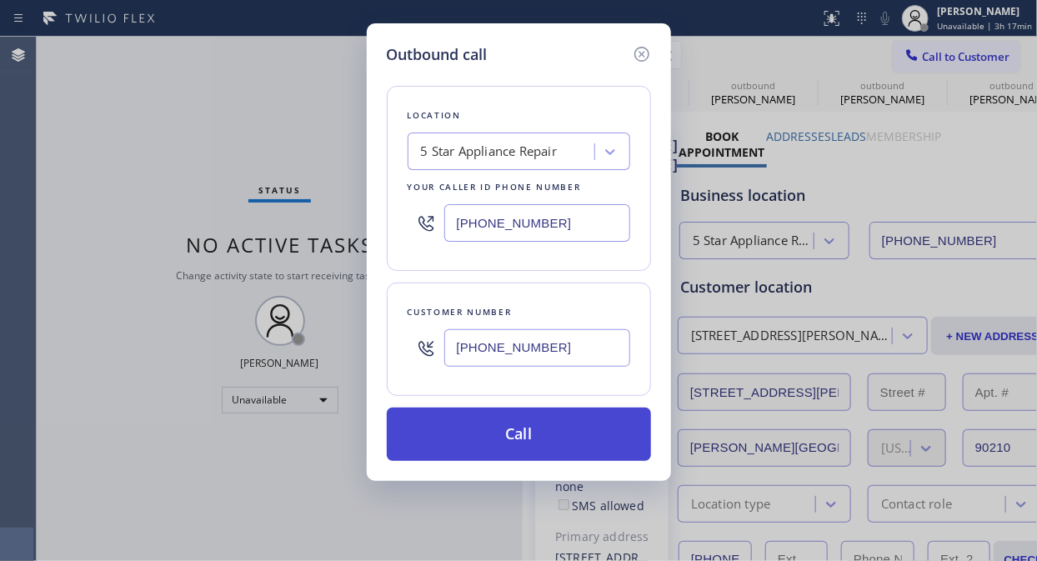
type input "(310) 954-6616"
click at [544, 448] on button "Call" at bounding box center [519, 434] width 264 height 53
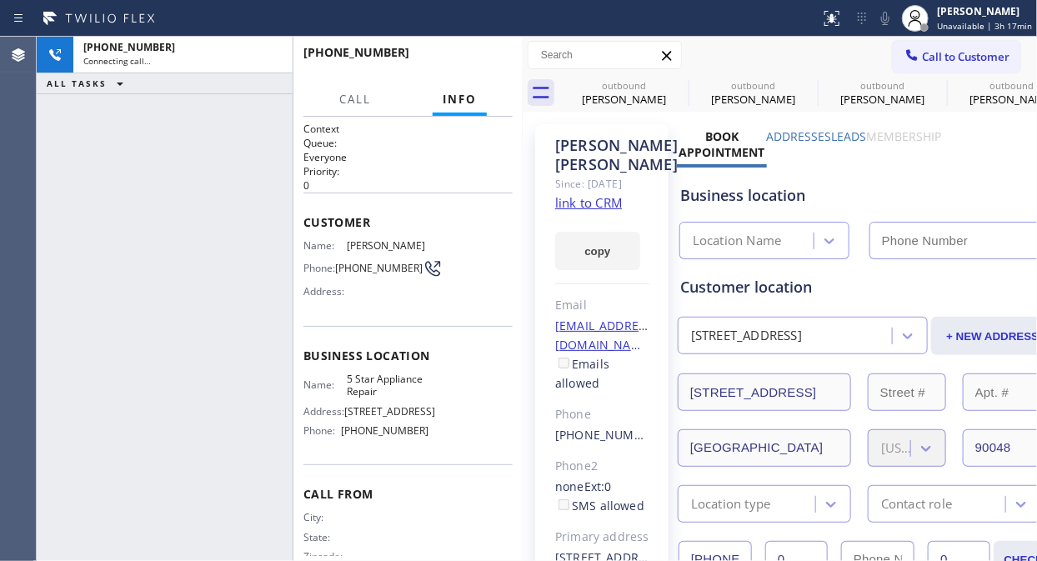
type input "[PHONE_NUMBER]"
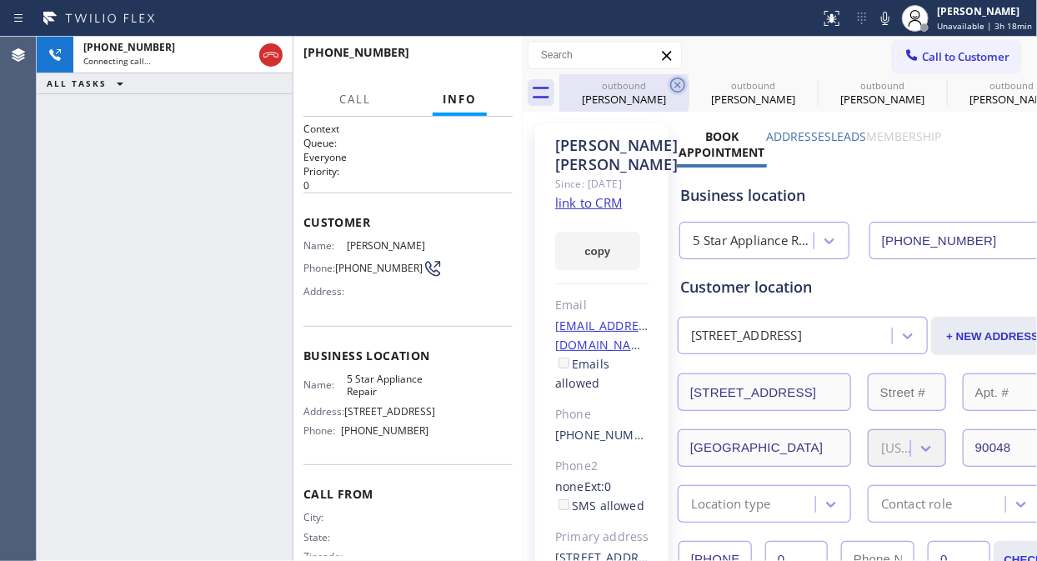
click at [680, 89] on icon at bounding box center [678, 85] width 20 height 20
click at [0, 0] on icon at bounding box center [0, 0] width 0 height 0
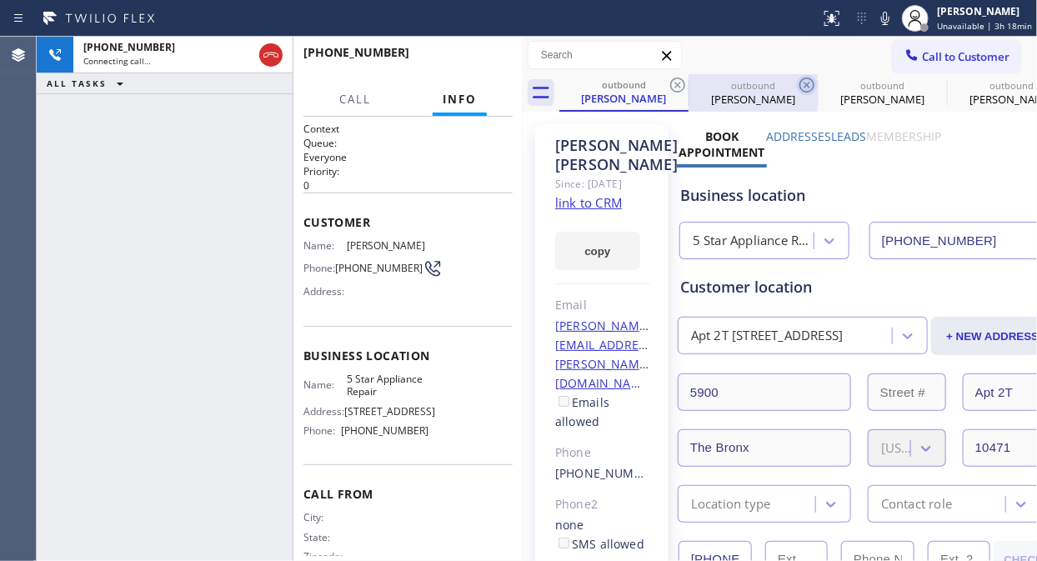
click at [679, 89] on icon at bounding box center [678, 85] width 20 height 20
click at [797, 89] on icon at bounding box center [807, 85] width 20 height 20
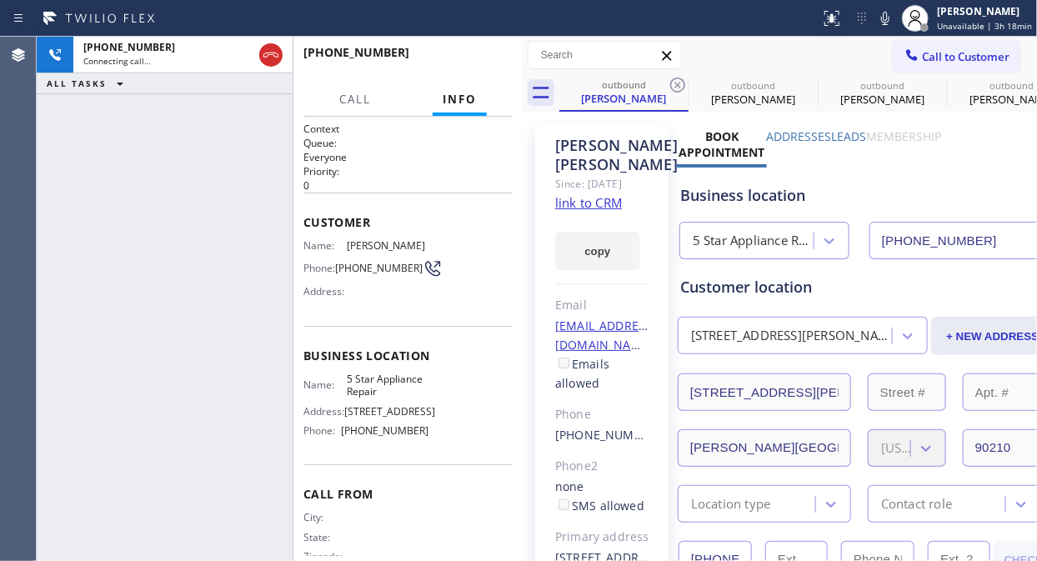
click at [679, 89] on icon at bounding box center [678, 85] width 20 height 20
click at [0, 0] on icon at bounding box center [0, 0] width 0 height 0
click at [679, 89] on icon at bounding box center [678, 85] width 20 height 20
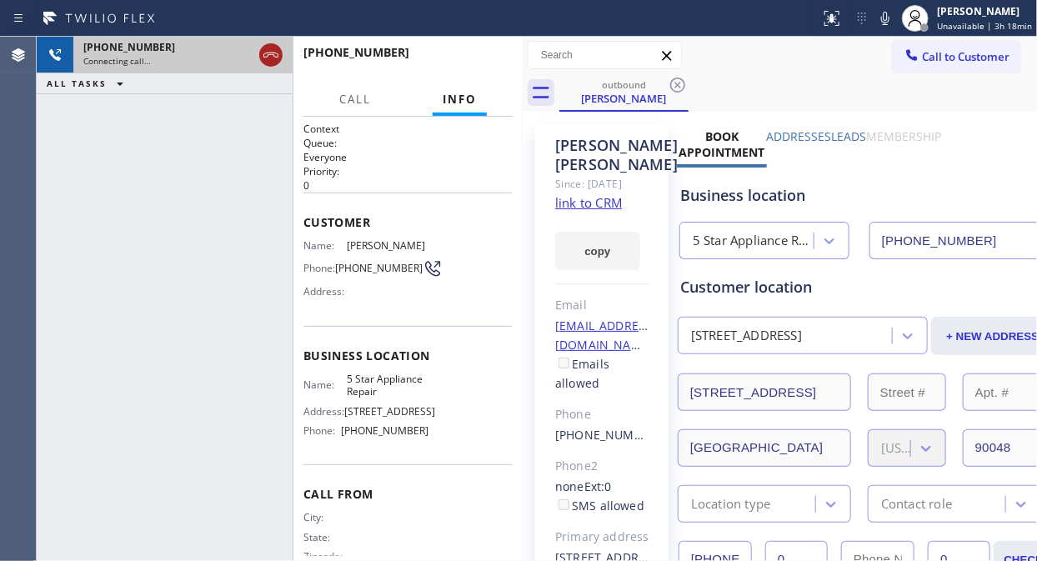
click at [263, 52] on icon at bounding box center [271, 55] width 20 height 20
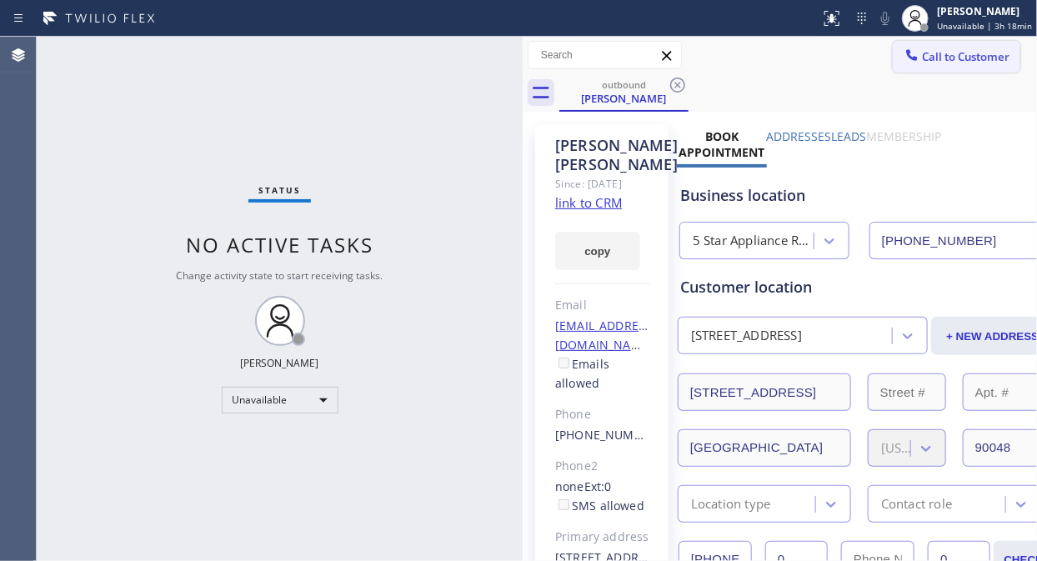
click at [907, 58] on icon at bounding box center [912, 54] width 11 height 11
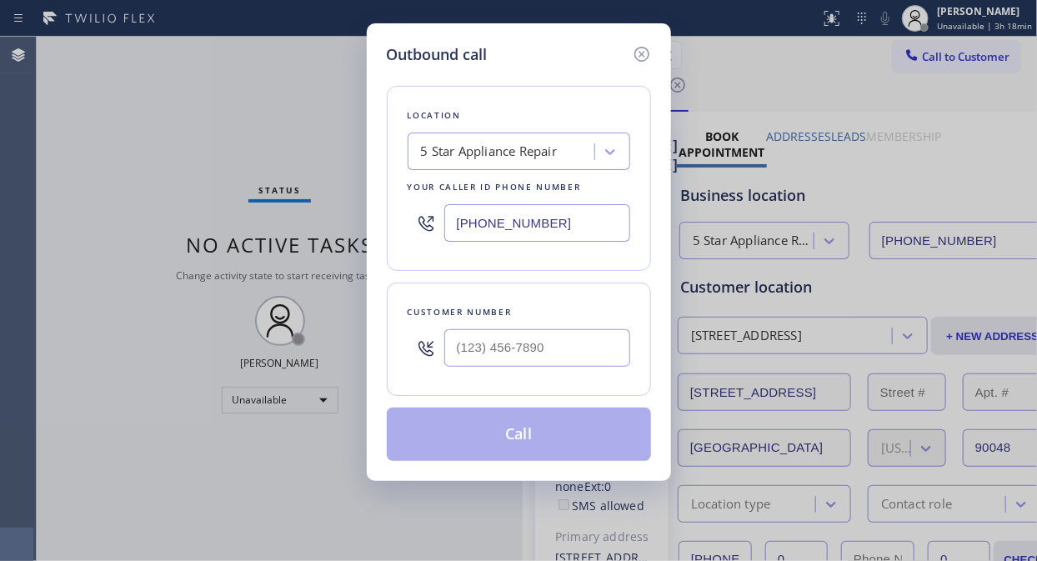
click at [459, 353] on input "text" at bounding box center [537, 348] width 186 height 38
click at [453, 373] on div at bounding box center [537, 348] width 186 height 54
click at [452, 353] on input "(___) ___-____" at bounding box center [537, 348] width 186 height 38
paste input "917) 915-7908"
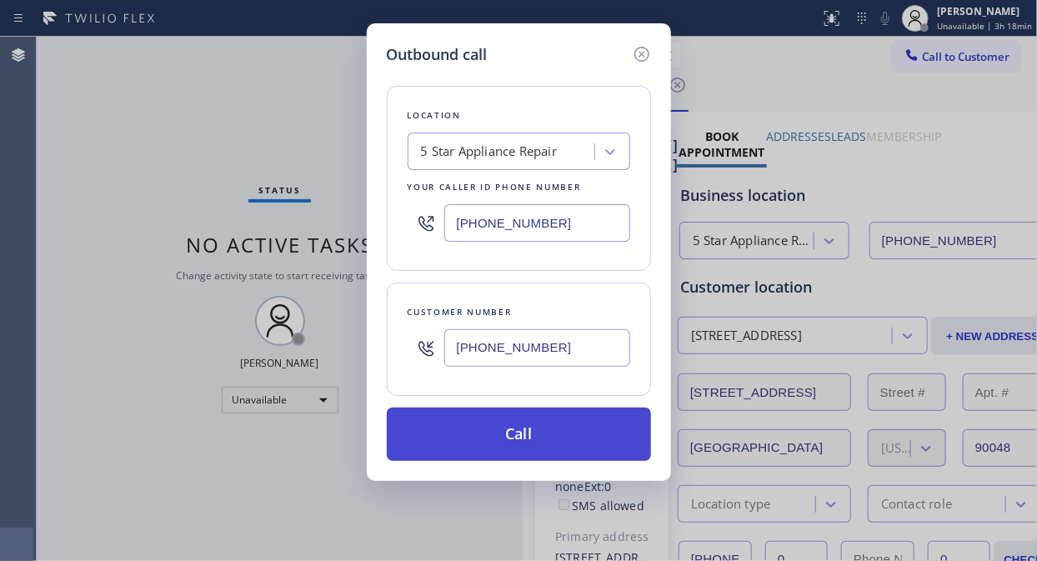
type input "(917) 915-7908"
click at [536, 440] on button "Call" at bounding box center [519, 434] width 264 height 53
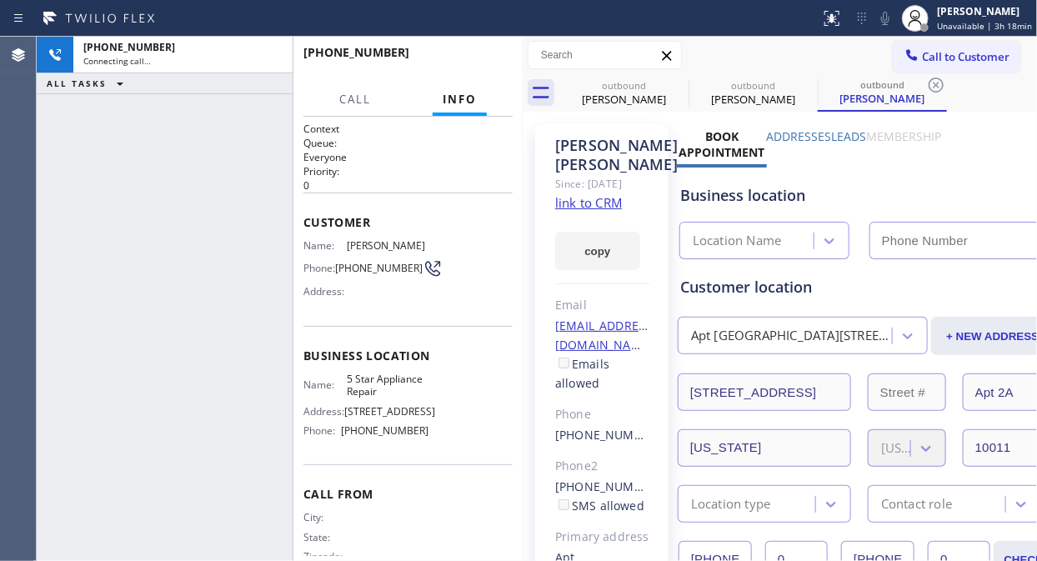
type input "[PHONE_NUMBER]"
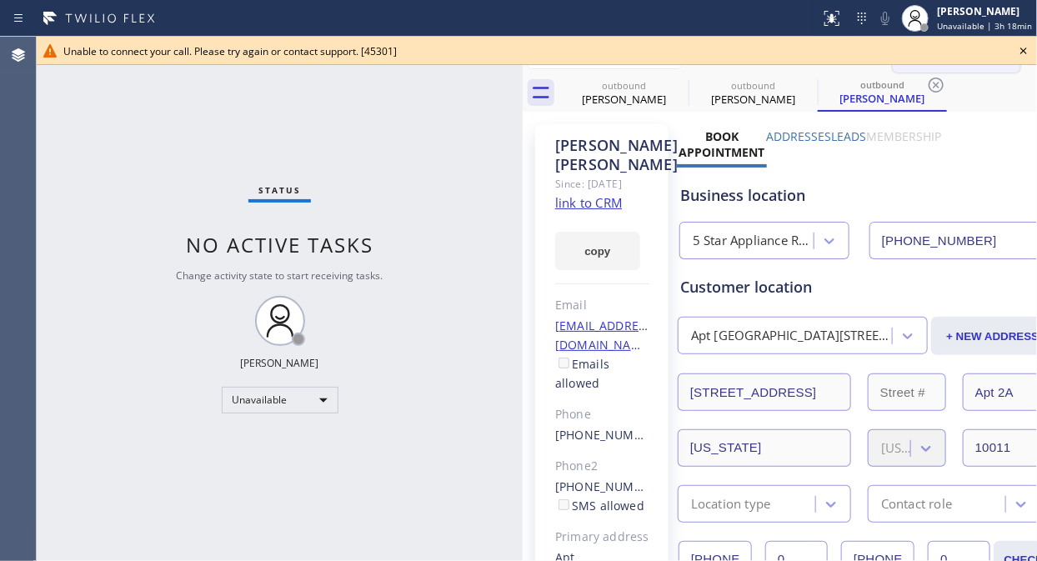
drag, startPoint x: 1020, startPoint y: 48, endPoint x: 909, endPoint y: 51, distance: 110.9
click at [933, 48] on icon at bounding box center [1023, 51] width 20 height 20
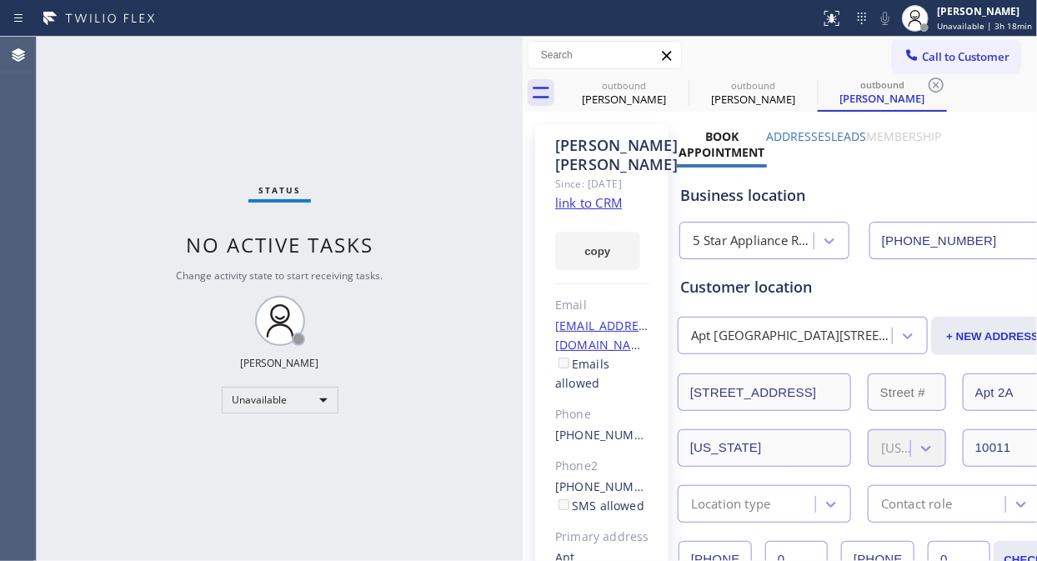
drag, startPoint x: 909, startPoint y: 51, endPoint x: 893, endPoint y: 65, distance: 21.9
click at [922, 53] on span "Call to Customer" at bounding box center [966, 56] width 88 height 15
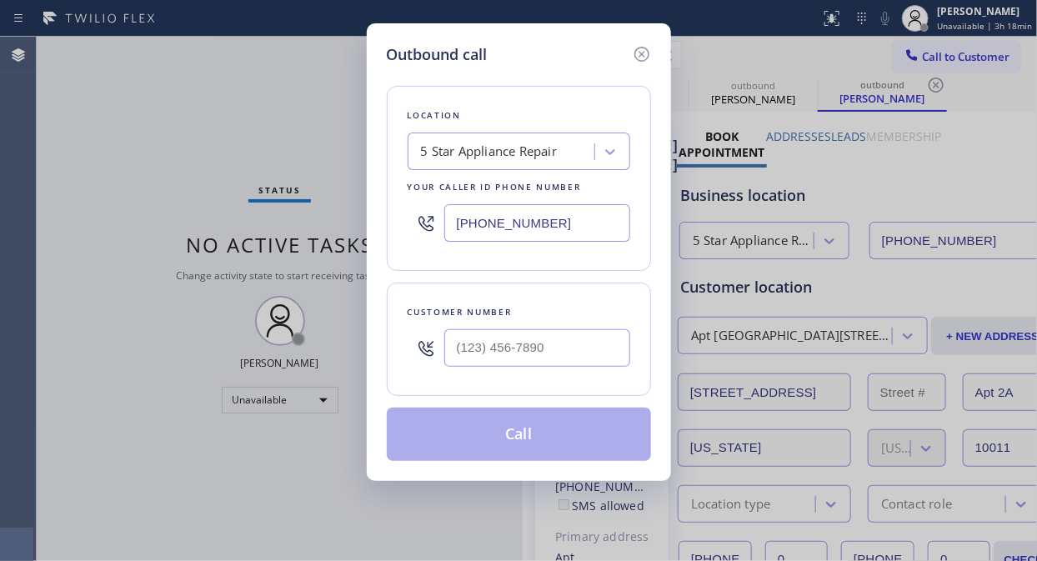
click at [444, 367] on div at bounding box center [537, 348] width 186 height 38
click at [446, 354] on input "(___) ___-____" at bounding box center [537, 348] width 186 height 38
paste input "510) 494-9765"
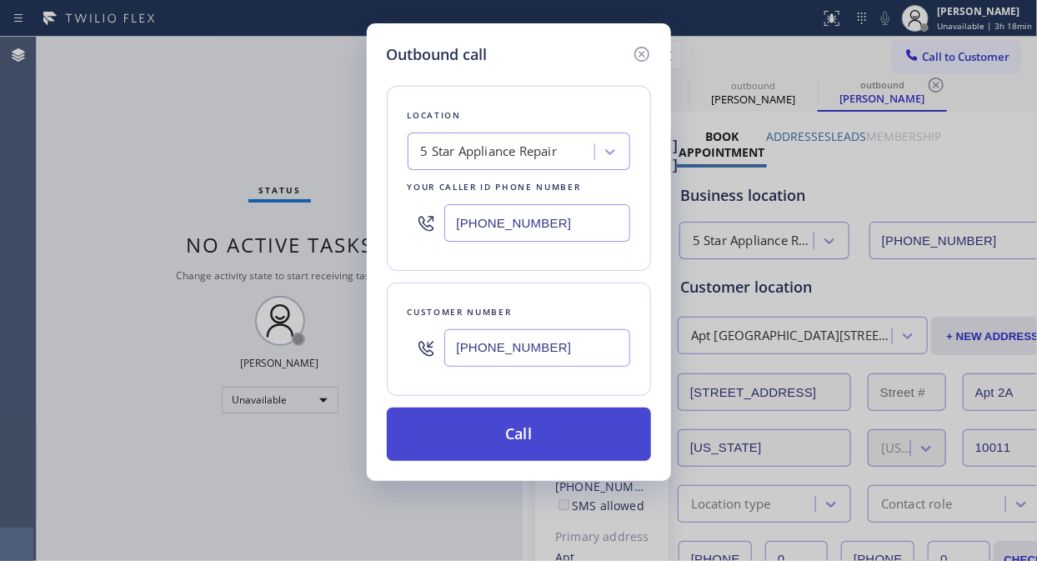
type input "(510) 494-9765"
click at [487, 435] on button "Call" at bounding box center [519, 434] width 264 height 53
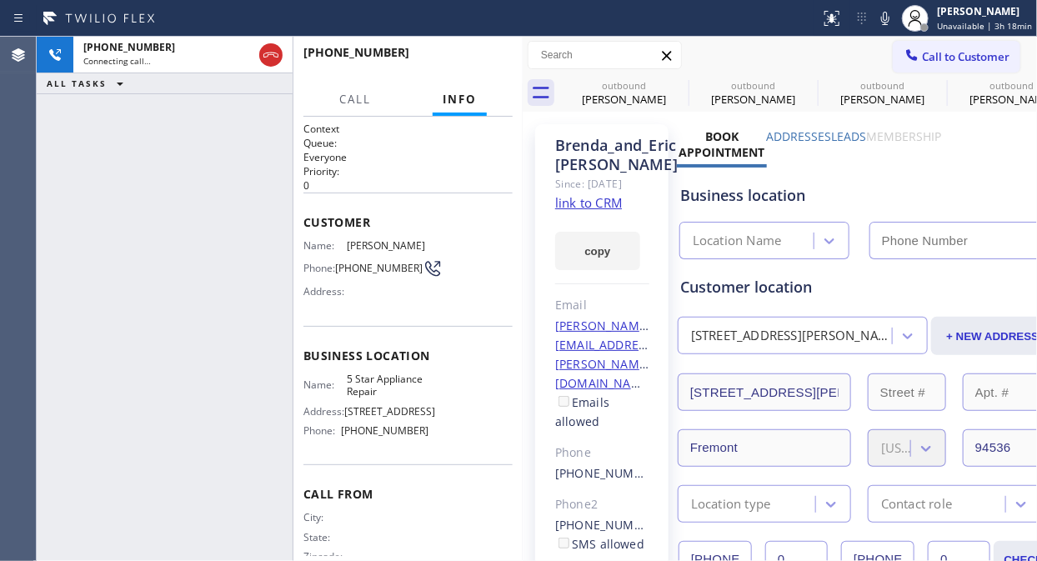
type input "[PHONE_NUMBER]"
click at [185, 162] on div "+15104949765 Connecting call… ALL TASKS ALL TASKS ACTIVE TASKS TASKS IN WRAP UP" at bounding box center [165, 299] width 256 height 524
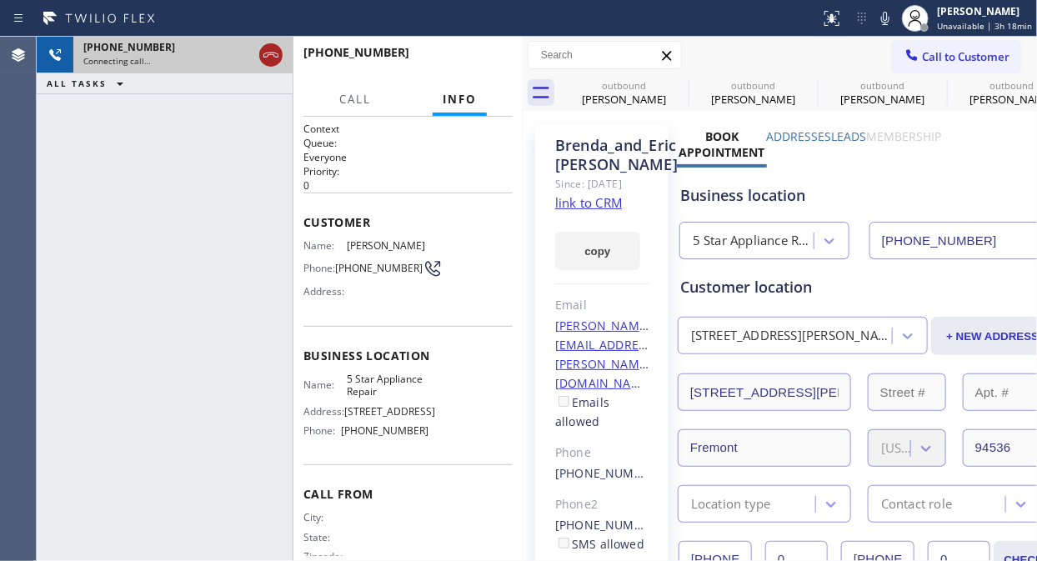
click at [269, 55] on icon at bounding box center [271, 55] width 20 height 20
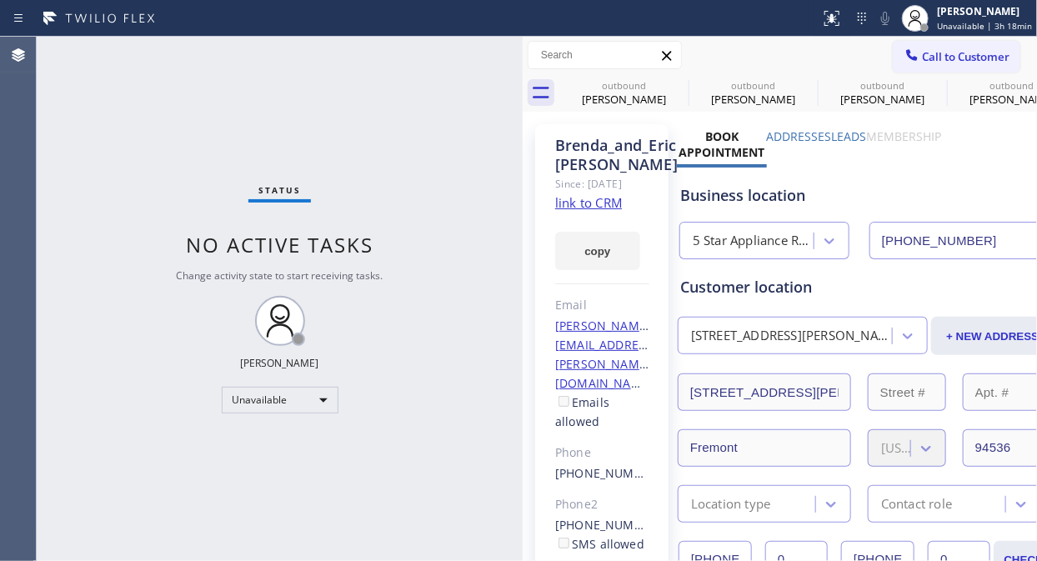
click at [175, 137] on div "Status No active tasks Change activity state to start receiving tasks. [PERSON_…" at bounding box center [280, 299] width 486 height 524
click at [922, 60] on span "Call to Customer" at bounding box center [966, 56] width 88 height 15
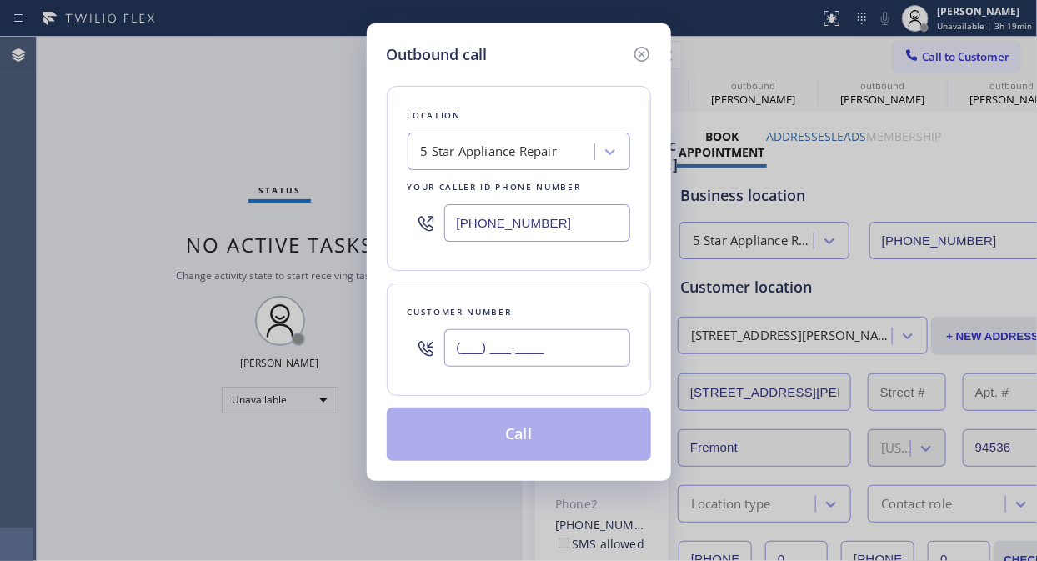
click at [586, 359] on input "(___) ___-____" at bounding box center [537, 348] width 186 height 38
paste input "917) 353-1730"
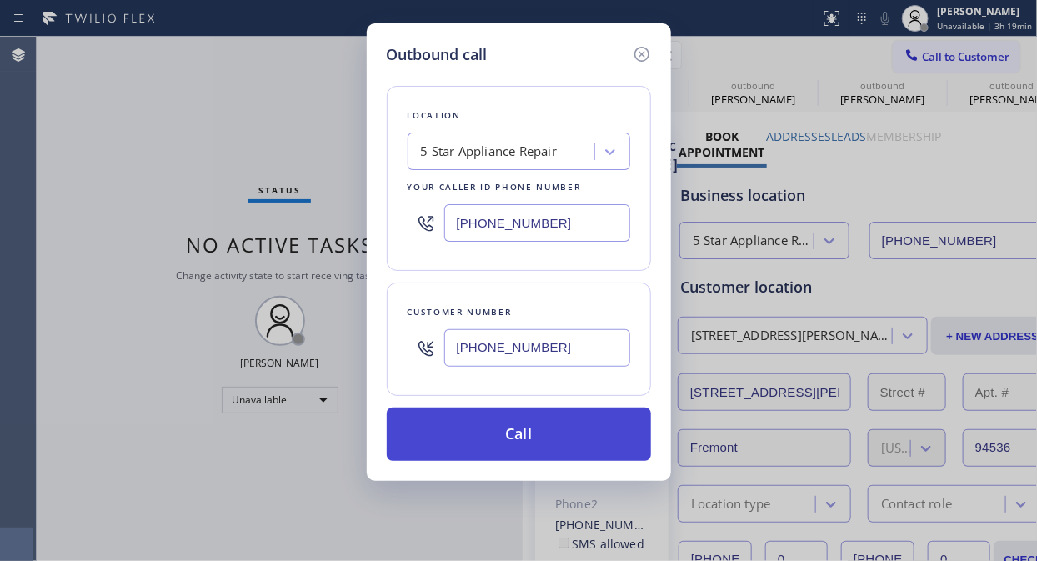
type input "(917) 353-1730"
click at [568, 436] on button "Call" at bounding box center [519, 434] width 264 height 53
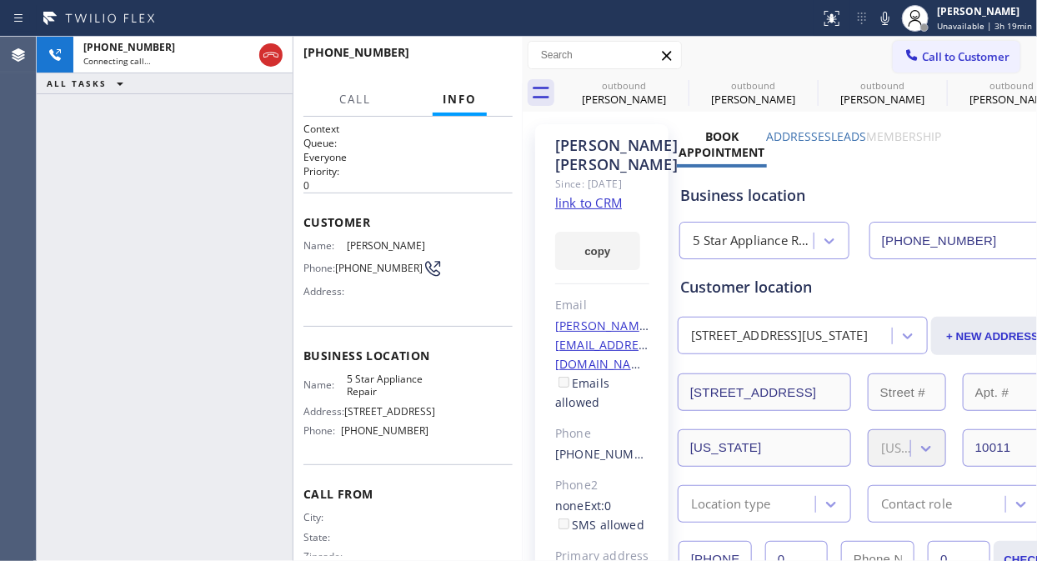
type input "[PHONE_NUMBER]"
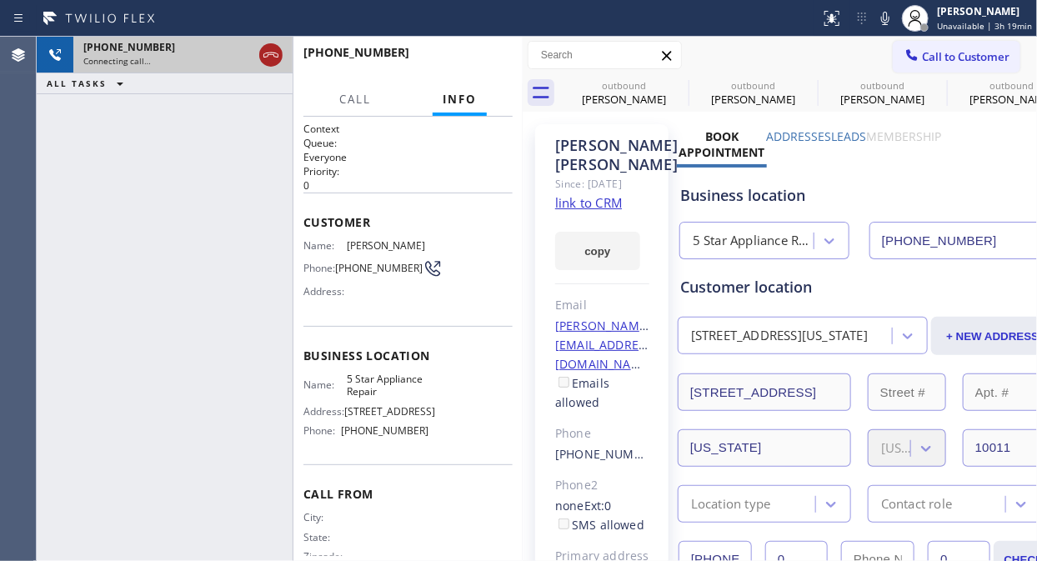
click at [279, 59] on icon at bounding box center [271, 55] width 20 height 20
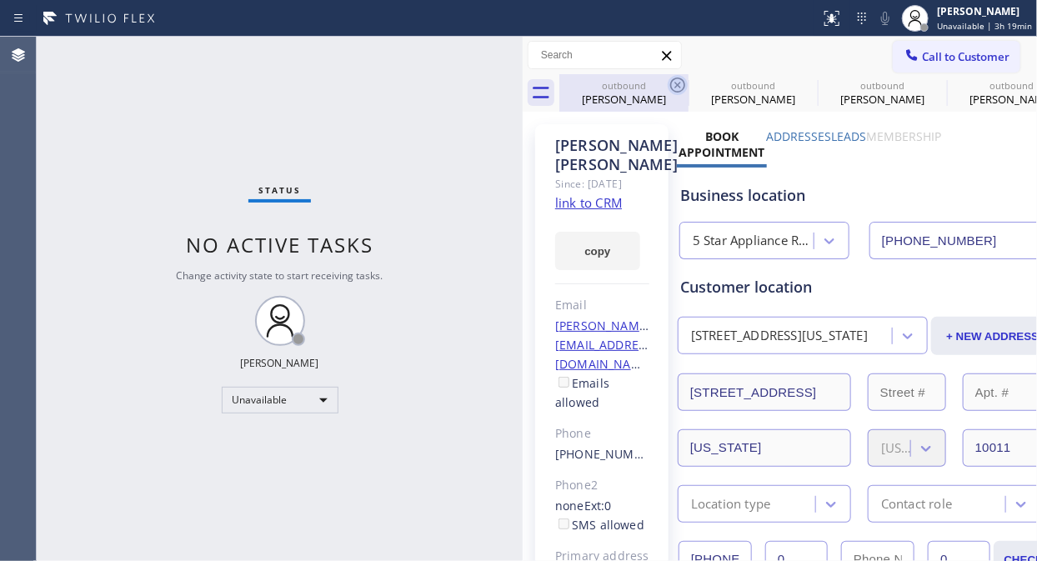
click at [671, 90] on icon at bounding box center [678, 85] width 20 height 20
click at [797, 92] on icon at bounding box center [807, 85] width 20 height 20
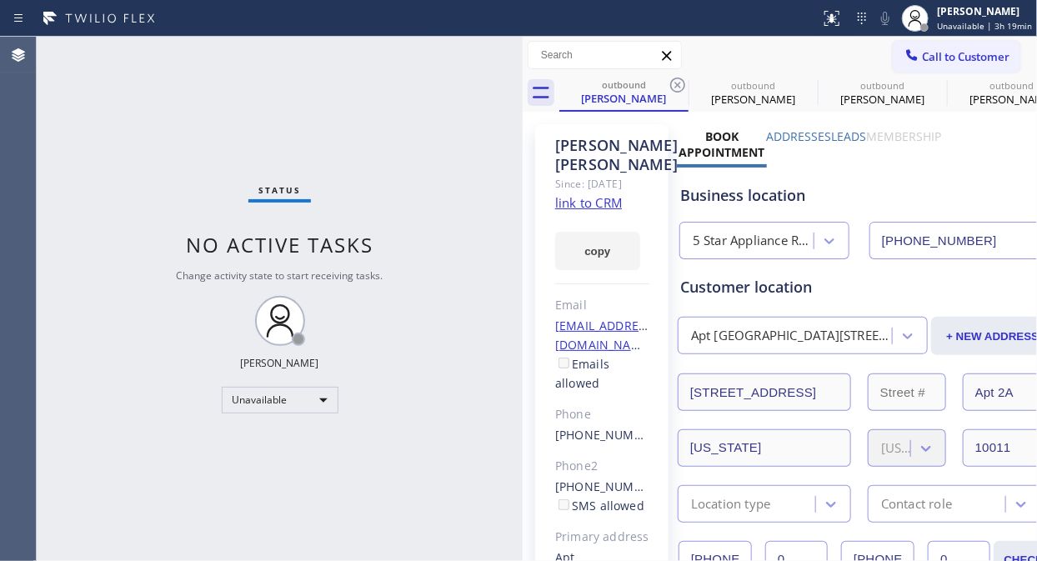
click at [671, 92] on icon at bounding box center [678, 85] width 20 height 20
click at [0, 0] on icon at bounding box center [0, 0] width 0 height 0
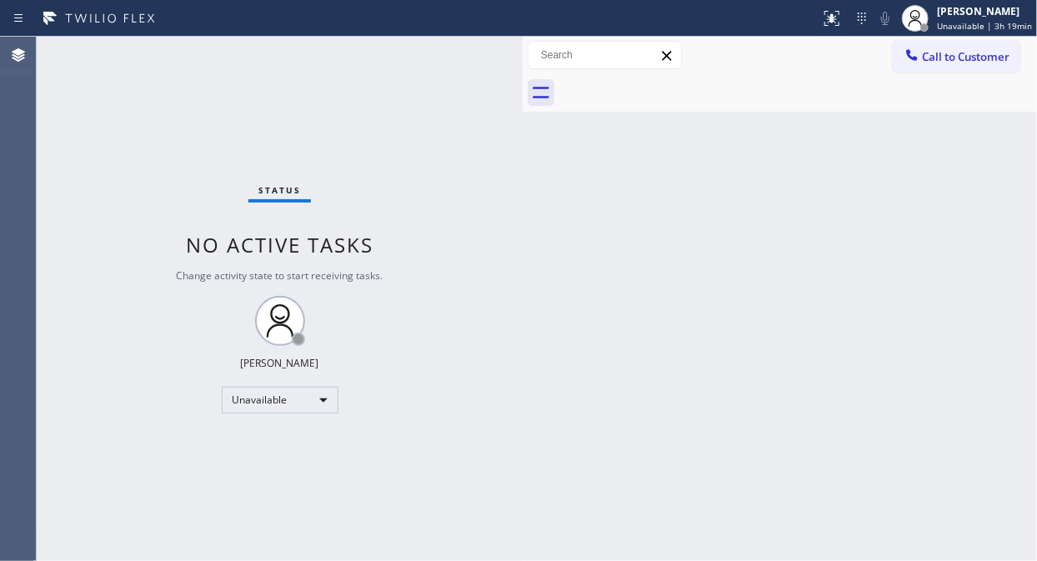
click at [675, 85] on div at bounding box center [798, 93] width 478 height 38
click at [933, 68] on button "Call to Customer" at bounding box center [957, 57] width 128 height 32
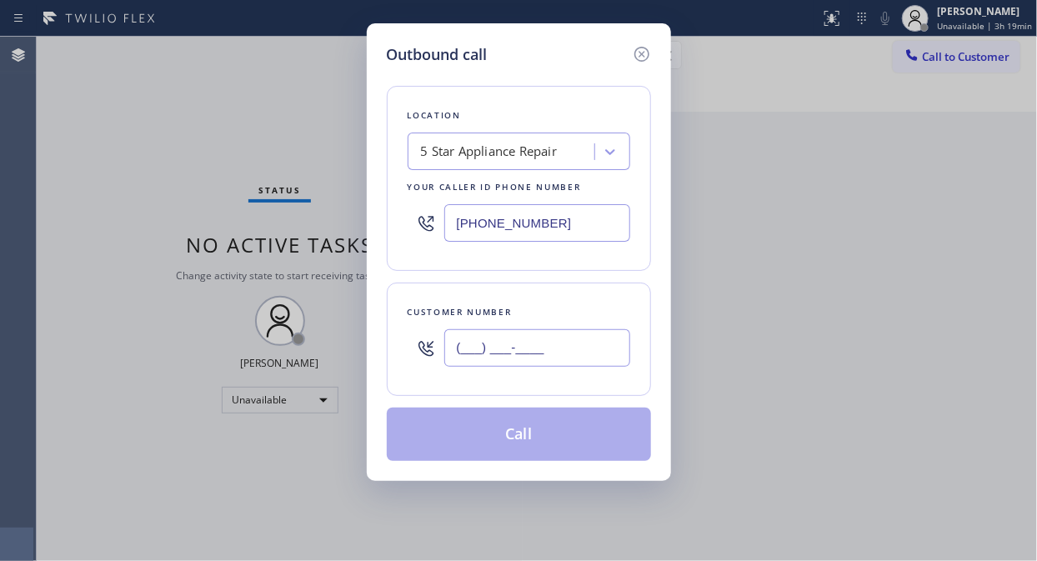
click at [520, 332] on input "(___) ___-____" at bounding box center [537, 348] width 186 height 38
paste input "917) 353-1730"
type input "(917) 353-1730"
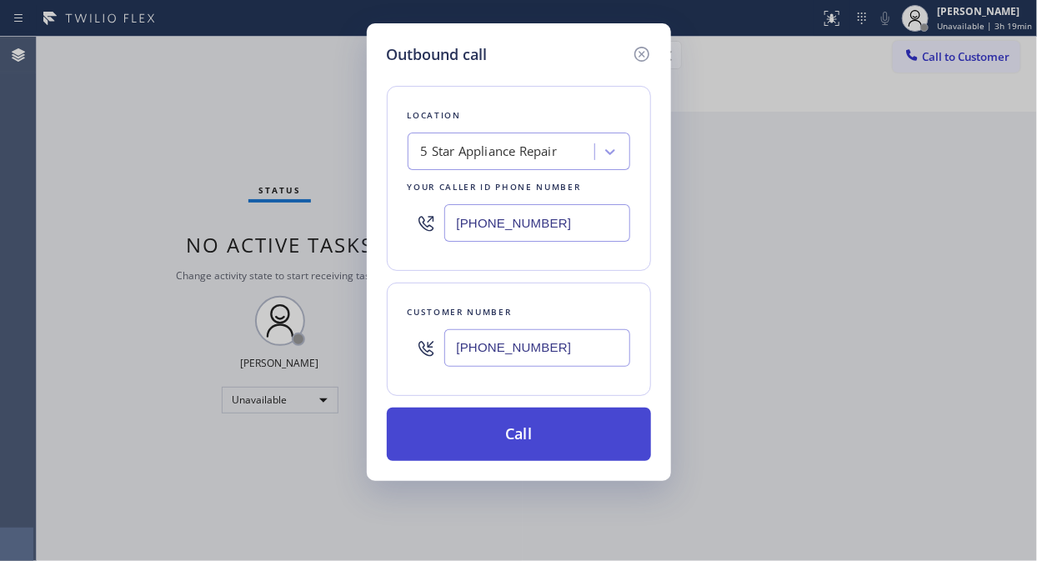
click at [550, 448] on button "Call" at bounding box center [519, 434] width 264 height 53
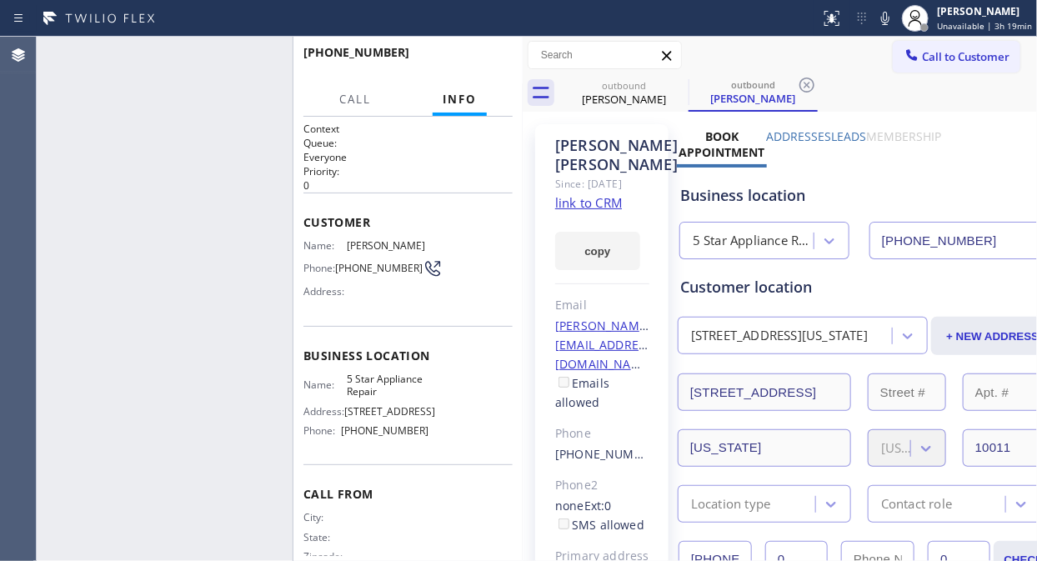
type input "[PHONE_NUMBER]"
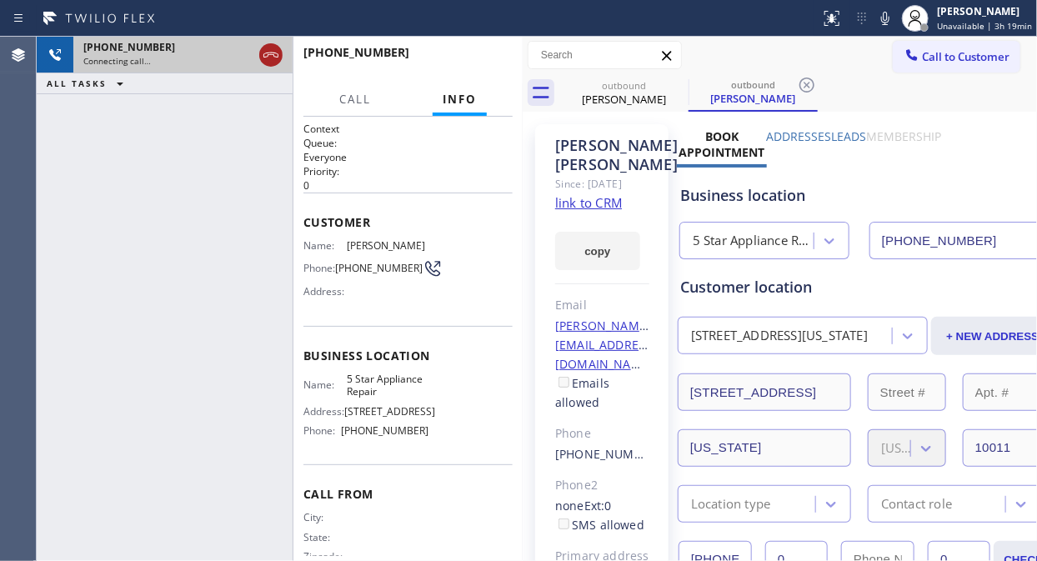
click at [272, 53] on icon at bounding box center [270, 55] width 15 height 5
click at [669, 83] on icon at bounding box center [678, 85] width 20 height 20
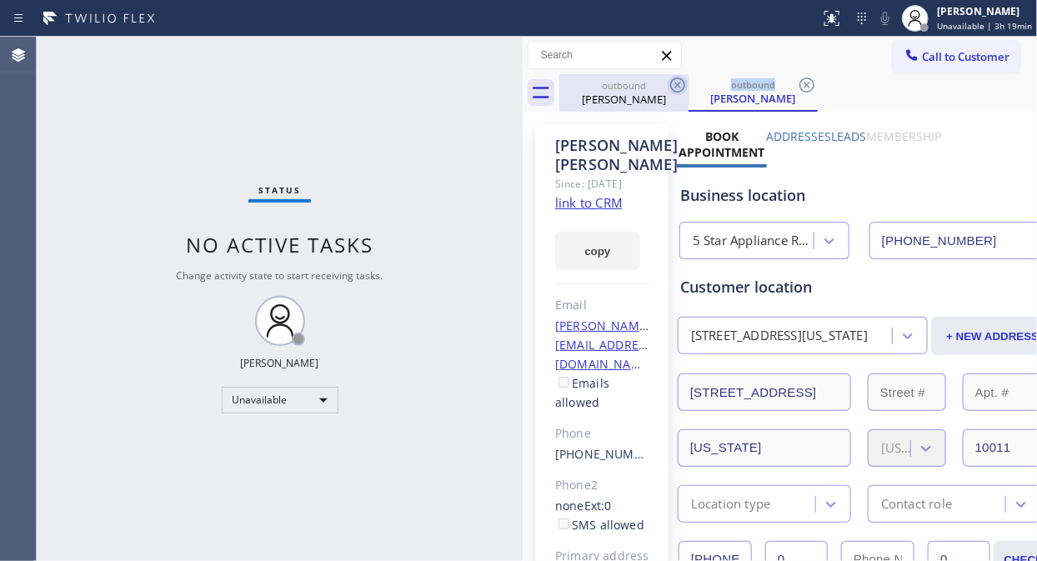
click at [669, 83] on icon at bounding box center [678, 85] width 20 height 20
click at [688, 83] on div "outbound Kelly Lam" at bounding box center [752, 93] width 129 height 38
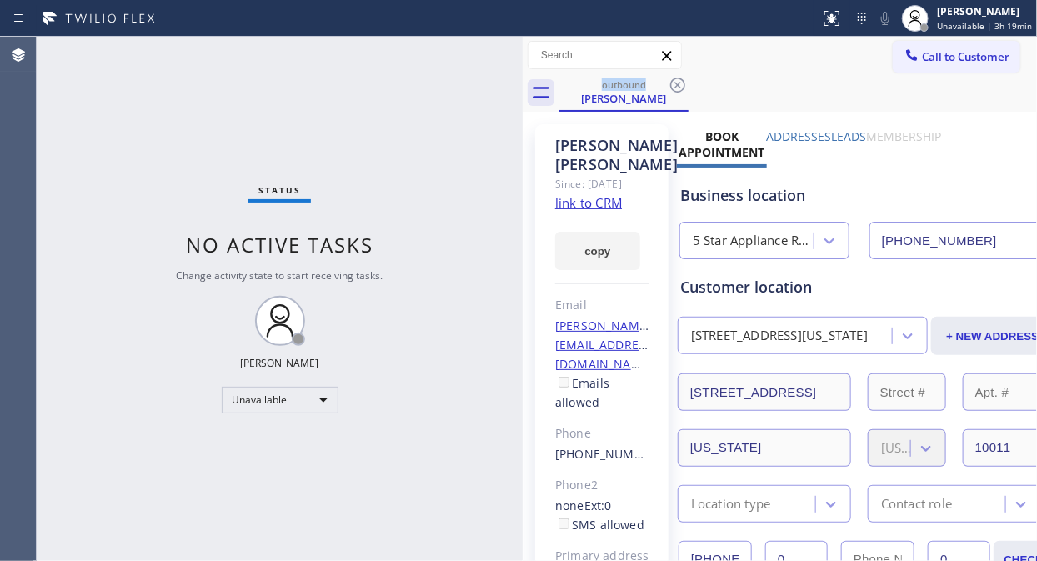
click at [669, 83] on icon at bounding box center [678, 85] width 20 height 20
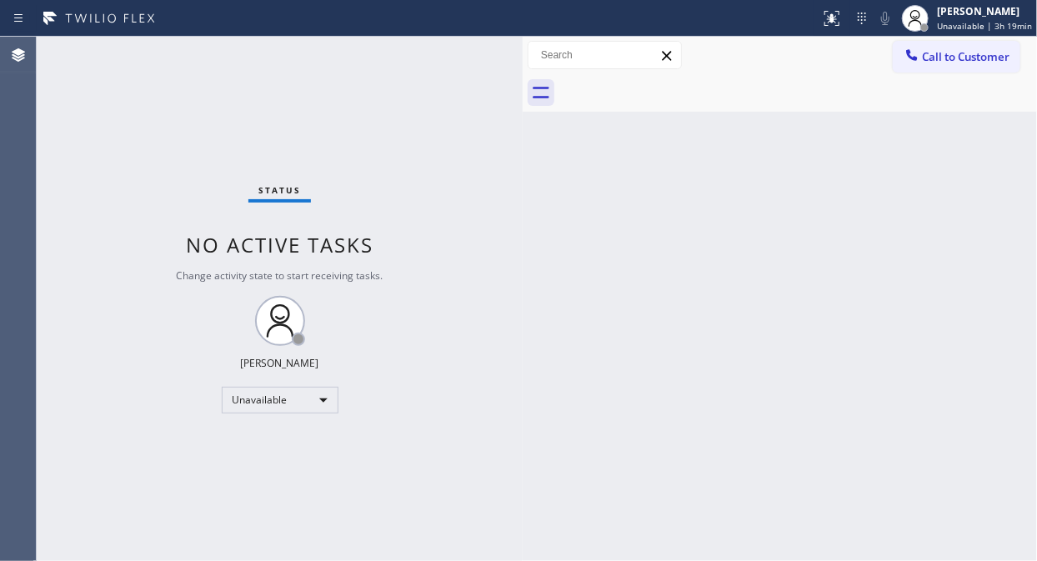
click at [931, 53] on span "Call to Customer" at bounding box center [966, 56] width 88 height 15
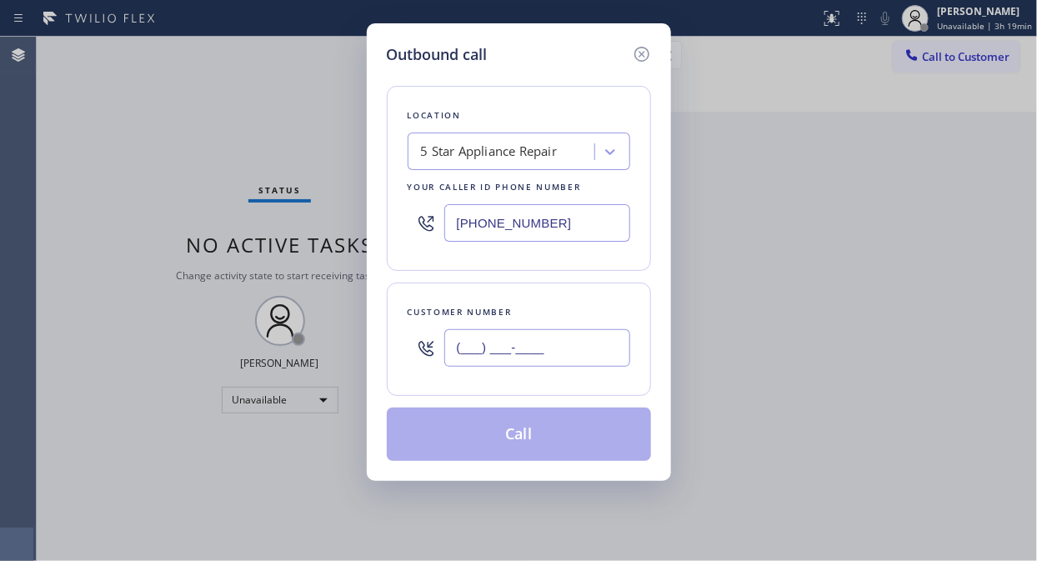
click at [542, 348] on input "(___) ___-____" at bounding box center [537, 348] width 186 height 38
paste input "212) 737-9550"
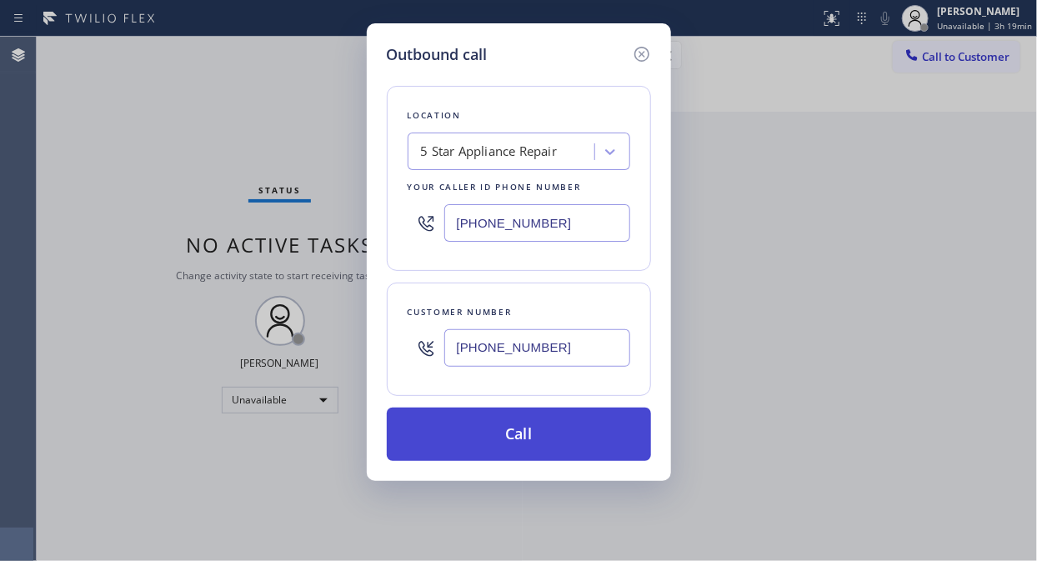
type input "(212) 737-9550"
click at [540, 440] on button "Call" at bounding box center [519, 434] width 264 height 53
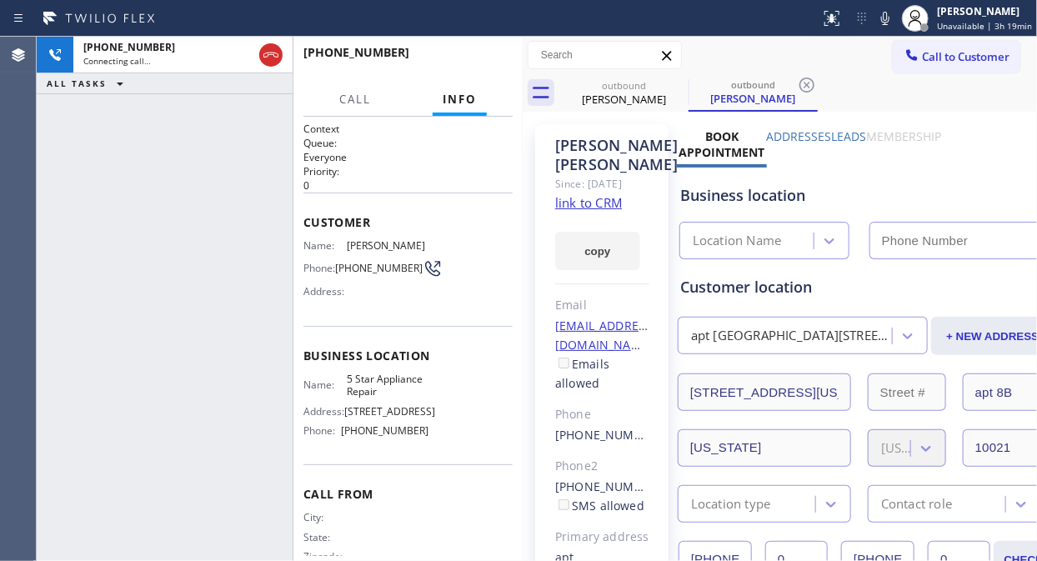
type input "[PHONE_NUMBER]"
drag, startPoint x: 268, startPoint y: 57, endPoint x: 525, endPoint y: 223, distance: 306.8
click at [268, 58] on icon at bounding box center [271, 55] width 20 height 20
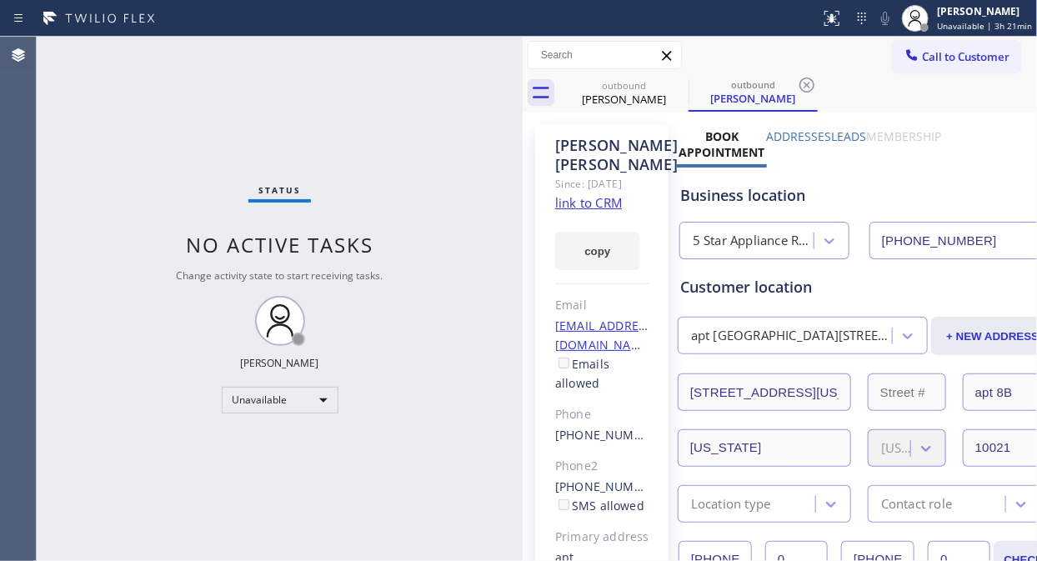
click at [171, 119] on div "Status No active tasks Change activity state to start receiving tasks. [PERSON_…" at bounding box center [280, 299] width 486 height 524
click at [673, 85] on icon at bounding box center [678, 85] width 20 height 20
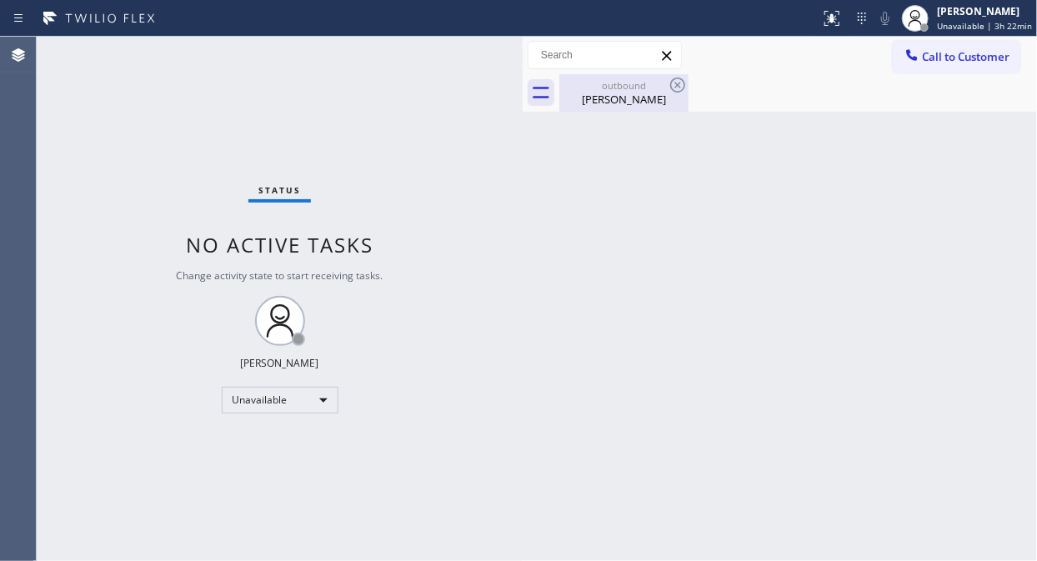
click at [640, 98] on div "Melba Zalak" at bounding box center [624, 99] width 126 height 15
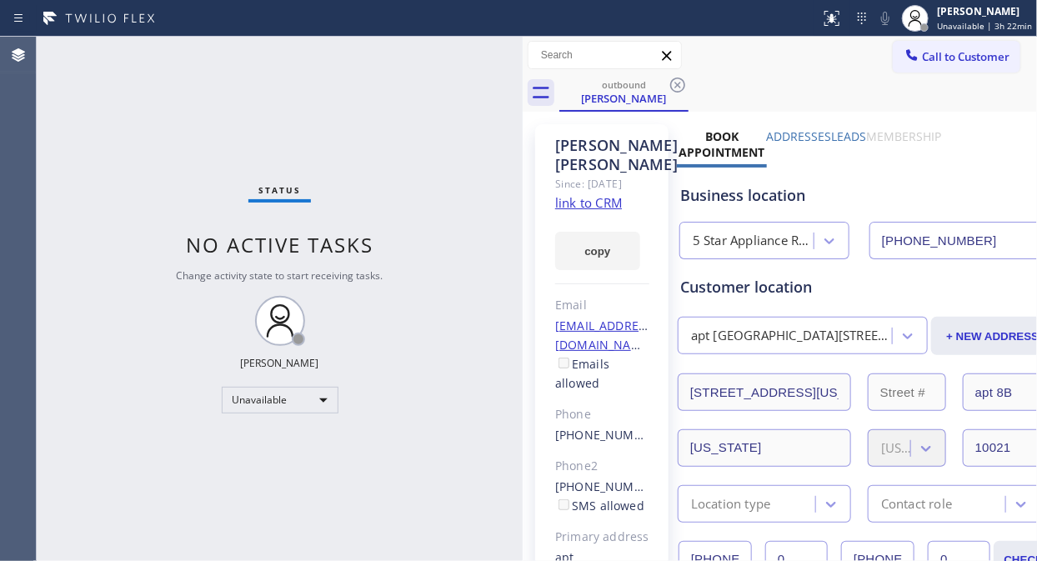
drag, startPoint x: 679, startPoint y: 87, endPoint x: 688, endPoint y: 65, distance: 23.5
click at [680, 87] on icon at bounding box center [678, 85] width 20 height 20
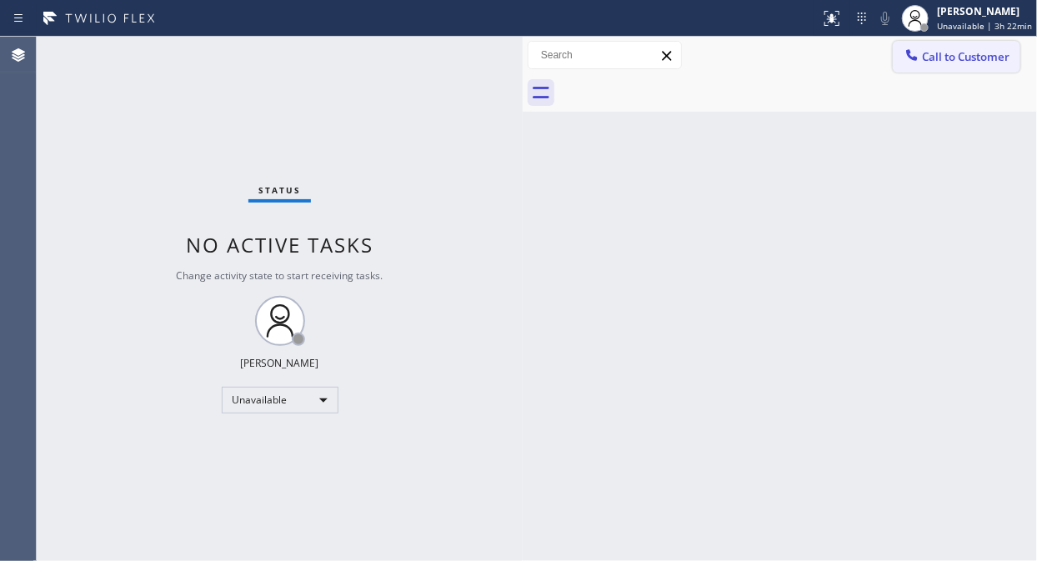
click at [933, 64] on button "Call to Customer" at bounding box center [957, 57] width 128 height 32
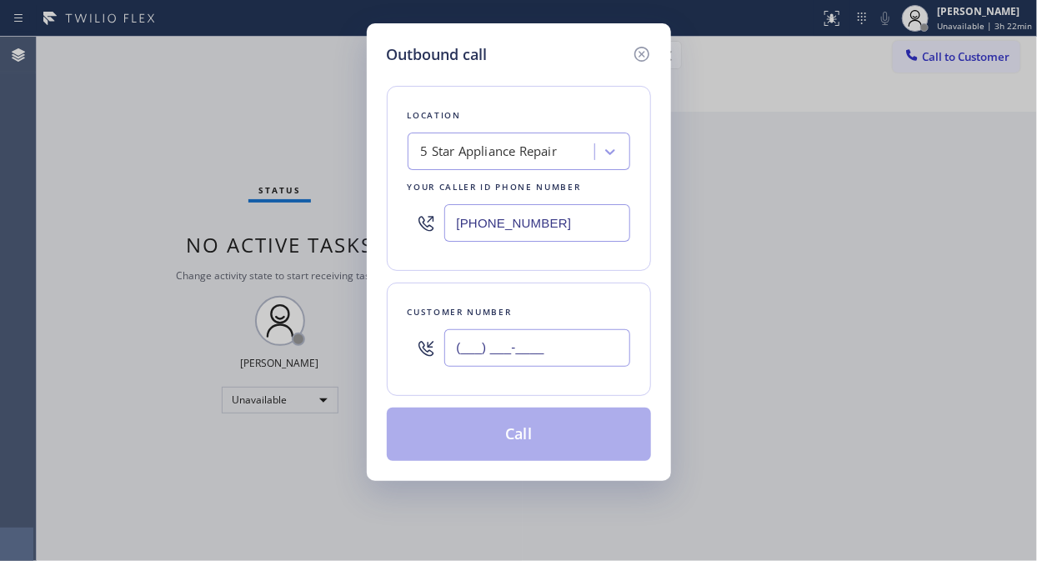
click at [450, 351] on input "(___) ___-____" at bounding box center [537, 348] width 186 height 38
paste input "925) 317-3164"
type input "(925) 317-3164"
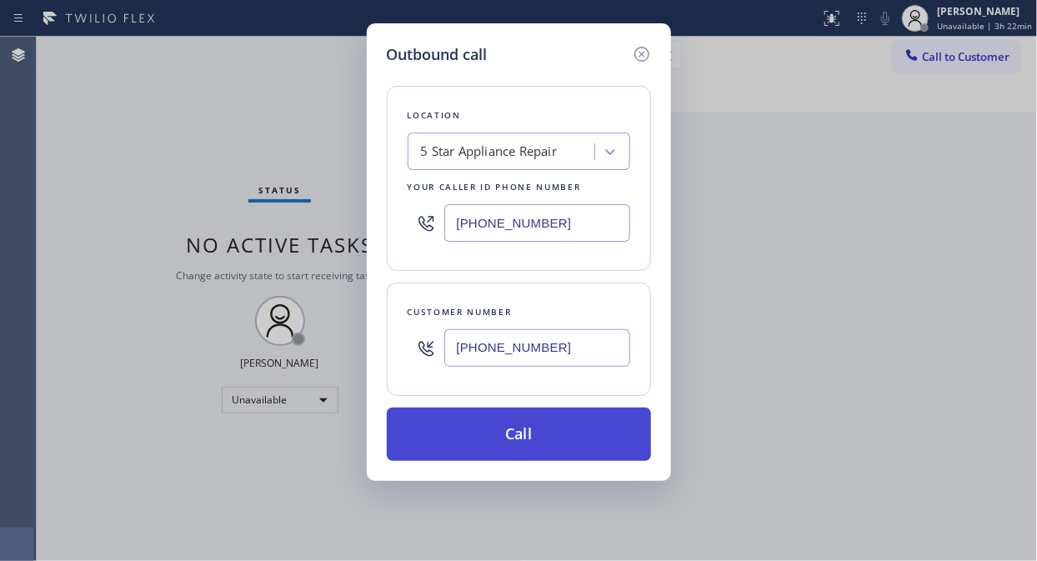
click at [548, 434] on button "Call" at bounding box center [519, 434] width 264 height 53
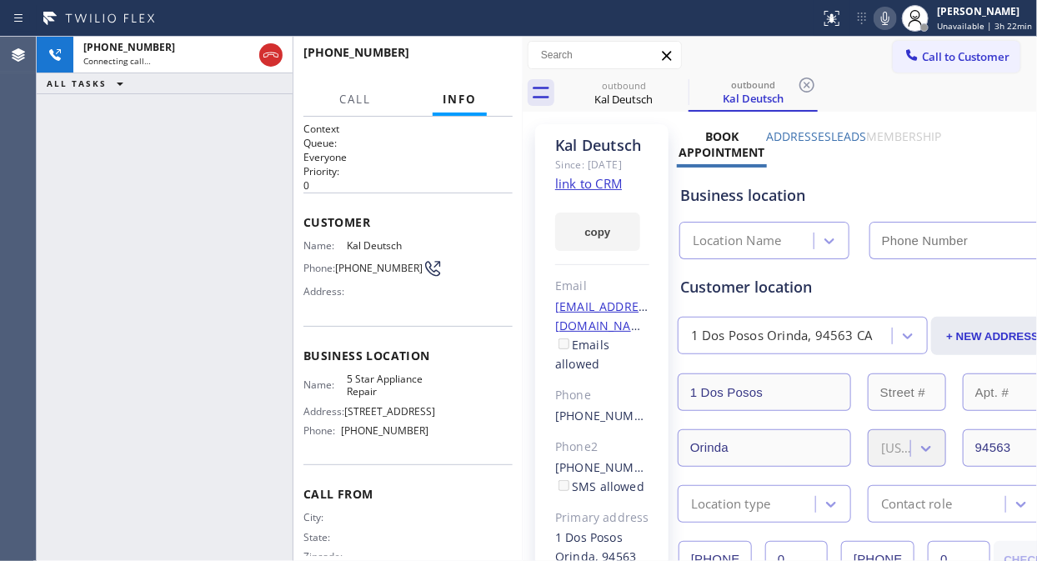
click at [886, 18] on icon at bounding box center [885, 18] width 8 height 13
type input "[PHONE_NUMBER]"
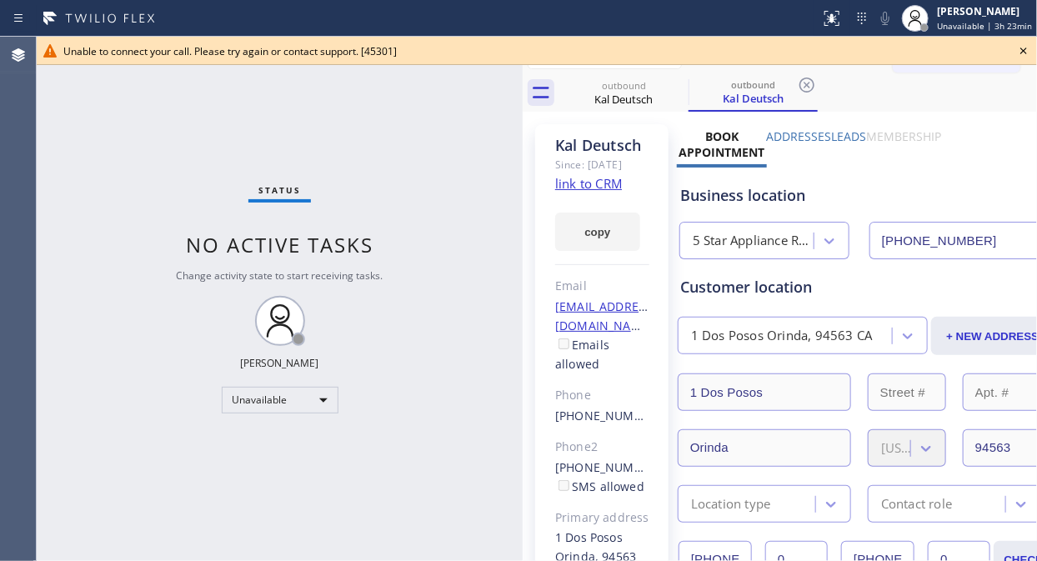
click at [933, 53] on icon at bounding box center [1023, 51] width 7 height 7
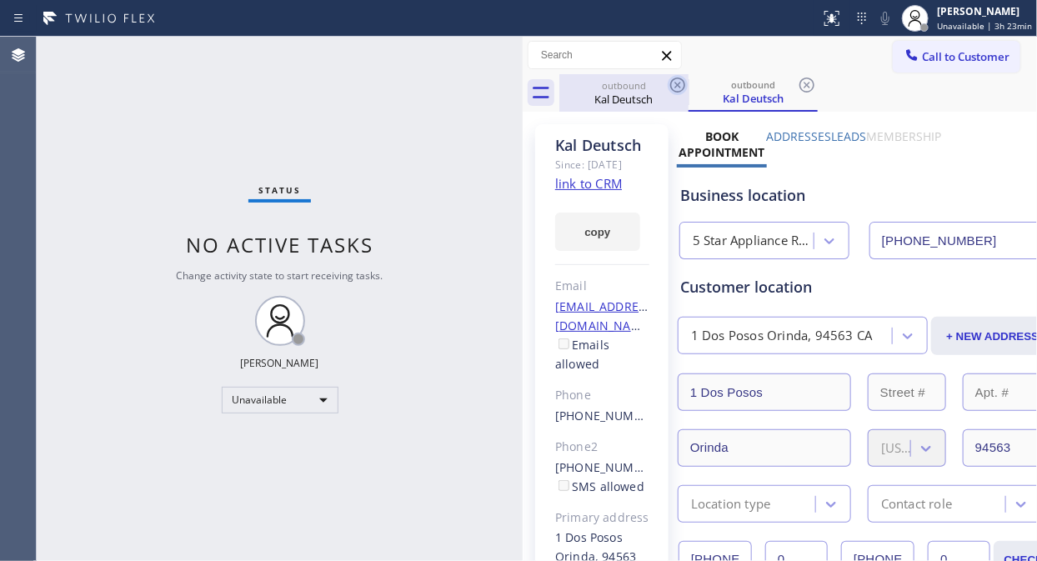
click at [676, 83] on icon at bounding box center [677, 85] width 15 height 15
click at [688, 83] on div "outbound Kal Deutsch" at bounding box center [752, 93] width 129 height 38
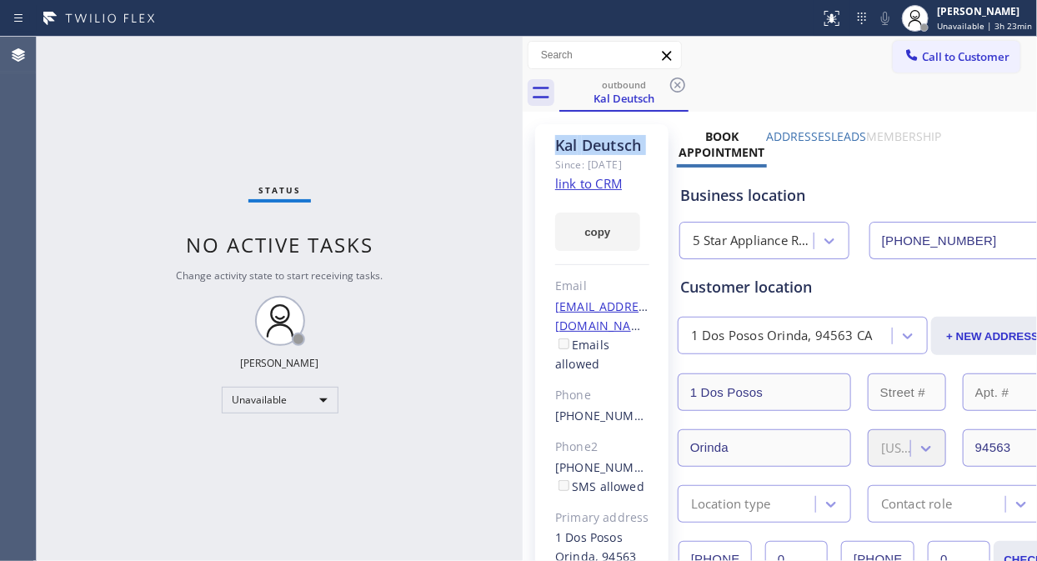
click at [676, 83] on icon at bounding box center [677, 85] width 15 height 15
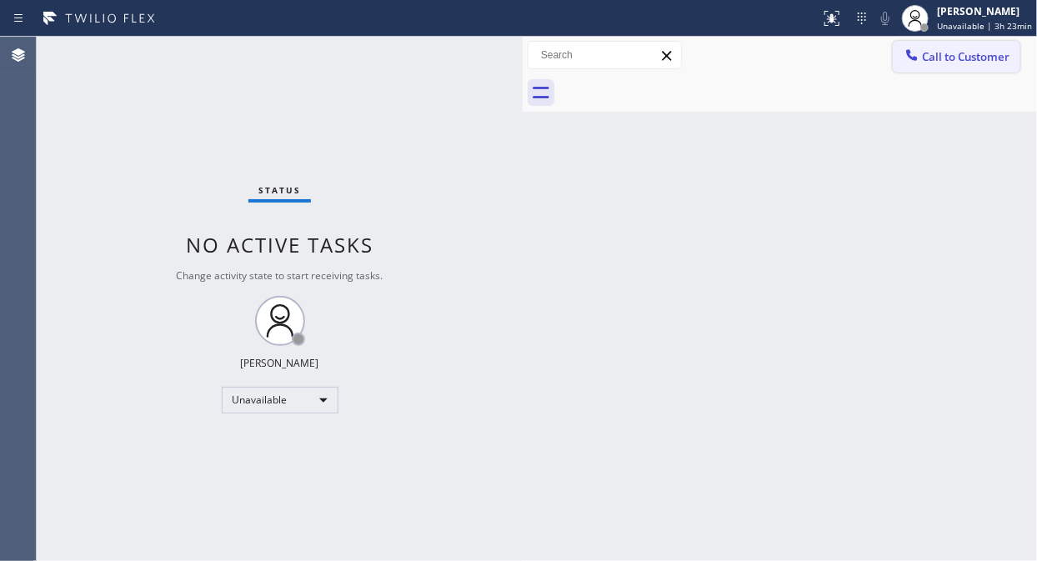
click at [920, 56] on div at bounding box center [912, 57] width 20 height 20
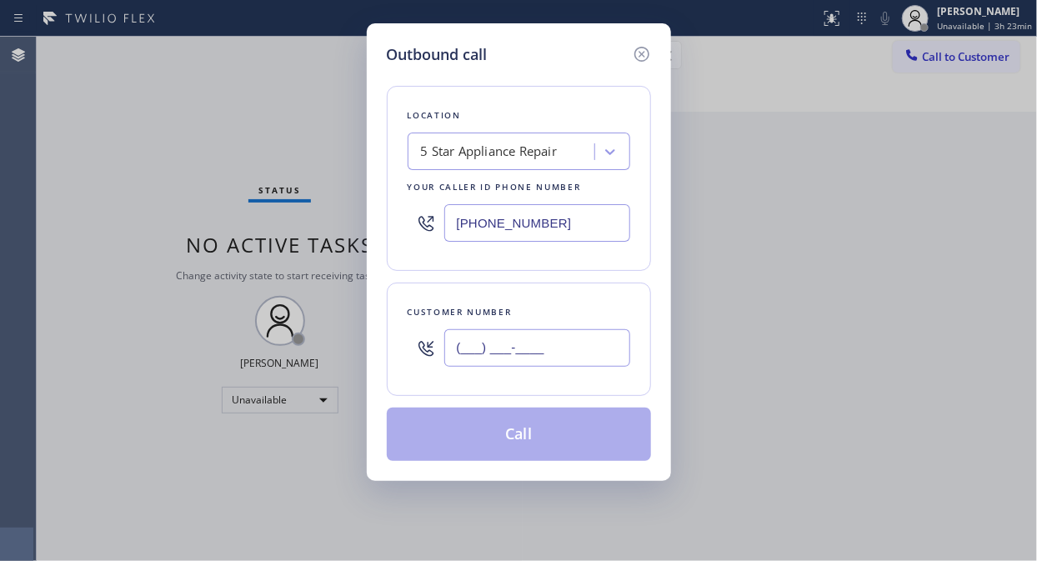
click at [477, 345] on input "(___) ___-____" at bounding box center [537, 348] width 186 height 38
paste input "516) 376-7590"
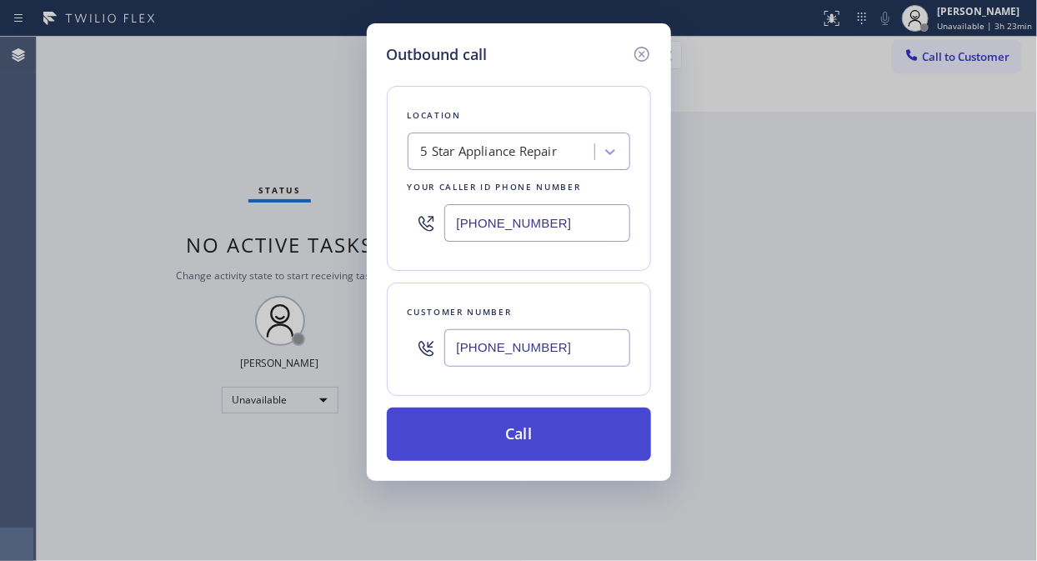
type input "(516) 376-7590"
click at [548, 458] on button "Call" at bounding box center [519, 434] width 264 height 53
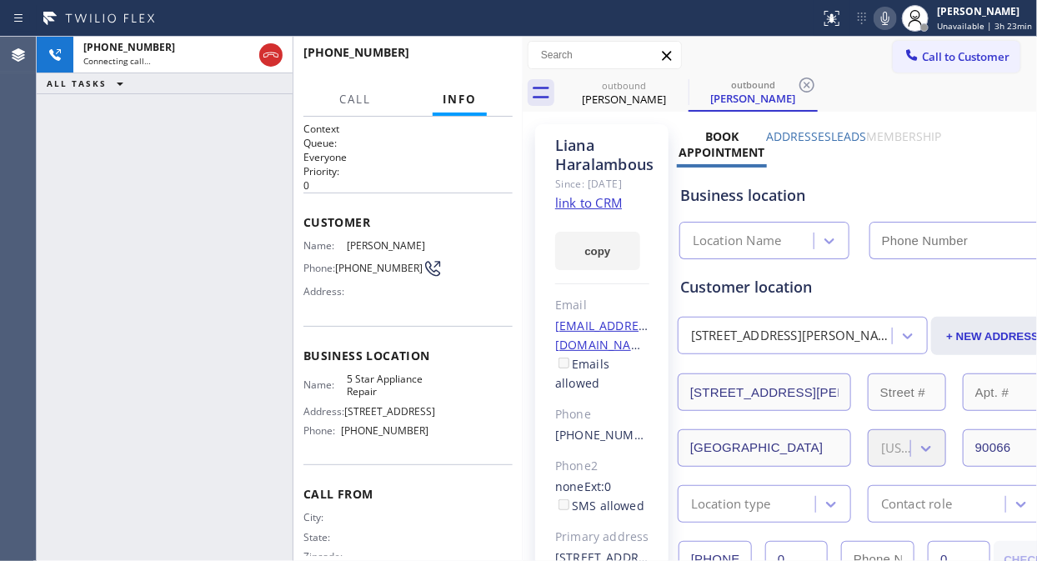
type input "[PHONE_NUMBER]"
click at [195, 179] on div "+15163767590 Connecting call… ALL TASKS ALL TASKS ACTIVE TASKS TASKS IN WRAP UP" at bounding box center [165, 299] width 256 height 524
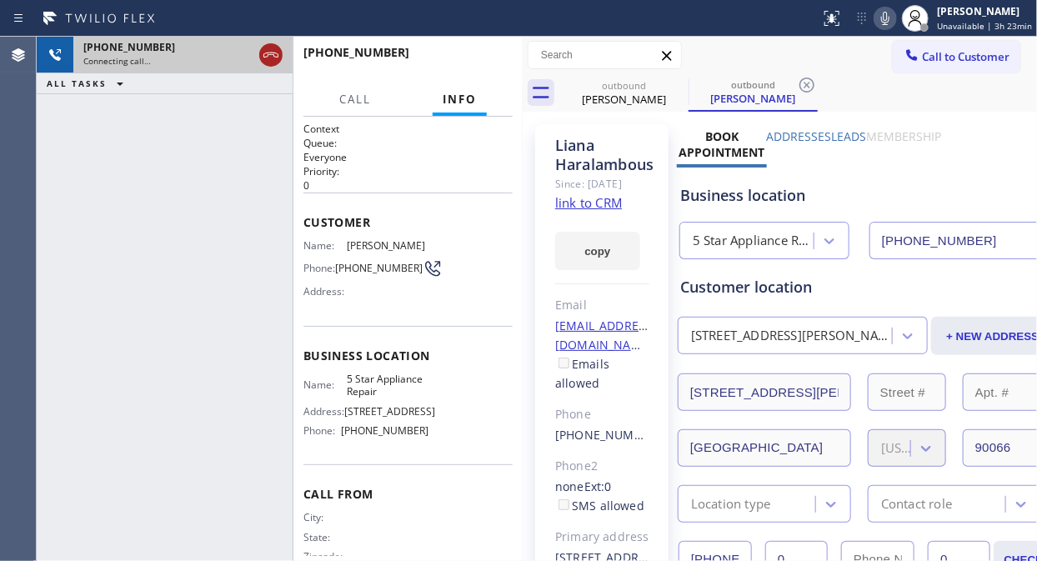
click at [277, 48] on icon at bounding box center [271, 55] width 20 height 20
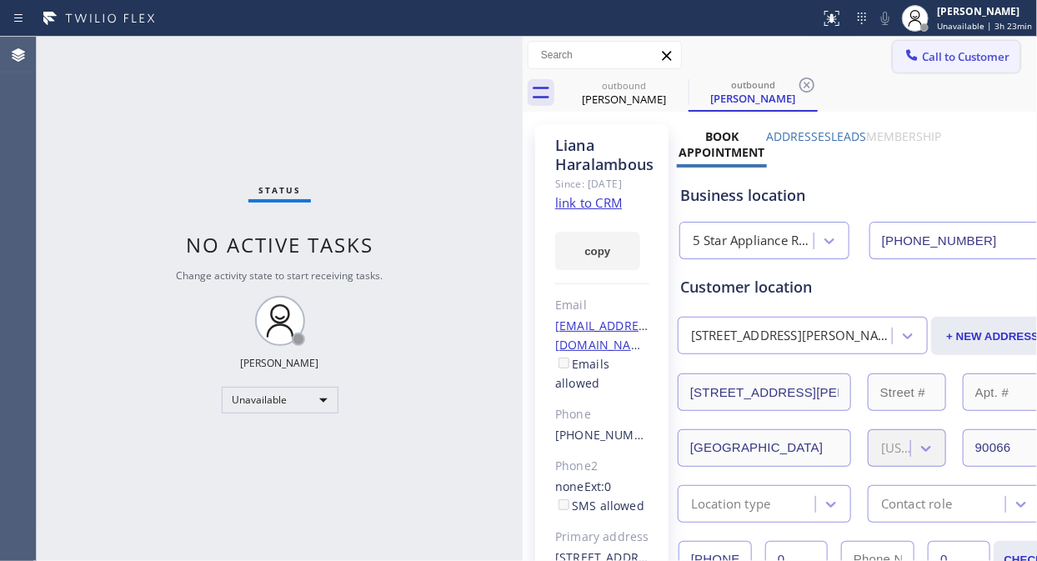
click at [928, 65] on button "Call to Customer" at bounding box center [957, 57] width 128 height 32
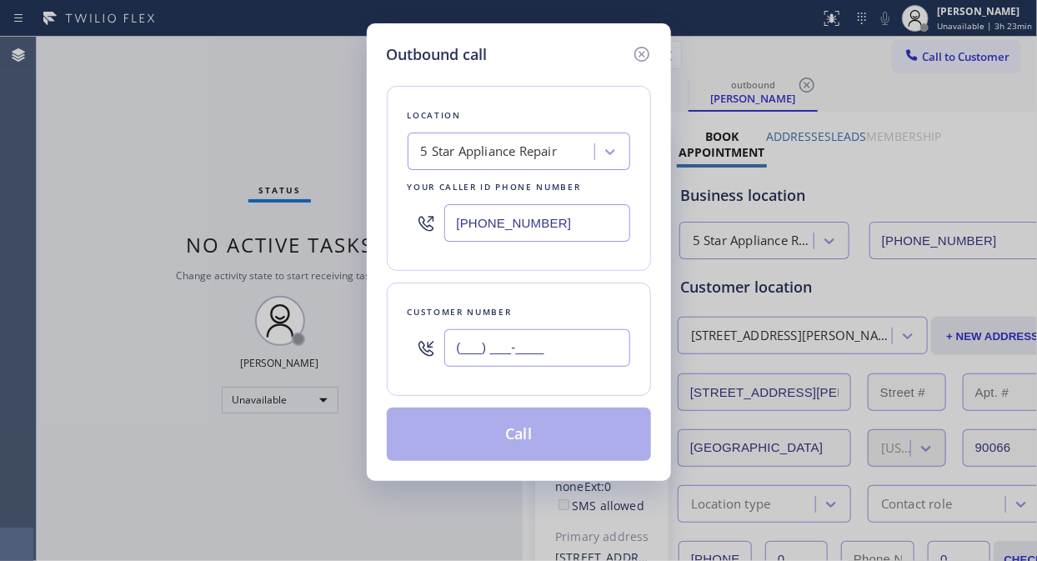
click at [570, 354] on input "(___) ___-____" at bounding box center [537, 348] width 186 height 38
paste input "347) 673-3539"
type input "(347) 673-3539"
click at [518, 442] on button "Call" at bounding box center [519, 434] width 264 height 53
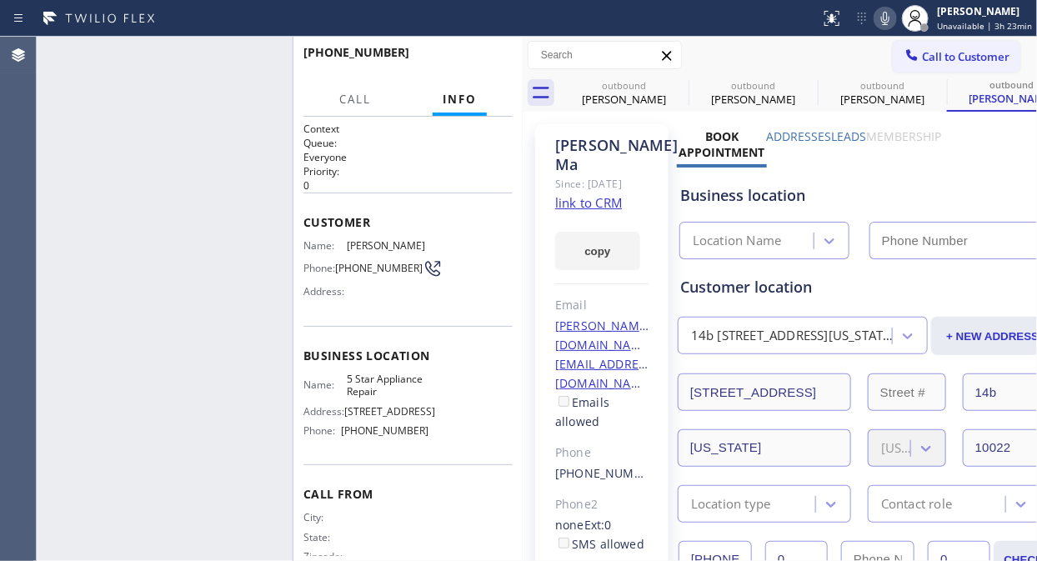
type input "[PHONE_NUMBER]"
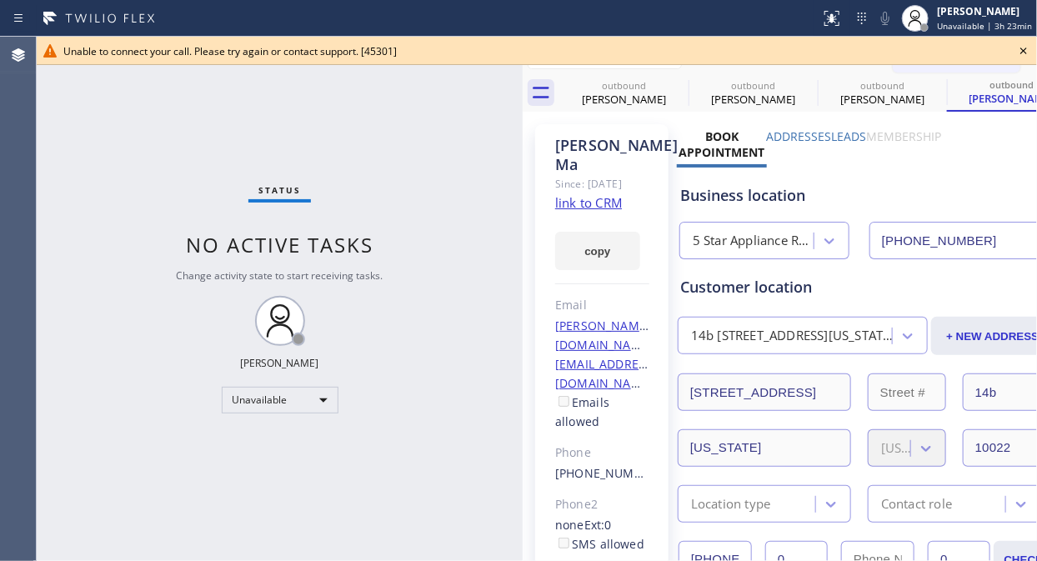
click at [933, 52] on icon at bounding box center [1023, 51] width 20 height 20
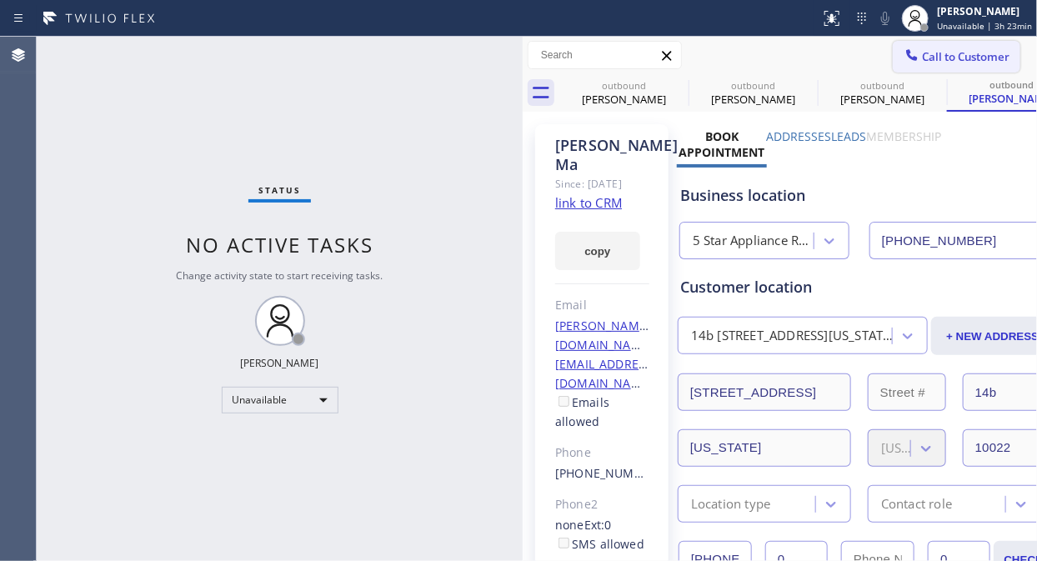
click at [933, 64] on button "Call to Customer" at bounding box center [957, 57] width 128 height 32
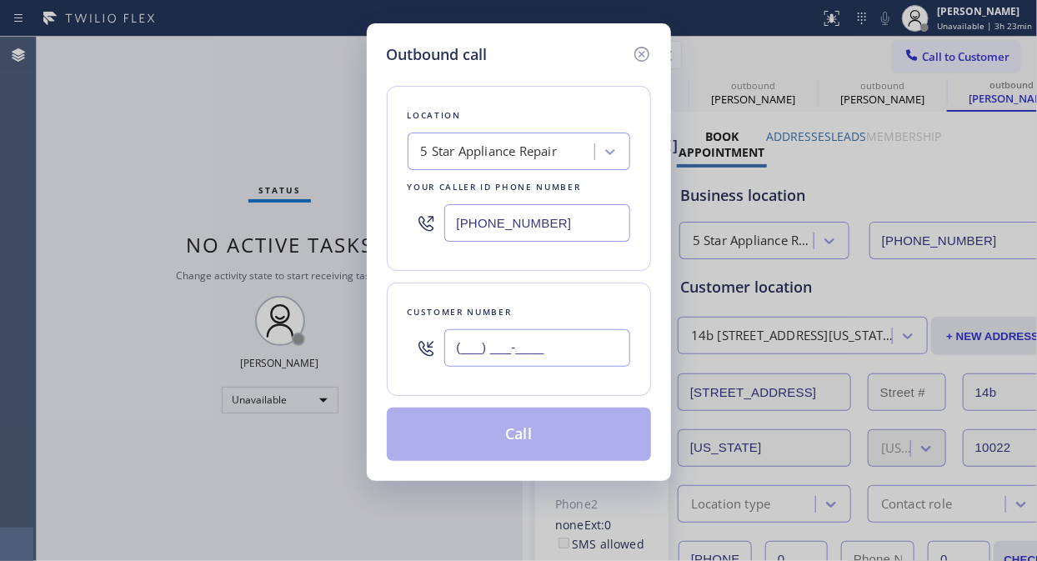
click at [477, 353] on input "(___) ___-____" at bounding box center [537, 348] width 186 height 38
paste input "937) 829-3937"
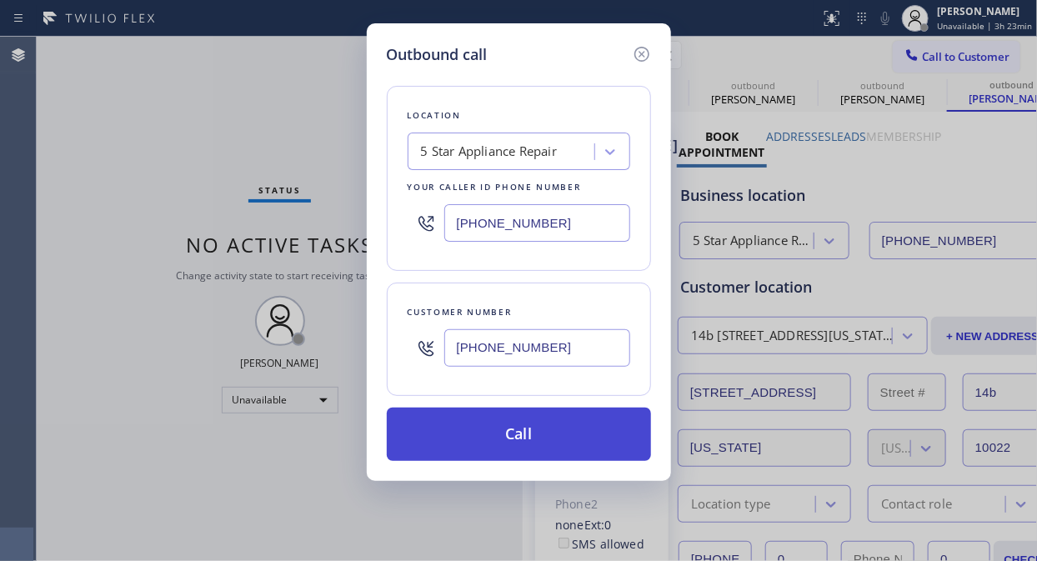
type input "(937) 829-3937"
click at [525, 426] on button "Call" at bounding box center [519, 434] width 264 height 53
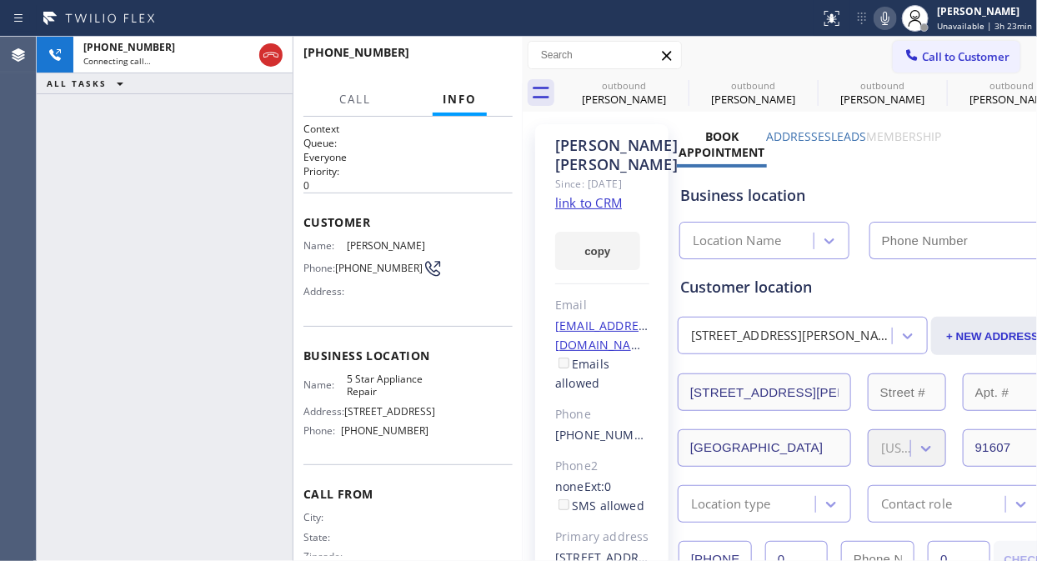
type input "[PHONE_NUMBER]"
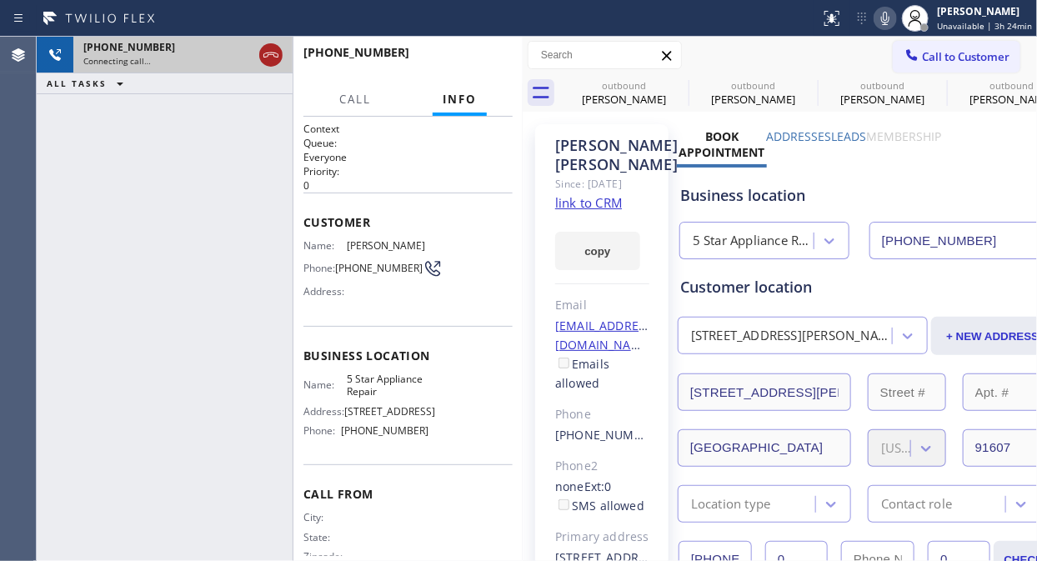
click at [263, 61] on icon at bounding box center [271, 55] width 20 height 20
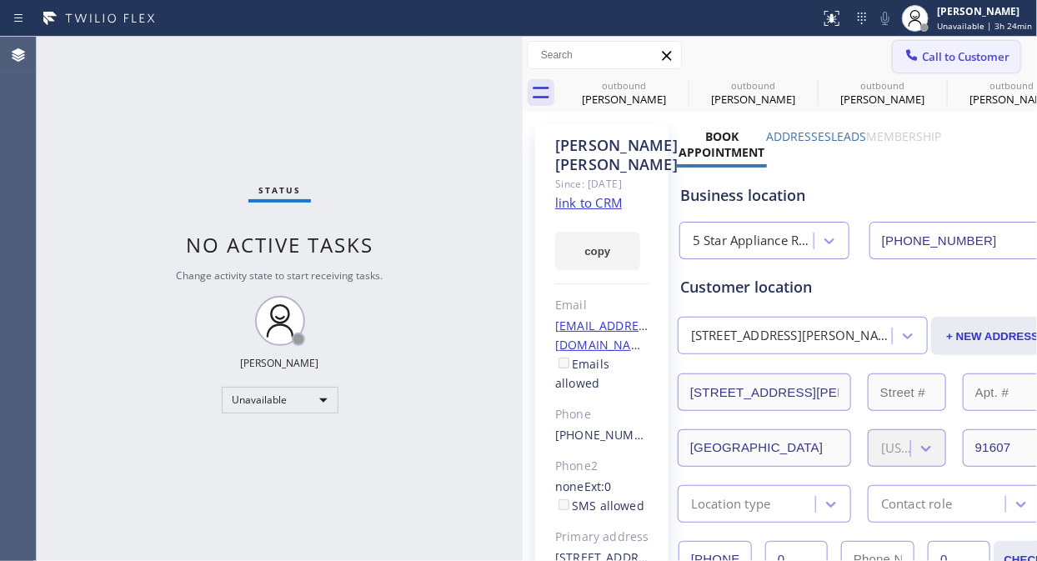
click at [923, 58] on span "Call to Customer" at bounding box center [966, 56] width 88 height 15
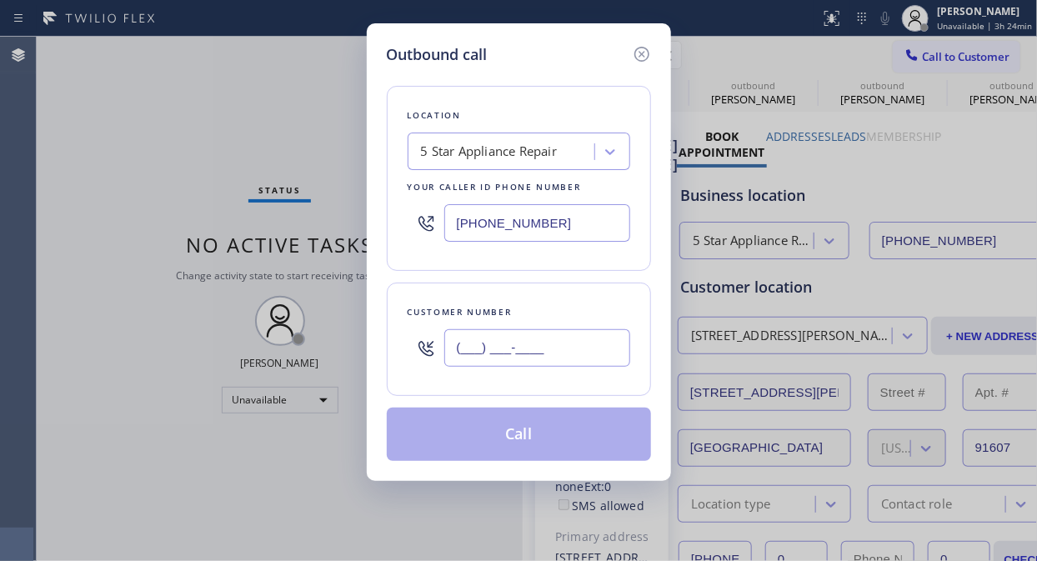
click at [472, 355] on input "(___) ___-____" at bounding box center [537, 348] width 186 height 38
paste input "760) 840-0651"
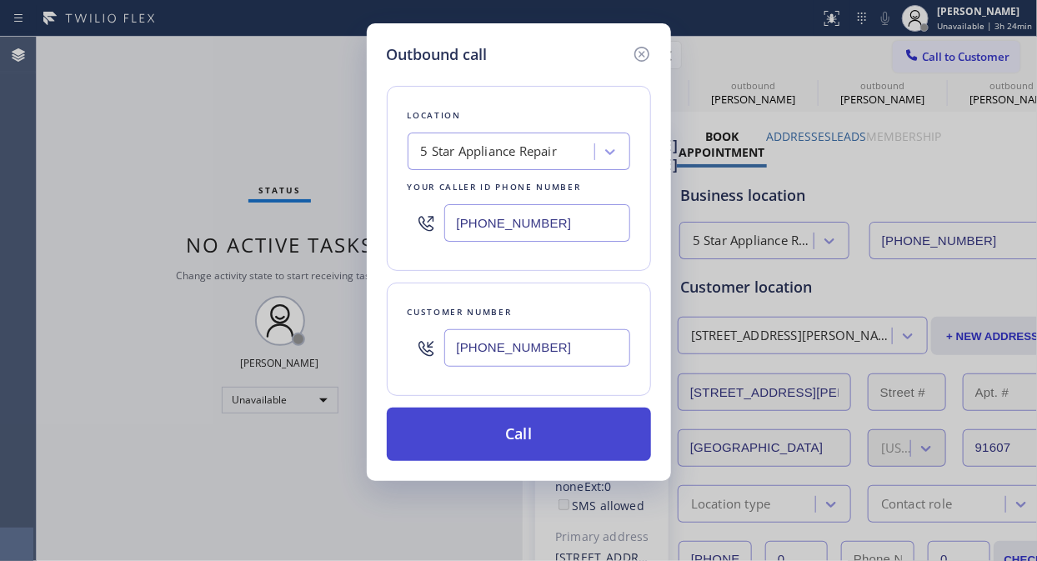
type input "(760) 840-0651"
drag, startPoint x: 528, startPoint y: 425, endPoint x: 705, endPoint y: 18, distance: 443.4
click at [529, 426] on button "Call" at bounding box center [519, 434] width 264 height 53
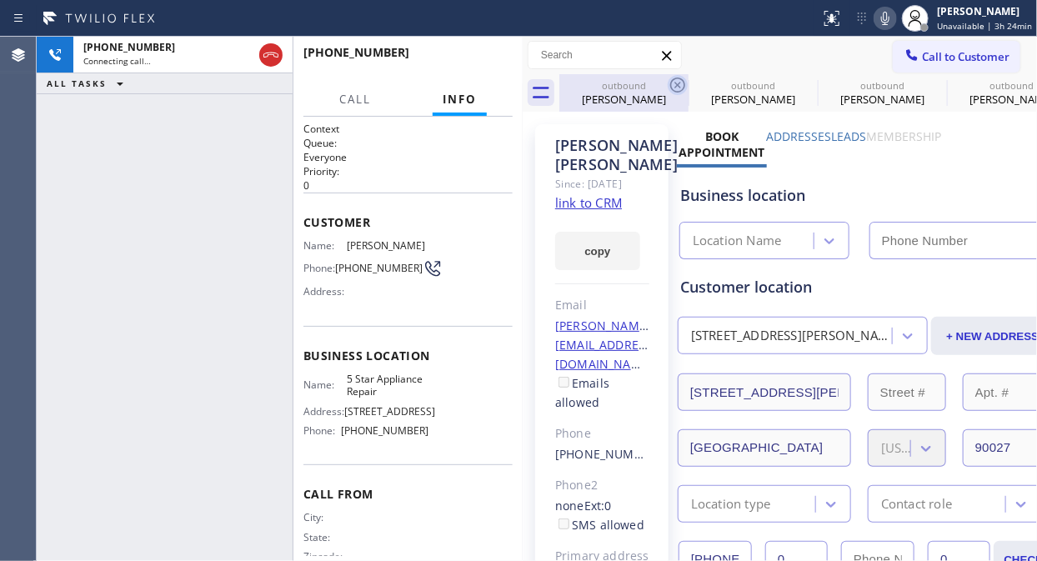
type input "[PHONE_NUMBER]"
click at [669, 89] on icon at bounding box center [678, 85] width 20 height 20
click at [0, 0] on icon at bounding box center [0, 0] width 0 height 0
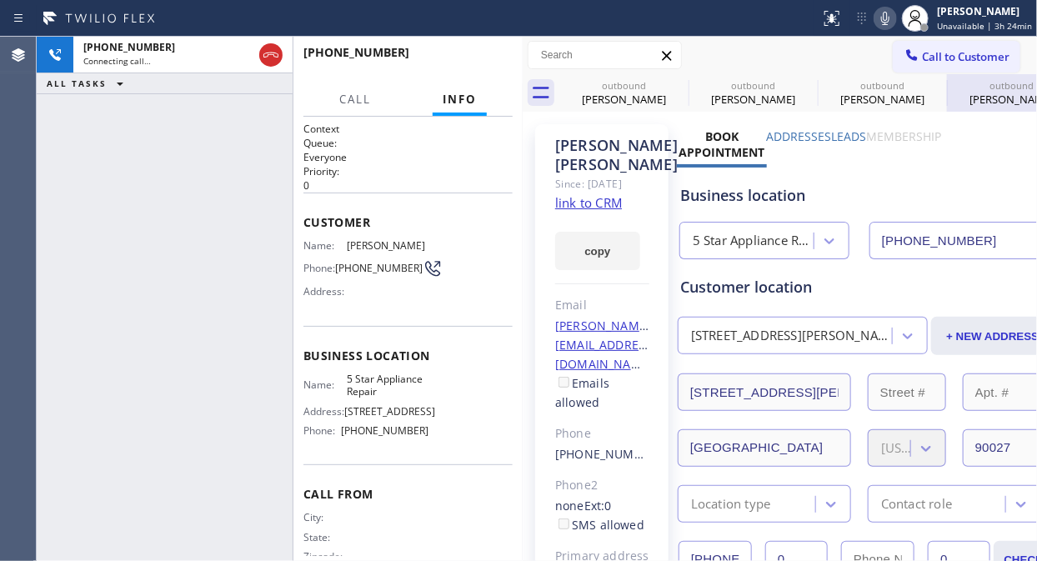
click at [0, 0] on icon at bounding box center [0, 0] width 0 height 0
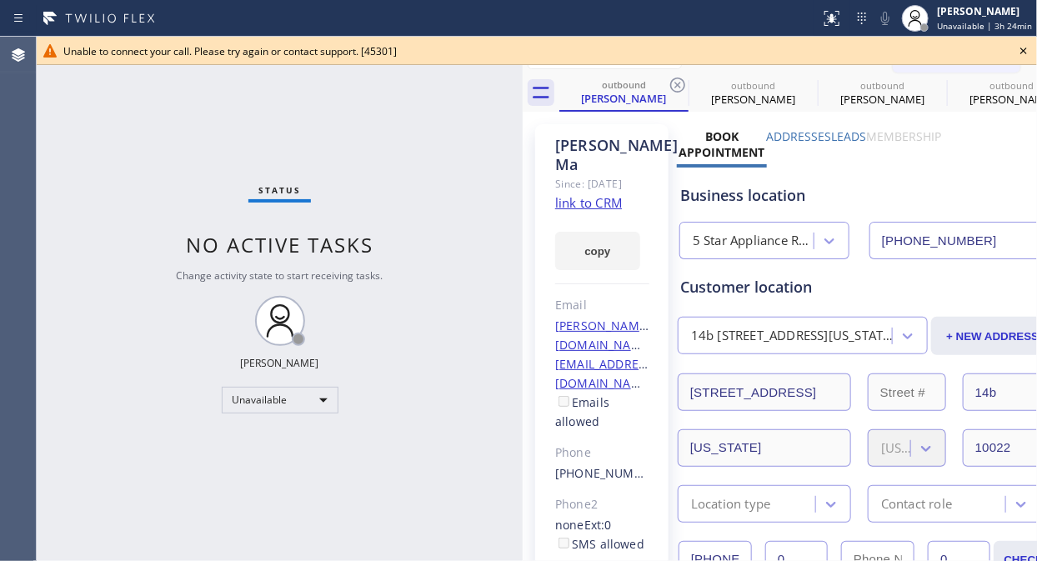
click at [933, 55] on icon at bounding box center [1023, 51] width 20 height 20
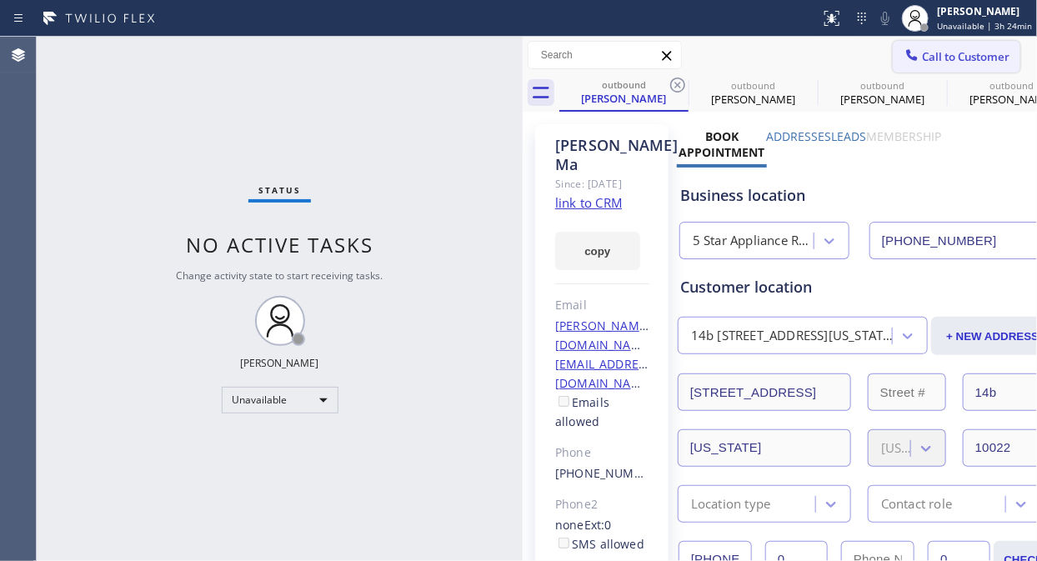
click at [933, 65] on button "Call to Customer" at bounding box center [957, 57] width 128 height 32
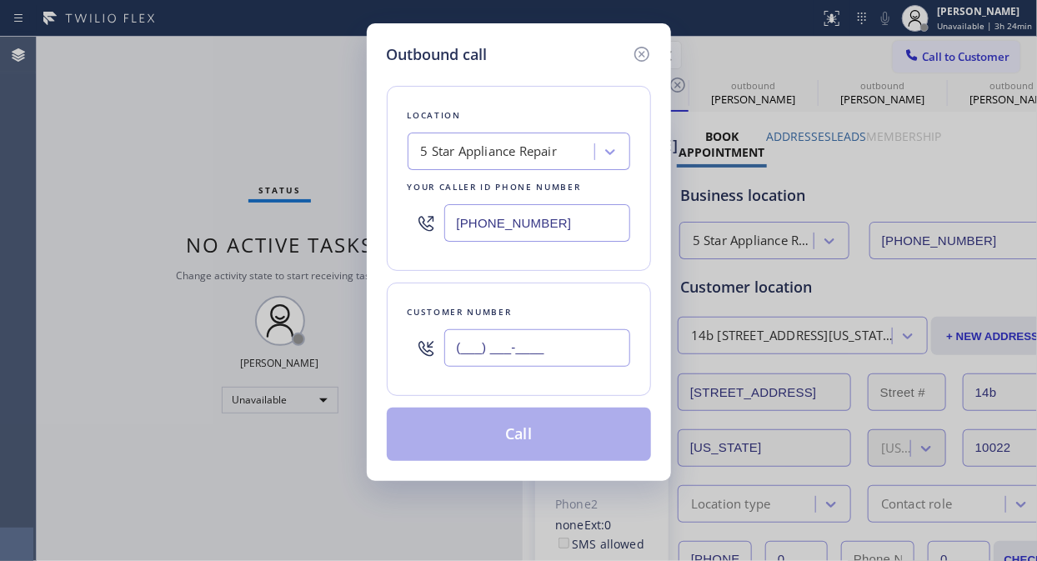
click at [538, 358] on input "(___) ___-____" at bounding box center [537, 348] width 186 height 38
paste input "323) 491-4029"
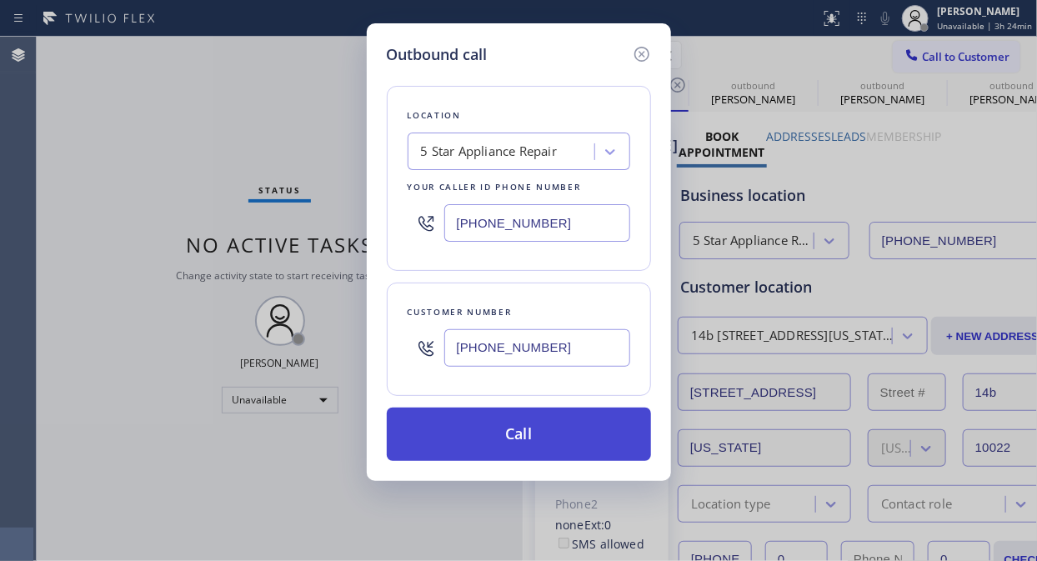
type input "(323) 491-4029"
click at [540, 444] on button "Call" at bounding box center [519, 434] width 264 height 53
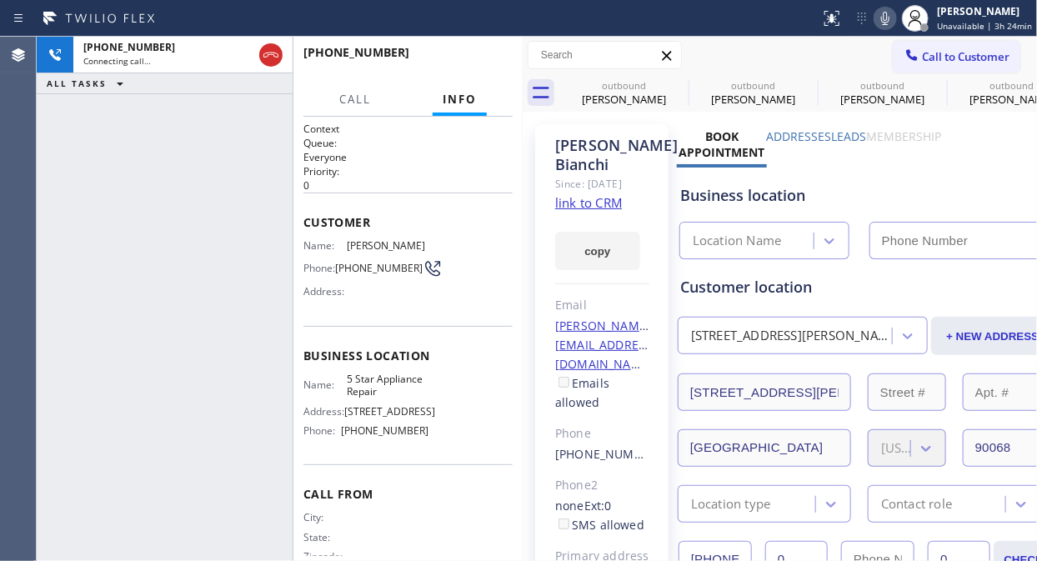
type input "[PHONE_NUMBER]"
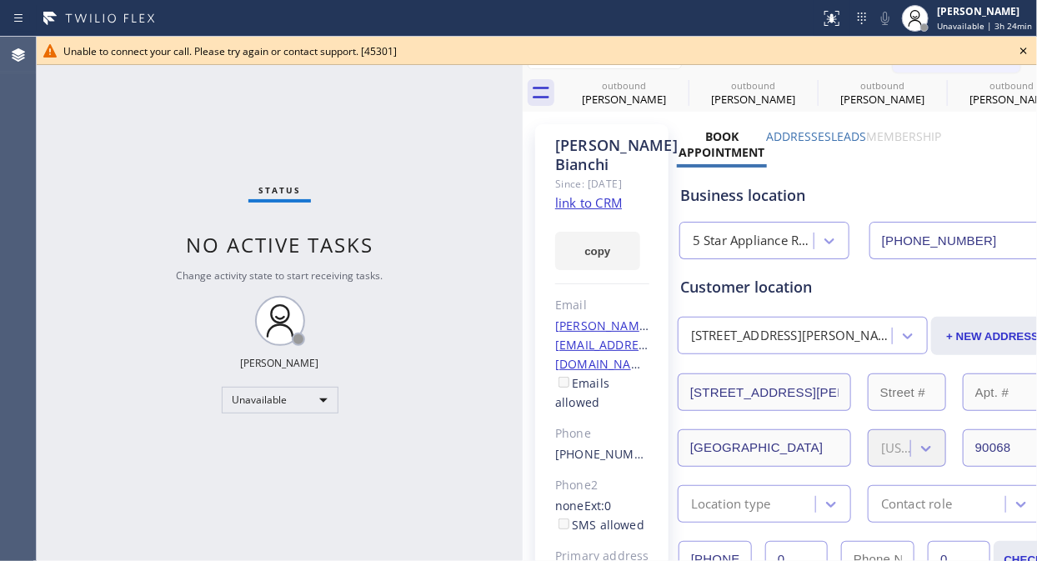
click at [933, 53] on icon at bounding box center [1023, 51] width 20 height 20
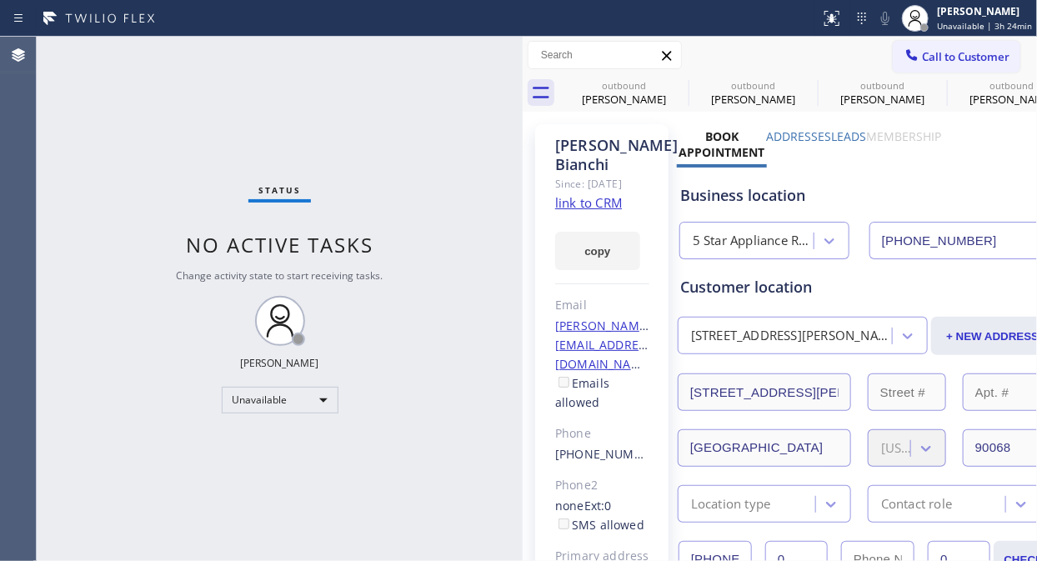
click at [933, 49] on span "Call to Customer" at bounding box center [966, 56] width 88 height 15
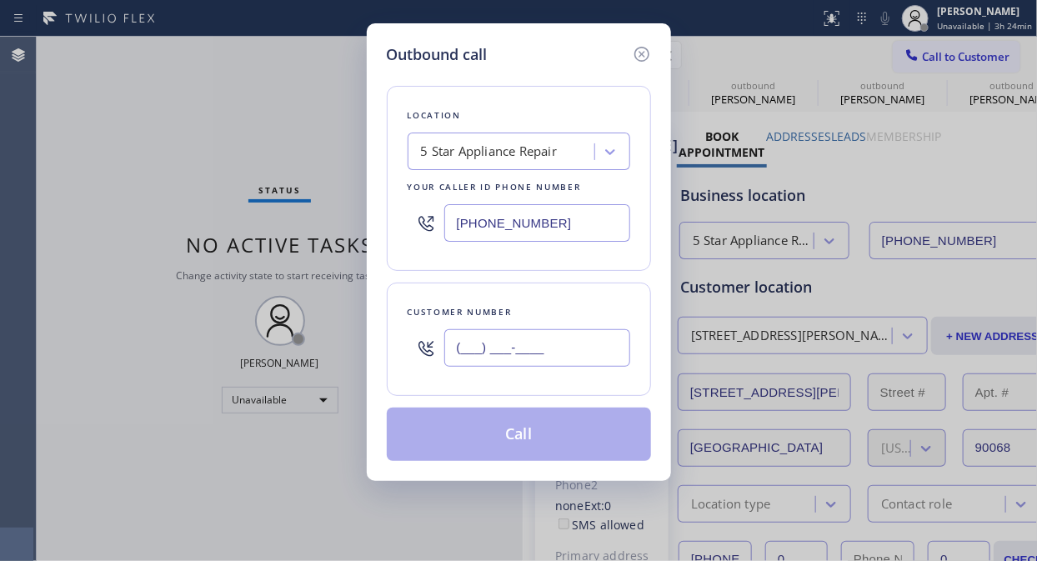
click at [568, 353] on input "(___) ___-____" at bounding box center [537, 348] width 186 height 38
paste input "212) 665-0102"
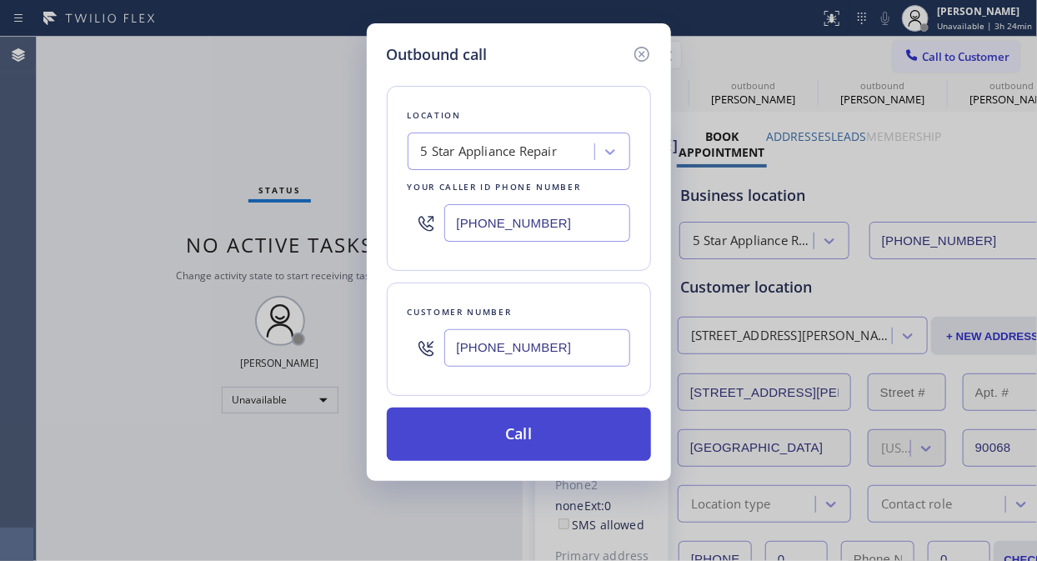
type input "(212) 665-0102"
click at [550, 429] on button "Call" at bounding box center [519, 434] width 264 height 53
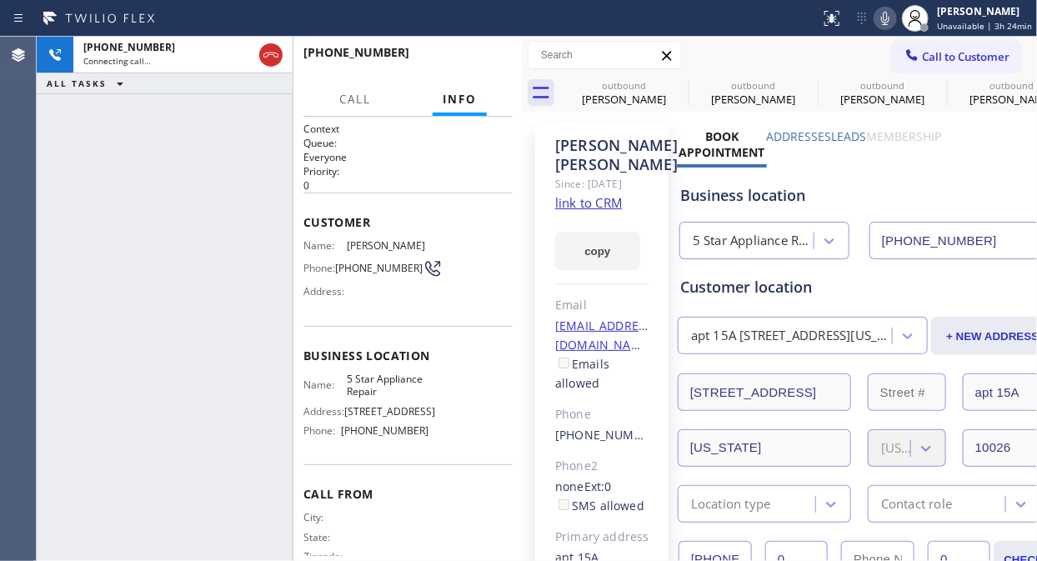
type input "[PHONE_NUMBER]"
click at [129, 144] on div "+12126650102 Connecting call… ALL TASKS ALL TASKS ACTIVE TASKS TASKS IN WRAP UP" at bounding box center [165, 299] width 256 height 524
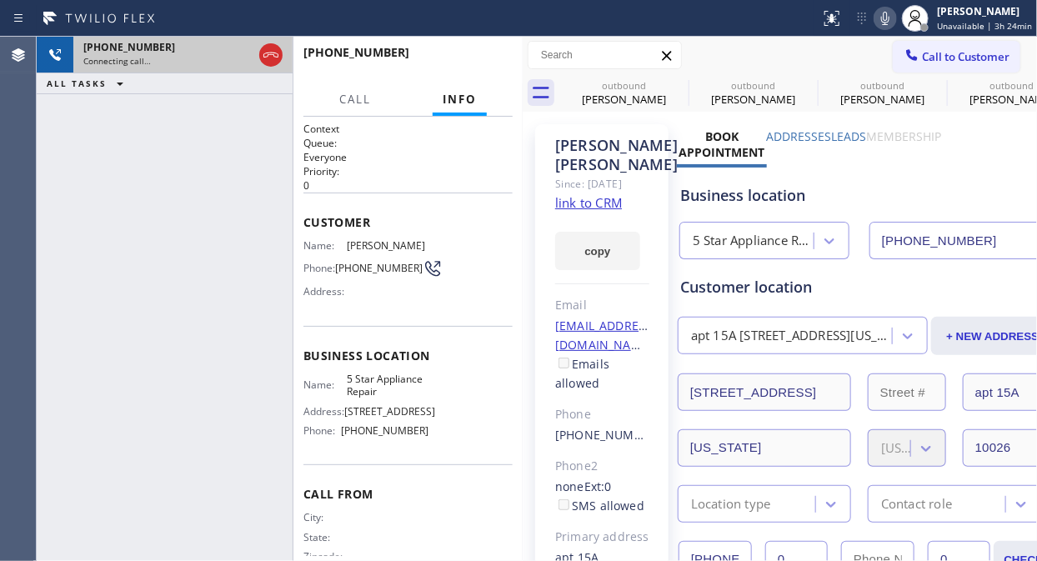
click at [262, 61] on icon at bounding box center [271, 55] width 20 height 20
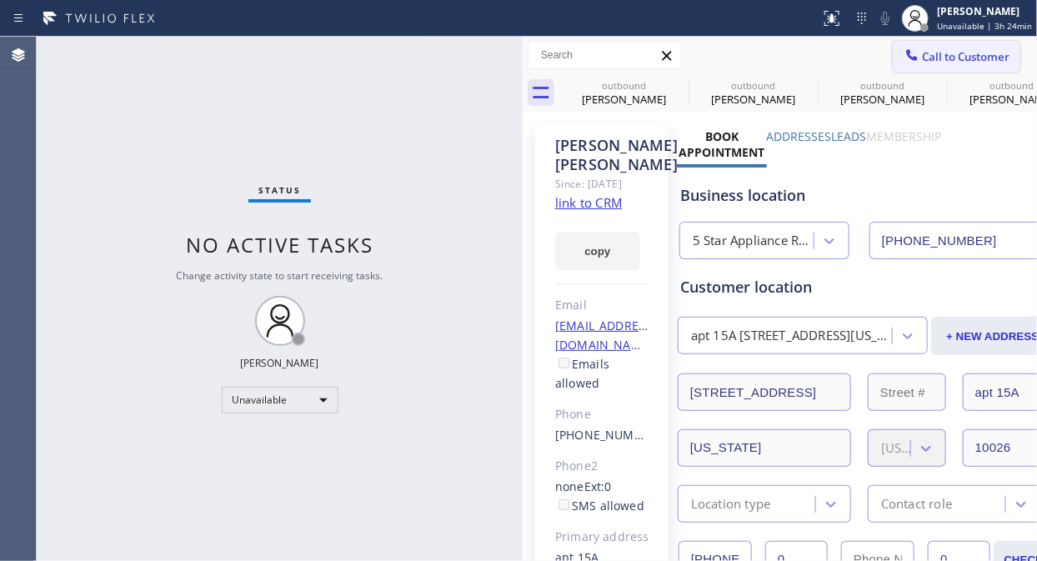
click at [933, 63] on span "Call to Customer" at bounding box center [966, 56] width 88 height 15
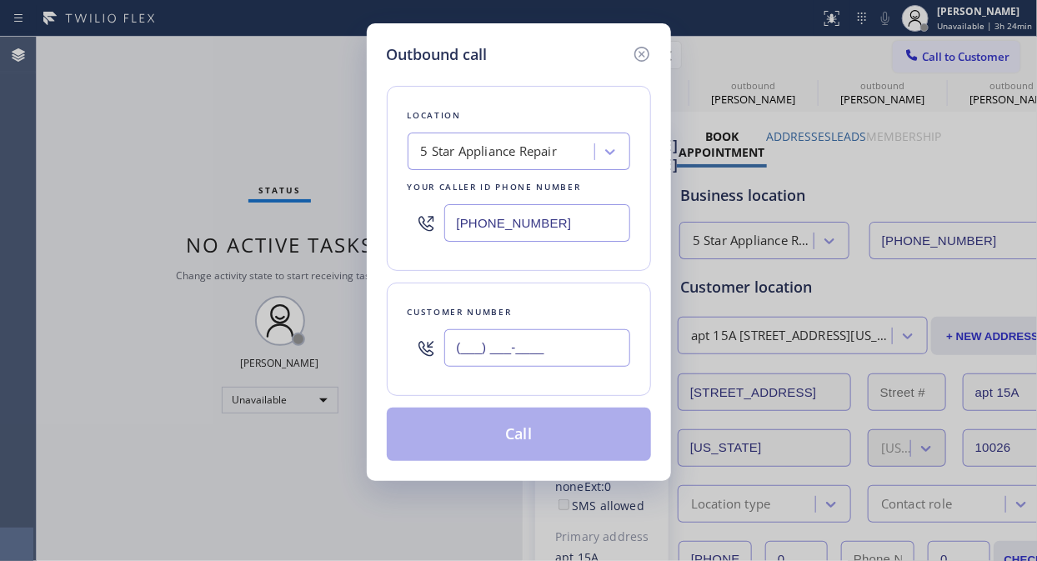
click at [475, 355] on input "(___) ___-____" at bounding box center [537, 348] width 186 height 38
paste input "212) 665-0102"
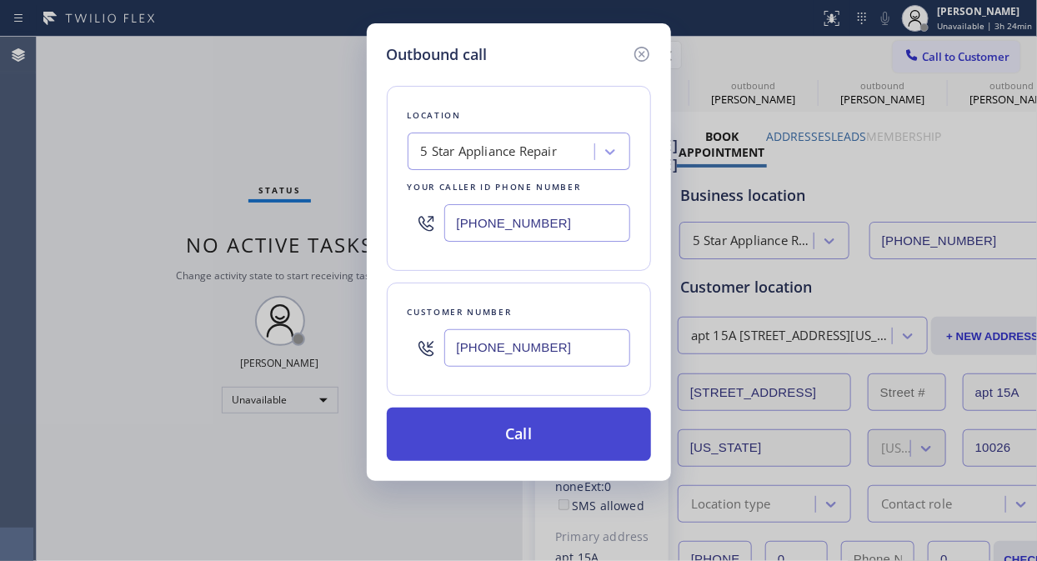
type input "(212) 665-0102"
click at [505, 432] on button "Call" at bounding box center [519, 434] width 264 height 53
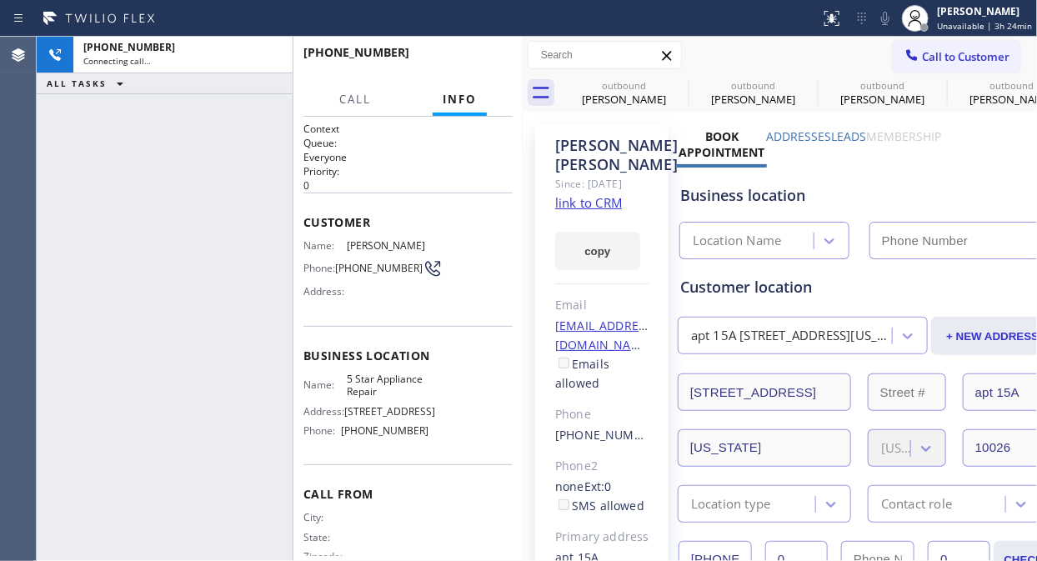
type input "[PHONE_NUMBER]"
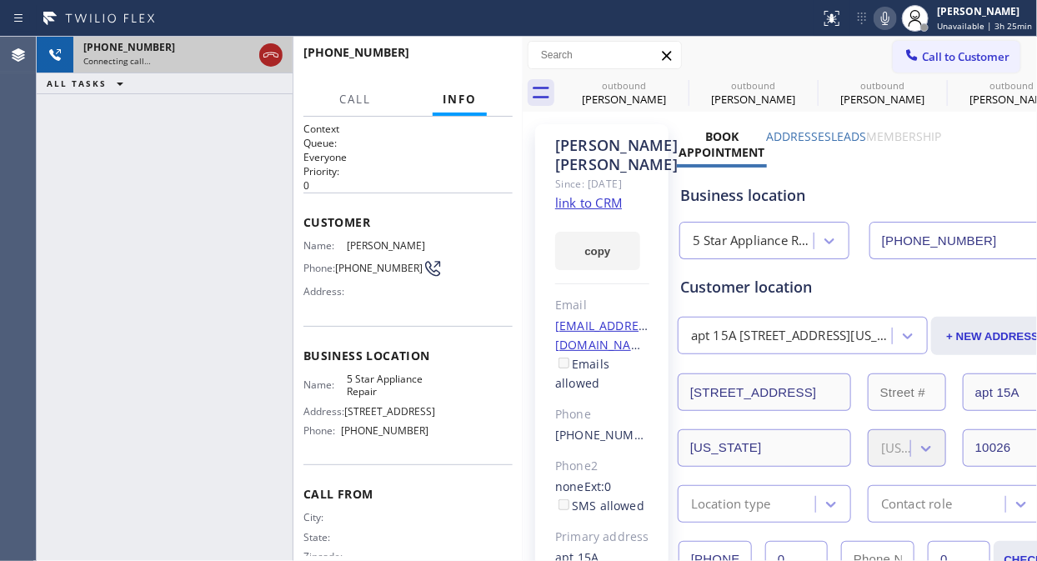
click at [279, 63] on icon at bounding box center [271, 55] width 20 height 20
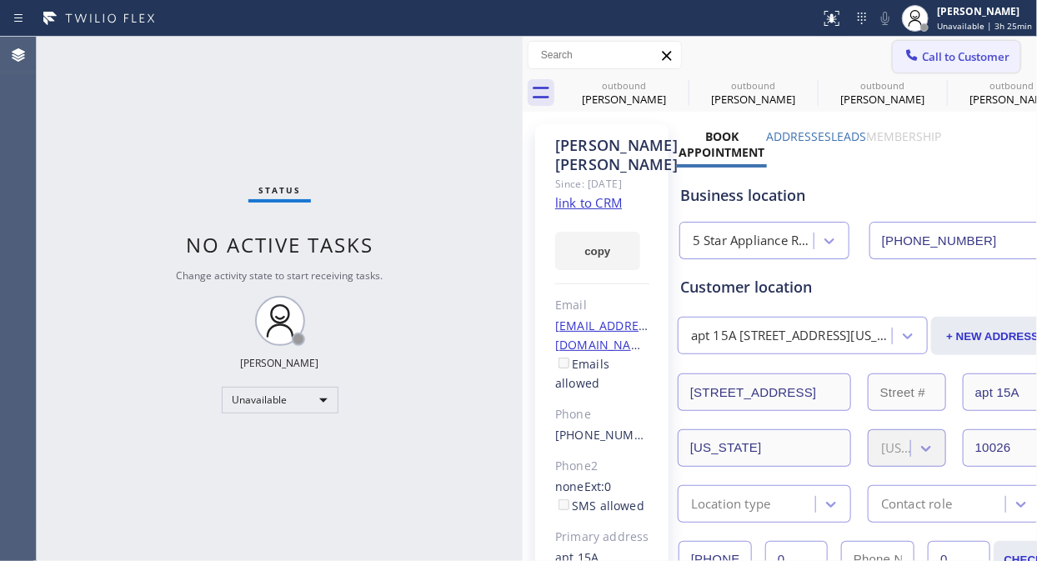
click at [933, 53] on span "Call to Customer" at bounding box center [966, 56] width 88 height 15
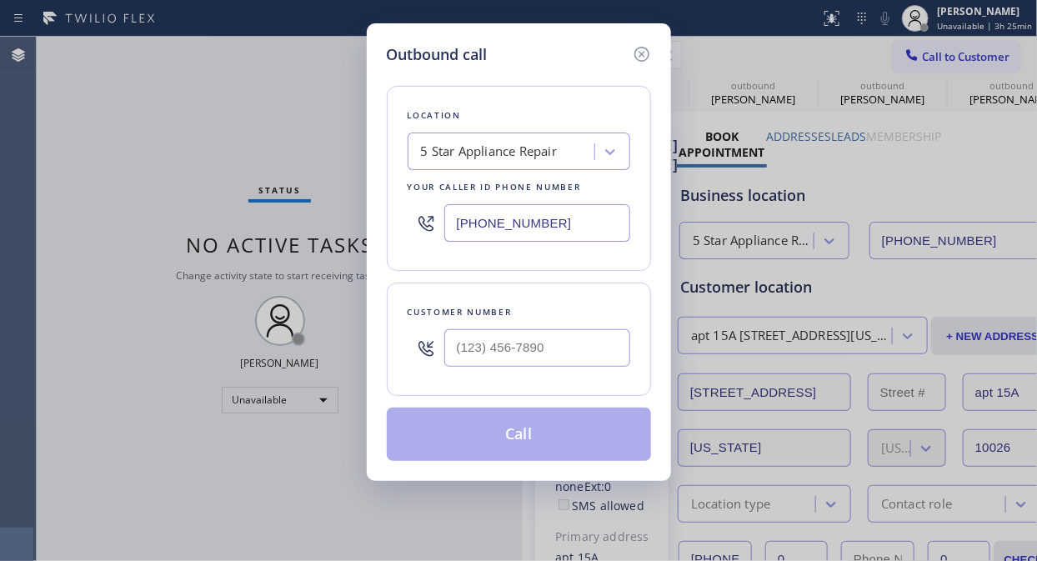
click at [495, 364] on input "text" at bounding box center [537, 348] width 186 height 38
click at [498, 342] on input "(___) ___-____" at bounding box center [537, 348] width 186 height 38
paste input "31-0613"
click at [461, 343] on input "(___) _31-0613" at bounding box center [537, 348] width 186 height 38
paste input "310) 613-0288"
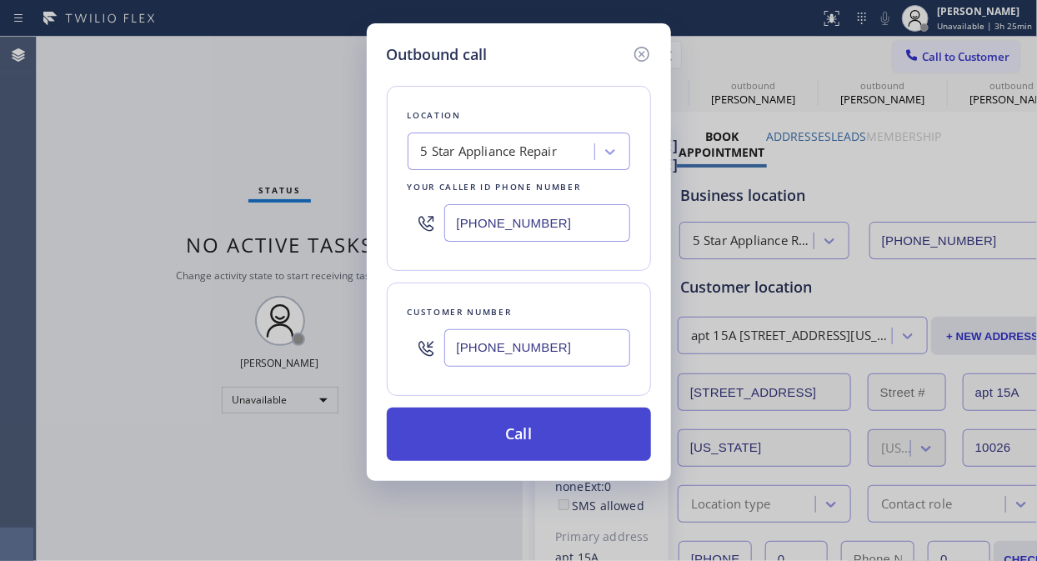
type input "(310) 613-0288"
click at [543, 435] on button "Call" at bounding box center [519, 434] width 264 height 53
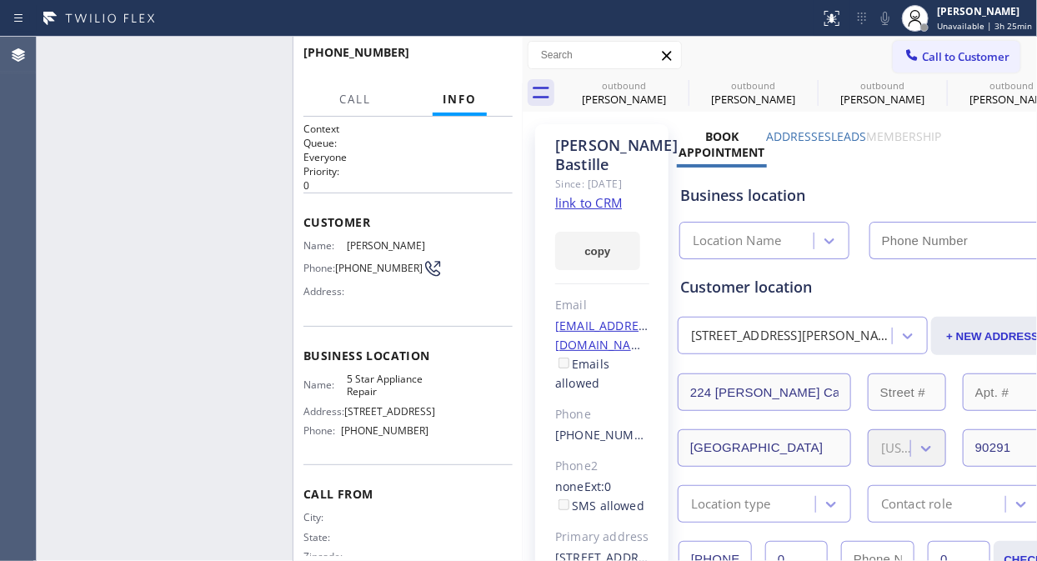
type input "[PHONE_NUMBER]"
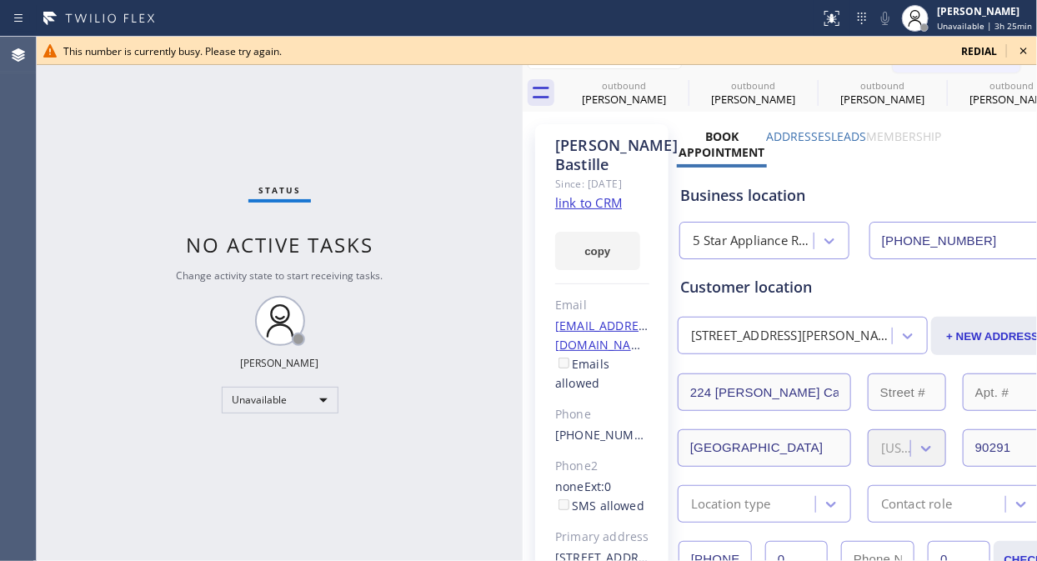
click at [134, 112] on div "Status No active tasks Change activity state to start receiving tasks. [PERSON_…" at bounding box center [280, 299] width 486 height 524
click at [933, 48] on icon at bounding box center [1023, 51] width 20 height 20
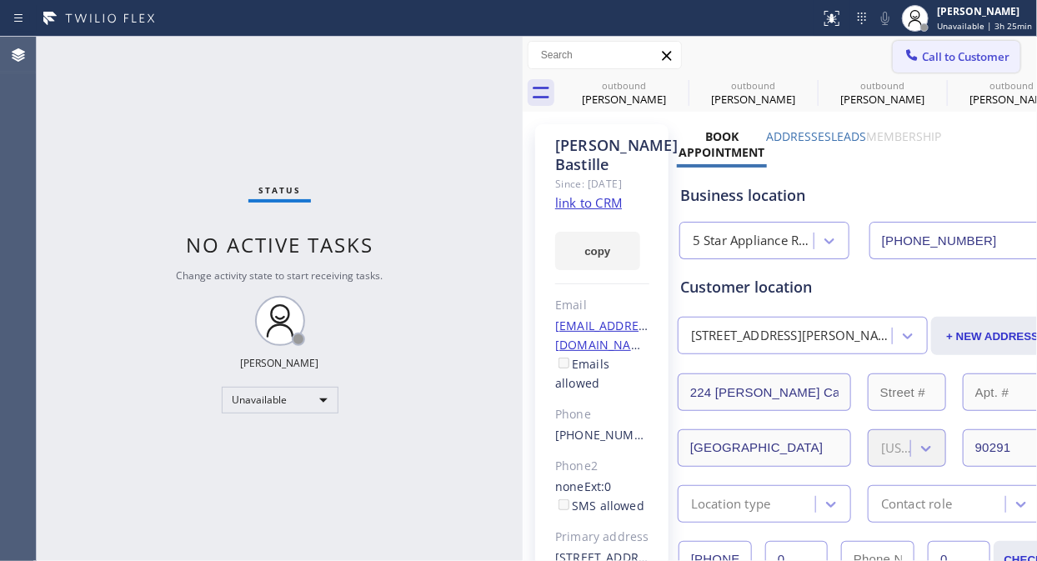
click at [933, 53] on span "Call to Customer" at bounding box center [966, 56] width 88 height 15
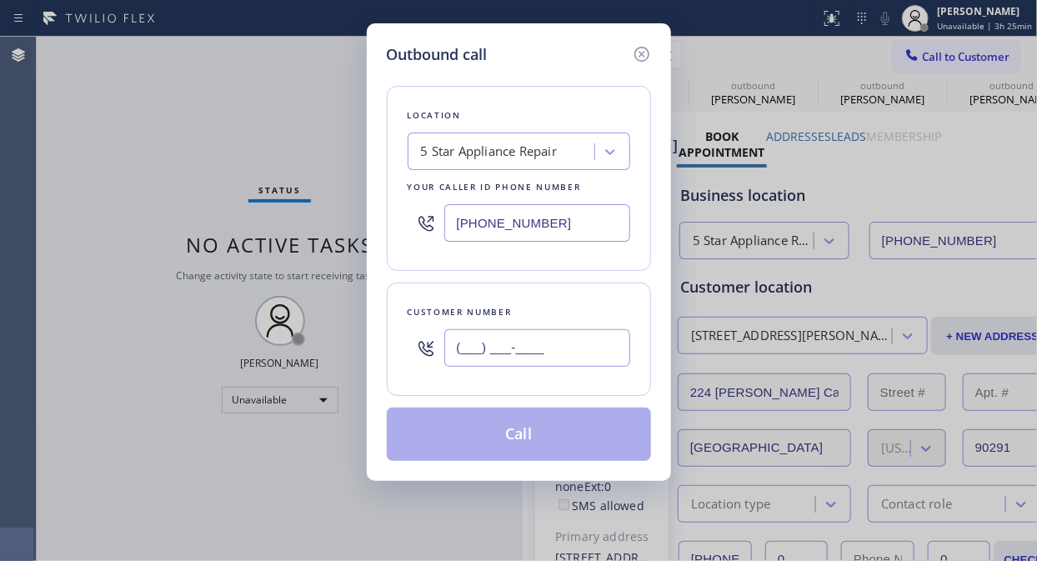
click at [517, 362] on input "(___) ___-____" at bounding box center [537, 348] width 186 height 38
paste input "604) 616-8320"
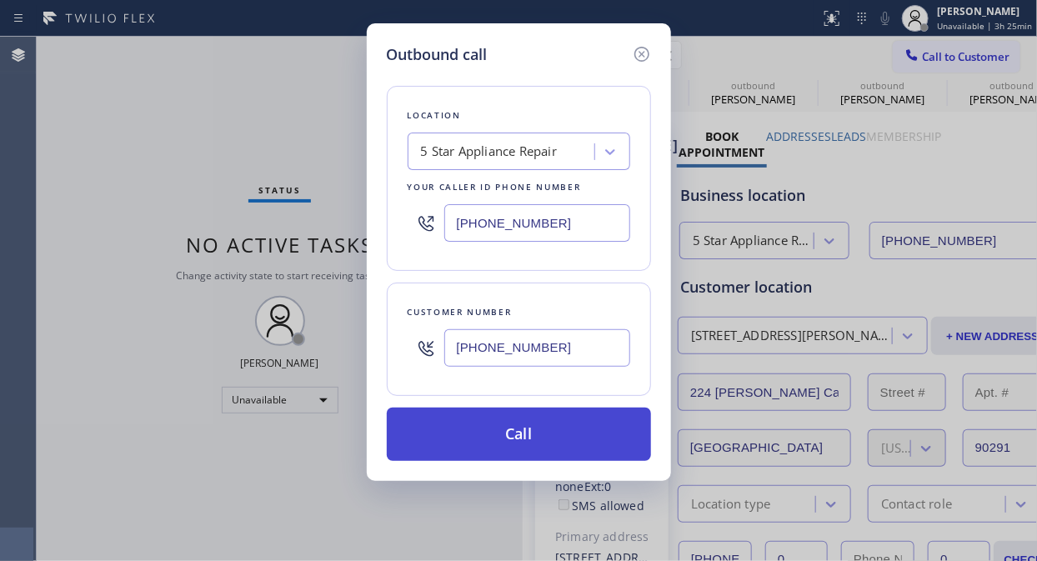
type input "(604) 616-8320"
click at [531, 436] on button "Call" at bounding box center [519, 434] width 264 height 53
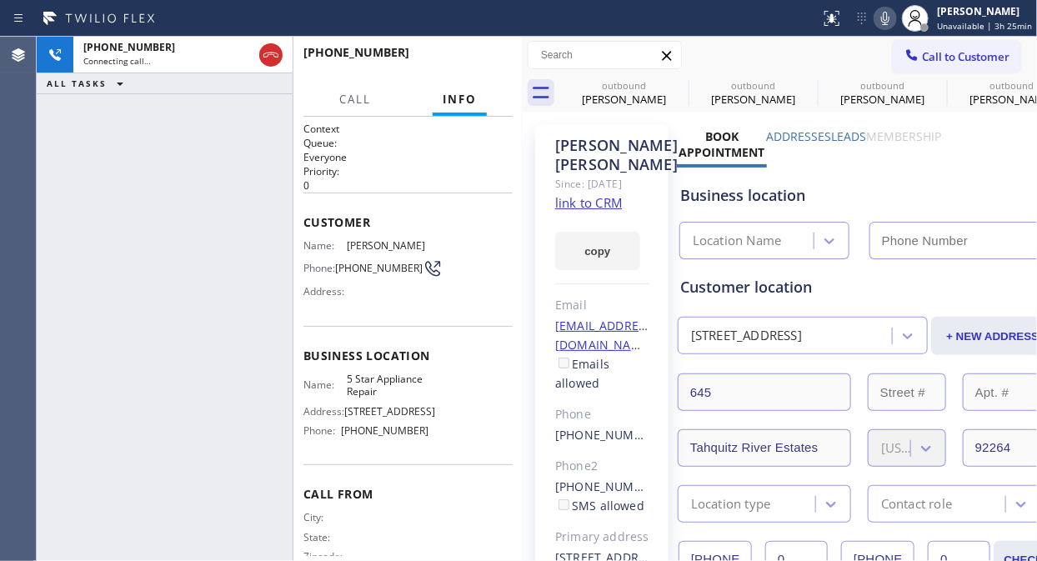
type input "[PHONE_NUMBER]"
click at [673, 88] on icon at bounding box center [678, 85] width 20 height 20
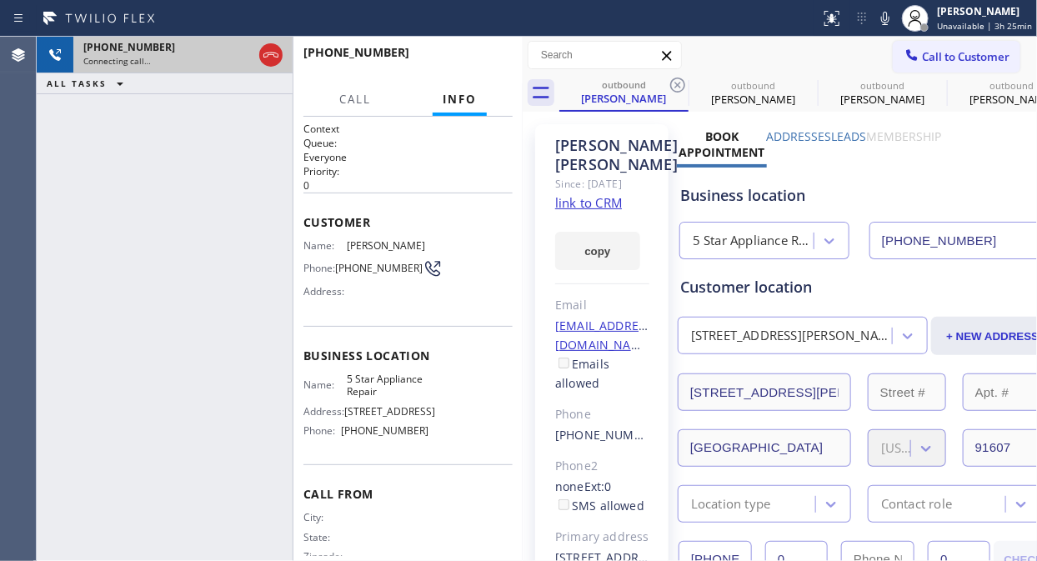
click at [252, 55] on div "Connecting call…" at bounding box center [167, 61] width 169 height 12
click at [267, 55] on icon at bounding box center [271, 55] width 20 height 20
click at [253, 55] on div "Connecting call…" at bounding box center [167, 61] width 169 height 12
click at [267, 55] on div "Connecting call…" at bounding box center [182, 61] width 199 height 12
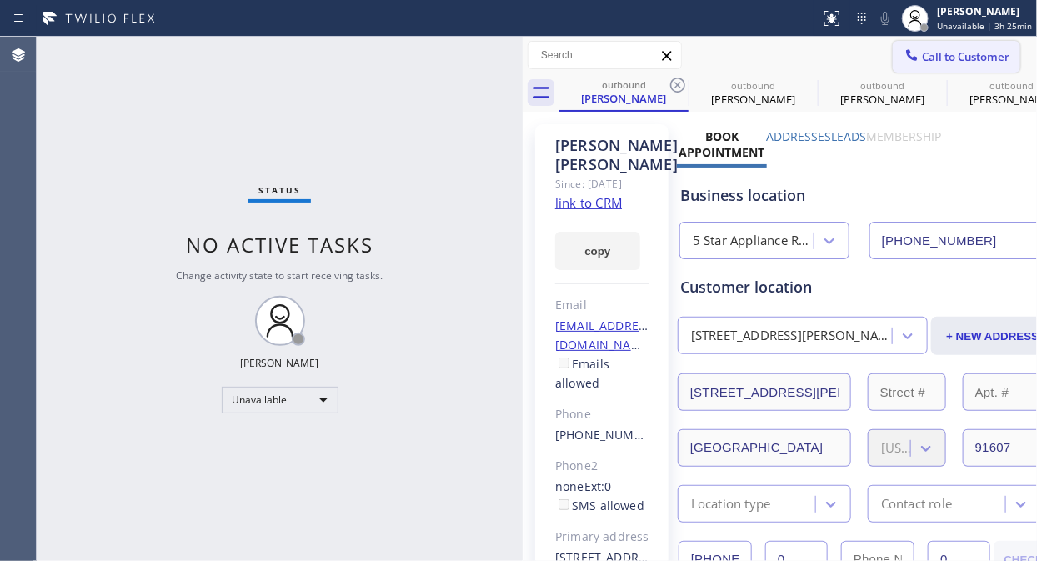
click at [933, 60] on span "Call to Customer" at bounding box center [966, 56] width 88 height 15
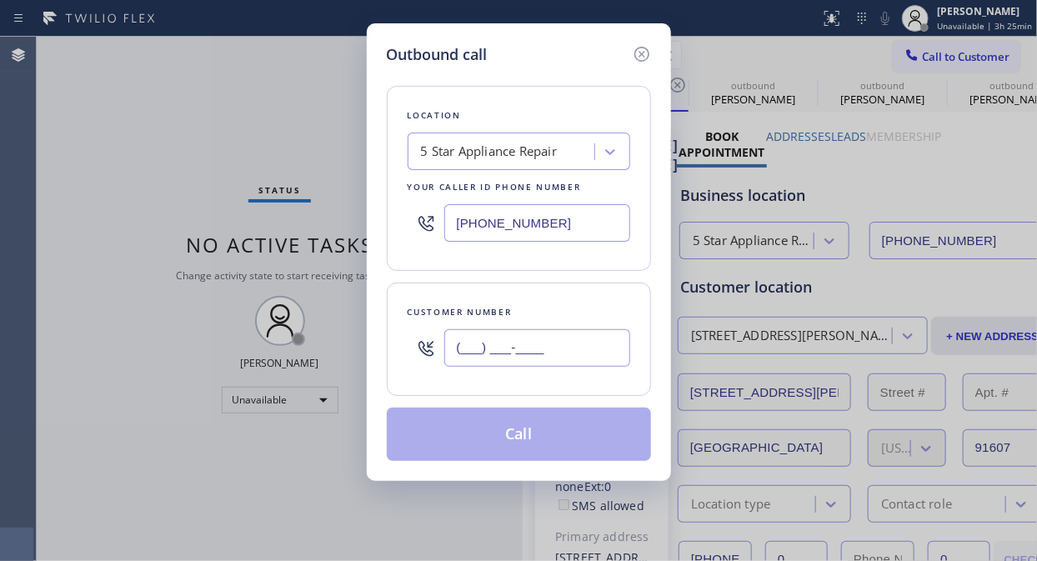
click at [500, 348] on input "(___) ___-____" at bounding box center [537, 348] width 186 height 38
paste input "604) 616-8320"
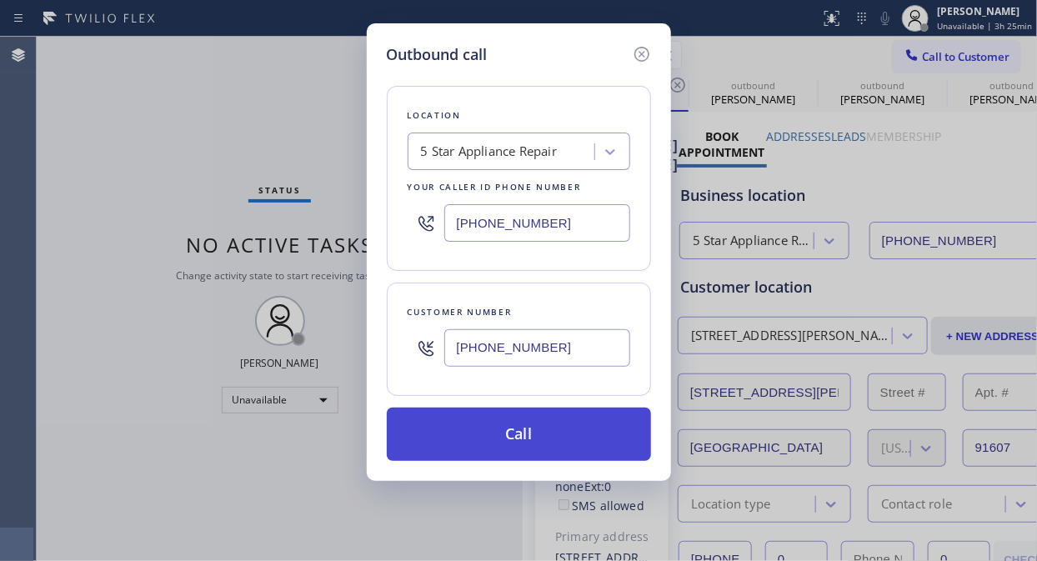
type input "(604) 616-8320"
click at [543, 432] on button "Call" at bounding box center [519, 434] width 264 height 53
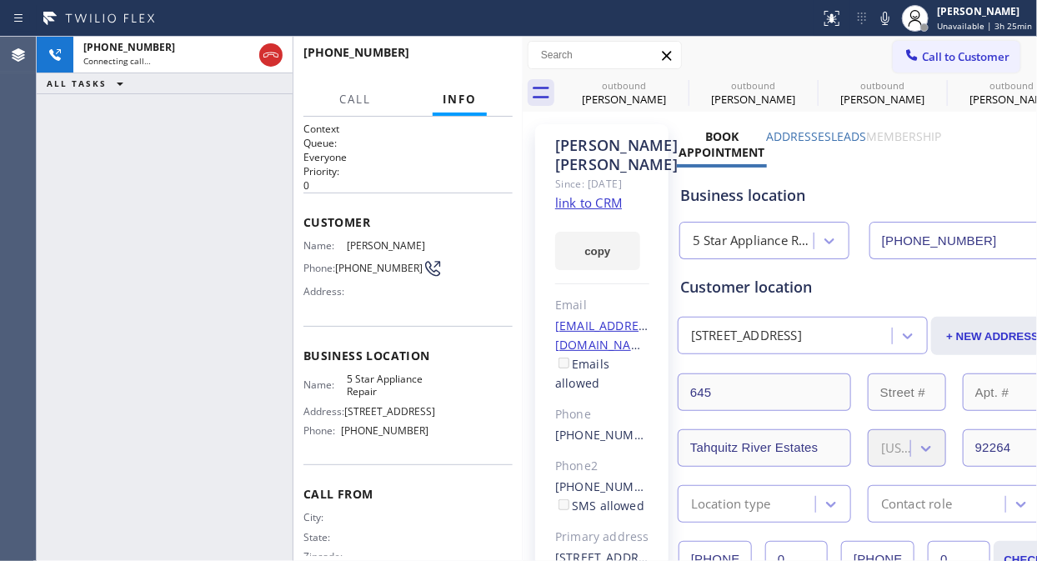
type input "[PHONE_NUMBER]"
click at [678, 81] on icon at bounding box center [678, 85] width 20 height 20
click at [0, 0] on icon at bounding box center [0, 0] width 0 height 0
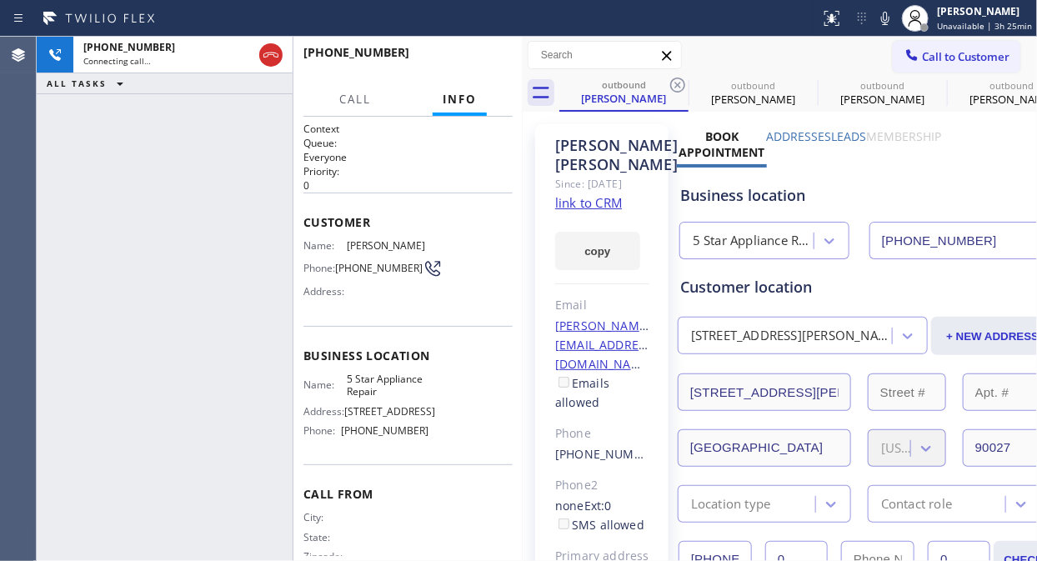
click at [678, 83] on icon at bounding box center [678, 85] width 20 height 20
click at [0, 0] on icon at bounding box center [0, 0] width 0 height 0
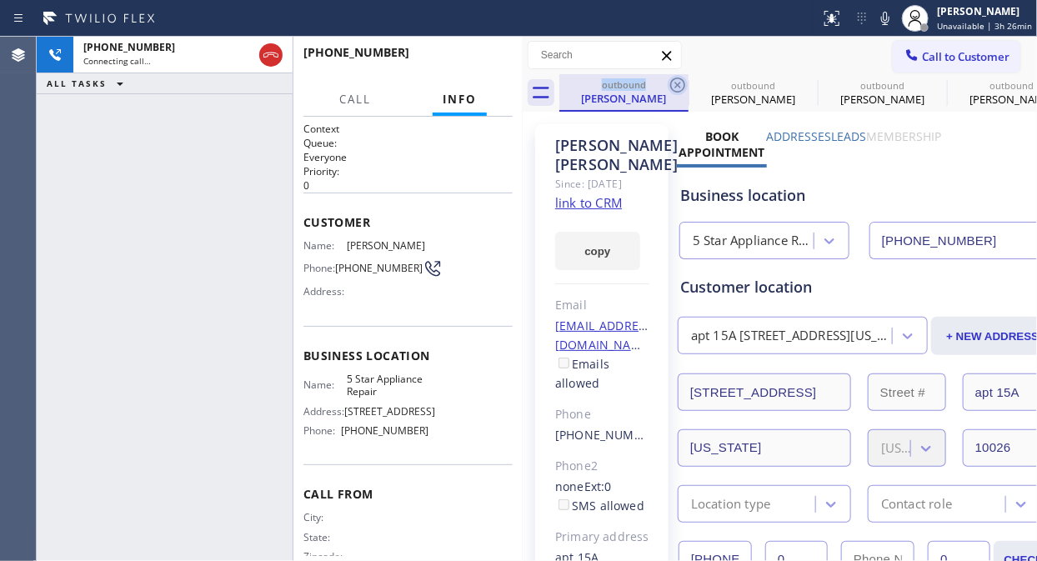
click at [675, 83] on icon at bounding box center [677, 85] width 15 height 15
click at [0, 0] on icon at bounding box center [0, 0] width 0 height 0
click at [675, 83] on icon at bounding box center [677, 85] width 15 height 15
click at [0, 0] on icon at bounding box center [0, 0] width 0 height 0
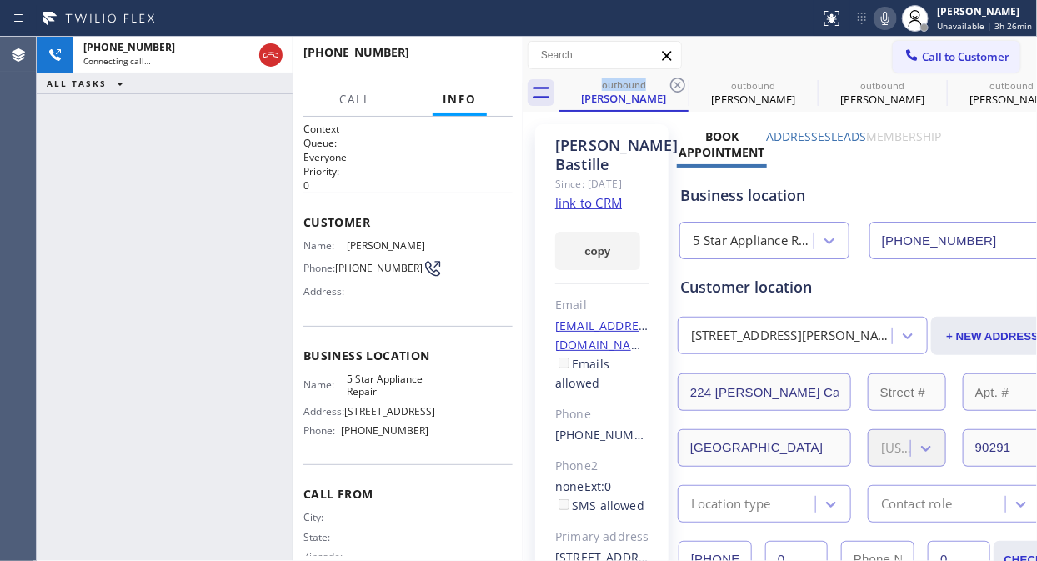
click at [892, 19] on icon at bounding box center [885, 18] width 20 height 20
drag, startPoint x: 272, startPoint y: 57, endPoint x: 769, endPoint y: 90, distance: 498.7
click at [273, 57] on icon at bounding box center [271, 55] width 20 height 20
click at [926, 56] on span "Call to Customer" at bounding box center [966, 56] width 88 height 15
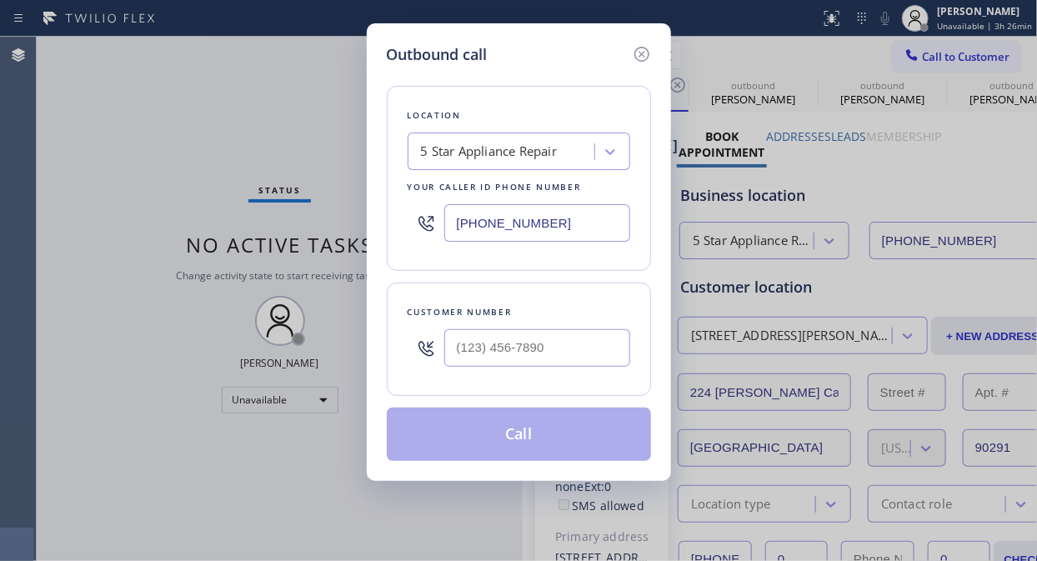
click at [505, 347] on input "text" at bounding box center [537, 348] width 186 height 38
paste input "805) 520-7641"
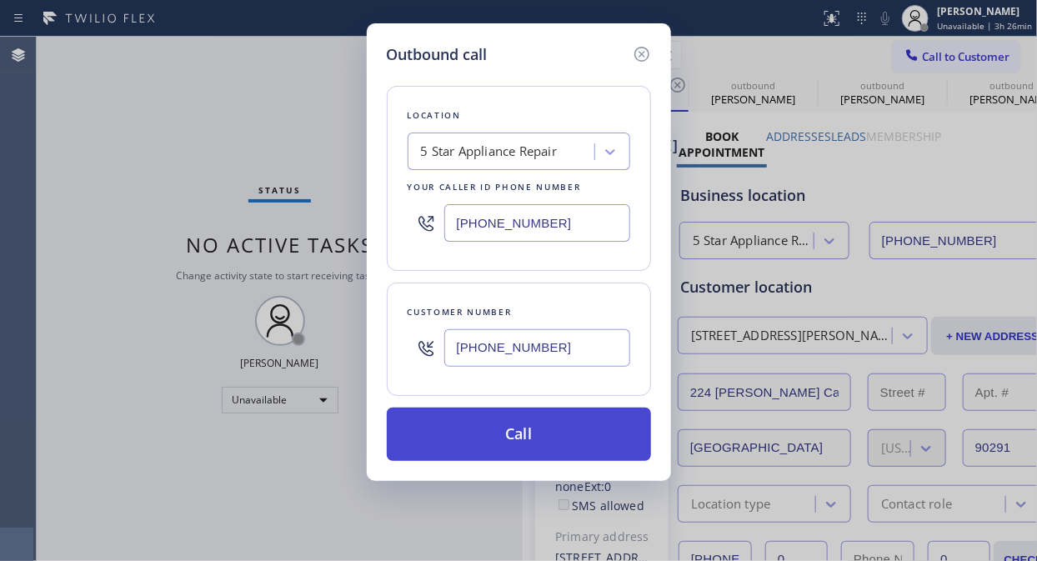
type input "(805) 520-7641"
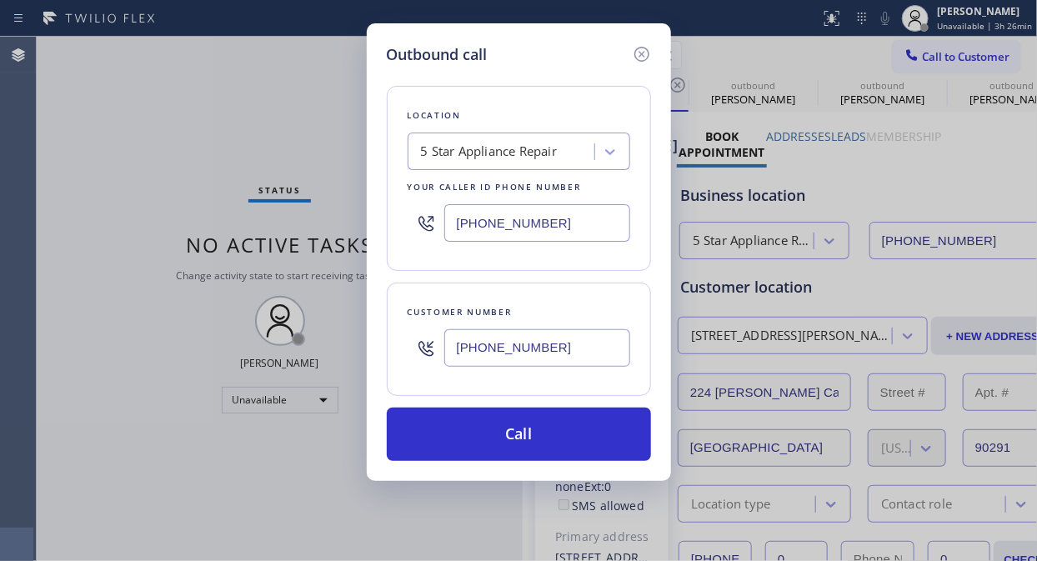
drag, startPoint x: 523, startPoint y: 440, endPoint x: 720, endPoint y: 281, distance: 253.0
click at [523, 440] on button "Call" at bounding box center [519, 434] width 264 height 53
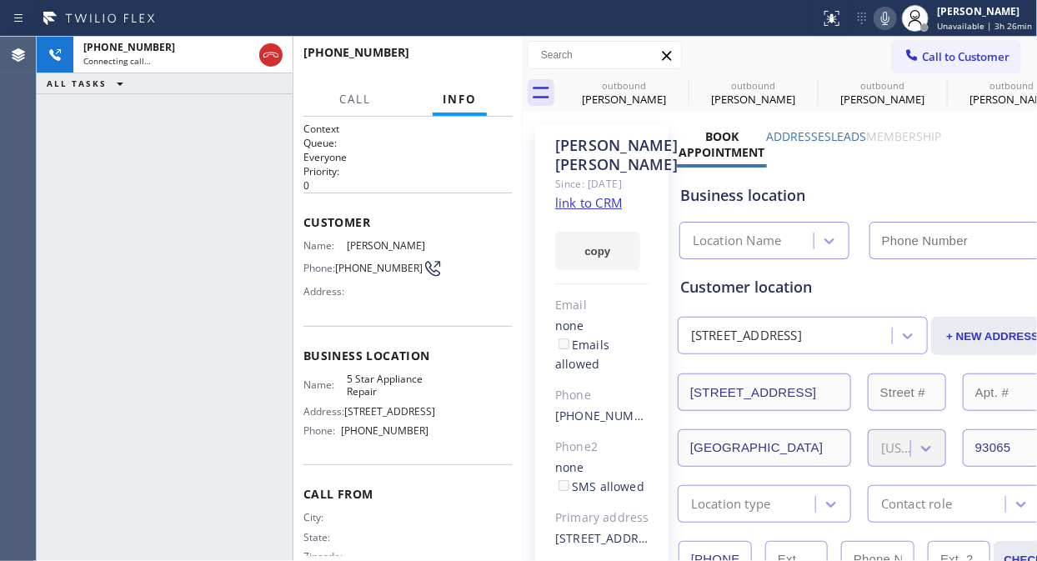
type input "[PHONE_NUMBER]"
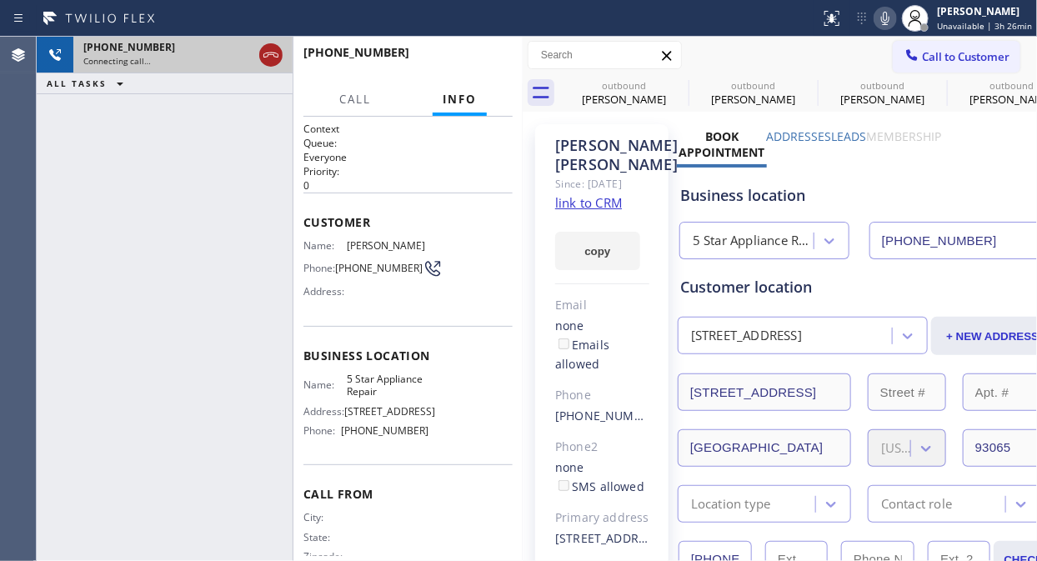
click at [268, 53] on icon at bounding box center [271, 55] width 20 height 20
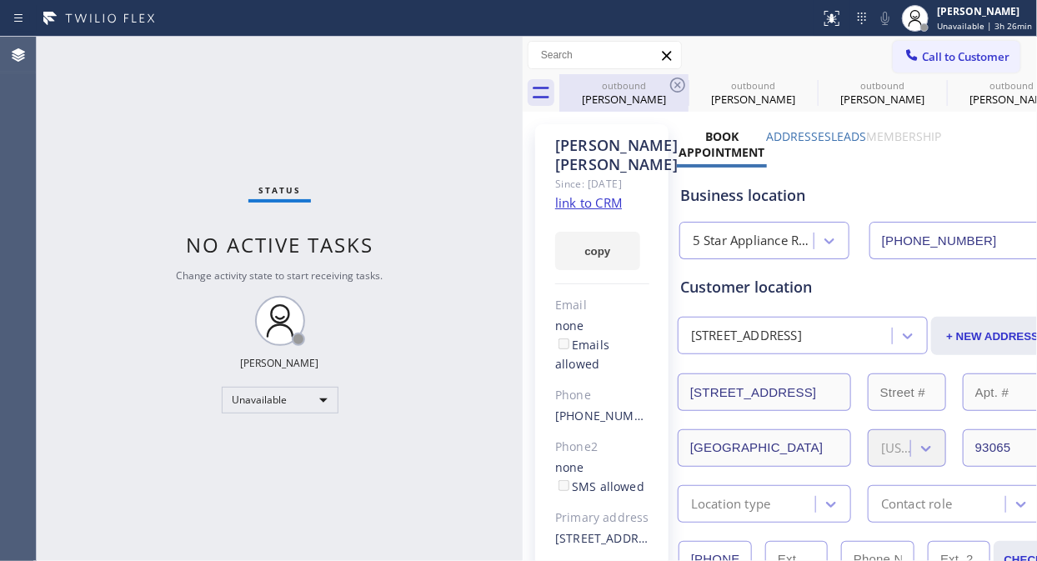
click at [683, 103] on div "Edward Bastille" at bounding box center [624, 99] width 126 height 15
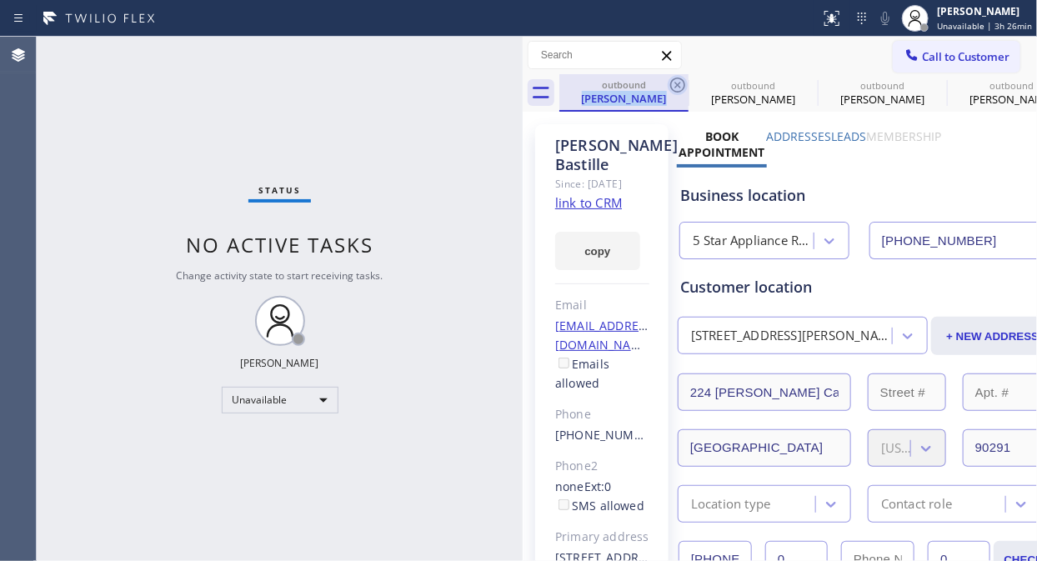
click at [676, 84] on icon at bounding box center [678, 85] width 20 height 20
click at [799, 84] on icon at bounding box center [806, 85] width 15 height 15
click at [0, 0] on icon at bounding box center [0, 0] width 0 height 0
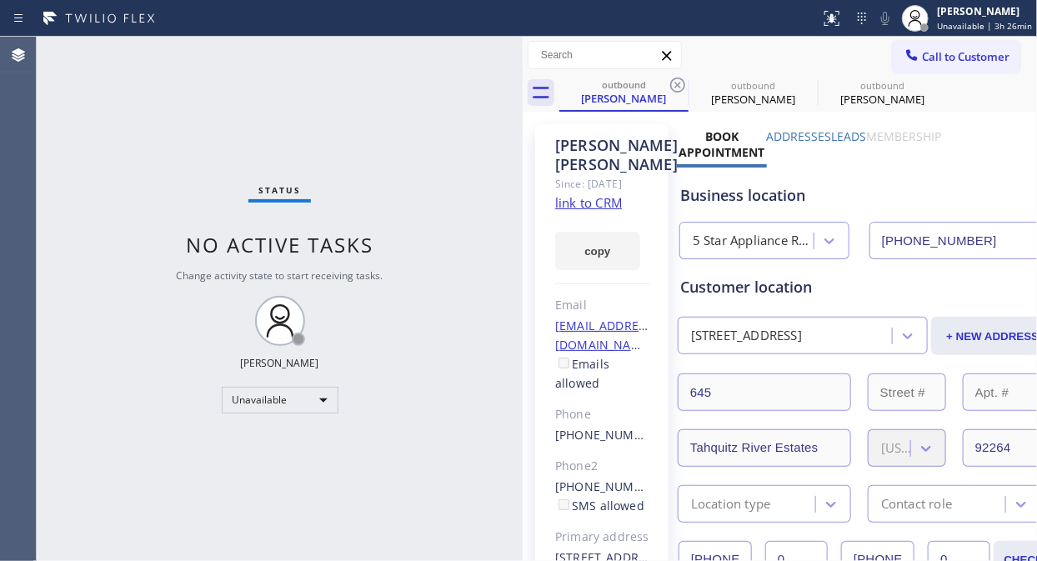
click at [676, 84] on icon at bounding box center [677, 85] width 15 height 15
click at [0, 0] on icon at bounding box center [0, 0] width 0 height 0
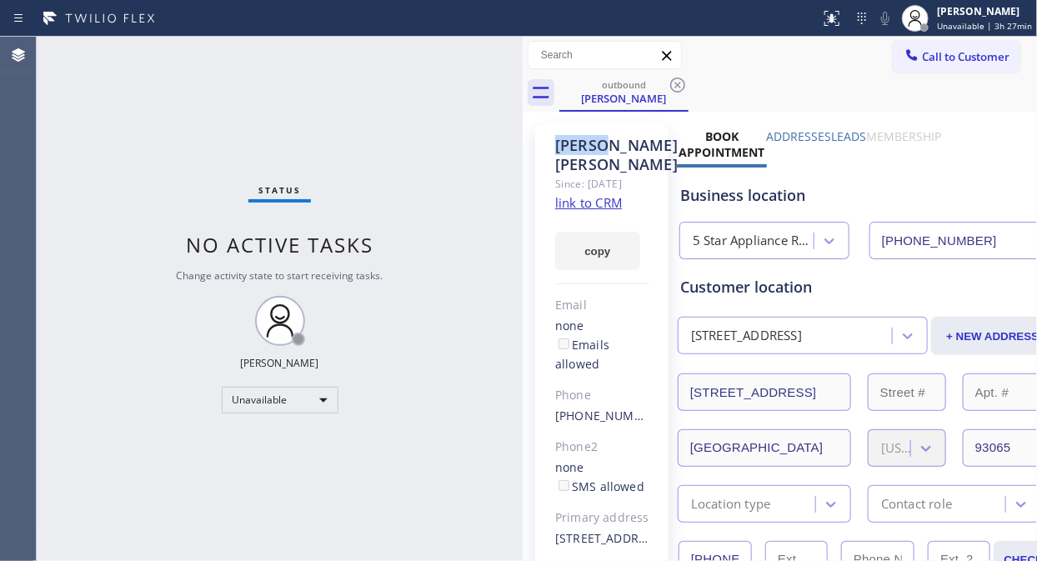
click at [676, 84] on icon at bounding box center [677, 85] width 15 height 15
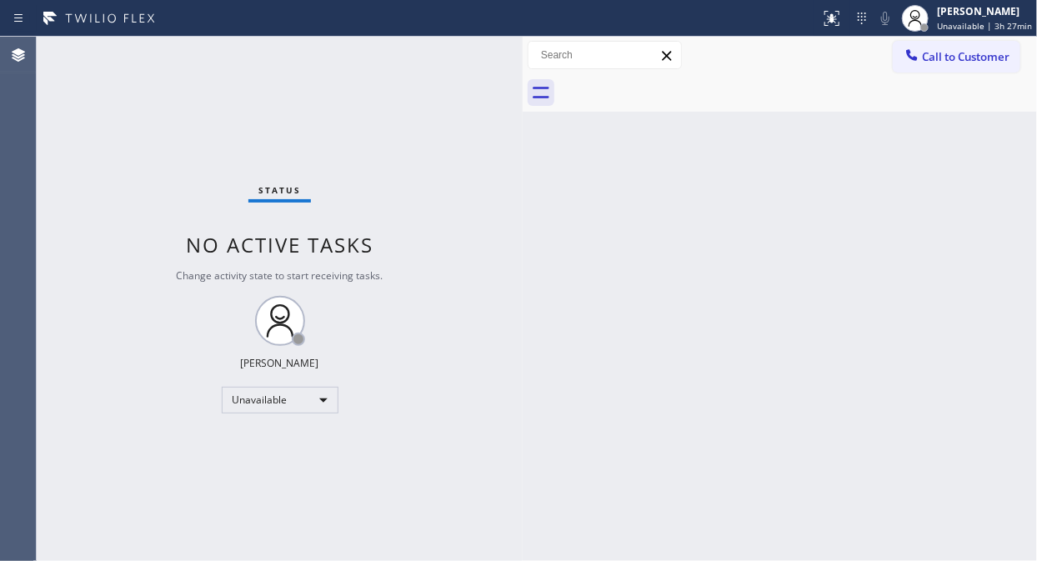
click at [173, 113] on div "Status No active tasks Change activity state to start receiving tasks. [PERSON_…" at bounding box center [280, 299] width 486 height 524
click at [163, 134] on div "Status No active tasks Change activity state to start receiving tasks. [PERSON_…" at bounding box center [280, 299] width 486 height 524
click at [180, 152] on div "Status No active tasks Change activity state to start receiving tasks. [PERSON_…" at bounding box center [280, 299] width 486 height 524
click at [175, 156] on div "Status No active tasks Change activity state to start receiving tasks. [PERSON_…" at bounding box center [280, 299] width 486 height 524
click at [933, 23] on span "Unavailable | 3h 37min" at bounding box center [984, 26] width 95 height 12
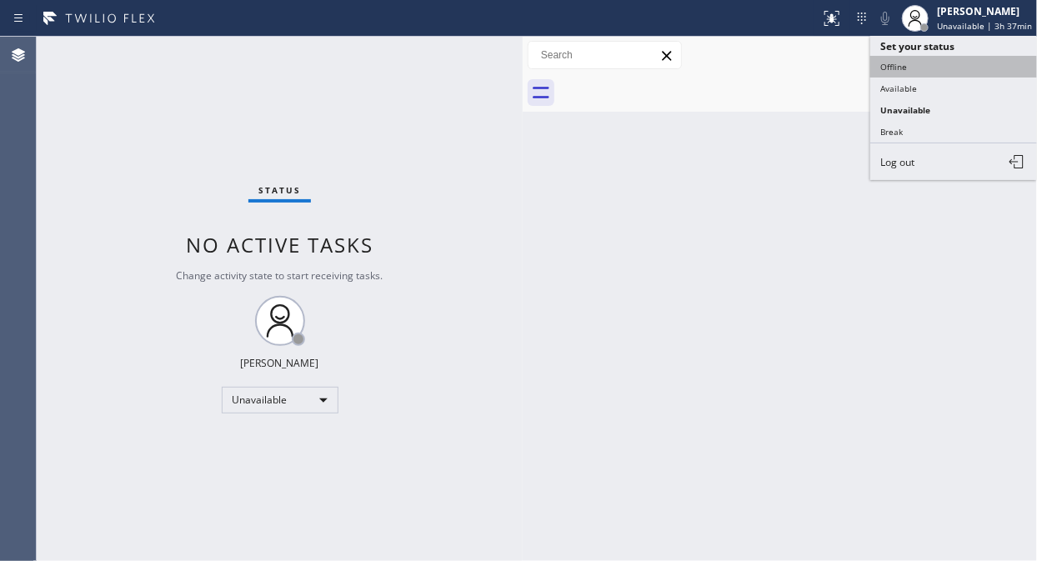
click at [887, 64] on button "Offline" at bounding box center [953, 67] width 167 height 22
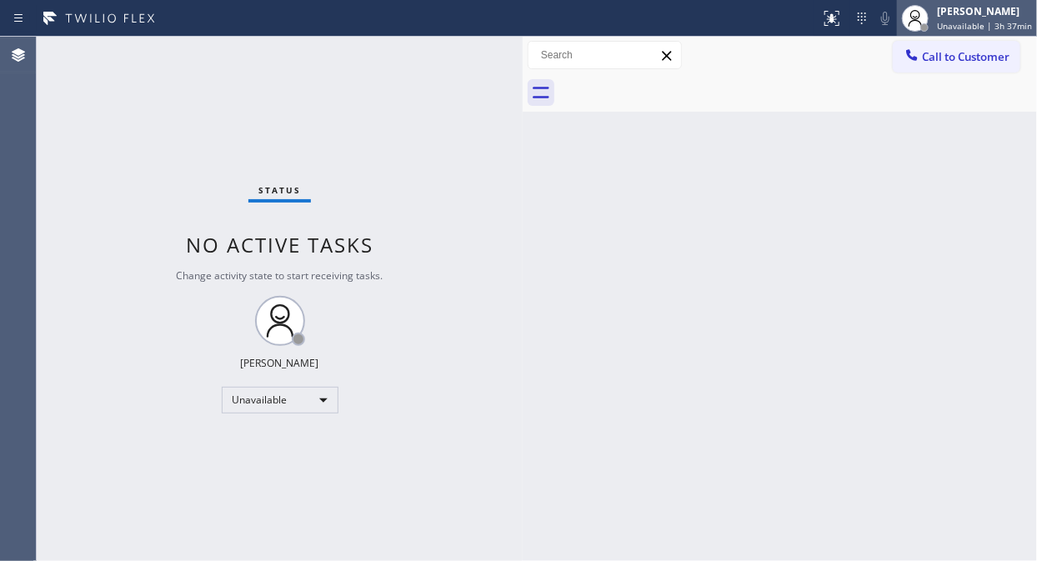
click at [933, 22] on span "Unavailable | 3h 37min" at bounding box center [984, 26] width 95 height 12
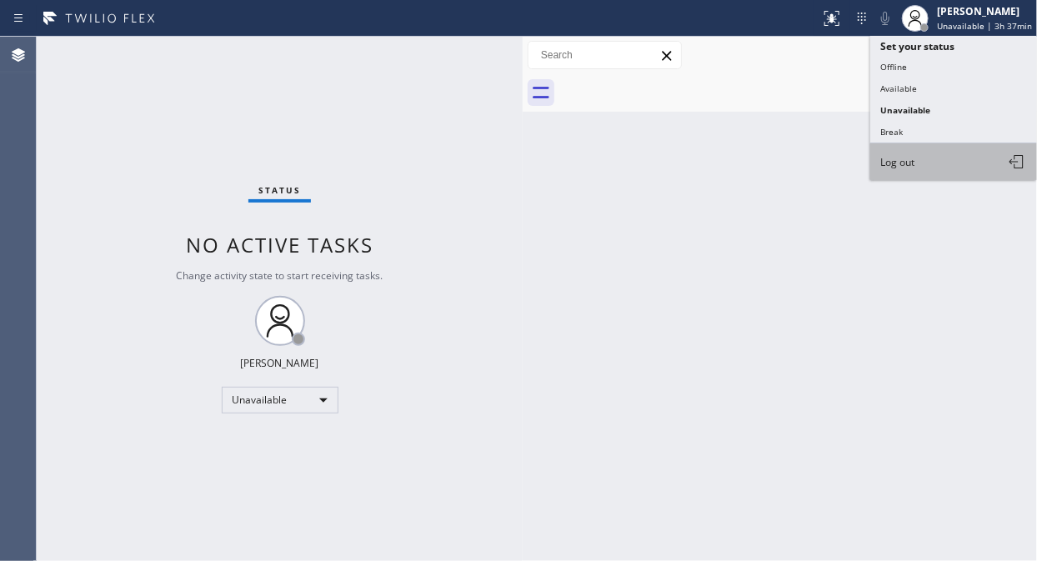
click at [903, 171] on button "Log out" at bounding box center [953, 161] width 167 height 37
